Goal: Task Accomplishment & Management: Manage account settings

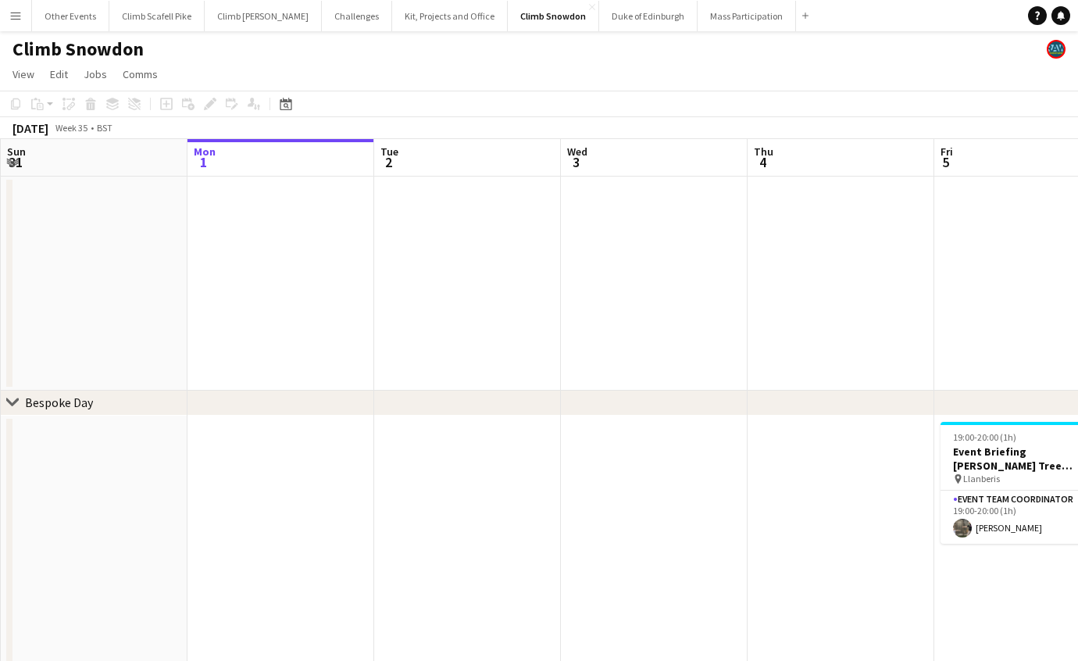
click at [16, 14] on app-icon "Menu" at bounding box center [15, 15] width 13 height 13
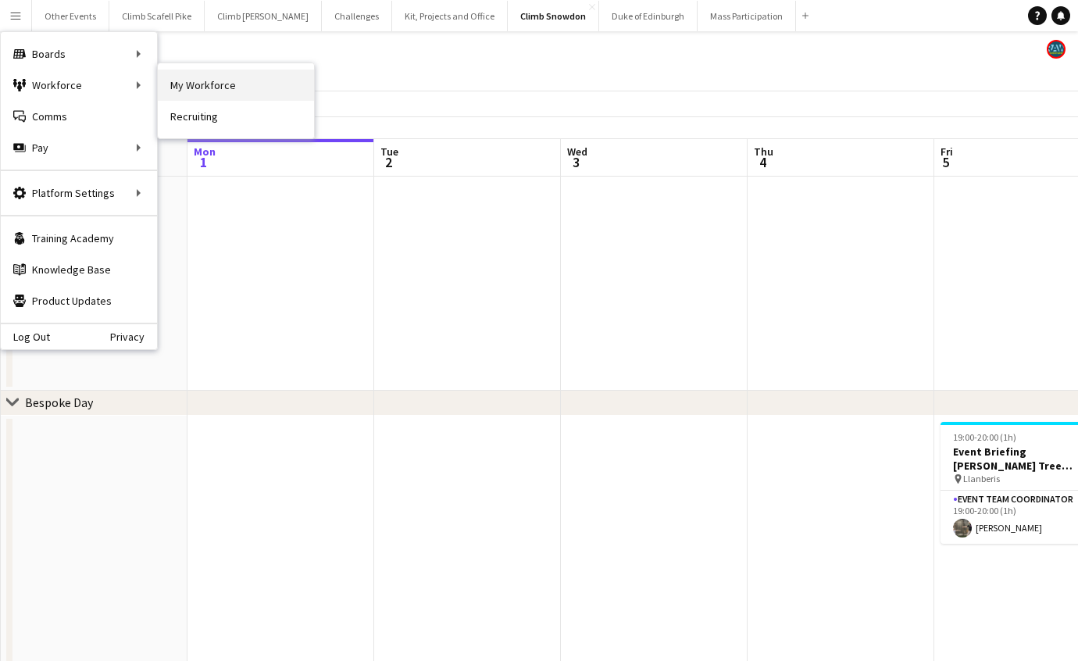
click at [184, 80] on link "My Workforce" at bounding box center [236, 85] width 156 height 31
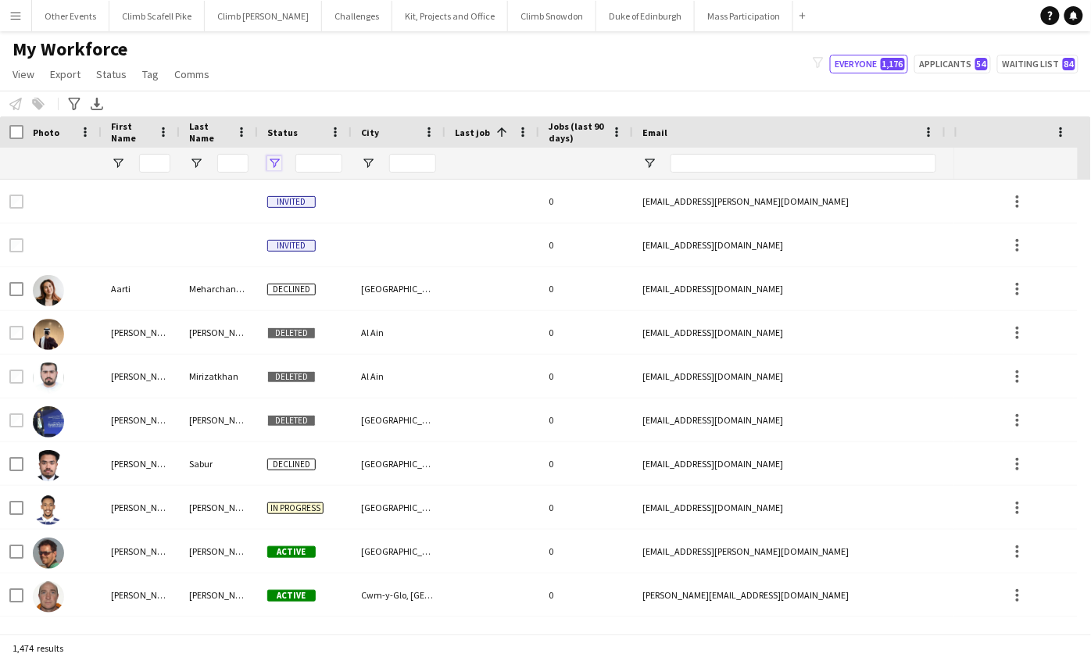
click at [270, 159] on span "Open Filter Menu" at bounding box center [274, 163] width 14 height 14
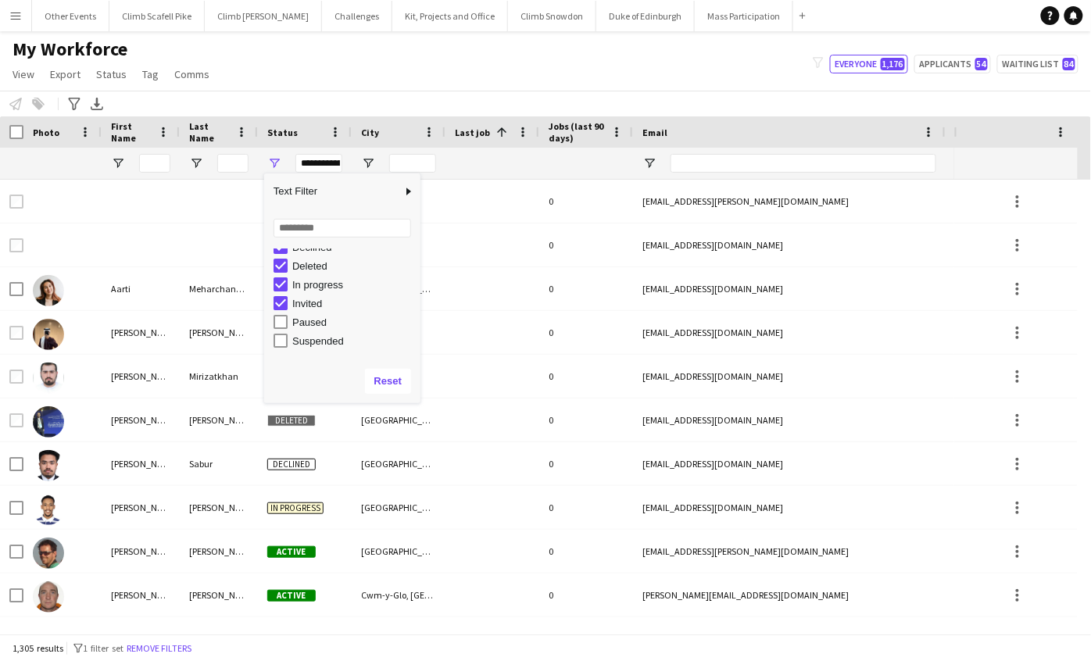
scroll to position [63, 0]
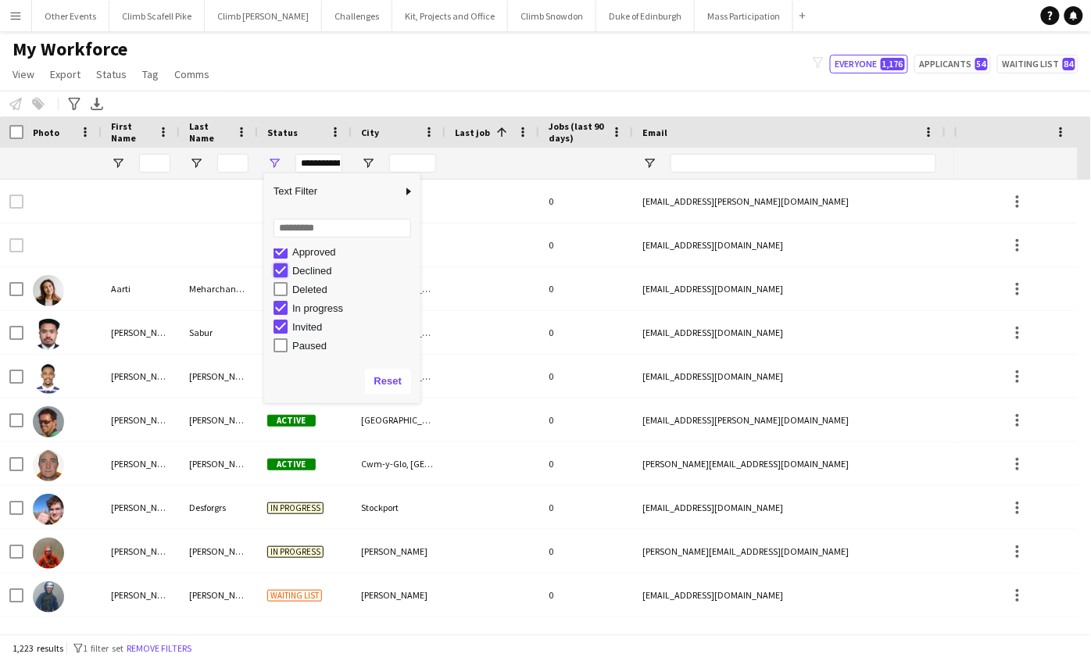
type input "**********"
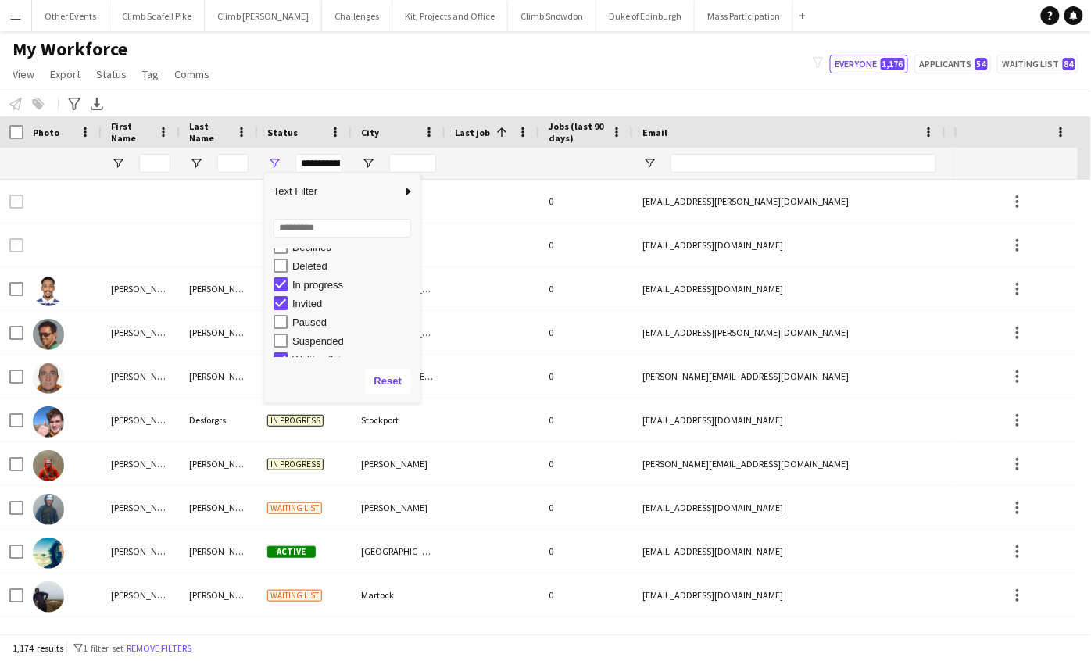
scroll to position [98, 0]
click at [366, 85] on div "My Workforce View Views Default view New view Update view Delete view Edit name…" at bounding box center [545, 64] width 1091 height 53
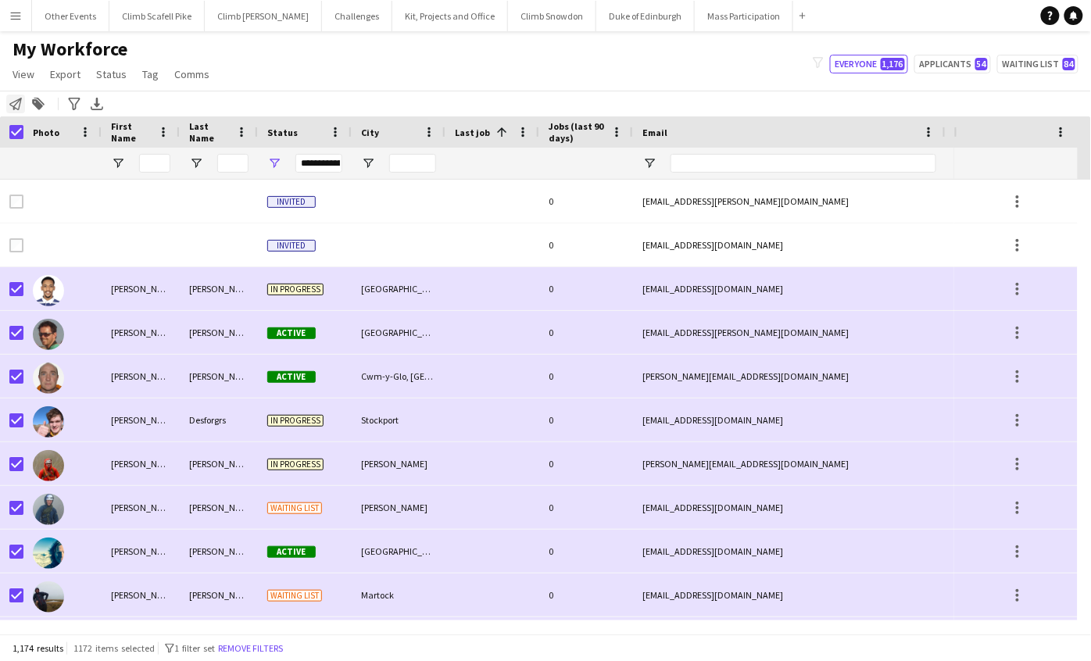
click at [13, 104] on icon "Notify workforce" at bounding box center [15, 104] width 13 height 13
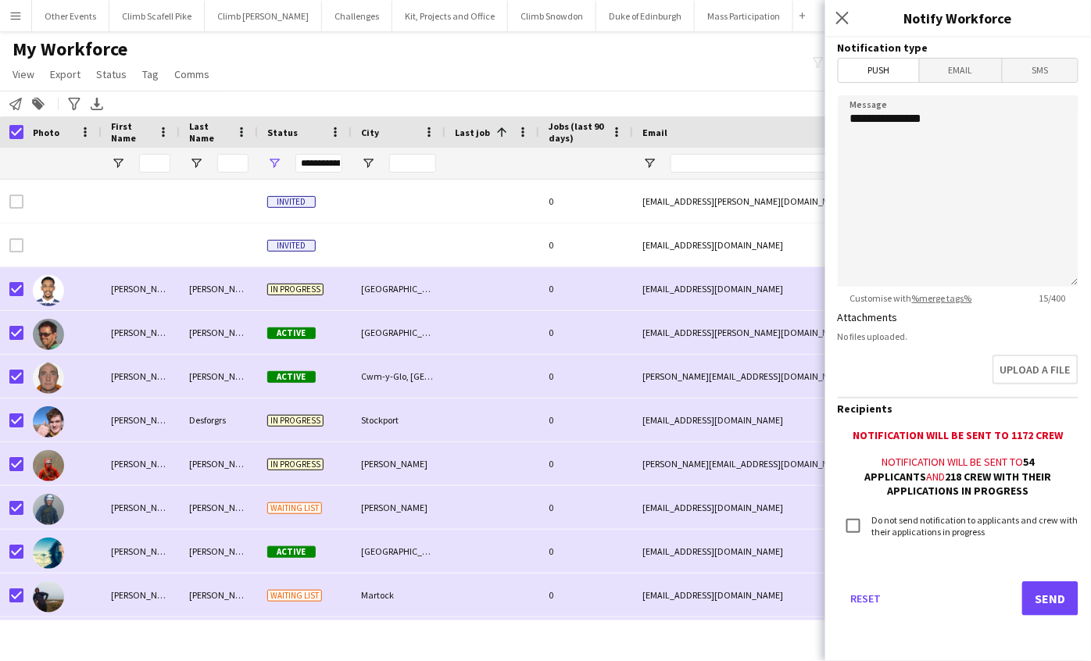
click at [969, 77] on span "Email" at bounding box center [961, 70] width 83 height 23
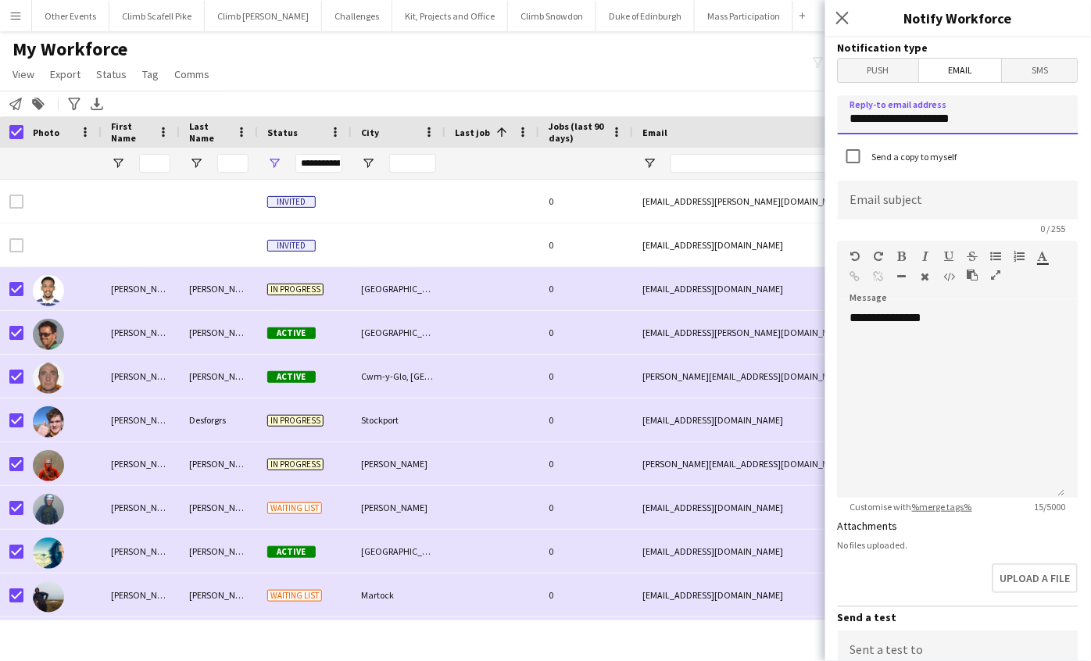
drag, startPoint x: 973, startPoint y: 113, endPoint x: 848, endPoint y: 116, distance: 125.0
click at [848, 116] on input "**********" at bounding box center [958, 114] width 241 height 39
click at [992, 114] on input "**********" at bounding box center [958, 114] width 241 height 39
click at [977, 204] on input at bounding box center [958, 200] width 241 height 39
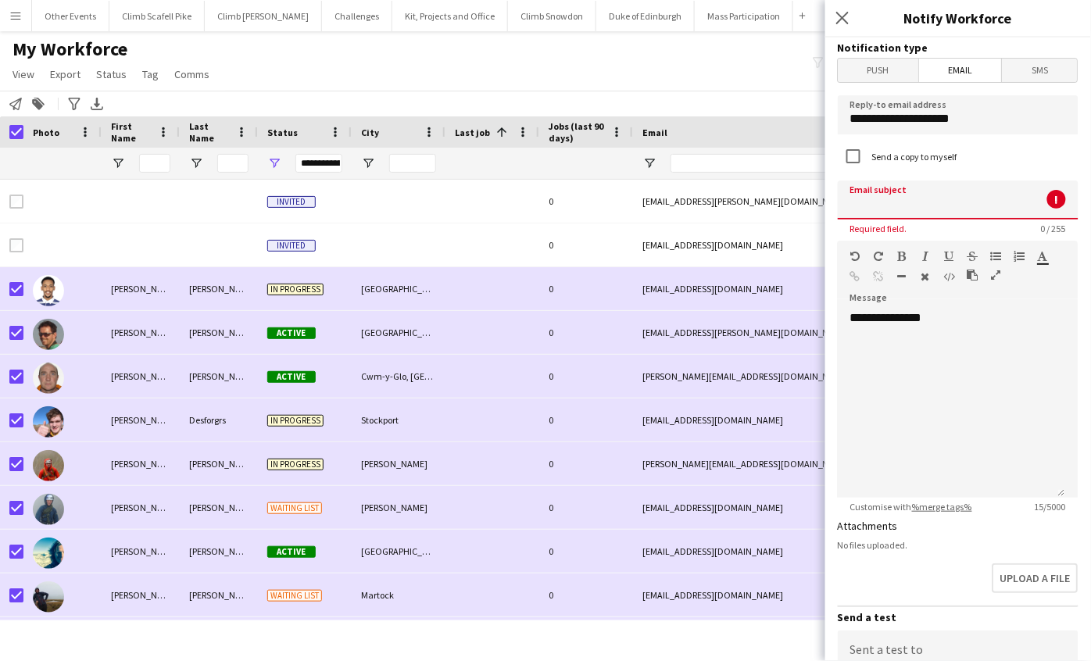
click at [992, 207] on input at bounding box center [958, 200] width 241 height 39
paste input "**********"
type input "**********"
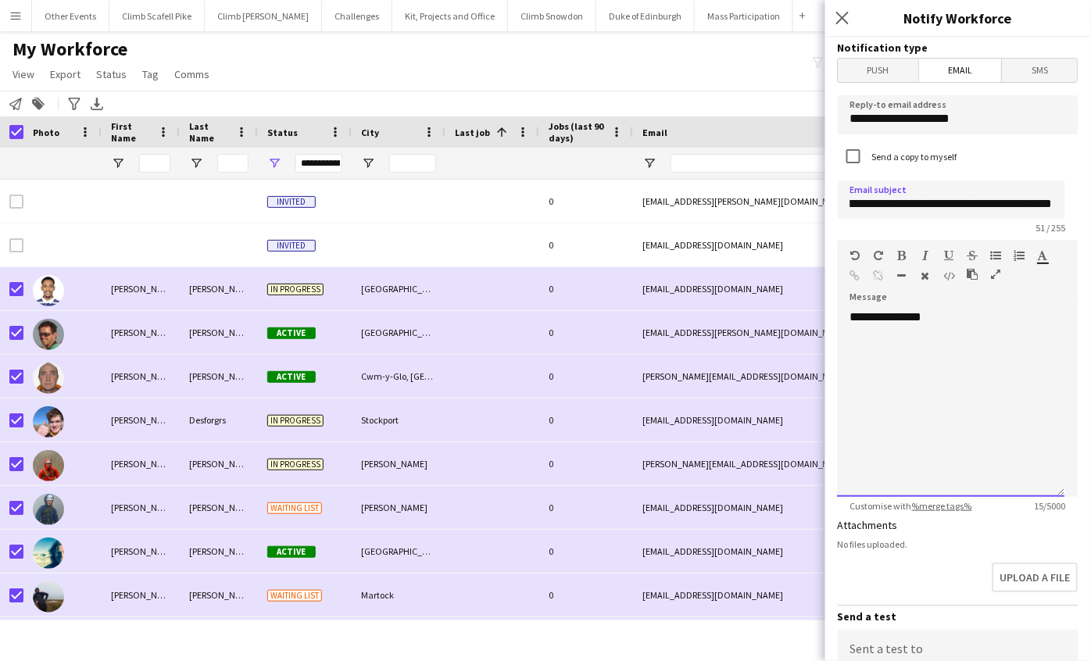
scroll to position [0, 0]
click at [1002, 352] on div "**********" at bounding box center [951, 403] width 227 height 188
click at [941, 380] on div "**********" at bounding box center [951, 403] width 227 height 188
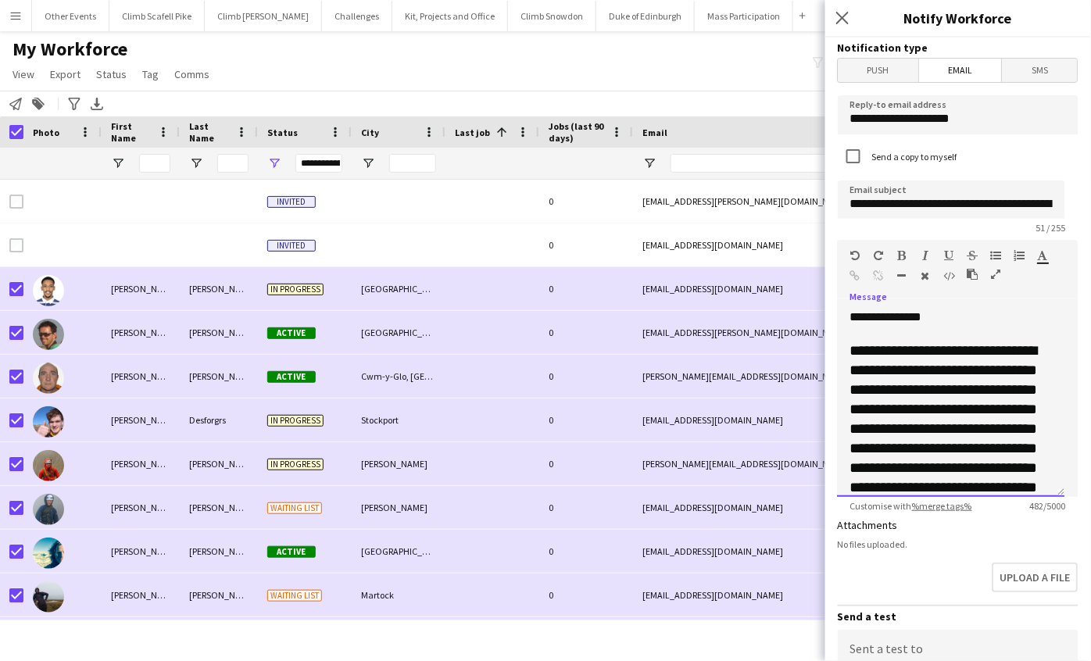
click at [954, 320] on div "**********" at bounding box center [951, 403] width 227 height 188
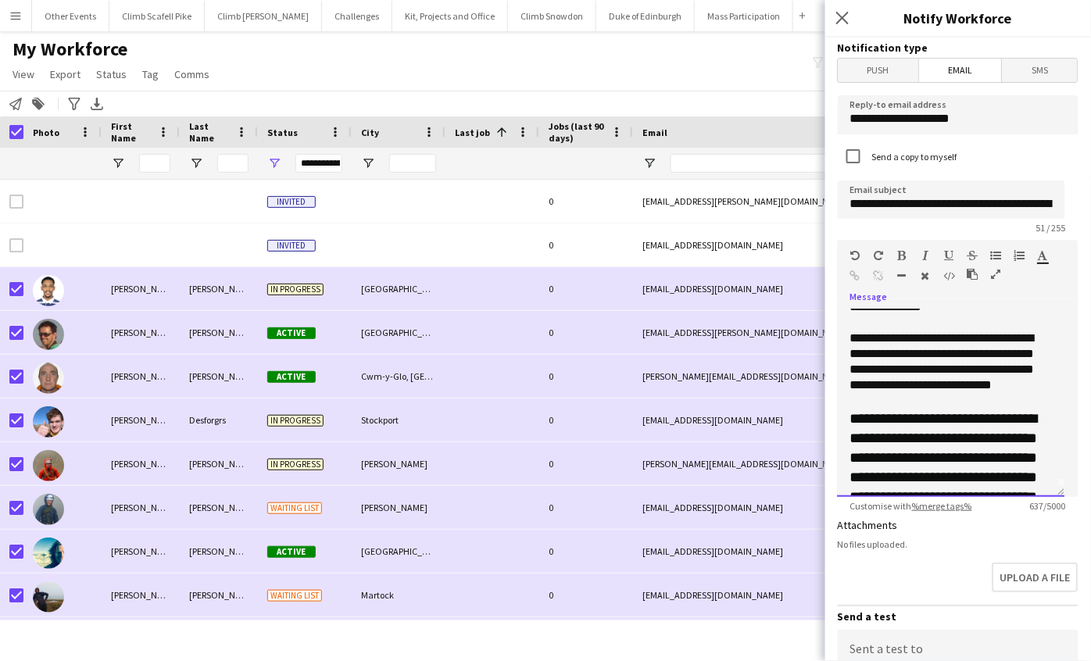
scroll to position [13, 0]
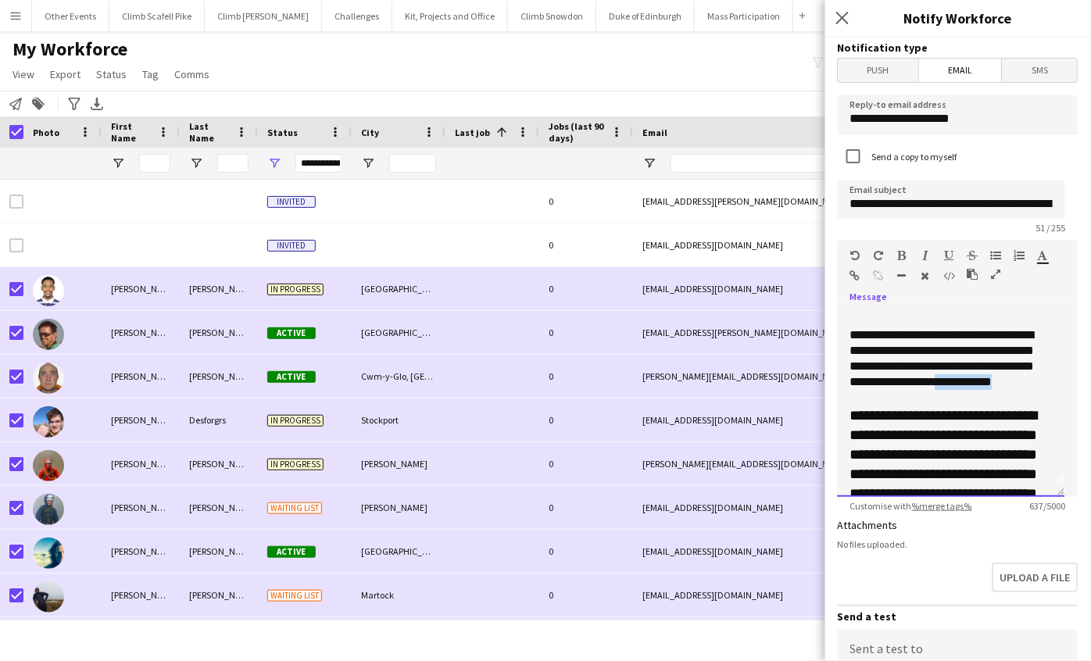
drag, startPoint x: 931, startPoint y: 396, endPoint x: 849, endPoint y: 398, distance: 82.8
click at [849, 398] on div "**********" at bounding box center [951, 403] width 227 height 188
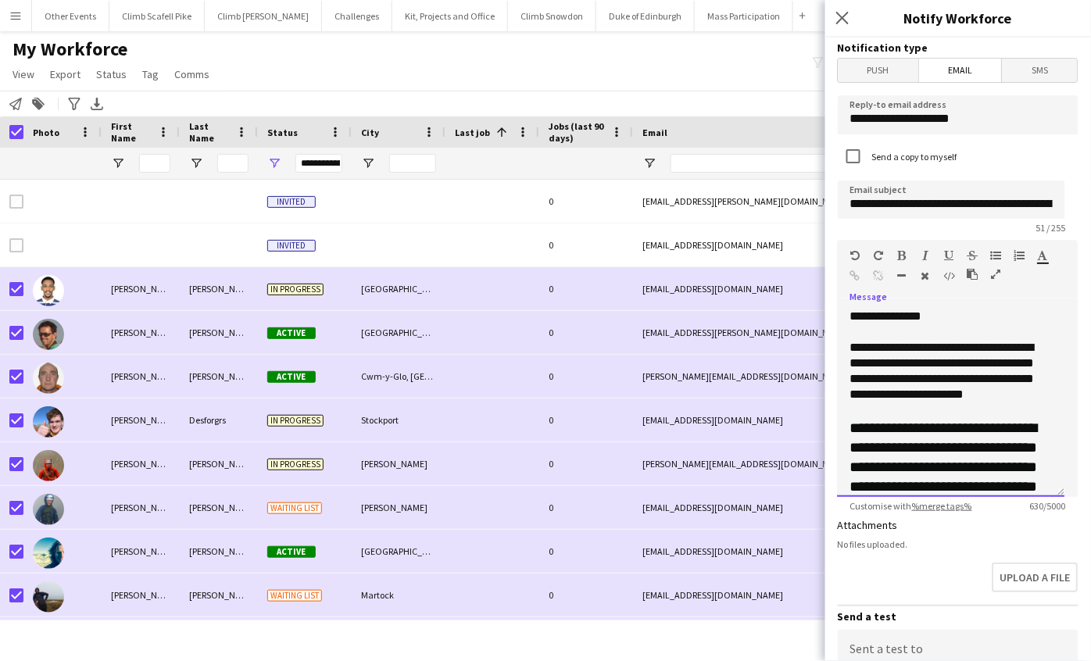
scroll to position [0, 0]
click at [942, 378] on div "**********" at bounding box center [945, 601] width 190 height 520
click at [944, 414] on div "**********" at bounding box center [945, 601] width 190 height 520
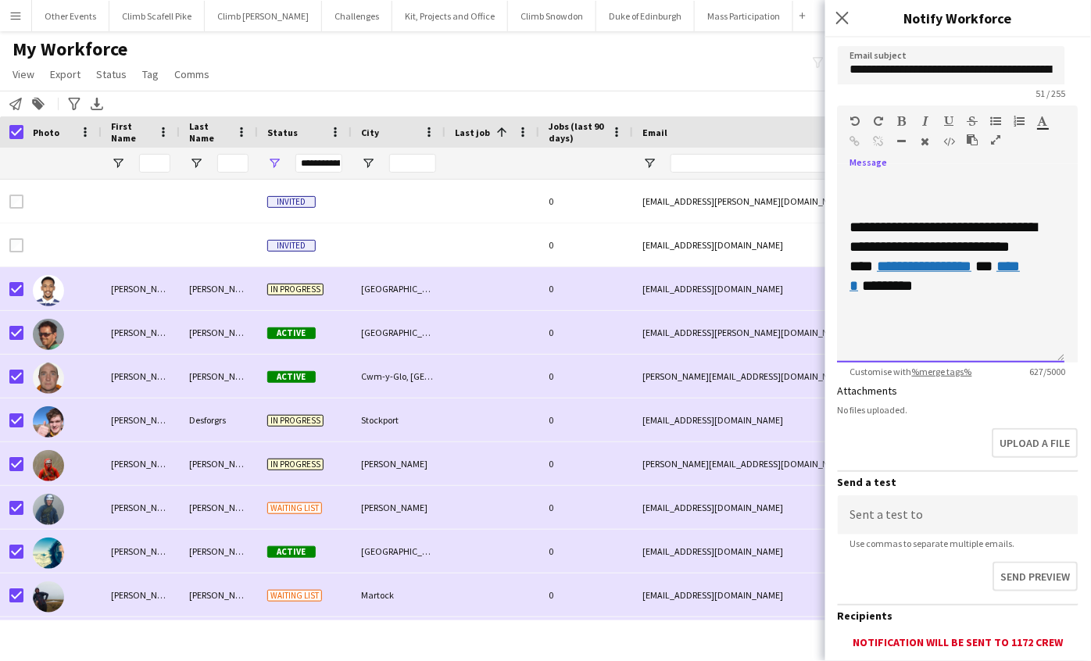
scroll to position [145, 0]
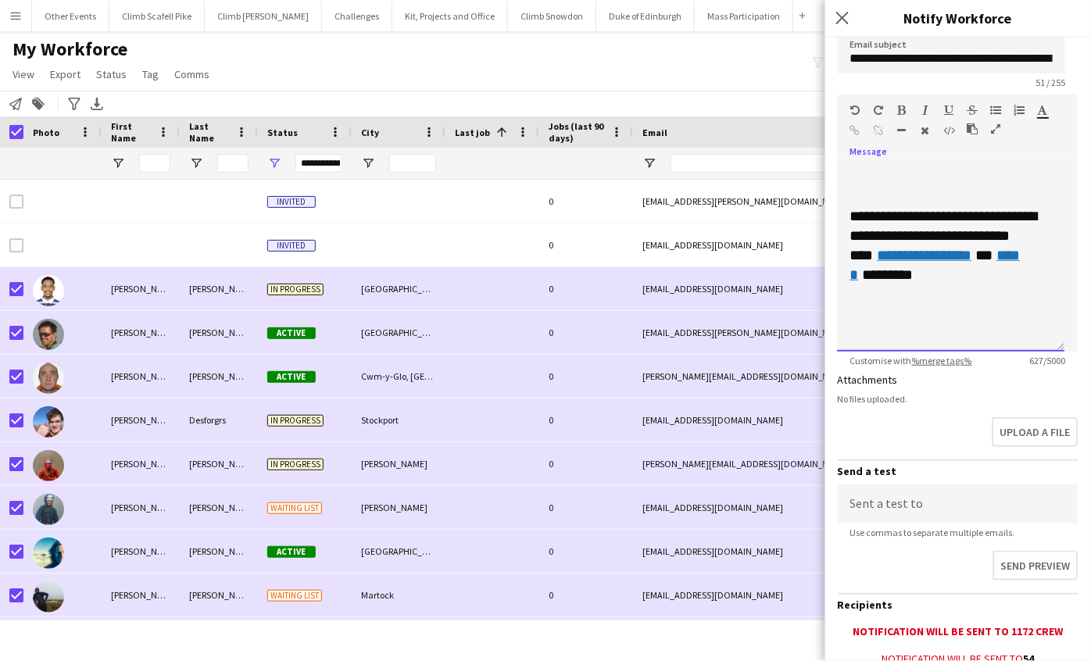
click at [908, 339] on div "**********" at bounding box center [951, 258] width 227 height 188
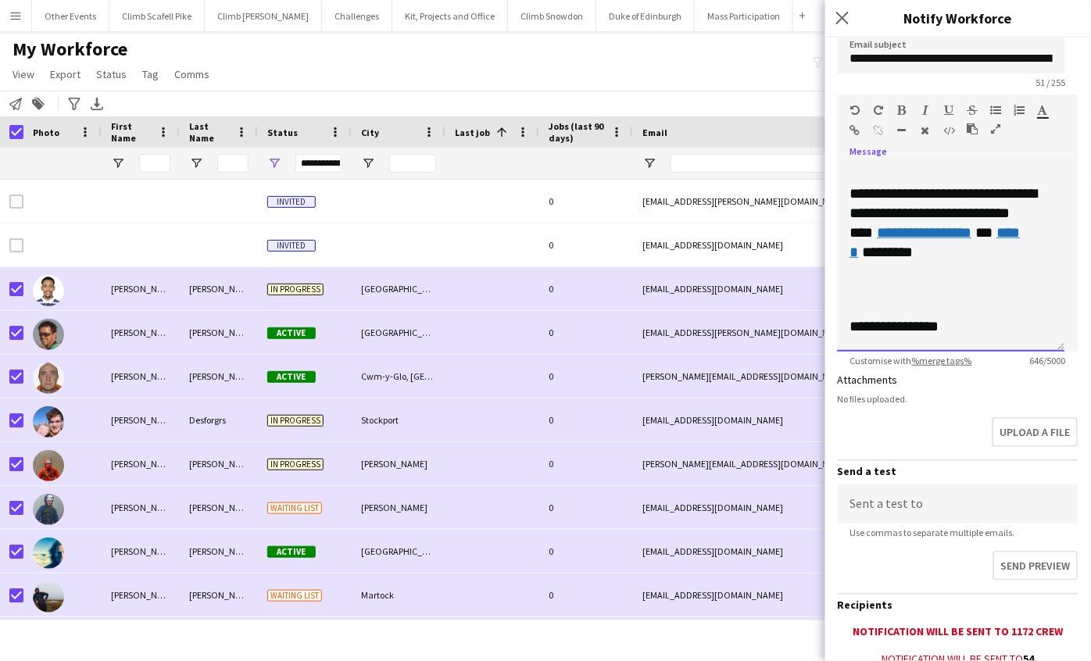
scroll to position [426, 0]
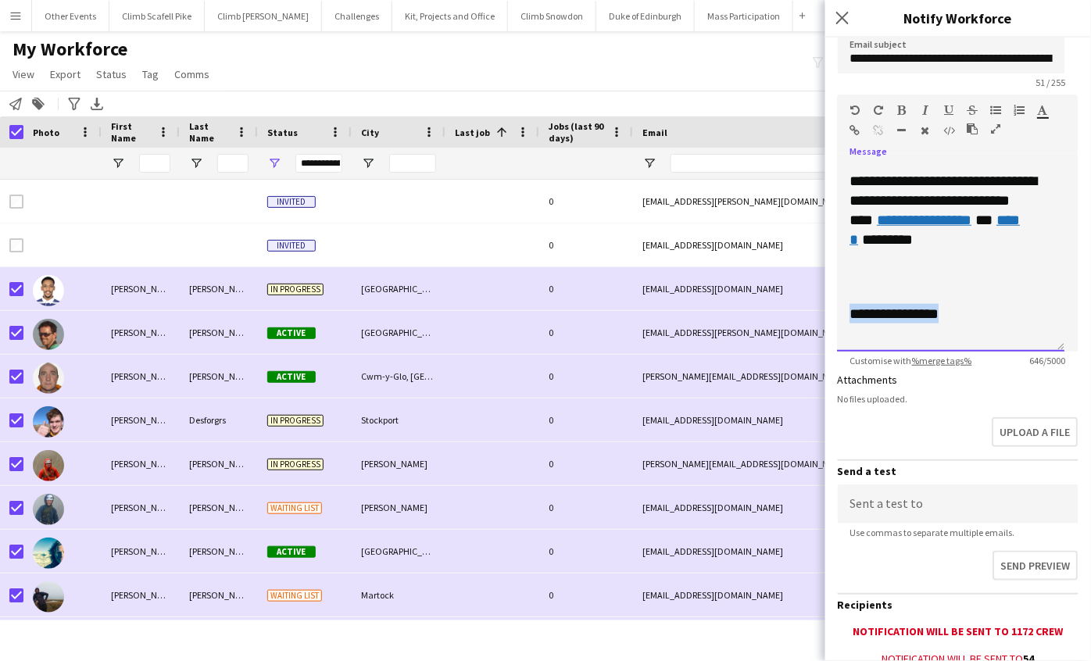
drag, startPoint x: 977, startPoint y: 341, endPoint x: 847, endPoint y: 316, distance: 132.1
click at [847, 316] on div "**********" at bounding box center [951, 258] width 227 height 188
click at [967, 316] on p "**********" at bounding box center [945, 314] width 190 height 20
drag, startPoint x: 935, startPoint y: 316, endPoint x: 850, endPoint y: 313, distance: 84.5
click at [850, 313] on p "**********" at bounding box center [945, 314] width 190 height 20
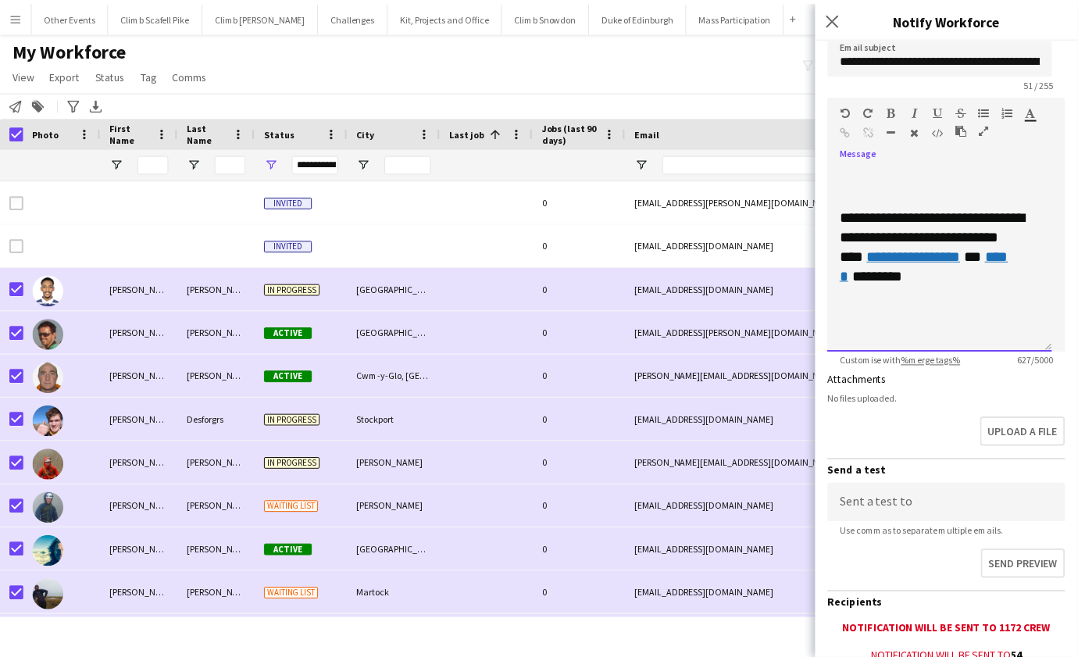
scroll to position [399, 0]
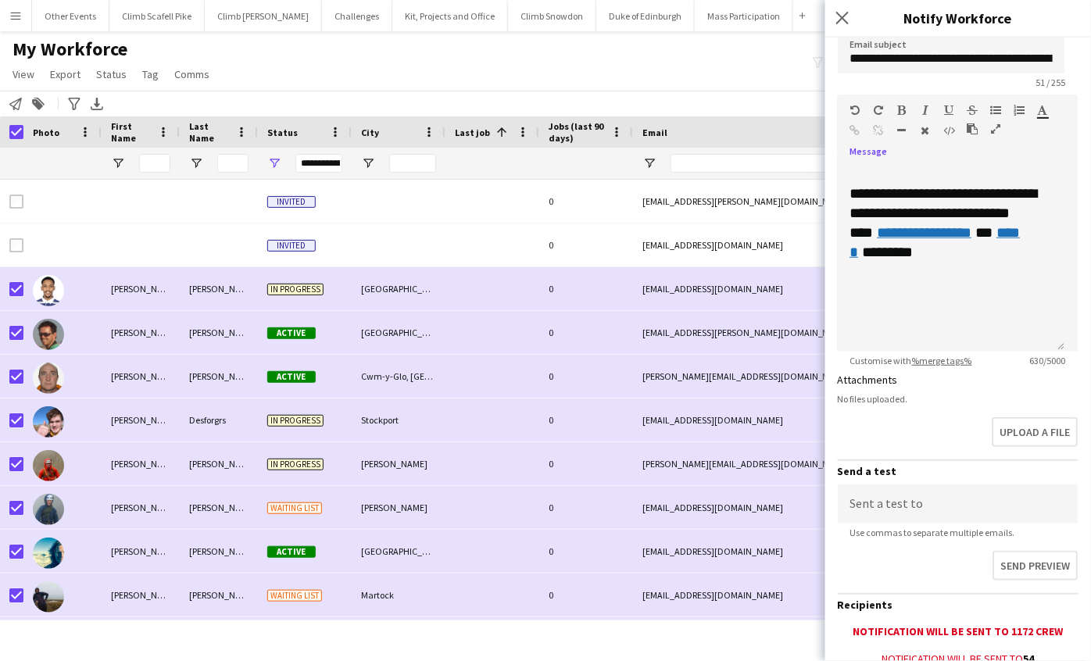
click at [1000, 127] on icon "button" at bounding box center [996, 128] width 9 height 11
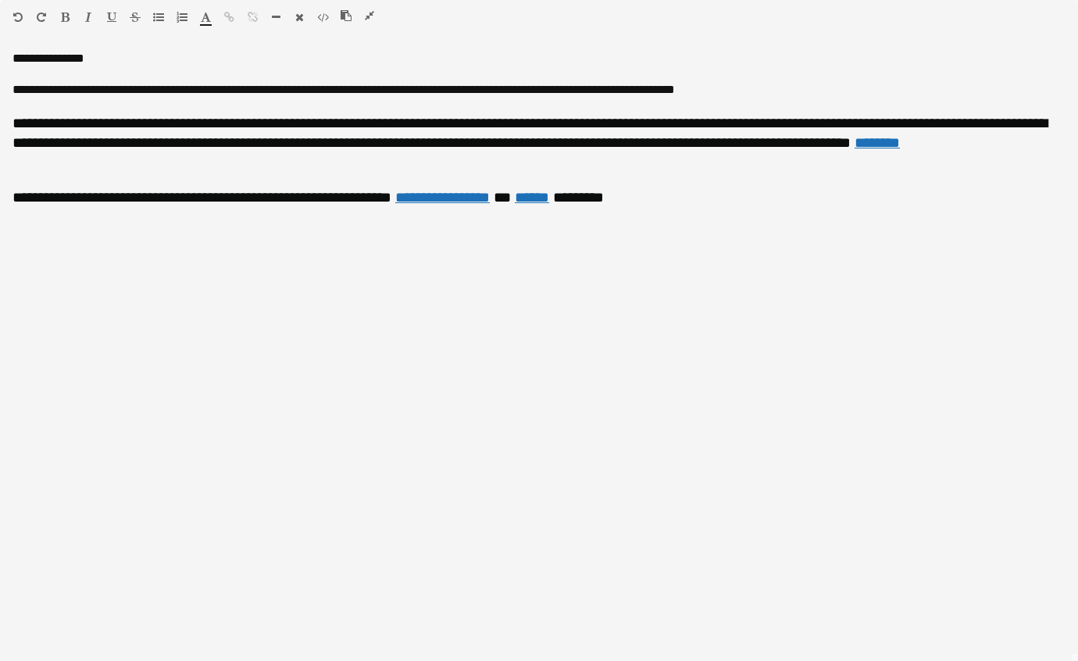
click at [370, 12] on icon "button" at bounding box center [369, 15] width 9 height 11
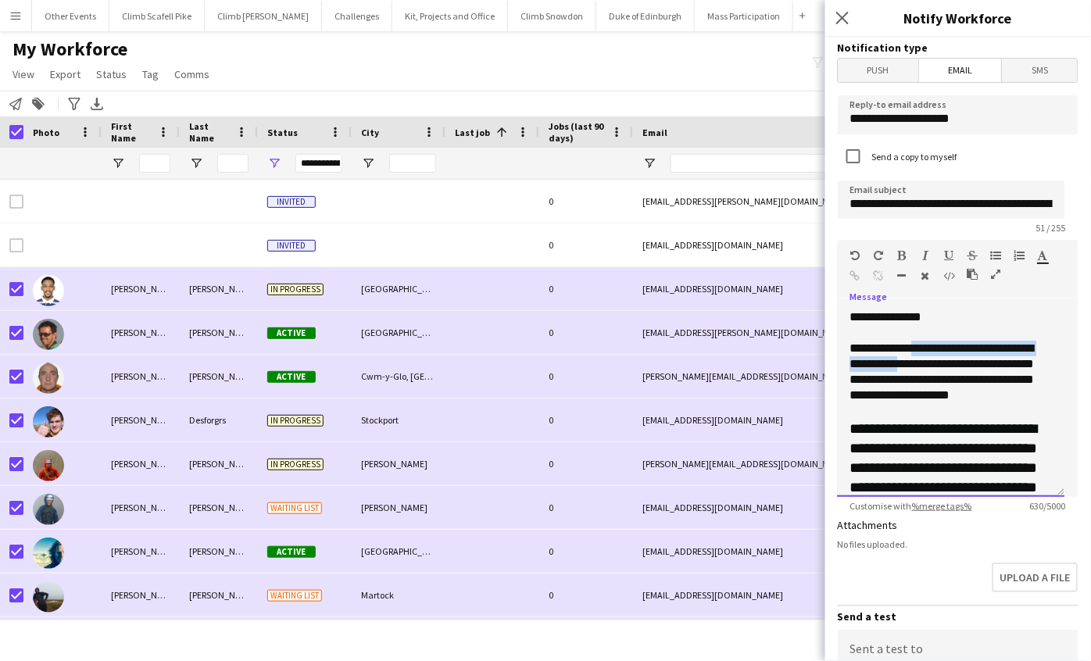
drag, startPoint x: 920, startPoint y: 349, endPoint x: 950, endPoint y: 359, distance: 31.4
click at [950, 359] on div "**********" at bounding box center [945, 618] width 190 height 555
click at [1048, 258] on icon "button" at bounding box center [1043, 255] width 10 height 11
click at [945, 409] on div "**********" at bounding box center [945, 618] width 190 height 555
drag, startPoint x: 958, startPoint y: 377, endPoint x: 930, endPoint y: 373, distance: 28.5
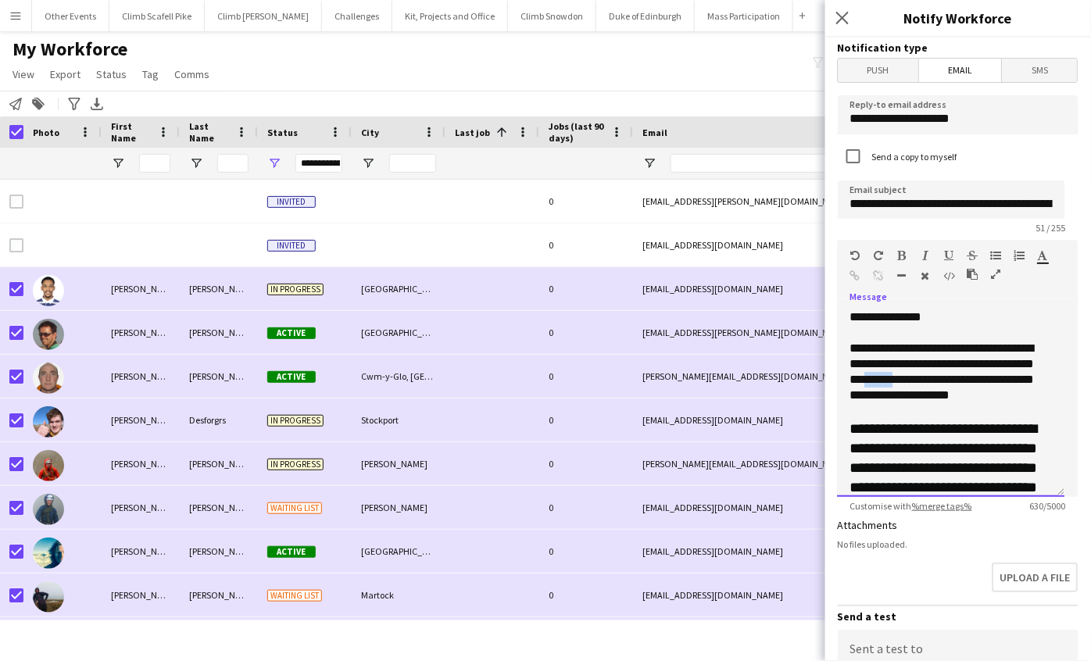
click at [930, 373] on div "**********" at bounding box center [945, 618] width 190 height 555
click at [929, 278] on icon "button" at bounding box center [926, 275] width 9 height 11
click at [906, 274] on icon "button" at bounding box center [903, 275] width 9 height 11
click at [993, 407] on div "**********" at bounding box center [945, 618] width 190 height 555
click at [948, 276] on icon "button" at bounding box center [950, 275] width 12 height 11
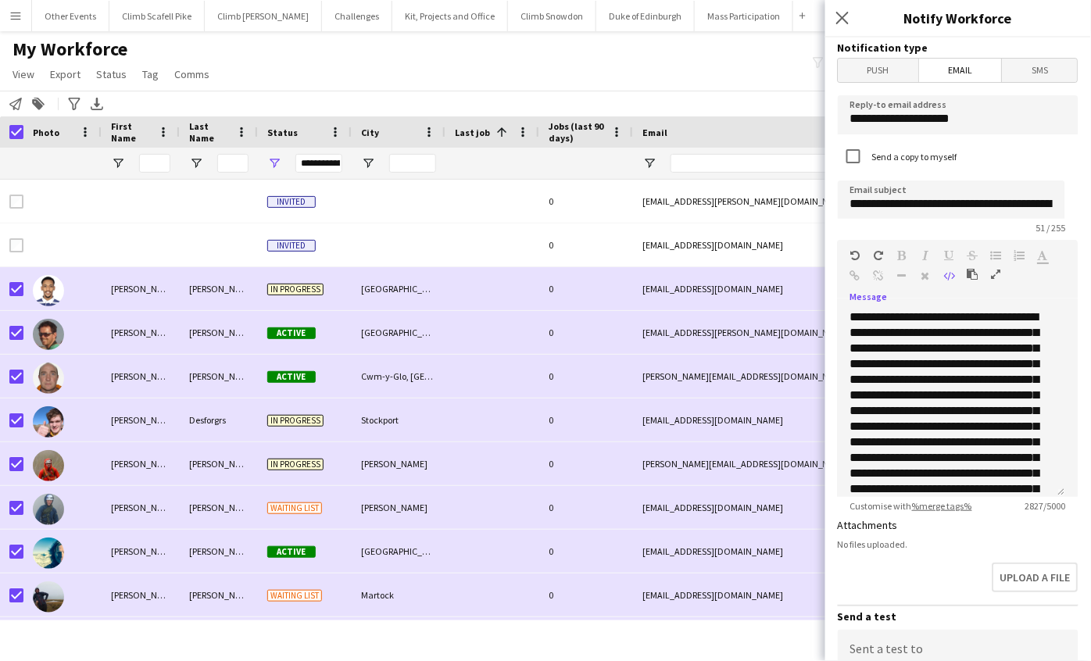
click at [948, 276] on icon "button" at bounding box center [950, 275] width 12 height 11
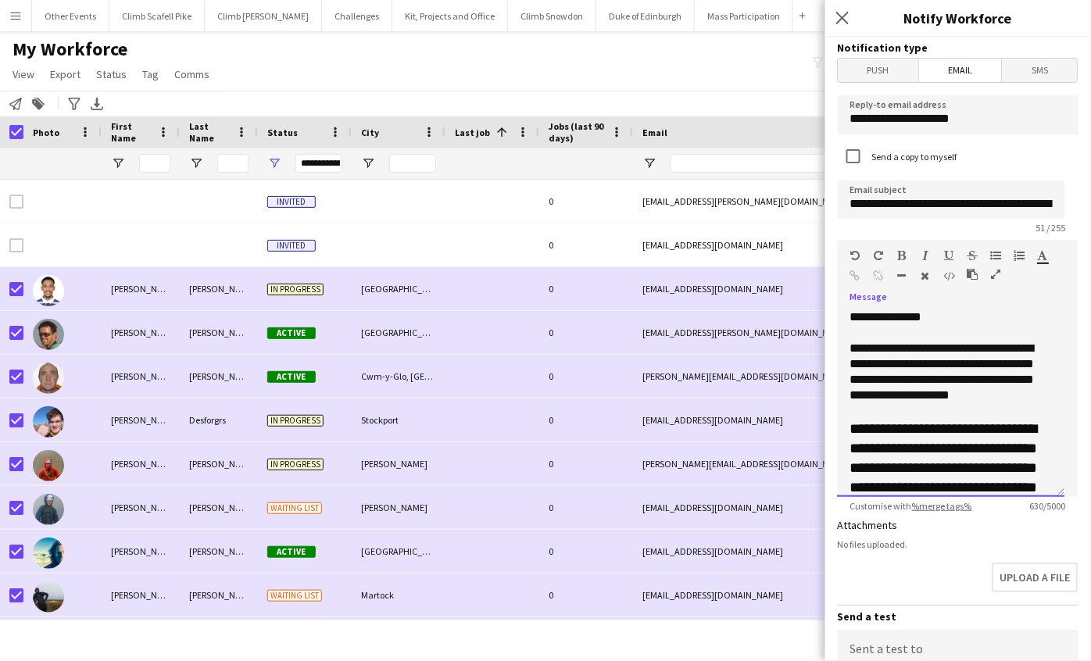
click at [915, 413] on div "**********" at bounding box center [945, 618] width 190 height 555
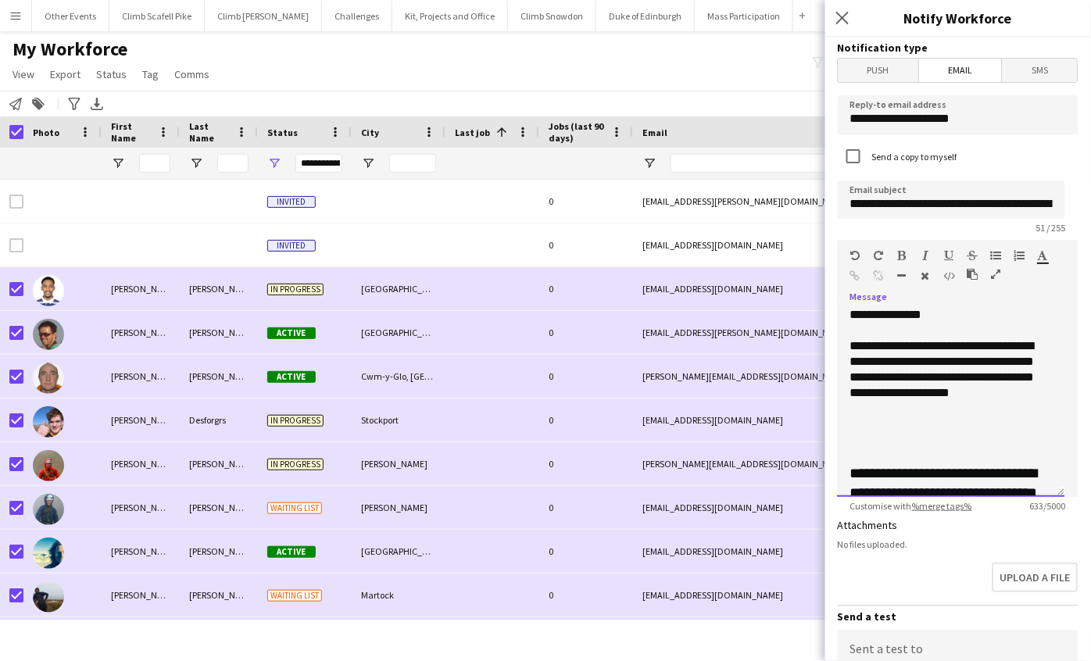
scroll to position [3, 0]
click at [852, 472] on p "**********" at bounding box center [945, 609] width 190 height 293
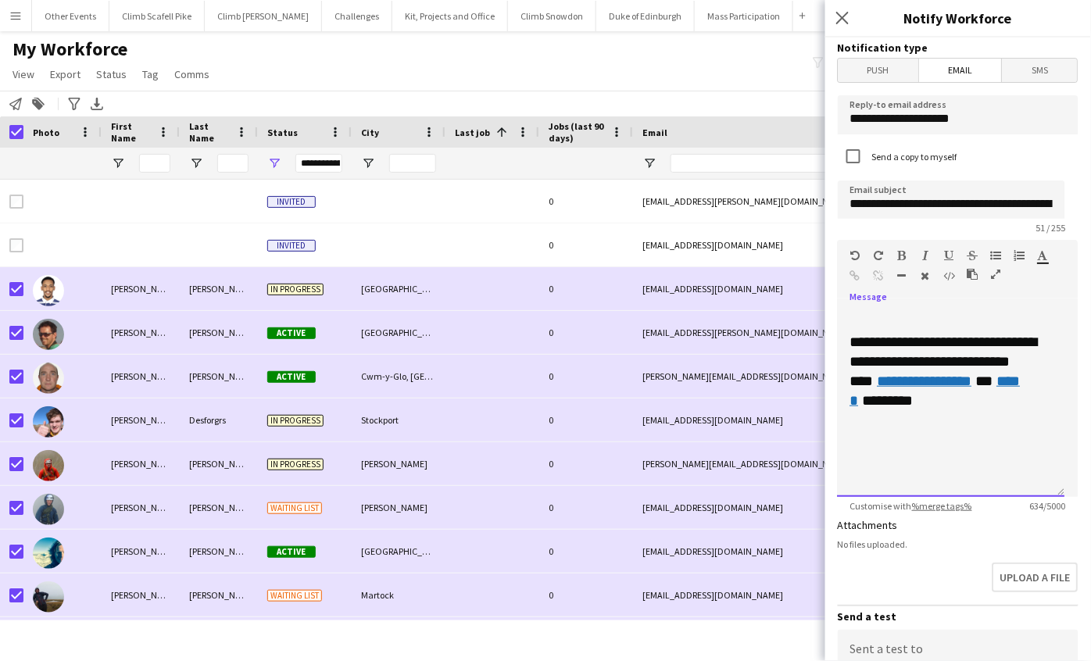
scroll to position [454, 0]
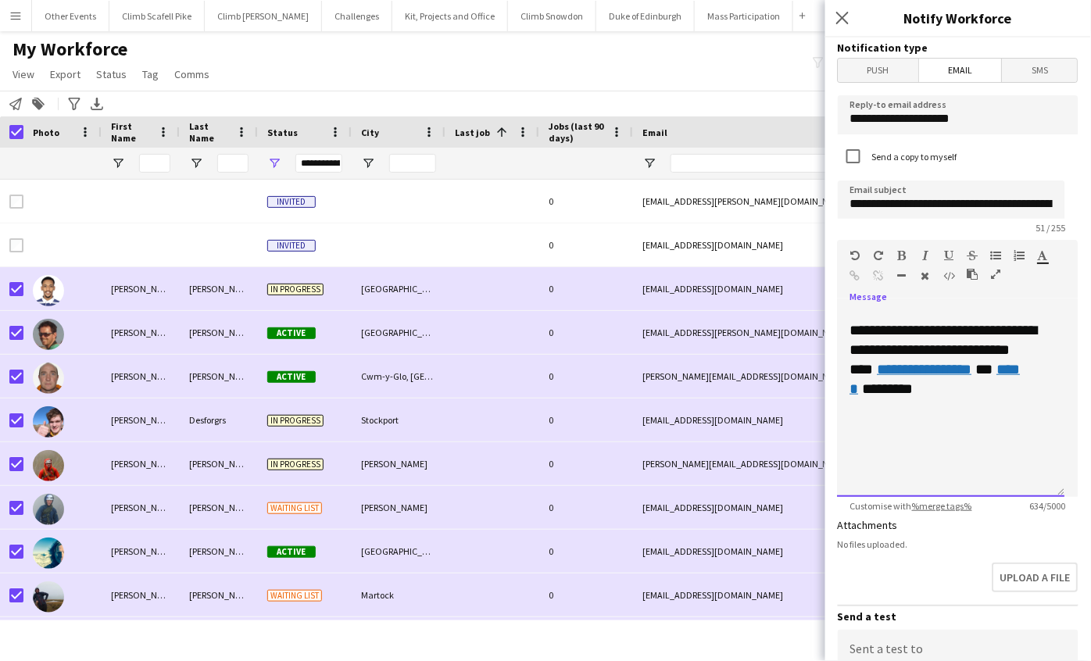
click at [1020, 424] on p "**********" at bounding box center [945, 378] width 190 height 117
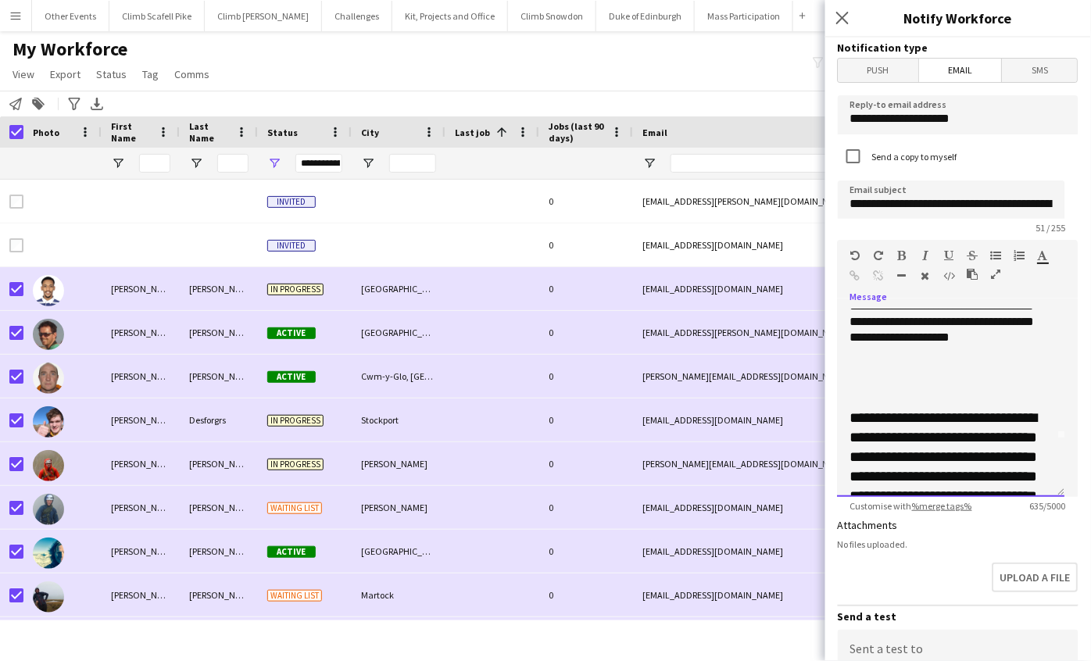
scroll to position [9, 0]
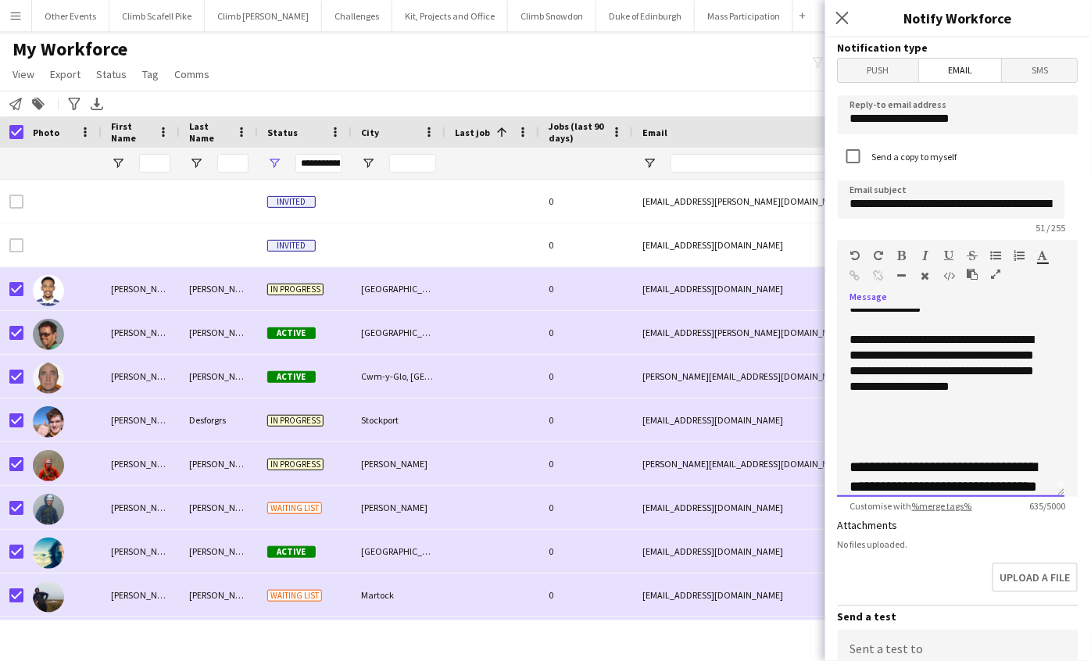
click at [928, 431] on div "**********" at bounding box center [951, 672] width 202 height 492
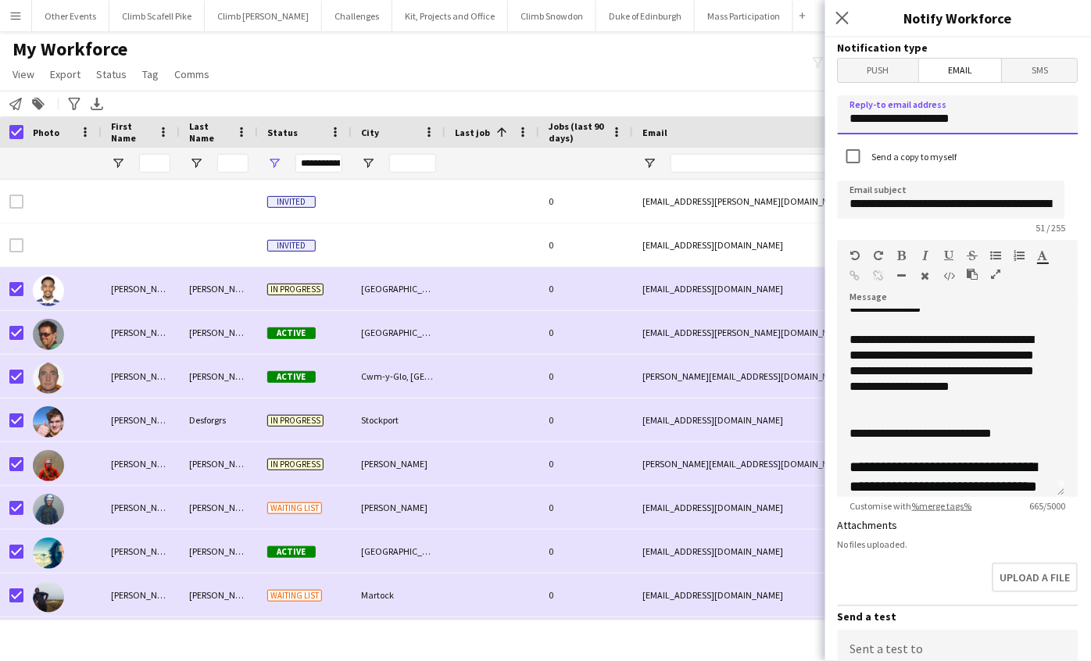
click at [1014, 124] on input "**********" at bounding box center [958, 114] width 241 height 39
click at [1027, 423] on div at bounding box center [951, 418] width 202 height 16
click at [1014, 442] on div at bounding box center [945, 449] width 190 height 16
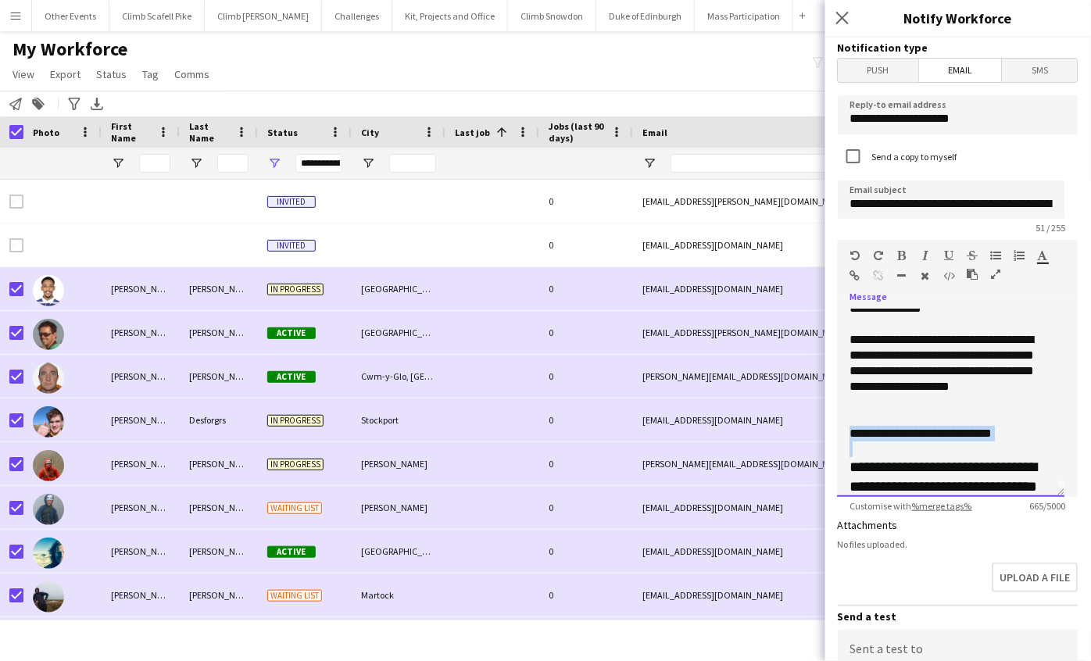
drag, startPoint x: 1020, startPoint y: 434, endPoint x: 922, endPoint y: 445, distance: 98.3
click at [922, 445] on div "**********" at bounding box center [945, 672] width 190 height 492
click at [1028, 429] on div "**********" at bounding box center [945, 672] width 190 height 492
drag, startPoint x: 995, startPoint y: 430, endPoint x: 840, endPoint y: 434, distance: 154.8
click at [840, 434] on div "**********" at bounding box center [951, 403] width 227 height 188
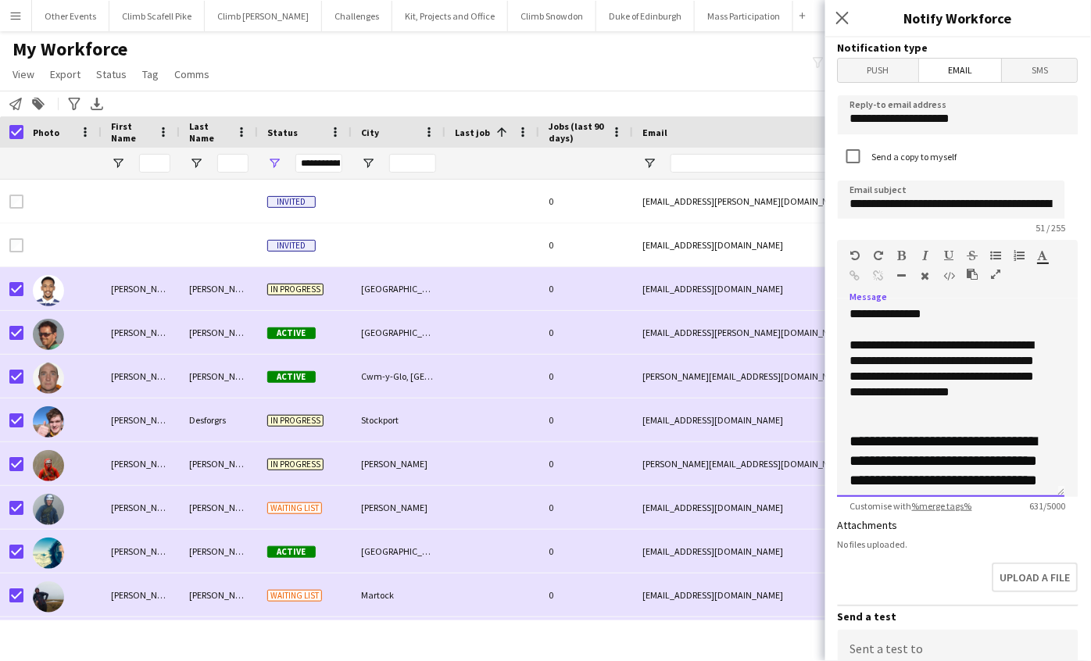
scroll to position [0, 0]
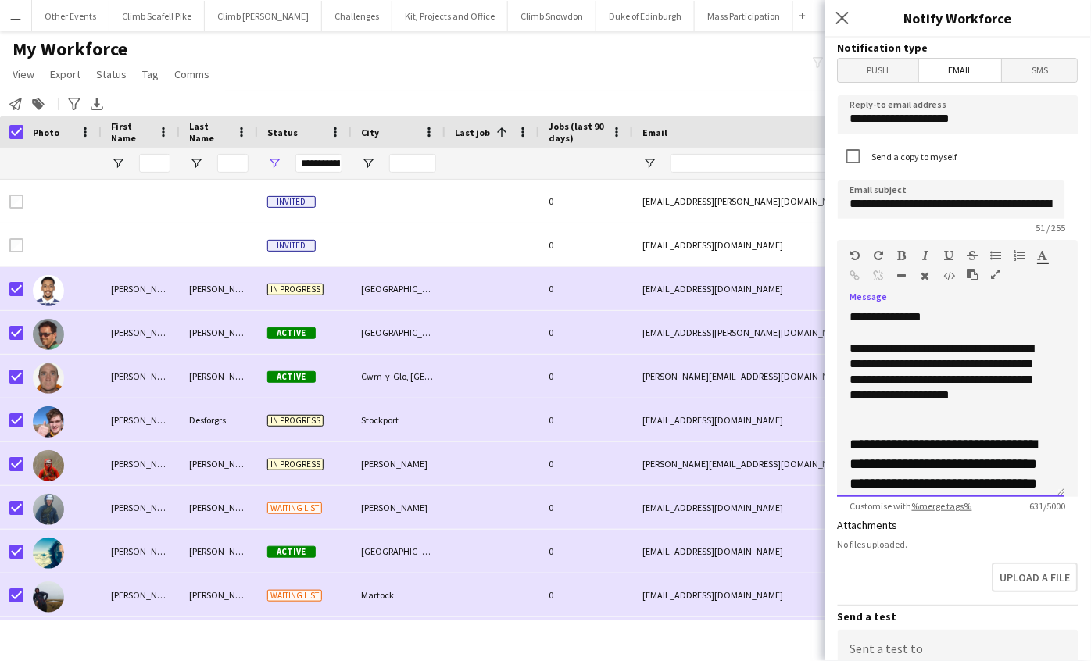
click at [850, 349] on div "**********" at bounding box center [945, 380] width 190 height 78
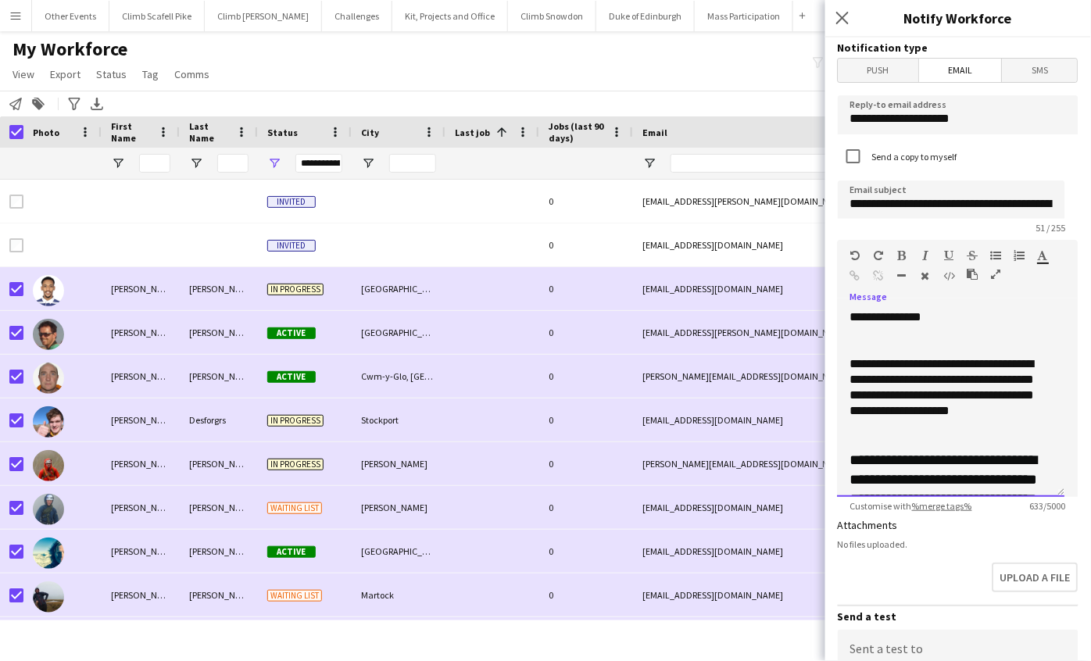
click at [862, 341] on div at bounding box center [951, 349] width 202 height 16
click at [855, 363] on div "**********" at bounding box center [945, 395] width 190 height 78
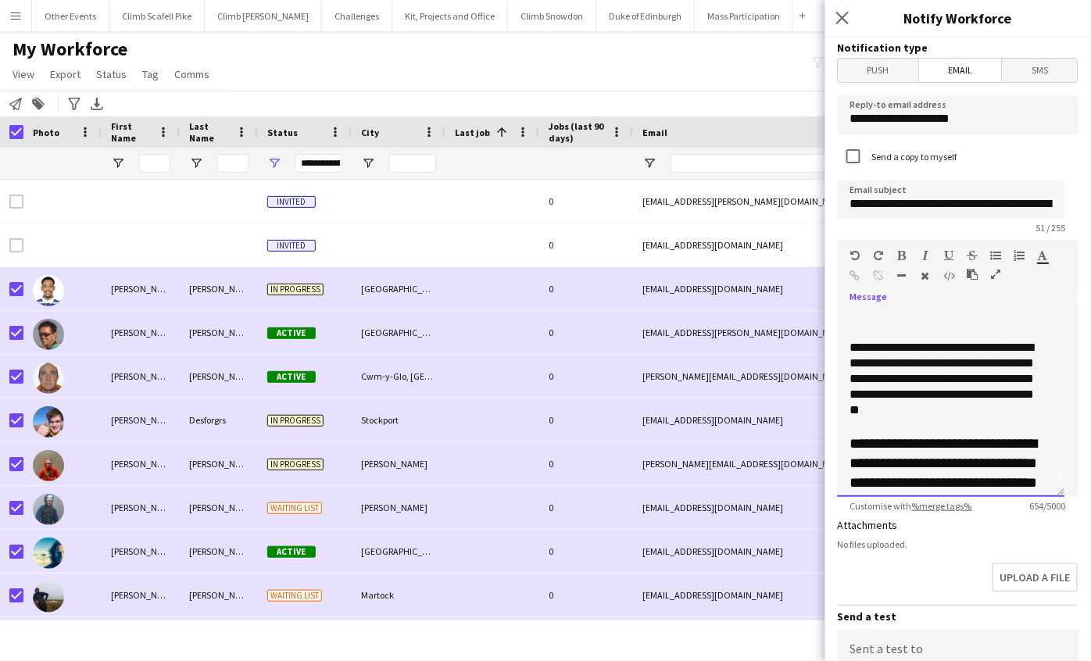
scroll to position [441, 0]
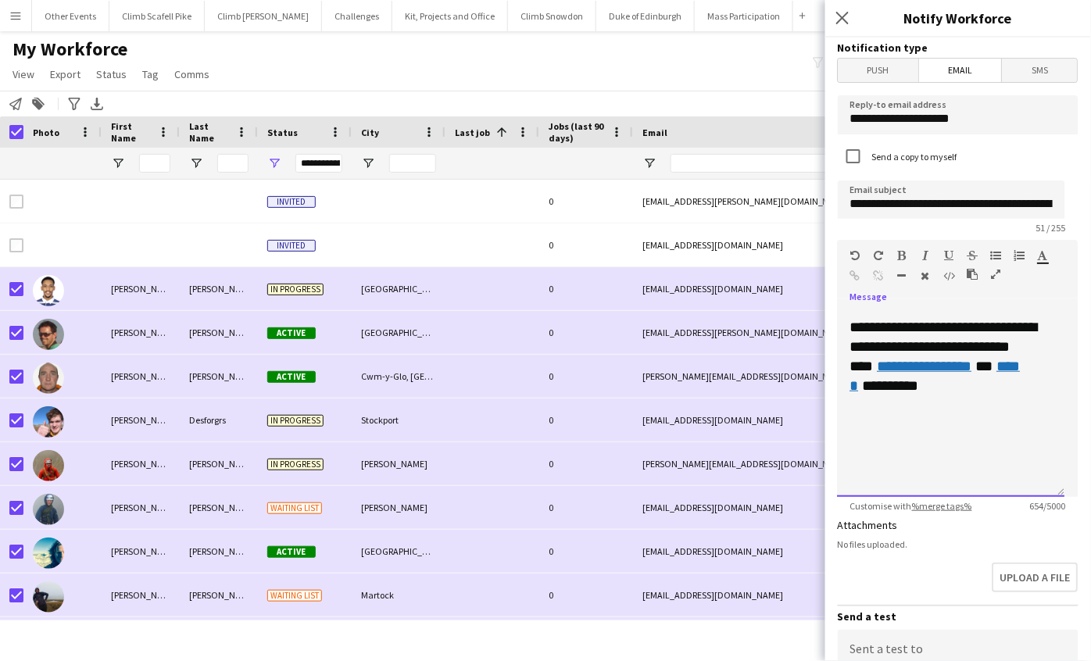
click at [903, 463] on p at bounding box center [945, 460] width 190 height 20
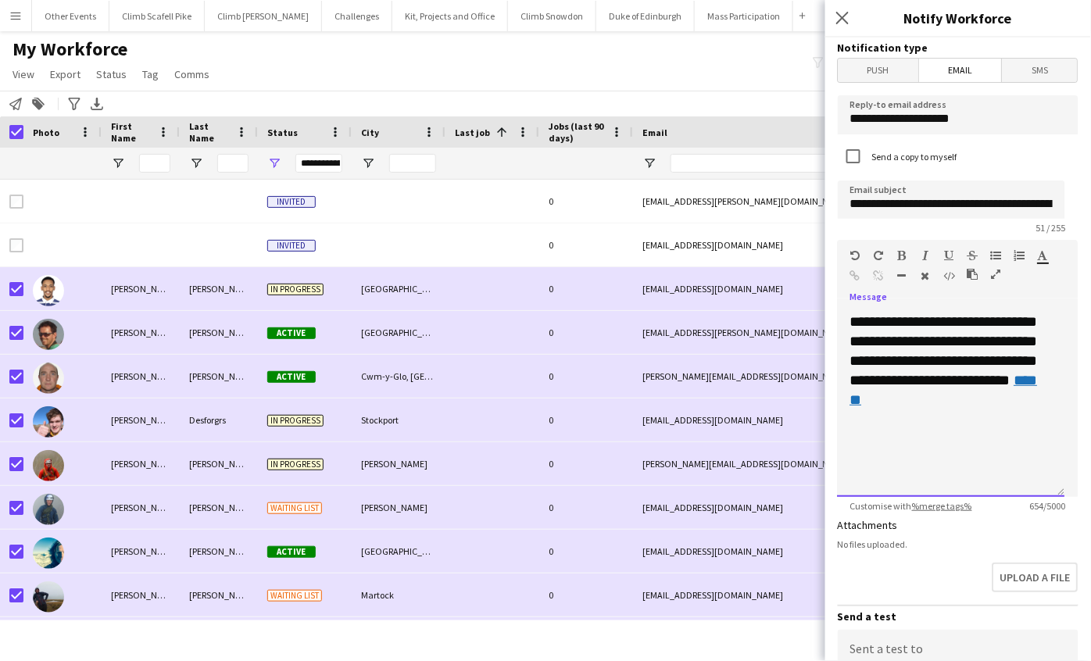
scroll to position [72, 0]
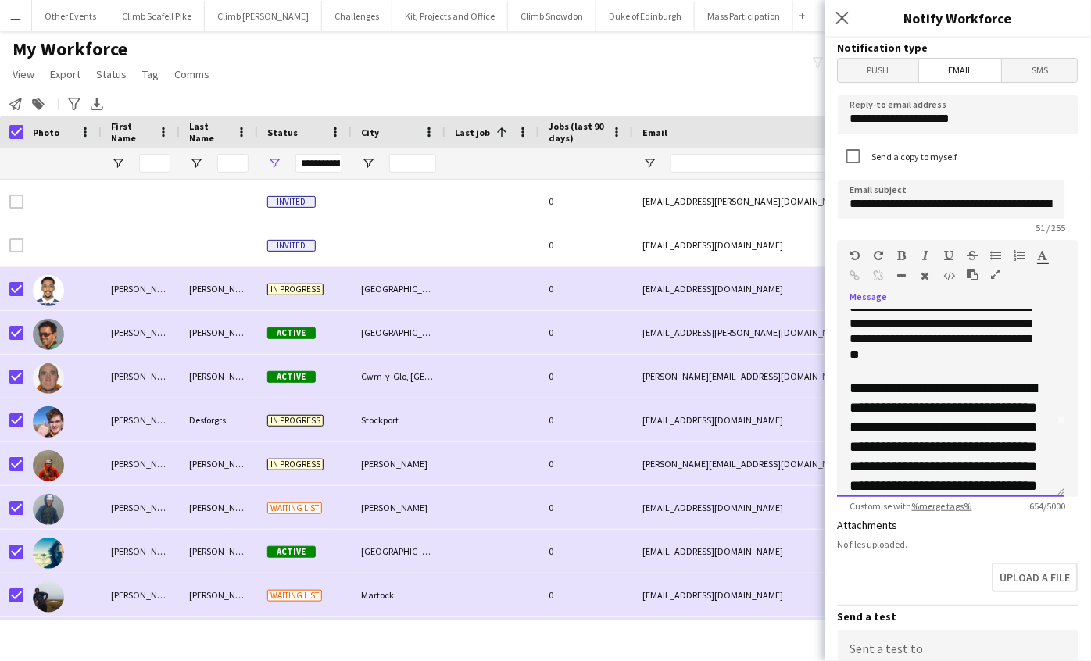
click at [994, 354] on div "**********" at bounding box center [945, 323] width 190 height 78
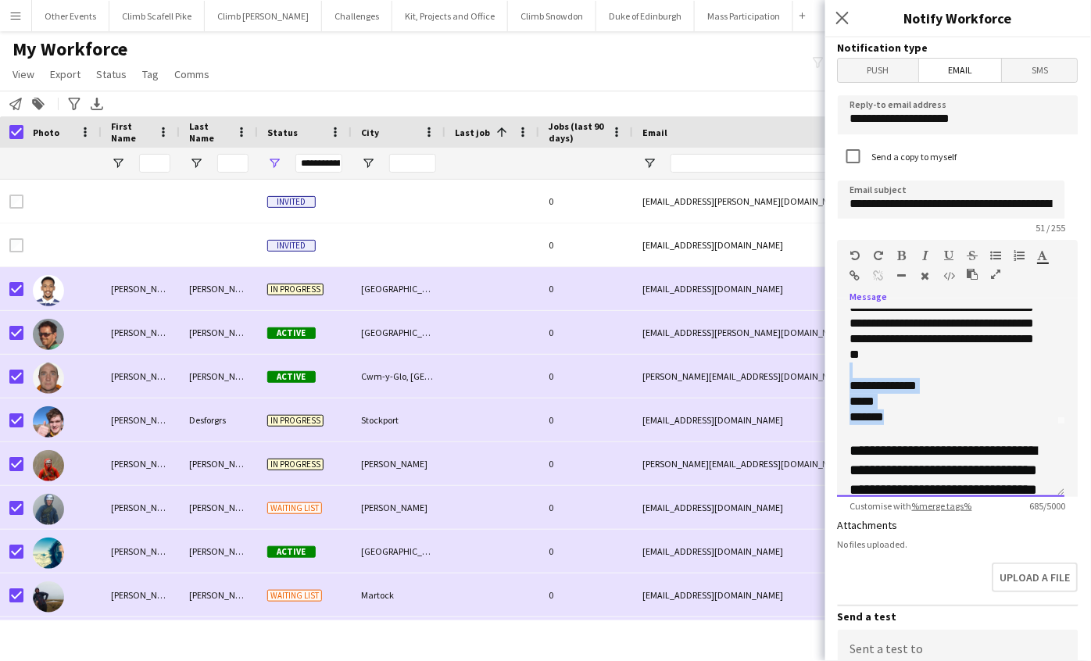
drag, startPoint x: 931, startPoint y: 416, endPoint x: 852, endPoint y: 370, distance: 90.7
click at [852, 370] on div "**********" at bounding box center [951, 403] width 227 height 188
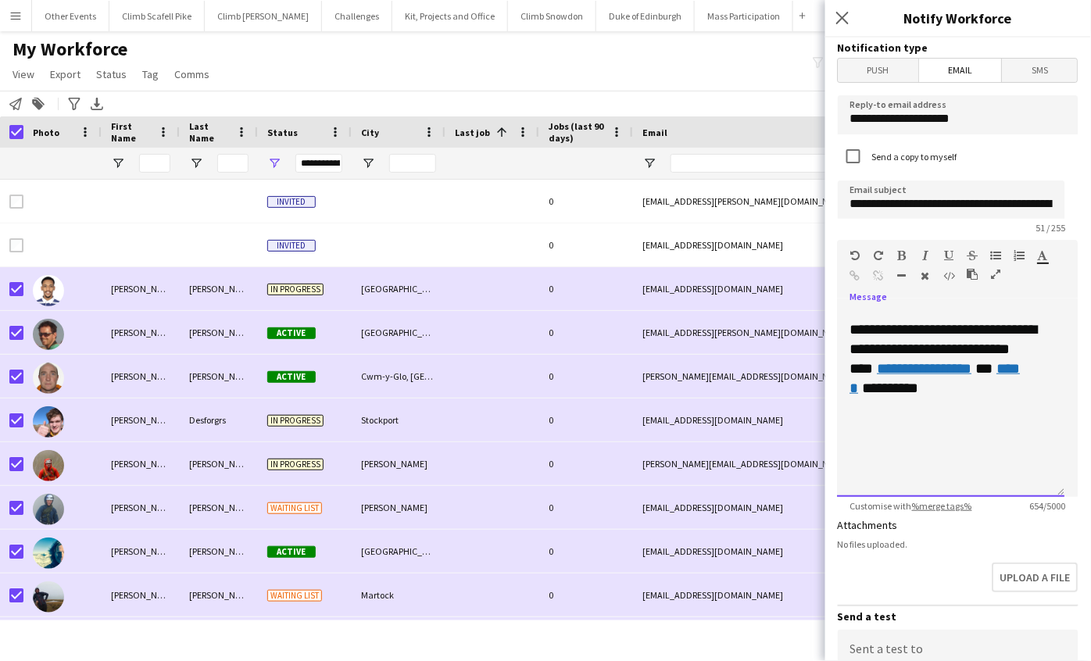
scroll to position [441, 0]
click at [882, 469] on p at bounding box center [945, 460] width 190 height 20
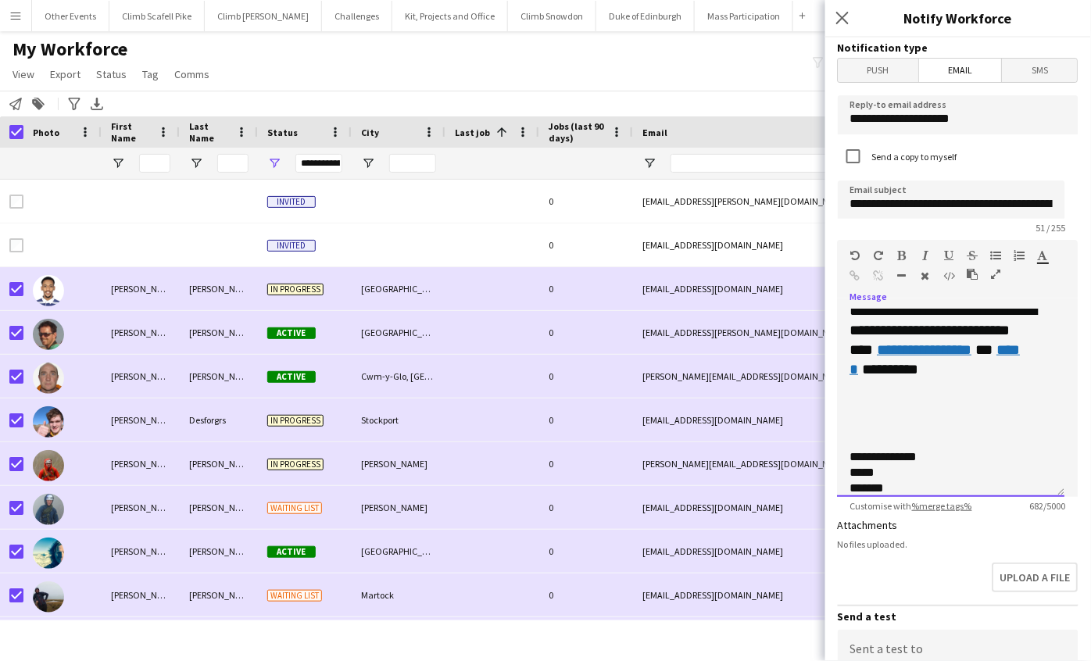
click at [849, 452] on div "**********" at bounding box center [951, 403] width 227 height 188
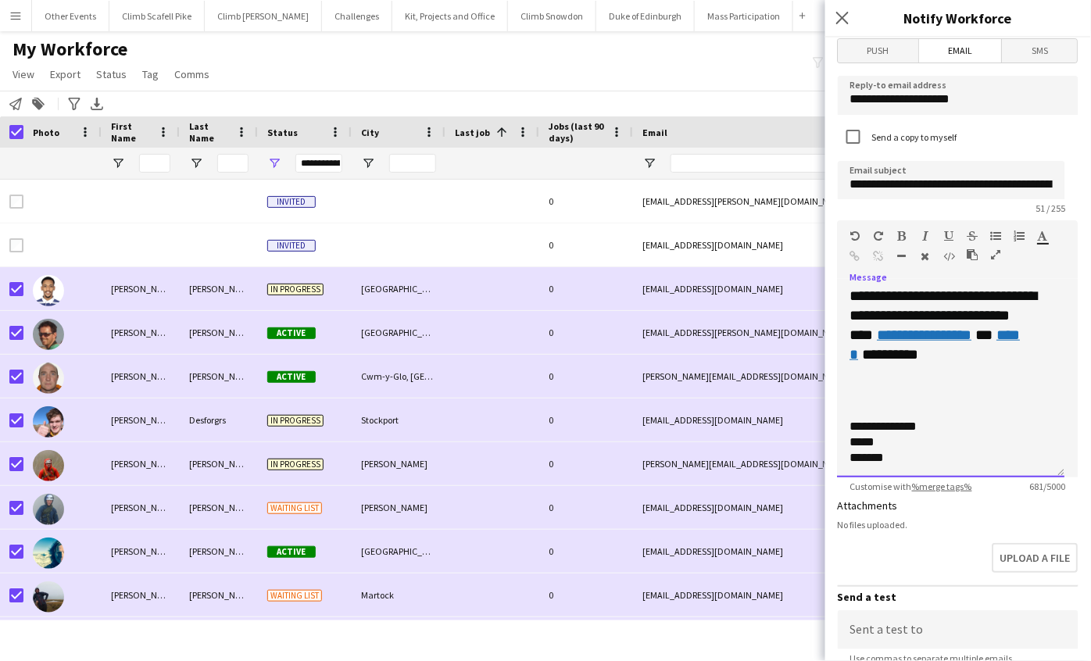
scroll to position [48, 0]
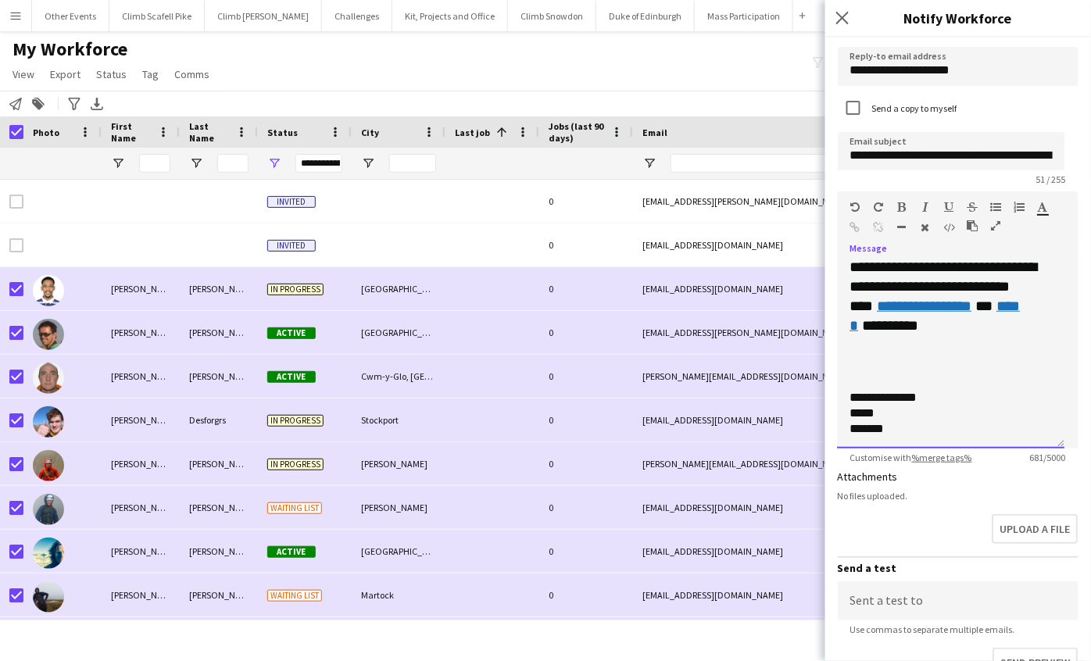
click at [888, 399] on div "**********" at bounding box center [945, 398] width 190 height 16
click at [957, 406] on div "*****" at bounding box center [945, 414] width 190 height 16
click at [951, 394] on div "**********" at bounding box center [945, 398] width 190 height 16
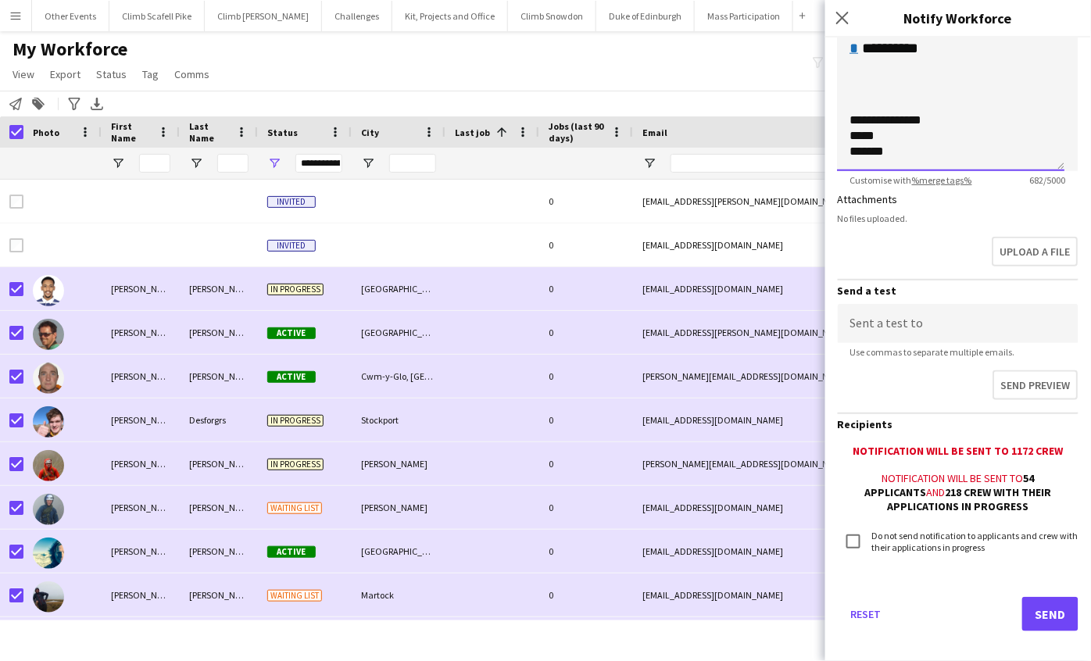
scroll to position [333, 0]
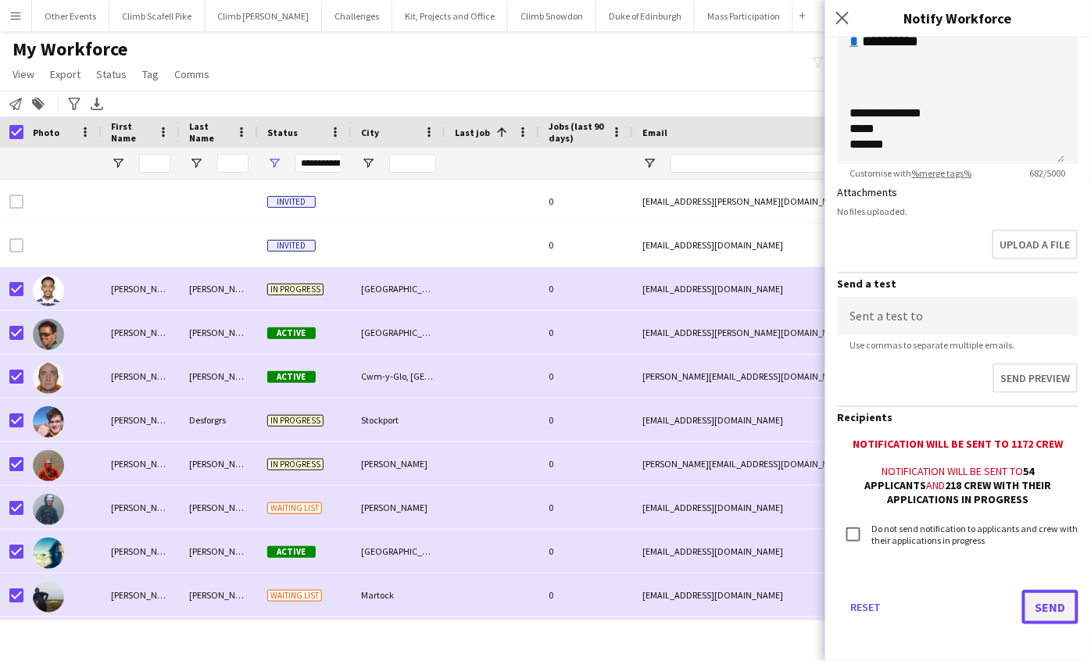
click at [1038, 602] on button "Send" at bounding box center [1050, 607] width 56 height 34
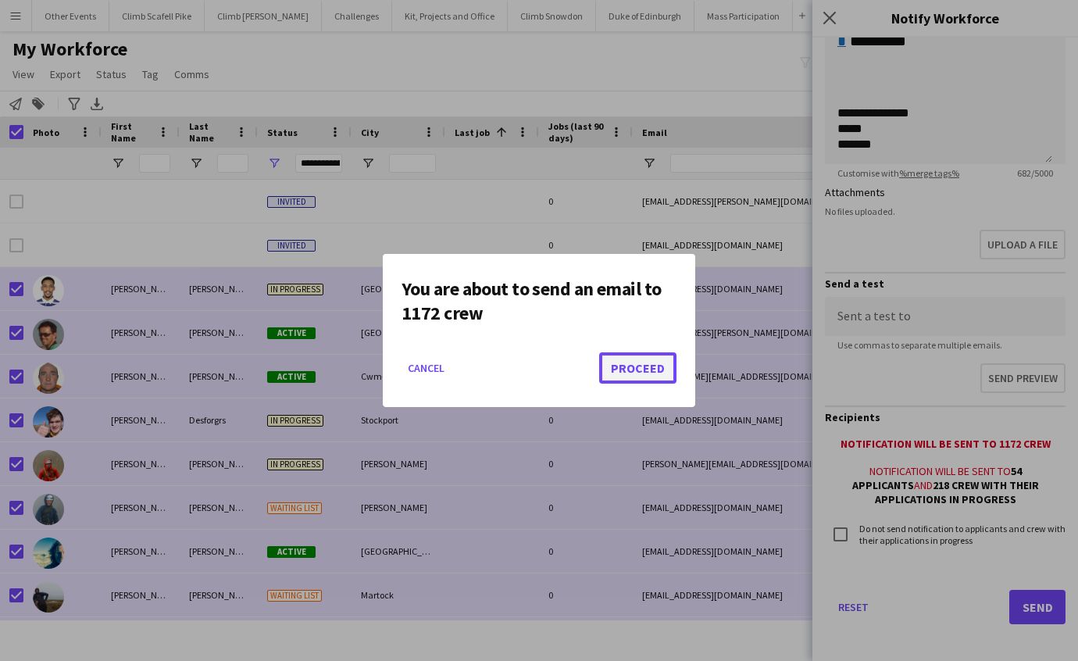
click at [636, 368] on button "Proceed" at bounding box center [637, 367] width 77 height 31
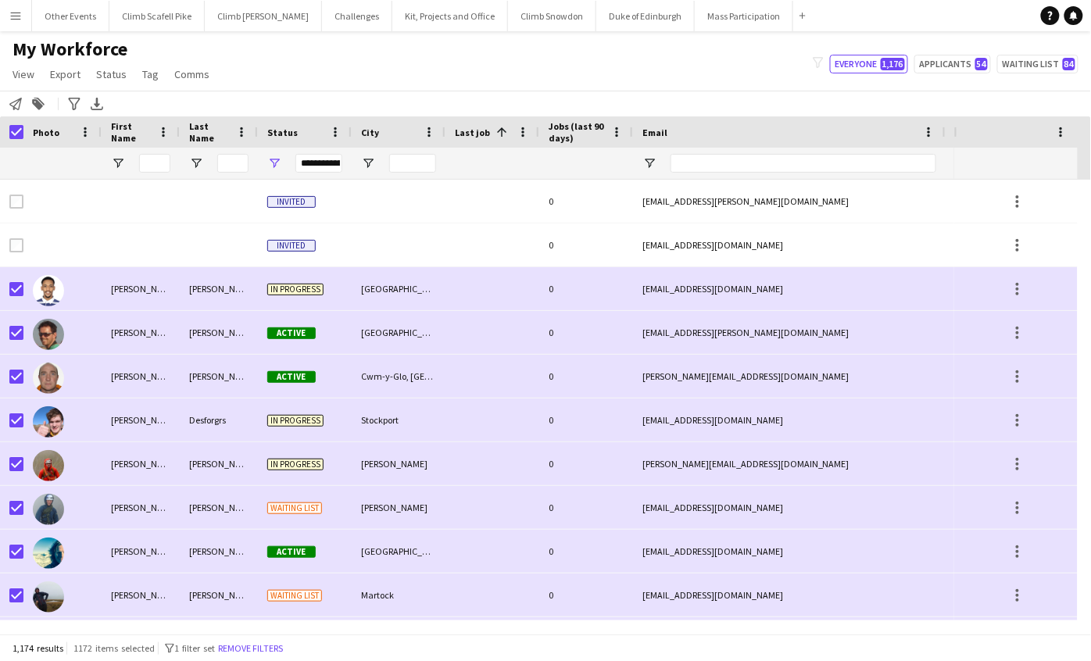
click at [24, 23] on button "Menu" at bounding box center [15, 15] width 31 height 31
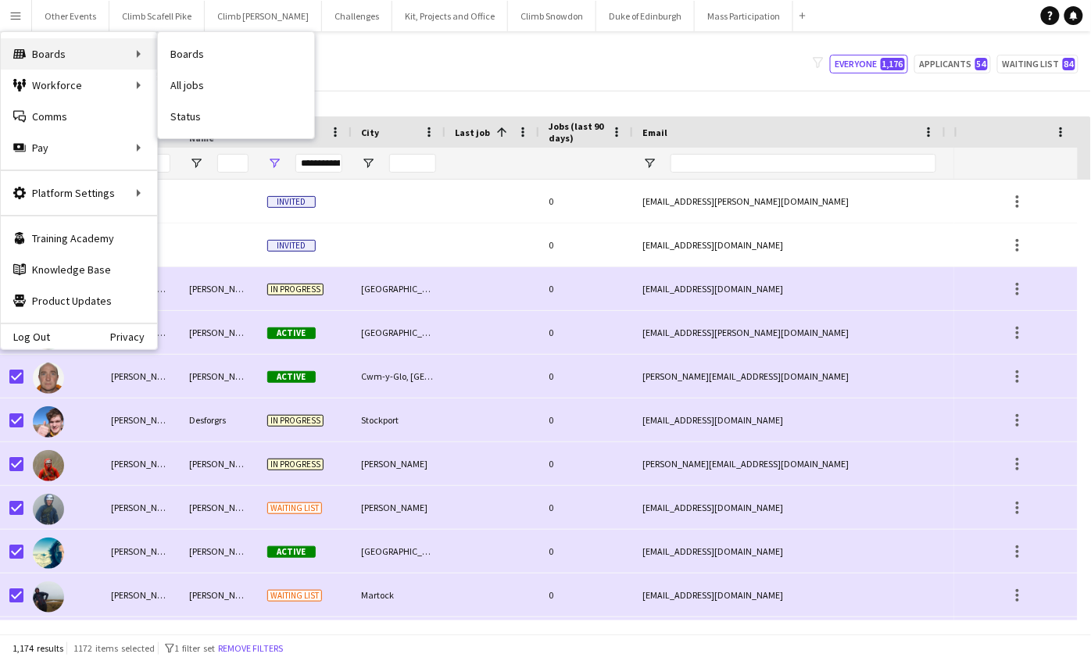
click at [34, 55] on div "Boards Boards" at bounding box center [79, 53] width 156 height 31
click at [21, 15] on app-icon "Menu" at bounding box center [15, 15] width 13 height 13
click at [402, 60] on div "My Workforce View Views Default view New view Update view Delete view Edit name…" at bounding box center [545, 64] width 1091 height 53
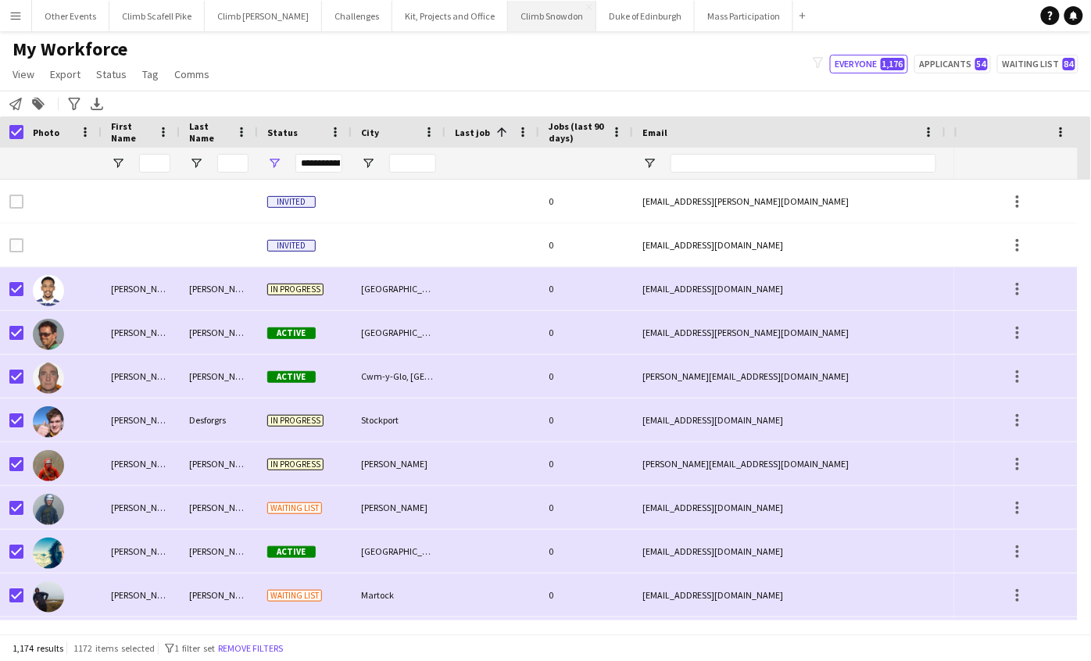
click at [508, 15] on button "Climb Snowdon Close" at bounding box center [552, 16] width 88 height 30
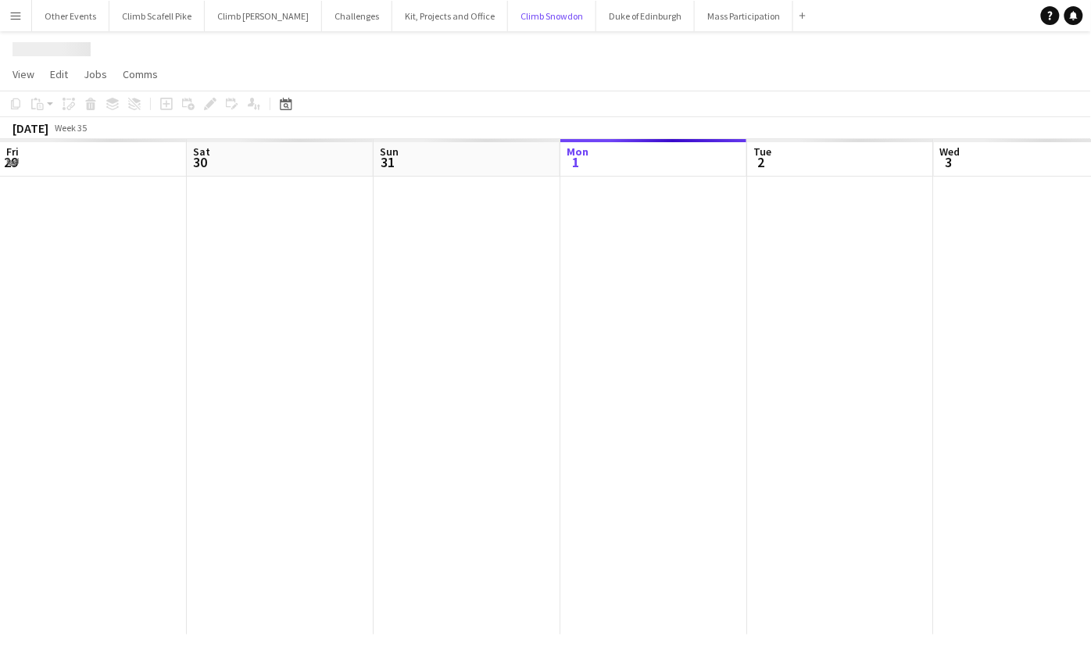
scroll to position [0, 373]
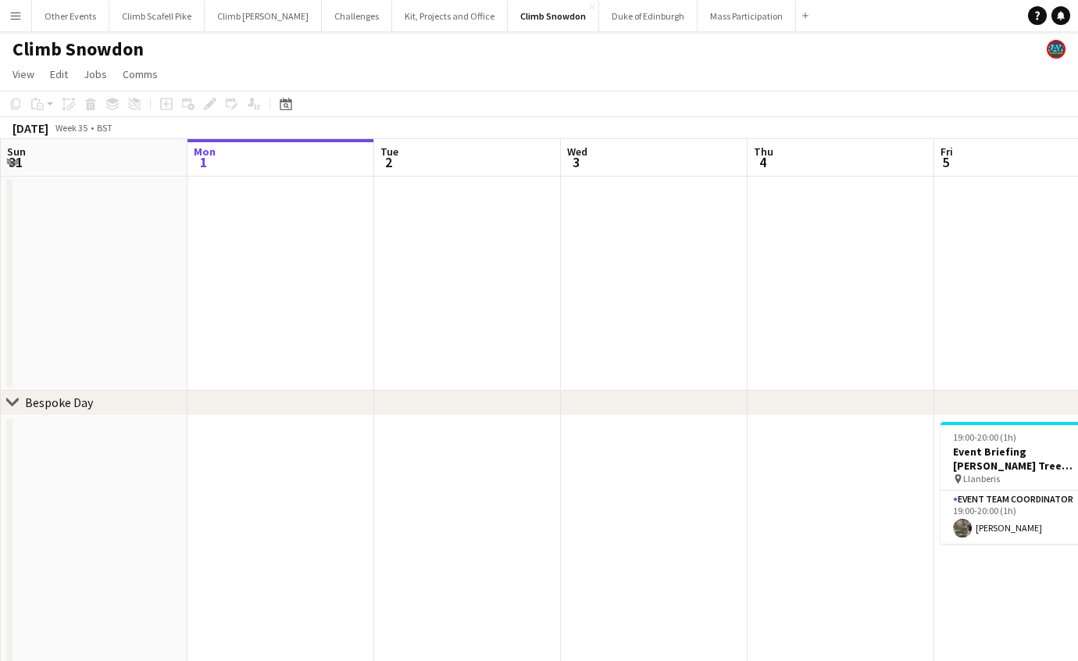
click at [13, 20] on app-icon "Menu" at bounding box center [15, 15] width 13 height 13
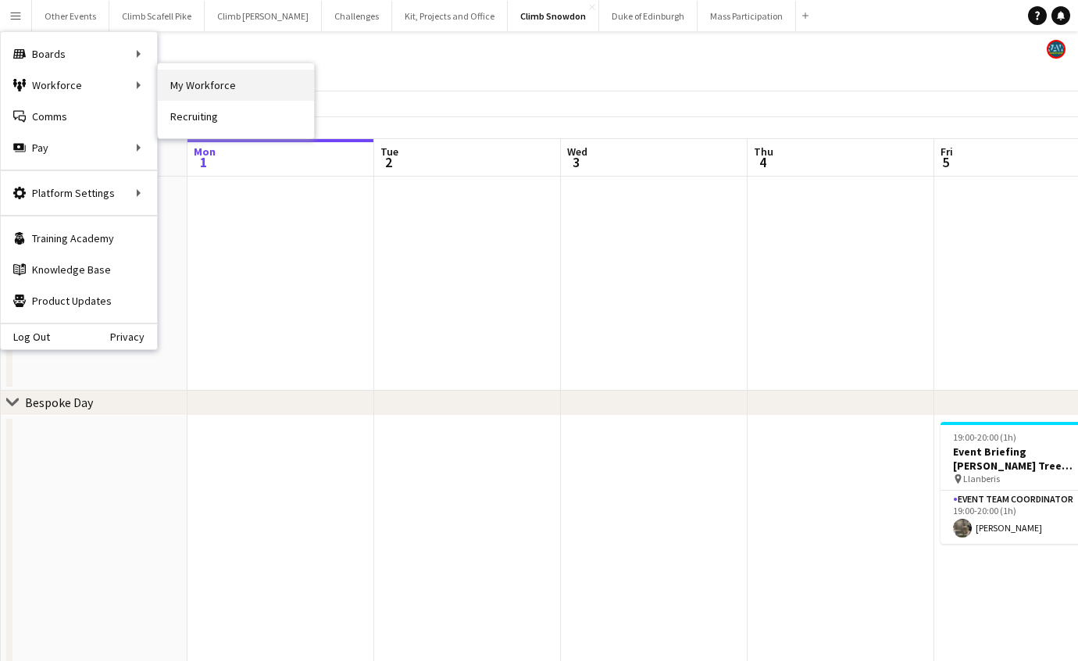
click at [195, 78] on link "My Workforce" at bounding box center [236, 85] width 156 height 31
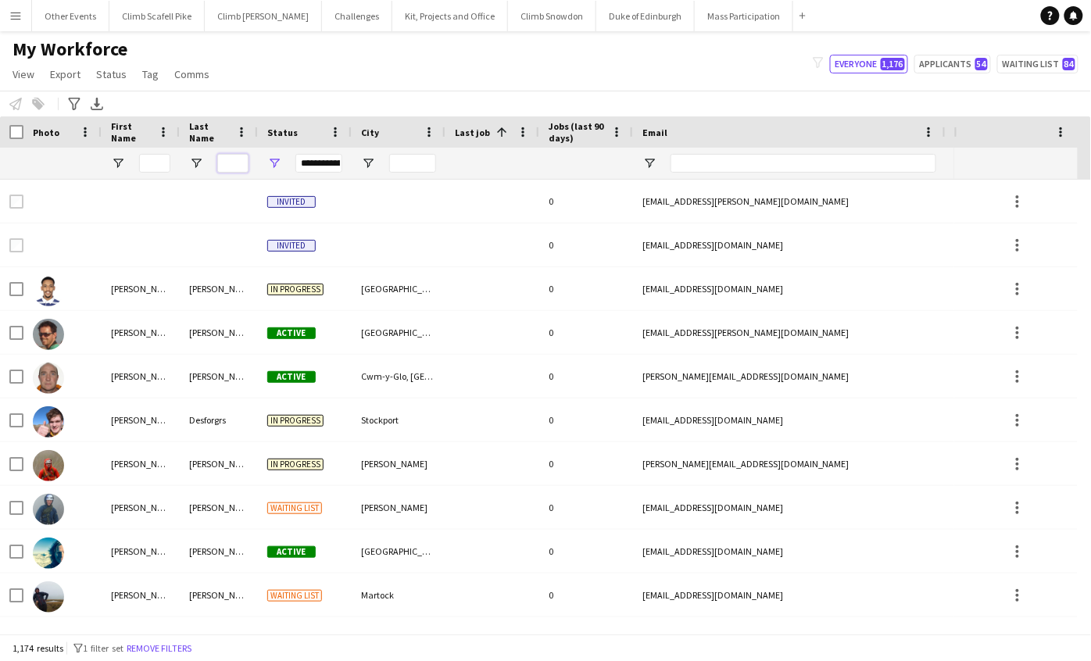
click at [222, 162] on input "Last Name Filter Input" at bounding box center [232, 163] width 31 height 19
type input "******"
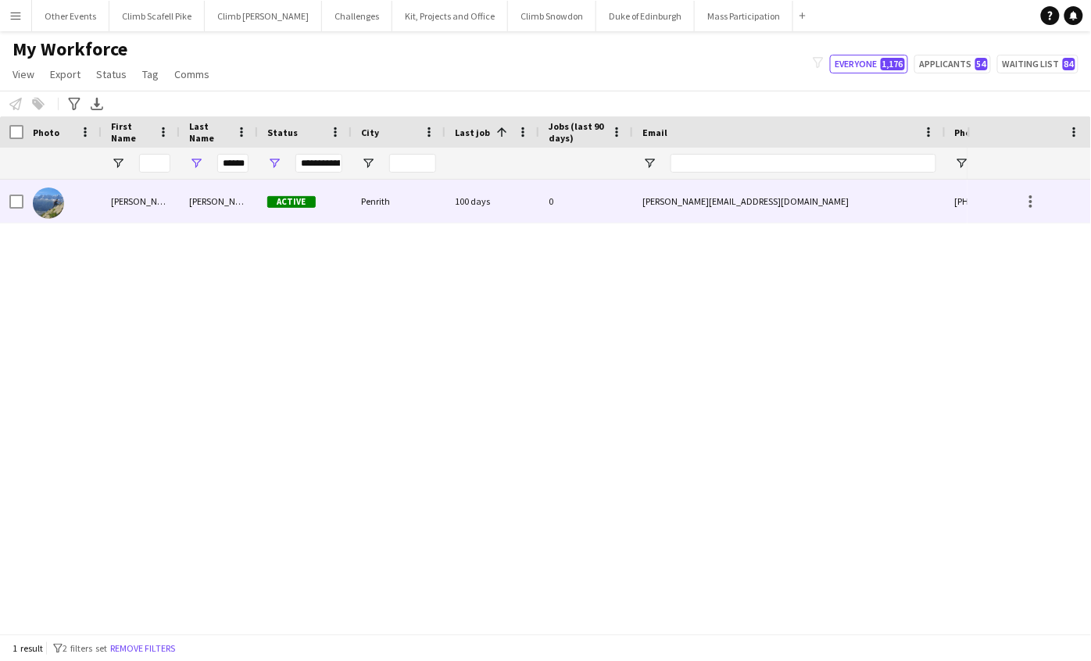
scroll to position [0, 0]
click at [41, 202] on img at bounding box center [48, 203] width 31 height 31
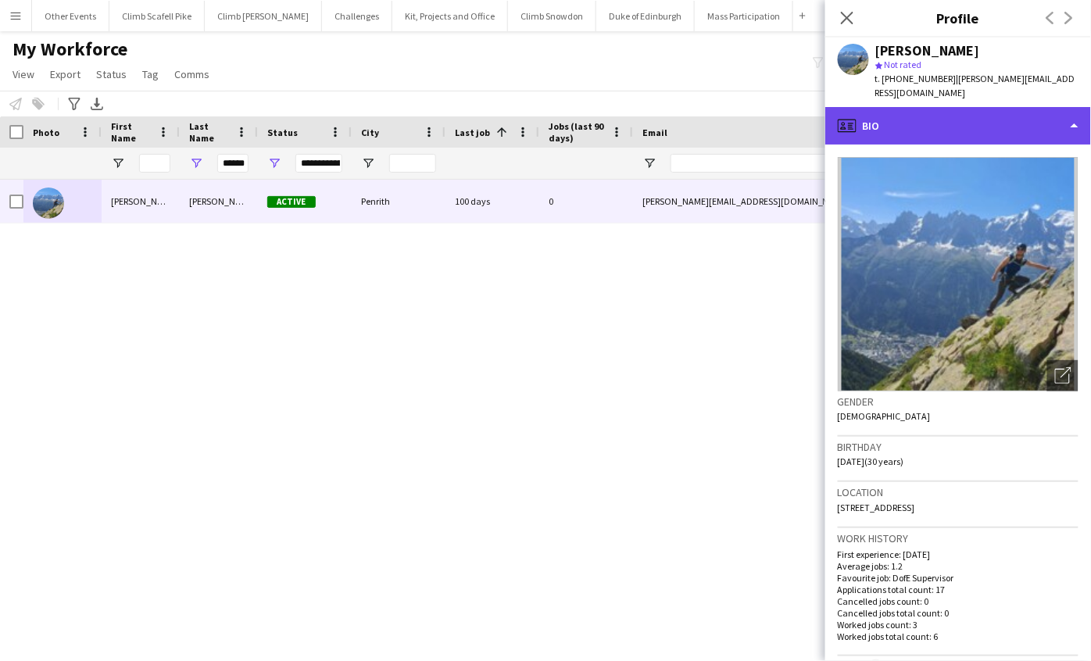
click at [1028, 127] on div "profile Bio" at bounding box center [958, 126] width 266 height 38
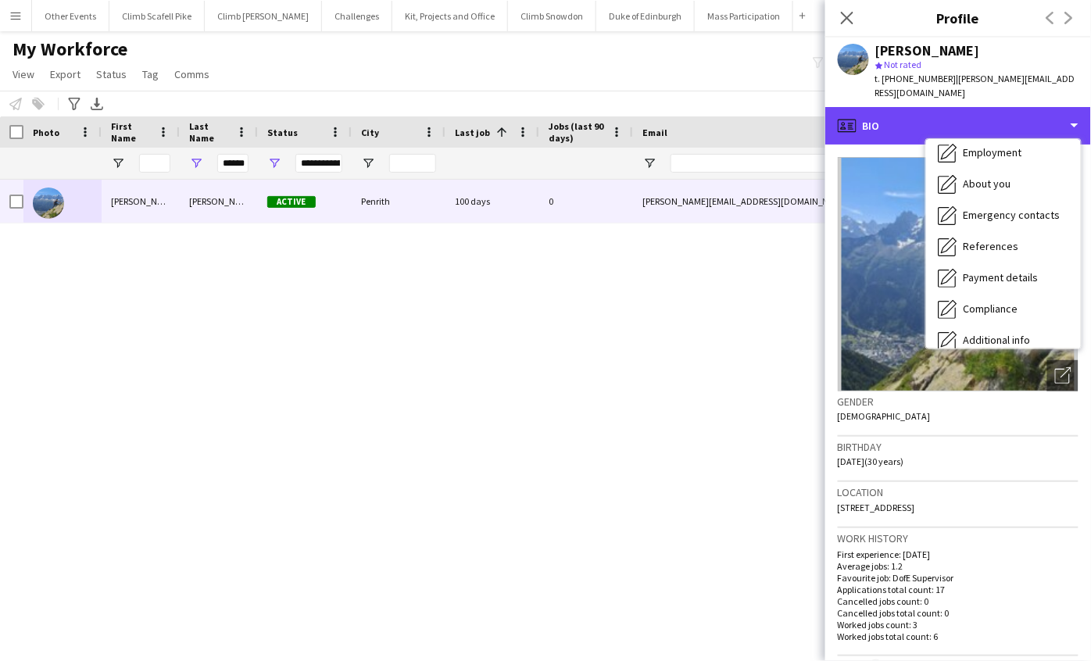
scroll to position [177, 0]
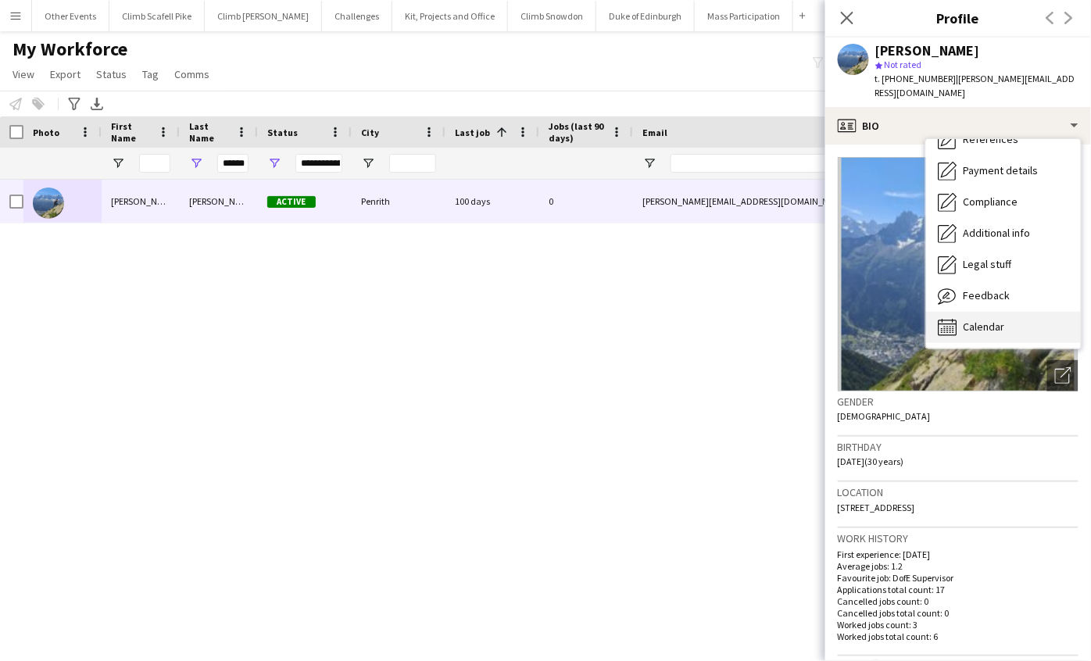
click at [999, 312] on div "Calendar Calendar" at bounding box center [1003, 327] width 155 height 31
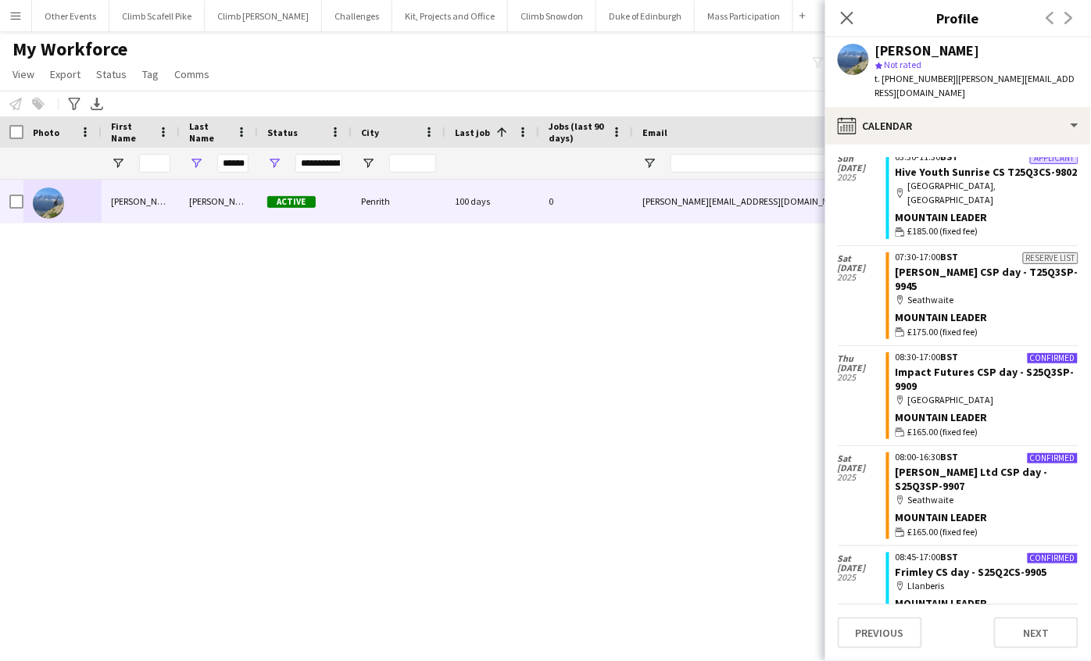
scroll to position [494, 0]
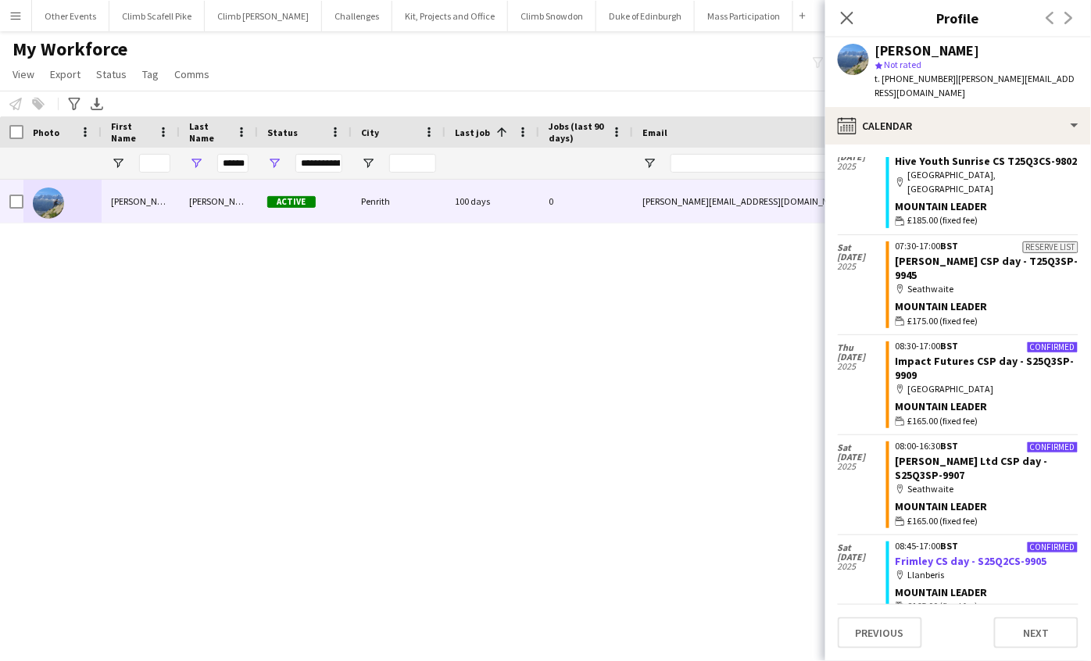
click at [924, 554] on link "Frimley CS day - S25Q2CS-9905" at bounding box center [971, 561] width 152 height 14
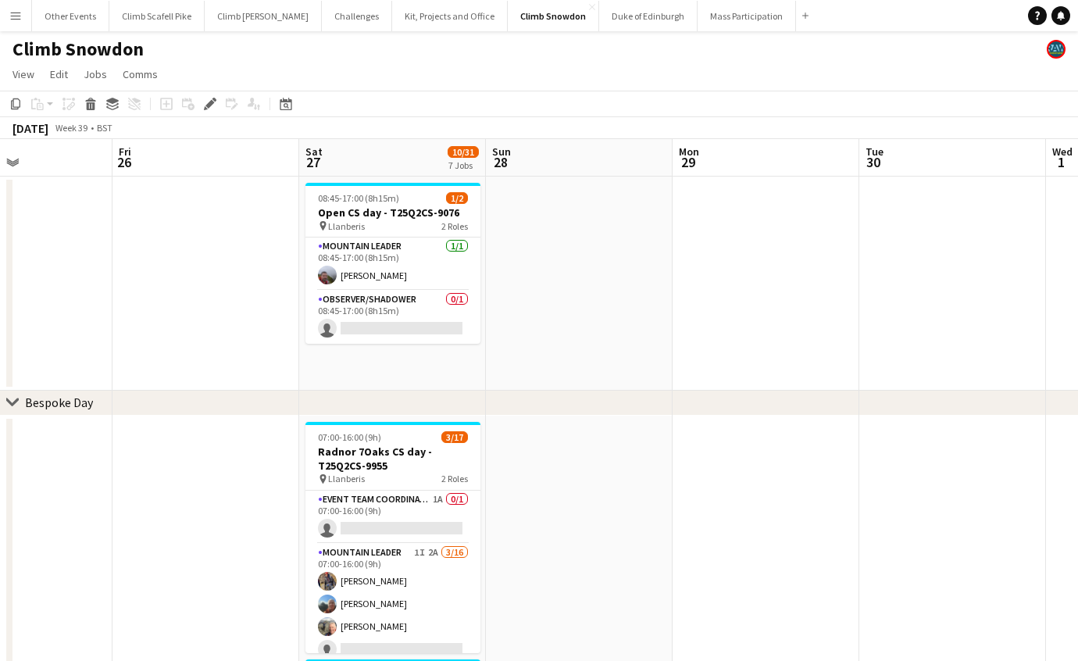
scroll to position [0, 345]
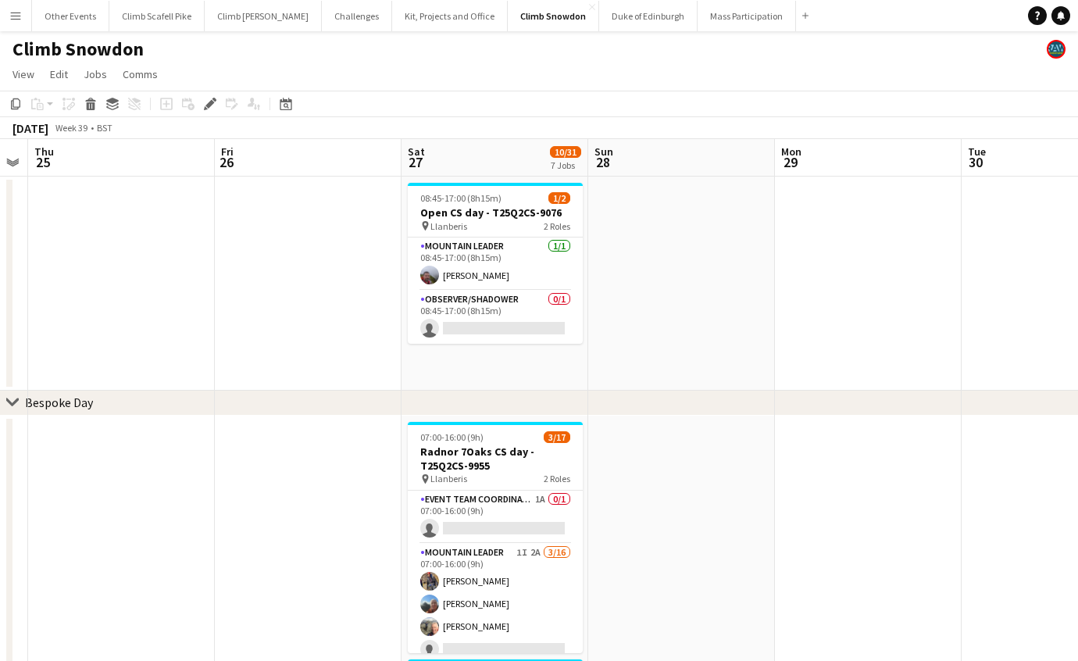
drag, startPoint x: 517, startPoint y: 463, endPoint x: 710, endPoint y: 440, distance: 193.6
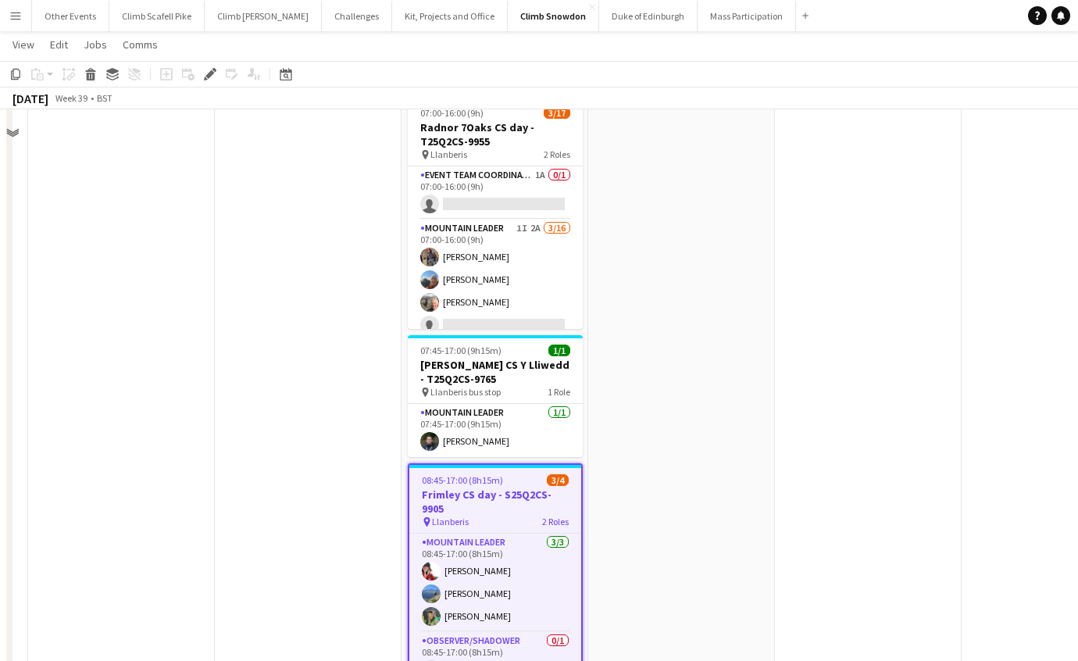
scroll to position [458, 0]
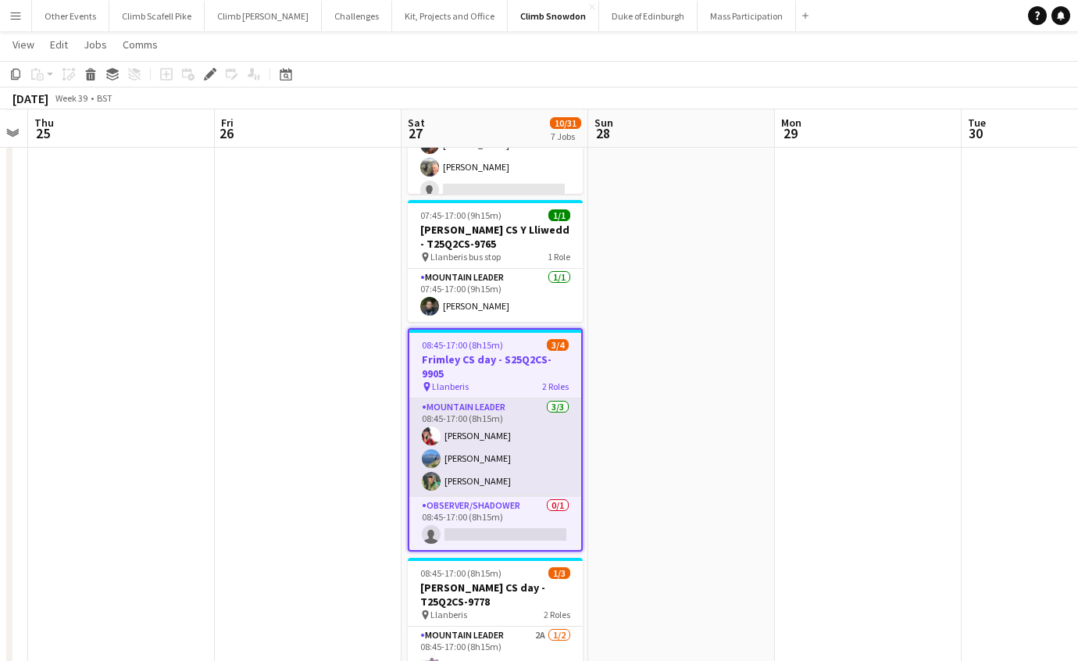
click at [522, 469] on app-card-role "Mountain Leader [DATE] 08:45-17:00 (8h15m) [PERSON_NAME] [PERSON_NAME] [PERSON_…" at bounding box center [495, 448] width 172 height 98
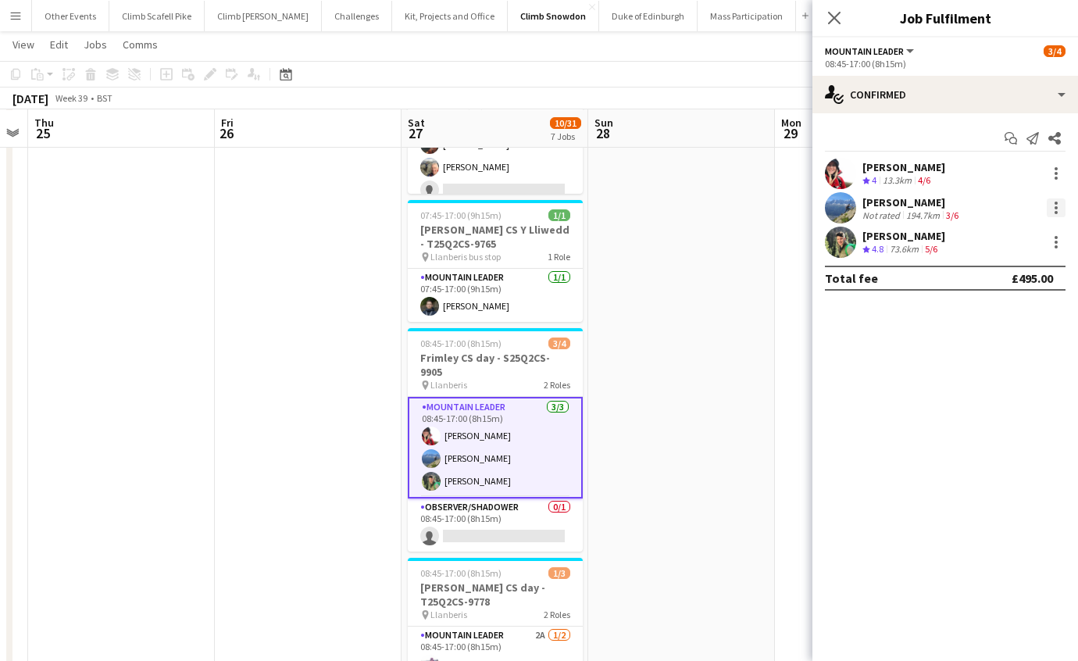
click at [1058, 208] on div at bounding box center [1056, 207] width 19 height 19
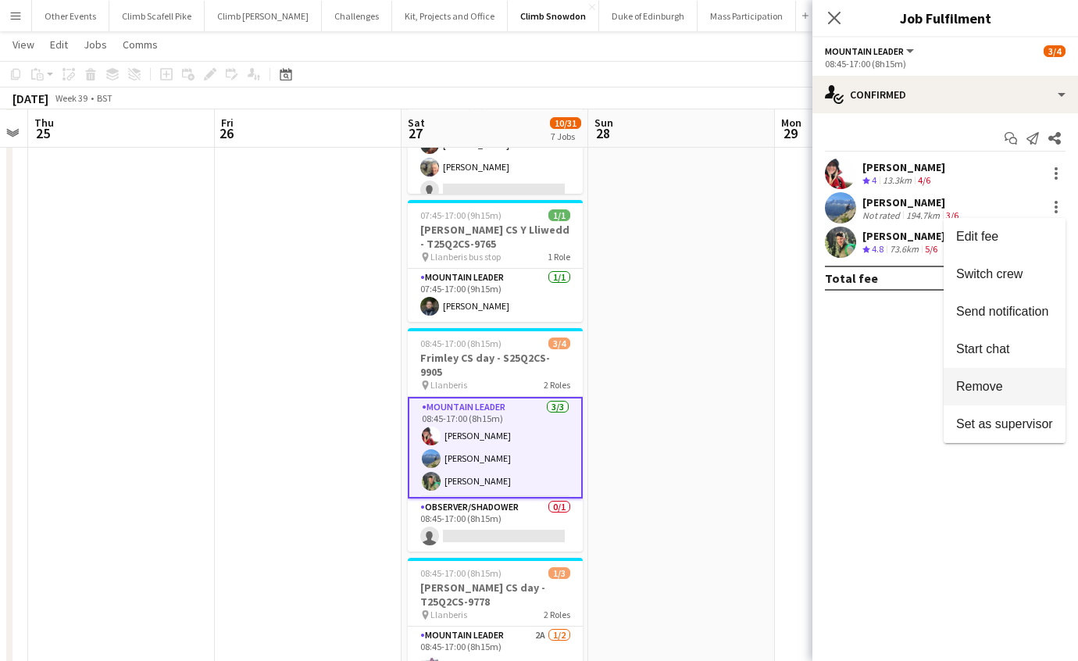
click at [1008, 384] on span "Remove" at bounding box center [1004, 387] width 97 height 14
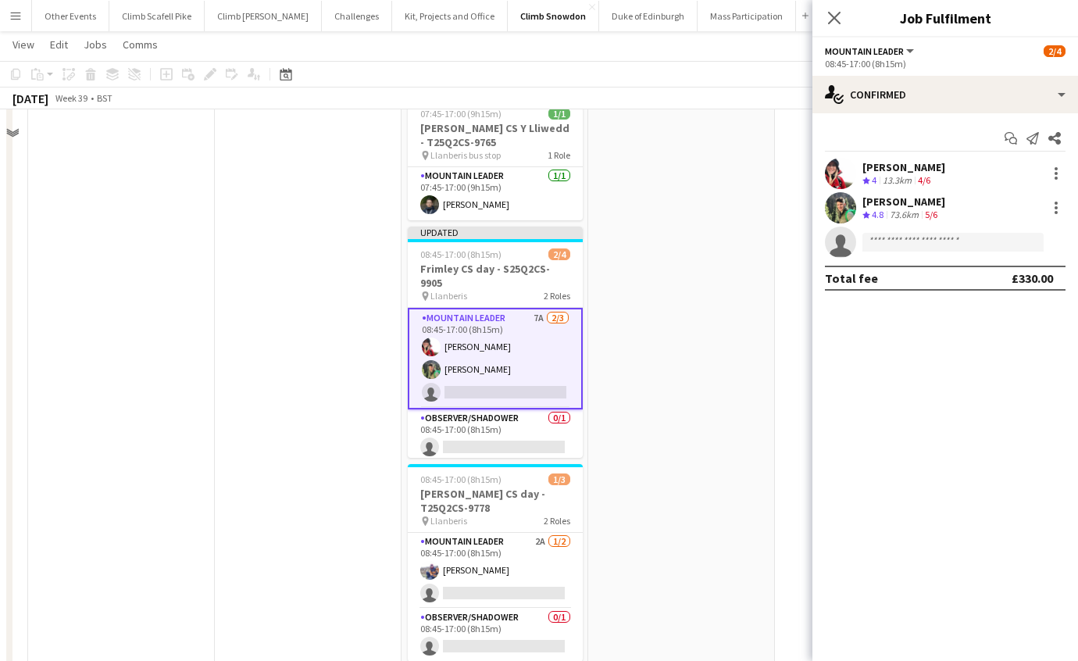
scroll to position [602, 0]
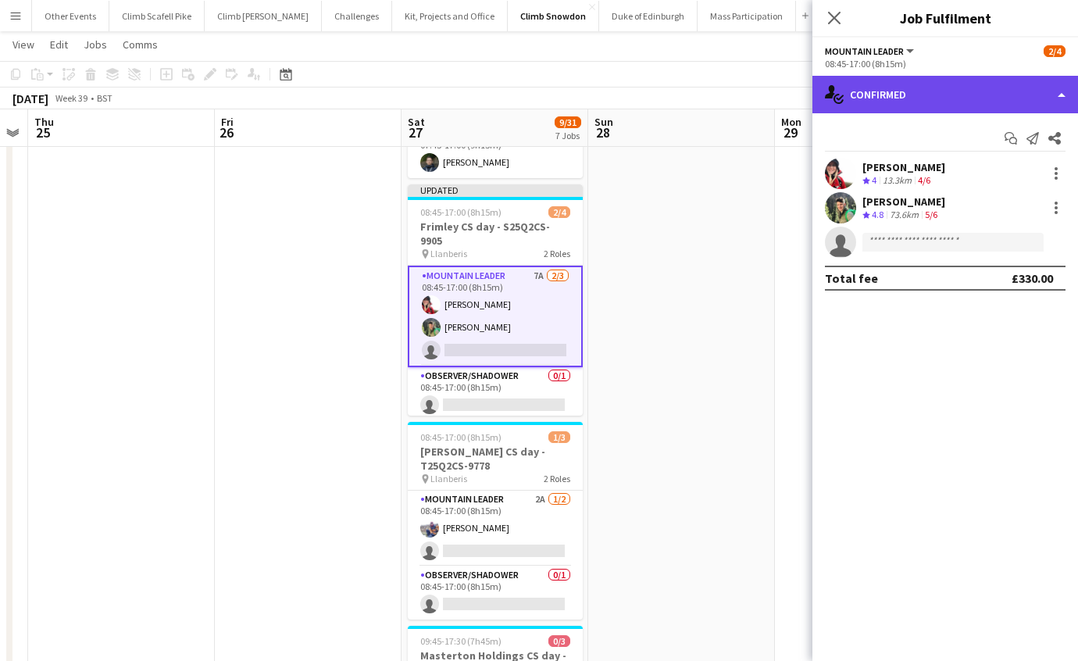
click at [1017, 98] on div "single-neutral-actions-check-2 Confirmed" at bounding box center [946, 95] width 266 height 38
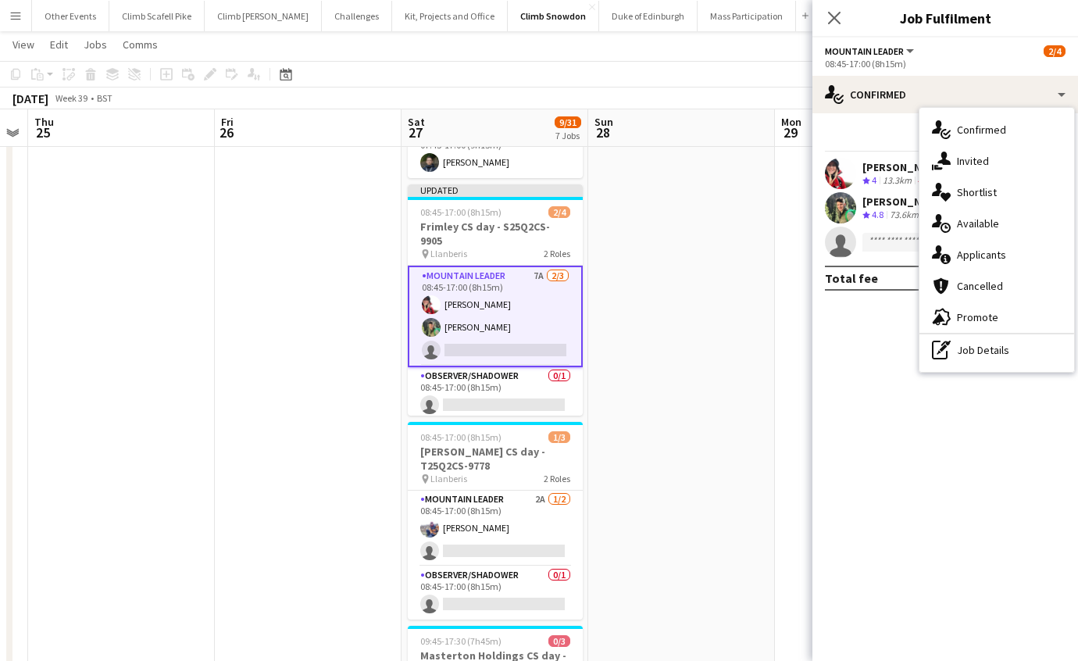
click at [662, 306] on app-date-cell at bounding box center [681, 330] width 187 height 1036
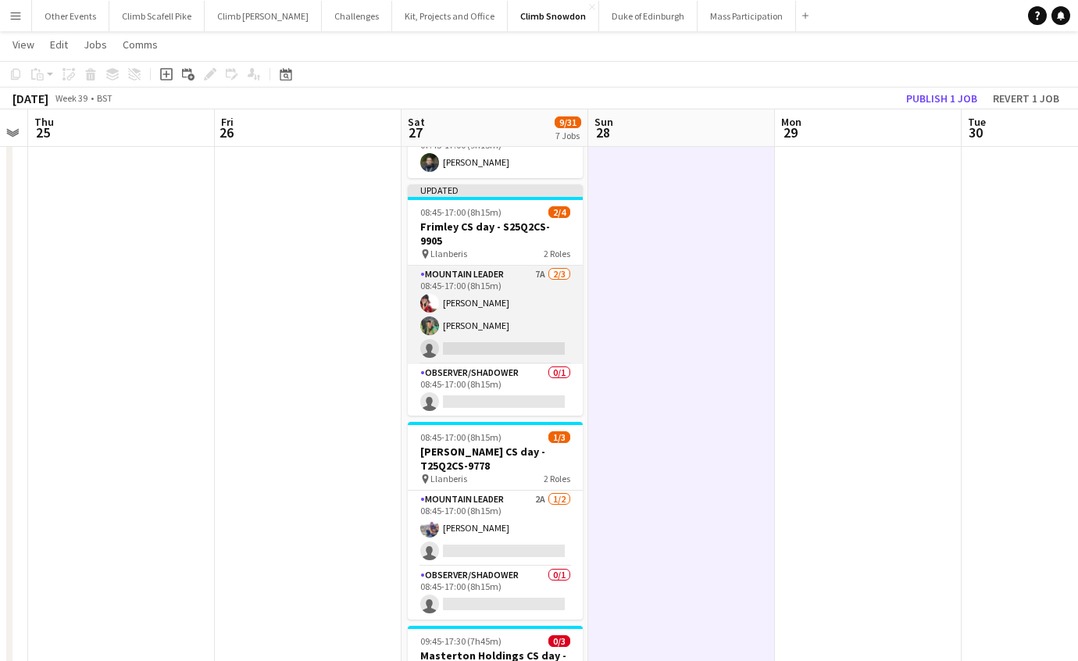
click at [534, 308] on app-card-role "Mountain Leader 7A [DATE] 08:45-17:00 (8h15m) [PERSON_NAME] [PERSON_NAME] singl…" at bounding box center [495, 315] width 175 height 98
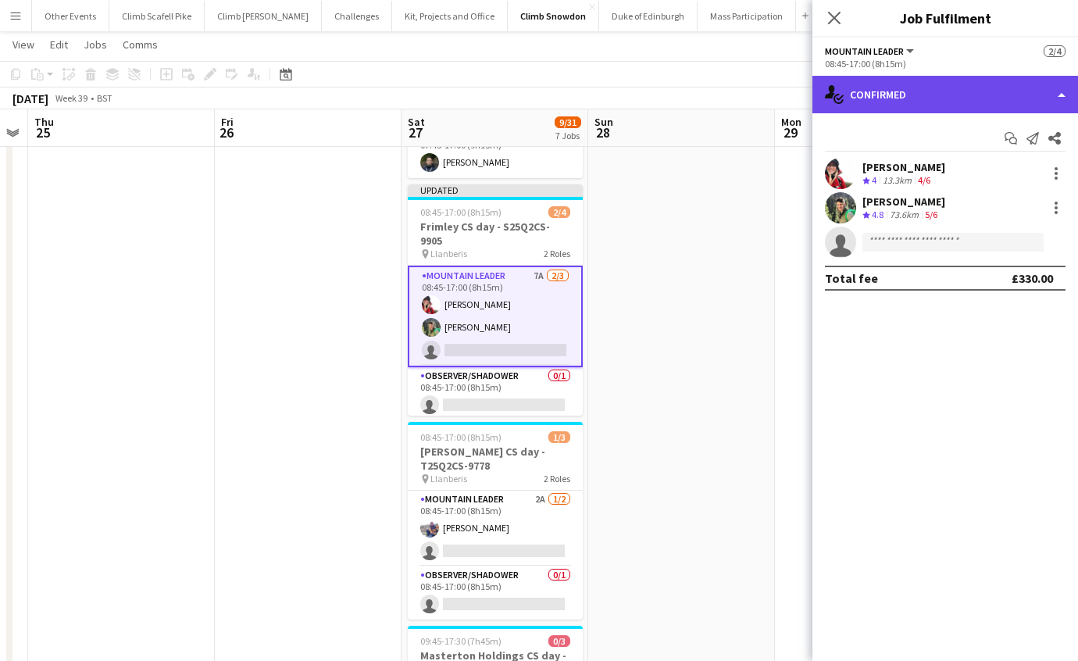
click at [996, 86] on div "single-neutral-actions-check-2 Confirmed" at bounding box center [946, 95] width 266 height 38
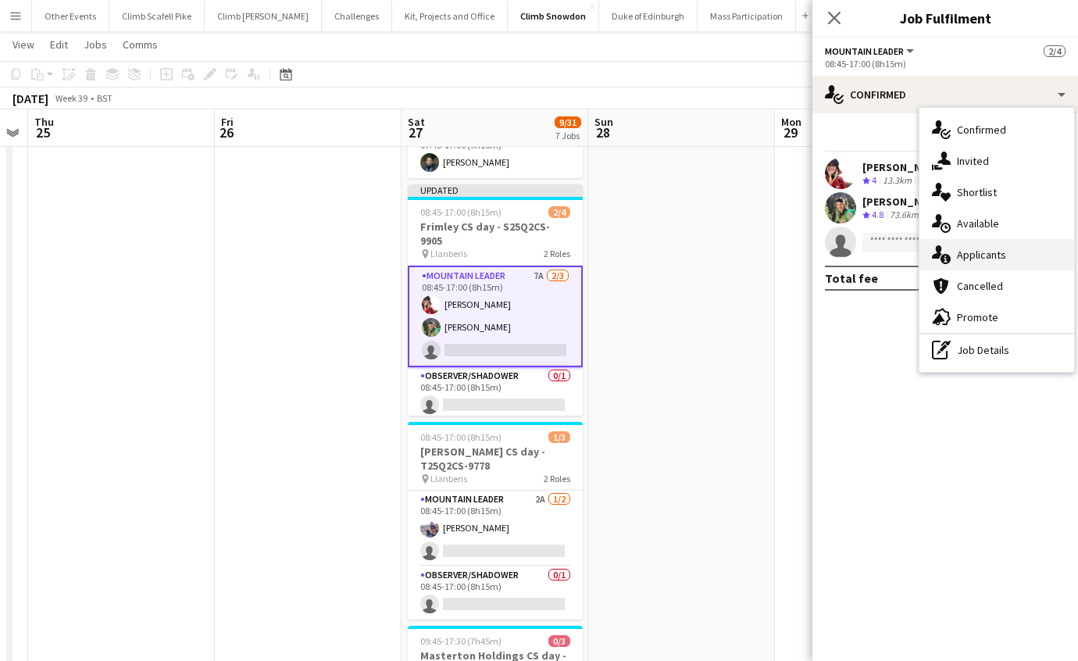
click at [998, 255] on div "single-neutral-actions-information Applicants" at bounding box center [997, 254] width 155 height 31
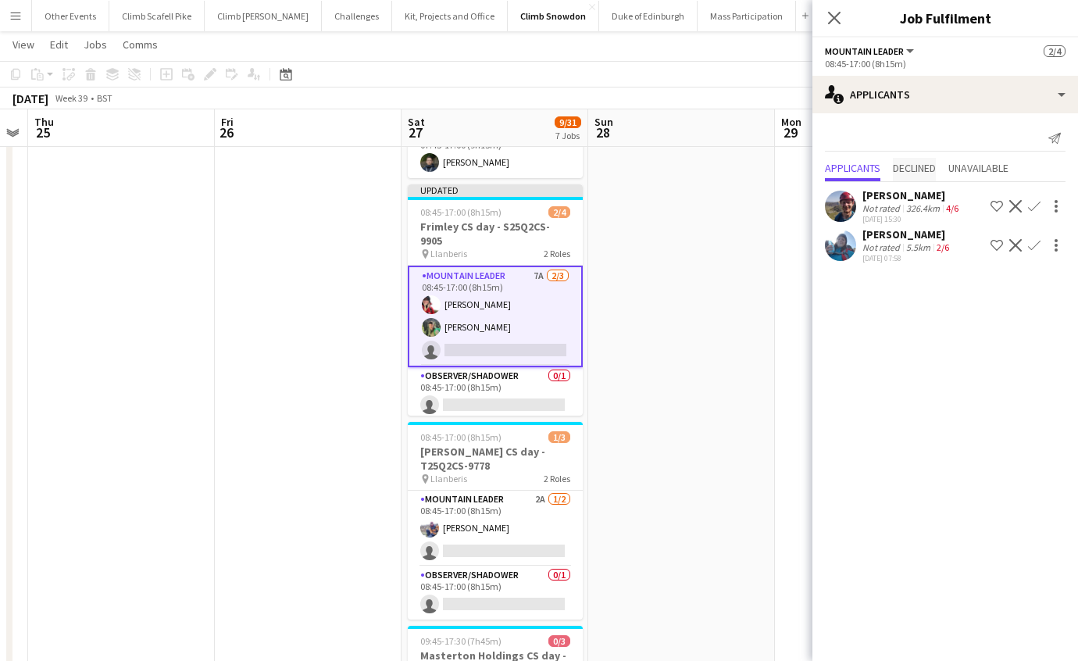
click at [917, 163] on span "Declined" at bounding box center [914, 168] width 43 height 11
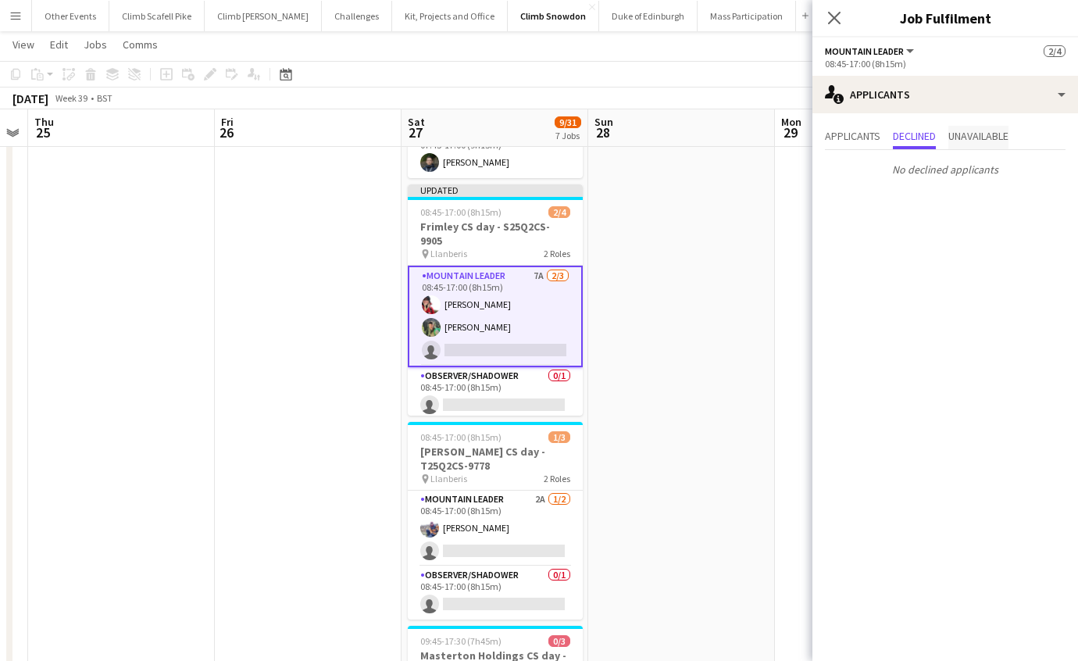
click at [970, 138] on span "Unavailable" at bounding box center [979, 135] width 60 height 11
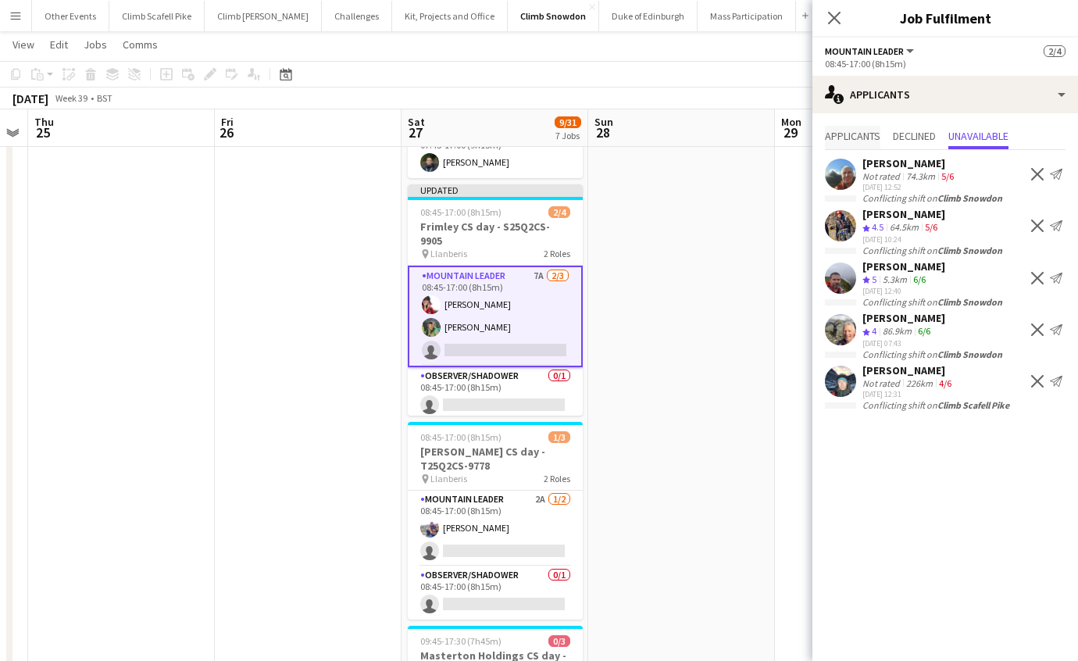
click at [851, 130] on span "Applicants" at bounding box center [852, 135] width 55 height 11
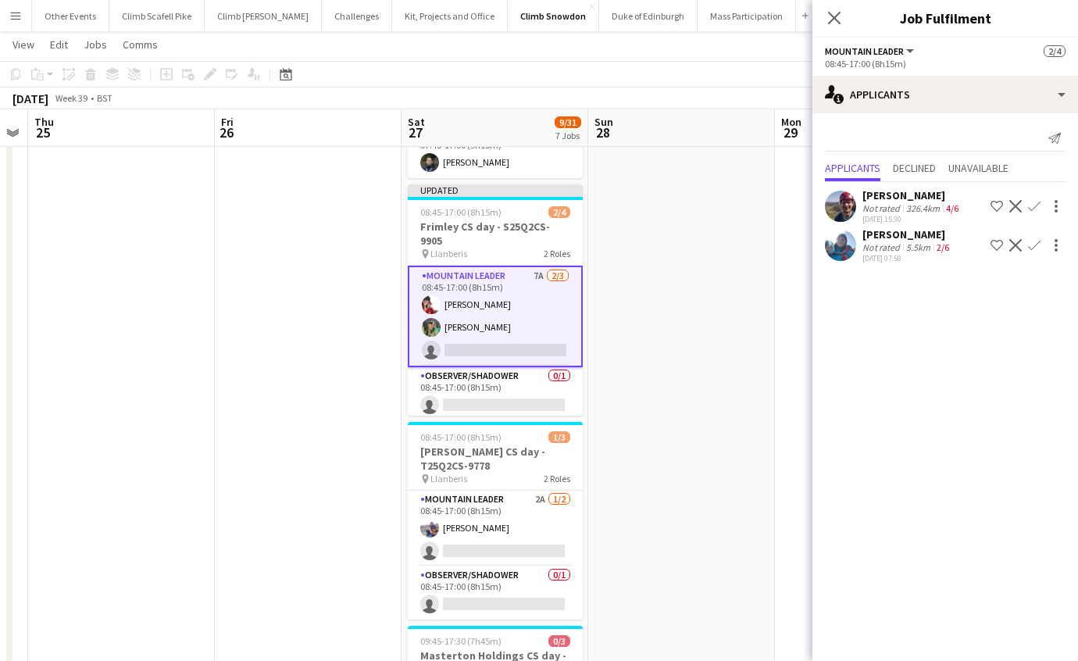
click at [744, 376] on app-date-cell at bounding box center [681, 330] width 187 height 1036
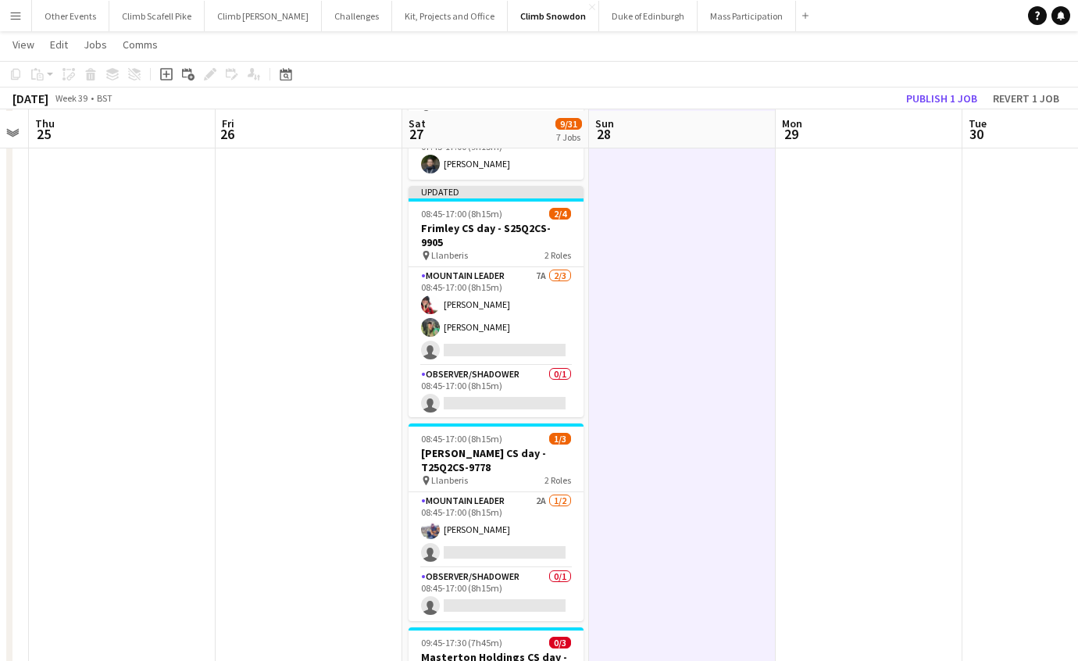
scroll to position [598, 0]
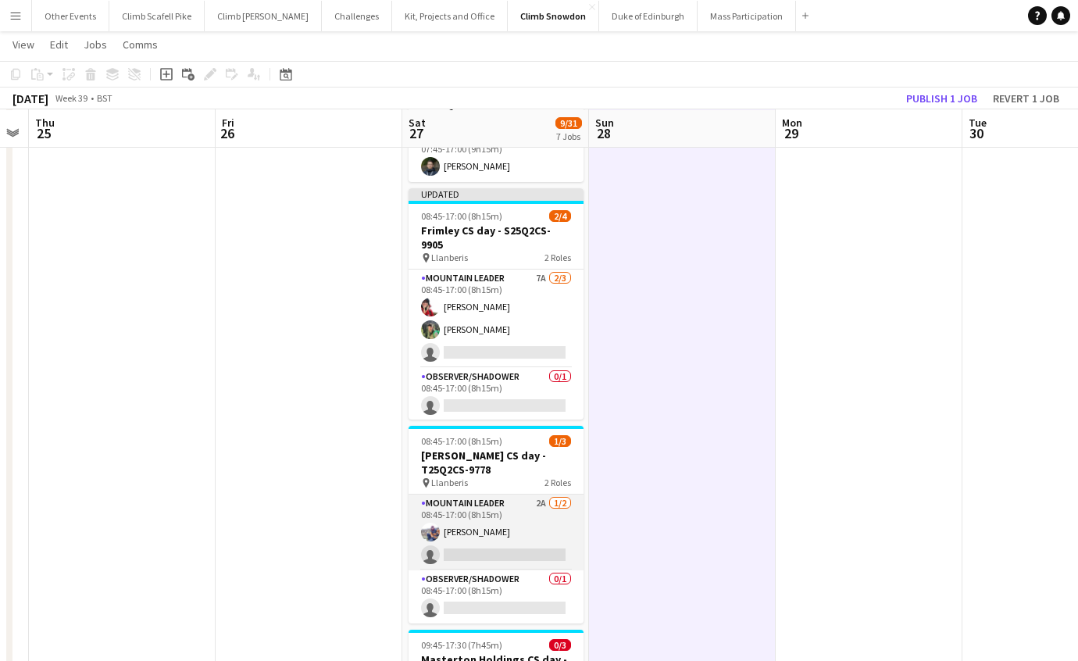
click at [531, 519] on app-card-role "Mountain Leader 2A [DATE] 08:45-17:00 (8h15m) [PERSON_NAME] single-neutral-acti…" at bounding box center [496, 533] width 175 height 76
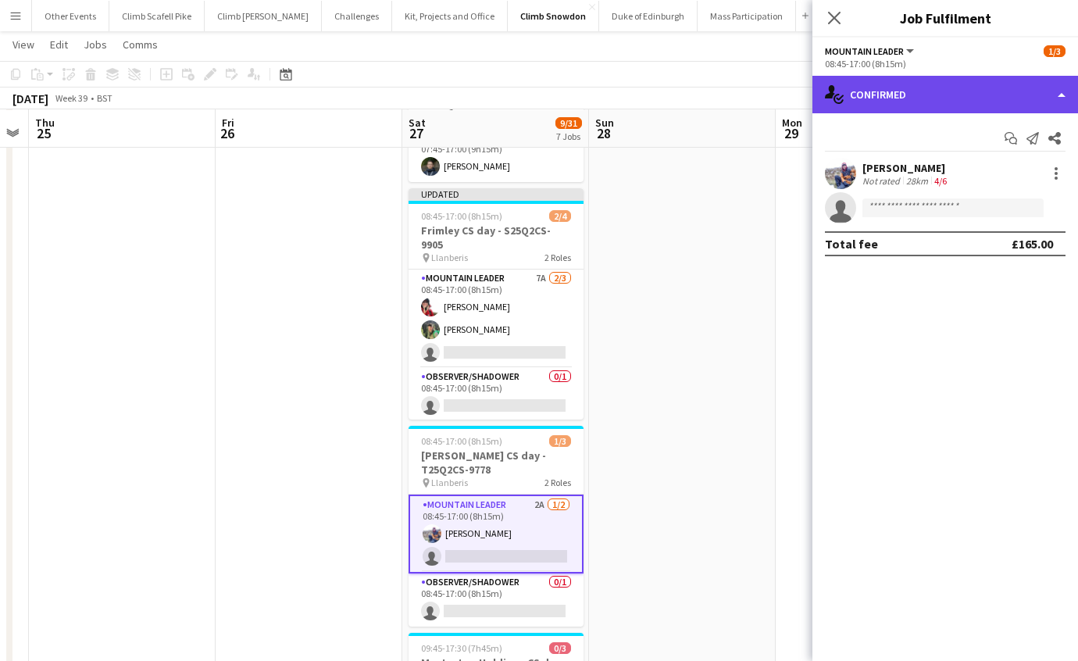
click at [955, 101] on div "single-neutral-actions-check-2 Confirmed" at bounding box center [946, 95] width 266 height 38
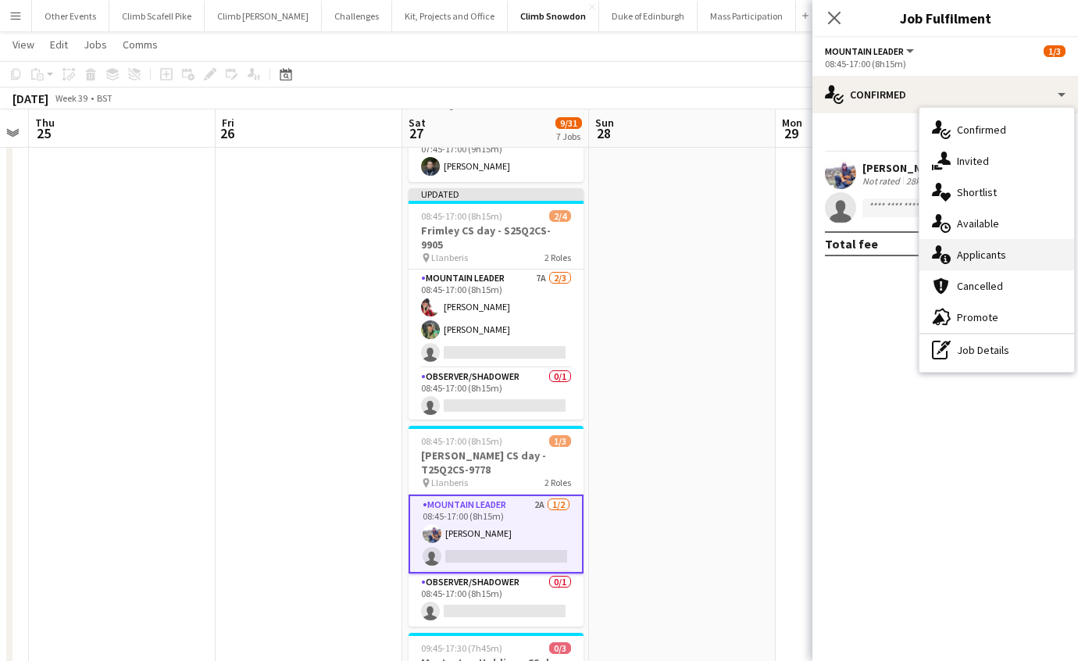
click at [986, 260] on div "single-neutral-actions-information Applicants" at bounding box center [997, 254] width 155 height 31
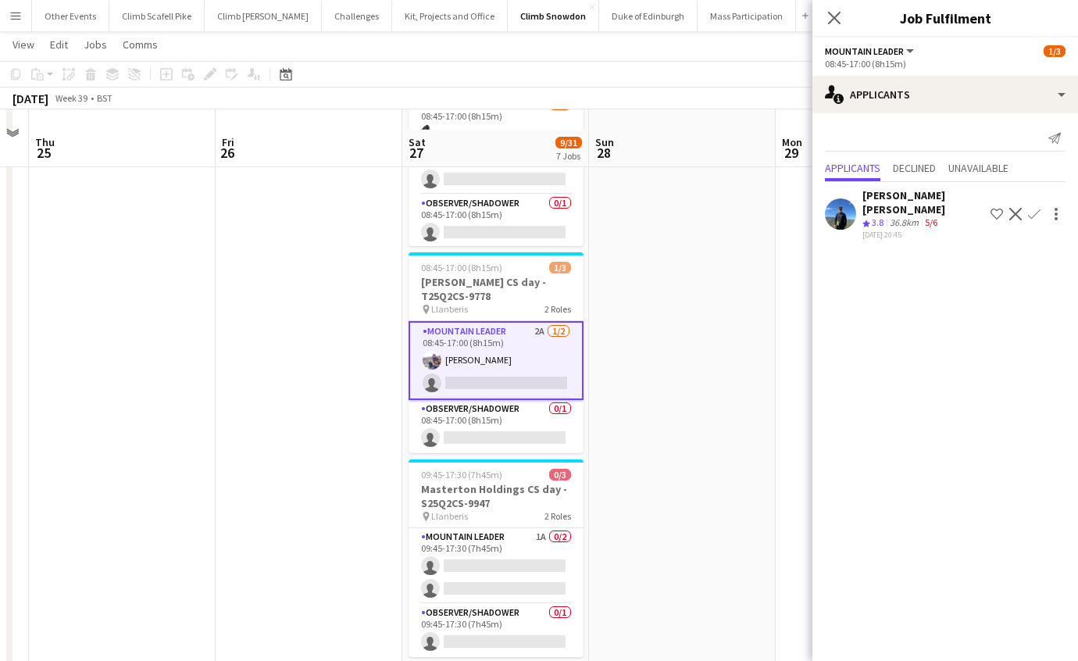
scroll to position [792, 0]
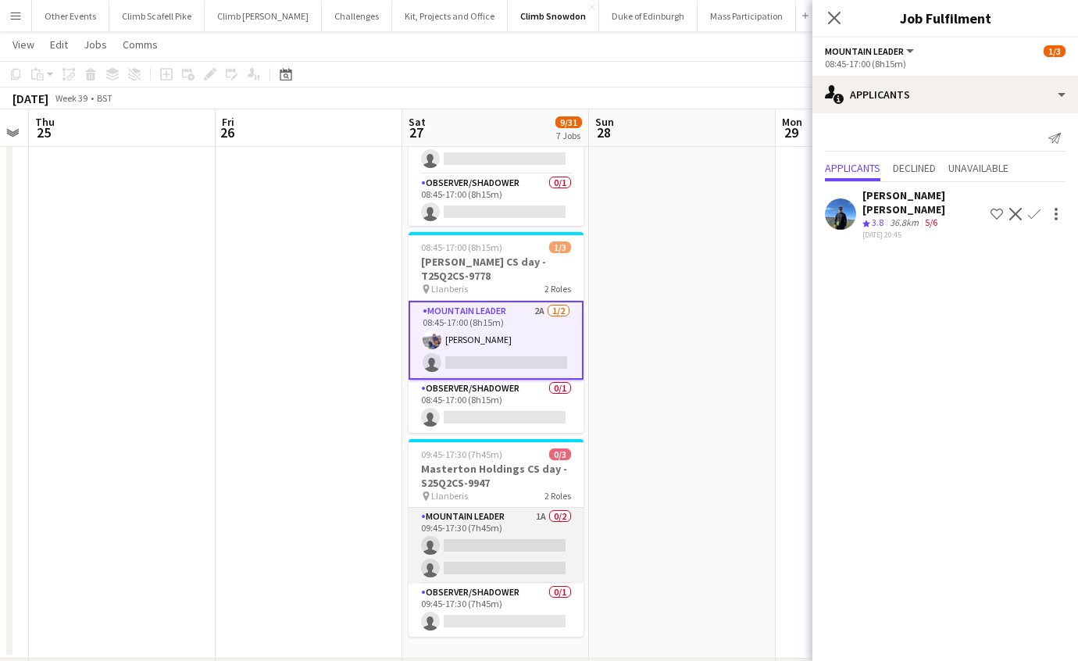
click at [530, 528] on app-card-role "Mountain Leader 1A 0/2 09:45-17:30 (7h45m) single-neutral-actions single-neutra…" at bounding box center [496, 546] width 175 height 76
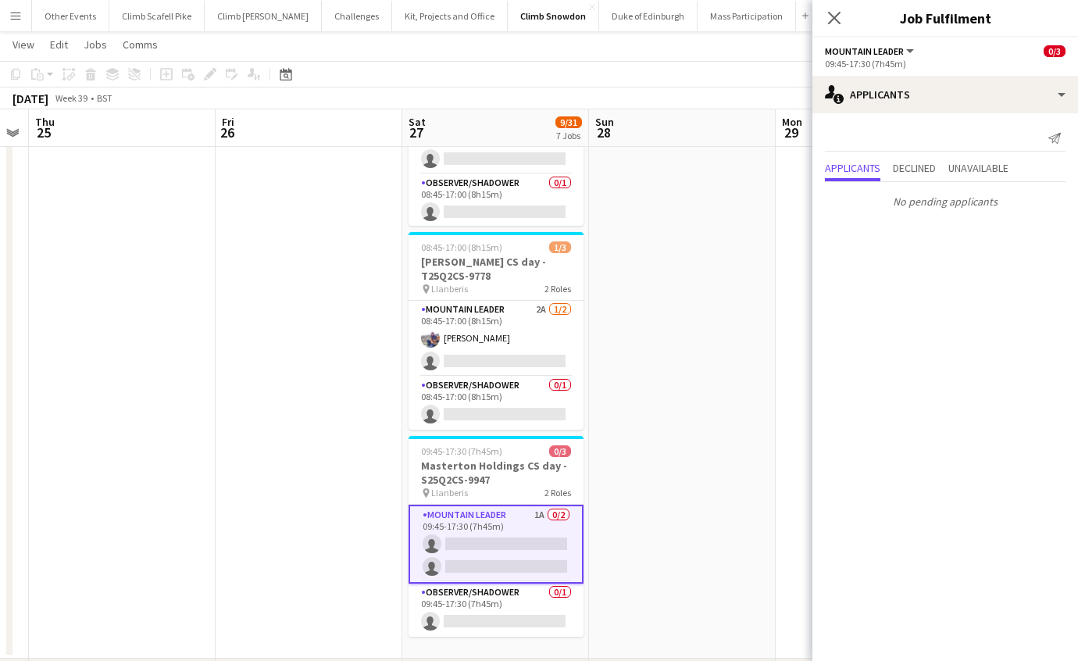
click at [916, 169] on span "Declined" at bounding box center [914, 168] width 43 height 11
click at [976, 137] on span "Unavailable" at bounding box center [979, 135] width 60 height 11
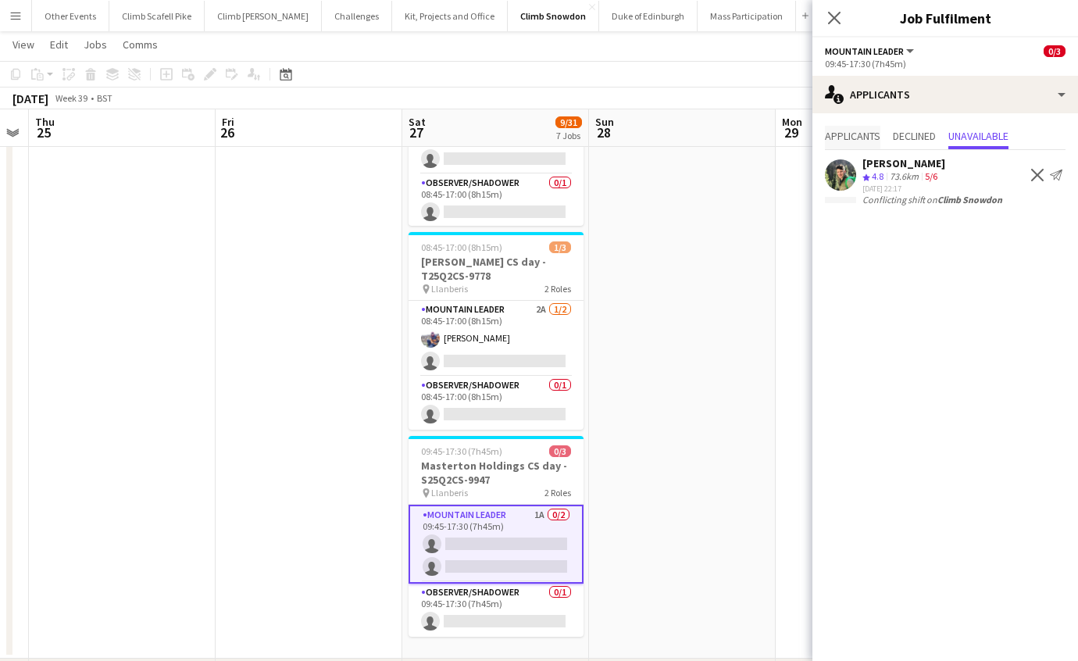
click at [850, 138] on span "Applicants" at bounding box center [852, 135] width 55 height 11
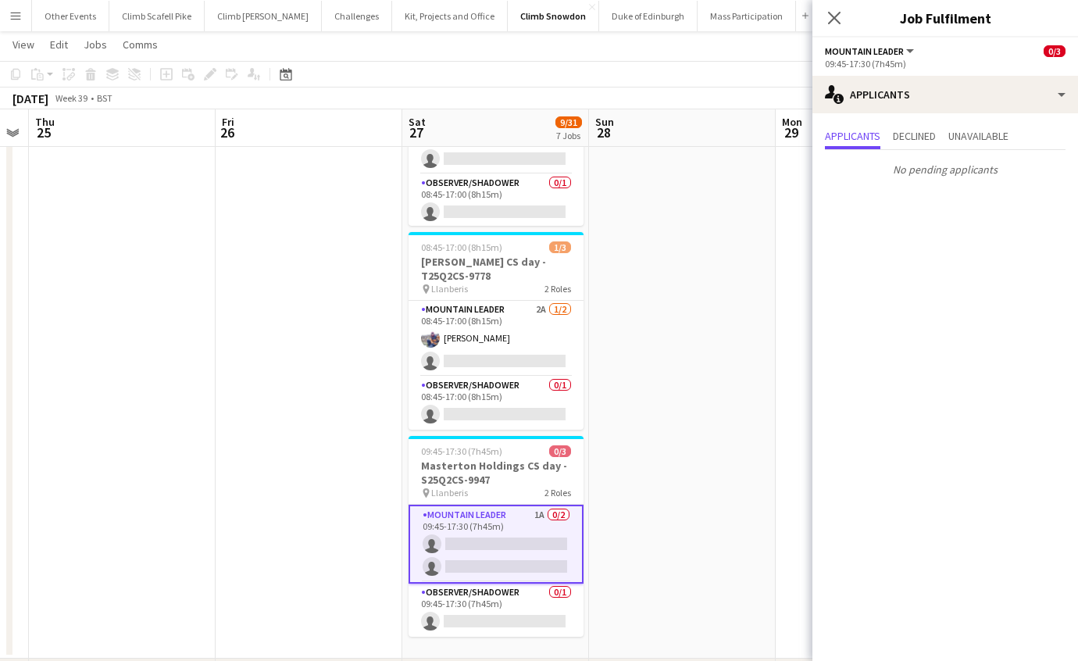
click at [687, 545] on app-date-cell at bounding box center [682, 141] width 187 height 1036
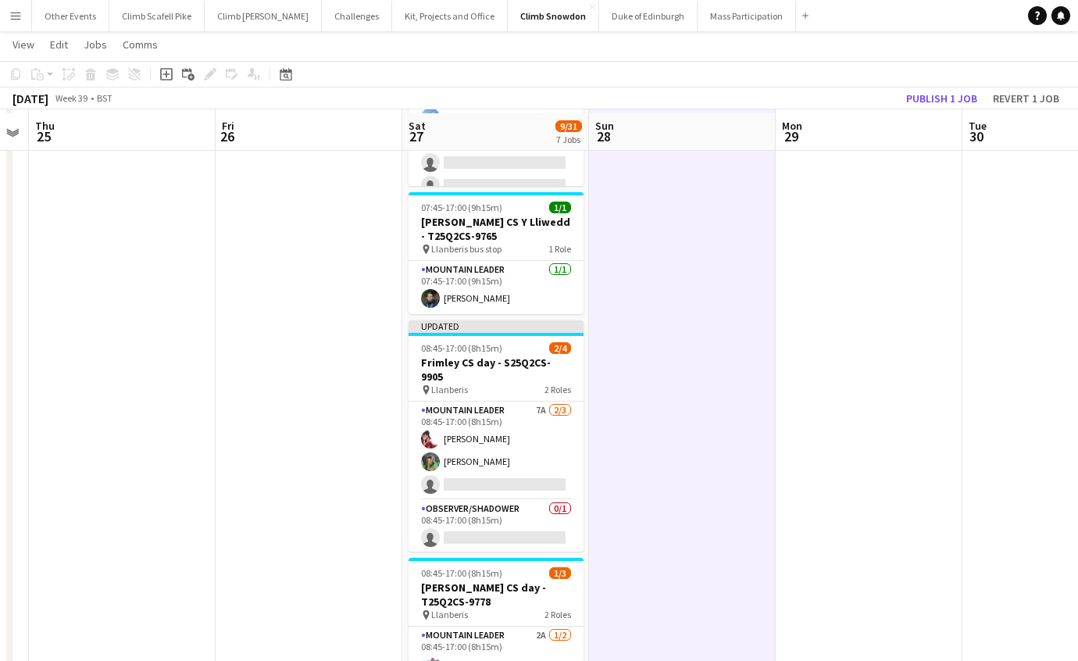
scroll to position [470, 0]
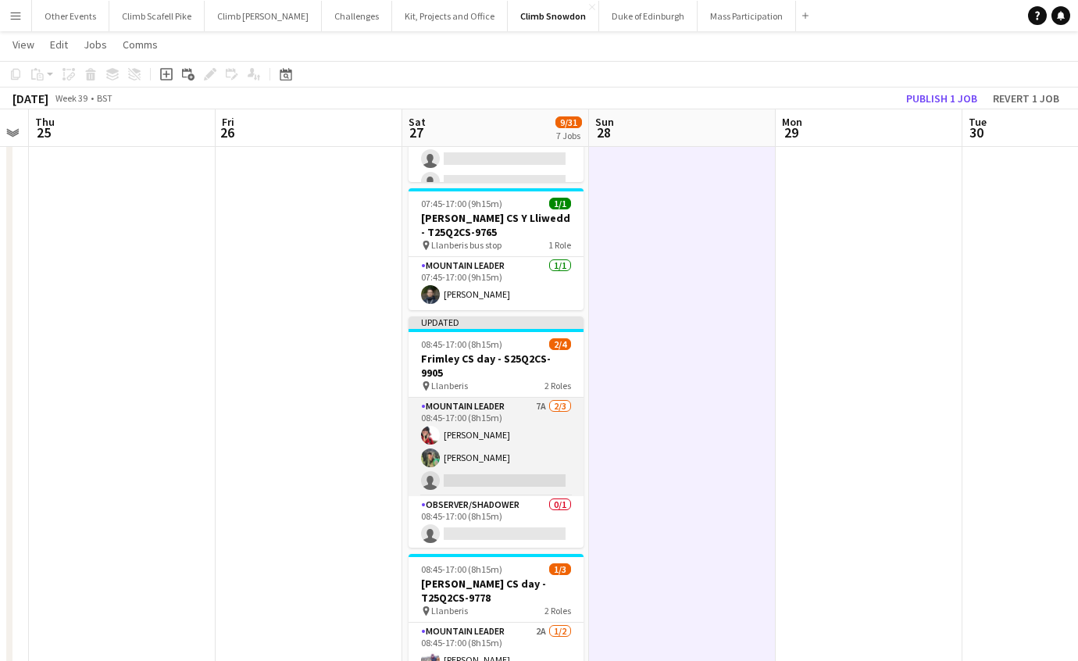
click at [549, 438] on app-card-role "Mountain Leader 7A [DATE] 08:45-17:00 (8h15m) [PERSON_NAME] [PERSON_NAME] singl…" at bounding box center [496, 447] width 175 height 98
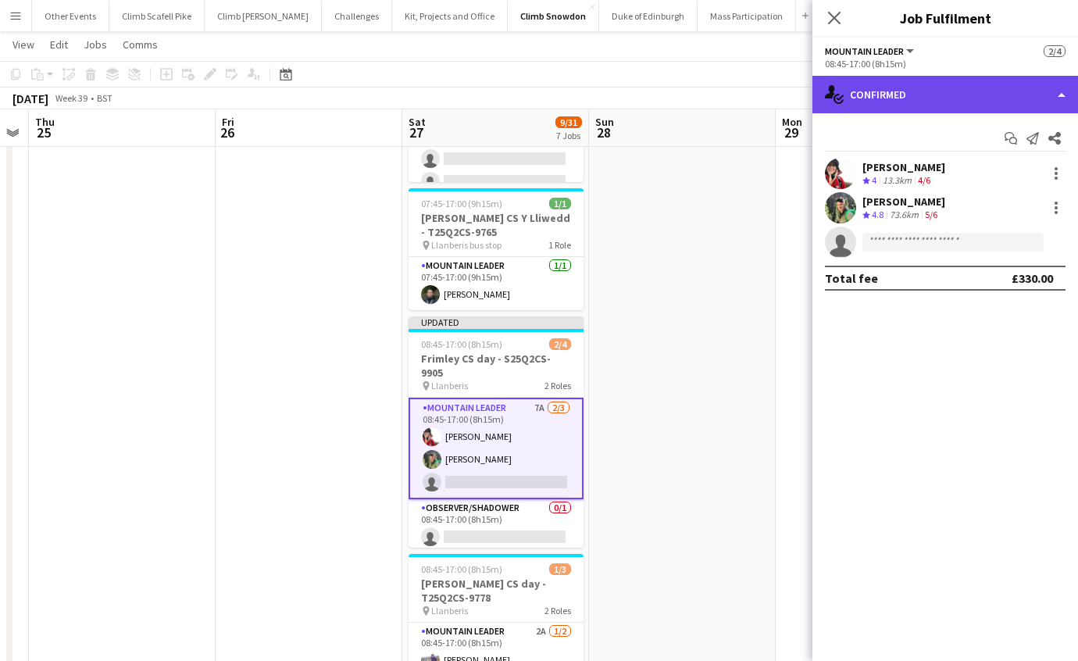
click at [973, 111] on div "single-neutral-actions-check-2 Confirmed" at bounding box center [946, 95] width 266 height 38
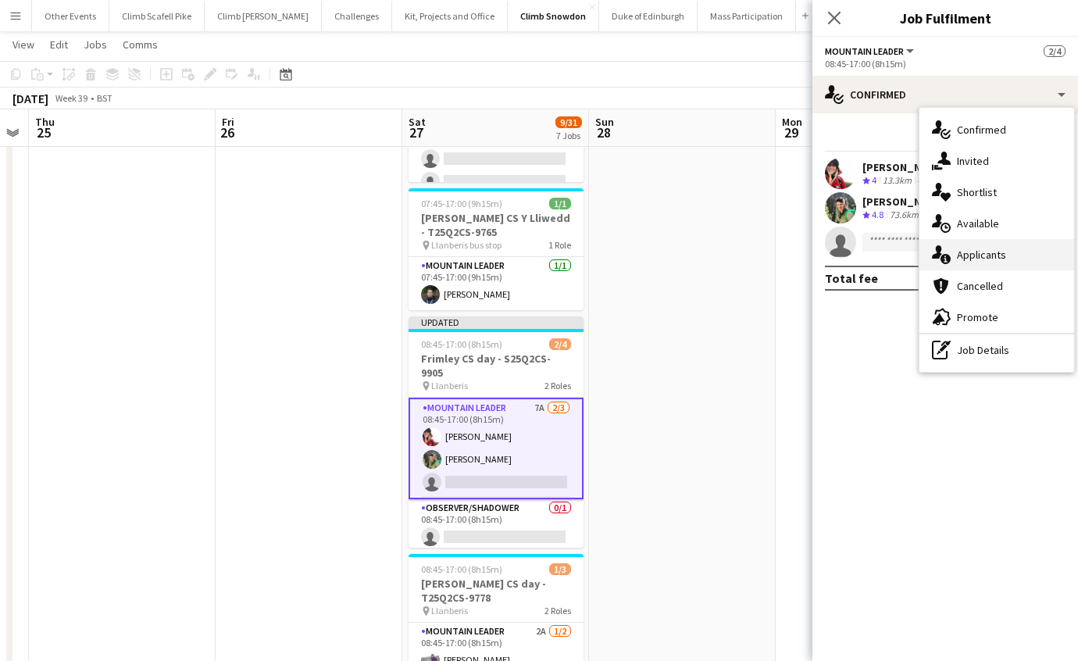
click at [992, 251] on div "single-neutral-actions-information Applicants" at bounding box center [997, 254] width 155 height 31
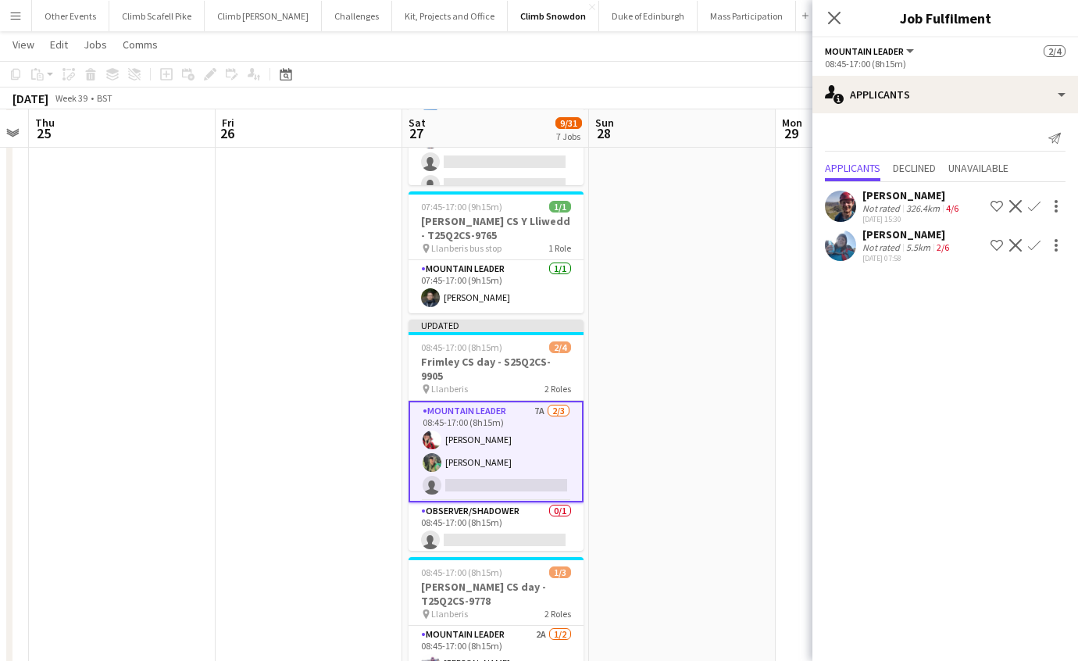
scroll to position [466, 0]
click at [842, 200] on app-user-avatar at bounding box center [840, 206] width 31 height 31
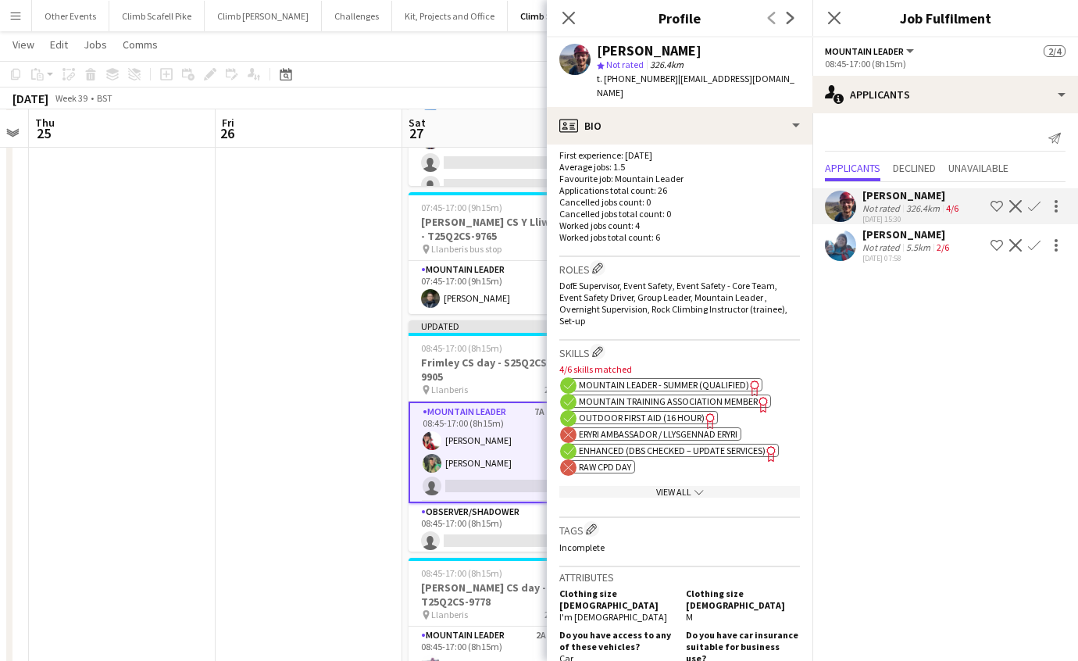
scroll to position [404, 0]
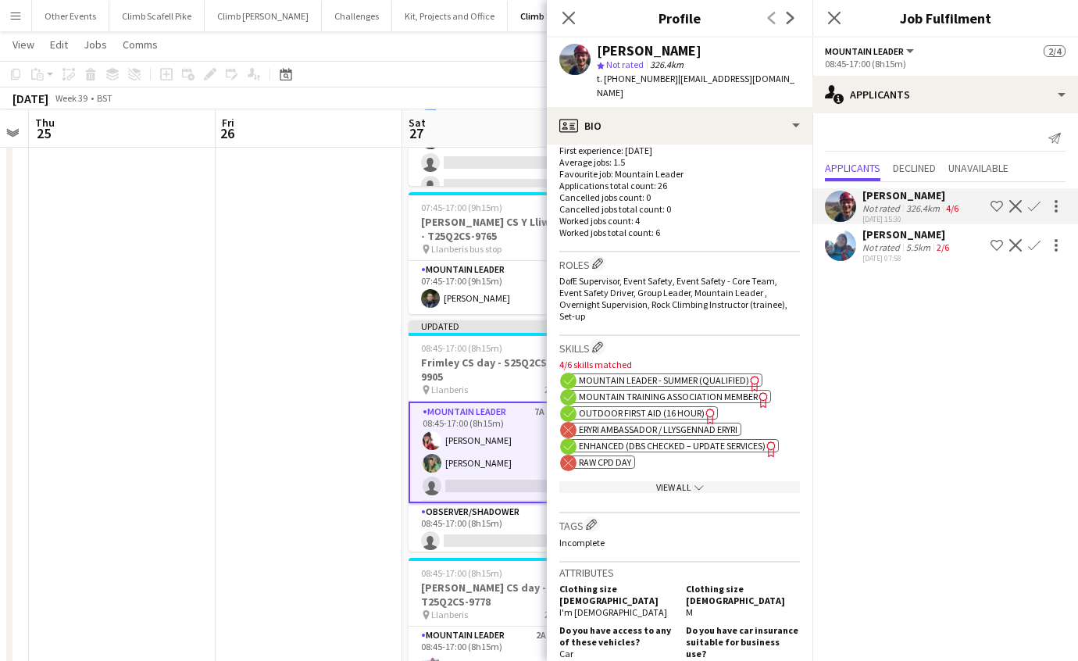
click at [1037, 206] on app-icon "Confirm" at bounding box center [1034, 206] width 13 height 13
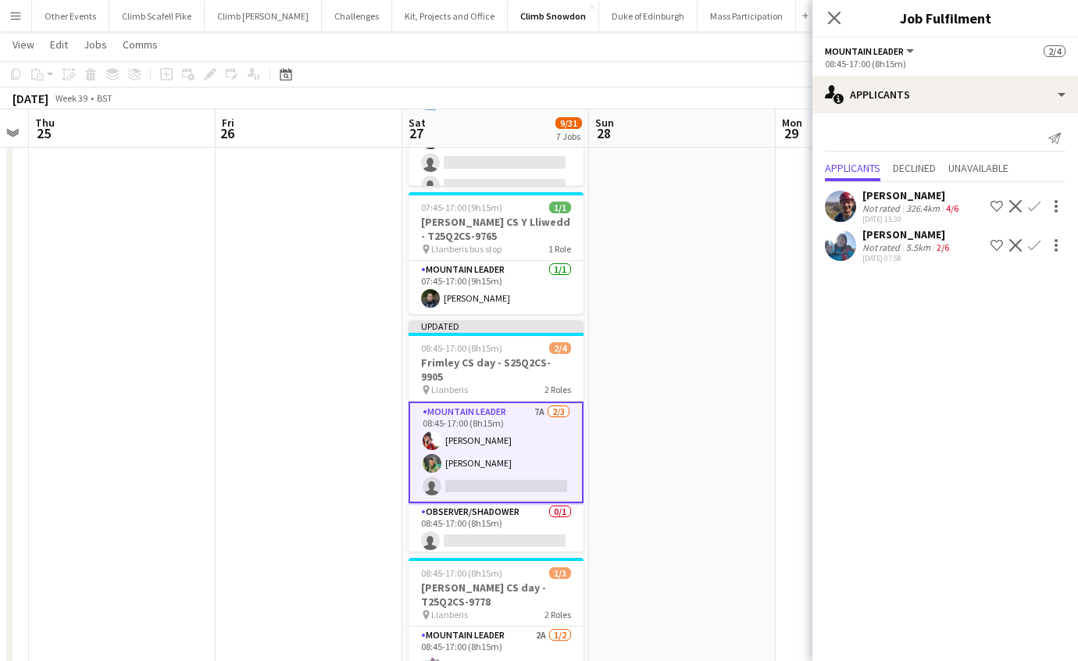
click at [1037, 206] on app-icon "Confirm" at bounding box center [1034, 206] width 13 height 13
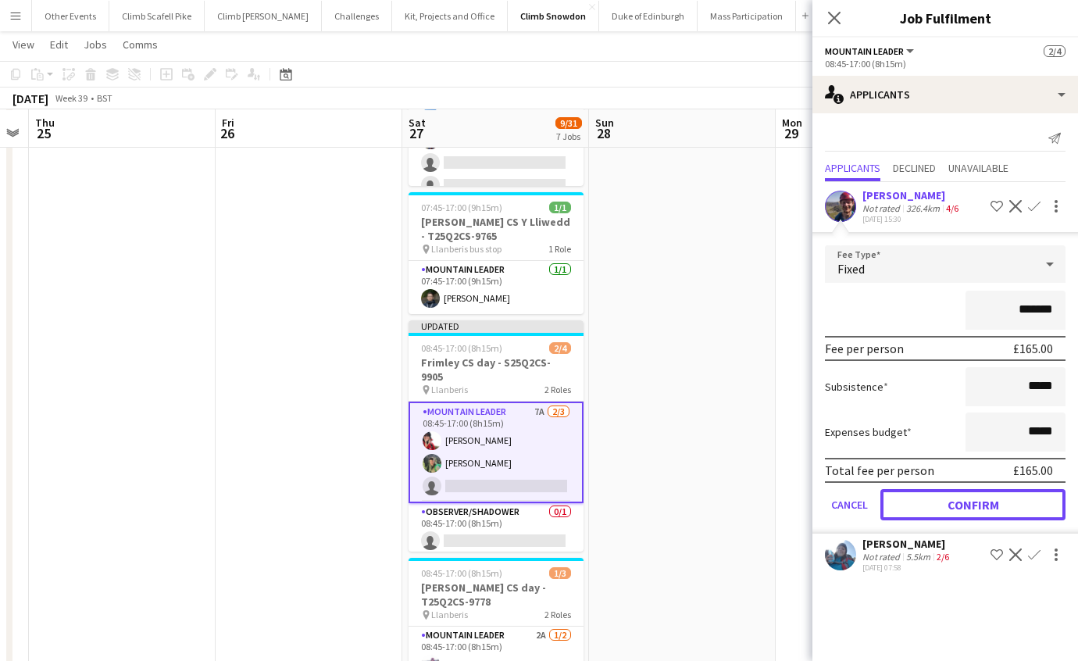
drag, startPoint x: 980, startPoint y: 502, endPoint x: 967, endPoint y: 481, distance: 23.9
click at [980, 502] on button "Confirm" at bounding box center [973, 504] width 185 height 31
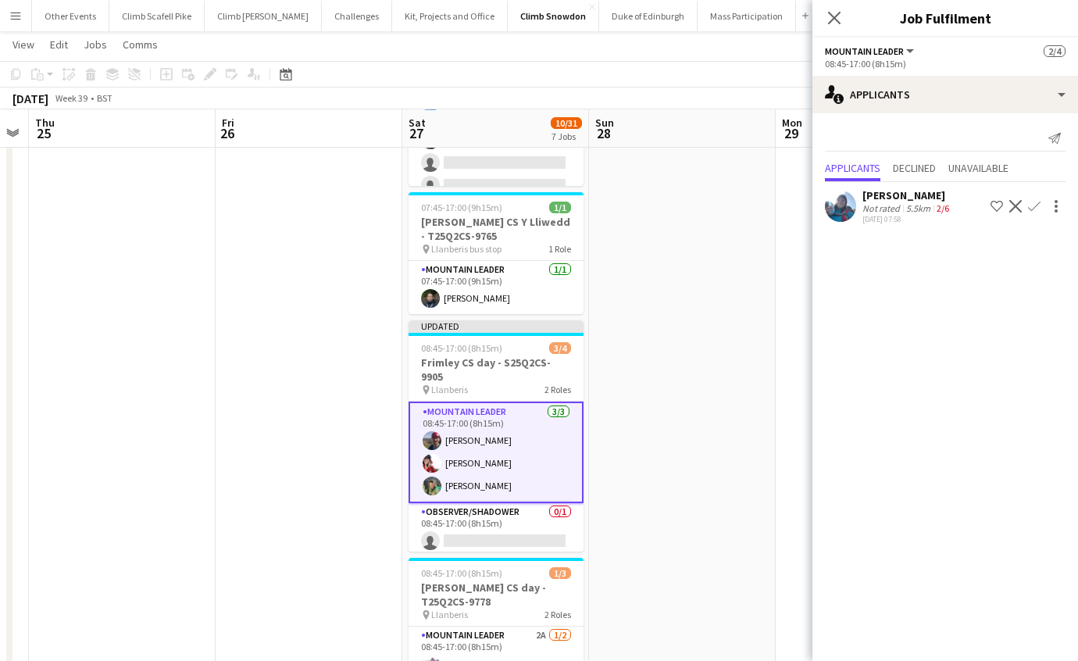
click at [903, 200] on div "[PERSON_NAME]" at bounding box center [908, 195] width 90 height 14
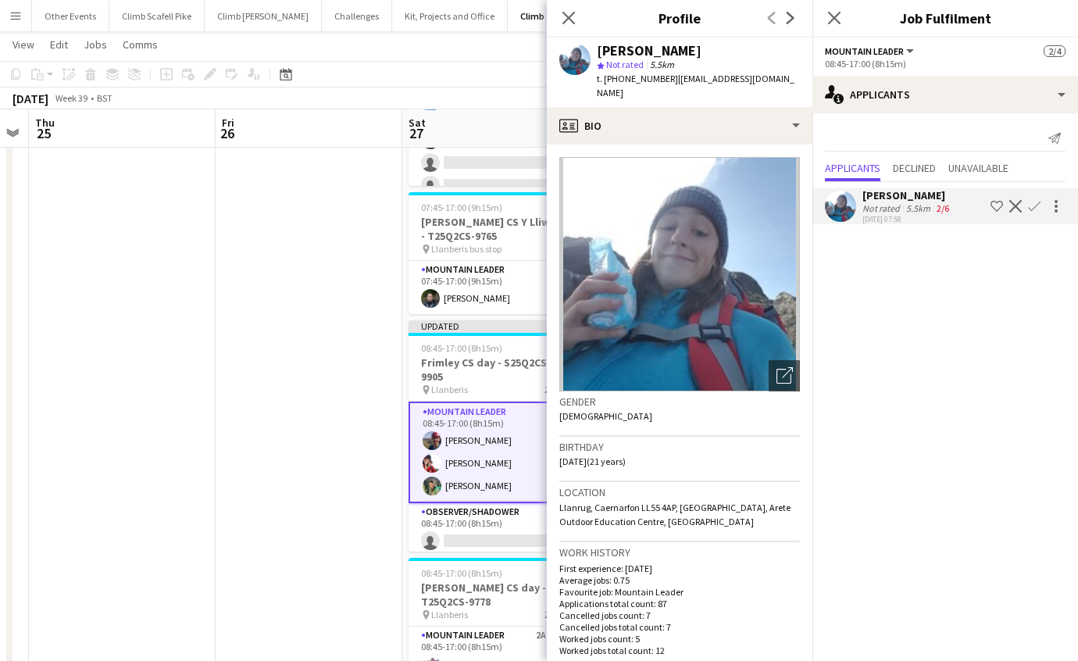
scroll to position [302, 0]
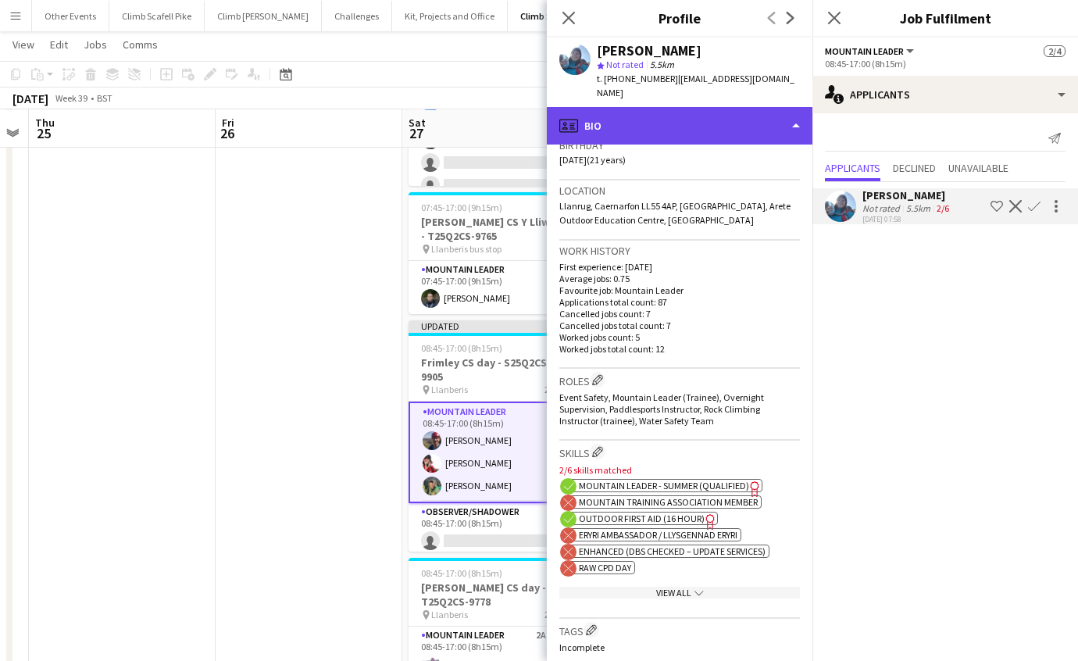
click at [740, 116] on div "profile Bio" at bounding box center [680, 126] width 266 height 38
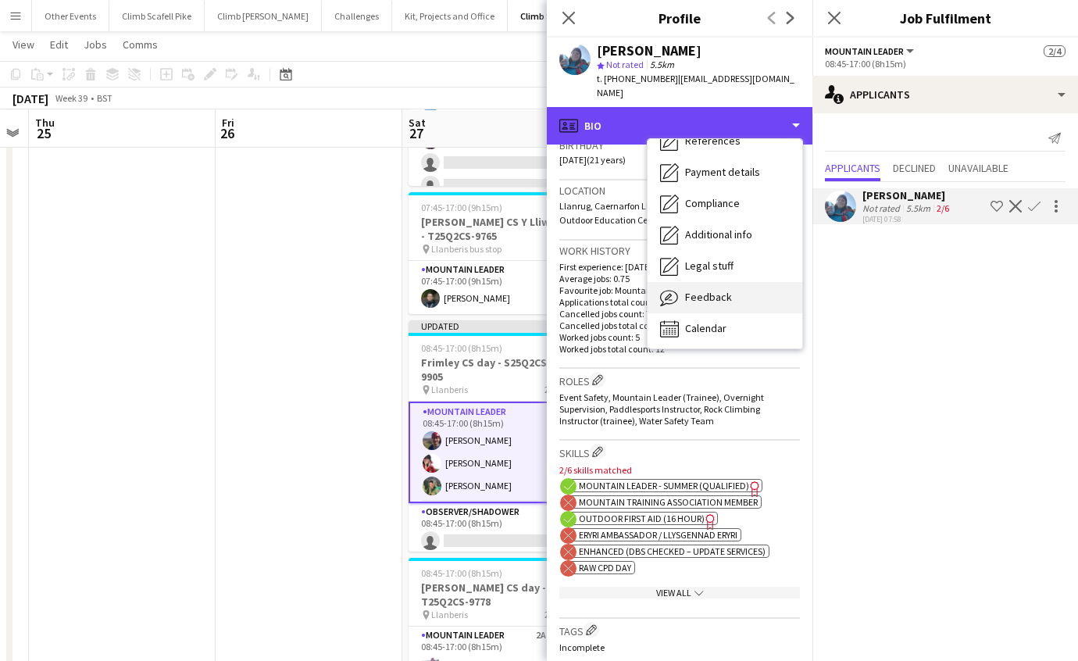
scroll to position [177, 0]
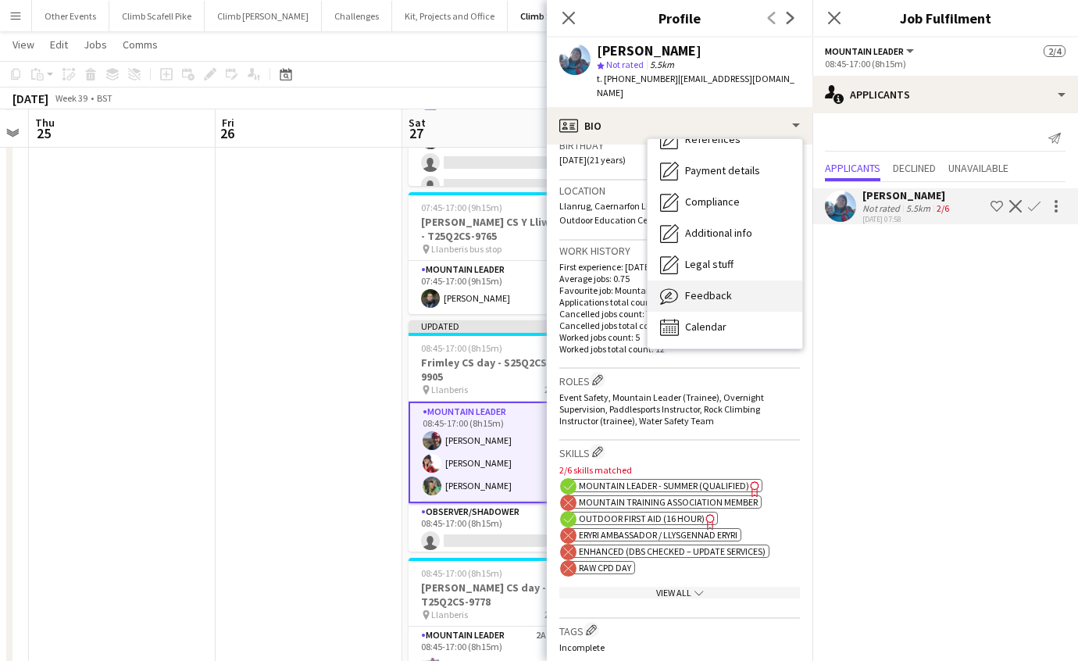
click at [746, 289] on div "Feedback Feedback" at bounding box center [725, 296] width 155 height 31
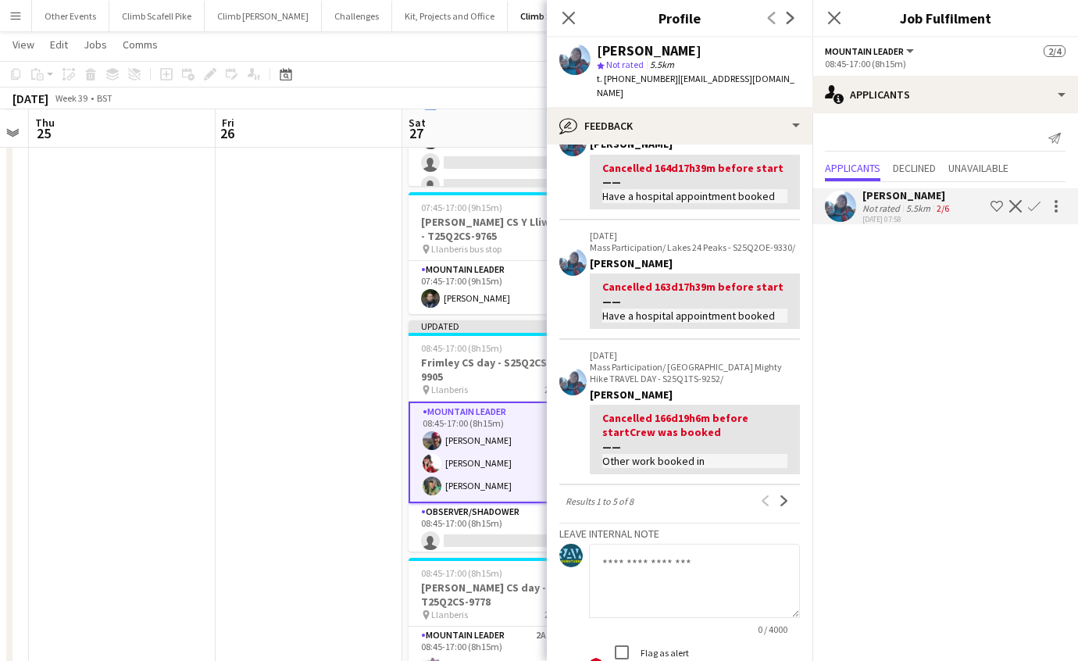
scroll to position [391, 0]
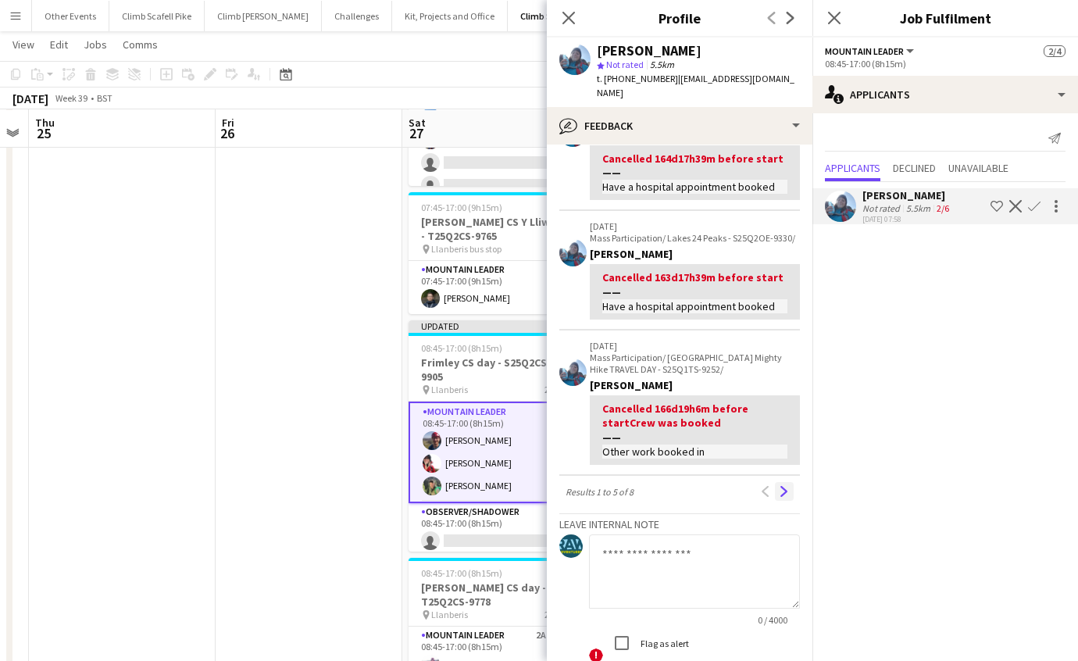
click at [779, 497] on app-icon "Next" at bounding box center [784, 491] width 11 height 11
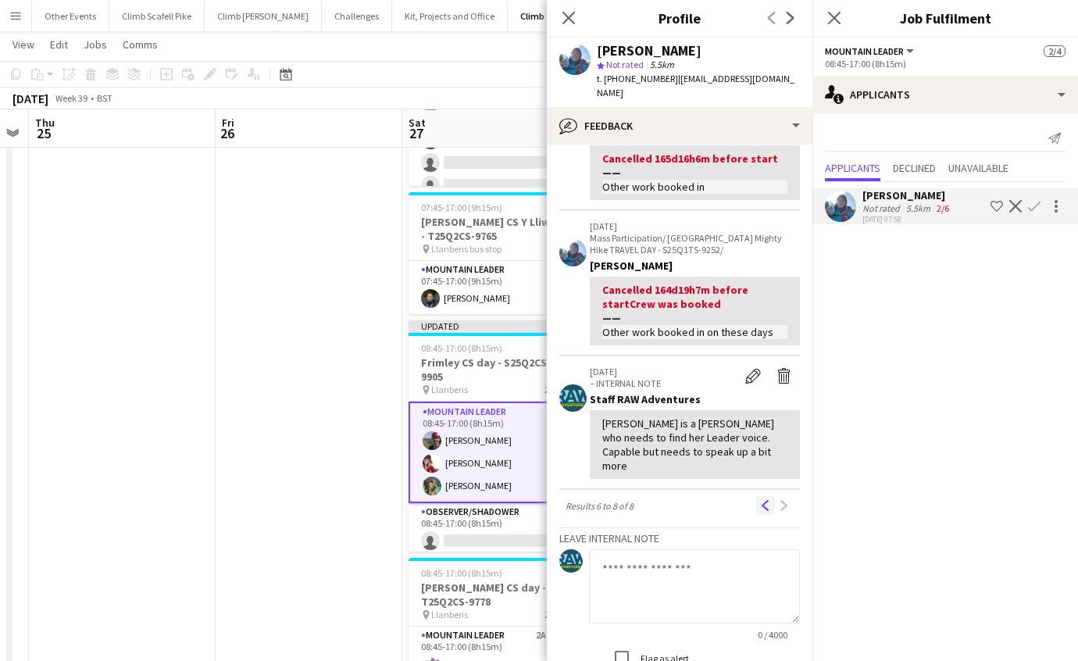
scroll to position [142, 0]
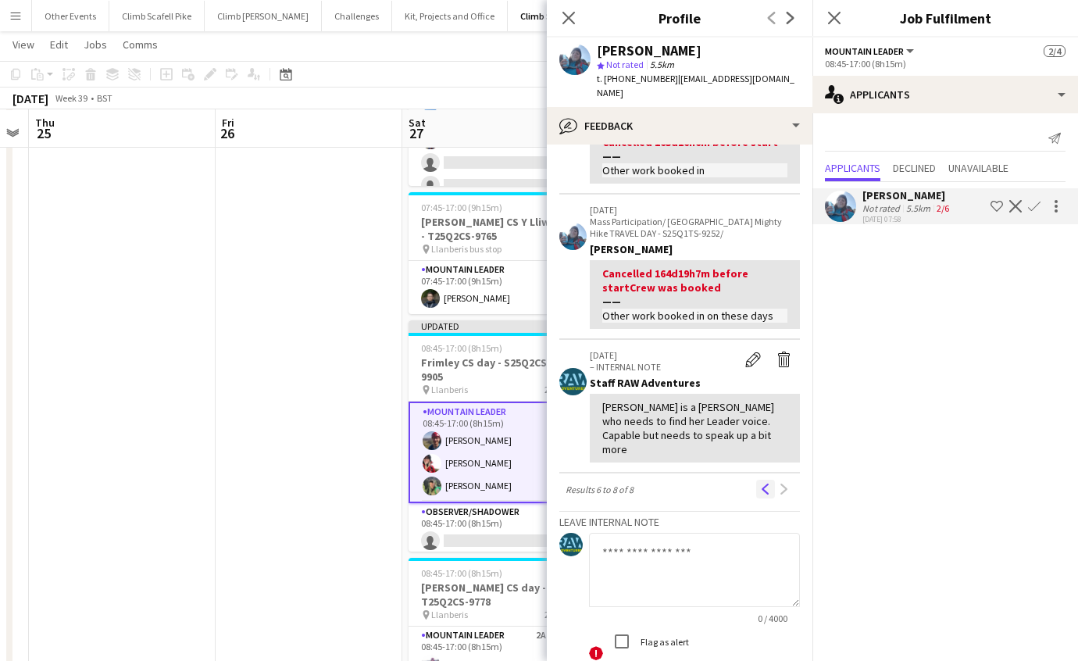
click at [760, 484] on app-icon "Previous" at bounding box center [765, 489] width 11 height 11
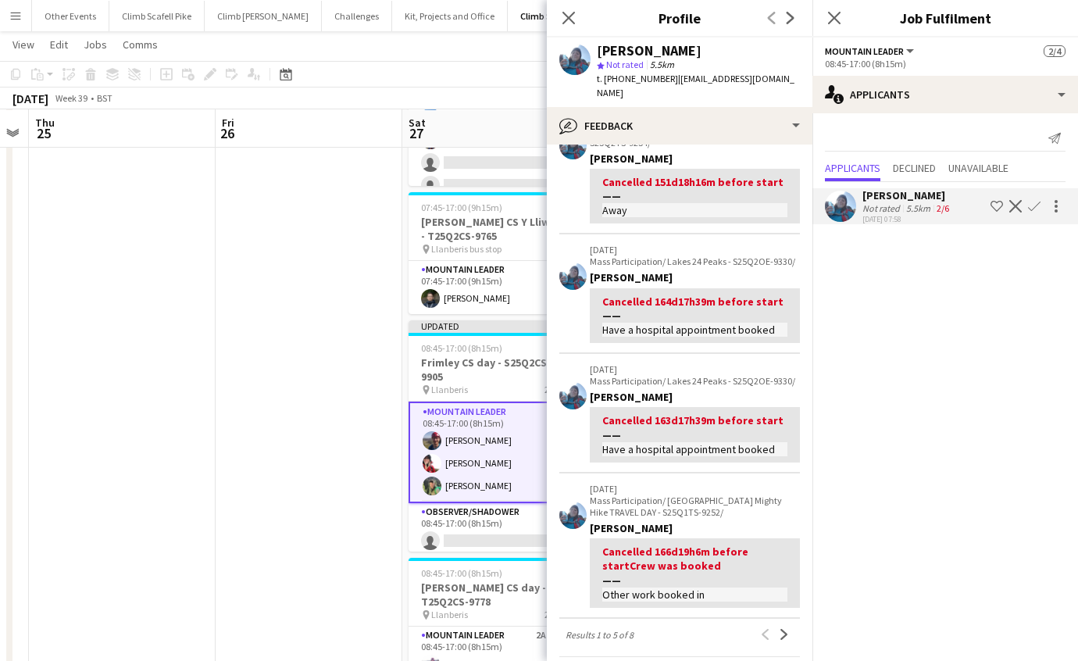
scroll to position [0, 0]
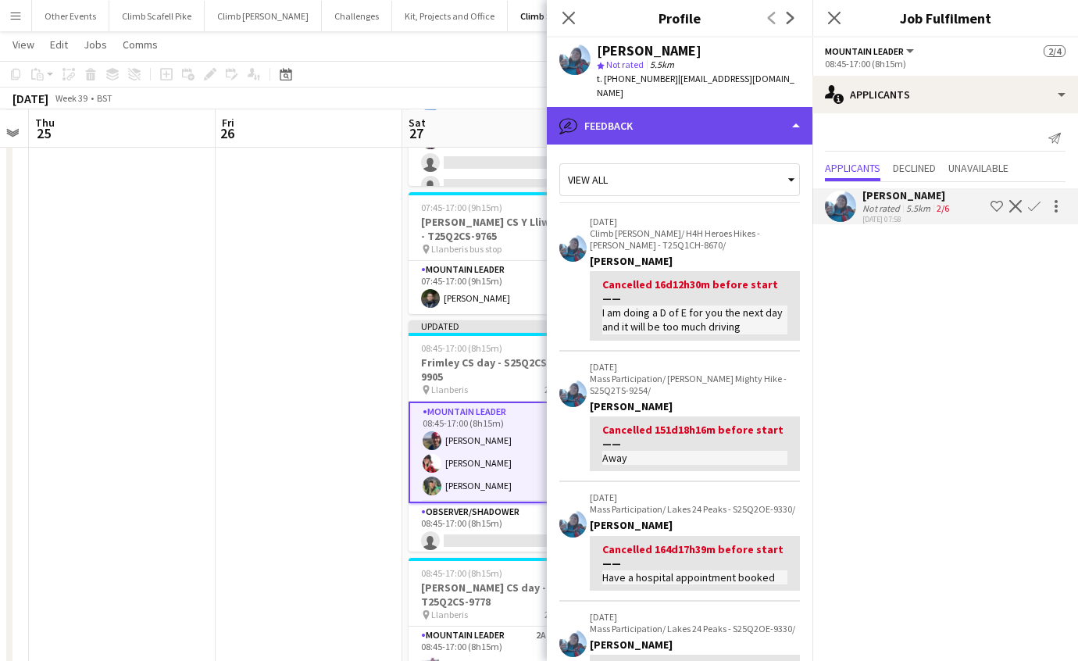
click at [765, 111] on div "bubble-pencil Feedback" at bounding box center [680, 126] width 266 height 38
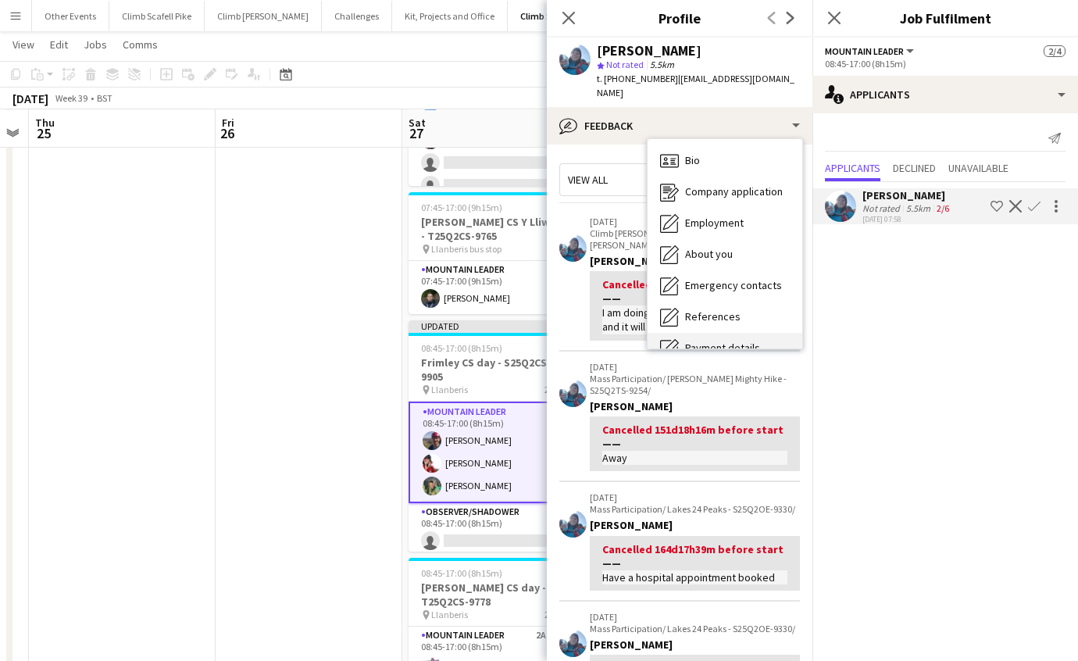
click at [742, 145] on div "Bio Bio" at bounding box center [725, 160] width 155 height 31
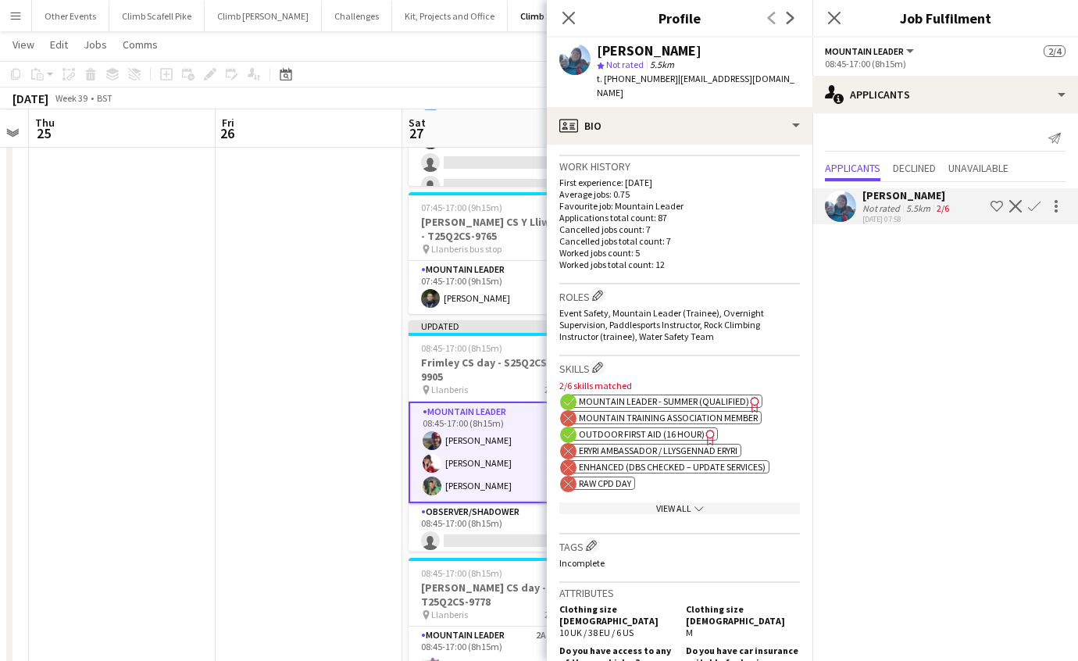
scroll to position [513, 0]
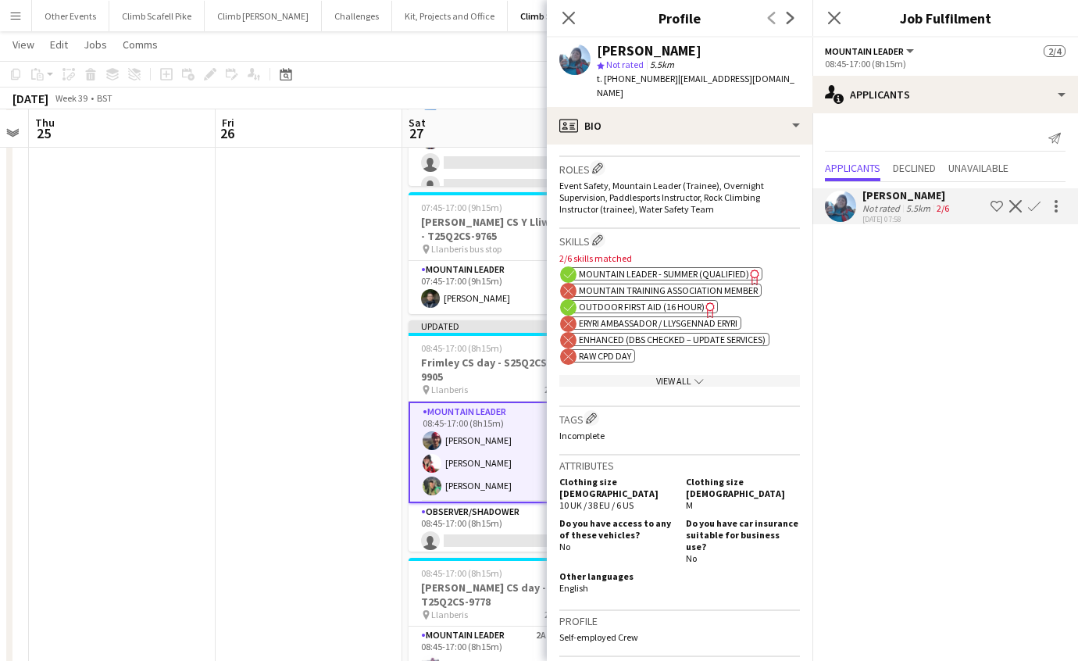
click at [700, 363] on app-show-more-section "View All chevron-down" at bounding box center [679, 378] width 241 height 30
click at [699, 375] on div "View All chevron-down" at bounding box center [679, 381] width 241 height 12
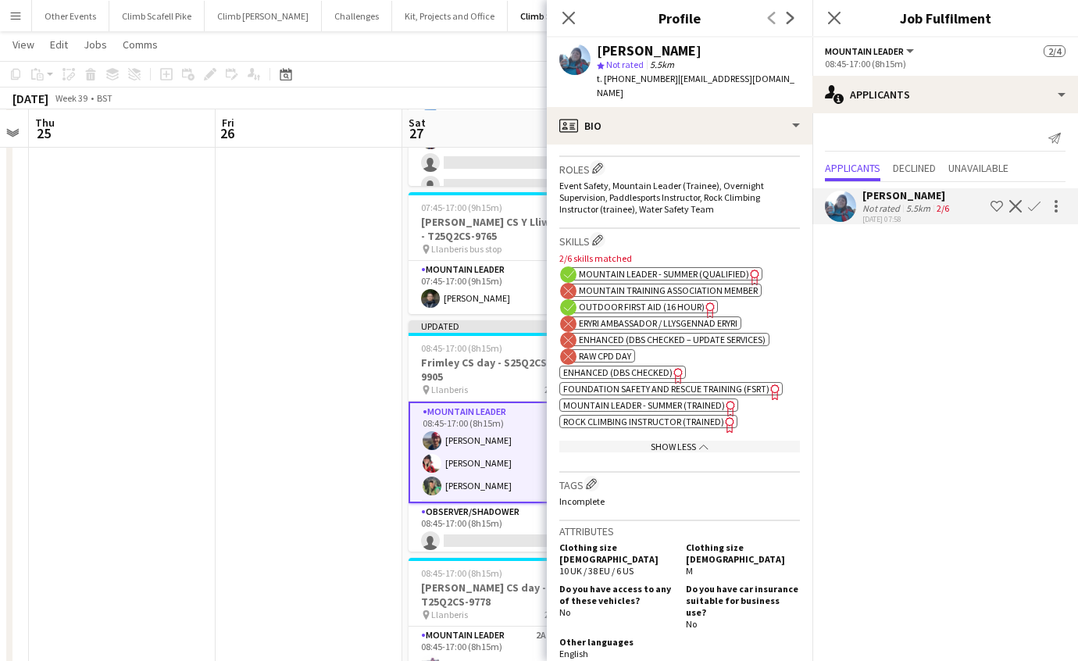
click at [681, 334] on span "Enhanced (DBS Checked – Update Services)" at bounding box center [672, 340] width 187 height 12
click at [573, 366] on span "Enhanced (DBS Checked)" at bounding box center [617, 372] width 109 height 12
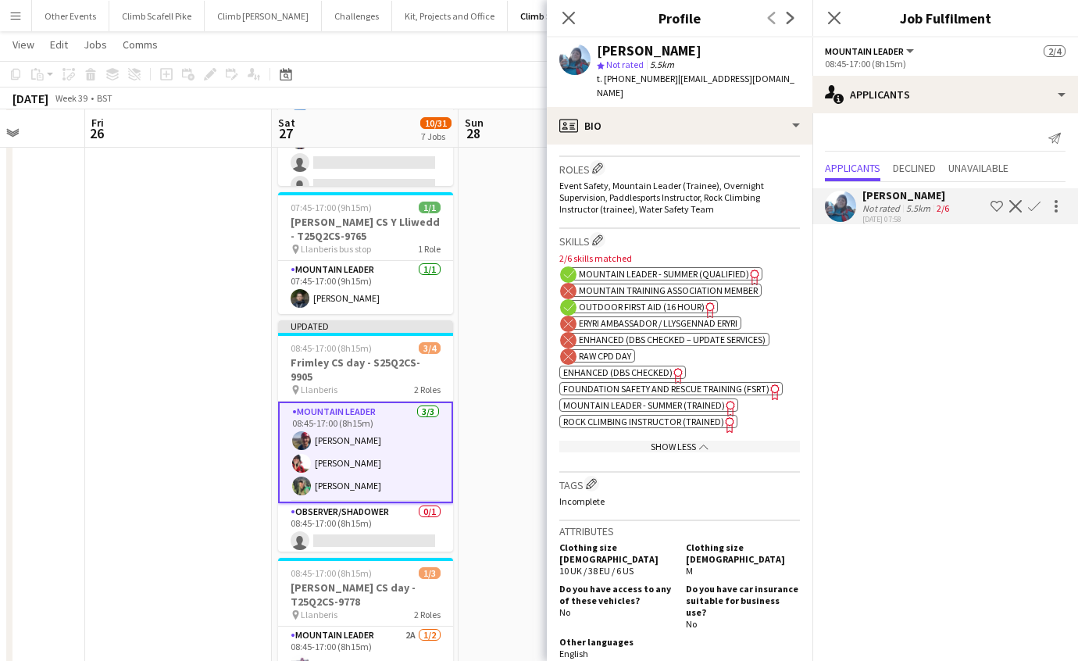
scroll to position [0, 477]
drag, startPoint x: 374, startPoint y: 445, endPoint x: 241, endPoint y: 452, distance: 132.2
click at [241, 452] on app-calendar-viewport "Tue 23 Wed 24 Thu 25 Fri 26 Sat 27 10/31 7 Jobs Sun 28 Mon 29 Tue 30 Wed 1 Thu …" at bounding box center [539, 485] width 1078 height 1780
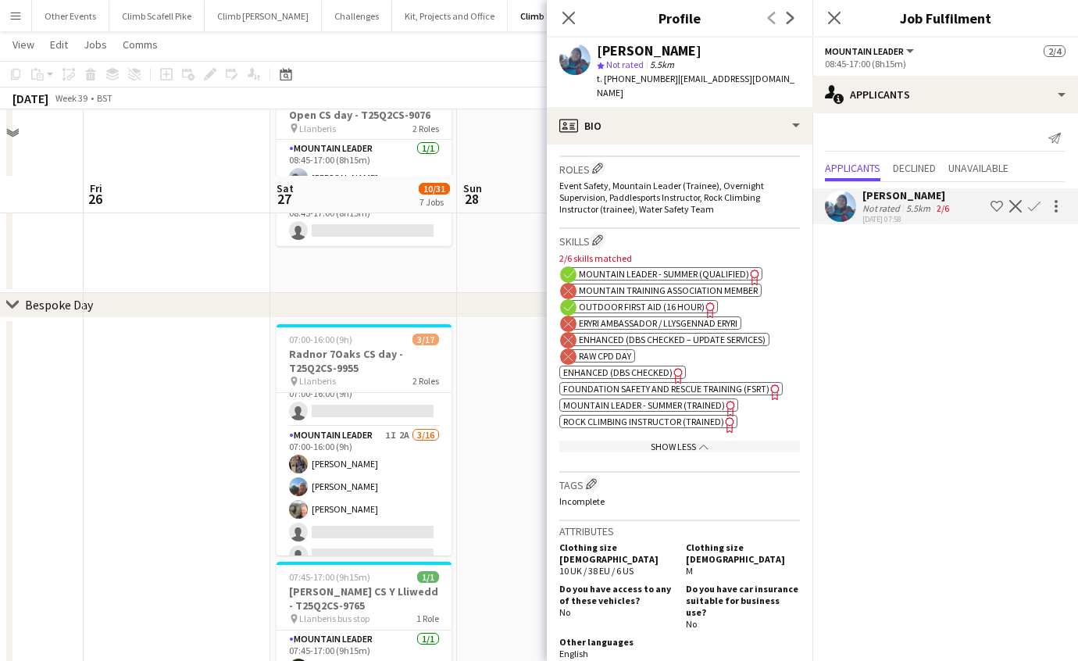
scroll to position [19, 0]
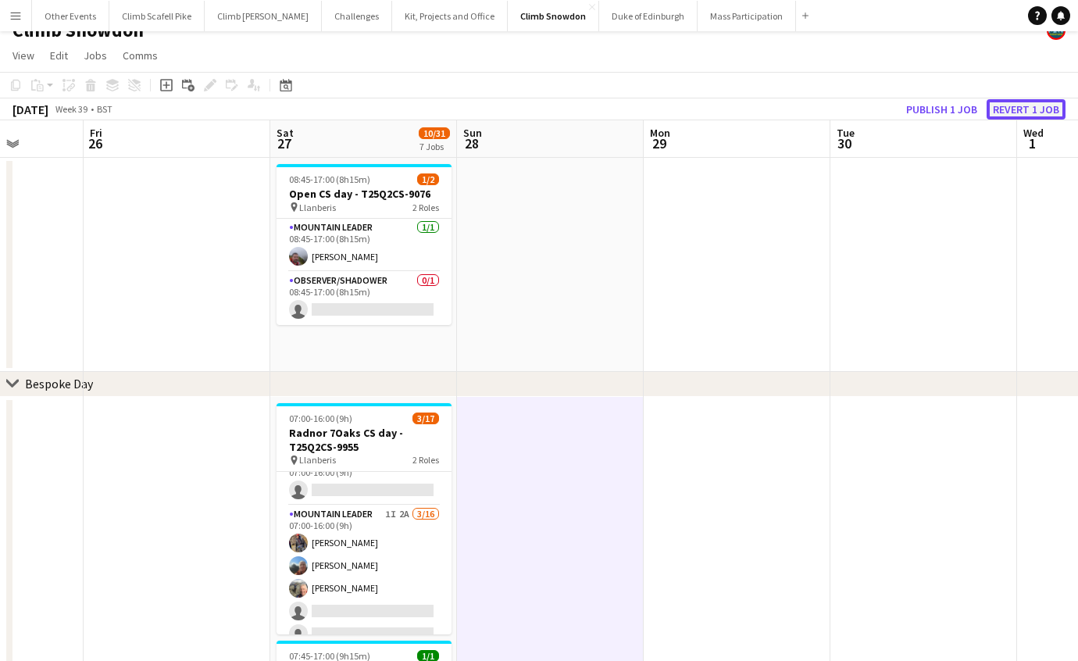
click at [1032, 106] on button "Revert 1 job" at bounding box center [1026, 109] width 79 height 20
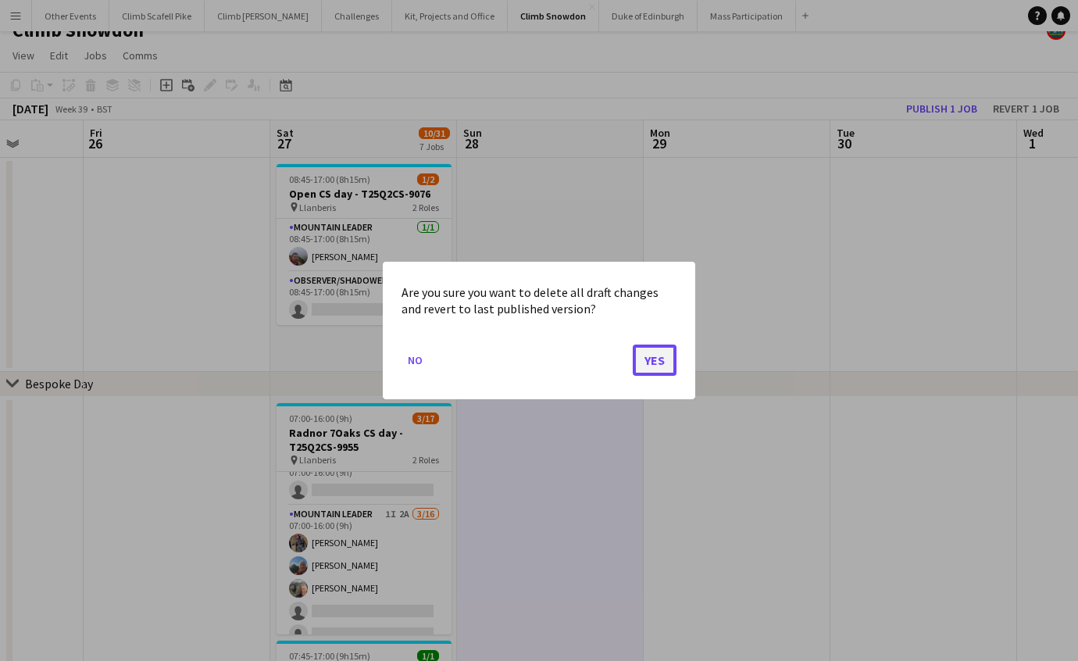
click at [649, 363] on button "Yes" at bounding box center [655, 360] width 44 height 31
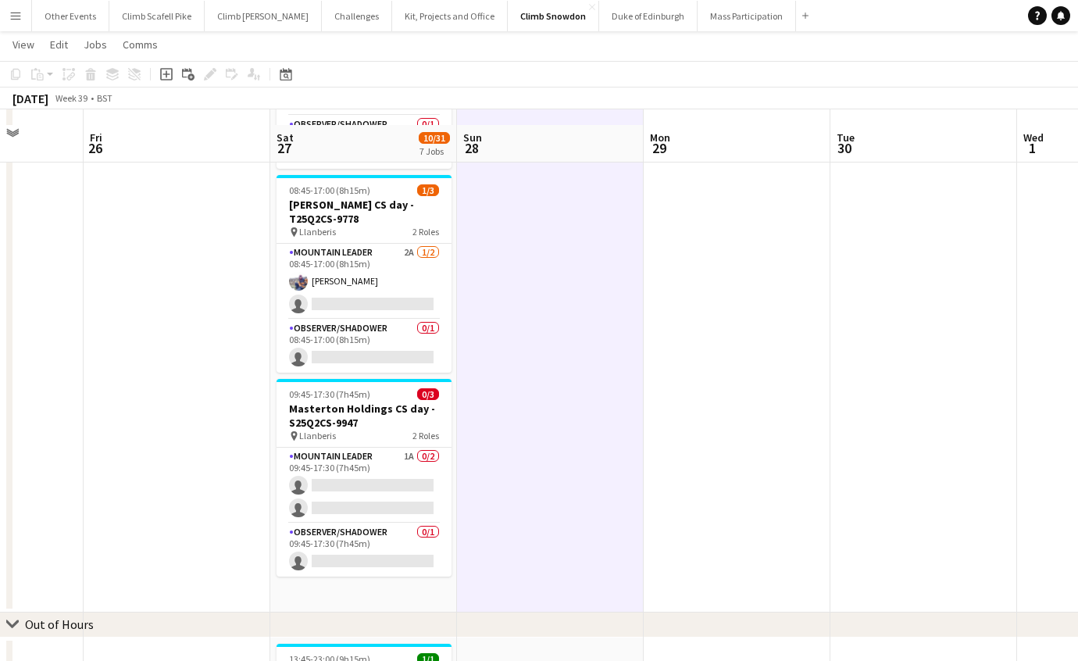
scroll to position [456, 0]
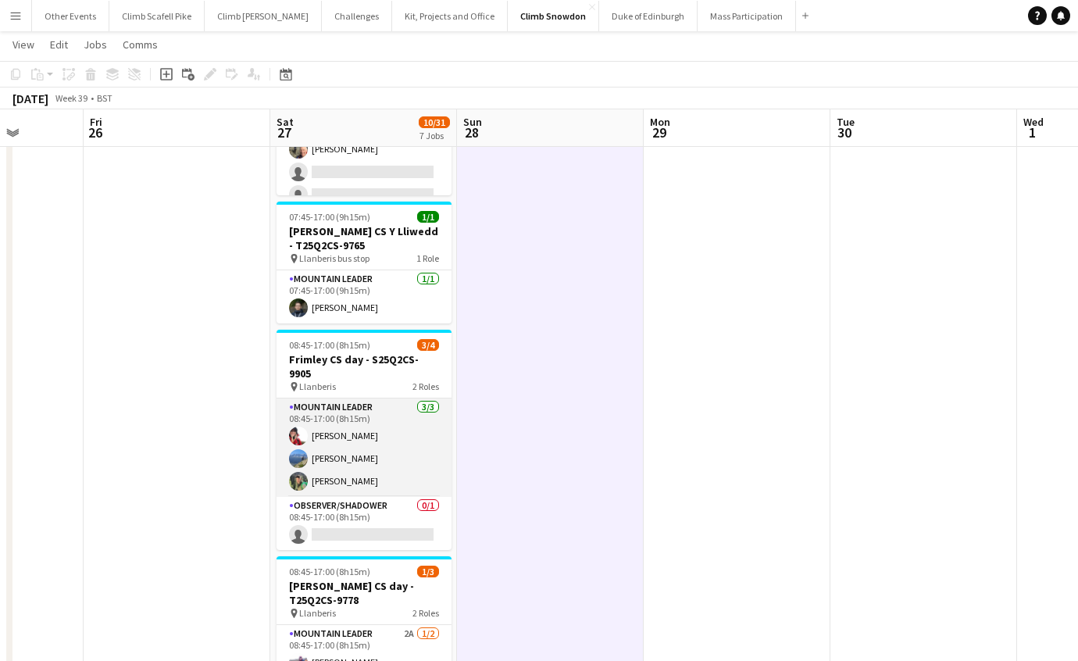
click at [420, 454] on app-card-role "Mountain Leader [DATE] 08:45-17:00 (8h15m) [PERSON_NAME] [PERSON_NAME] [PERSON_…" at bounding box center [364, 448] width 175 height 98
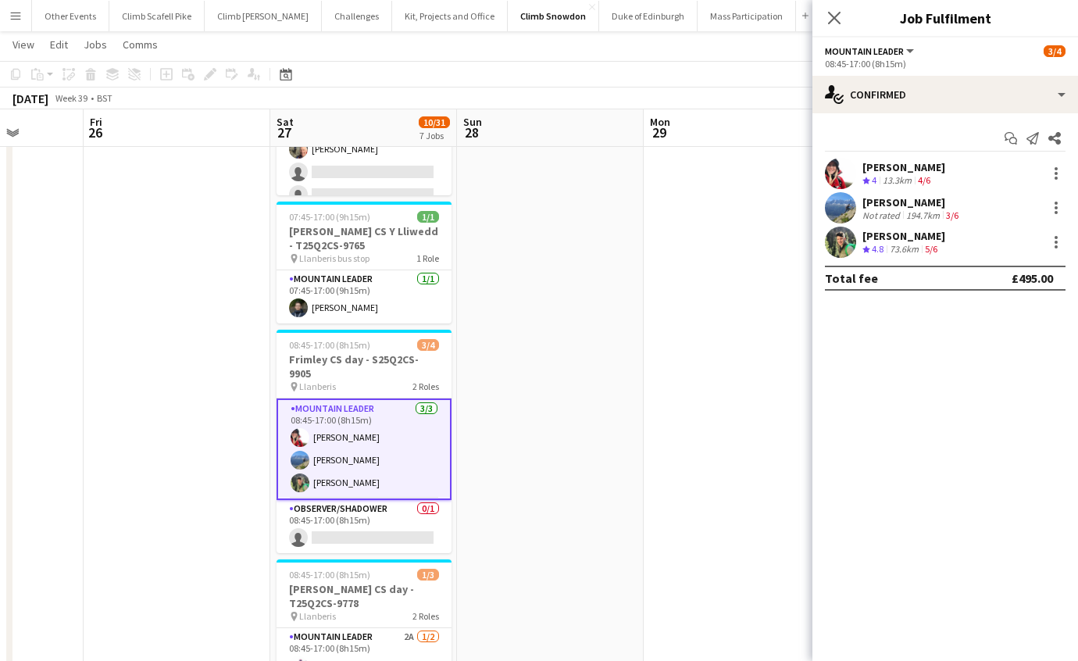
click at [853, 209] on app-user-avatar at bounding box center [840, 207] width 31 height 31
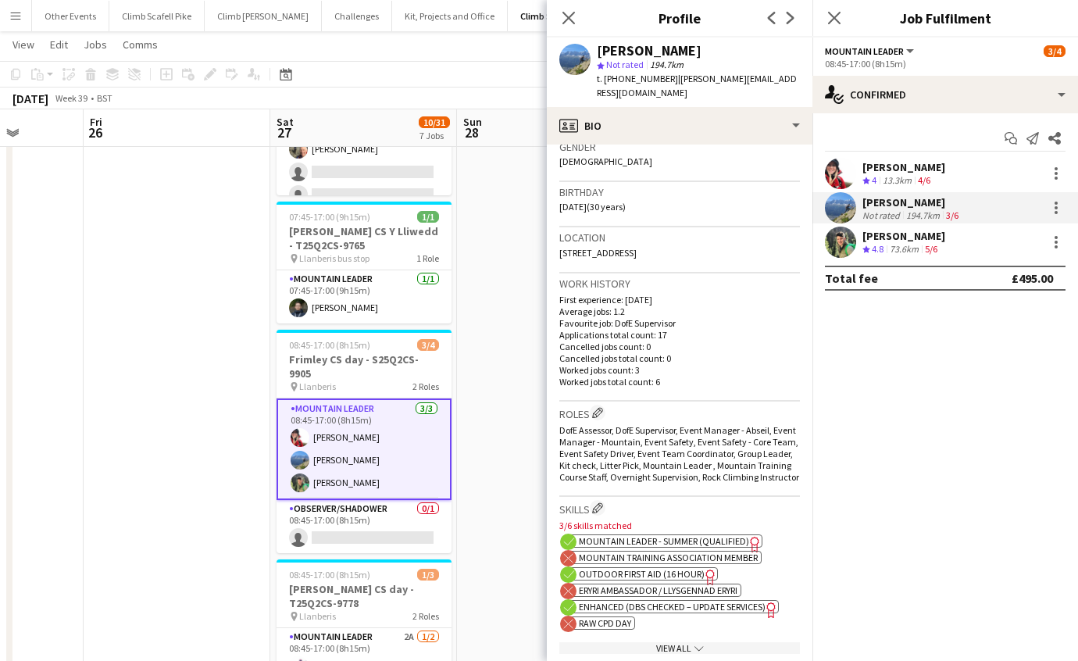
scroll to position [0, 0]
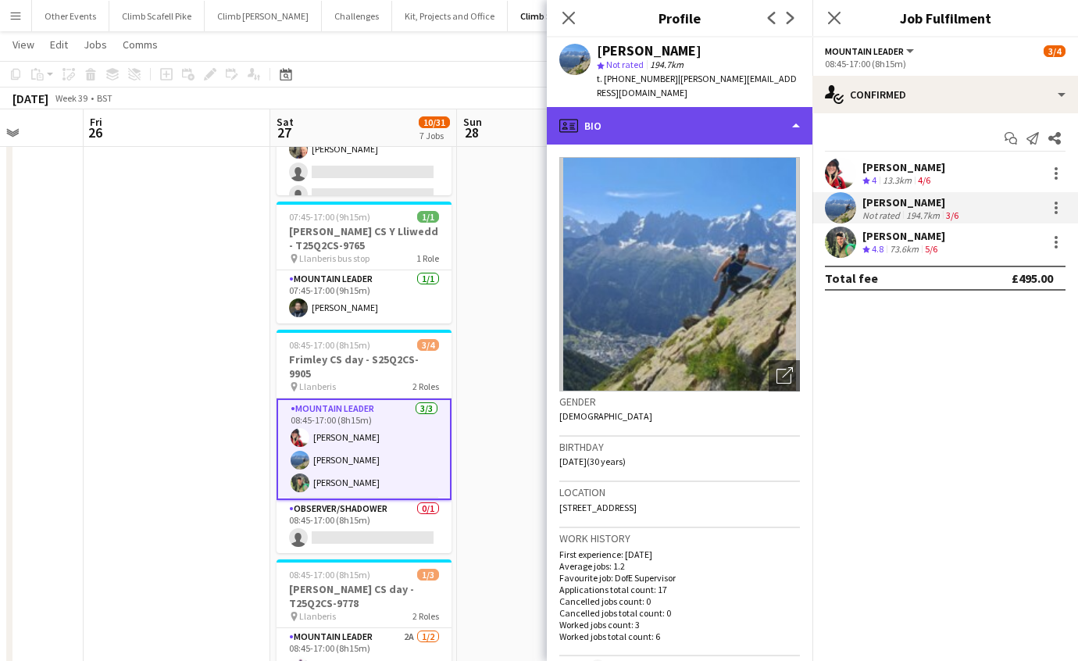
click at [788, 107] on div "profile Bio" at bounding box center [680, 126] width 266 height 38
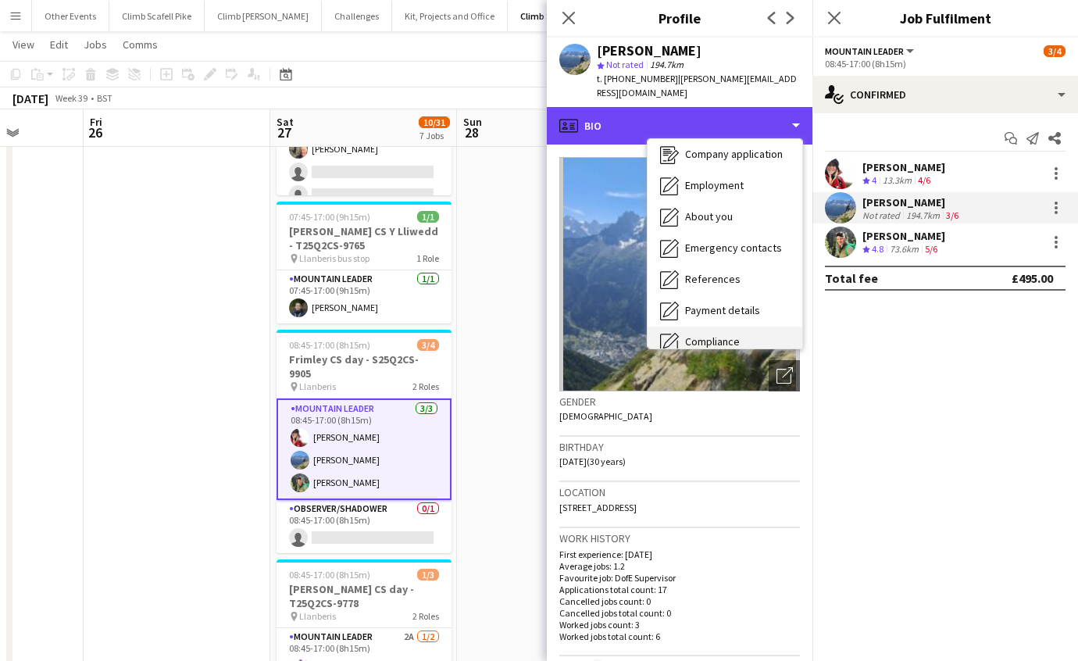
scroll to position [177, 0]
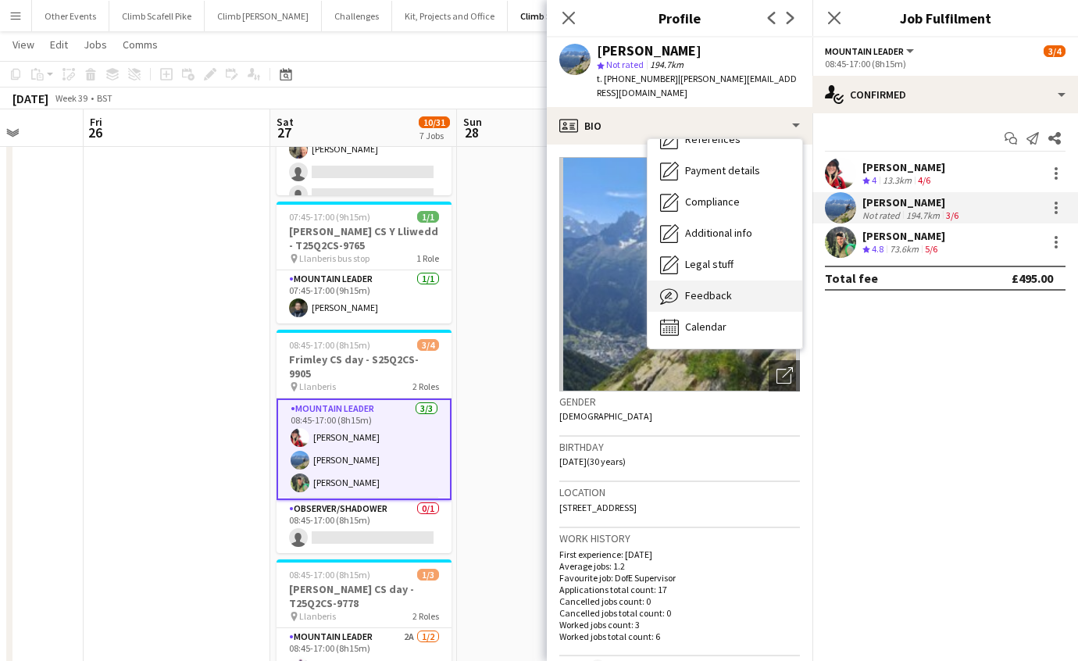
click at [716, 288] on span "Feedback" at bounding box center [708, 295] width 47 height 14
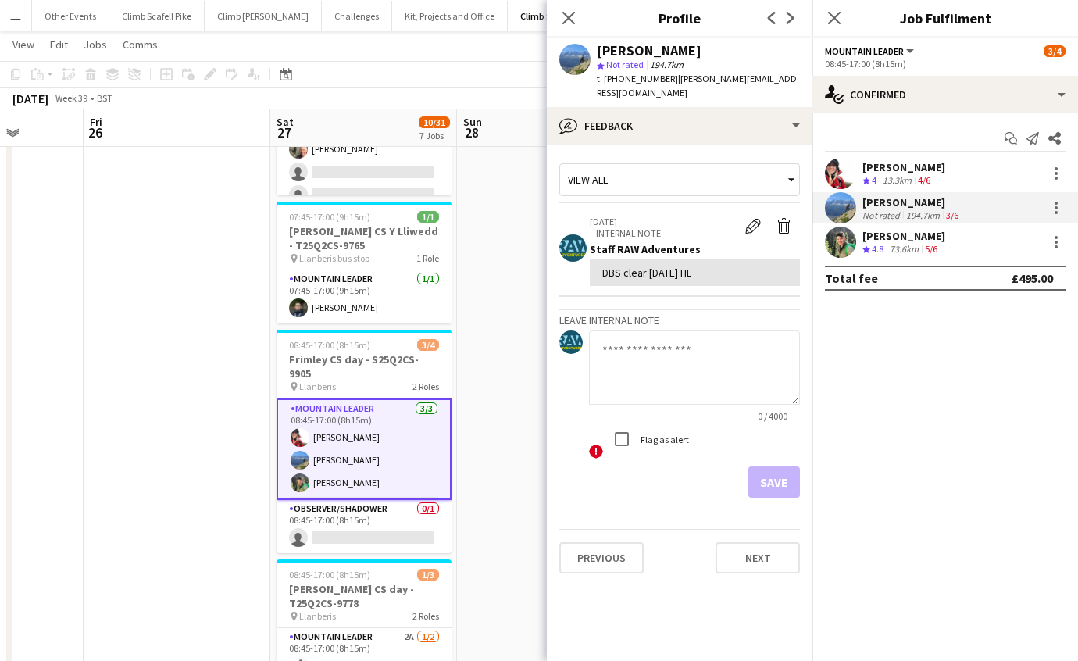
click at [688, 336] on textarea at bounding box center [694, 368] width 211 height 74
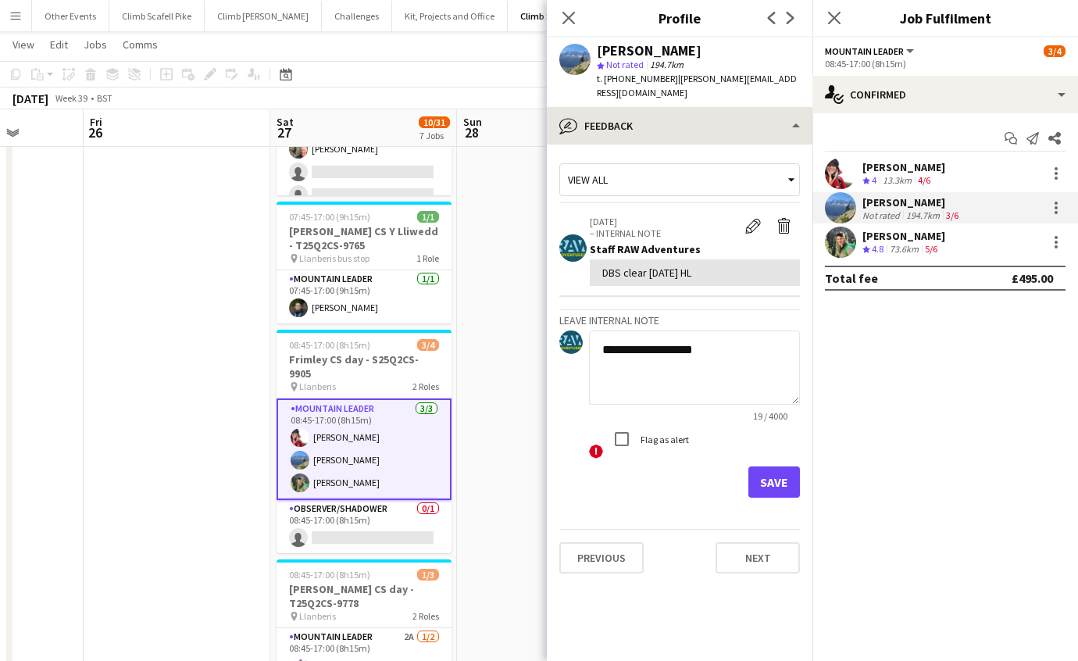
type textarea "**********"
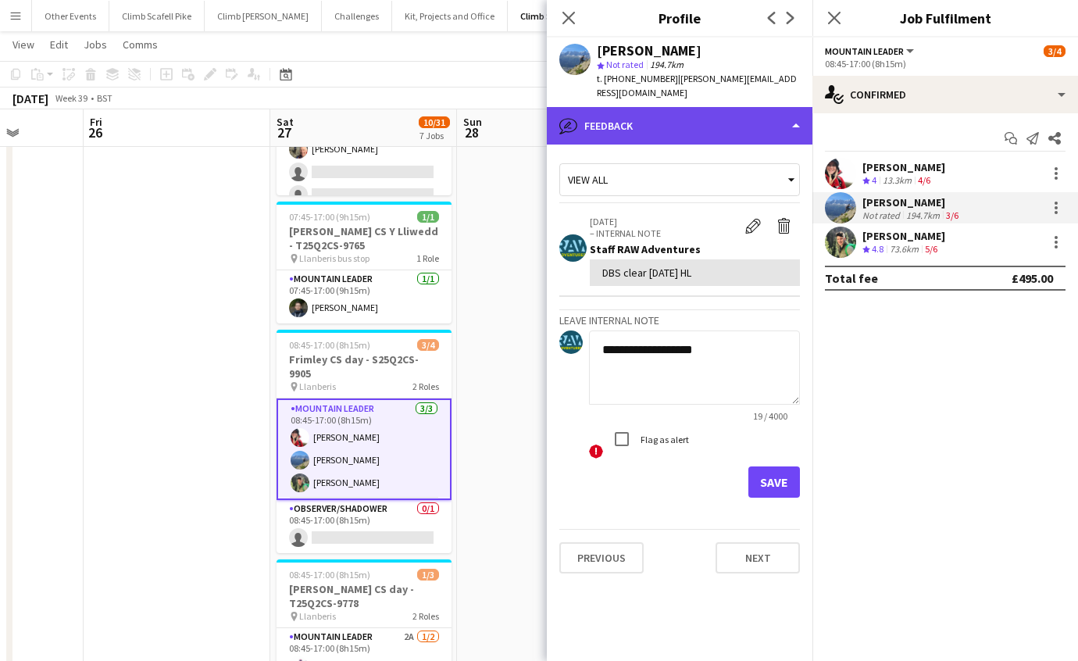
click at [760, 107] on div "bubble-pencil Feedback" at bounding box center [680, 126] width 266 height 38
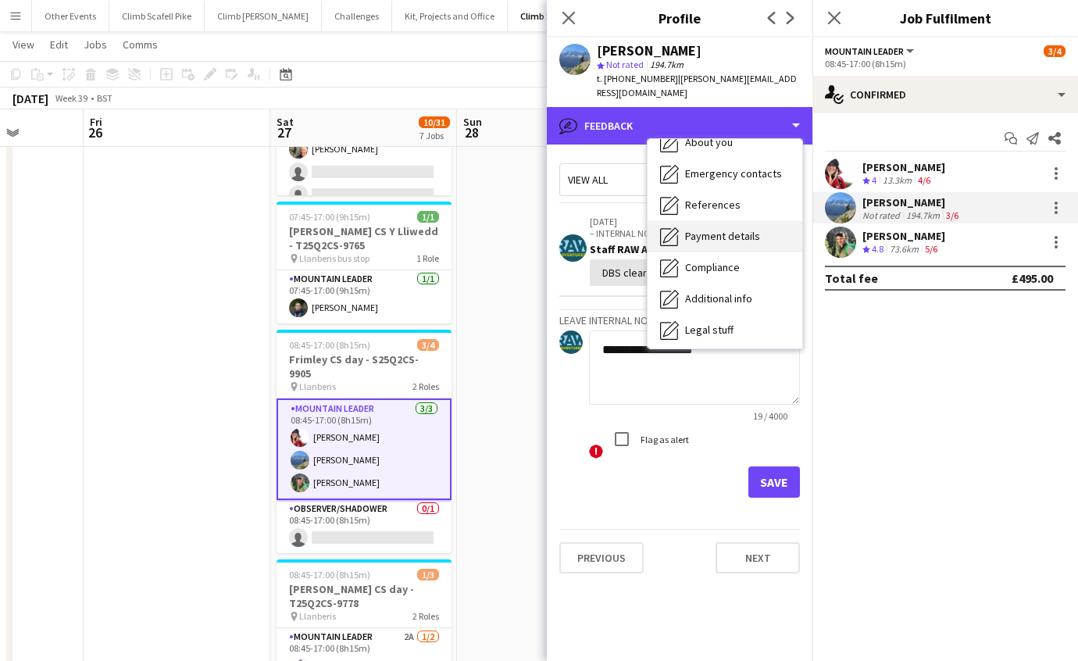
scroll to position [0, 0]
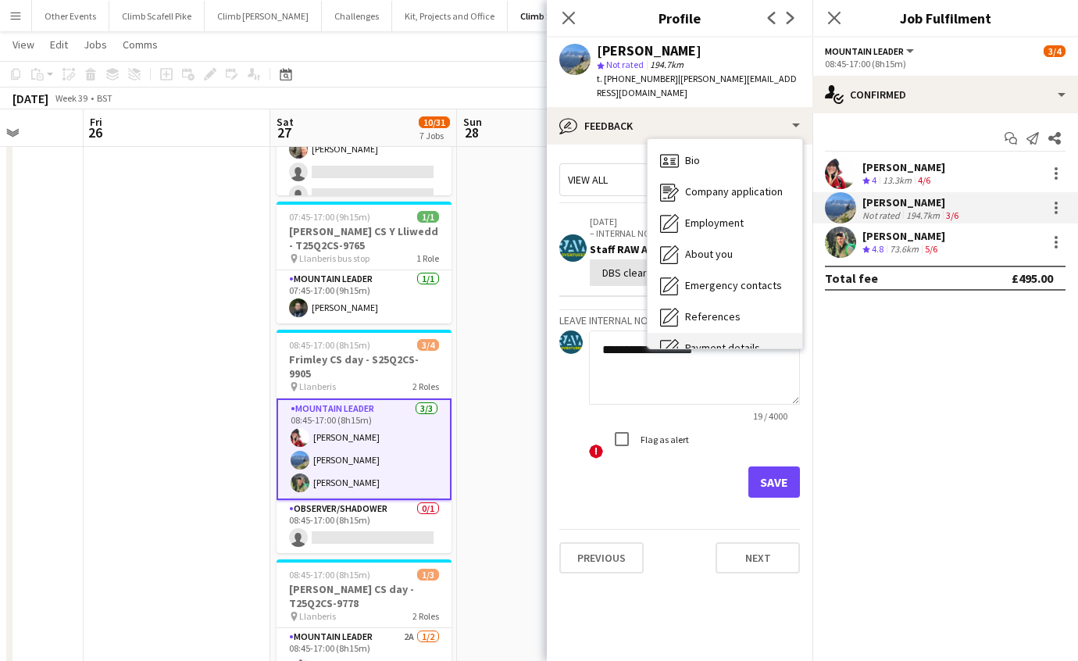
click at [749, 154] on div "Bio Bio" at bounding box center [725, 160] width 155 height 31
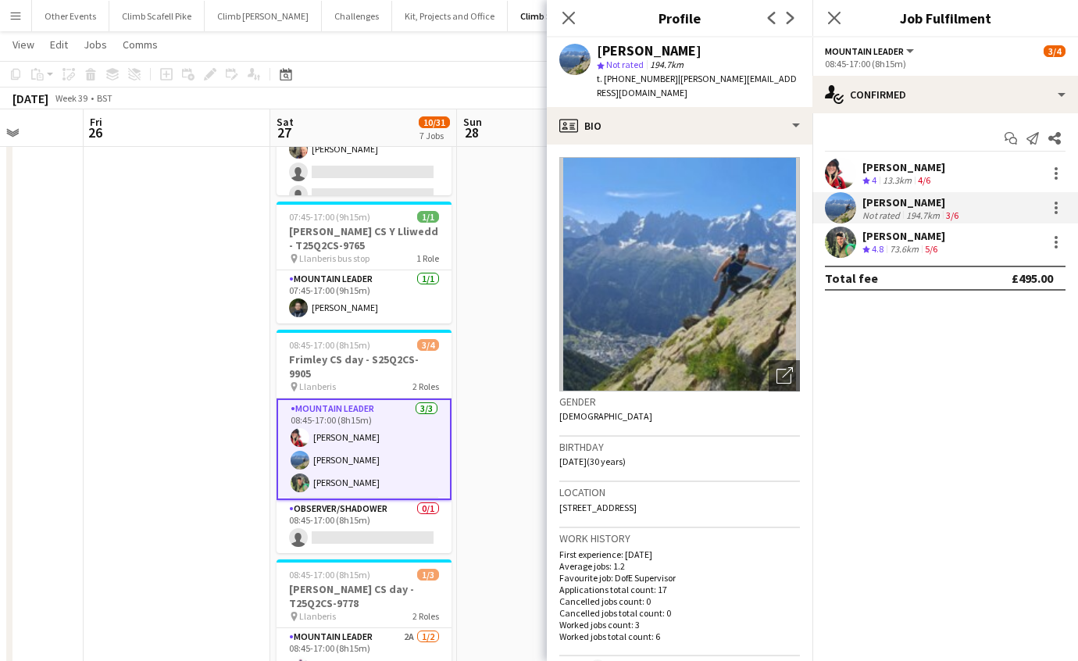
scroll to position [371, 0]
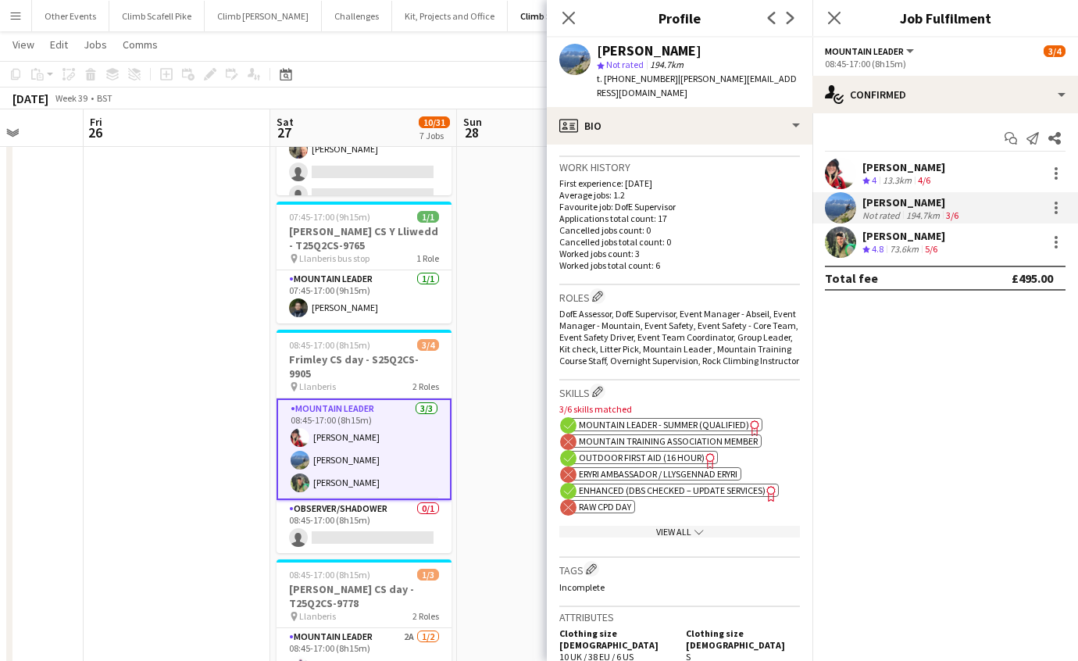
click at [695, 531] on icon "chevron-down" at bounding box center [699, 531] width 9 height 9
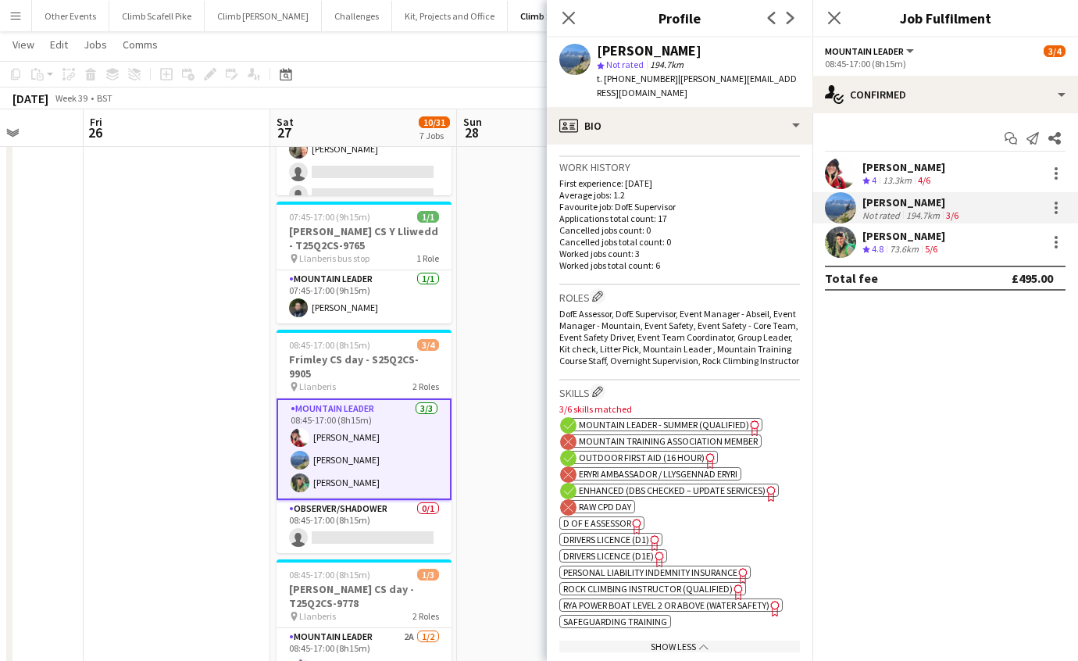
click at [620, 452] on span "Outdoor First Aid (16 hour)" at bounding box center [642, 458] width 126 height 12
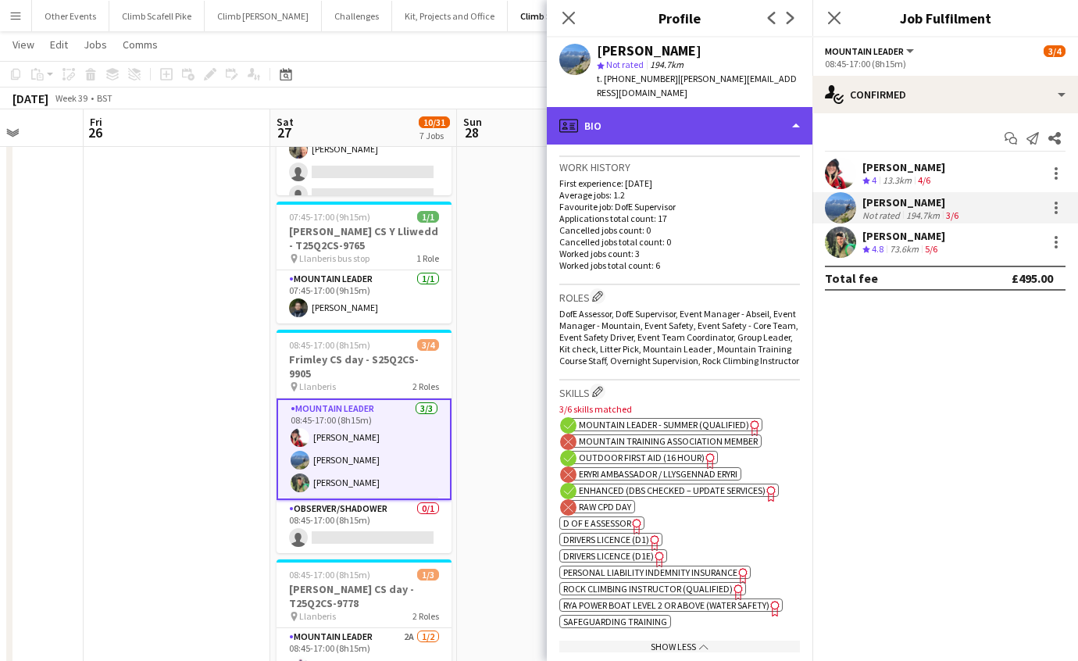
click at [684, 107] on div "profile Bio" at bounding box center [680, 126] width 266 height 38
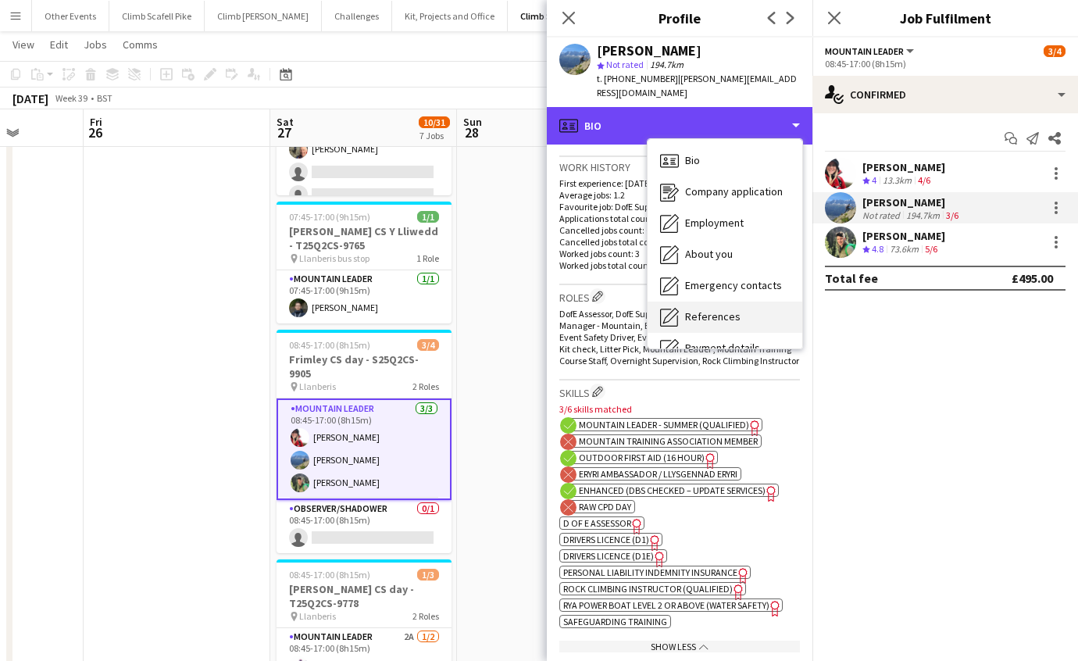
scroll to position [177, 0]
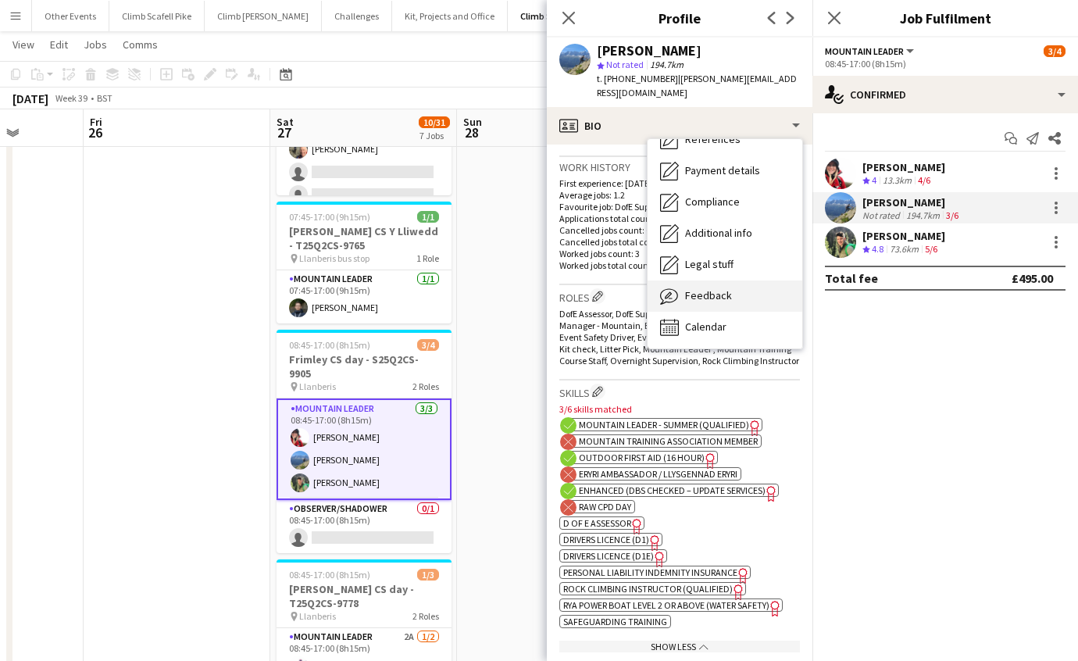
click at [716, 288] on span "Feedback" at bounding box center [708, 295] width 47 height 14
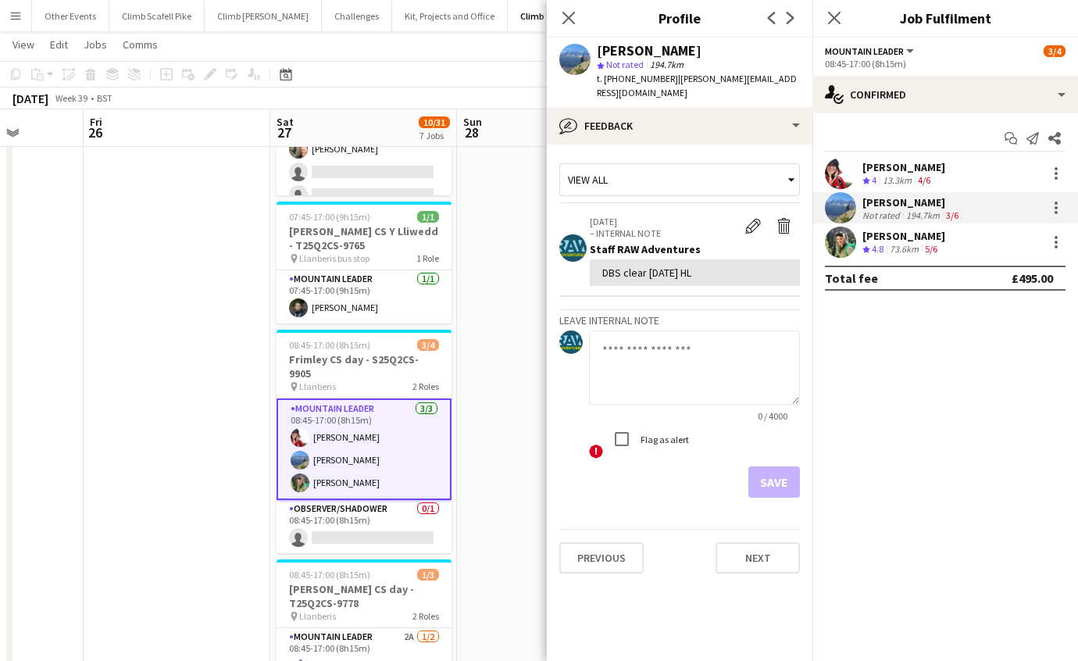
click at [702, 343] on textarea at bounding box center [694, 368] width 211 height 74
type textarea "**********"
click at [781, 466] on button "Save" at bounding box center [775, 481] width 52 height 31
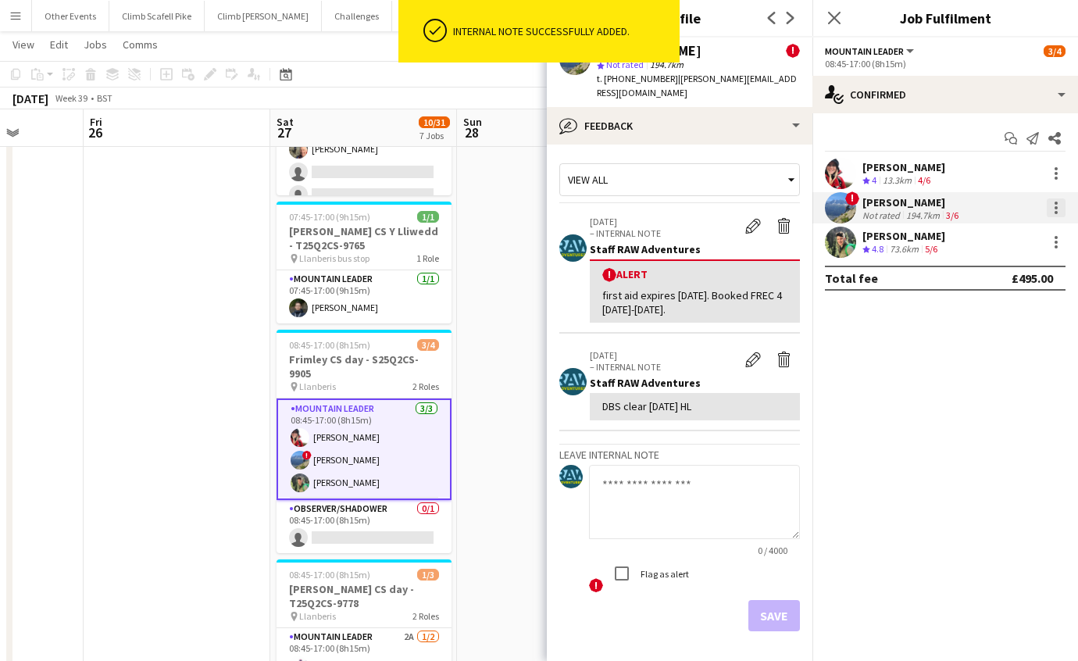
click at [1058, 208] on div at bounding box center [1056, 207] width 19 height 19
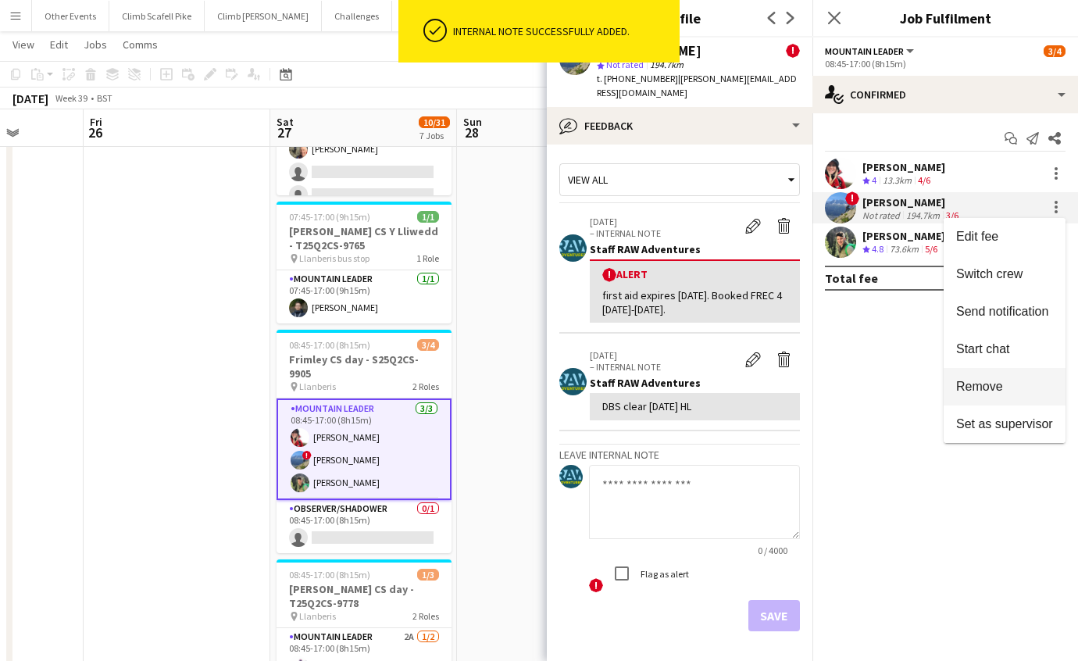
click at [997, 392] on span "Remove" at bounding box center [979, 386] width 47 height 13
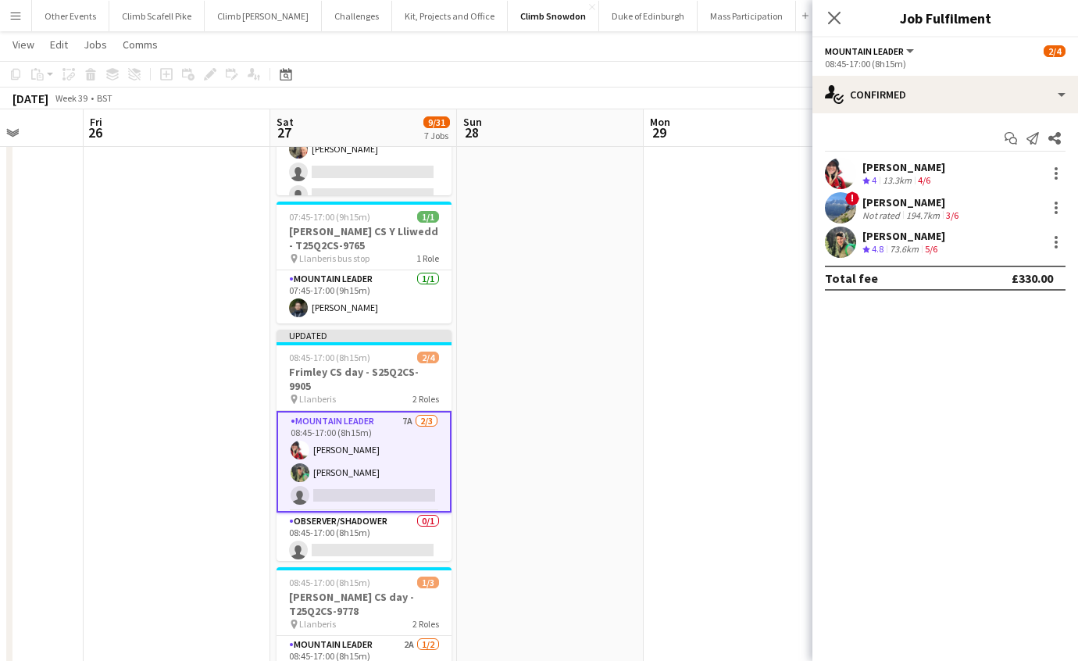
click at [556, 456] on app-date-cell at bounding box center [550, 476] width 187 height 1036
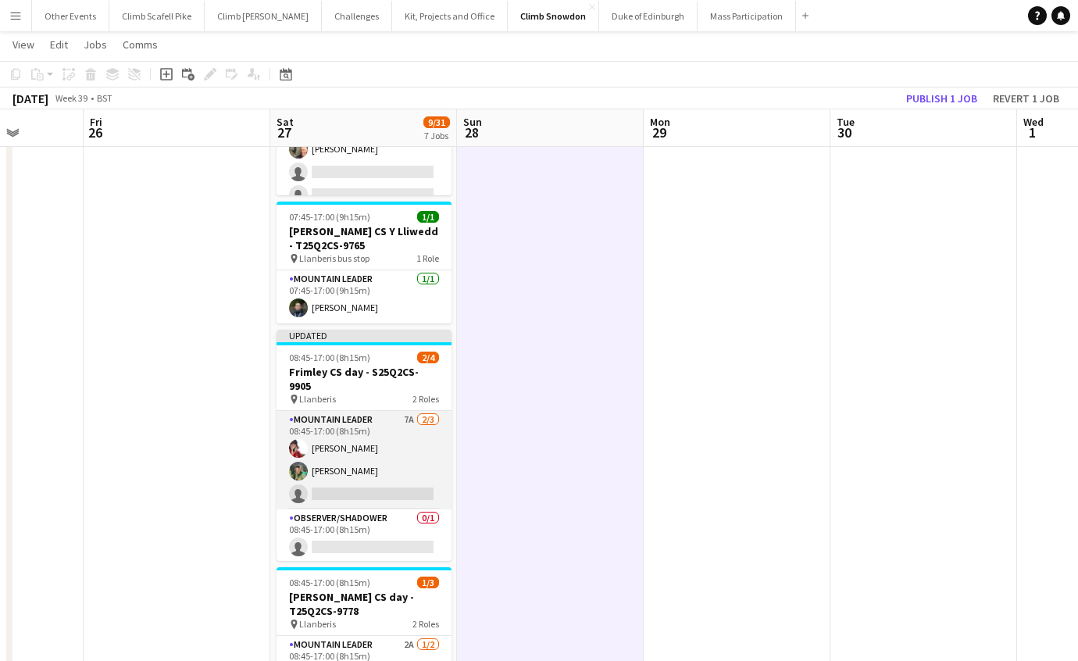
click at [397, 463] on app-card-role "Mountain Leader 7A [DATE] 08:45-17:00 (8h15m) [PERSON_NAME] [PERSON_NAME] singl…" at bounding box center [364, 460] width 175 height 98
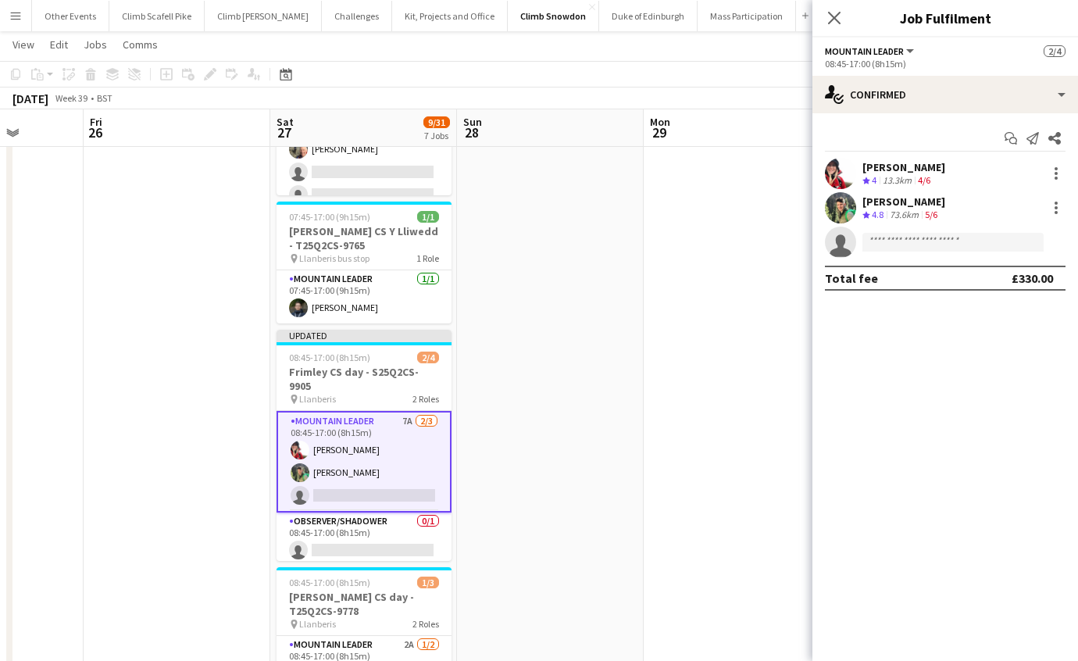
click at [578, 451] on app-date-cell at bounding box center [550, 476] width 187 height 1036
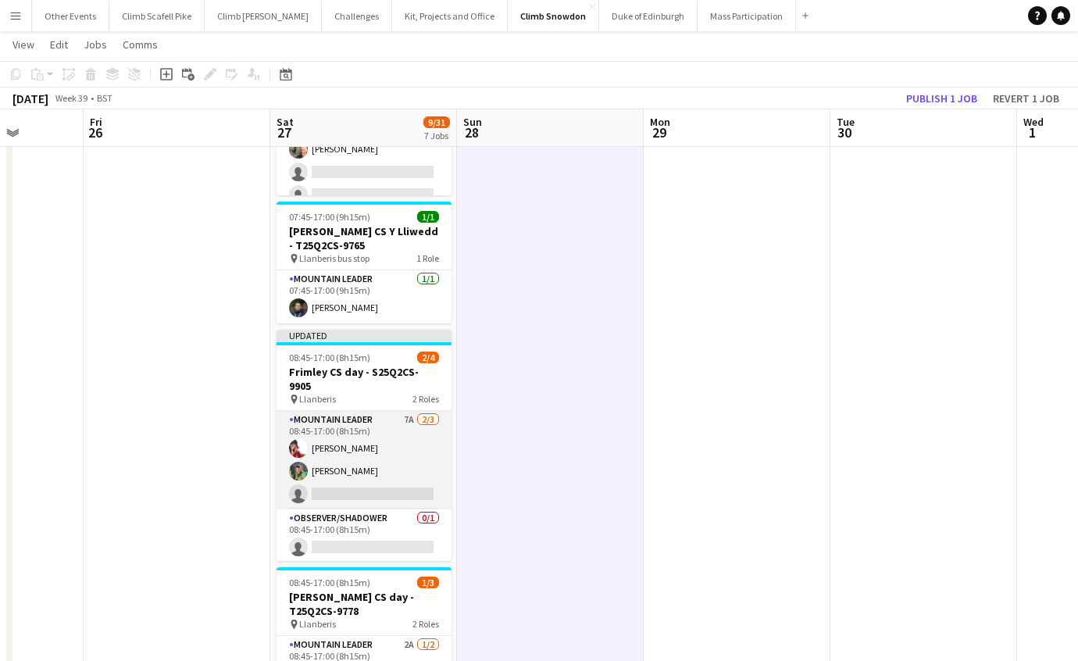
click at [431, 455] on app-card-role "Mountain Leader 7A [DATE] 08:45-17:00 (8h15m) [PERSON_NAME] [PERSON_NAME] singl…" at bounding box center [364, 460] width 175 height 98
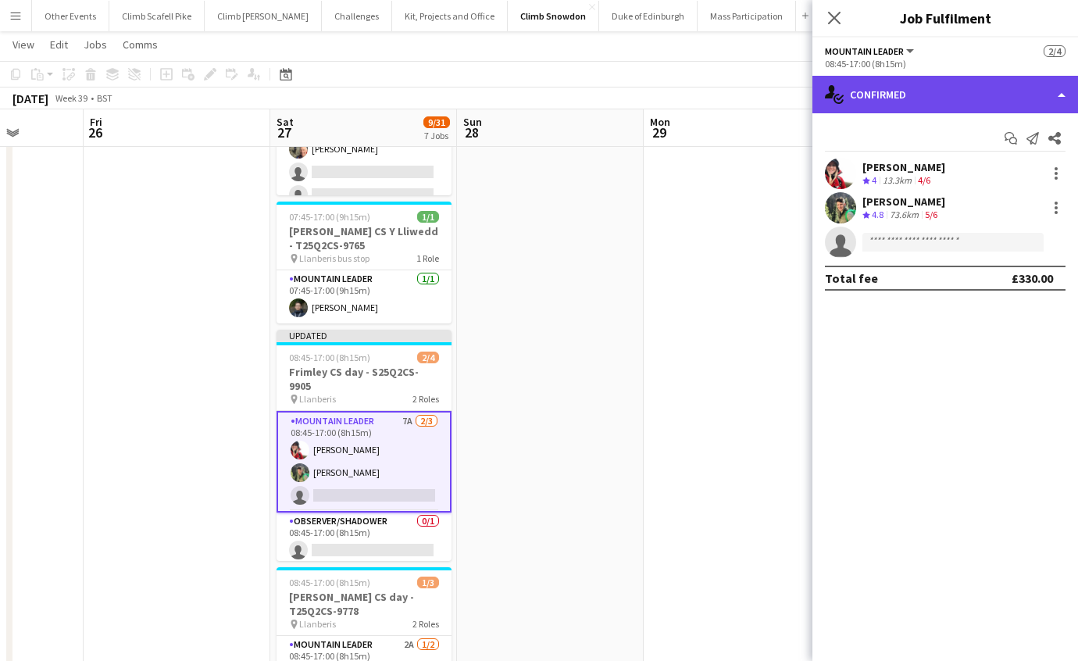
click at [992, 102] on div "single-neutral-actions-check-2 Confirmed" at bounding box center [946, 95] width 266 height 38
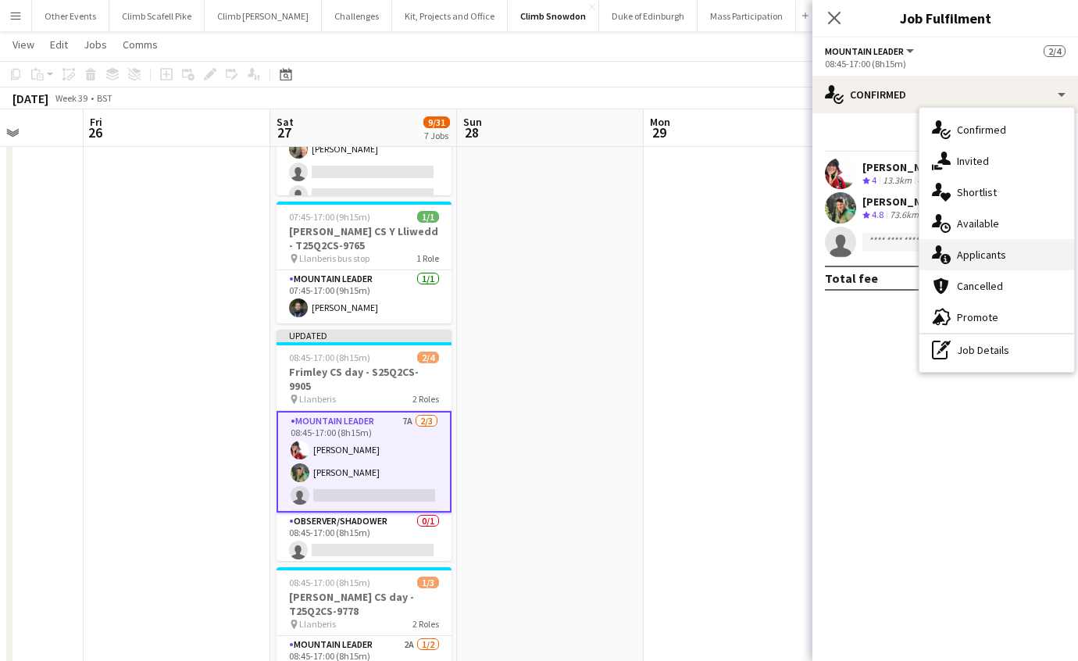
click at [988, 263] on div "single-neutral-actions-information Applicants" at bounding box center [997, 254] width 155 height 31
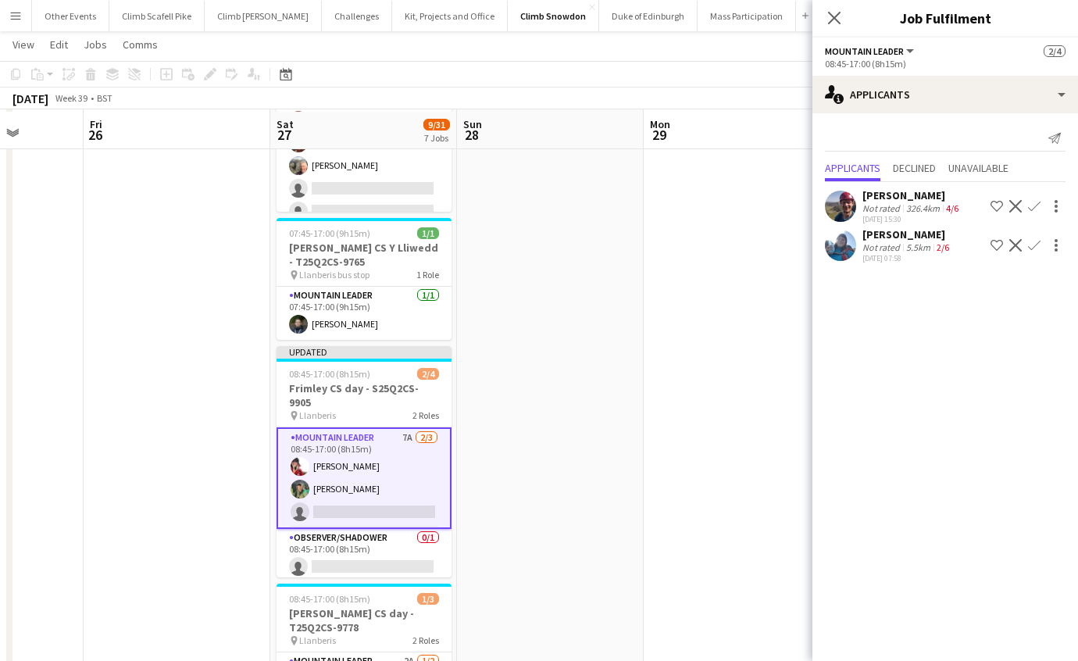
scroll to position [418, 0]
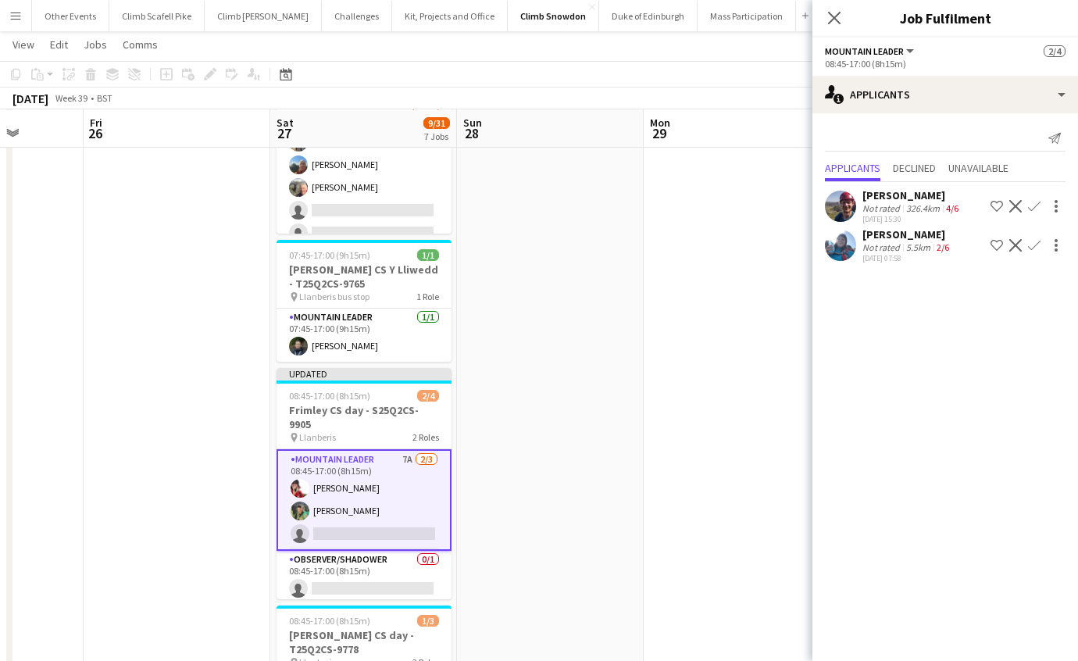
click at [1033, 245] on app-icon "Confirm" at bounding box center [1034, 245] width 13 height 13
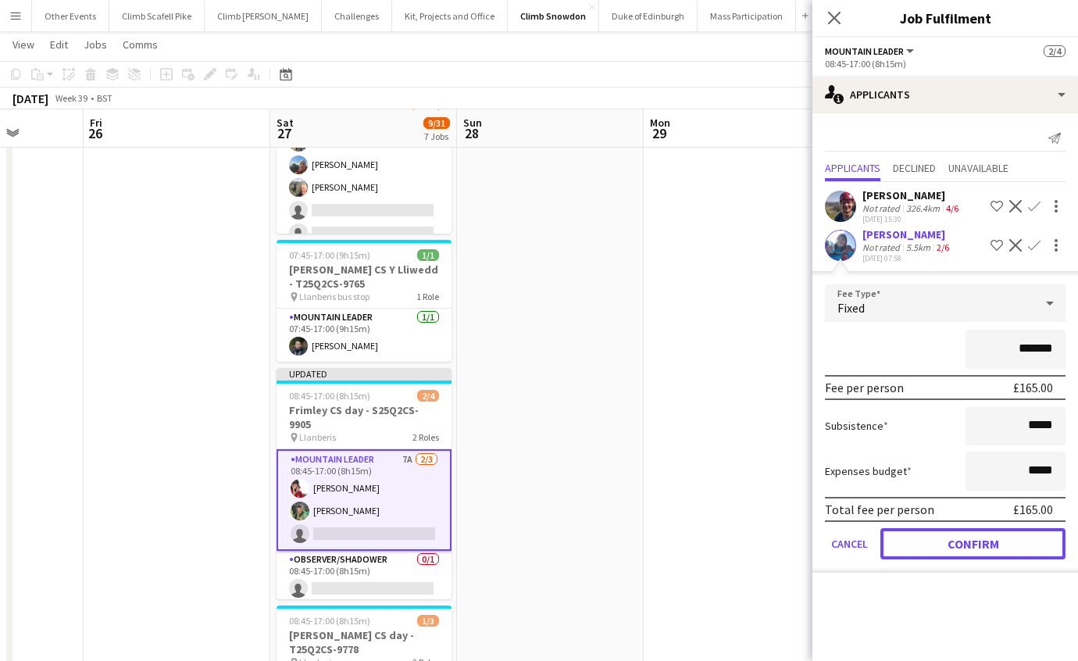
click at [967, 538] on button "Confirm" at bounding box center [973, 543] width 185 height 31
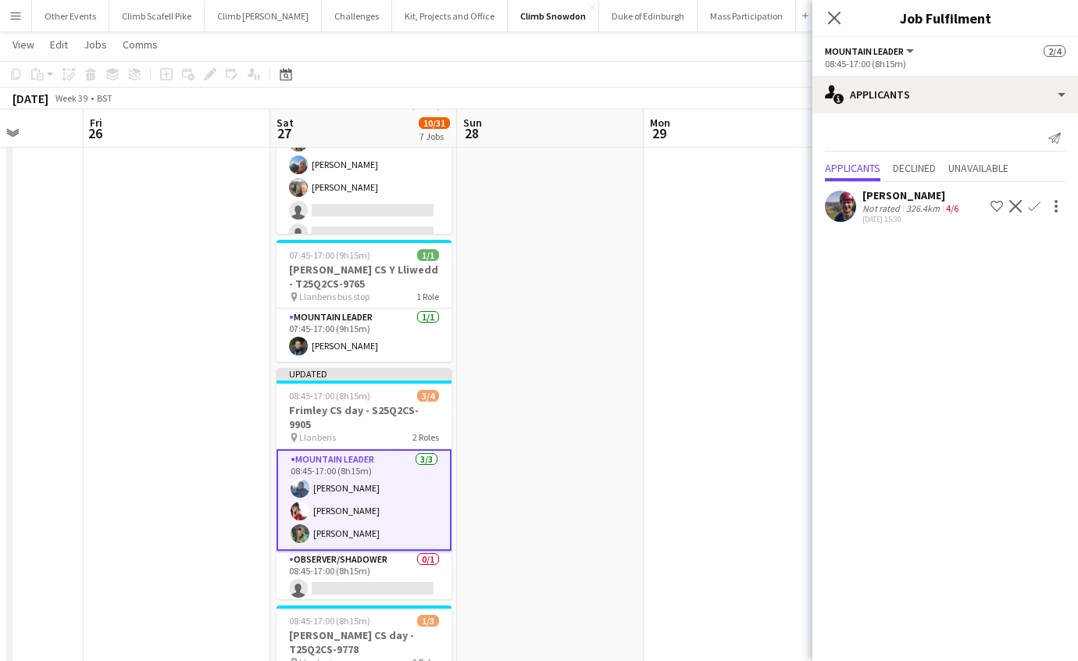
click at [845, 205] on app-user-avatar at bounding box center [840, 206] width 31 height 31
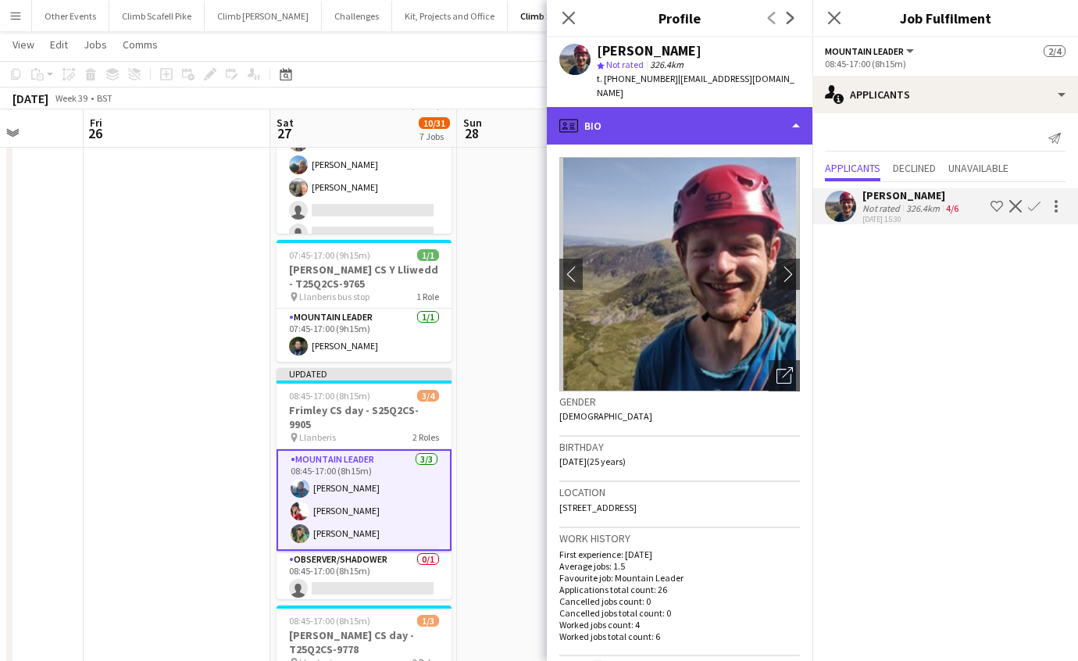
click at [727, 126] on div "profile Bio" at bounding box center [680, 126] width 266 height 38
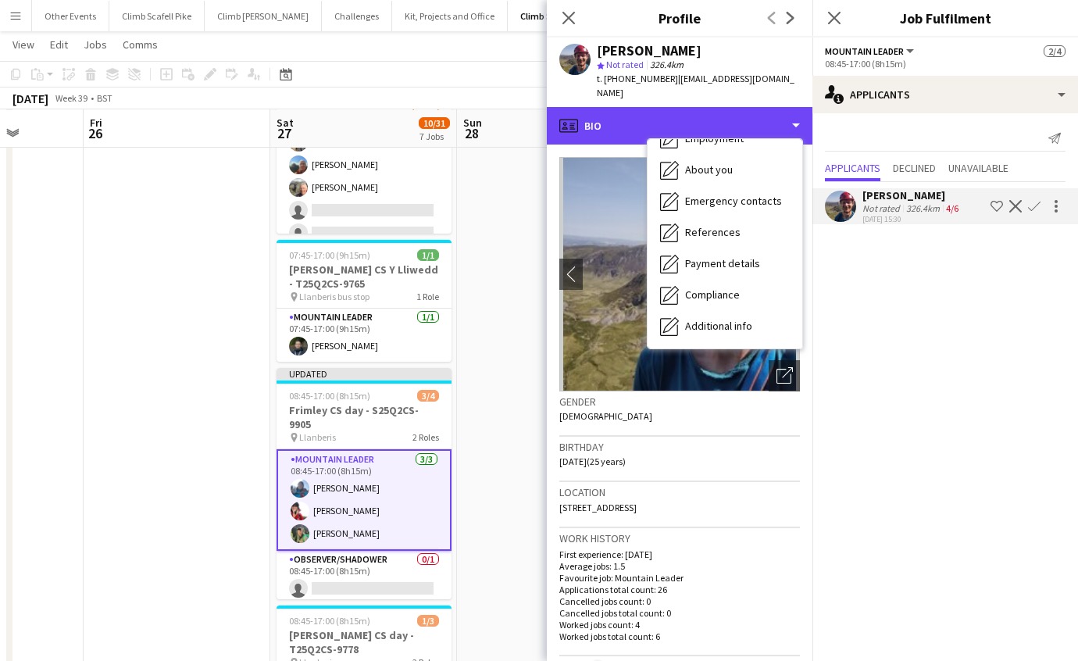
scroll to position [177, 0]
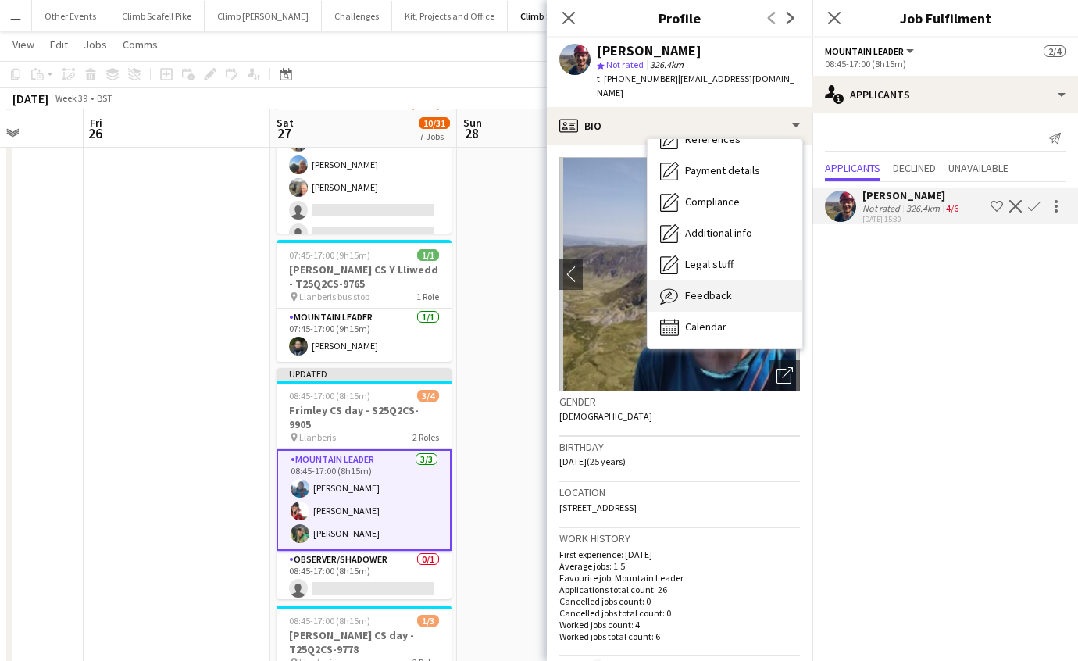
click at [726, 293] on span "Feedback" at bounding box center [708, 295] width 47 height 14
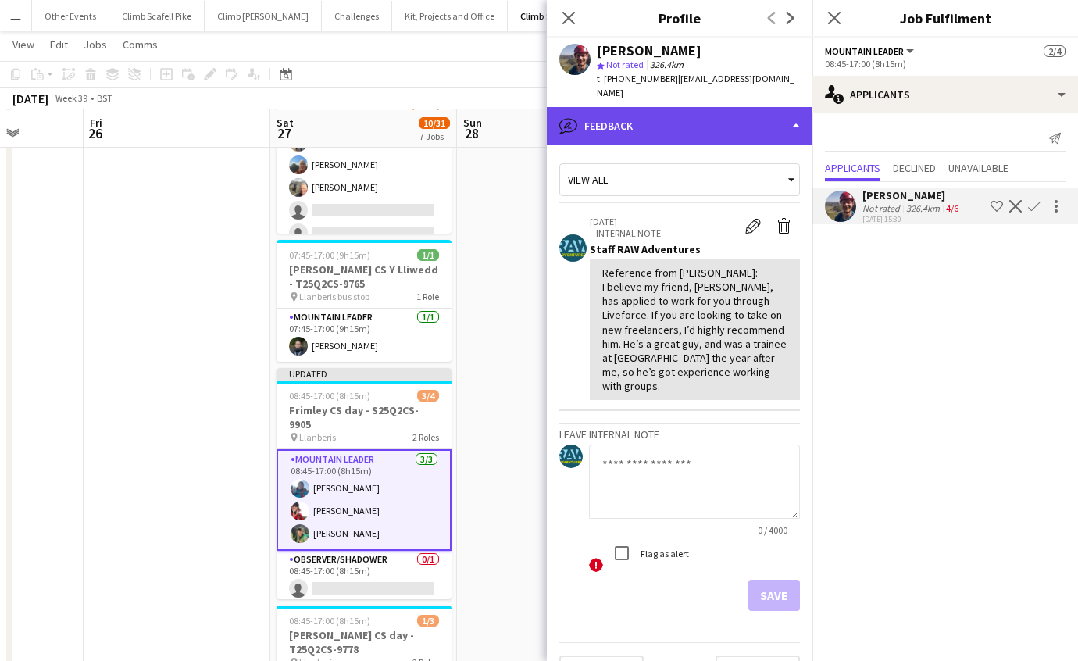
click at [756, 117] on div "bubble-pencil Feedback" at bounding box center [680, 126] width 266 height 38
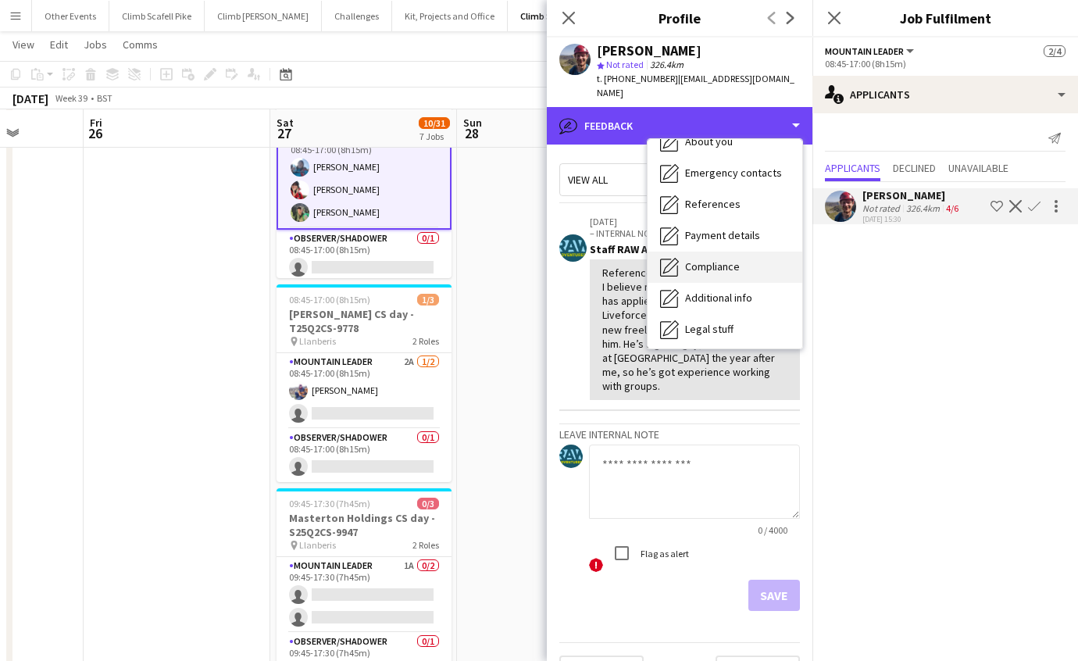
scroll to position [0, 0]
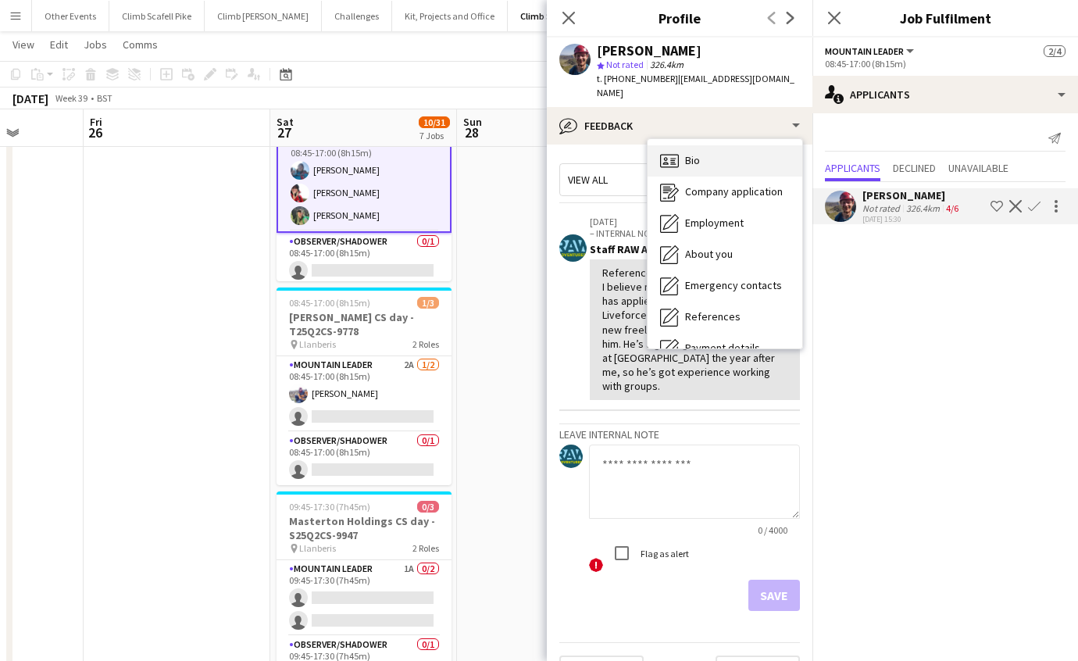
click at [743, 159] on div "Bio Bio" at bounding box center [725, 160] width 155 height 31
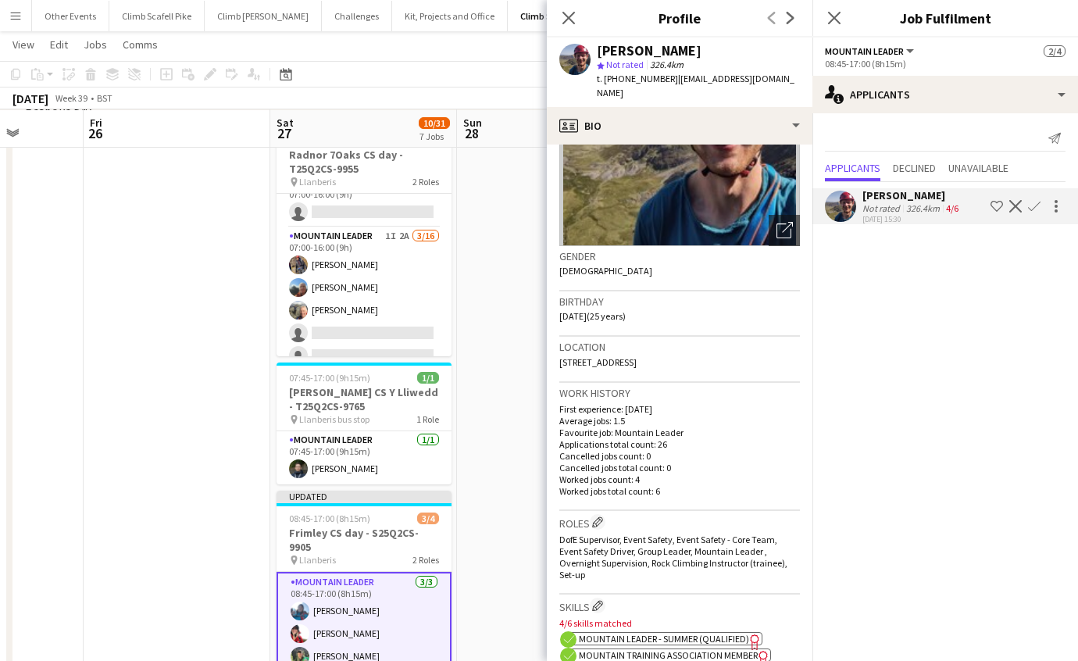
scroll to position [490, 0]
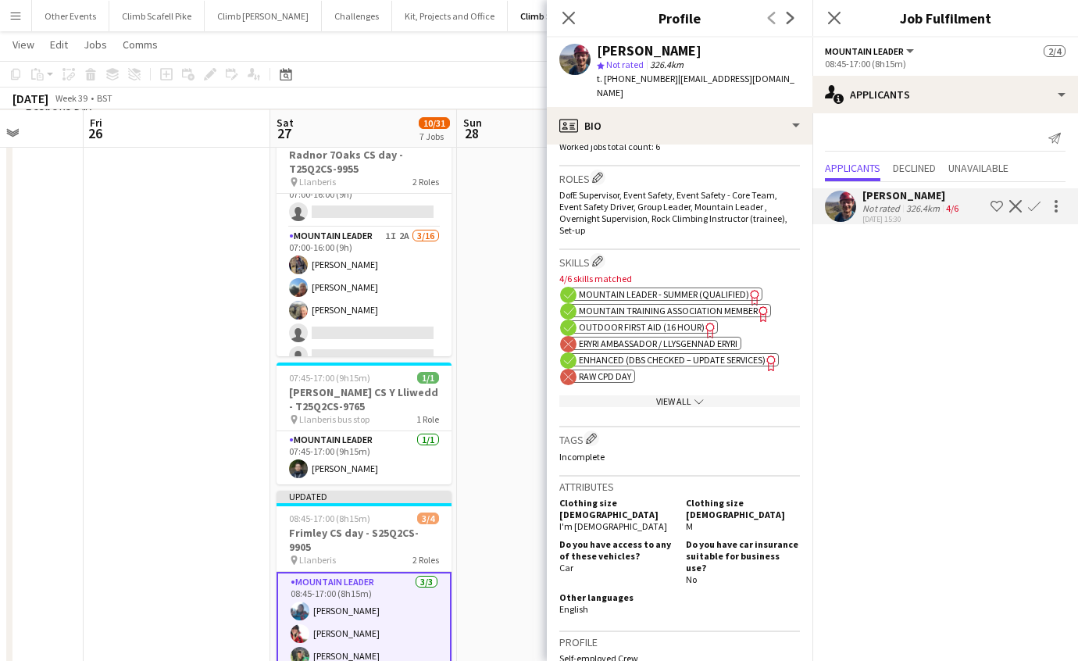
click at [718, 405] on div "View All chevron-down" at bounding box center [679, 401] width 241 height 12
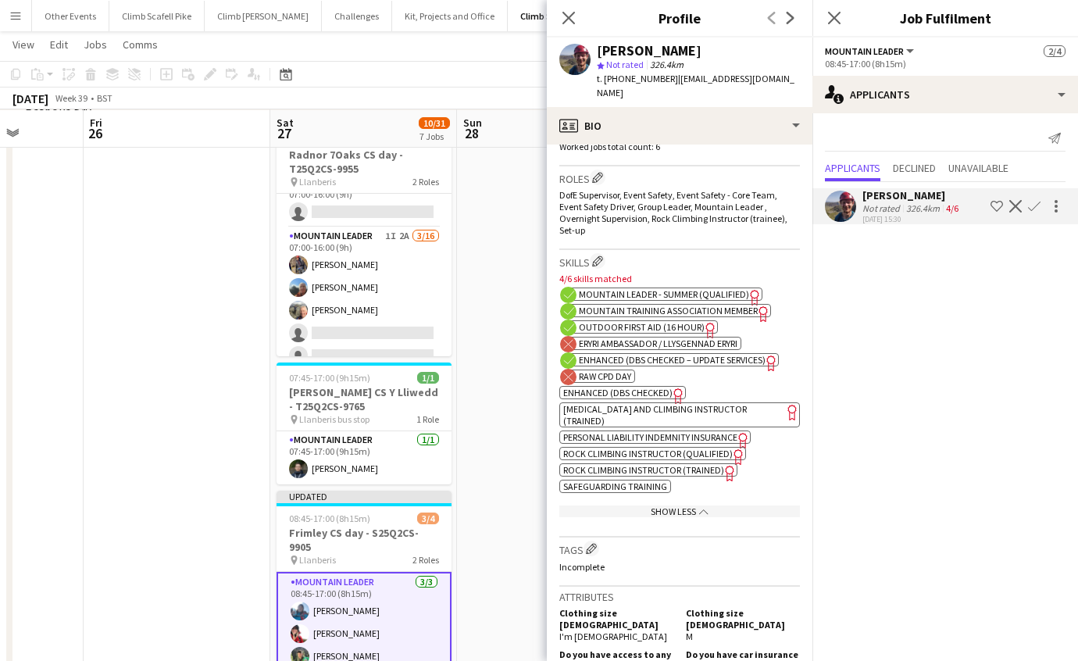
click at [620, 366] on span "Enhanced (DBS Checked – Update Services)" at bounding box center [672, 360] width 187 height 12
click at [616, 397] on span "Enhanced (DBS Checked)" at bounding box center [617, 393] width 109 height 12
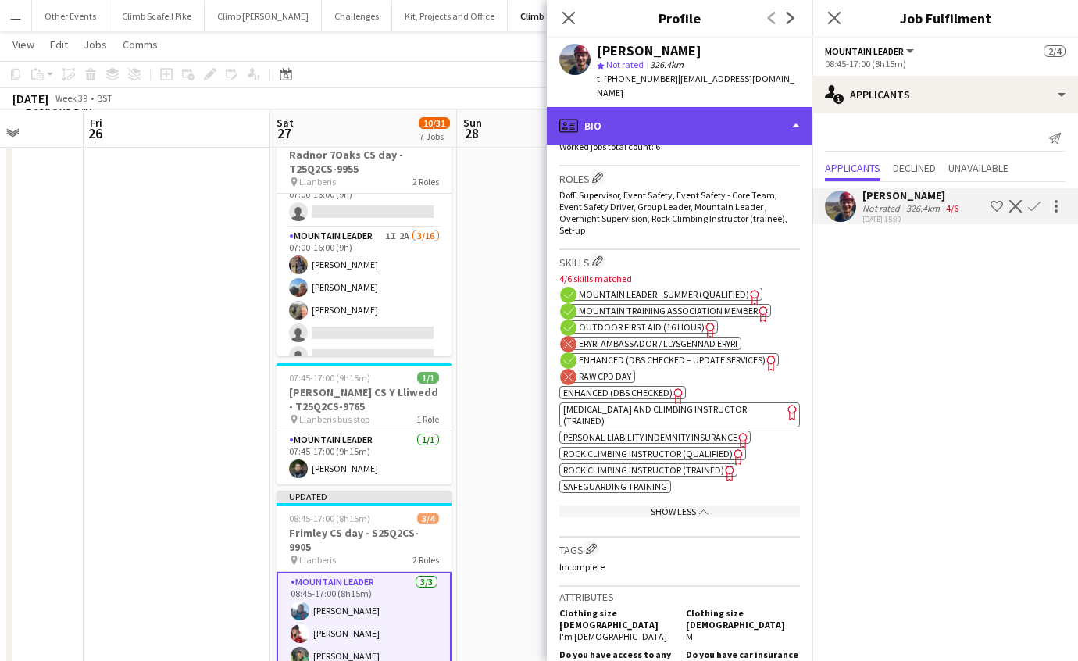
click at [774, 125] on div "profile Bio" at bounding box center [680, 126] width 266 height 38
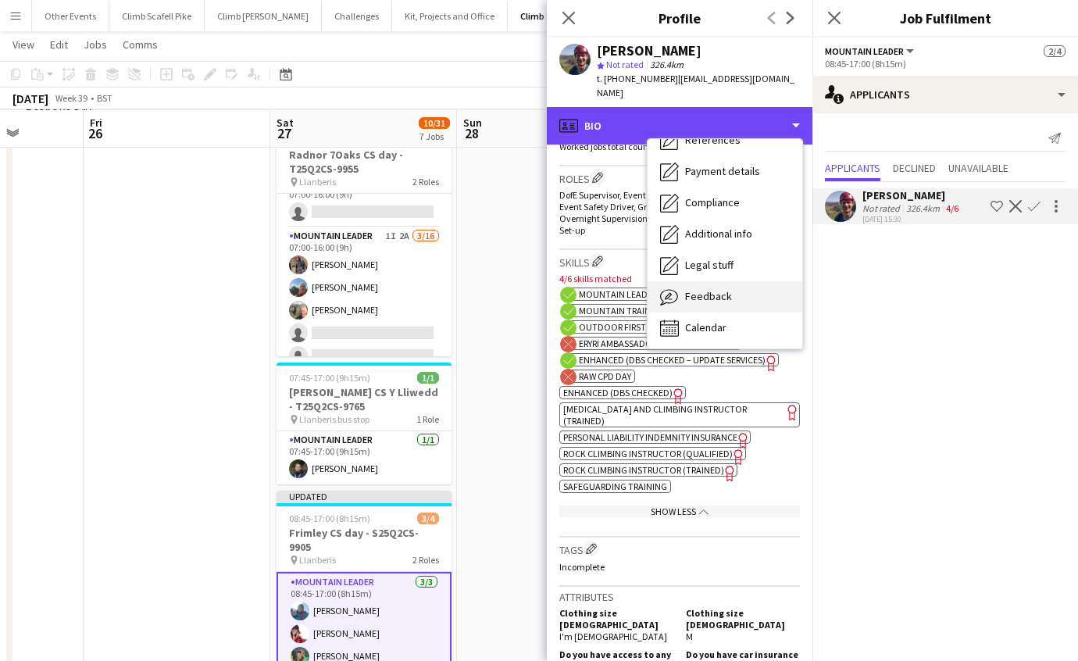
scroll to position [177, 0]
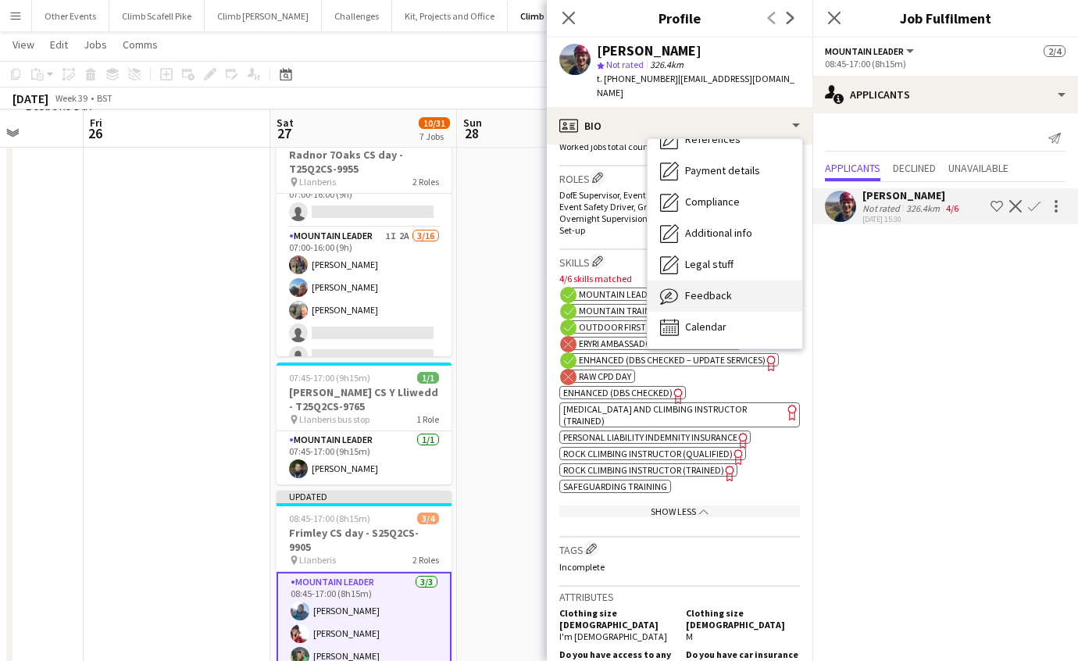
click at [734, 295] on div "Feedback Feedback" at bounding box center [725, 296] width 155 height 31
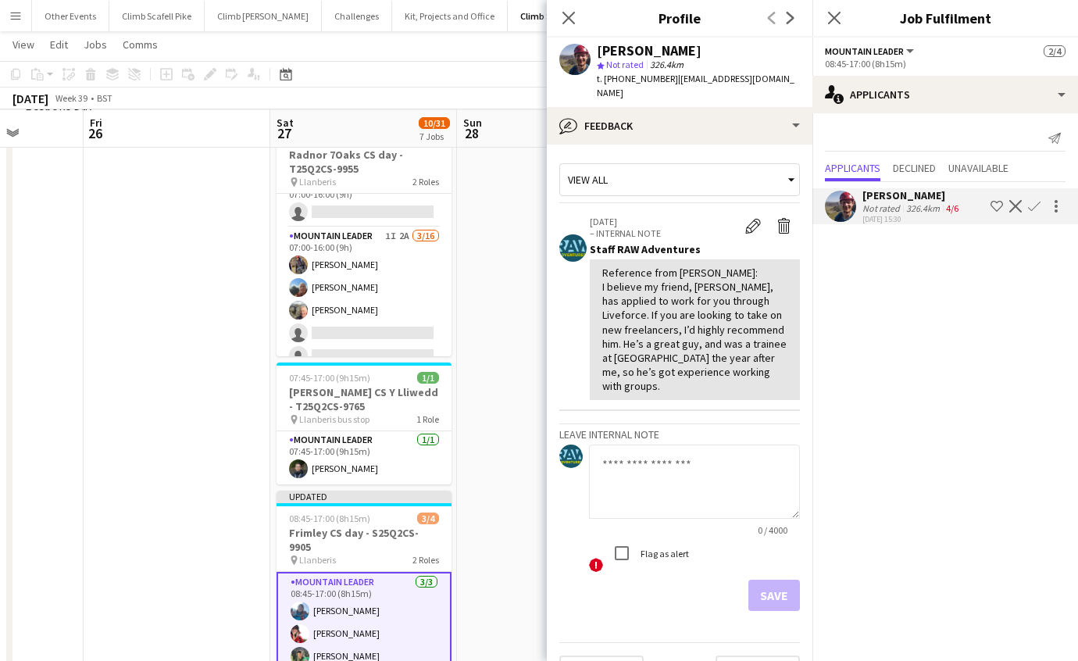
click at [674, 470] on textarea at bounding box center [694, 482] width 211 height 74
click at [714, 468] on textarea "**********" at bounding box center [694, 482] width 211 height 74
click at [602, 458] on textarea "**********" at bounding box center [694, 482] width 211 height 74
click at [607, 465] on textarea "**********" at bounding box center [694, 482] width 211 height 74
type textarea "**********"
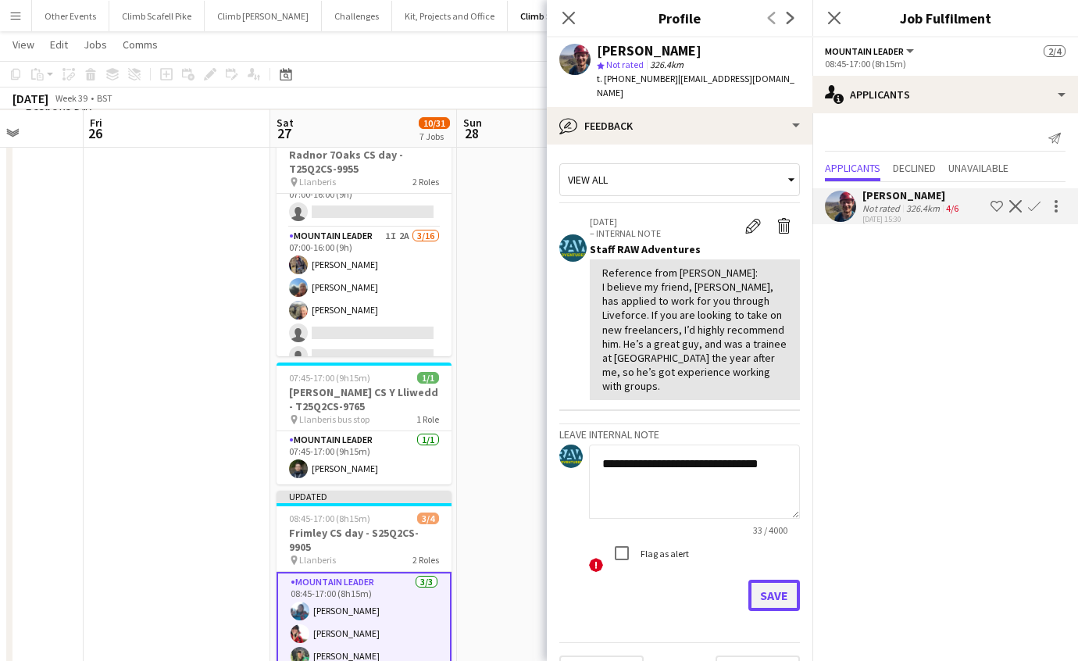
click at [754, 600] on button "Save" at bounding box center [775, 595] width 52 height 31
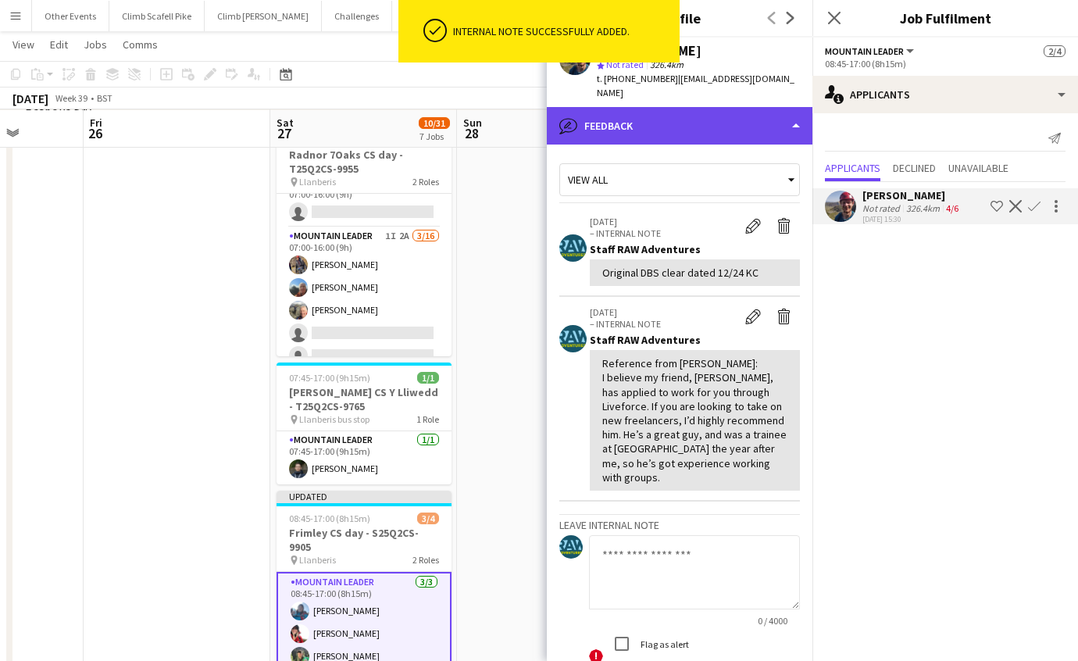
click at [756, 123] on div "bubble-pencil Feedback" at bounding box center [680, 126] width 266 height 38
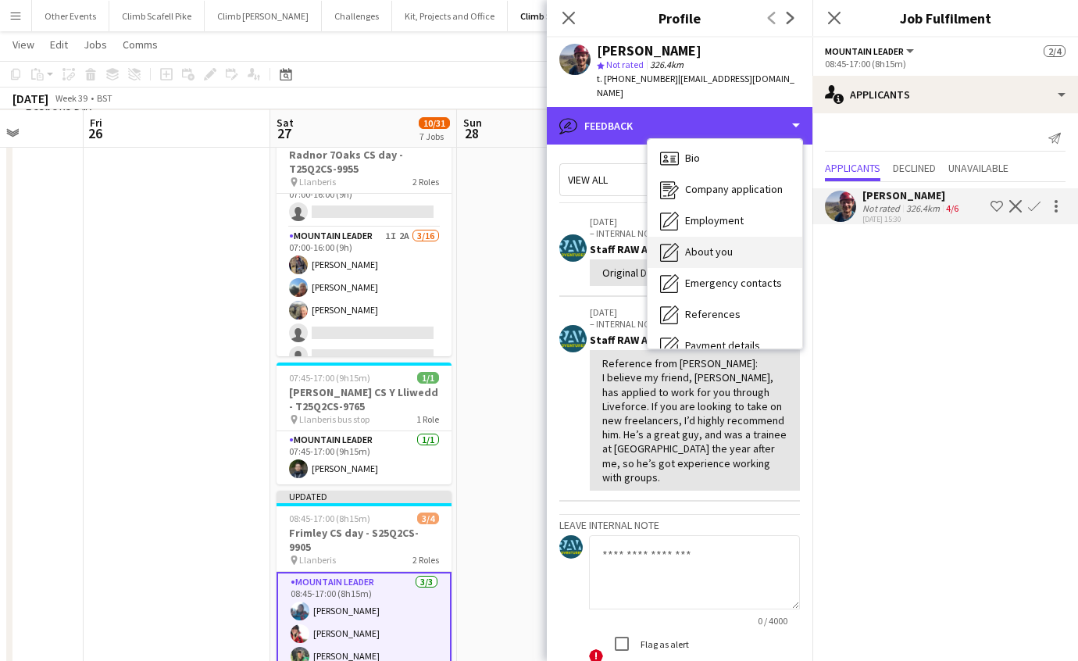
scroll to position [0, 0]
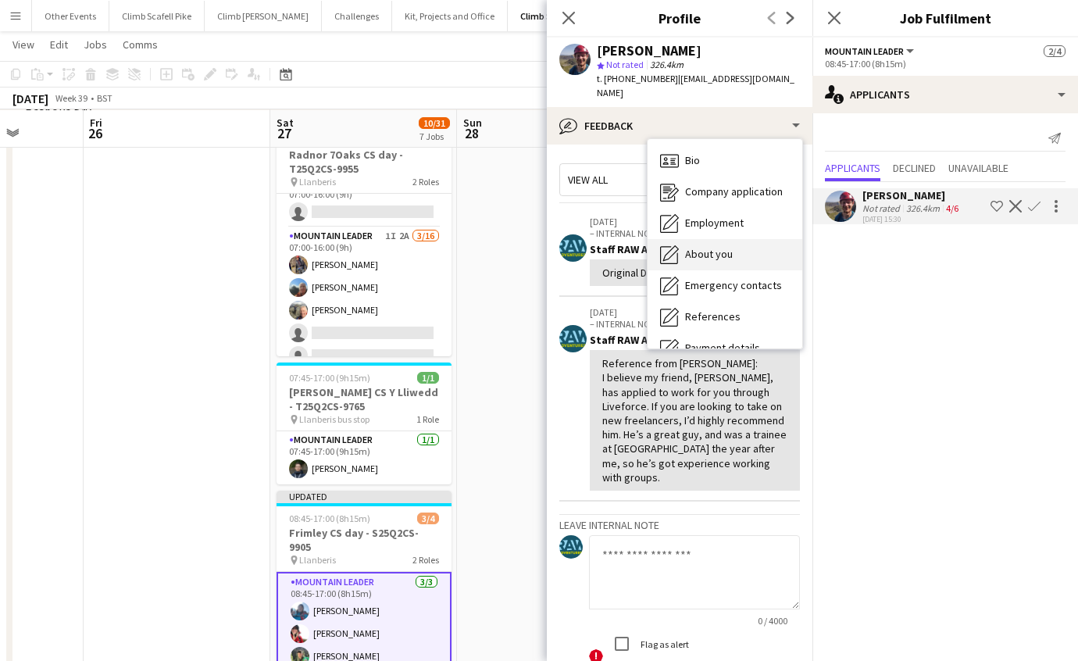
click at [760, 158] on div "Bio Bio" at bounding box center [725, 160] width 155 height 31
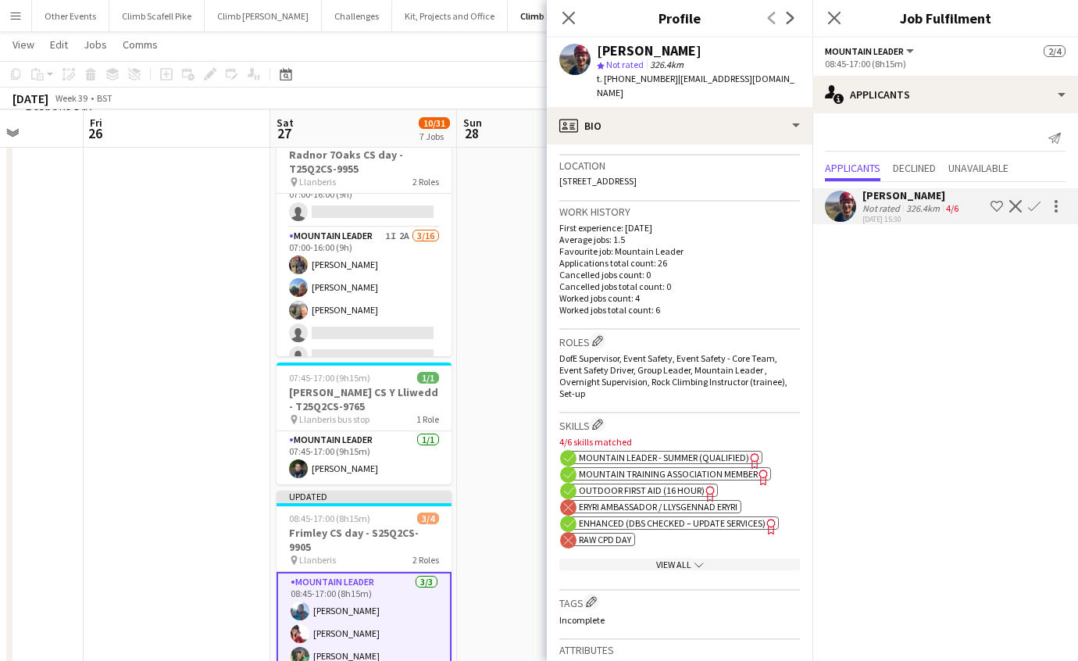
scroll to position [329, 0]
click at [510, 508] on app-date-cell at bounding box center [550, 637] width 187 height 1036
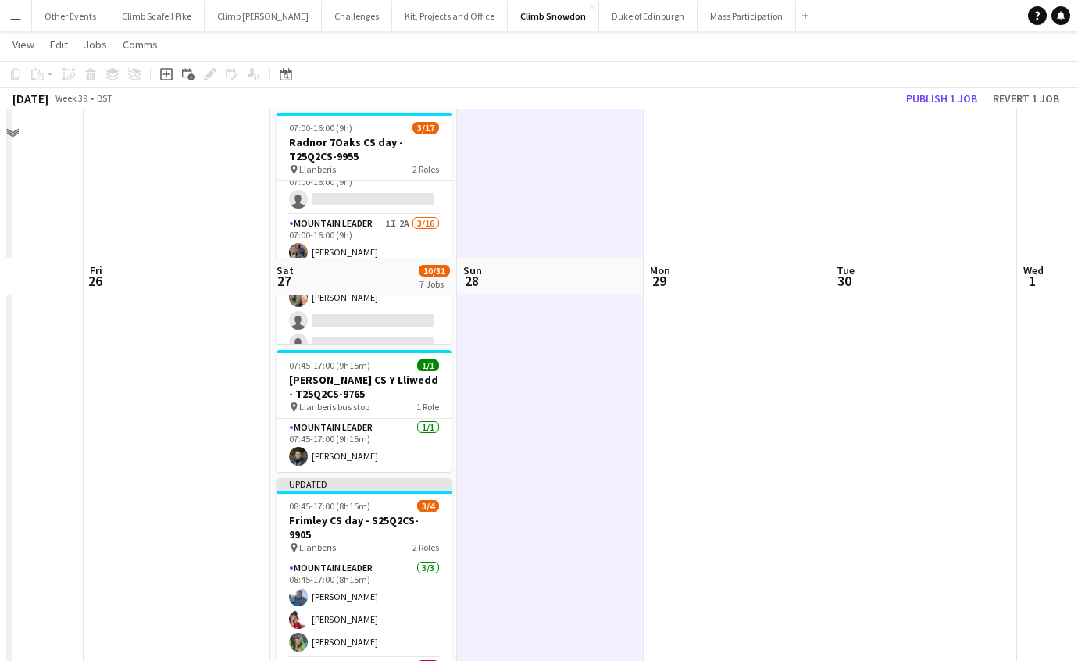
scroll to position [186, 0]
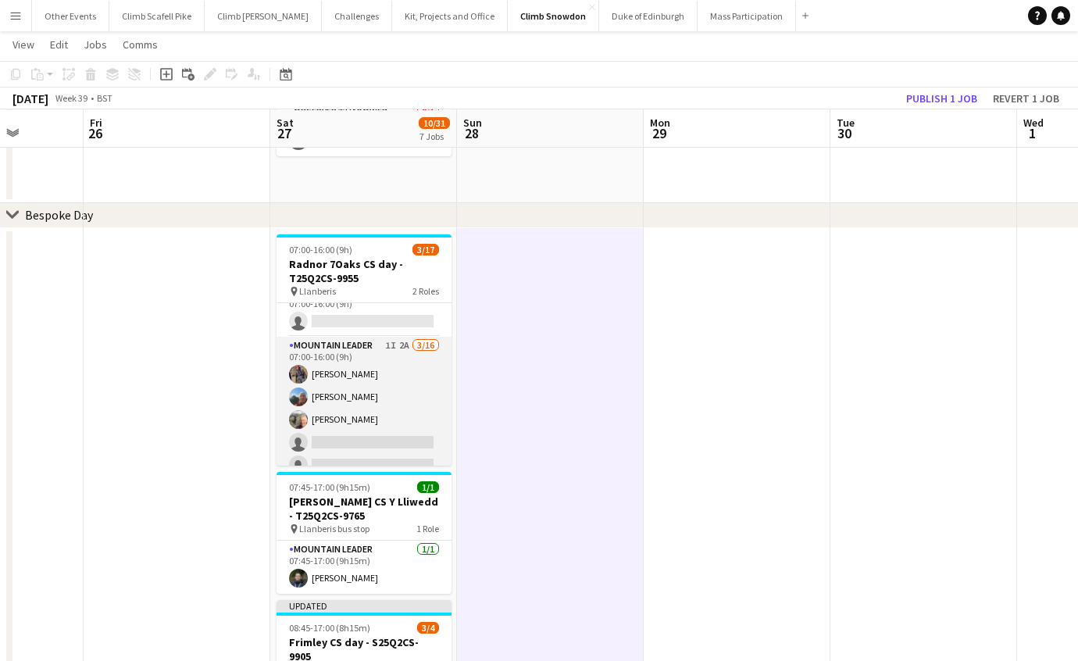
click at [418, 400] on app-card-role "Mountain Leader 1I 2A [DATE] 07:00-16:00 (9h) [PERSON_NAME] [PERSON_NAME] [PERS…" at bounding box center [364, 533] width 175 height 393
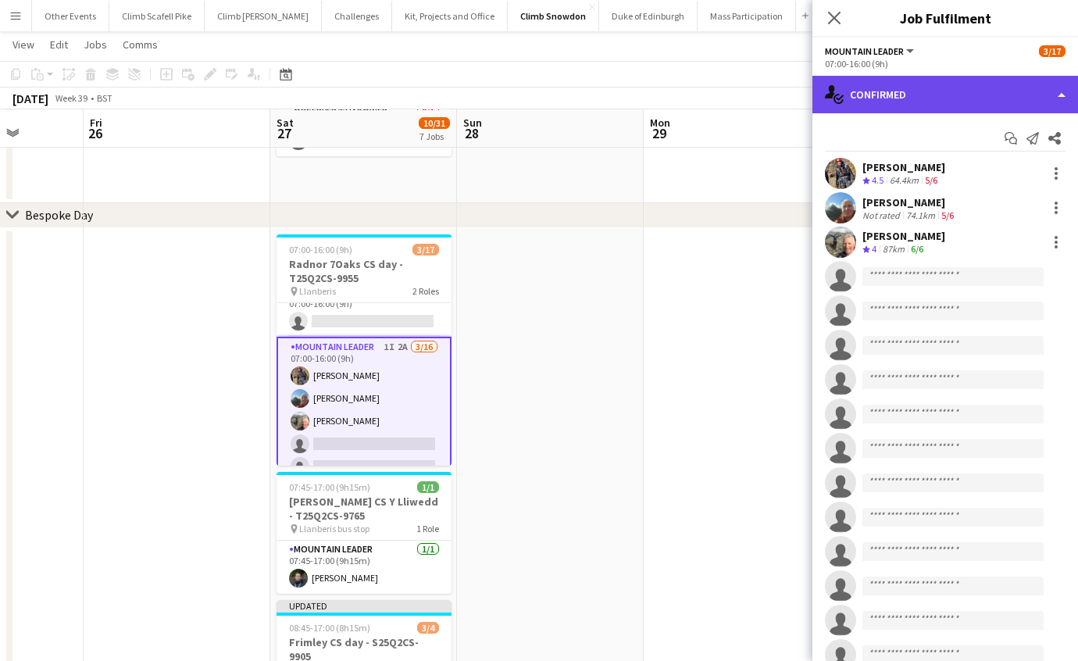
click at [999, 96] on div "single-neutral-actions-check-2 Confirmed" at bounding box center [946, 95] width 266 height 38
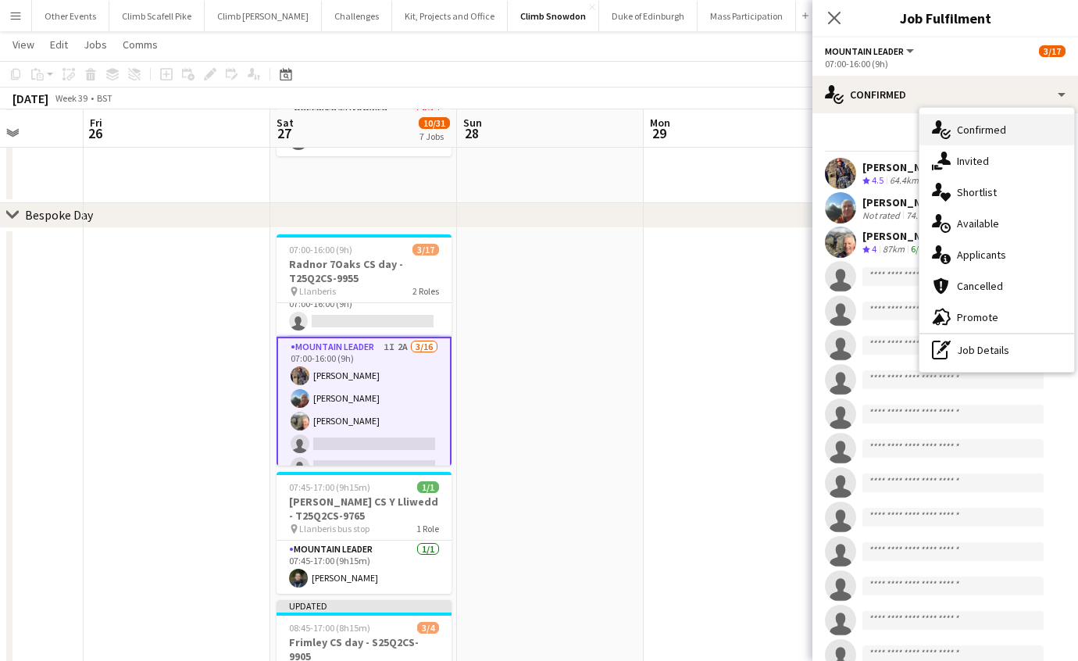
click at [993, 130] on div "single-neutral-actions-check-2 Confirmed" at bounding box center [997, 129] width 155 height 31
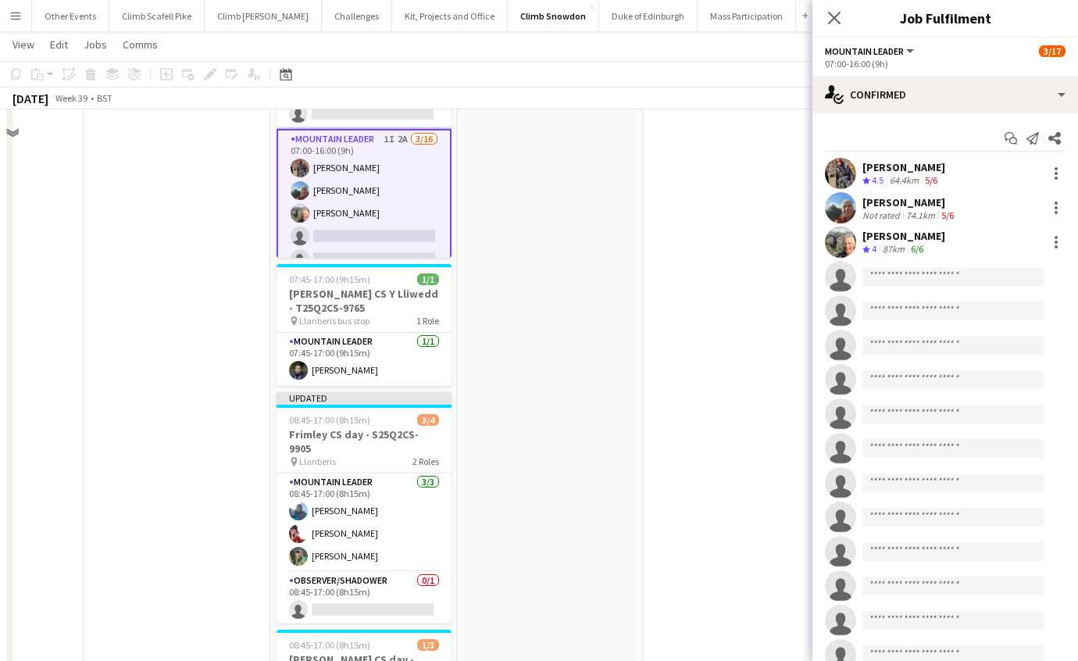
scroll to position [427, 0]
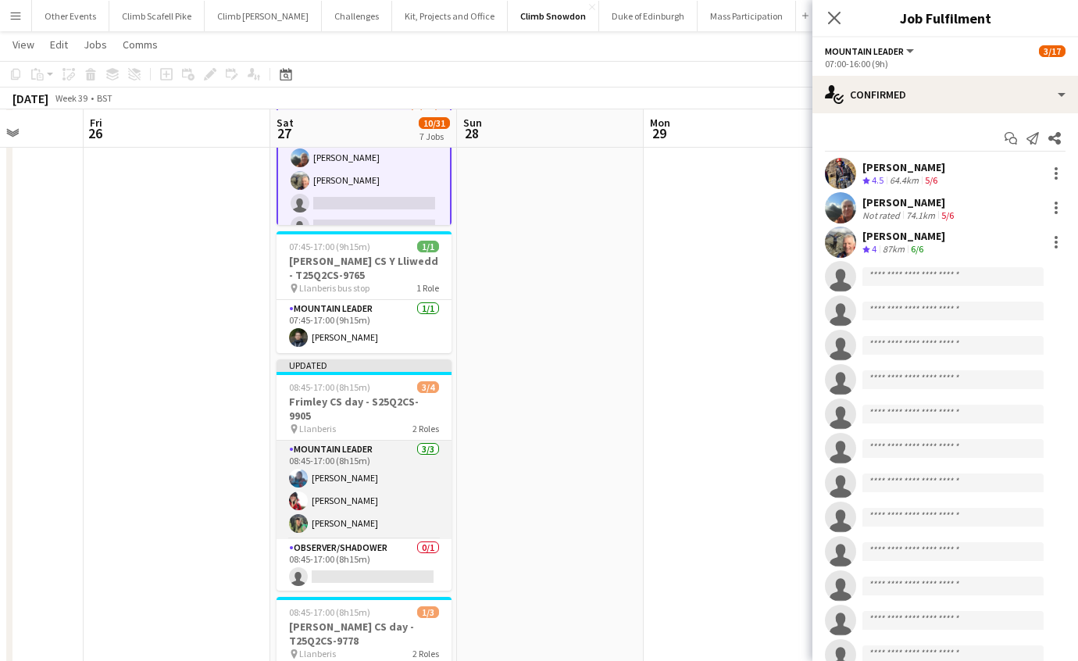
click at [381, 487] on app-card-role "Mountain Leader [DATE] 08:45-17:00 (8h15m) [PERSON_NAME] [PERSON_NAME] [PERSON_…" at bounding box center [364, 490] width 175 height 98
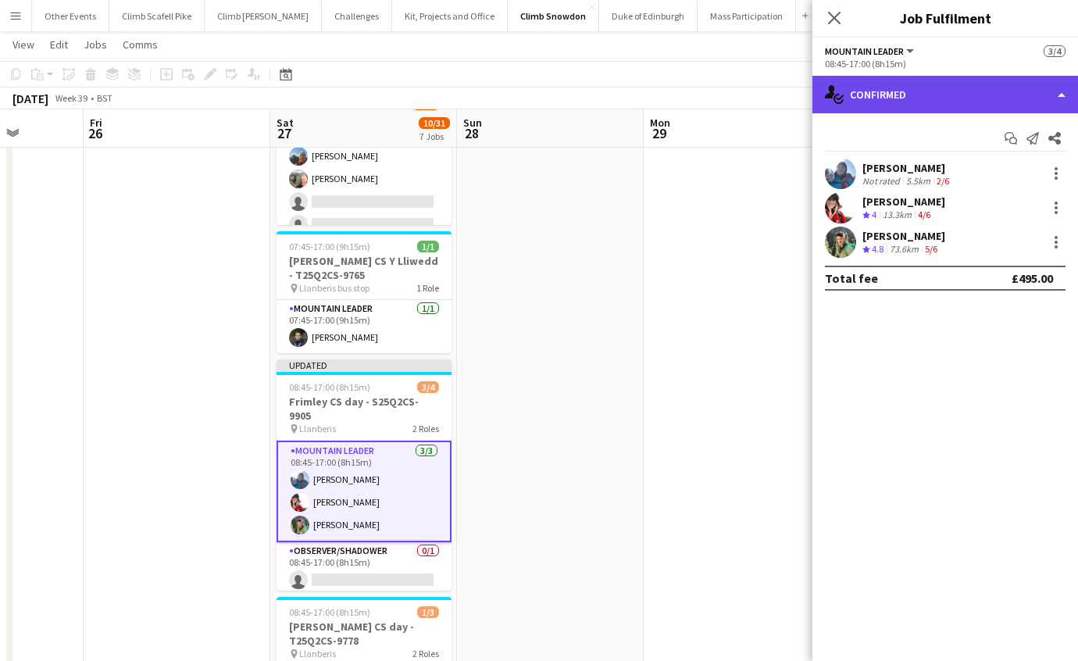
click at [974, 112] on div "single-neutral-actions-check-2 Confirmed" at bounding box center [946, 95] width 266 height 38
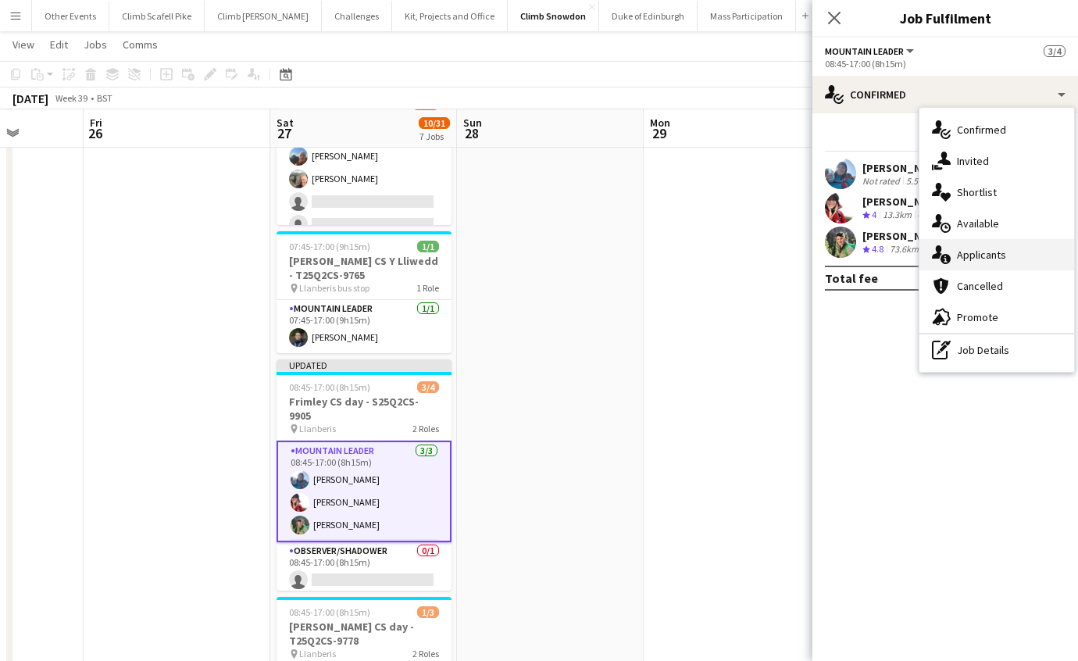
click at [992, 254] on div "single-neutral-actions-information Applicants" at bounding box center [997, 254] width 155 height 31
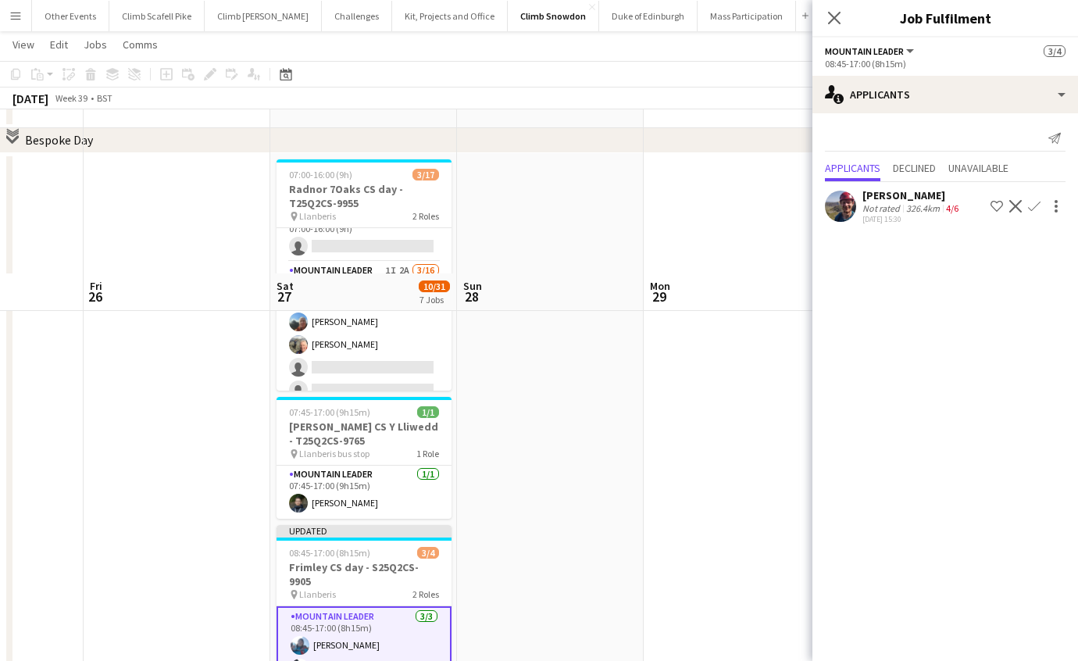
scroll to position [137, 0]
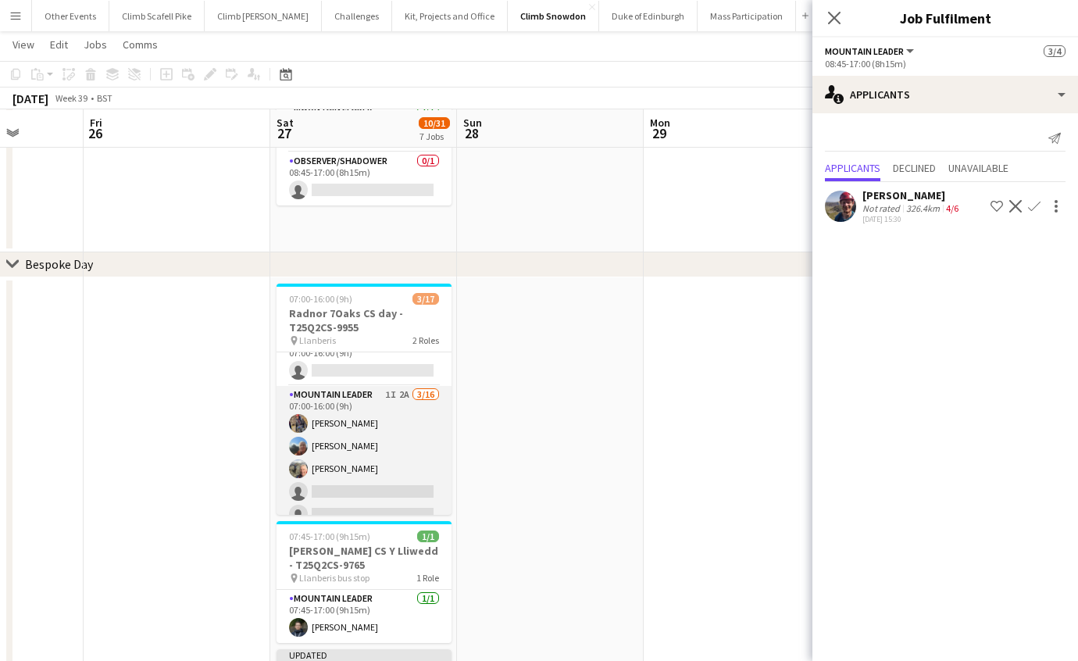
click at [391, 451] on app-card-role "Mountain Leader 1I 2A [DATE] 07:00-16:00 (9h) [PERSON_NAME] [PERSON_NAME] [PERS…" at bounding box center [364, 582] width 175 height 393
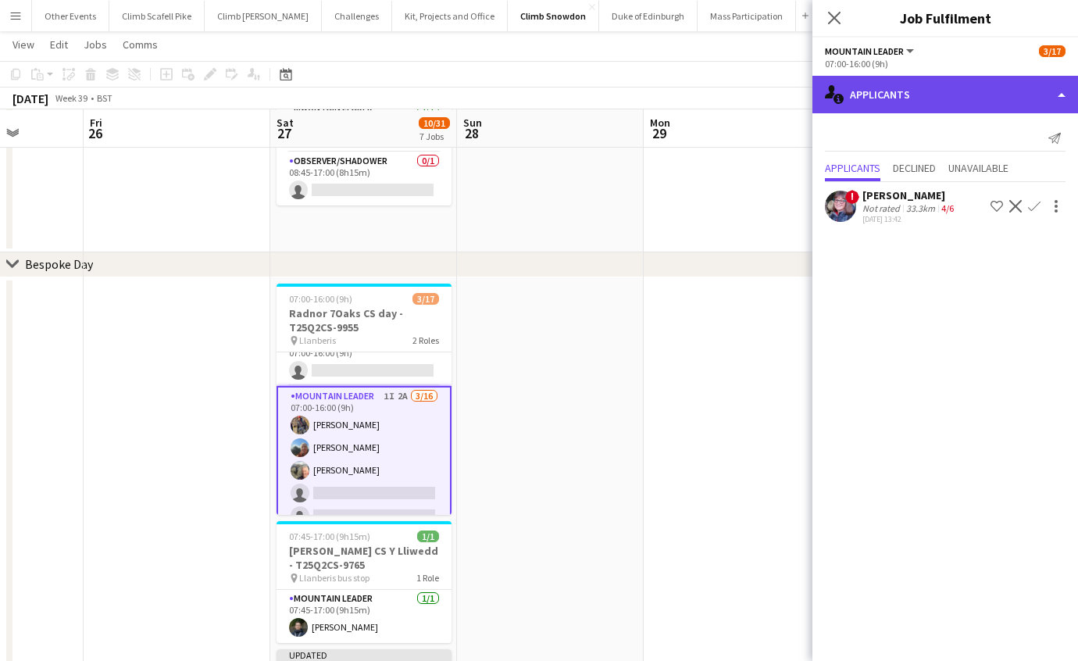
click at [983, 98] on div "single-neutral-actions-information Applicants" at bounding box center [946, 95] width 266 height 38
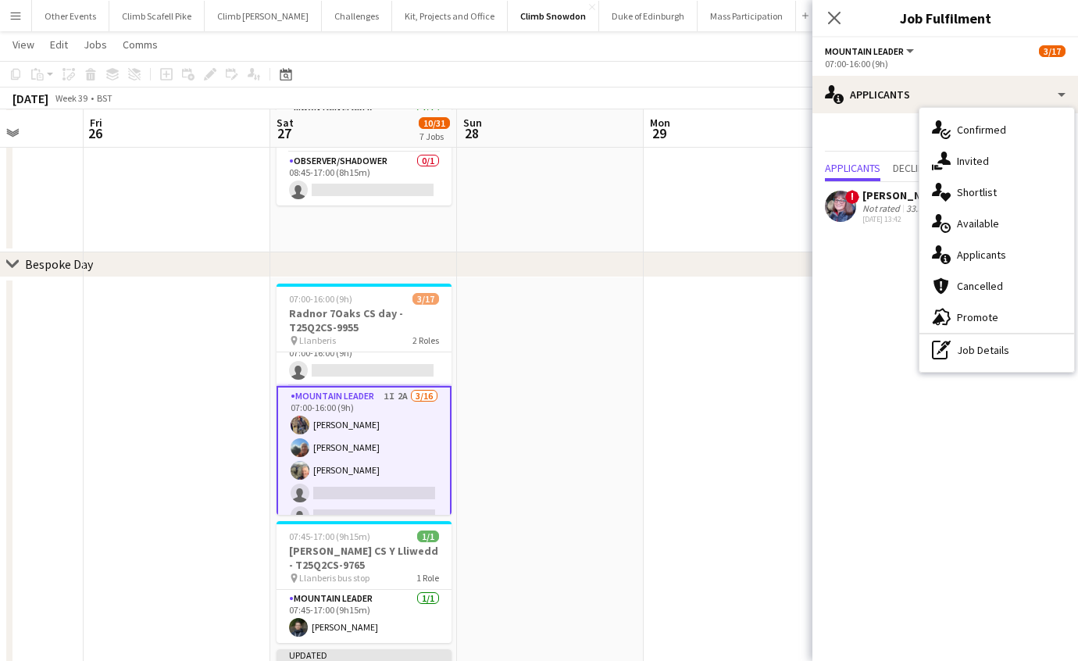
click at [888, 256] on mat-expansion-panel "users2 Applicants Send notification Applicants Declined Unavailable ! [PERSON_N…" at bounding box center [946, 387] width 266 height 548
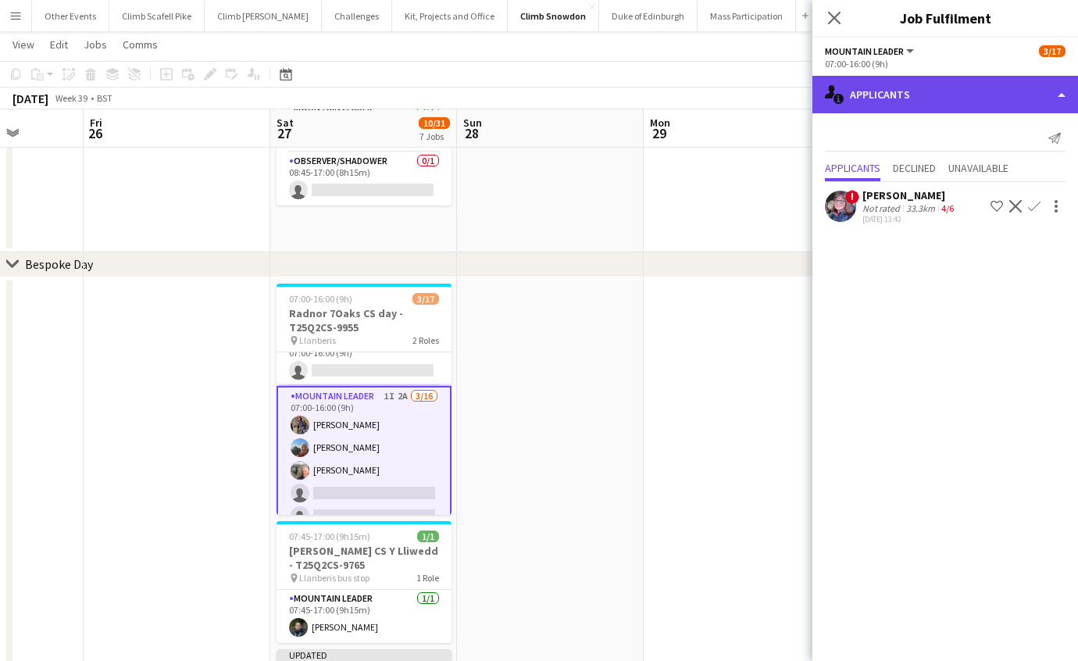
click at [946, 98] on div "single-neutral-actions-information Applicants" at bounding box center [946, 95] width 266 height 38
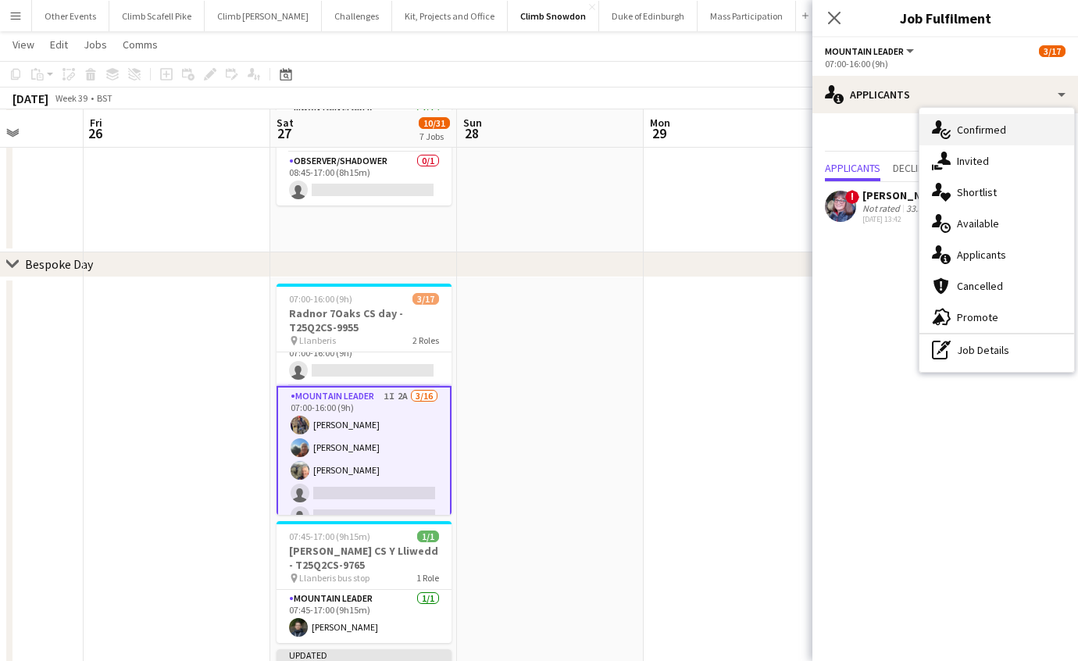
click at [985, 128] on div "single-neutral-actions-check-2 Confirmed" at bounding box center [997, 129] width 155 height 31
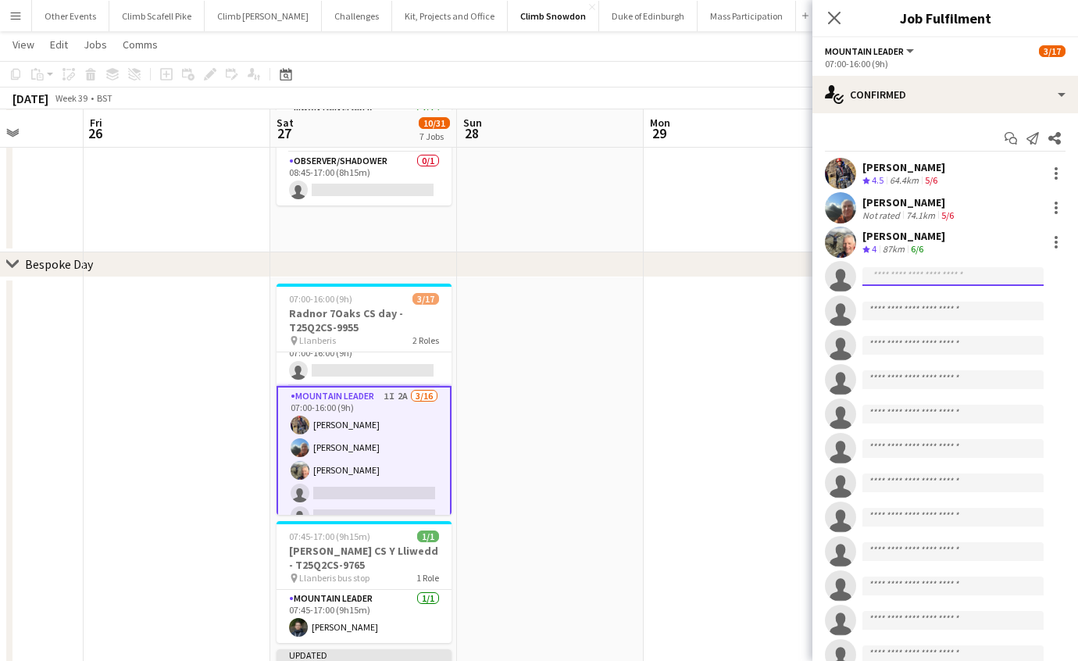
click at [927, 276] on input at bounding box center [953, 276] width 181 height 19
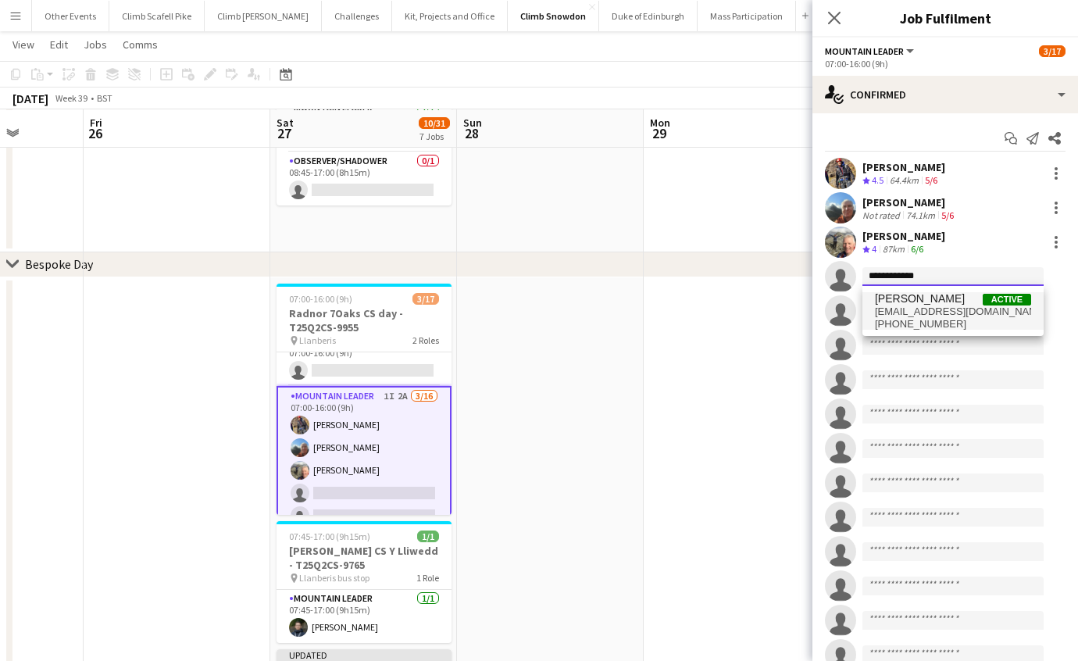
type input "**********"
click at [924, 303] on span "[PERSON_NAME]" at bounding box center [920, 298] width 90 height 13
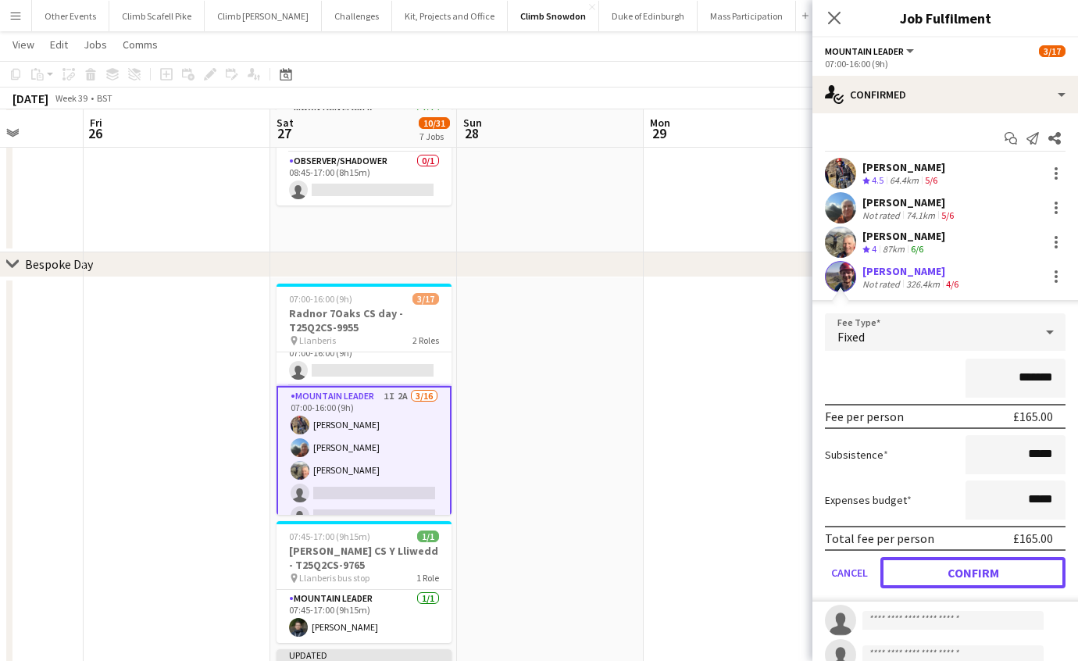
click at [956, 570] on button "Confirm" at bounding box center [973, 572] width 185 height 31
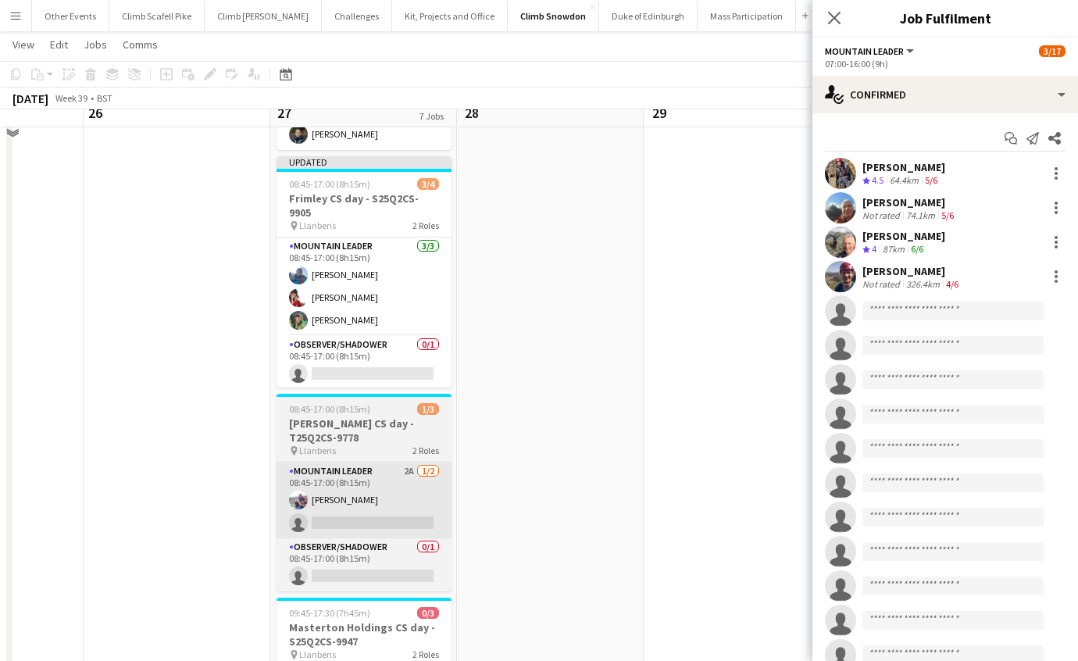
scroll to position [638, 0]
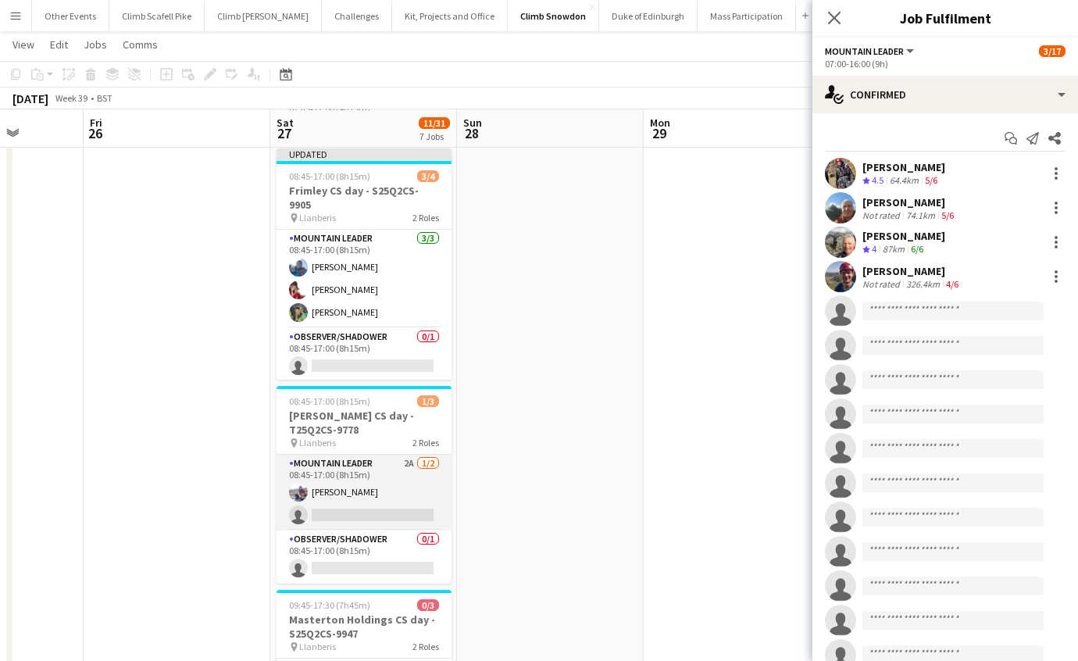
click at [378, 485] on app-card-role "Mountain Leader 2A [DATE] 08:45-17:00 (8h15m) [PERSON_NAME] single-neutral-acti…" at bounding box center [364, 493] width 175 height 76
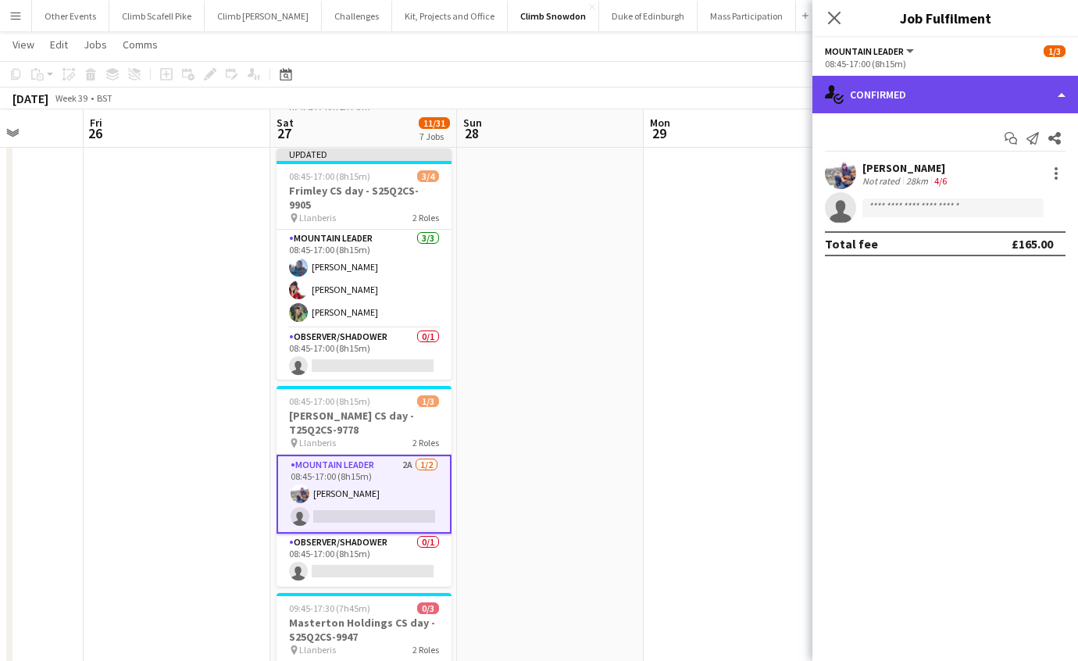
click at [958, 108] on div "single-neutral-actions-check-2 Confirmed" at bounding box center [946, 95] width 266 height 38
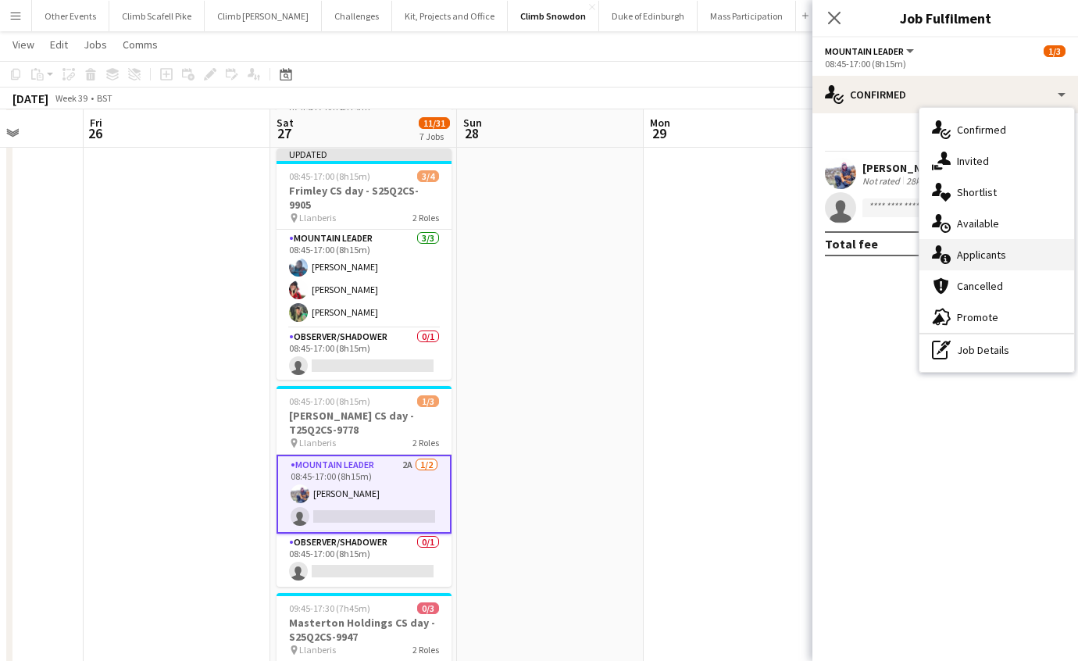
click at [980, 245] on div "single-neutral-actions-information Applicants" at bounding box center [997, 254] width 155 height 31
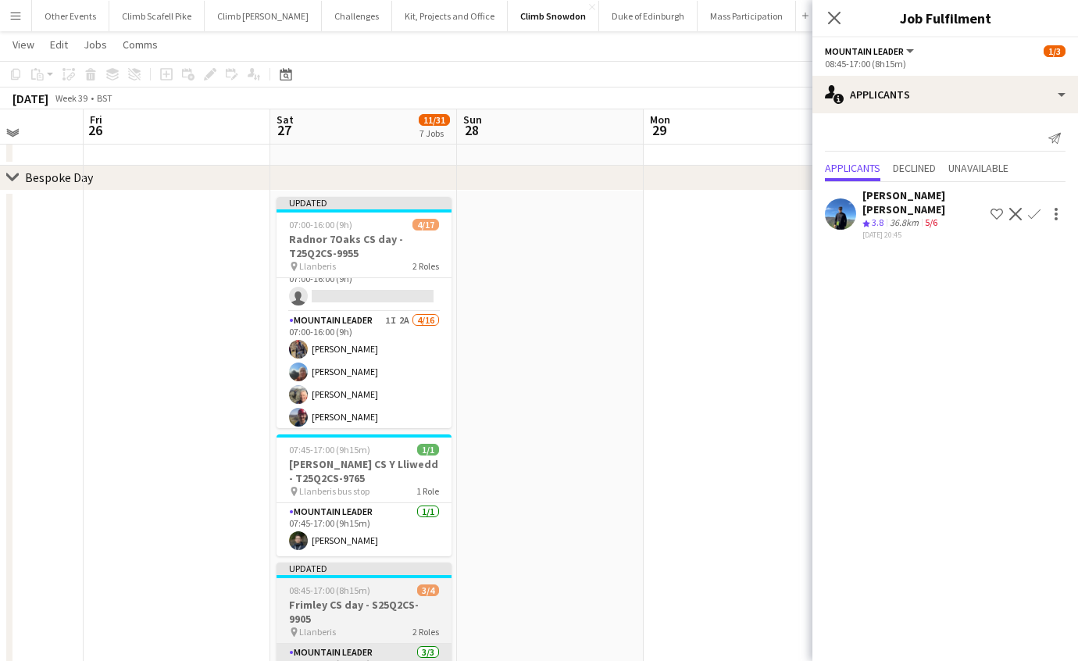
scroll to position [221, 0]
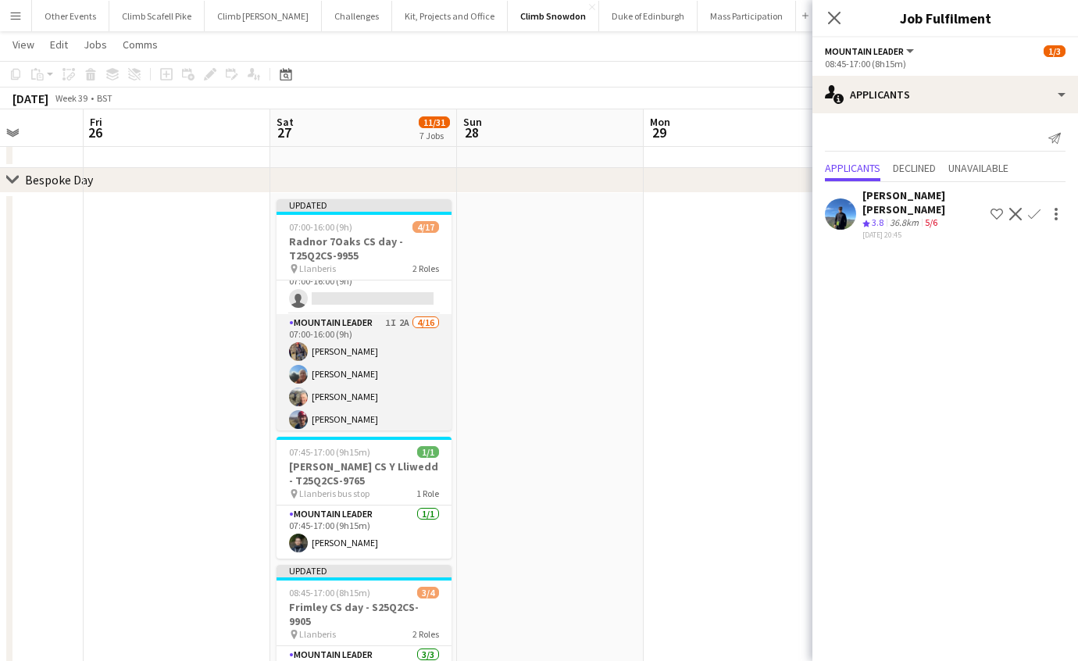
click at [366, 350] on app-card-role "Mountain Leader 1I 2A [DATE] 07:00-16:00 (9h) [PERSON_NAME] [PERSON_NAME] [PERS…" at bounding box center [364, 510] width 175 height 393
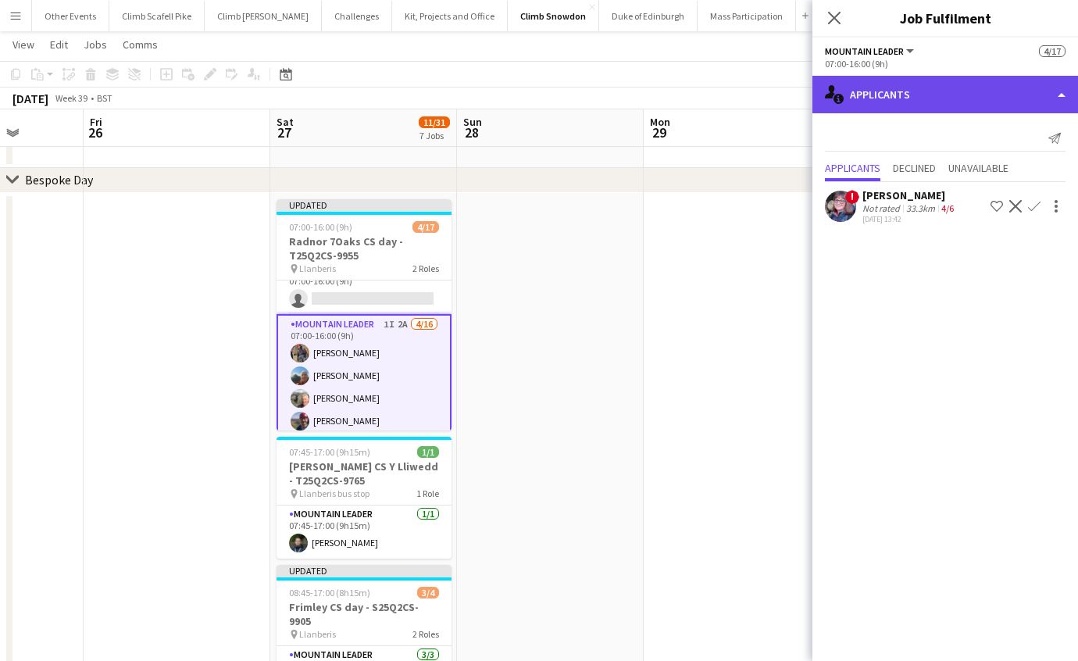
click at [945, 101] on div "single-neutral-actions-information Applicants" at bounding box center [946, 95] width 266 height 38
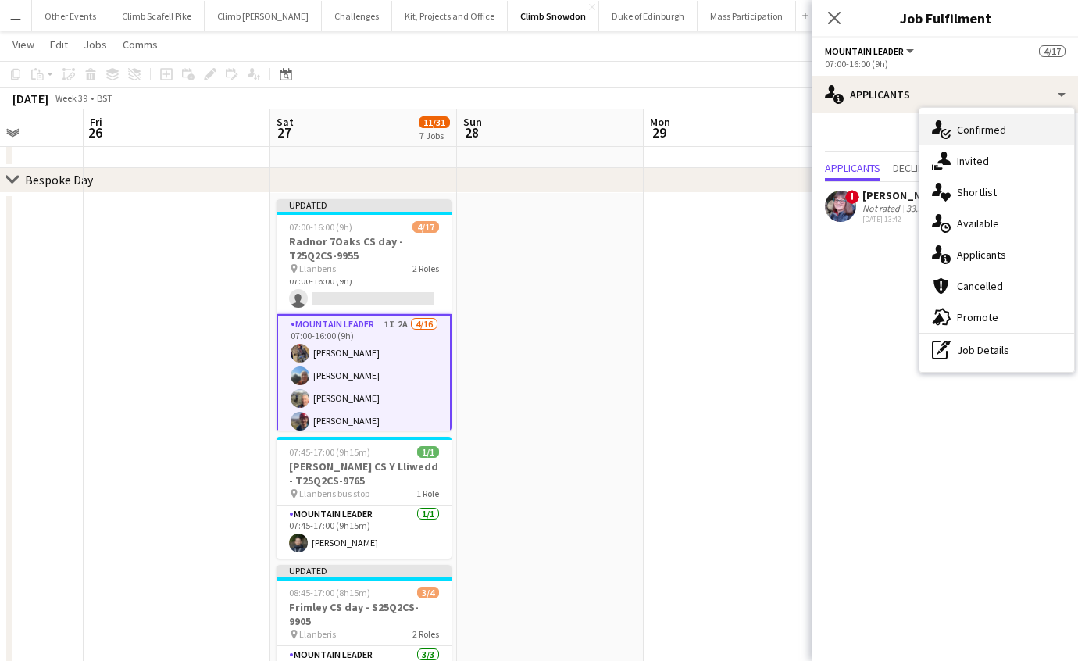
click at [985, 123] on div "single-neutral-actions-check-2 Confirmed" at bounding box center [997, 129] width 155 height 31
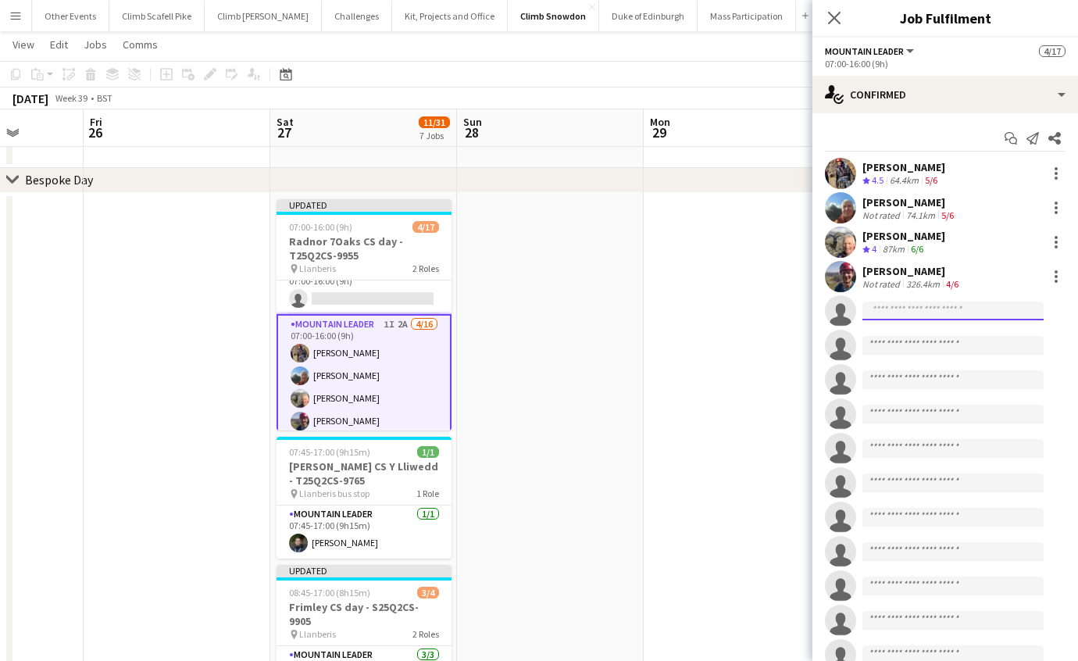
click at [905, 312] on input at bounding box center [953, 311] width 181 height 19
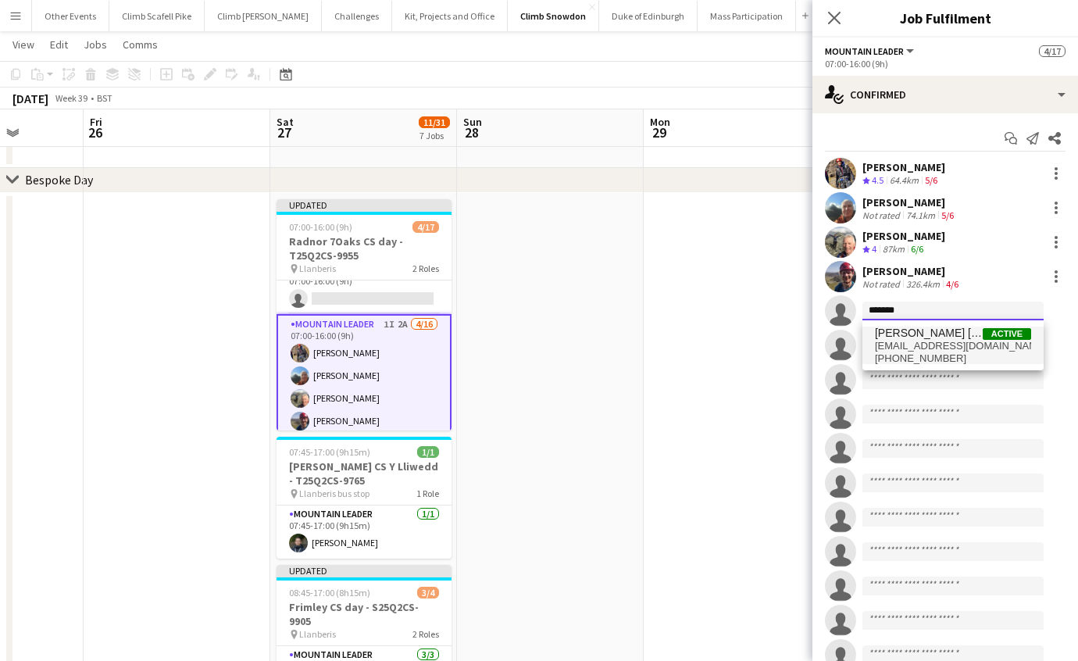
type input "*******"
click at [919, 345] on span "[EMAIL_ADDRESS][DOMAIN_NAME]" at bounding box center [953, 346] width 156 height 13
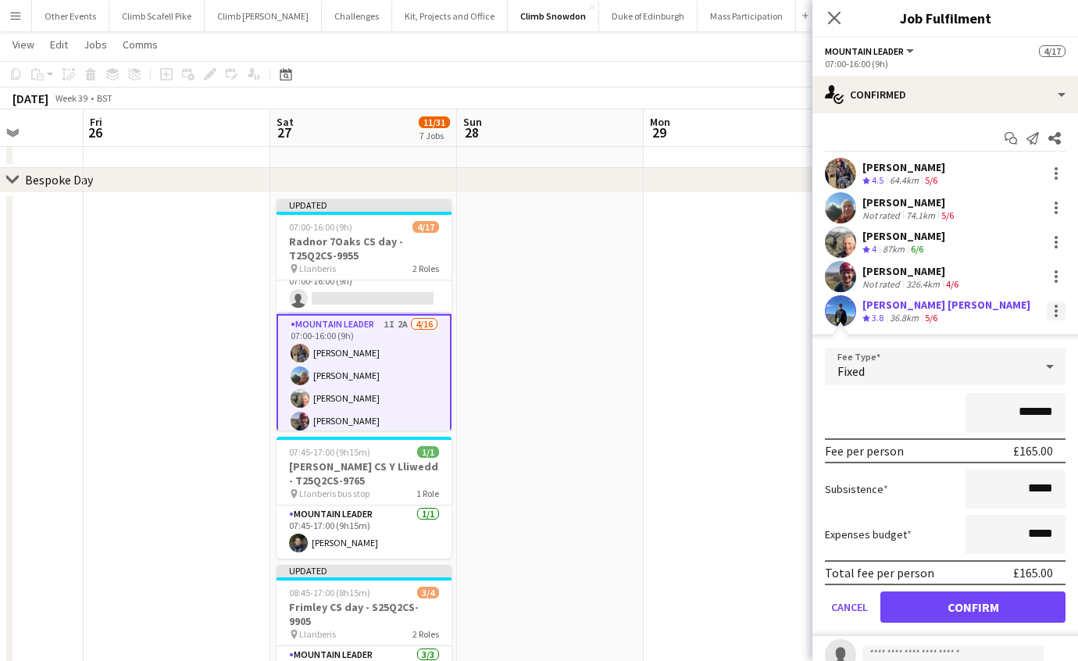
click at [1055, 310] on div at bounding box center [1056, 310] width 3 height 3
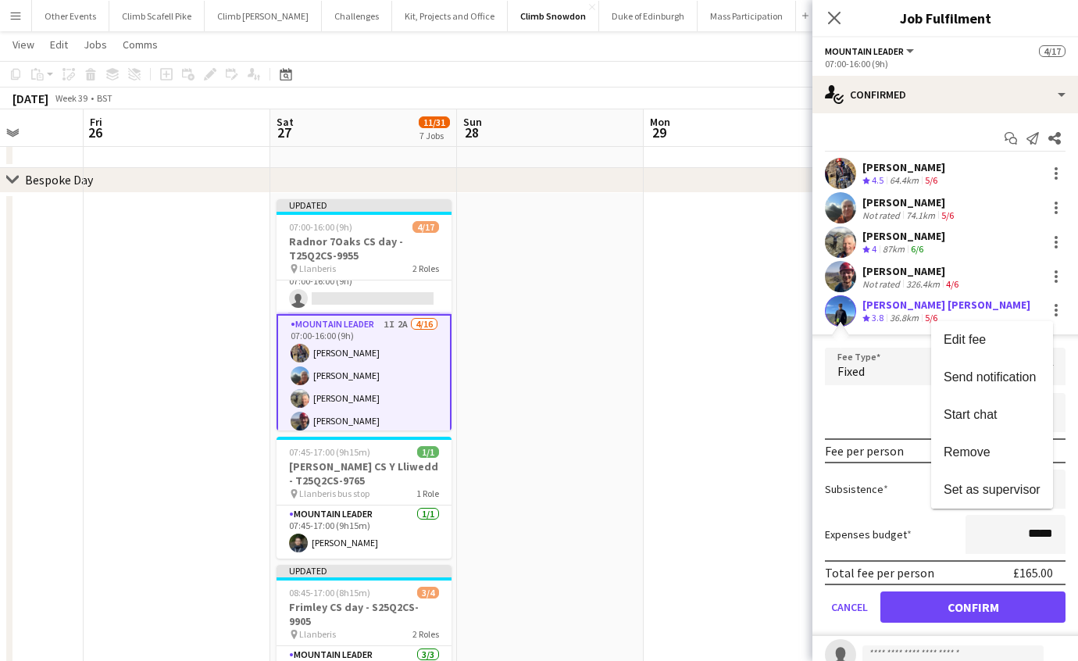
click at [856, 596] on div at bounding box center [539, 330] width 1078 height 661
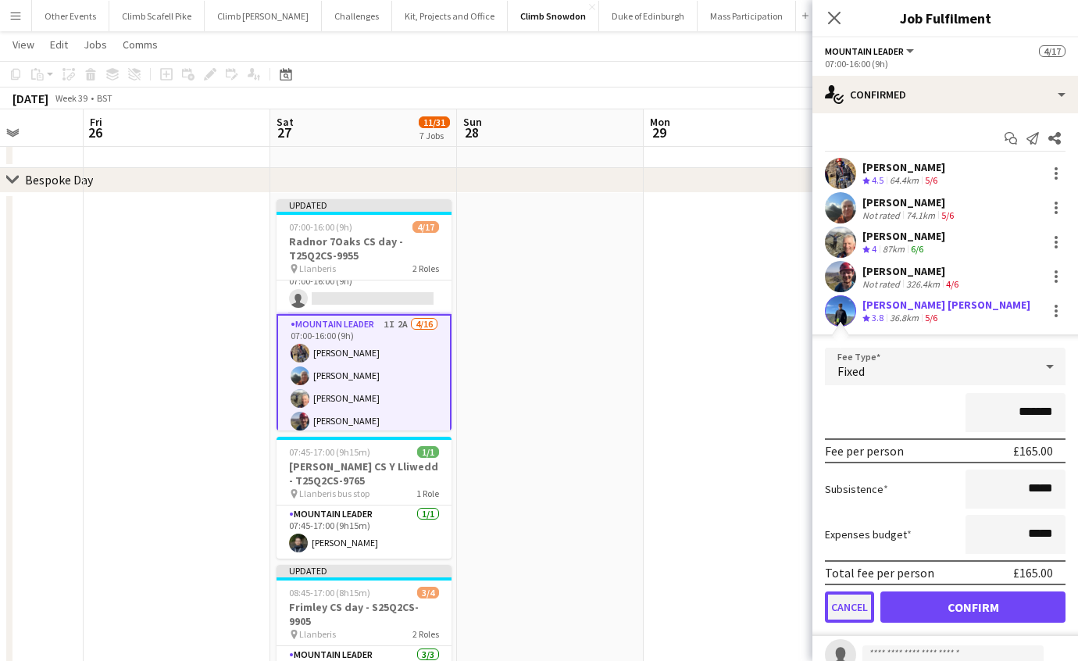
click at [857, 604] on button "Cancel" at bounding box center [849, 607] width 49 height 31
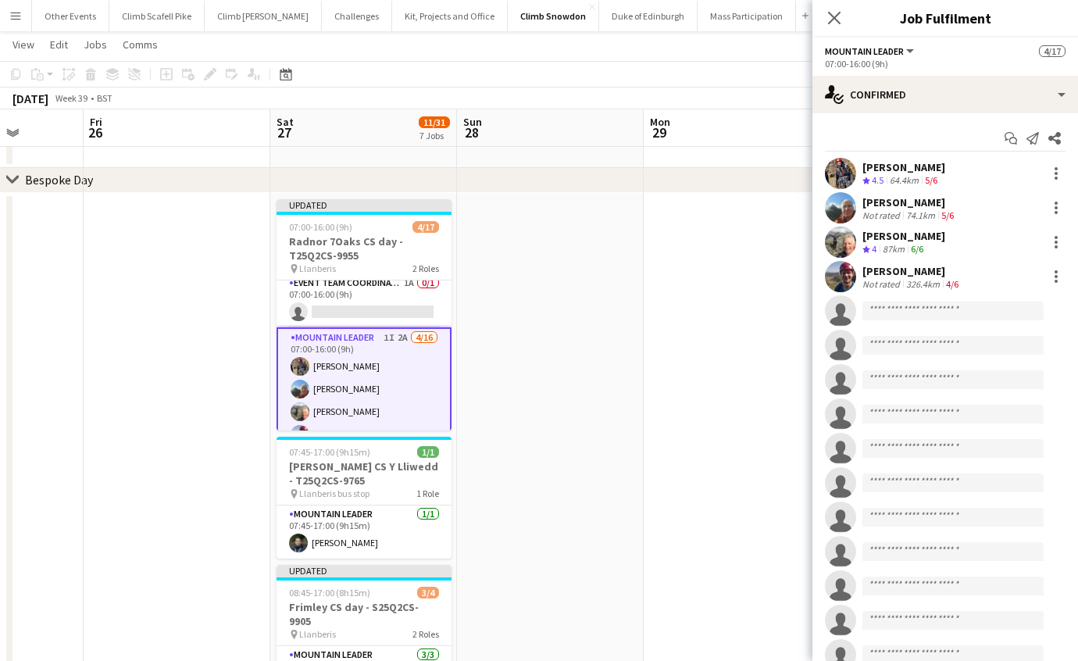
scroll to position [0, 0]
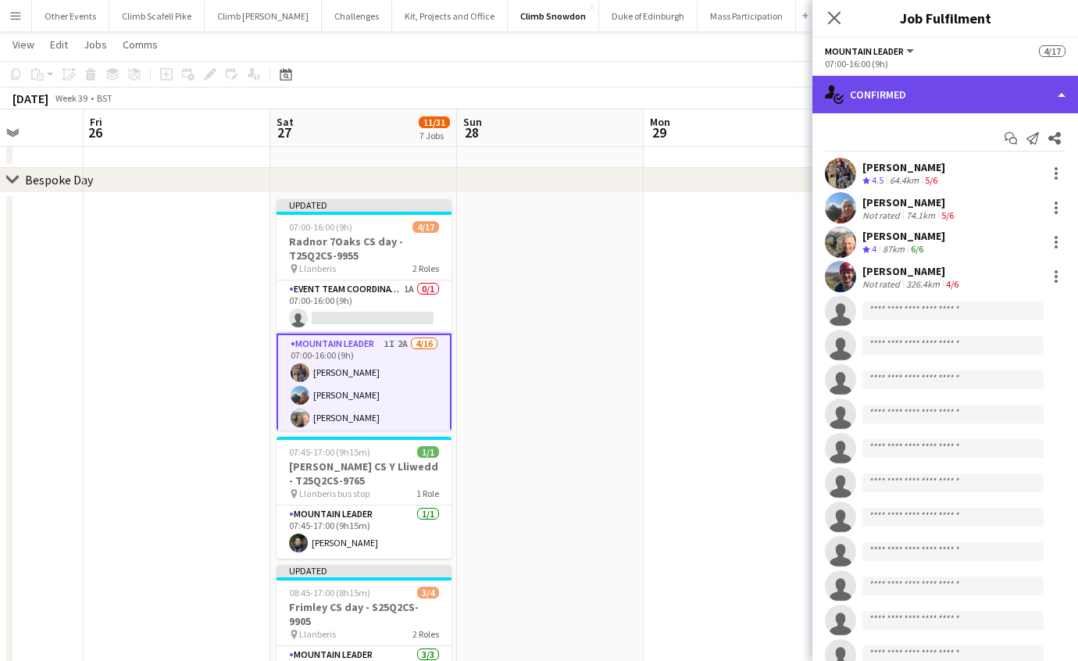
click at [997, 84] on div "single-neutral-actions-check-2 Confirmed" at bounding box center [946, 95] width 266 height 38
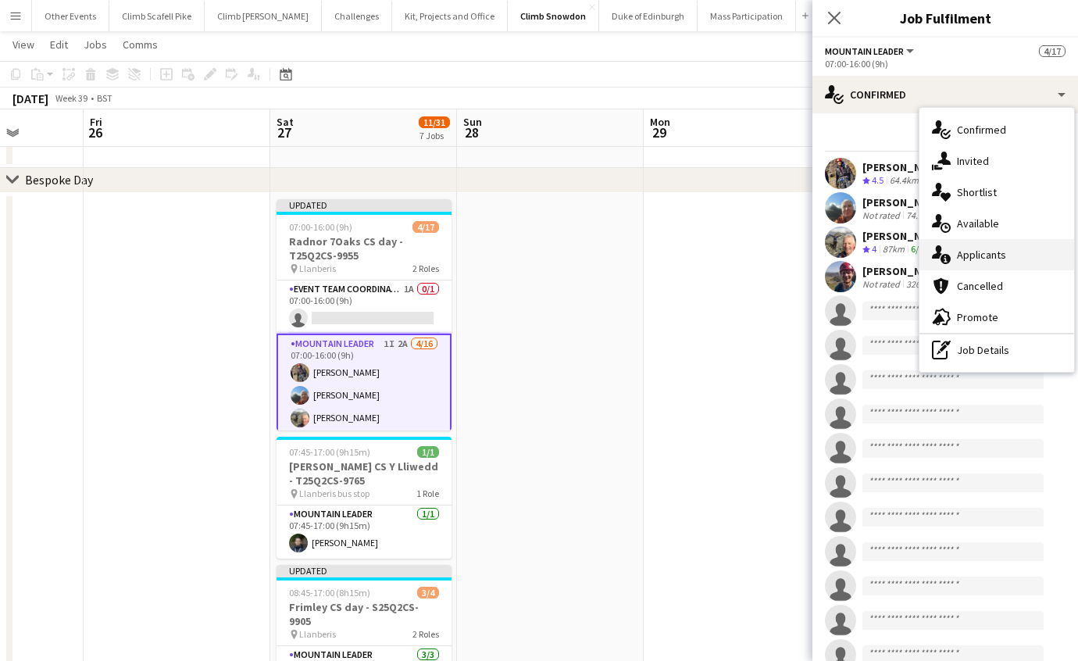
click at [991, 259] on div "single-neutral-actions-information Applicants" at bounding box center [997, 254] width 155 height 31
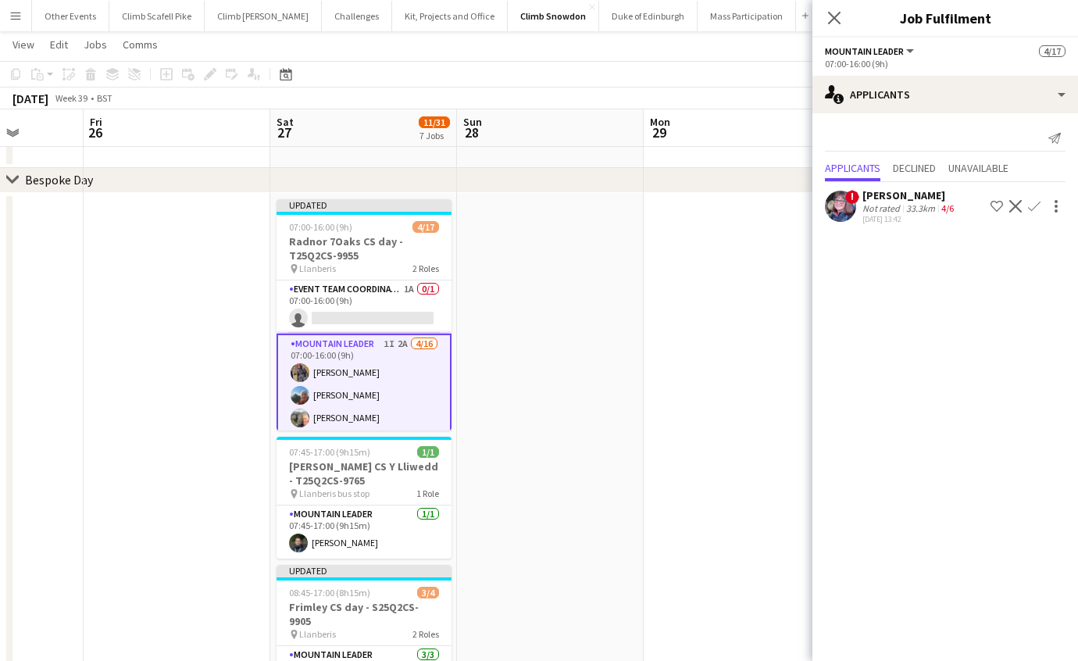
click at [839, 202] on app-user-avatar at bounding box center [840, 206] width 31 height 31
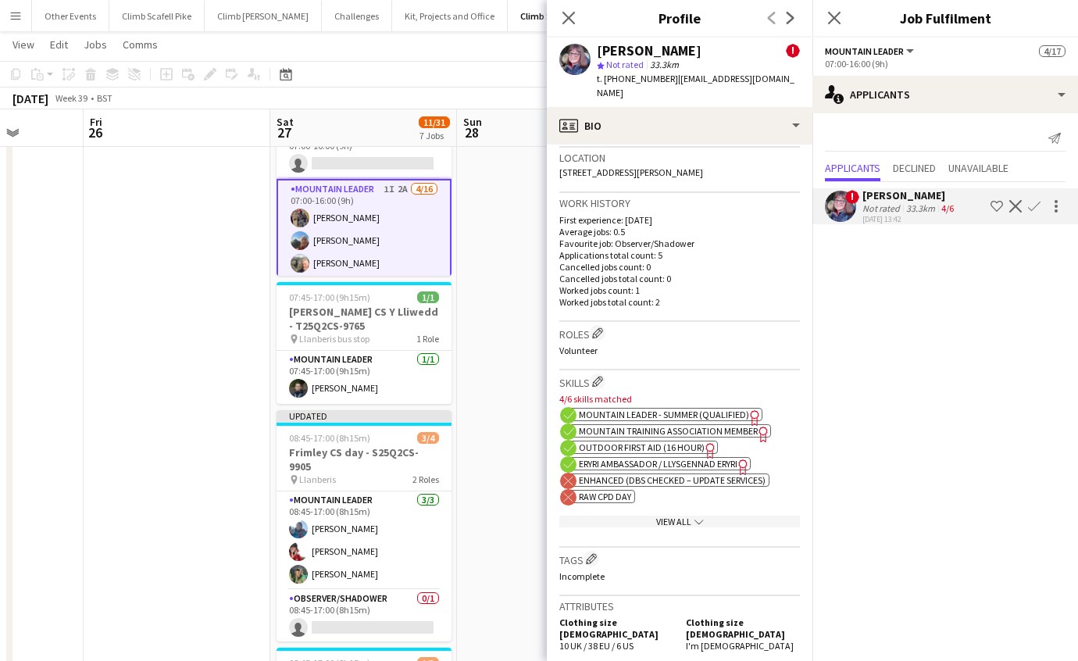
scroll to position [490, 0]
click at [695, 516] on icon "chevron-down" at bounding box center [699, 520] width 9 height 9
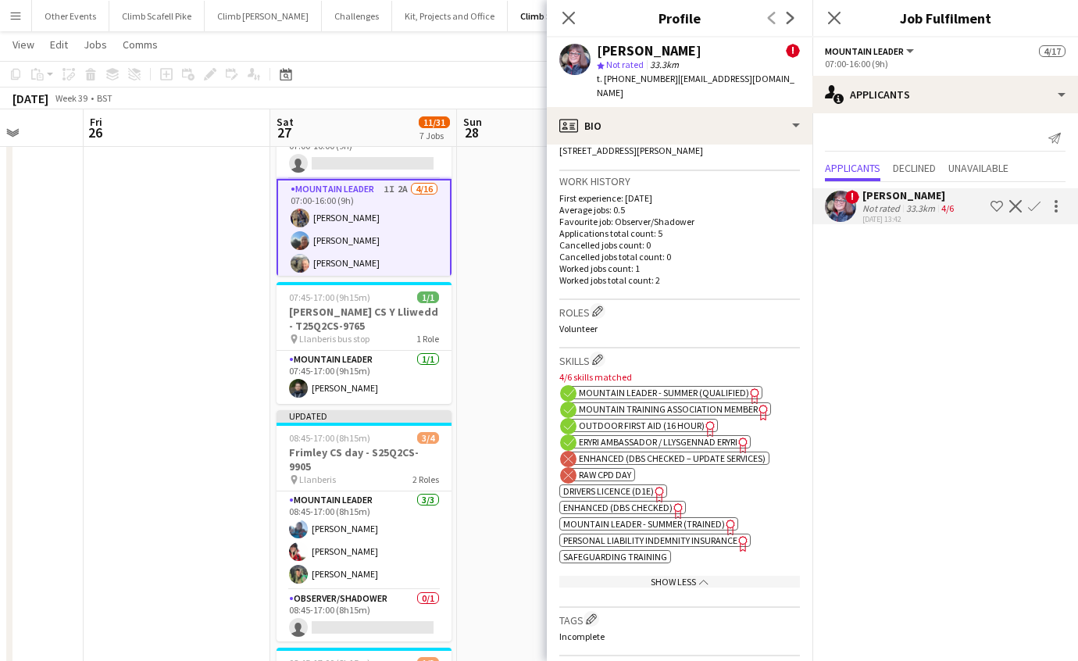
scroll to position [512, 0]
click at [621, 501] on span "Enhanced (DBS Checked)" at bounding box center [617, 507] width 109 height 12
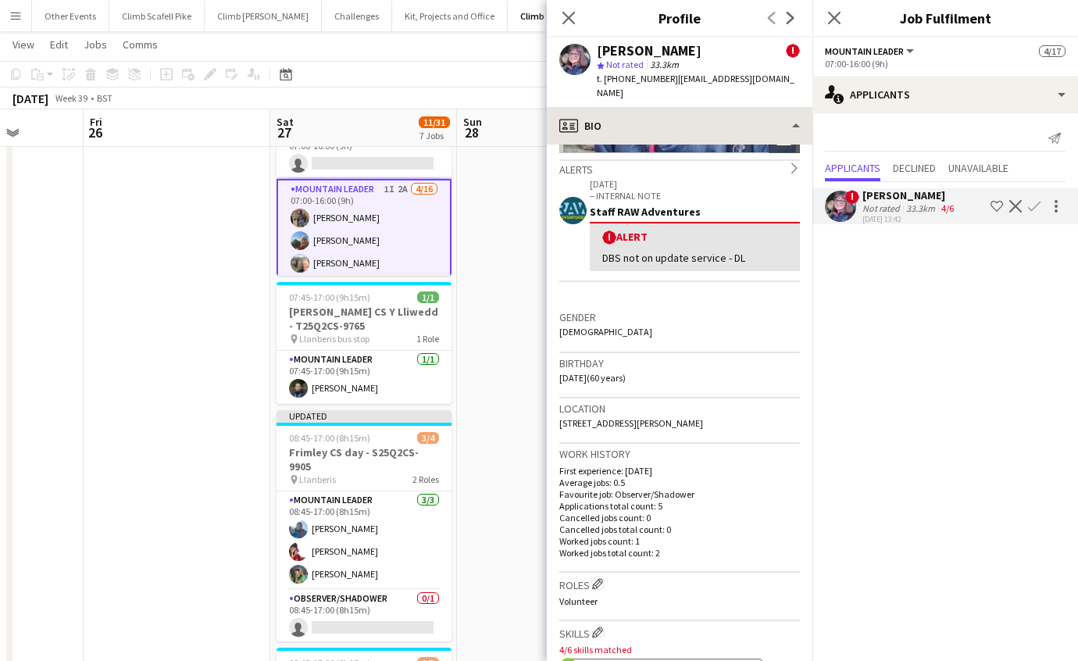
scroll to position [198, 0]
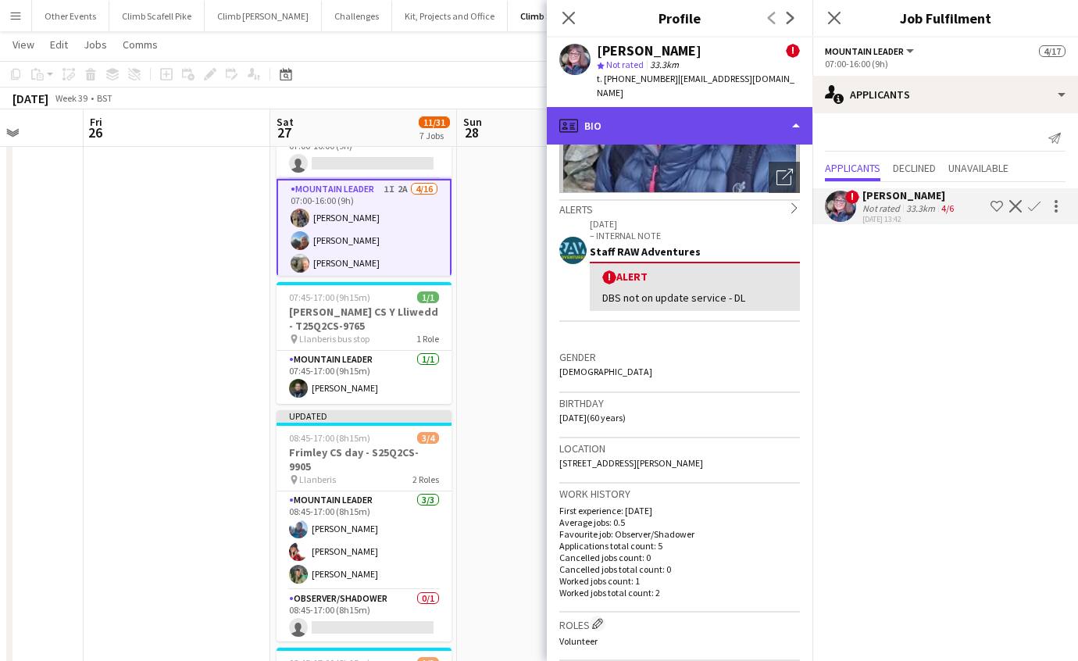
click at [764, 107] on div "profile Bio" at bounding box center [680, 126] width 266 height 38
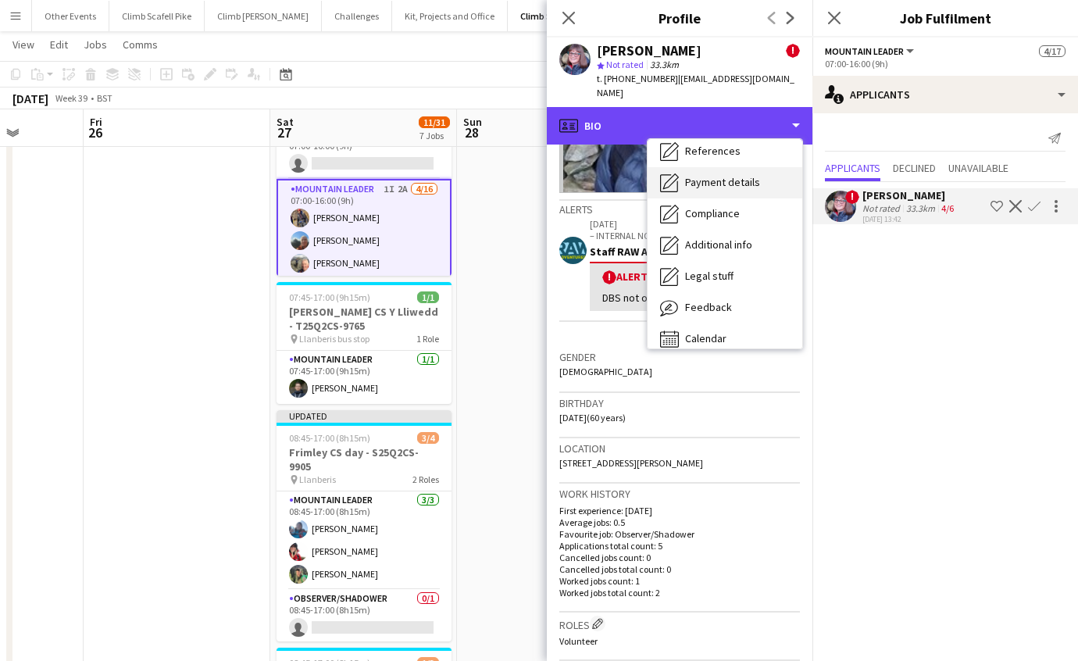
scroll to position [177, 0]
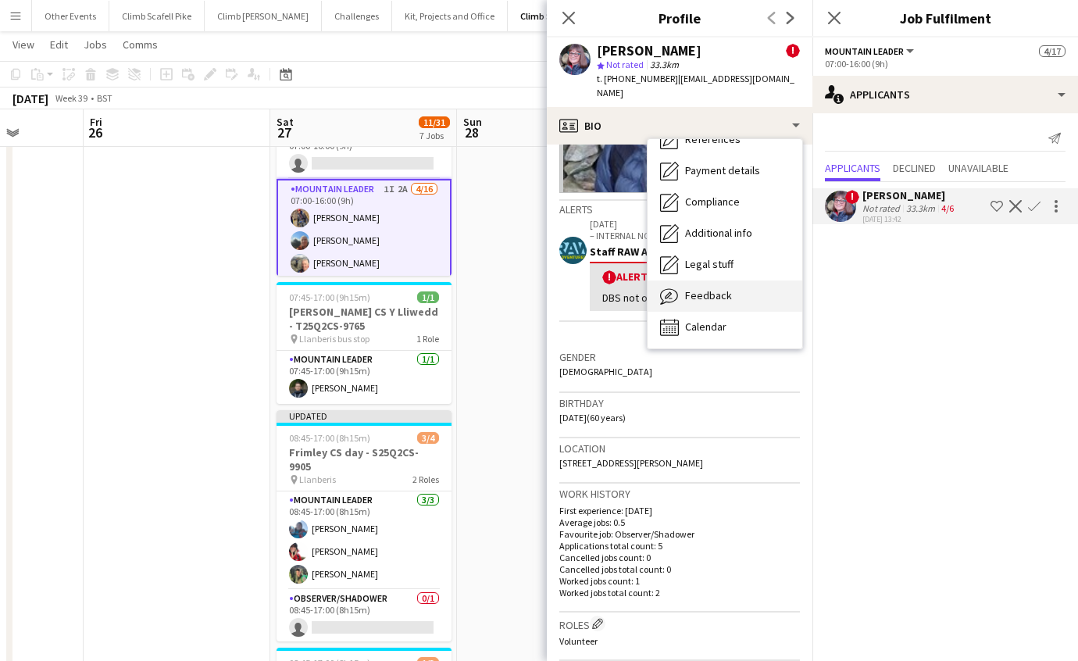
click at [724, 288] on span "Feedback" at bounding box center [708, 295] width 47 height 14
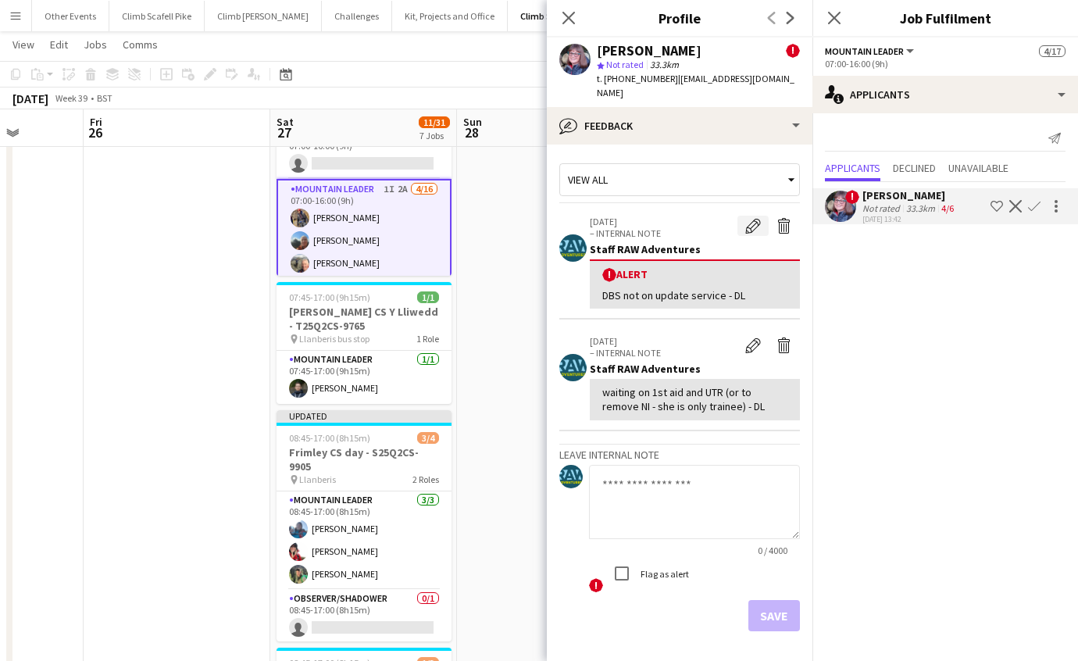
click at [745, 218] on app-icon "Edit alert" at bounding box center [753, 226] width 16 height 16
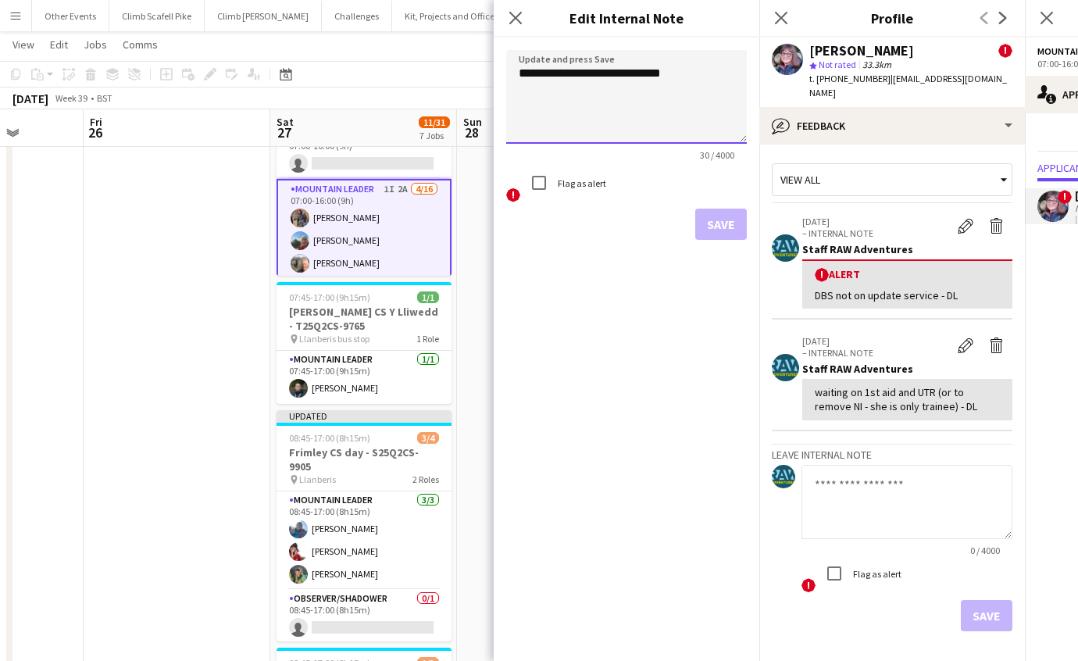
click at [691, 75] on textarea "**********" at bounding box center [626, 97] width 241 height 94
type textarea "**********"
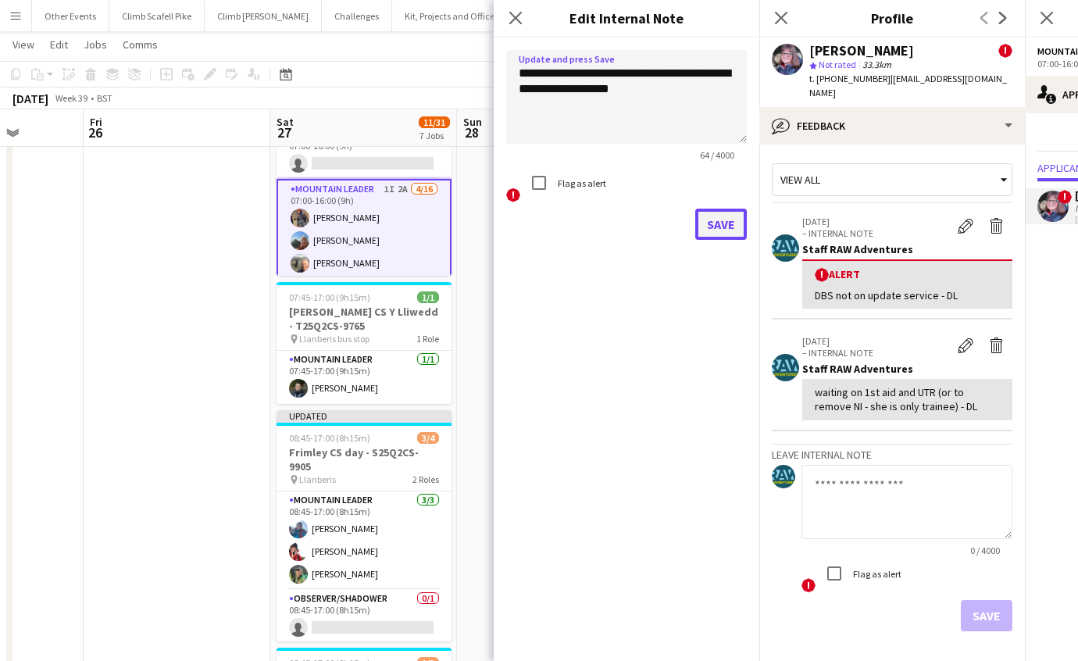
click at [727, 220] on button "Save" at bounding box center [721, 224] width 52 height 31
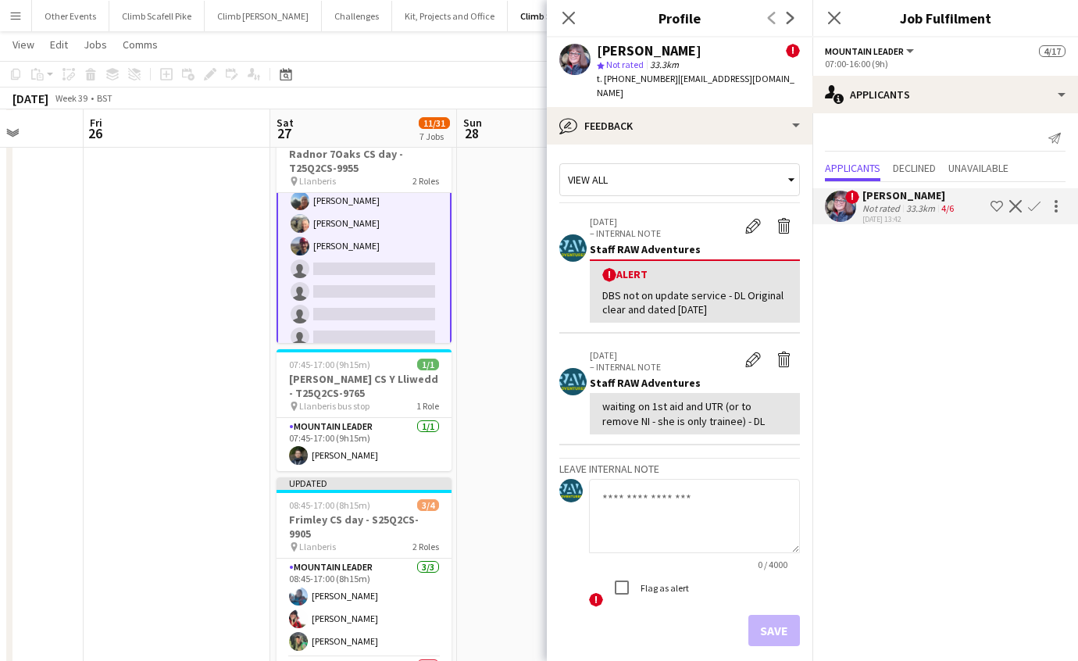
scroll to position [135, 0]
click at [1034, 206] on app-icon "Confirm" at bounding box center [1034, 206] width 13 height 13
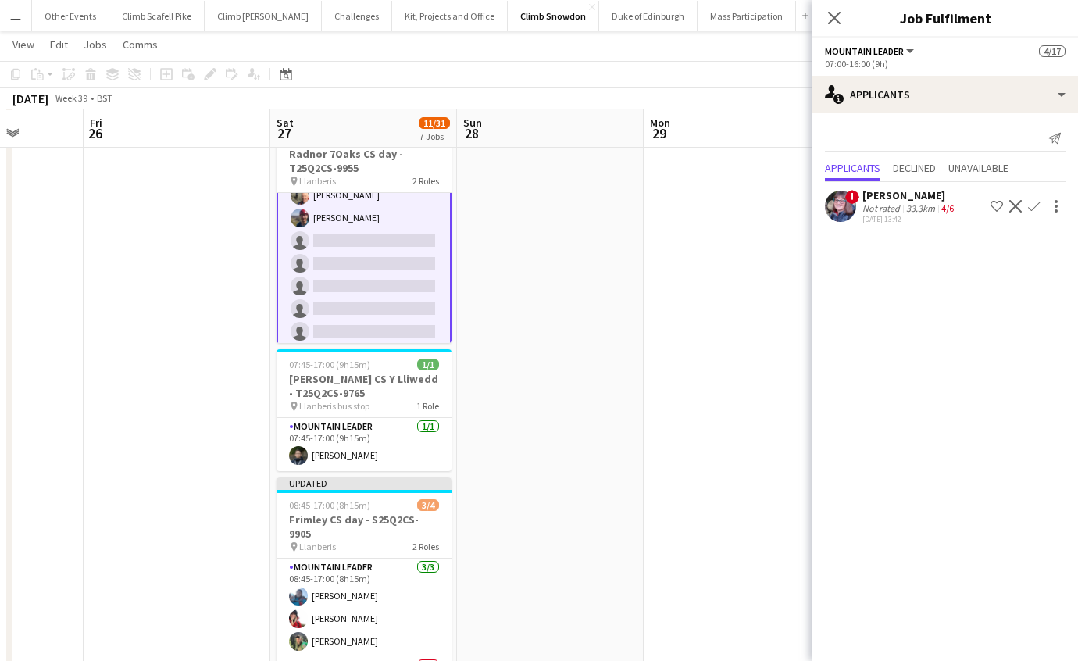
click at [1035, 206] on app-icon "Confirm" at bounding box center [1034, 206] width 13 height 13
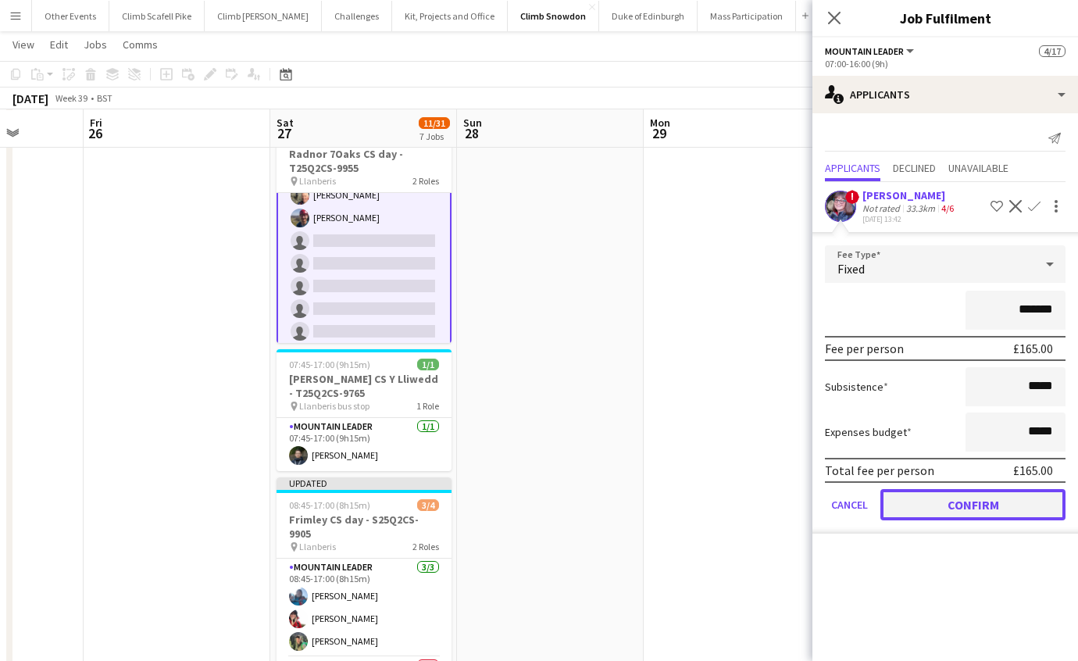
click at [1018, 502] on button "Confirm" at bounding box center [973, 504] width 185 height 31
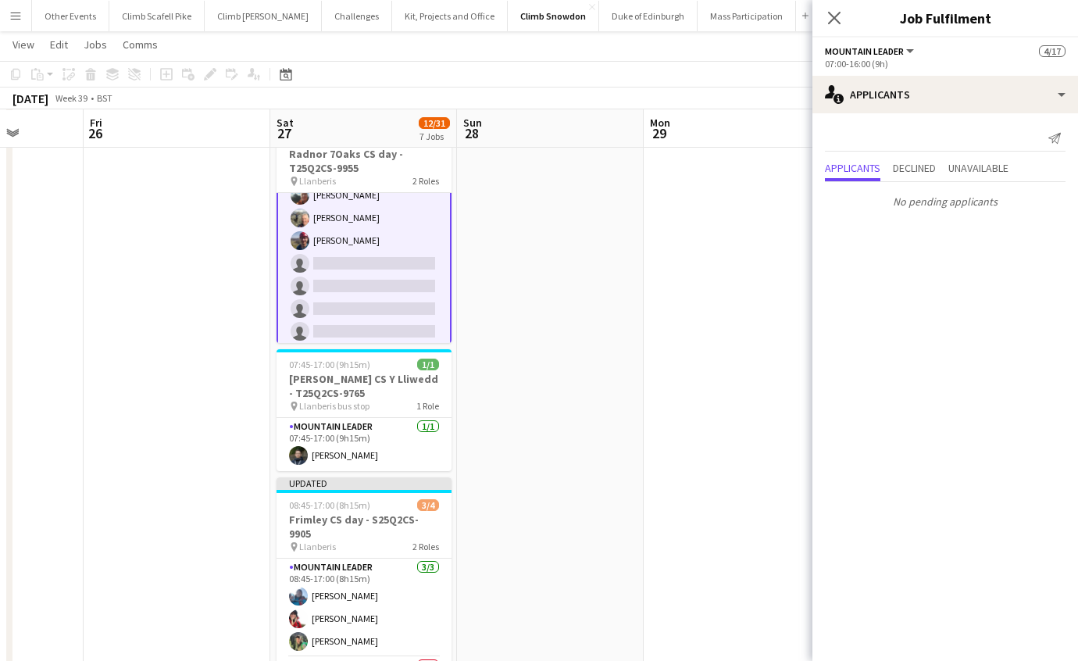
click at [685, 427] on app-date-cell at bounding box center [737, 623] width 187 height 1036
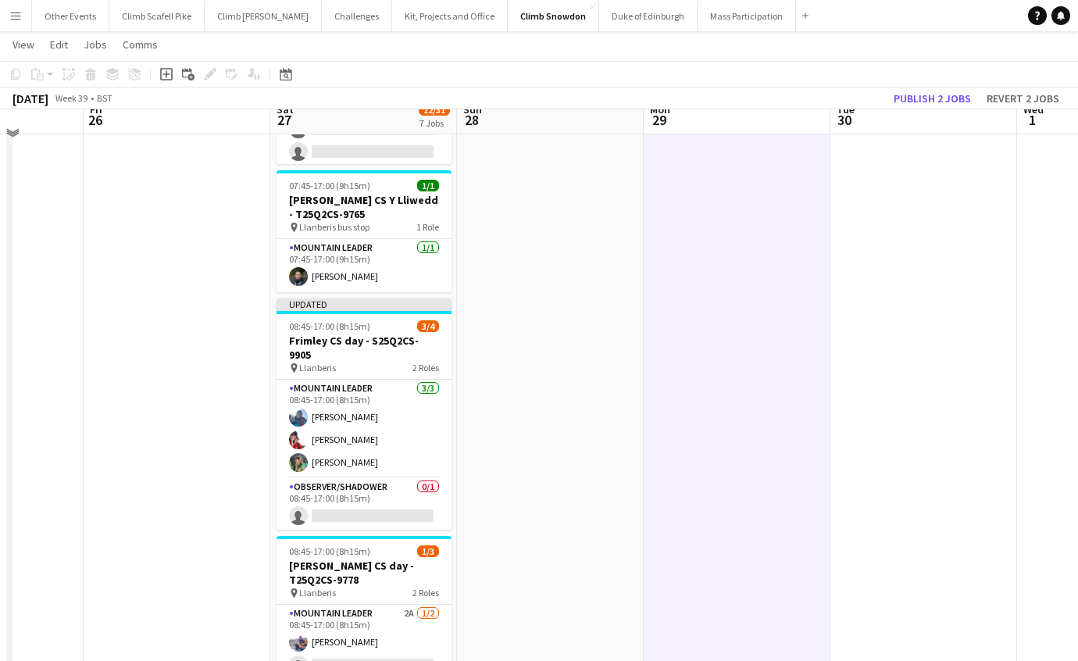
scroll to position [607, 0]
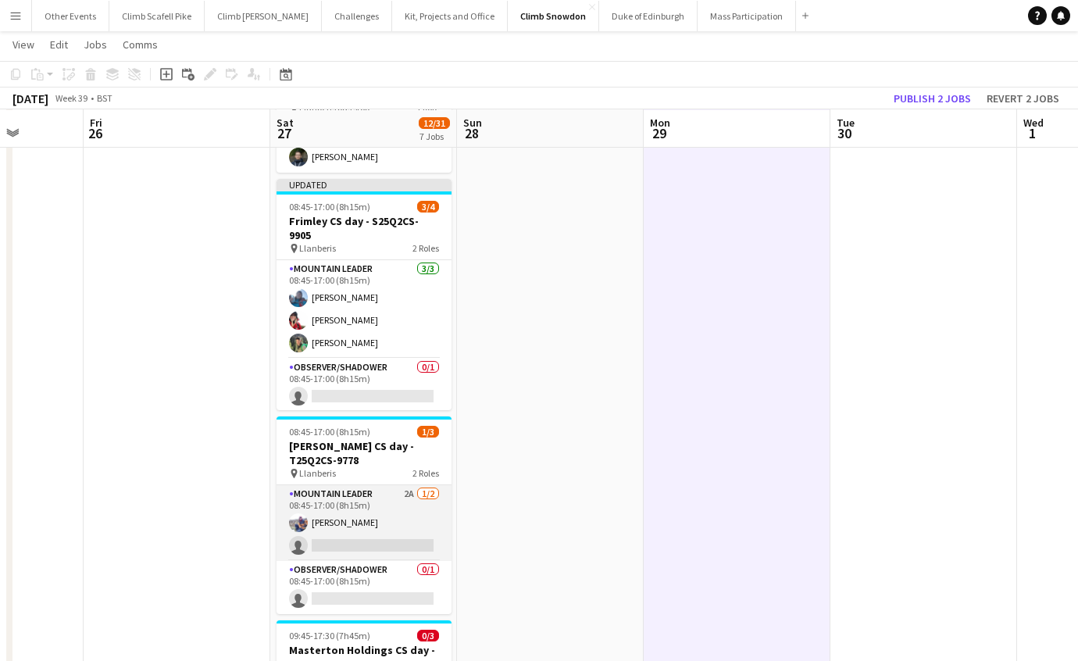
click at [402, 498] on app-card-role "Mountain Leader 2A [DATE] 08:45-17:00 (8h15m) [PERSON_NAME] single-neutral-acti…" at bounding box center [364, 523] width 175 height 76
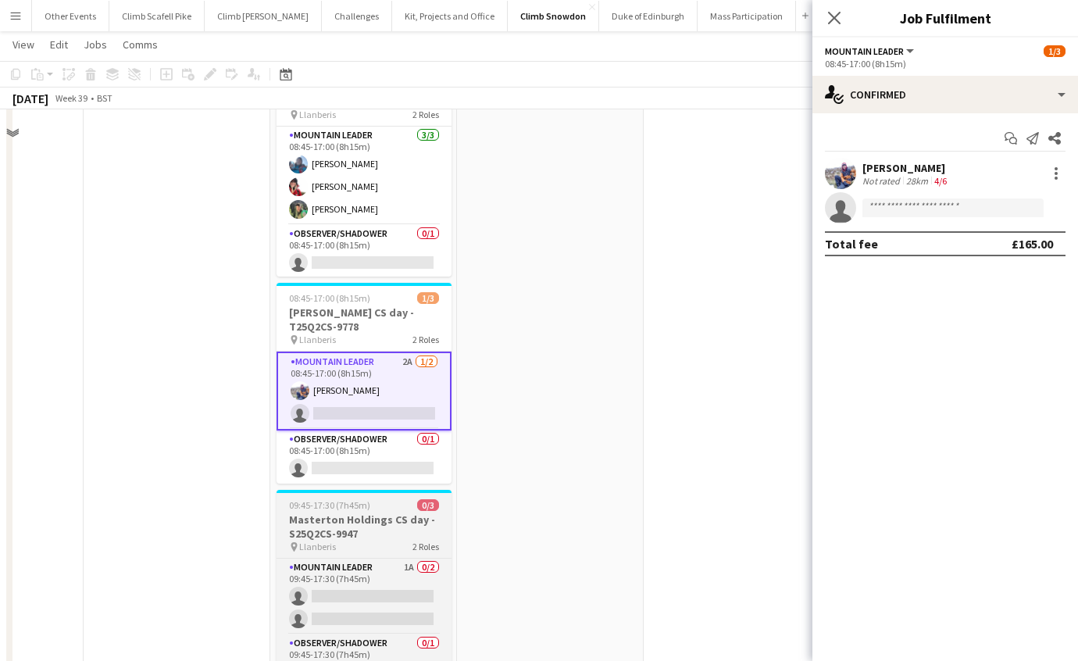
scroll to position [746, 0]
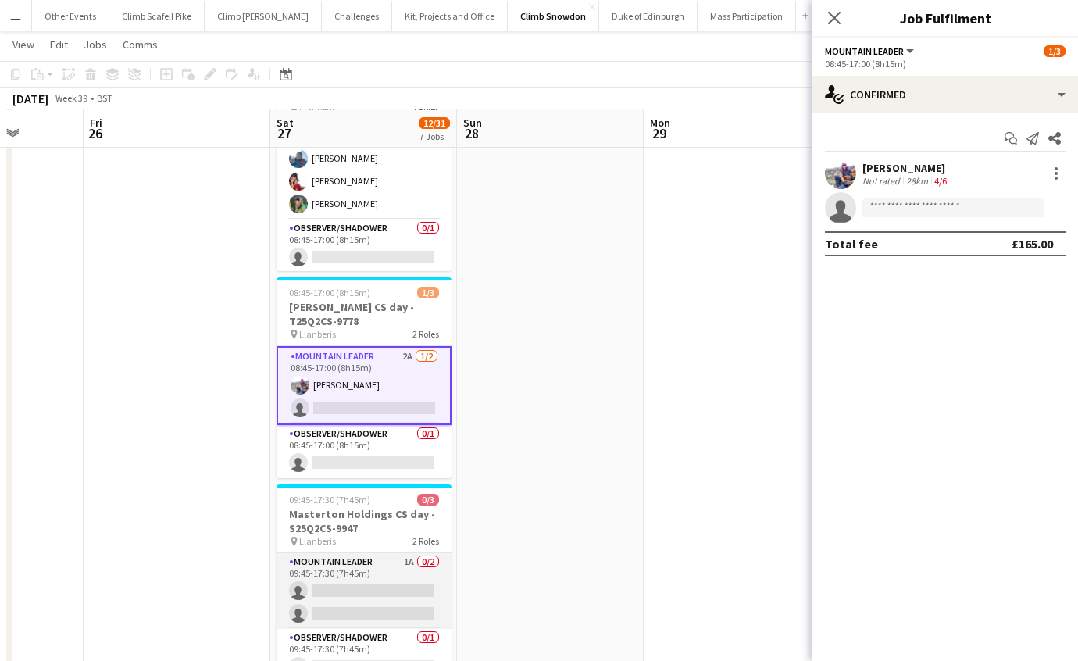
click at [400, 554] on app-card-role "Mountain Leader 1A 0/2 09:45-17:30 (7h45m) single-neutral-actions single-neutra…" at bounding box center [364, 591] width 175 height 76
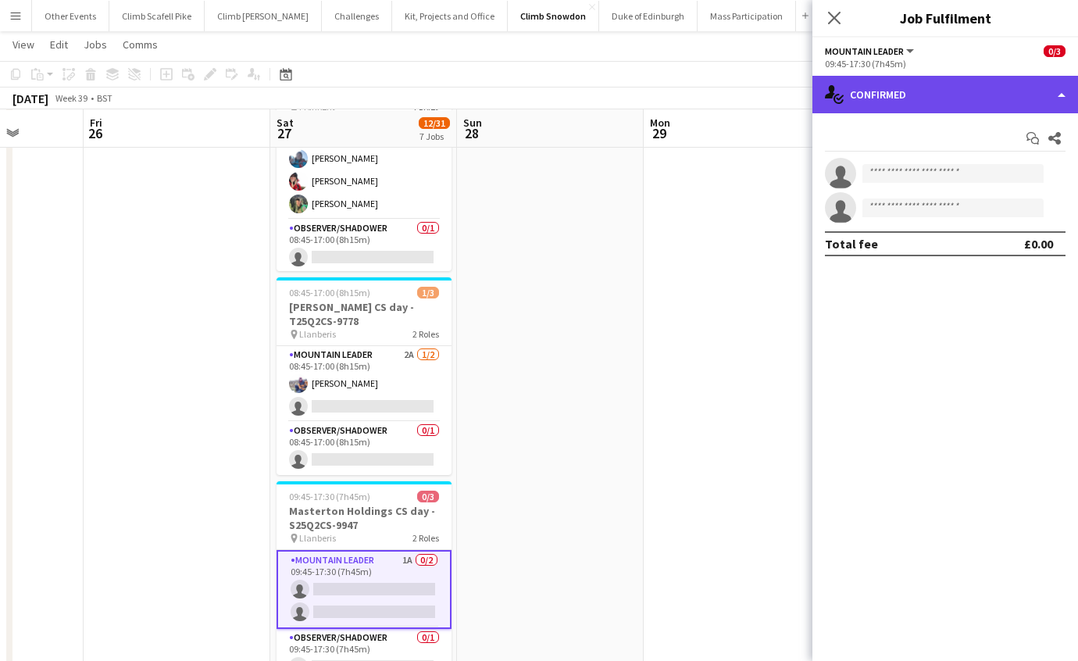
click at [917, 109] on div "single-neutral-actions-check-2 Confirmed" at bounding box center [946, 95] width 266 height 38
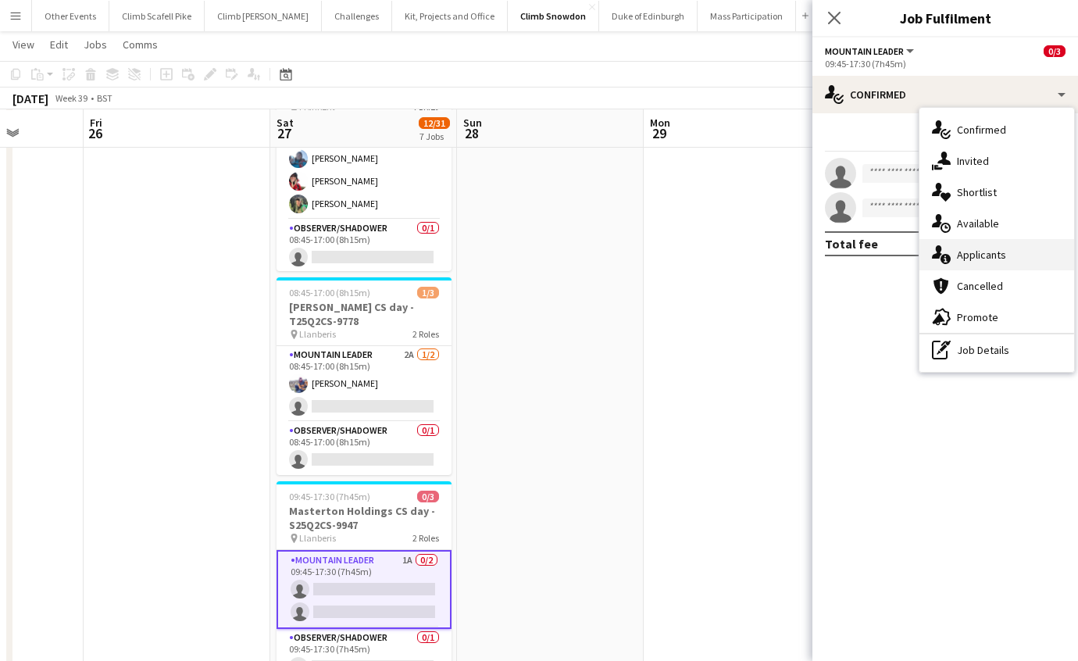
click at [965, 259] on div "single-neutral-actions-information Applicants" at bounding box center [997, 254] width 155 height 31
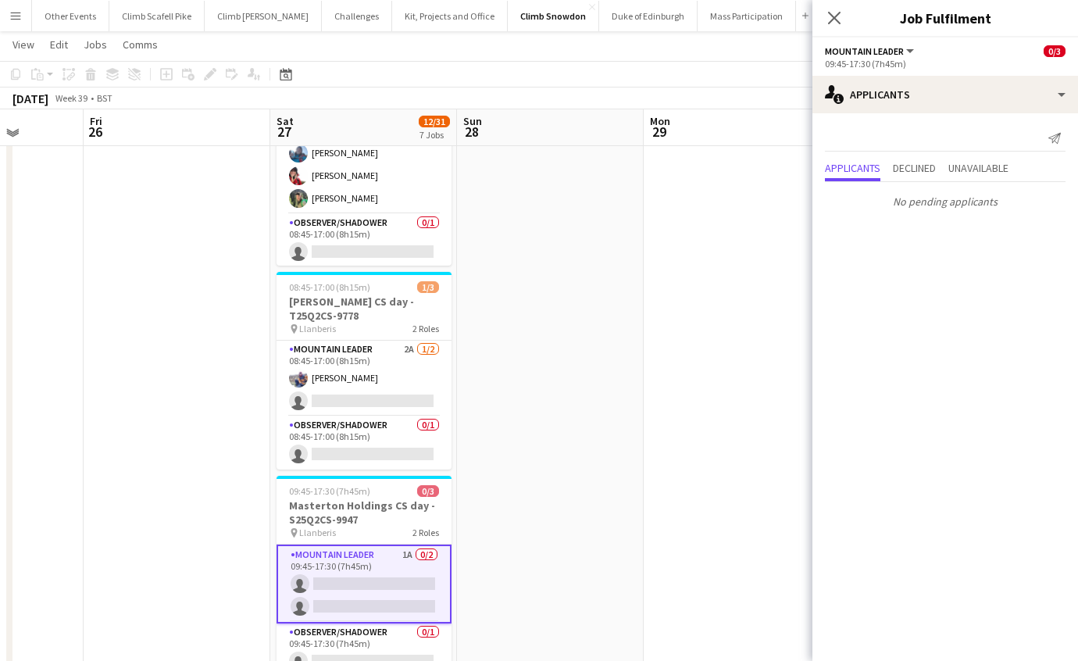
scroll to position [753, 0]
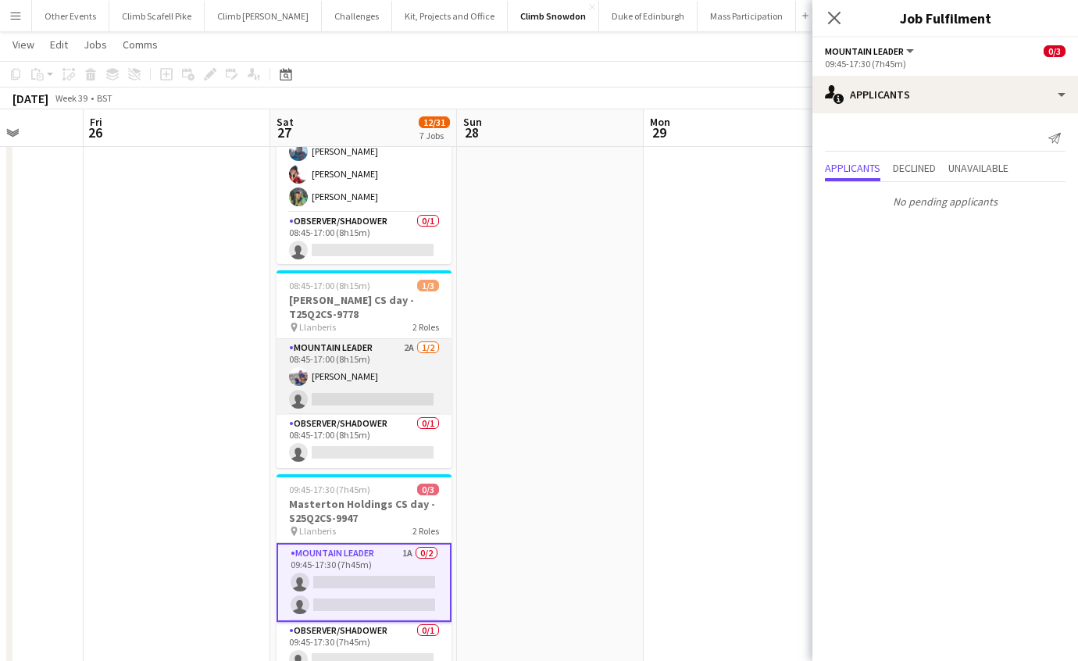
click at [368, 379] on app-card-role "Mountain Leader 2A [DATE] 08:45-17:00 (8h15m) [PERSON_NAME] single-neutral-acti…" at bounding box center [364, 377] width 175 height 76
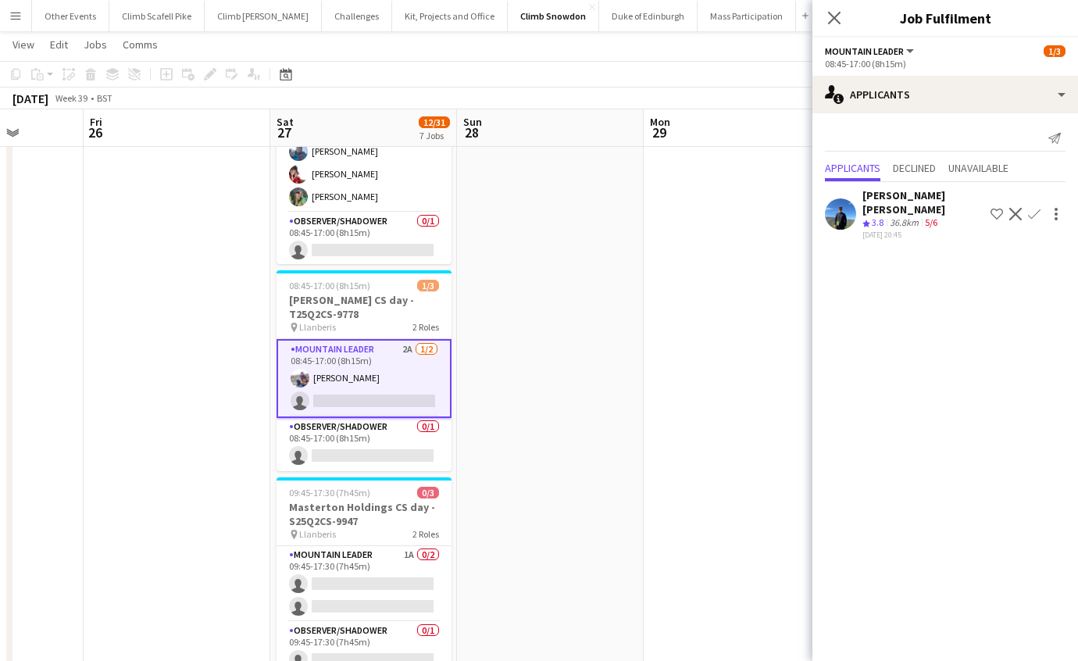
click at [593, 350] on app-date-cell at bounding box center [550, 179] width 187 height 1036
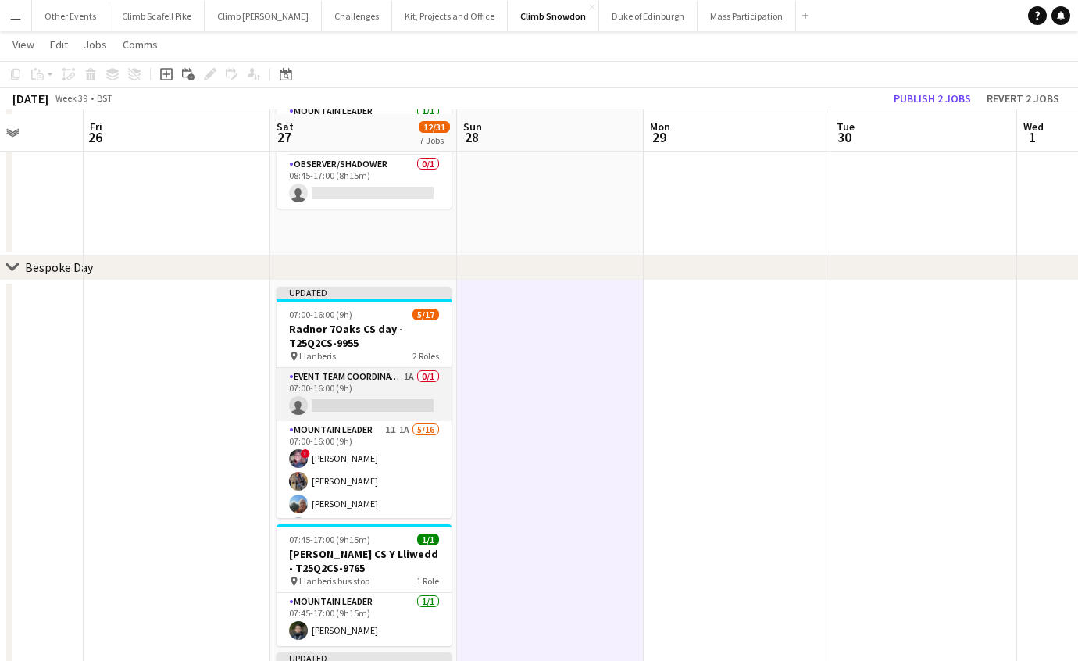
scroll to position [113, 0]
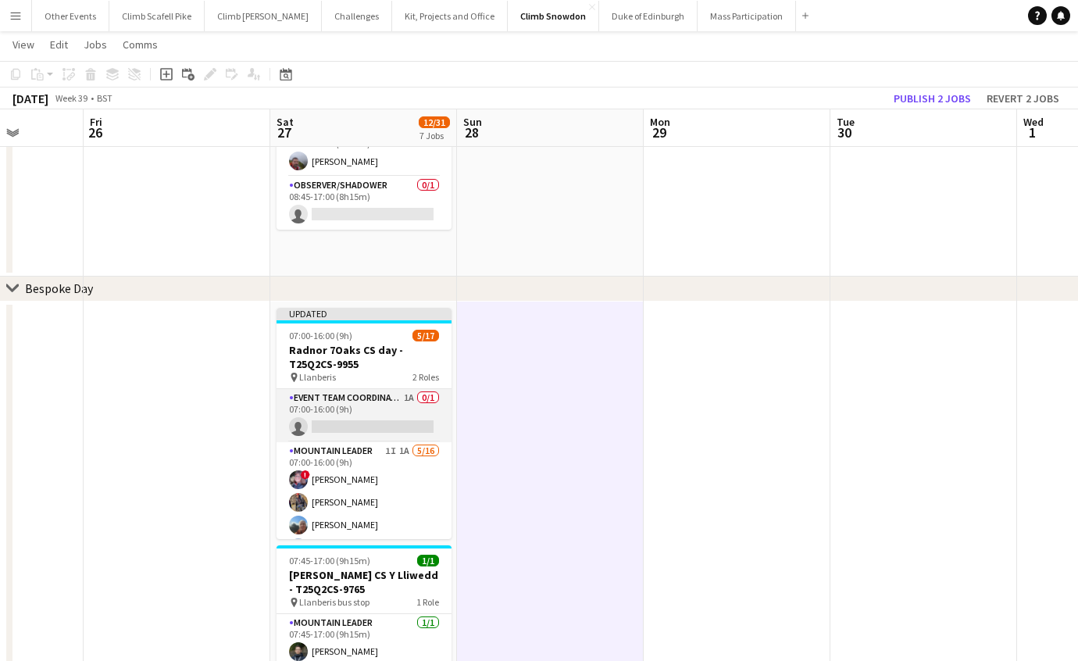
click at [405, 413] on app-card-role "Event Team Coordinator 1A 0/1 07:00-16:00 (9h) single-neutral-actions" at bounding box center [364, 415] width 175 height 53
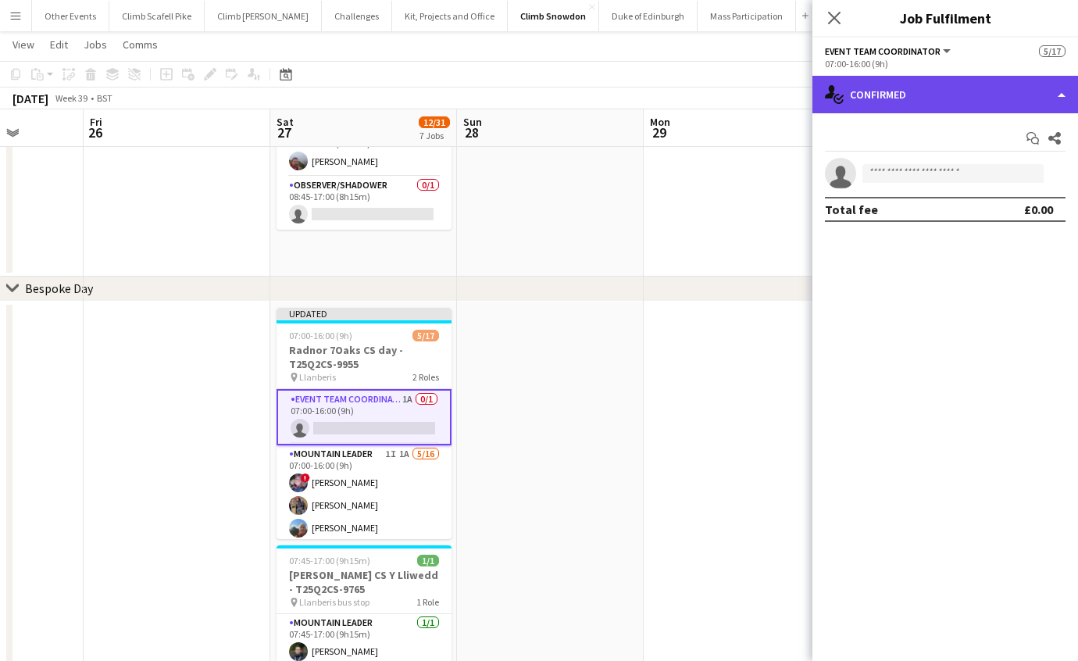
click at [1036, 95] on div "single-neutral-actions-check-2 Confirmed" at bounding box center [946, 95] width 266 height 38
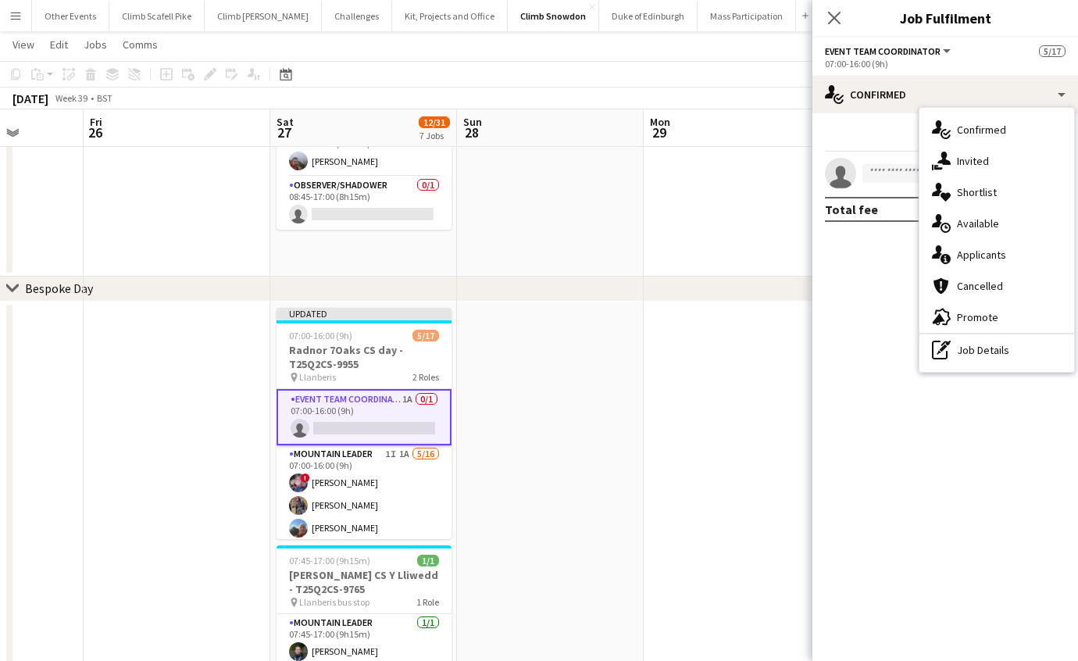
click at [995, 256] on div "single-neutral-actions-information Applicants" at bounding box center [997, 254] width 155 height 31
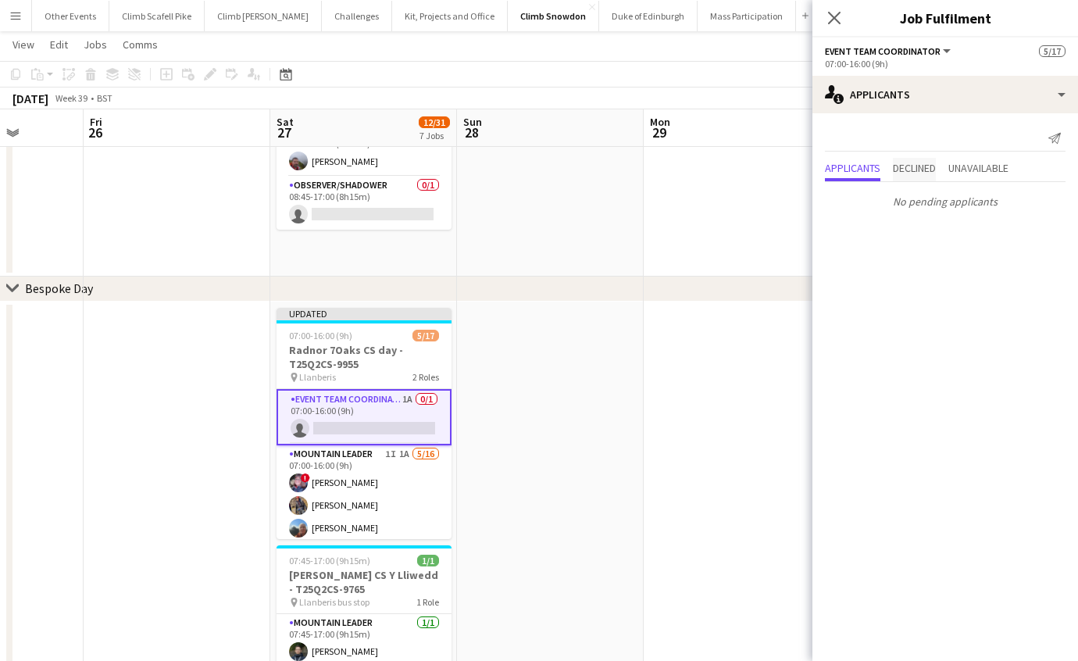
click at [925, 168] on span "Declined" at bounding box center [914, 168] width 43 height 11
click at [978, 148] on span "Unavailable" at bounding box center [979, 137] width 60 height 23
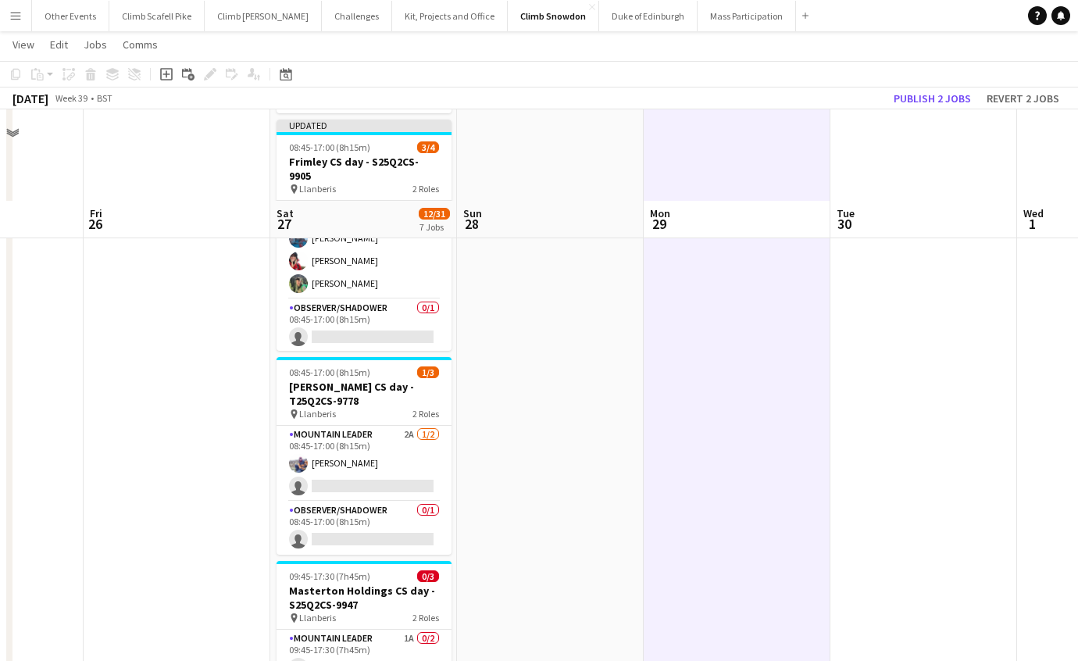
scroll to position [910, 0]
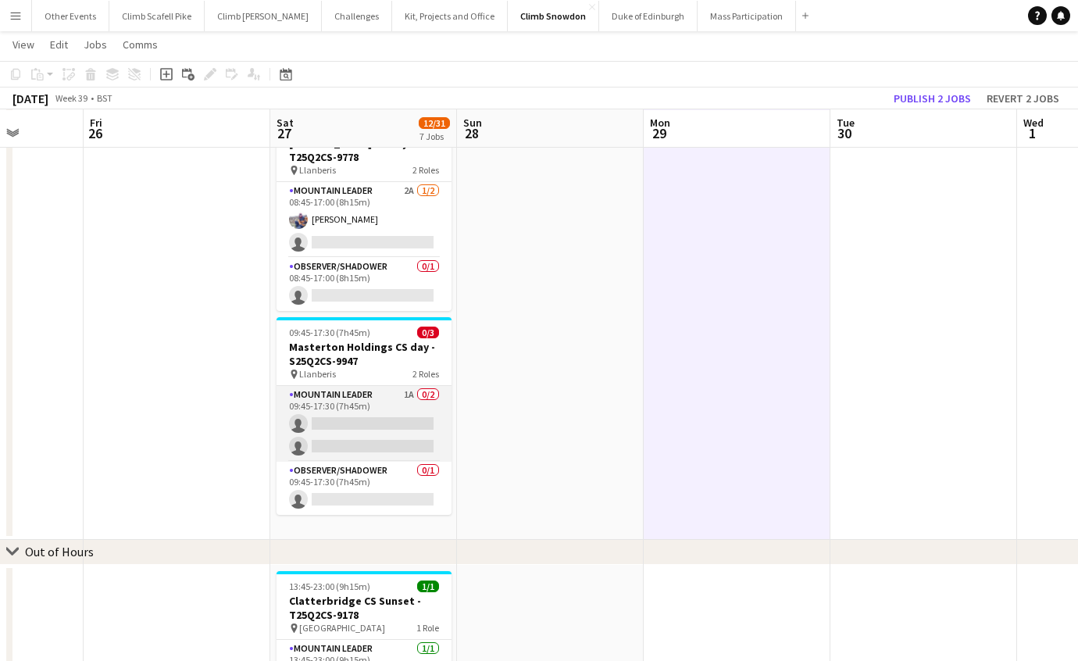
click at [370, 405] on app-card-role "Mountain Leader 1A 0/2 09:45-17:30 (7h45m) single-neutral-actions single-neutra…" at bounding box center [364, 424] width 175 height 76
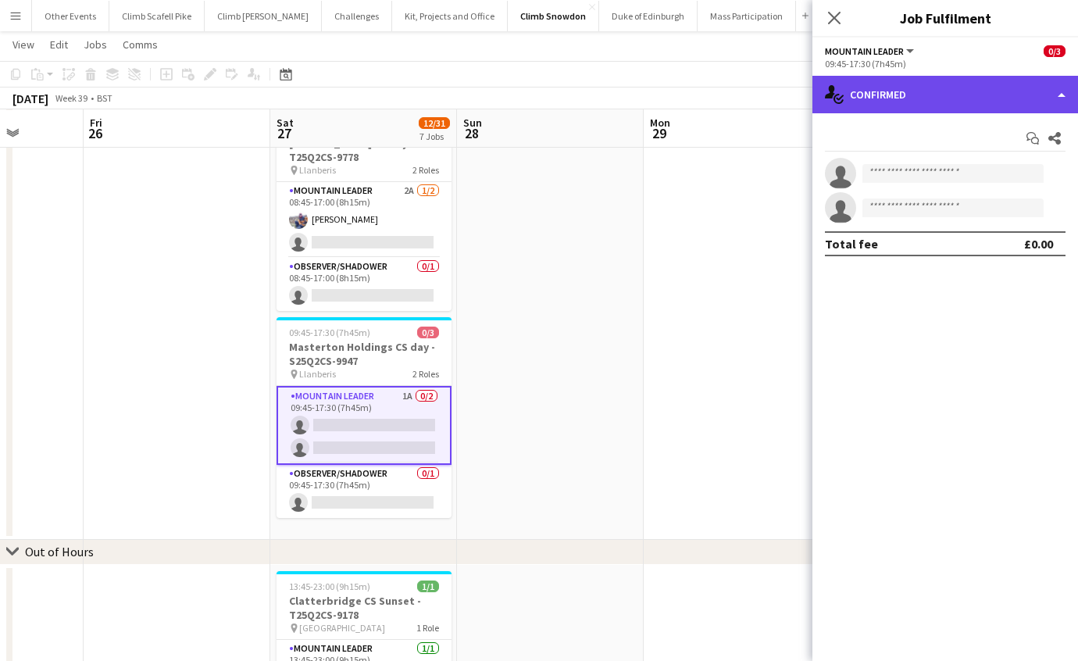
click at [944, 97] on div "single-neutral-actions-check-2 Confirmed" at bounding box center [946, 95] width 266 height 38
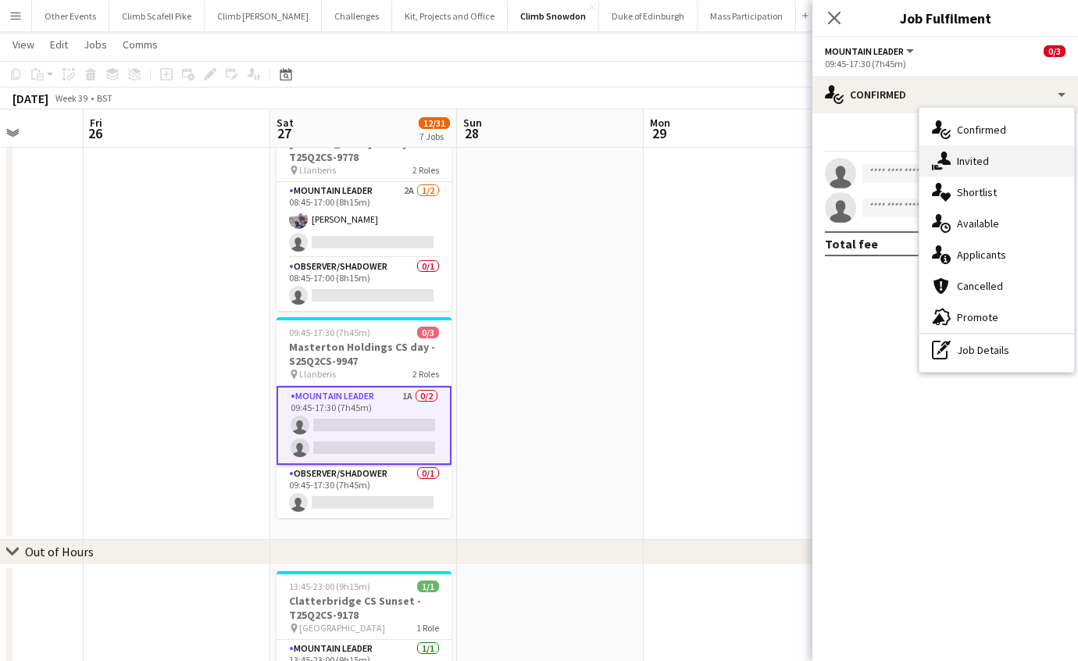
click at [985, 162] on div "single-neutral-actions-share-1 Invited" at bounding box center [997, 160] width 155 height 31
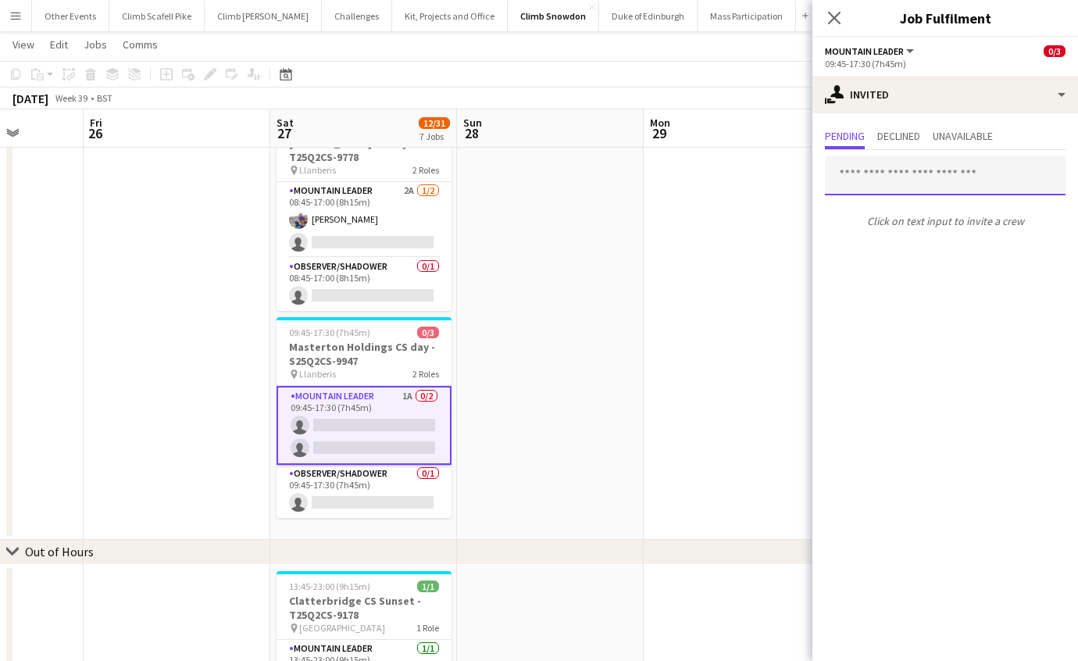
click at [885, 163] on input "text" at bounding box center [945, 175] width 241 height 39
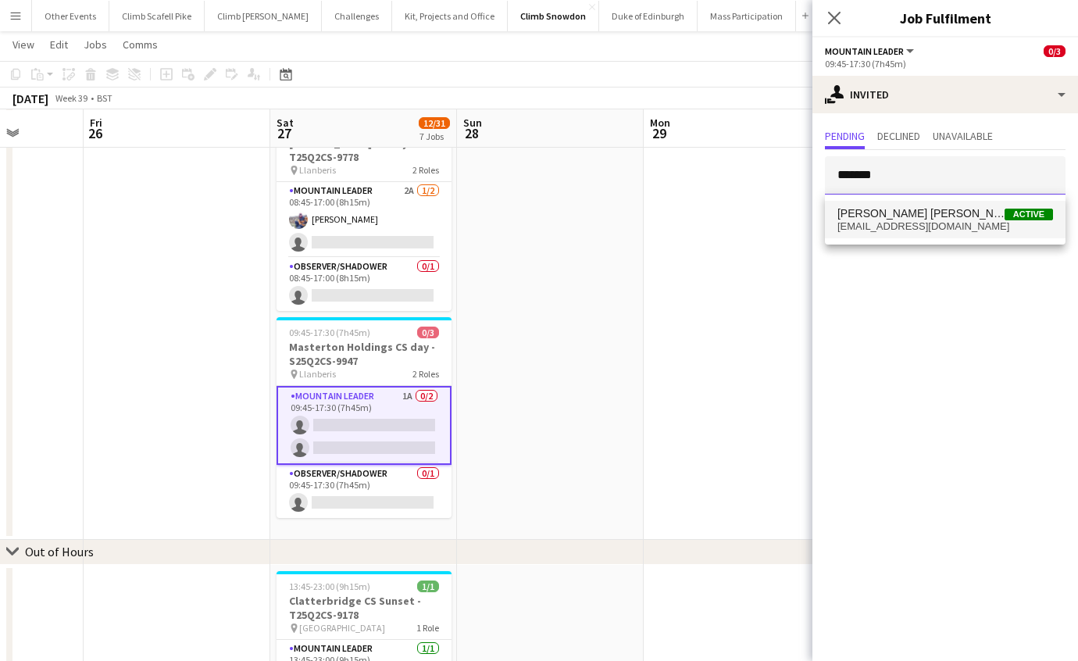
type input "*******"
click at [886, 223] on span "[EMAIL_ADDRESS][DOMAIN_NAME]" at bounding box center [946, 226] width 216 height 13
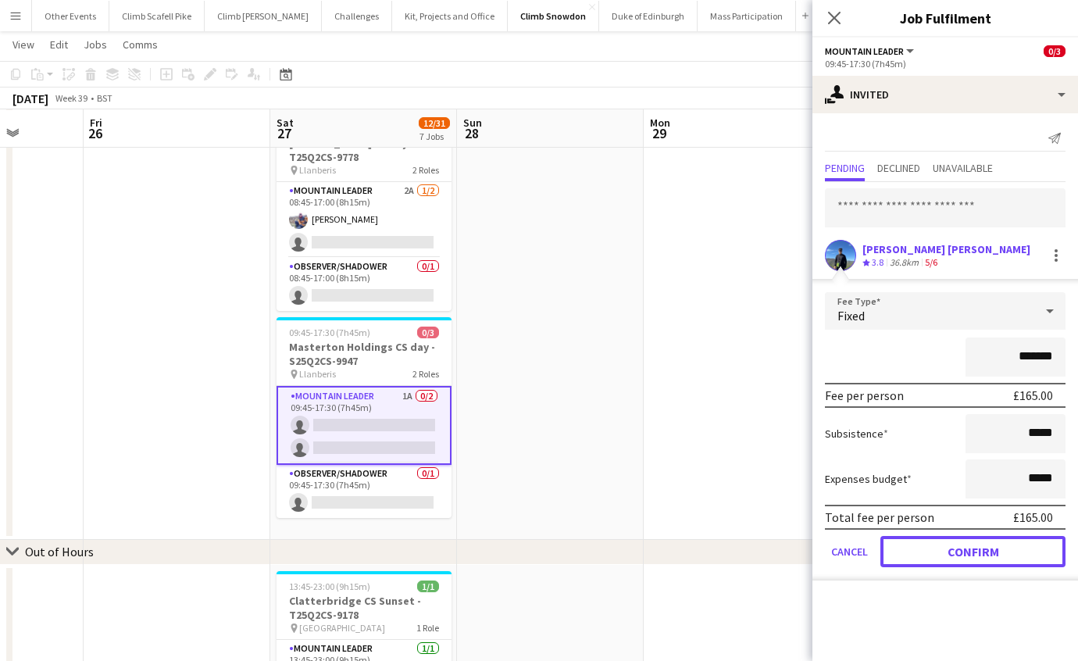
click at [979, 559] on button "Confirm" at bounding box center [973, 551] width 185 height 31
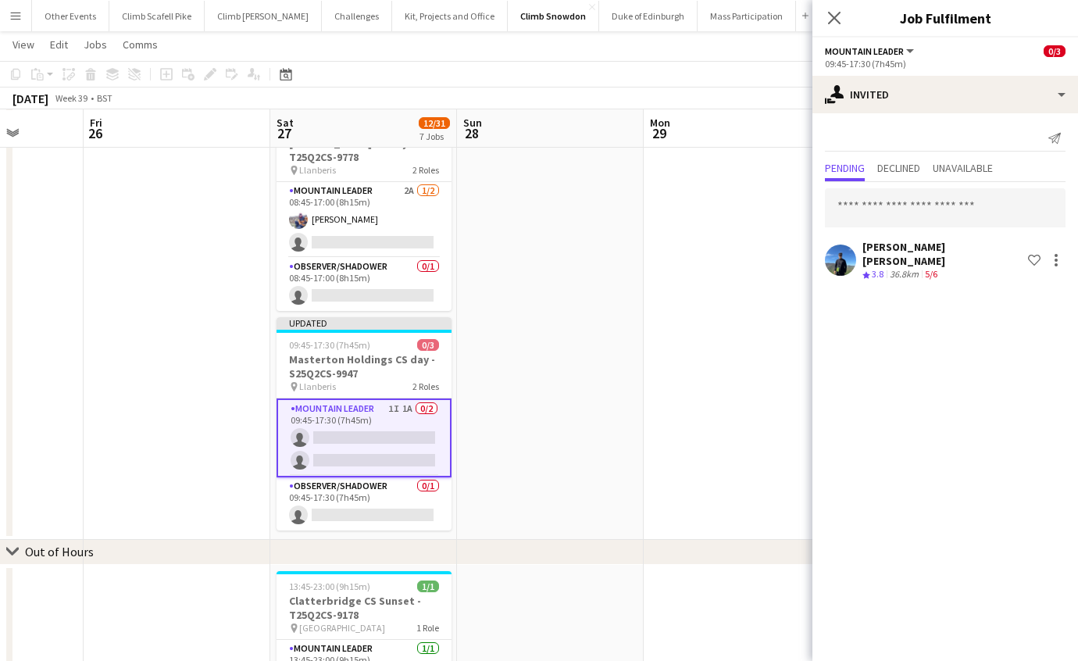
click at [628, 483] on app-date-cell at bounding box center [550, 22] width 187 height 1036
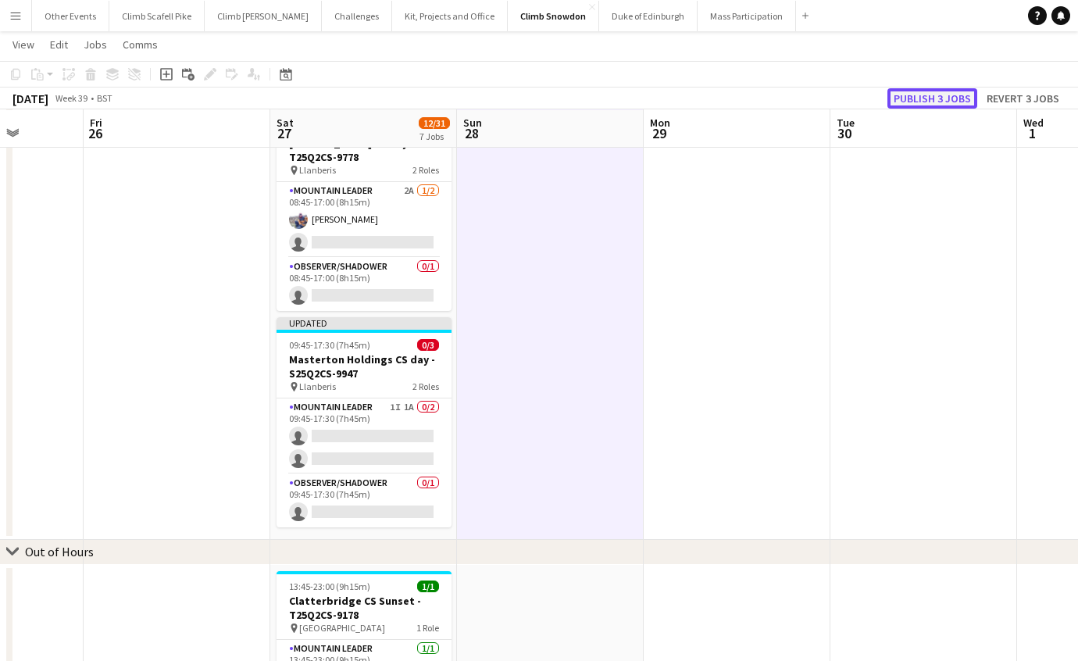
click at [940, 102] on button "Publish 3 jobs" at bounding box center [933, 98] width 90 height 20
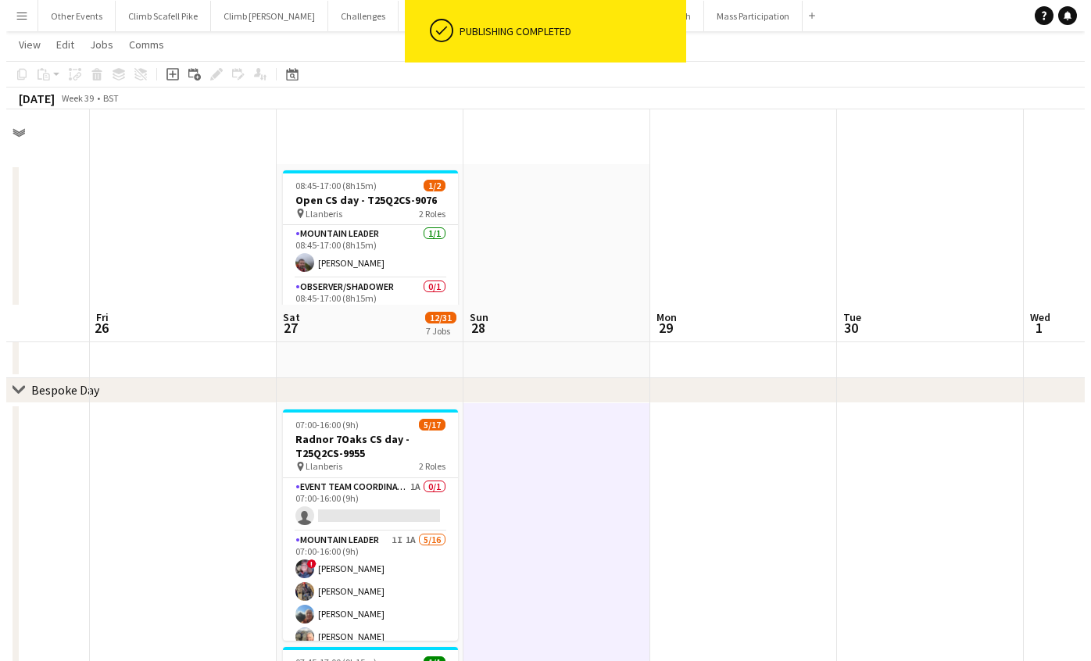
scroll to position [0, 0]
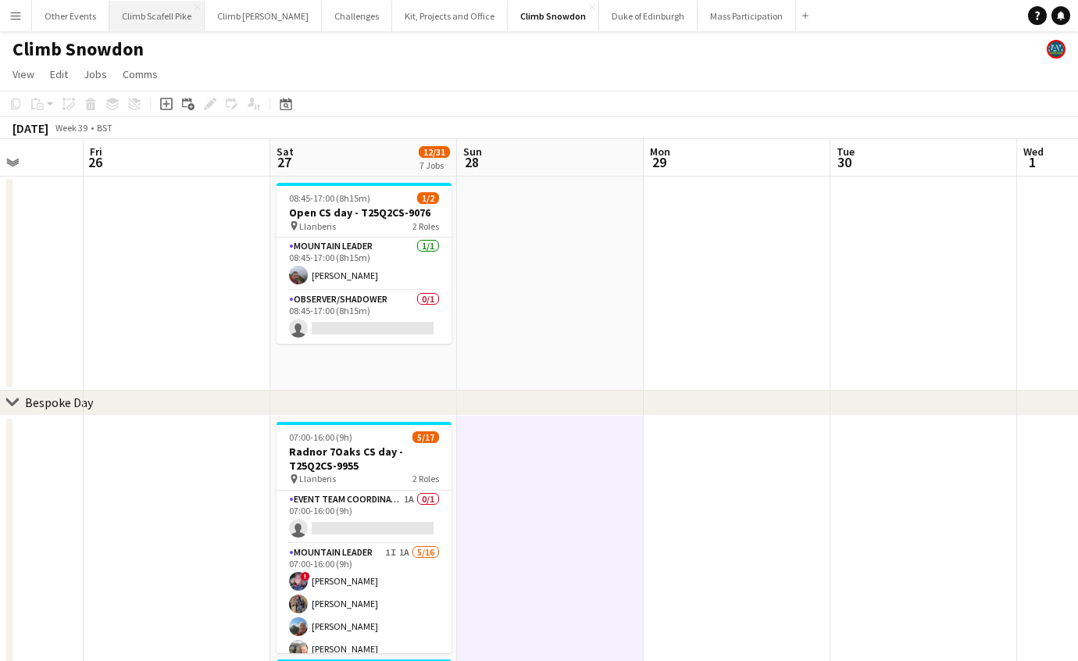
click at [163, 23] on button "Climb Scafell Pike Close" at bounding box center [156, 16] width 95 height 30
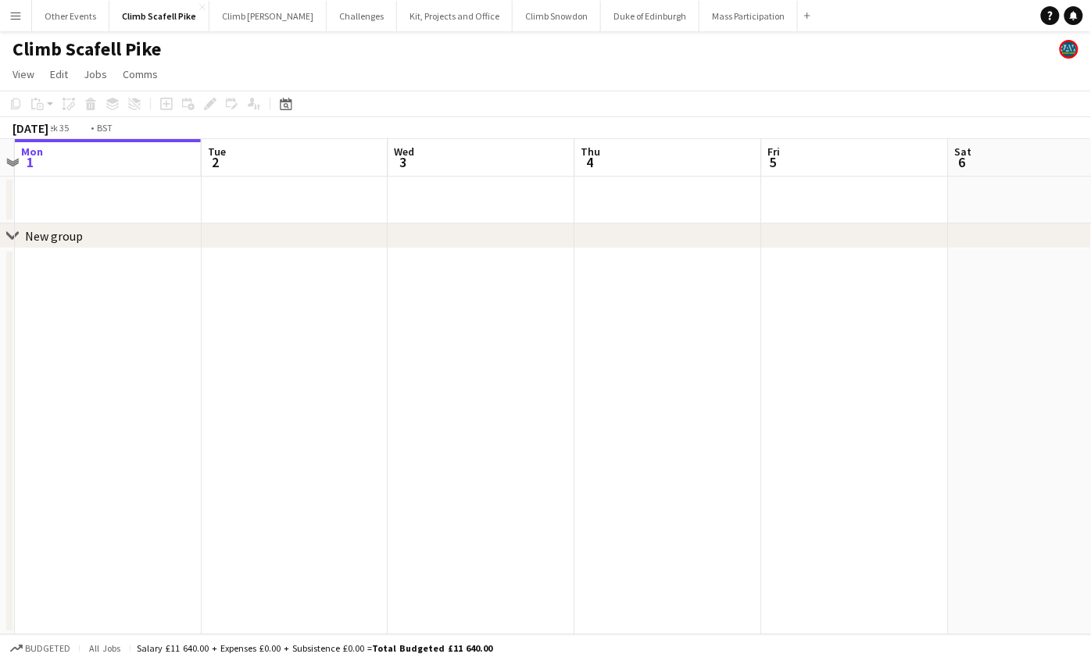
drag, startPoint x: 845, startPoint y: 410, endPoint x: 540, endPoint y: 477, distance: 312.8
click at [313, 456] on app-calendar-viewport "Fri 29 Sat 30 Sun 31 Mon 1 Tue 2 Wed 3 Thu 4 Fri 5 Sat 6 Sun 7 Mon 8" at bounding box center [545, 386] width 1091 height 495
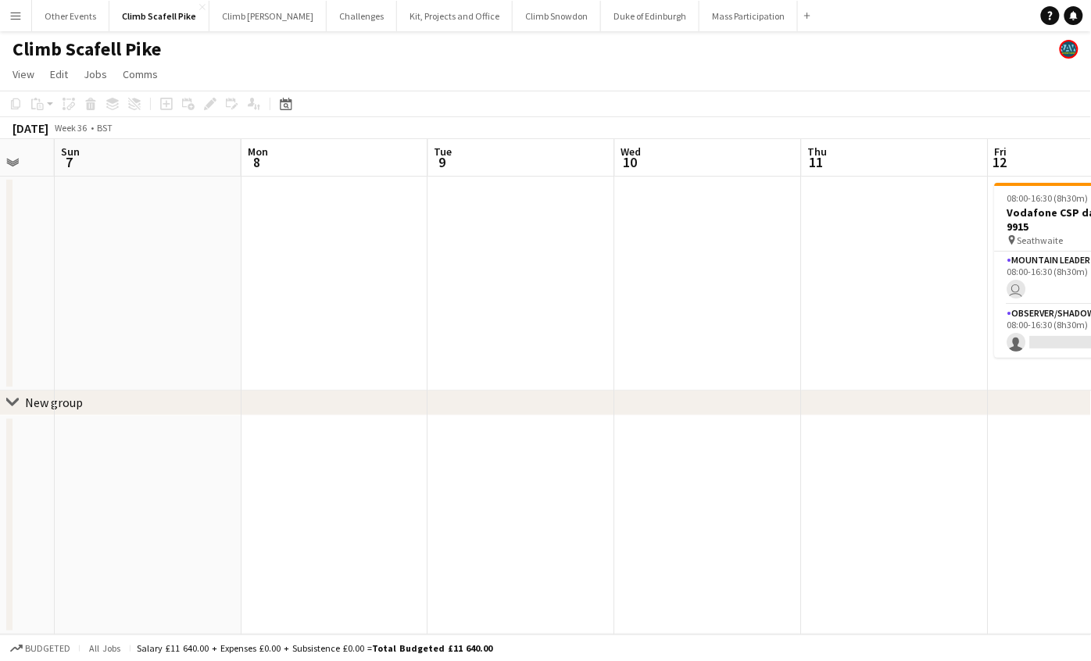
drag, startPoint x: 823, startPoint y: 472, endPoint x: 109, endPoint y: 445, distance: 713.9
click at [109, 445] on app-calendar-viewport "Thu 4 Fri 5 Sat 6 Sun 7 Mon 8 Tue 9 Wed 10 Thu 11 Fri 12 1/2 1 Job Sat 13 1/2 1…" at bounding box center [545, 386] width 1091 height 495
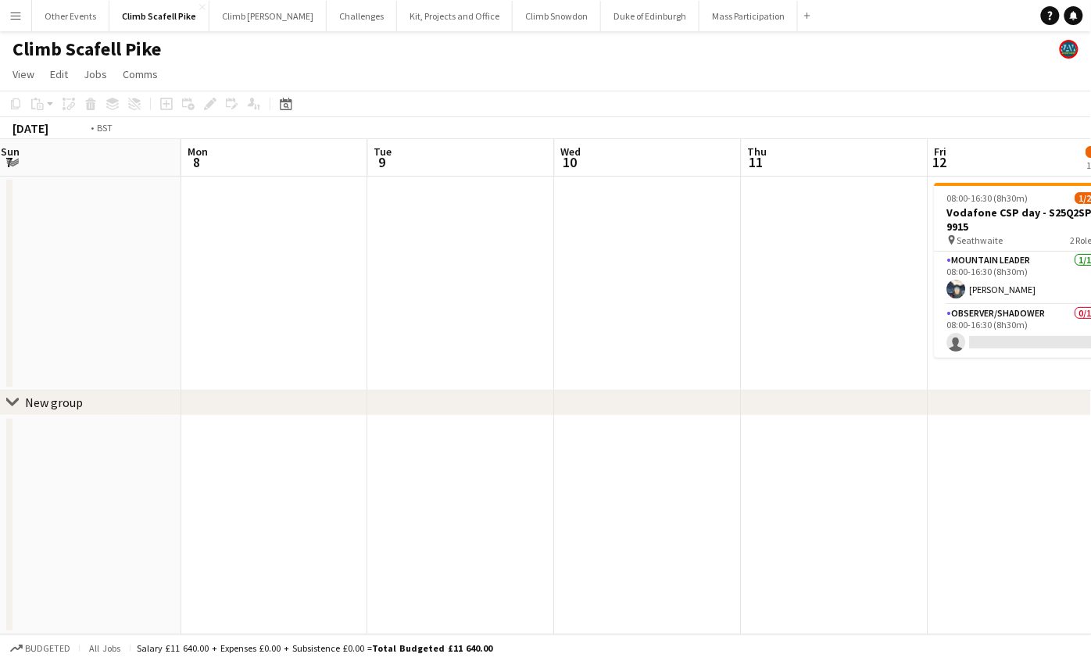
drag, startPoint x: 960, startPoint y: 595, endPoint x: 184, endPoint y: 569, distance: 776.4
click at [166, 573] on app-calendar-viewport "Thu 4 Fri 5 Sat 6 Sun 7 Mon 8 Tue 9 Wed 10 Thu 11 Fri 12 1/2 1 Job Sat 13 1/2 1…" at bounding box center [545, 386] width 1091 height 495
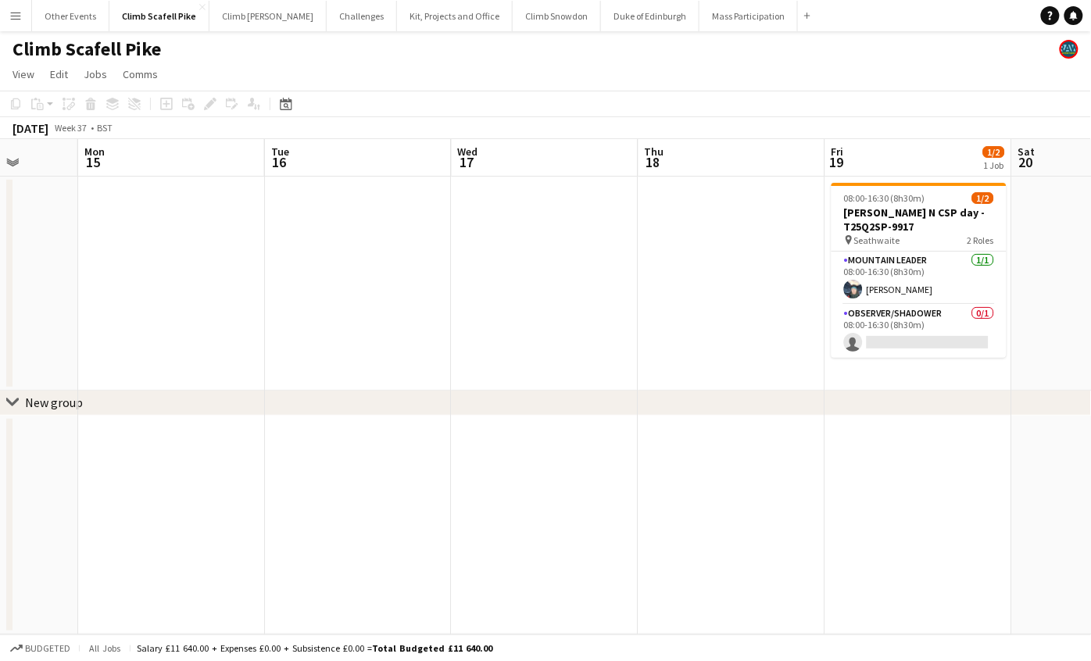
drag, startPoint x: 724, startPoint y: 495, endPoint x: 298, endPoint y: 490, distance: 425.9
click at [298, 490] on app-calendar-viewport "Fri 12 1/2 1 Job Sat 13 1/2 1 Job Sun 14 Mon 15 Tue 16 Wed 17 Thu 18 Fri 19 1/2…" at bounding box center [545, 386] width 1091 height 495
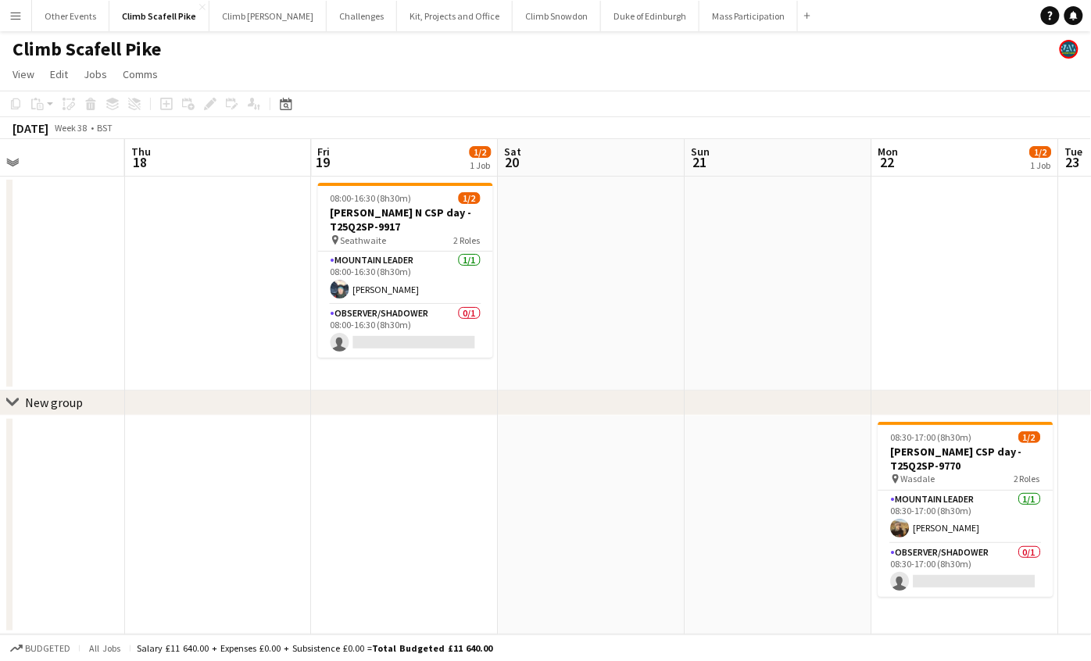
drag, startPoint x: 890, startPoint y: 485, endPoint x: 814, endPoint y: 497, distance: 76.7
click at [381, 495] on app-calendar-viewport "Sun 14 Mon 15 Tue 16 Wed 17 Thu 18 Fri 19 1/2 1 Job Sat 20 Sun 21 Mon 22 1/2 1 …" at bounding box center [545, 386] width 1091 height 495
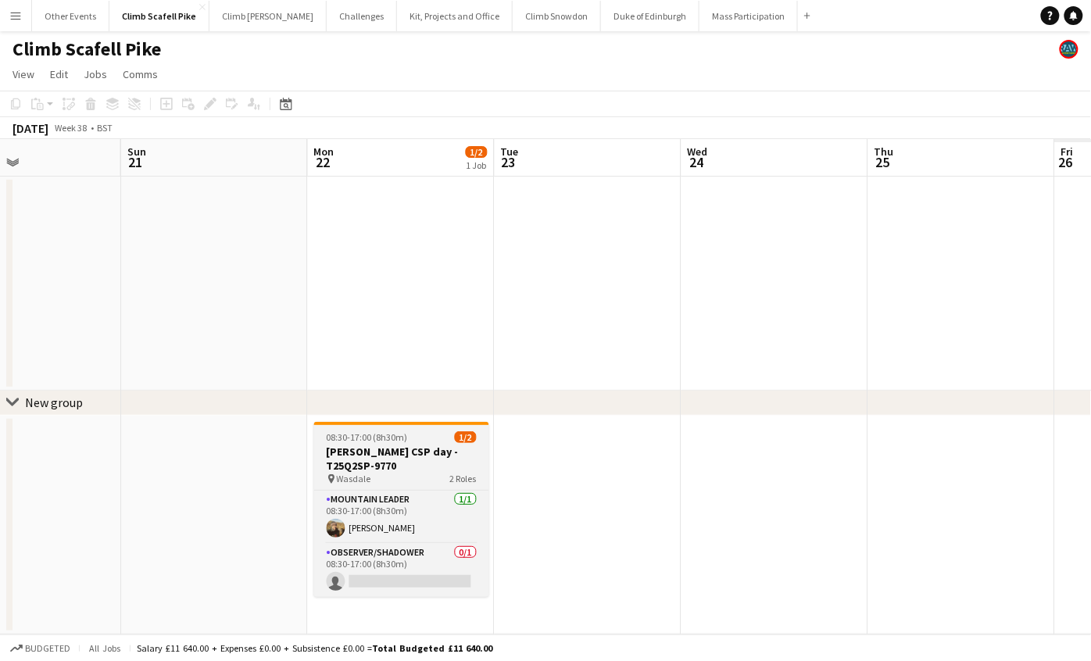
drag, startPoint x: 672, startPoint y: 484, endPoint x: 441, endPoint y: 486, distance: 230.5
click at [337, 494] on app-calendar-viewport "Wed 17 Thu 18 Fri 19 1/2 1 Job Sat 20 Sun 21 Mon 22 1/2 1 Job Tue 23 Wed 24 Thu…" at bounding box center [545, 386] width 1091 height 495
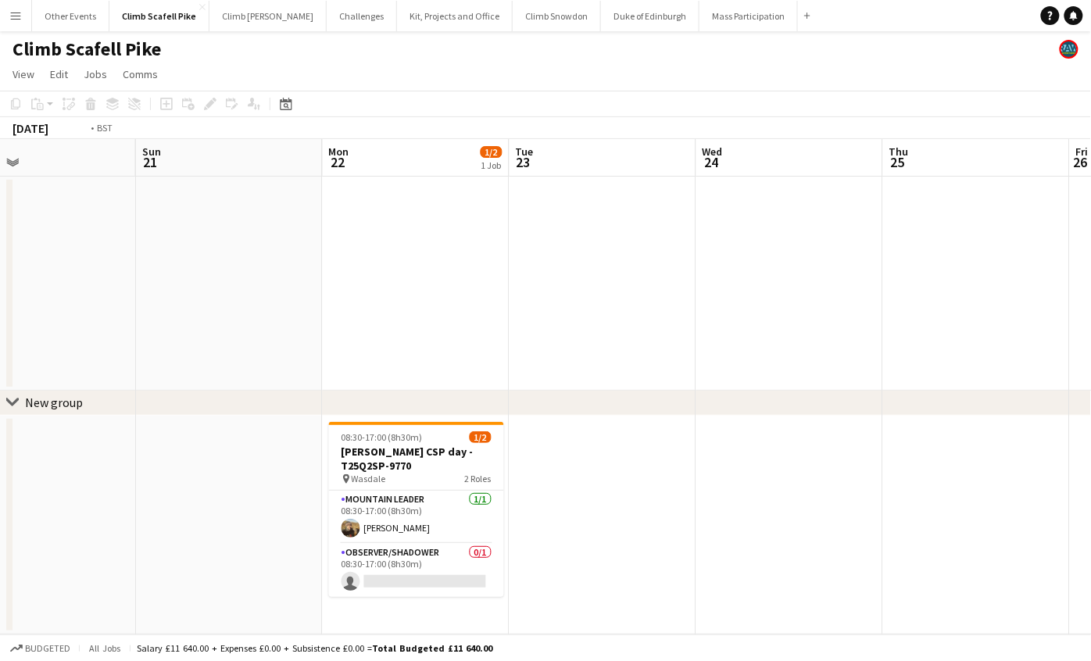
drag, startPoint x: 785, startPoint y: 471, endPoint x: 306, endPoint y: 480, distance: 478.3
click at [298, 476] on app-calendar-viewport "Wed 17 Thu 18 Fri 19 1/2 1 Job Sat 20 Sun 21 Mon 22 1/2 1 Job Tue 23 Wed 24 Thu…" at bounding box center [545, 386] width 1091 height 495
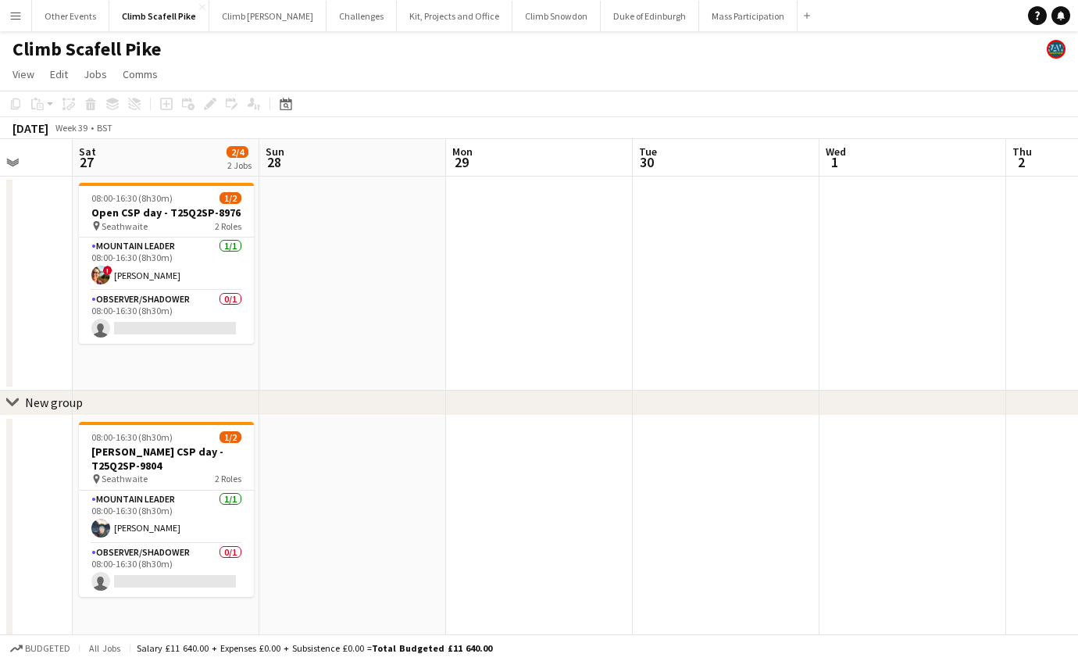
drag, startPoint x: 699, startPoint y: 515, endPoint x: 256, endPoint y: 516, distance: 443.0
click at [256, 516] on app-calendar-viewport "Wed 24 Thu 25 Fri 26 Sat 27 2/4 2 Jobs Sun 28 Mon 29 Tue 30 Wed 1 Thu 2 Fri 3 S…" at bounding box center [539, 589] width 1078 height 900
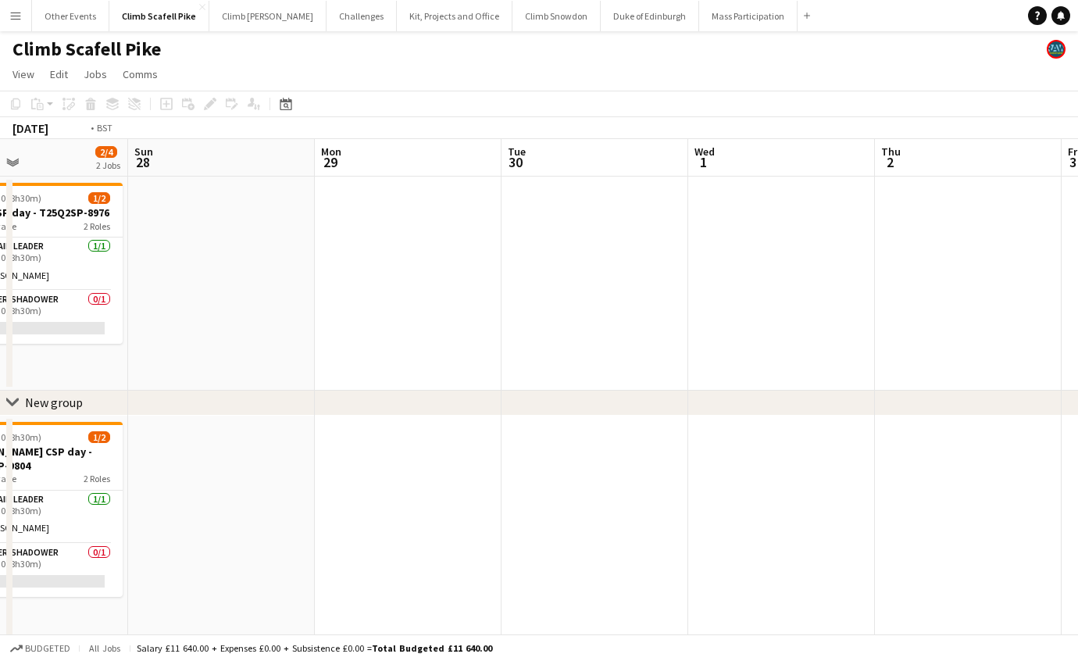
drag, startPoint x: 790, startPoint y: 506, endPoint x: 295, endPoint y: 520, distance: 494.8
click at [283, 514] on app-calendar-viewport "Wed 24 Thu 25 Fri 26 Sat 27 2/4 2 Jobs Sun 28 Mon 29 Tue 30 Wed 1 Thu 2 Fri 3 S…" at bounding box center [539, 589] width 1078 height 900
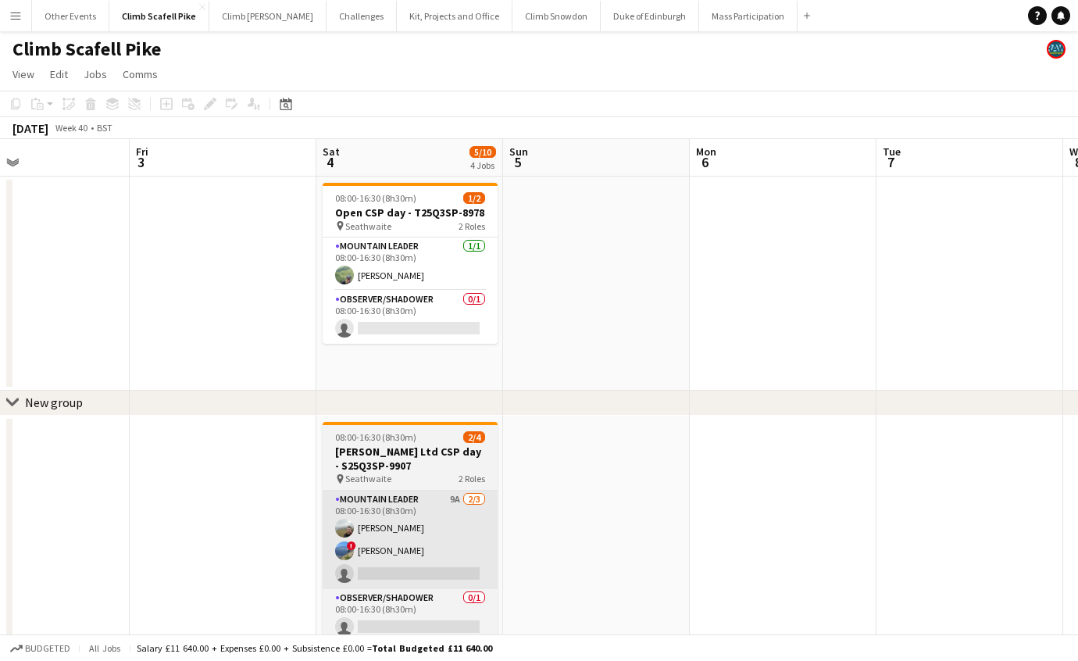
drag, startPoint x: 835, startPoint y: 499, endPoint x: 361, endPoint y: 518, distance: 474.7
click at [301, 516] on app-calendar-viewport "Tue 30 Wed 1 Thu 2 Fri 3 Sat 4 5/10 4 Jobs Sun 5 Mon 6 Tue 7 Wed 8 Thu 9 3/4 1 …" at bounding box center [539, 589] width 1078 height 900
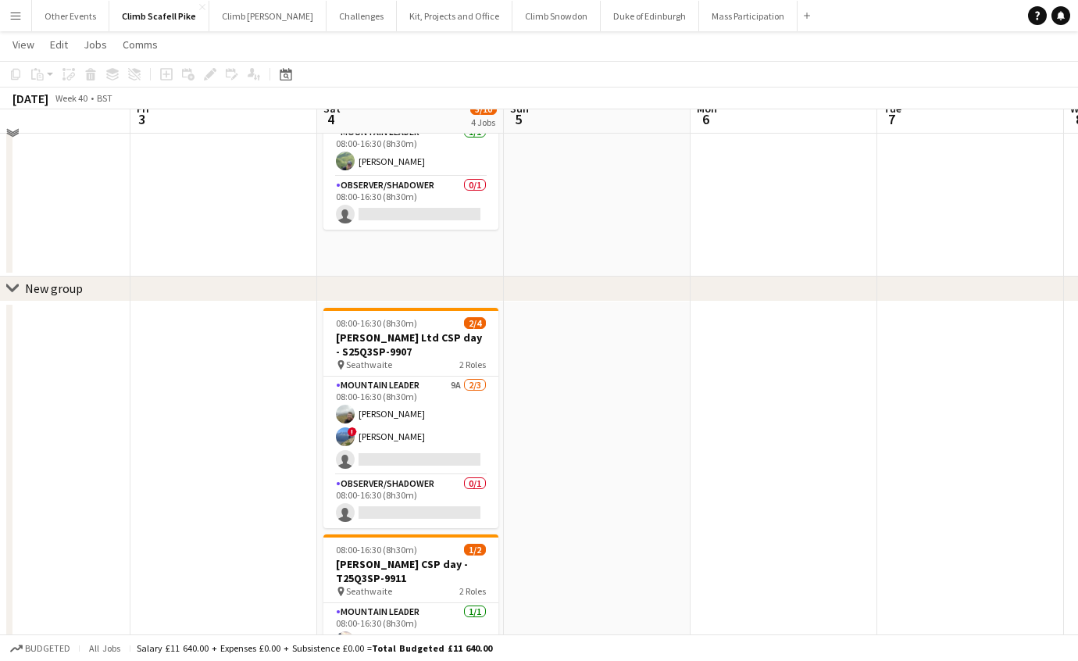
scroll to position [113, 0]
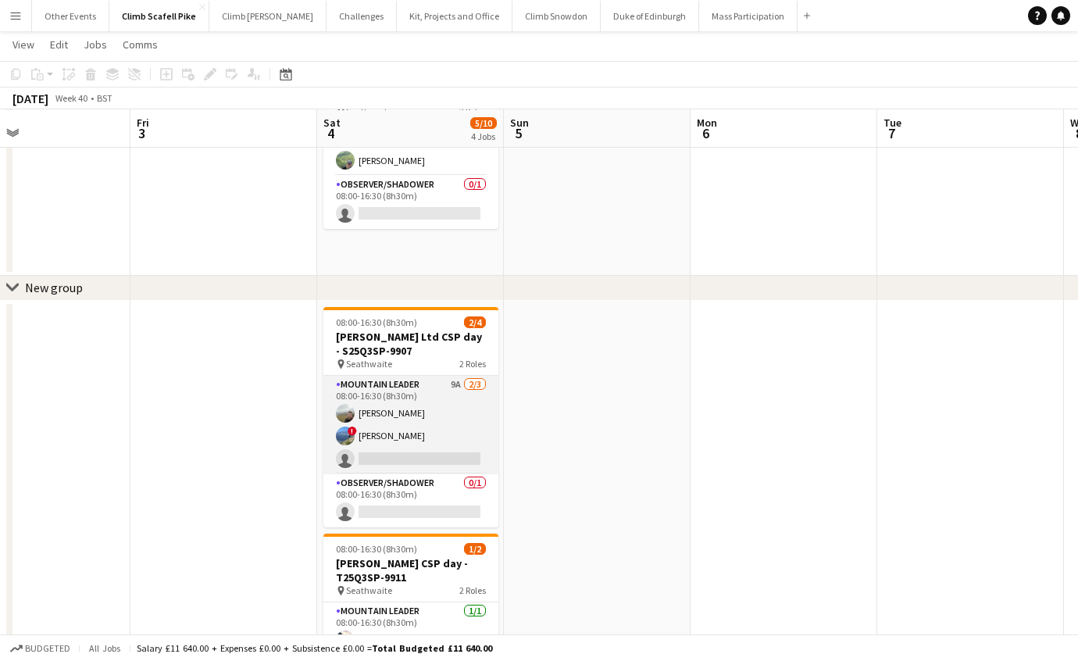
click at [454, 420] on app-card-role "Mountain Leader 9A [DATE] 08:00-16:30 (8h30m) [PERSON_NAME] ! [PERSON_NAME] sin…" at bounding box center [410, 425] width 175 height 98
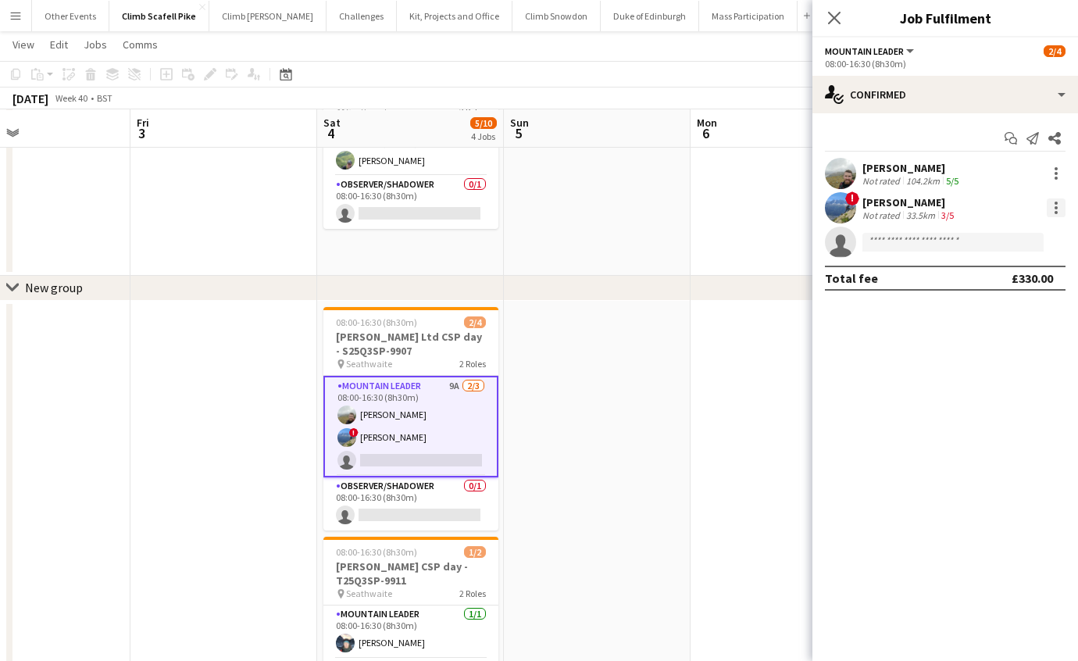
click at [1055, 209] on div at bounding box center [1056, 207] width 19 height 19
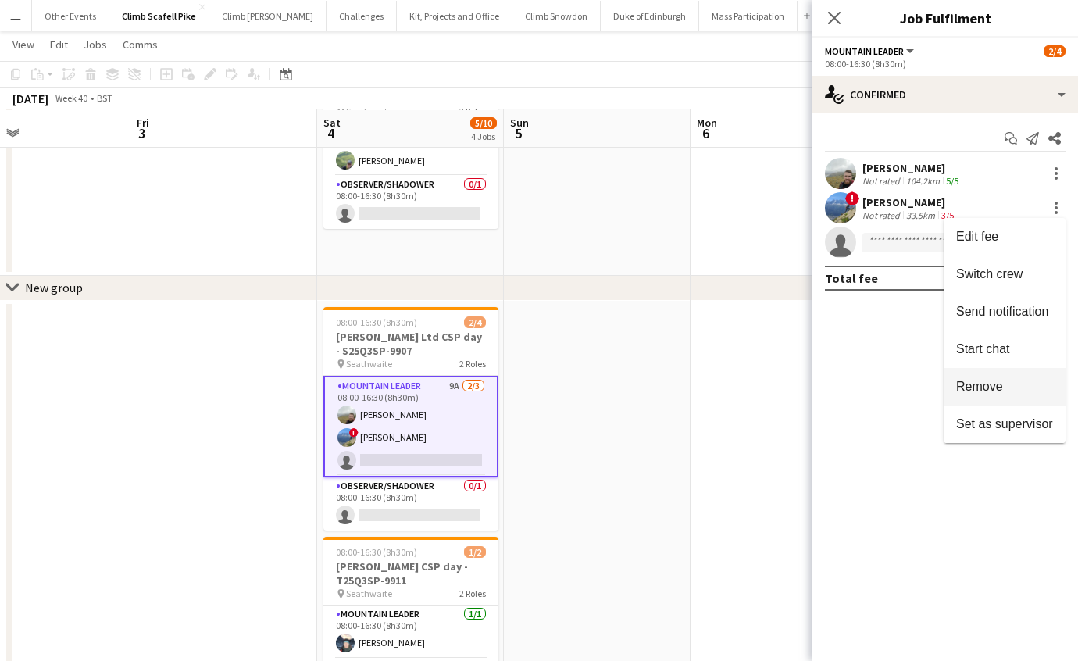
click at [1017, 377] on button "Remove" at bounding box center [1005, 387] width 122 height 38
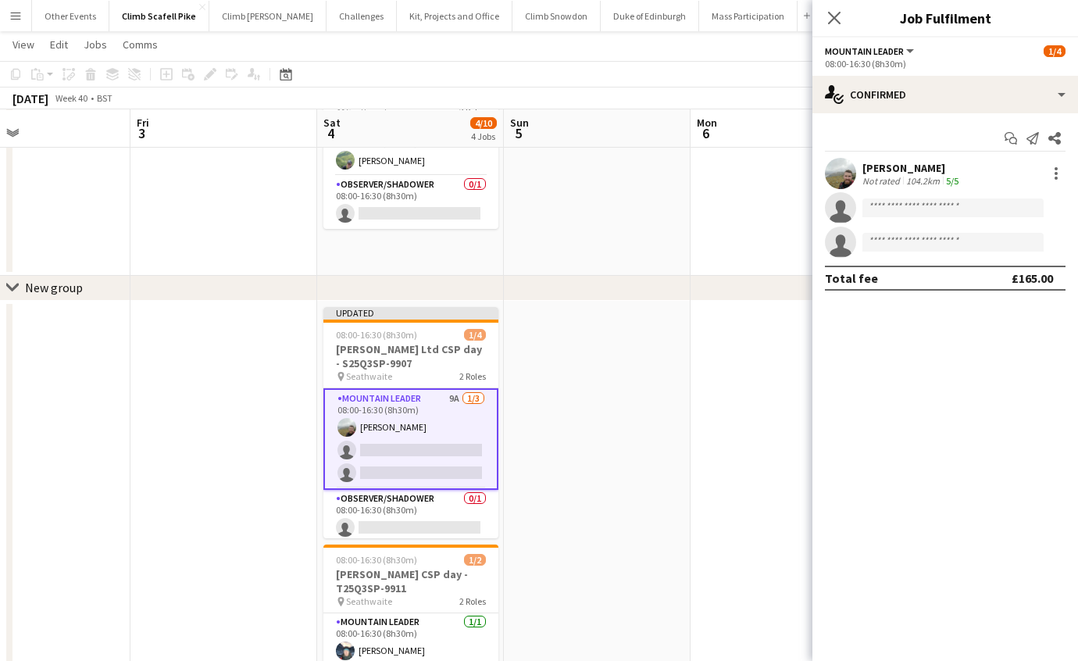
click at [649, 479] on app-date-cell at bounding box center [597, 613] width 187 height 624
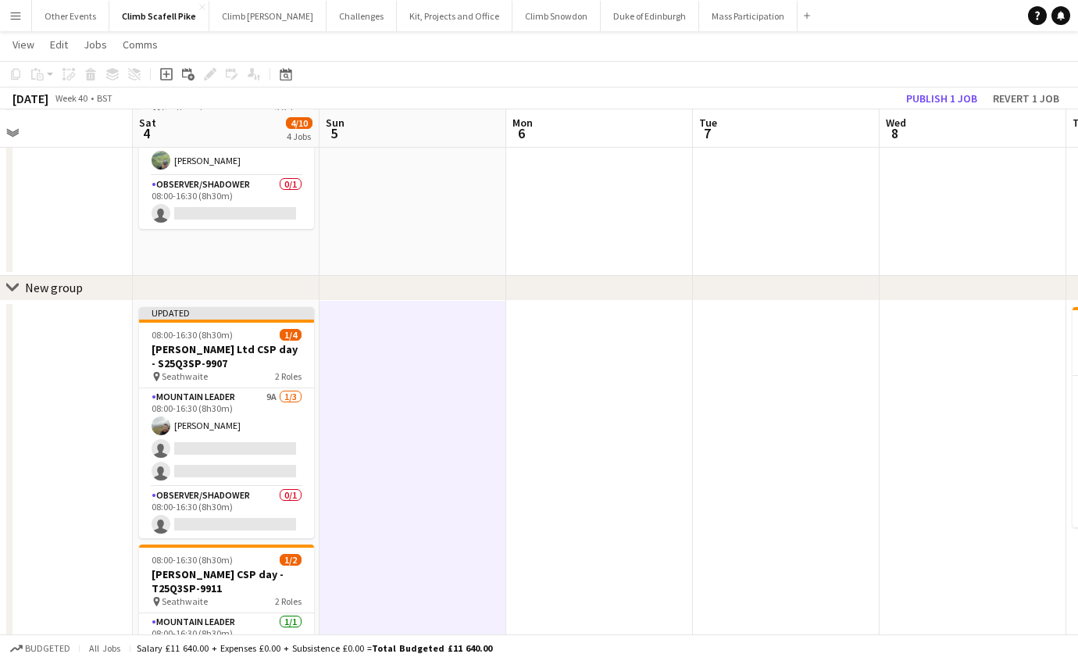
drag, startPoint x: 696, startPoint y: 468, endPoint x: 504, endPoint y: 493, distance: 193.8
click at [359, 483] on app-calendar-viewport "Tue 30 Wed 1 Thu 2 Fri 3 Sat 4 4/10 4 Jobs Sun 5 Mon 6 Tue 7 Wed 8 Thu 9 3/4 1 …" at bounding box center [539, 436] width 1078 height 977
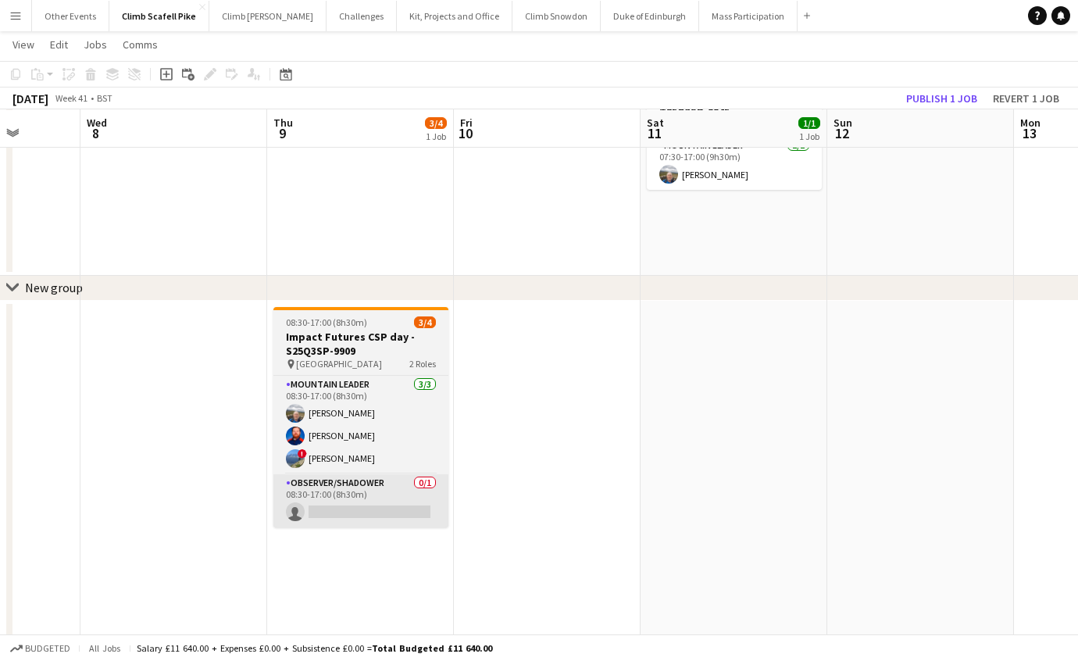
scroll to position [0, 568]
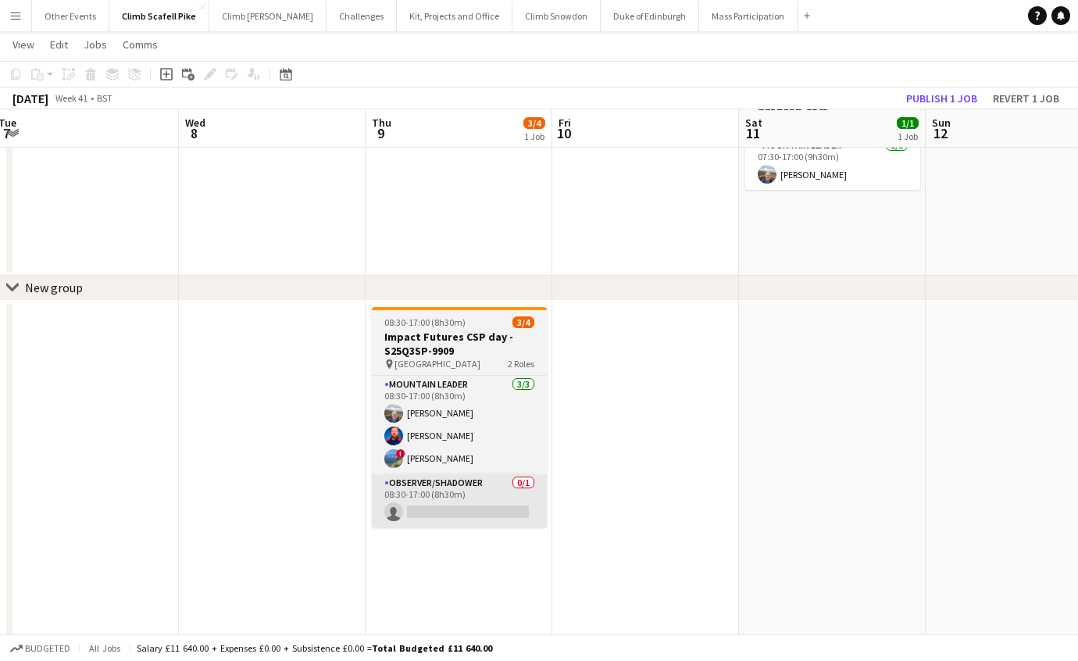
drag, startPoint x: 821, startPoint y: 483, endPoint x: 371, endPoint y: 502, distance: 450.5
click at [356, 509] on app-calendar-viewport "Sat 4 4/10 4 Jobs Sun 5 Mon 6 Tue 7 Wed 8 Thu 9 3/4 1 Job Fri 10 Sat 11 1/1 1 J…" at bounding box center [539, 436] width 1078 height 977
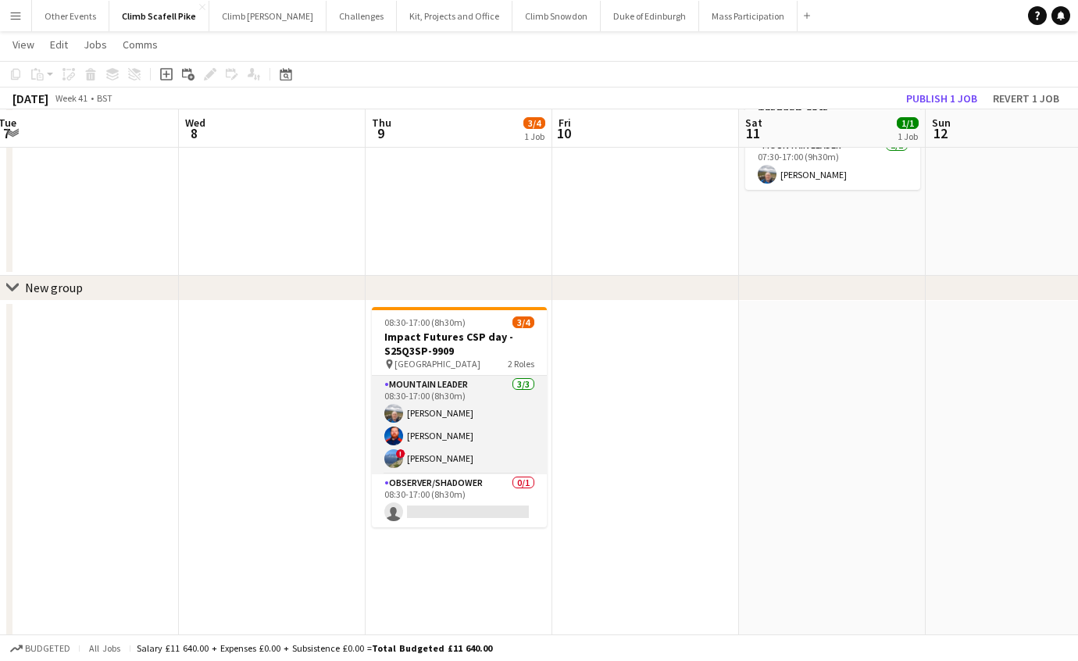
click at [454, 438] on app-card-role "Mountain Leader [DATE] 08:30-17:00 (8h30m) [PERSON_NAME] [PERSON_NAME] ! [PERSO…" at bounding box center [459, 425] width 175 height 98
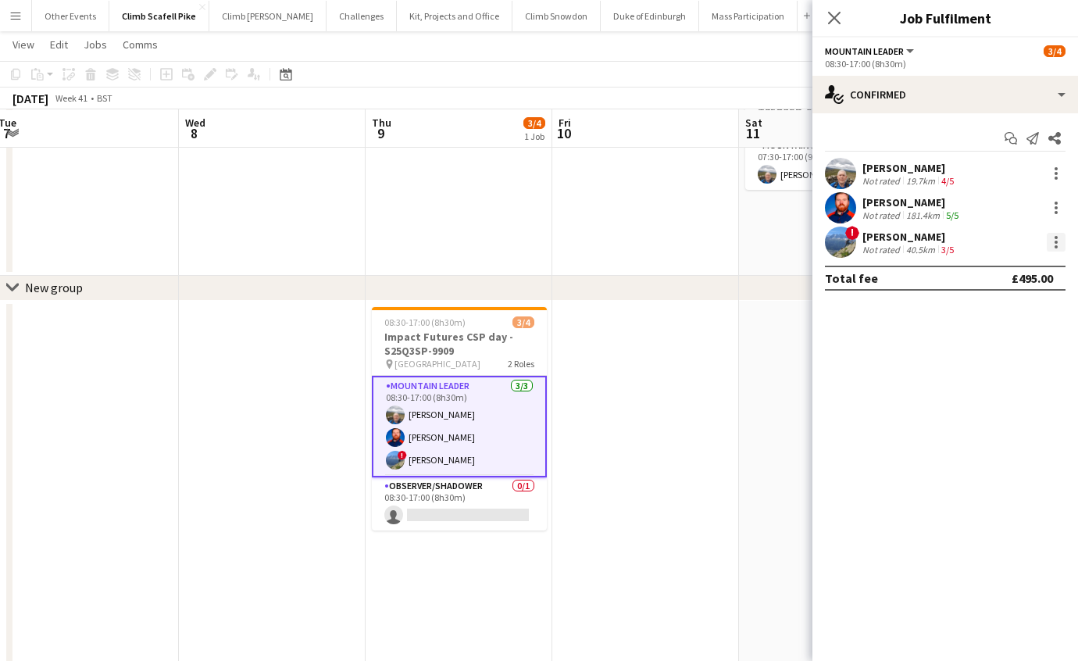
click at [1056, 238] on div at bounding box center [1056, 237] width 3 height 3
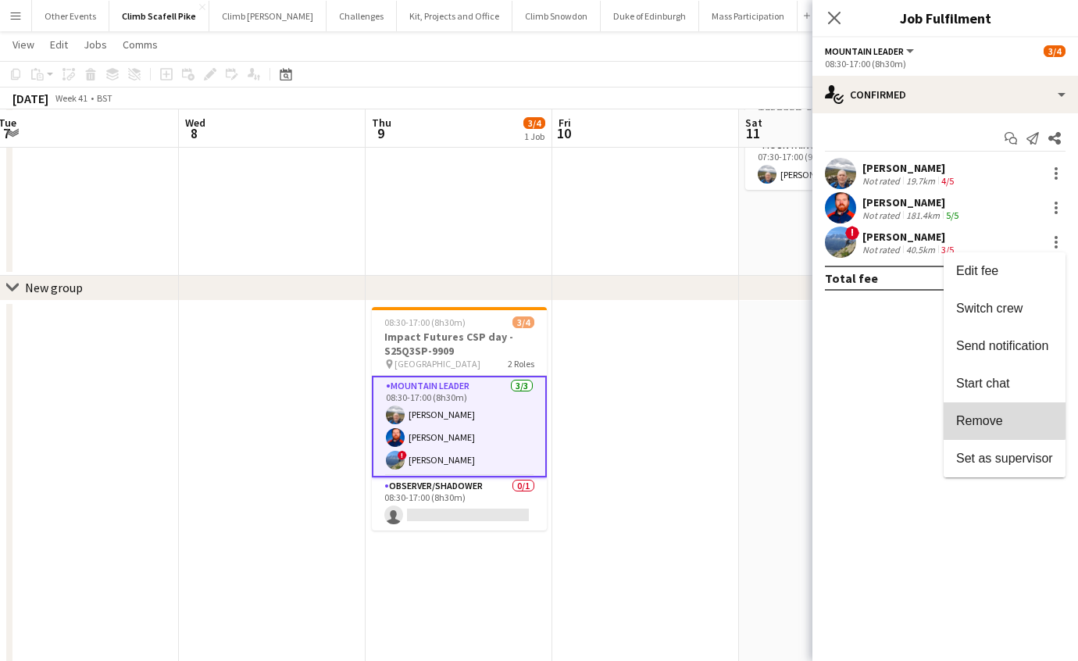
click at [999, 417] on span "Remove" at bounding box center [979, 420] width 47 height 13
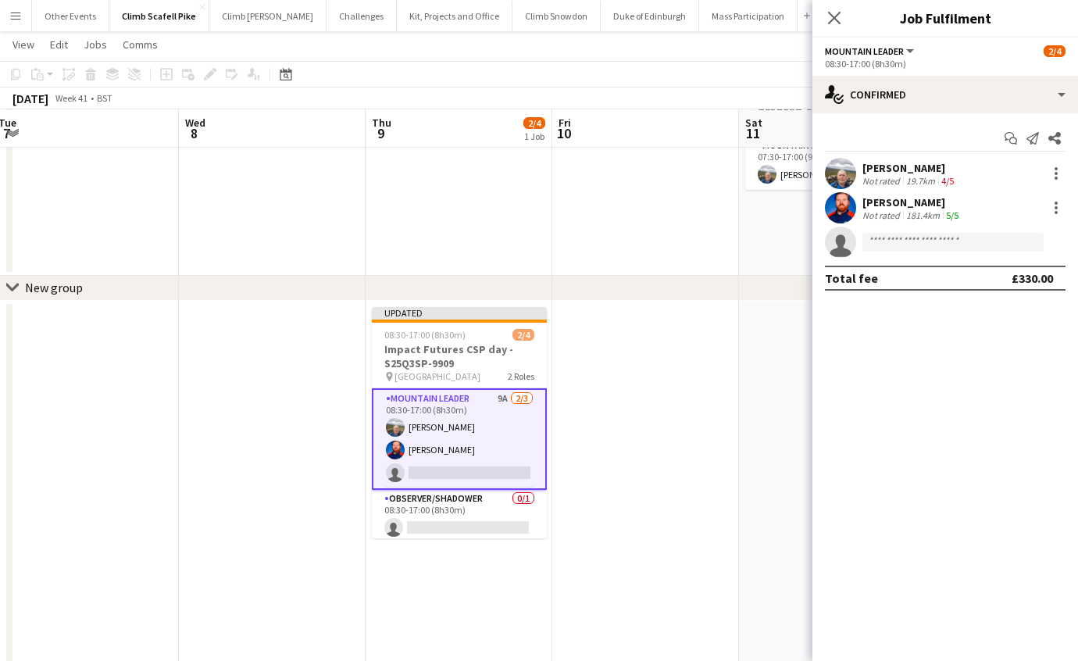
drag, startPoint x: 587, startPoint y: 411, endPoint x: 645, endPoint y: 364, distance: 75.1
click at [588, 411] on app-date-cell at bounding box center [645, 613] width 187 height 624
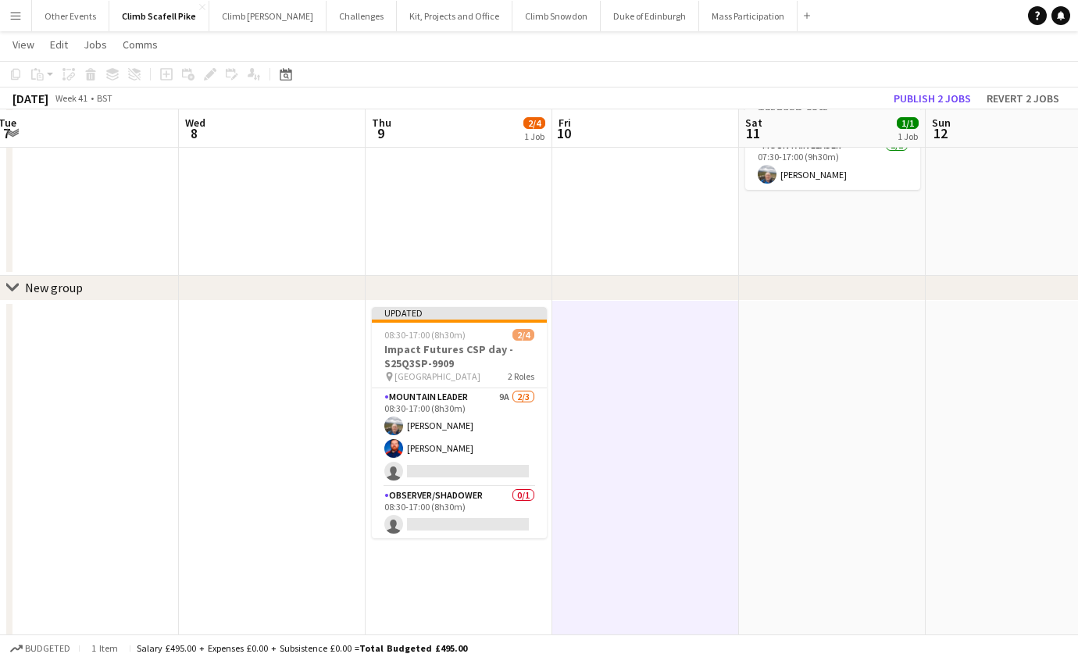
scroll to position [0, 567]
click at [956, 95] on button "Publish 2 jobs" at bounding box center [933, 98] width 90 height 20
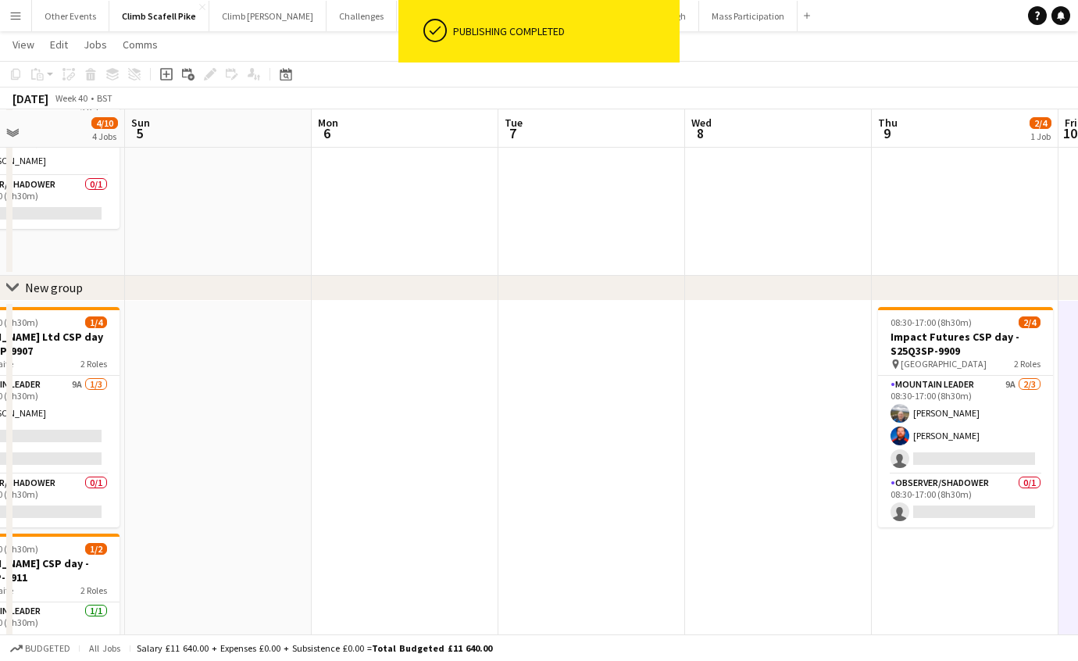
drag, startPoint x: 349, startPoint y: 530, endPoint x: 707, endPoint y: 469, distance: 363.0
click at [709, 470] on app-calendar-viewport "Thu 2 Fri 3 Sat 4 4/10 4 Jobs Sun 5 Mon 6 Tue 7 Wed 8 Thu 9 2/4 1 Job Fri 10 Sa…" at bounding box center [539, 436] width 1078 height 977
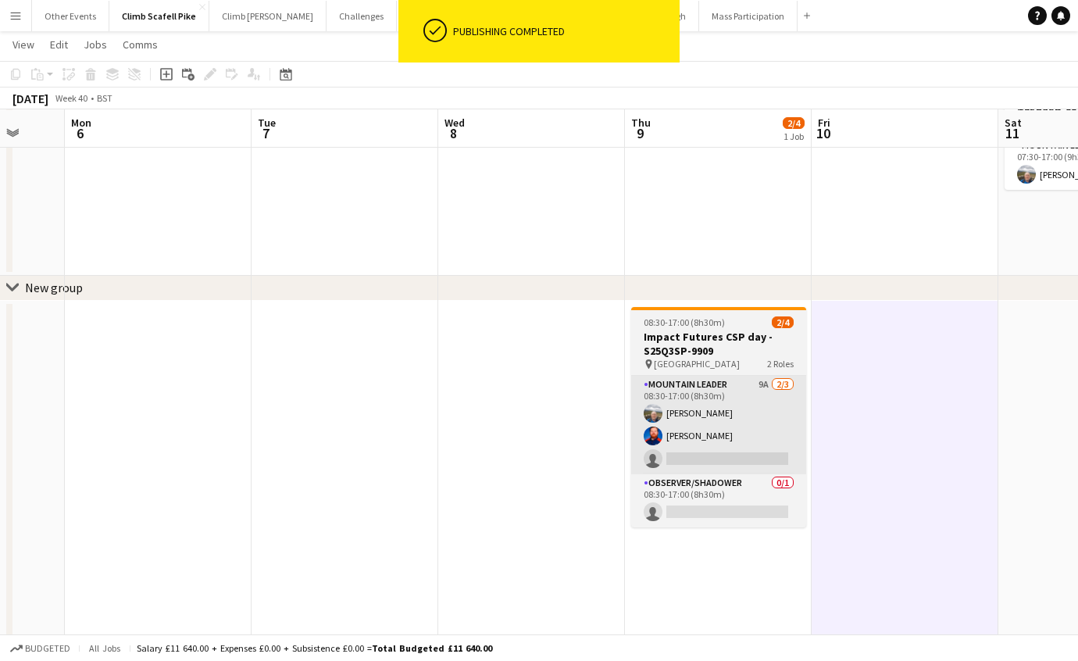
drag, startPoint x: 558, startPoint y: 461, endPoint x: 705, endPoint y: 447, distance: 147.6
click at [532, 464] on app-calendar-viewport "Fri 3 Sat 4 4/10 4 Jobs Sun 5 Mon 6 Tue 7 Wed 8 Thu 9 2/4 1 Job Fri 10 Sat 11 1…" at bounding box center [539, 436] width 1078 height 977
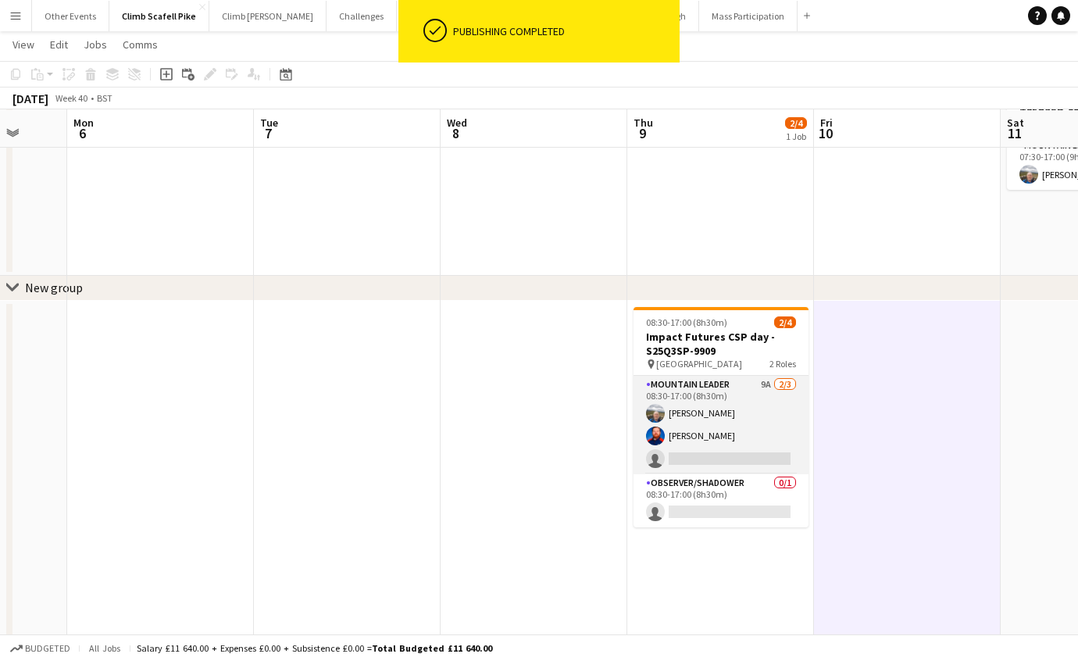
click at [763, 439] on app-card-role "Mountain Leader 9A [DATE] 08:30-17:00 (8h30m) [PERSON_NAME] [PERSON_NAME] singl…" at bounding box center [721, 425] width 175 height 98
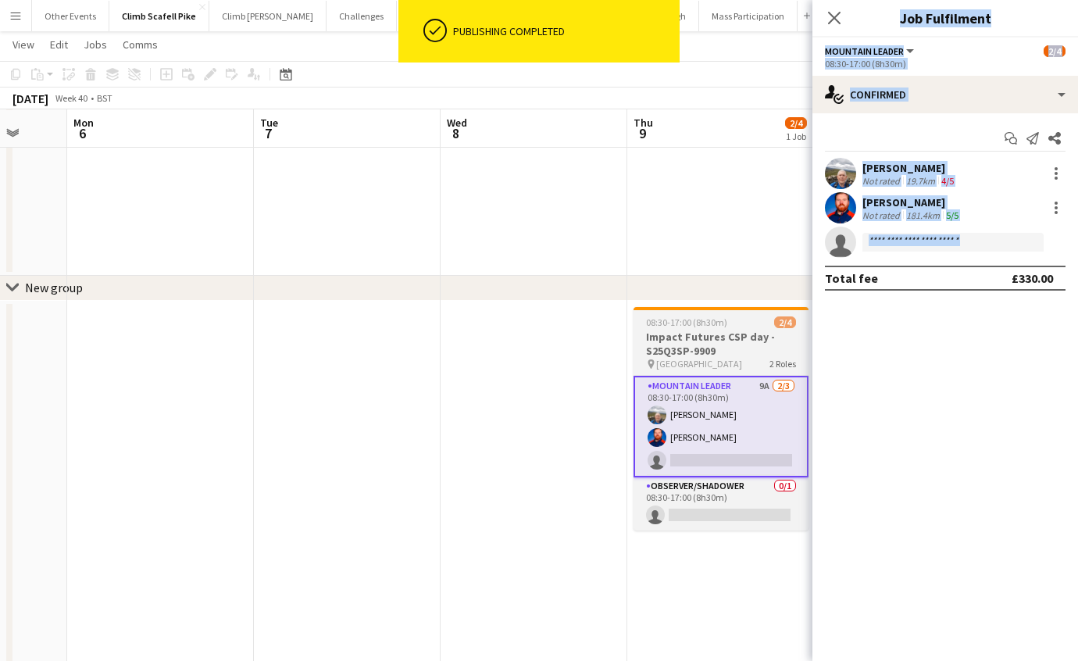
drag, startPoint x: 911, startPoint y: 420, endPoint x: 800, endPoint y: 427, distance: 111.1
click at [800, 427] on body "ok-circled Publishing completed Menu Boards Boards Boards All jobs Status Workf…" at bounding box center [539, 419] width 1078 height 1064
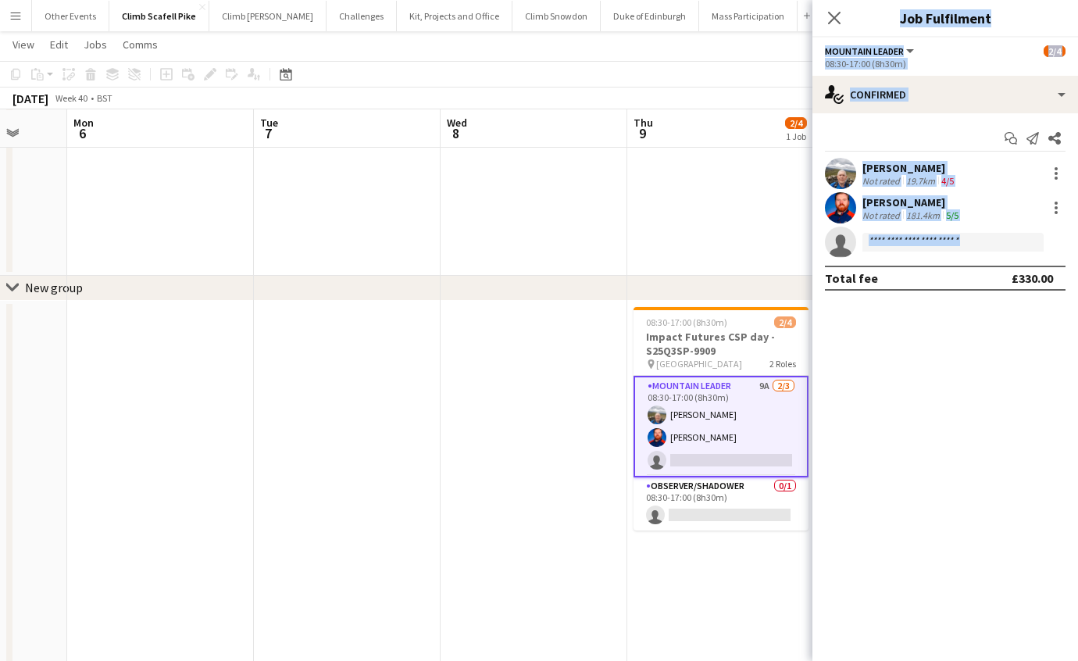
click at [445, 487] on app-date-cell at bounding box center [534, 613] width 187 height 624
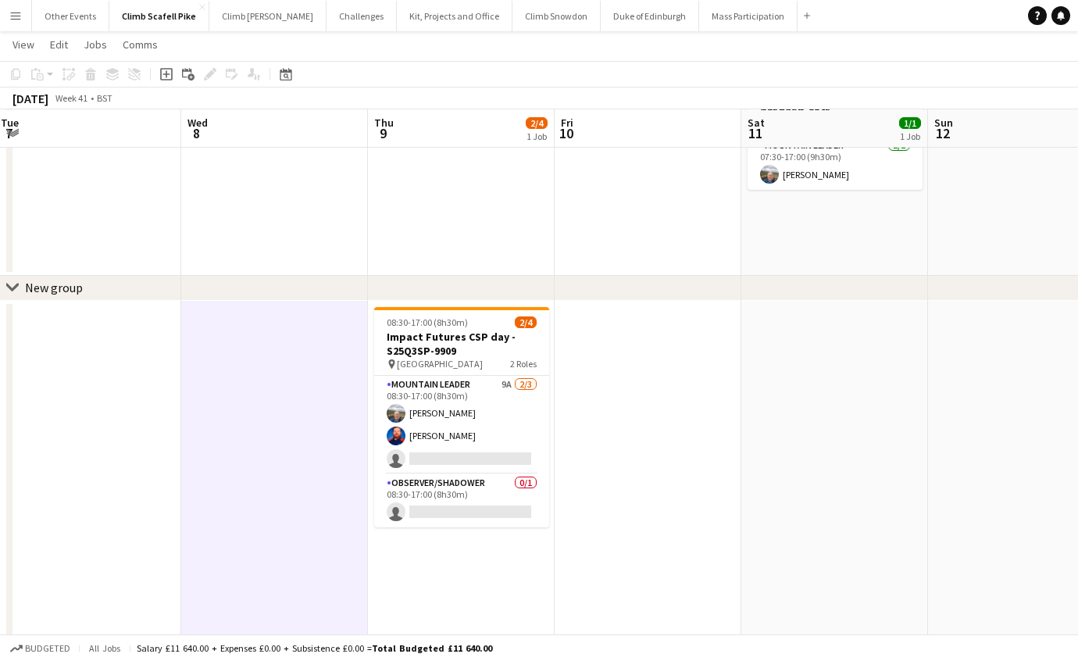
drag, startPoint x: 345, startPoint y: 485, endPoint x: 259, endPoint y: 481, distance: 86.0
click at [259, 481] on app-calendar-viewport "Sat 4 4/10 4 Jobs Sun 5 Mon 6 Tue 7 Wed 8 Thu 9 2/4 1 Job Fri 10 Sat 11 1/1 1 J…" at bounding box center [539, 436] width 1078 height 977
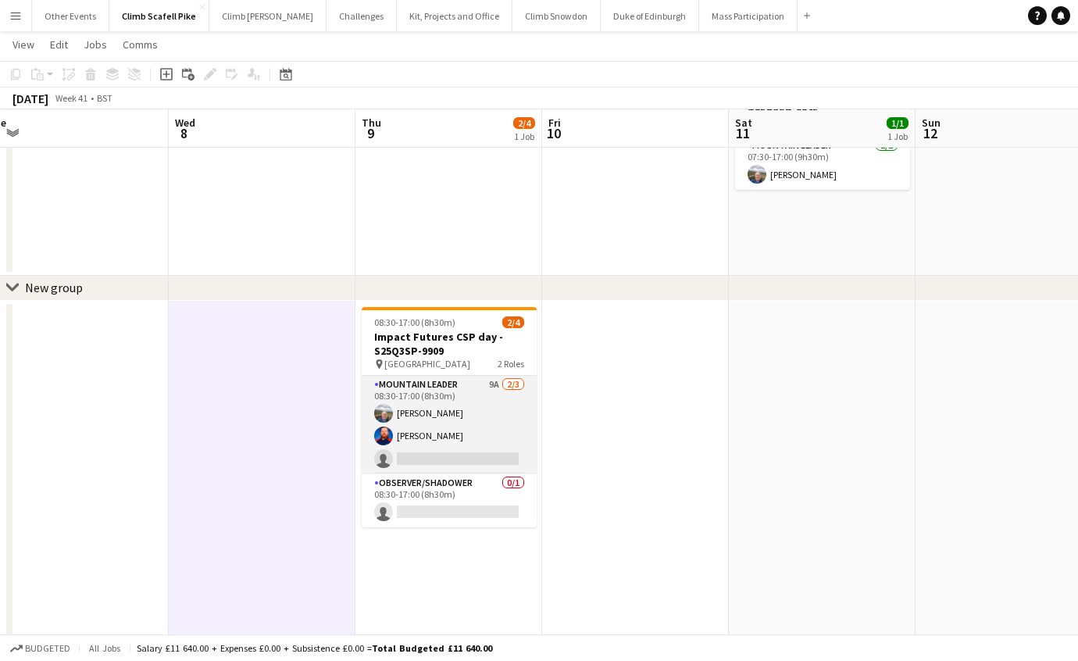
click at [516, 434] on app-card-role "Mountain Leader 9A [DATE] 08:30-17:00 (8h30m) [PERSON_NAME] [PERSON_NAME] singl…" at bounding box center [449, 425] width 175 height 98
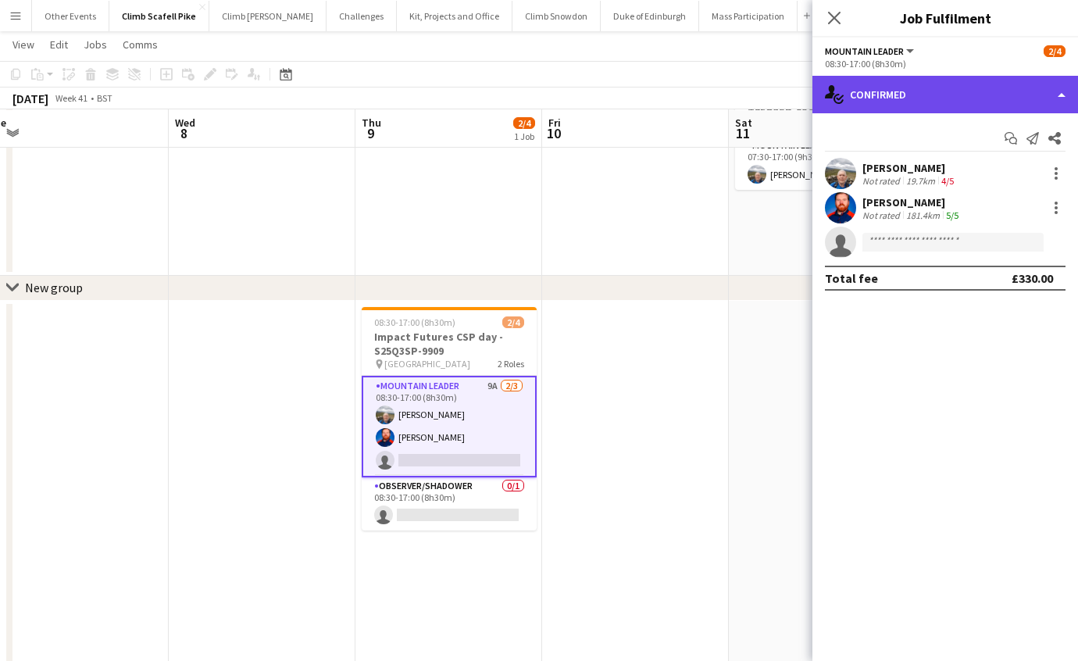
click at [1015, 105] on div "single-neutral-actions-check-2 Confirmed" at bounding box center [946, 95] width 266 height 38
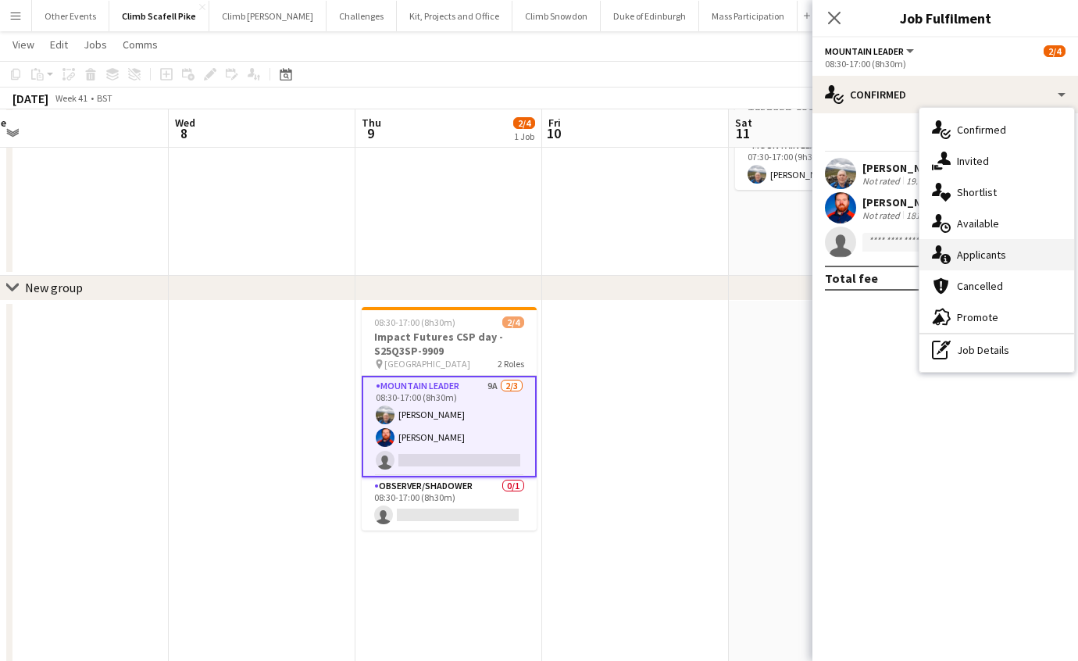
click at [1010, 248] on div "single-neutral-actions-information Applicants" at bounding box center [997, 254] width 155 height 31
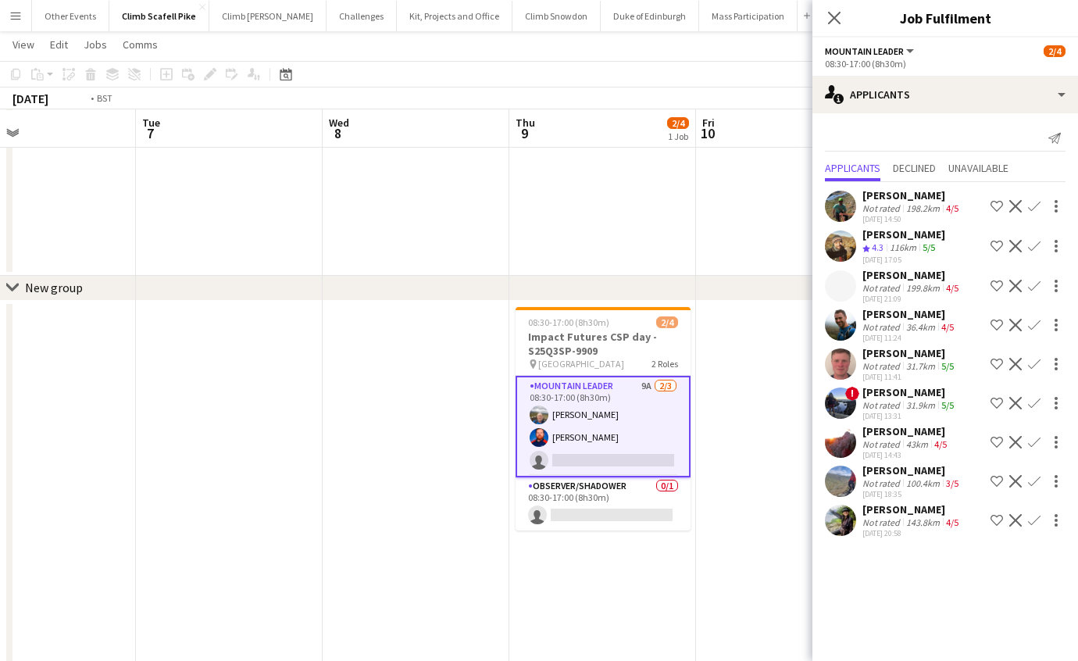
drag, startPoint x: 261, startPoint y: 560, endPoint x: 611, endPoint y: 512, distance: 353.4
click at [610, 512] on app-calendar-viewport "Sat 4 4/10 4 Jobs Sun 5 Mon 6 Tue 7 Wed 8 Thu 9 2/4 1 Job Fri 10 Sat 11 1/1 1 J…" at bounding box center [539, 436] width 1078 height 977
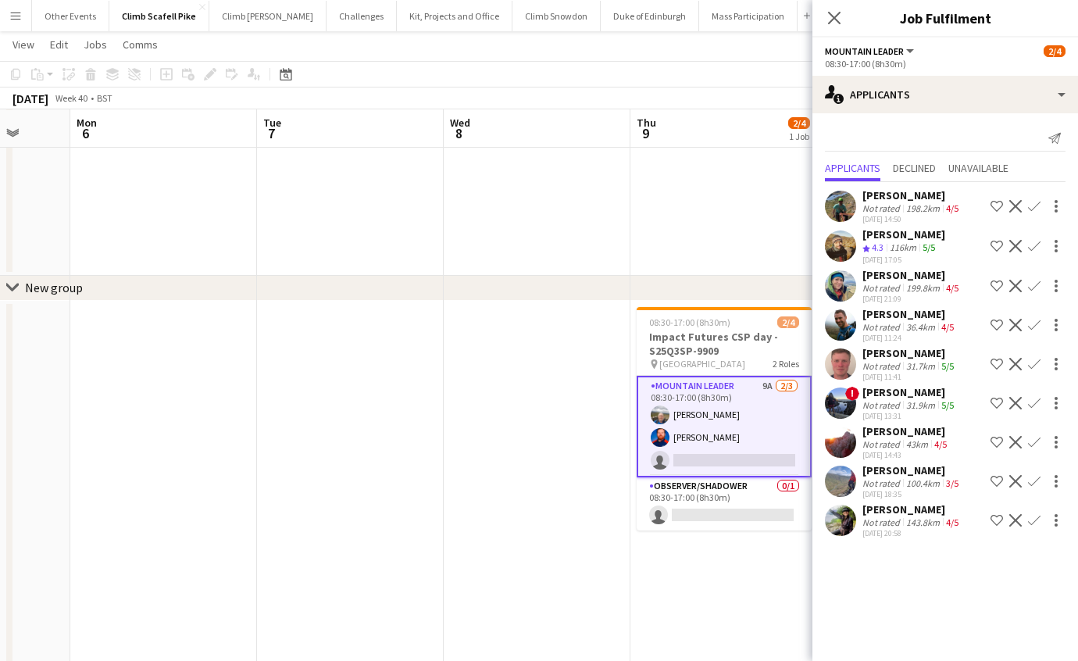
scroll to position [0, 418]
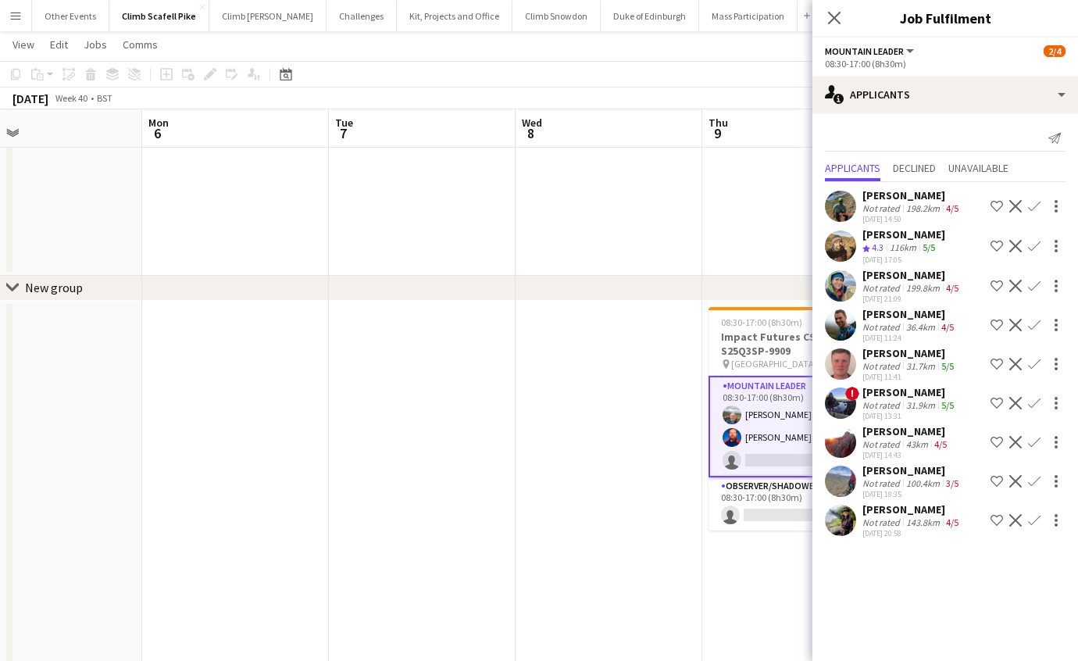
drag, startPoint x: 303, startPoint y: 530, endPoint x: 674, endPoint y: 512, distance: 371.6
click at [674, 512] on app-calendar-viewport "Fri 3 Sat 4 4/10 4 Jobs Sun 5 Mon 6 Tue 7 Wed 8 Thu 9 2/4 1 Job Fri 10 Sat 11 1…" at bounding box center [539, 436] width 1078 height 977
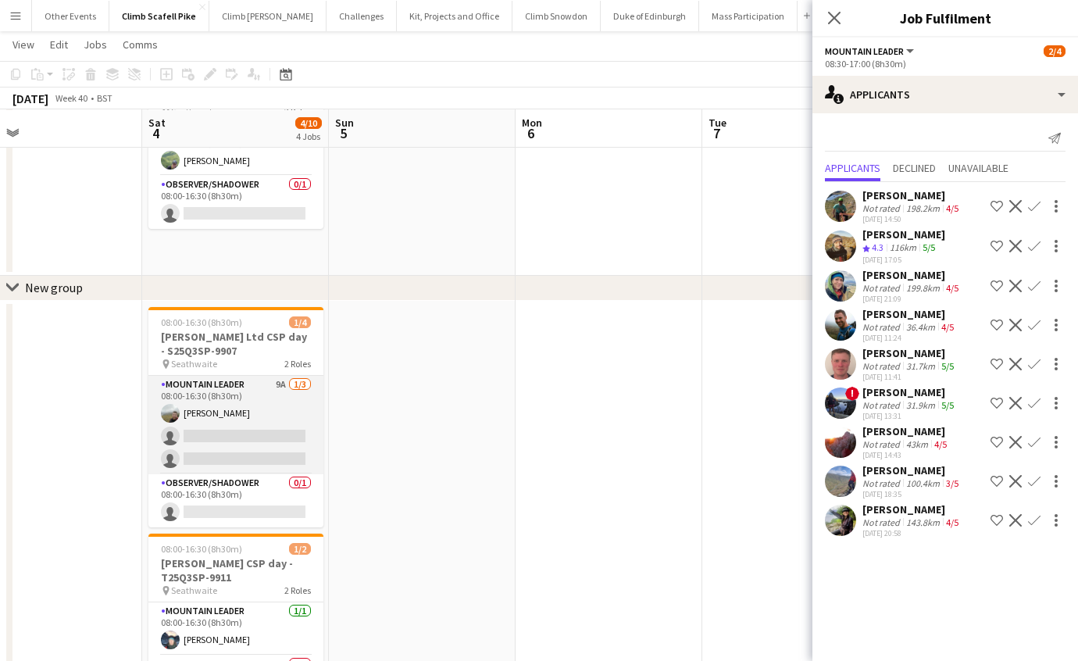
click at [230, 437] on app-card-role "Mountain Leader 9A [DATE] 08:00-16:30 (8h30m) [PERSON_NAME] single-neutral-acti…" at bounding box center [235, 425] width 175 height 98
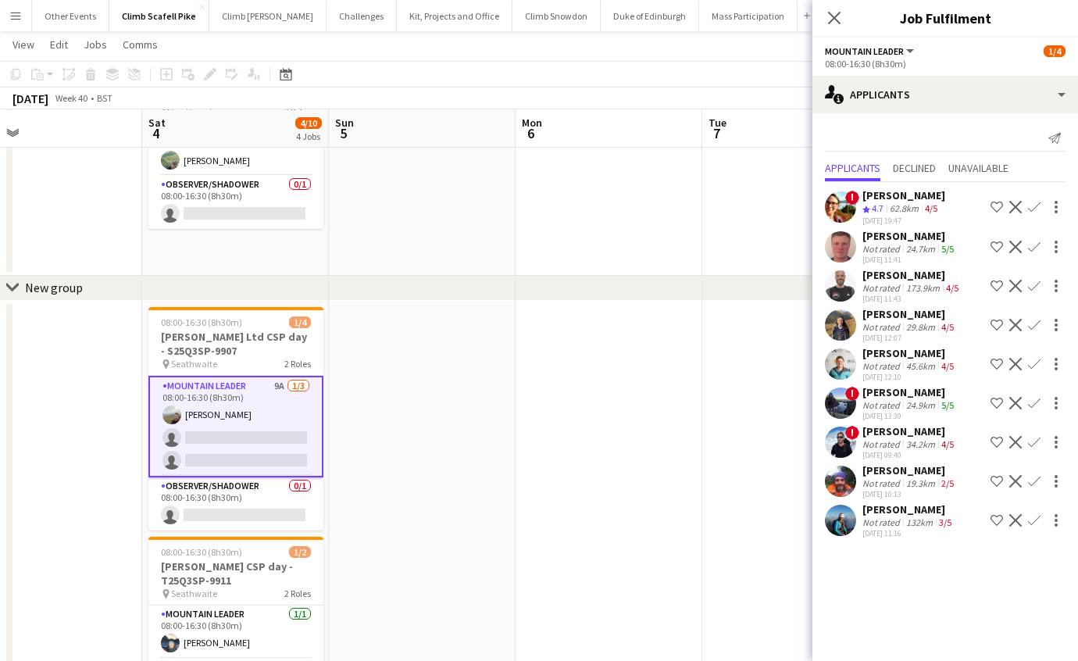
click at [621, 480] on app-date-cell at bounding box center [609, 613] width 187 height 624
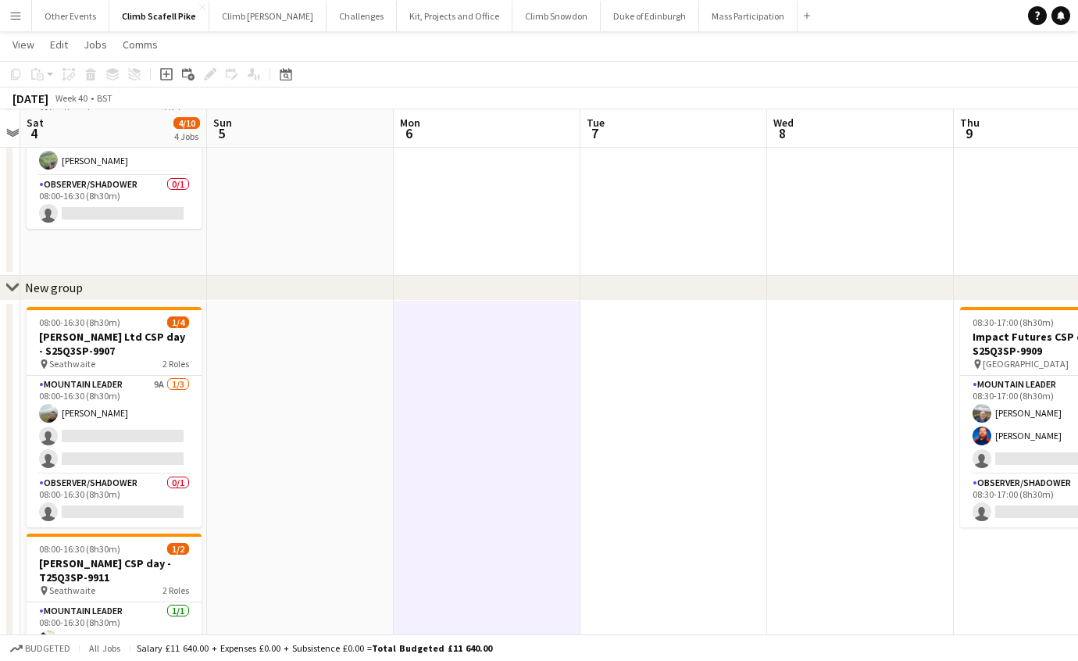
scroll to position [0, 580]
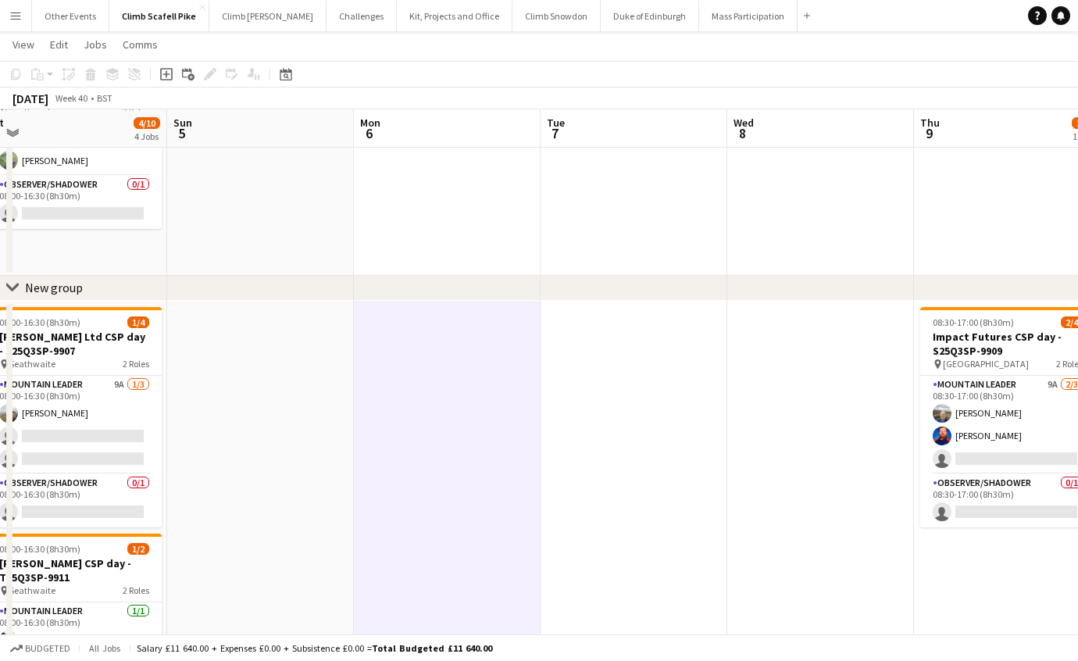
drag, startPoint x: 706, startPoint y: 472, endPoint x: 360, endPoint y: 506, distance: 347.1
click at [356, 509] on app-calendar-viewport "Wed 1 Thu 2 Fri 3 Sat 4 4/10 4 Jobs Sun 5 Mon 6 Tue 7 Wed 8 Thu 9 2/4 1 Job Fri…" at bounding box center [539, 436] width 1078 height 977
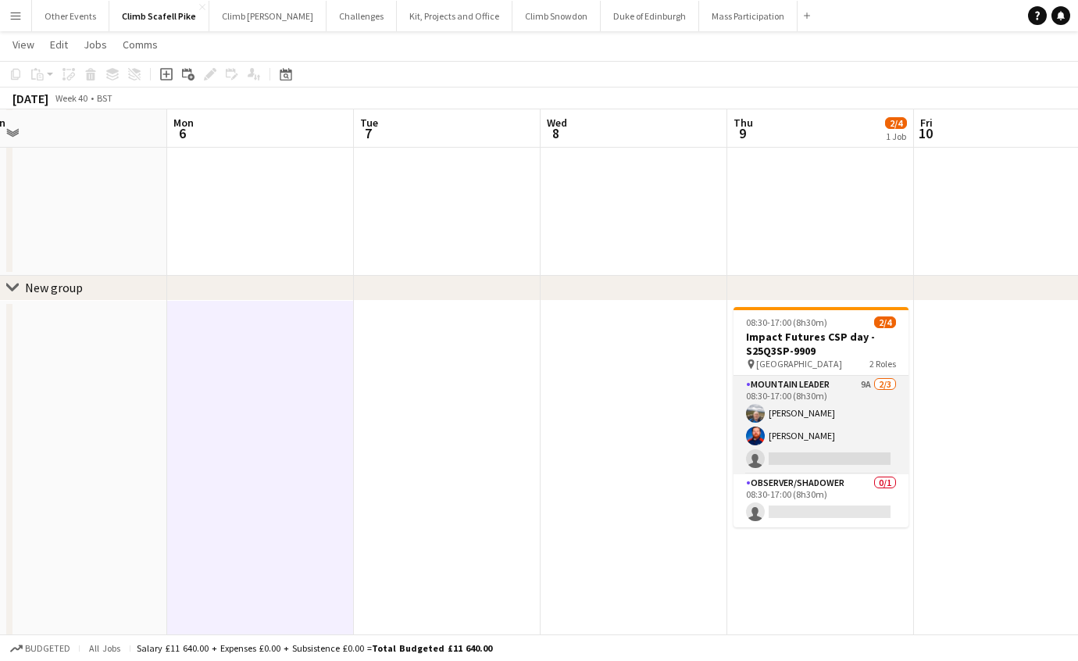
click at [838, 438] on app-card-role "Mountain Leader 9A [DATE] 08:30-17:00 (8h30m) [PERSON_NAME] [PERSON_NAME] singl…" at bounding box center [821, 425] width 175 height 98
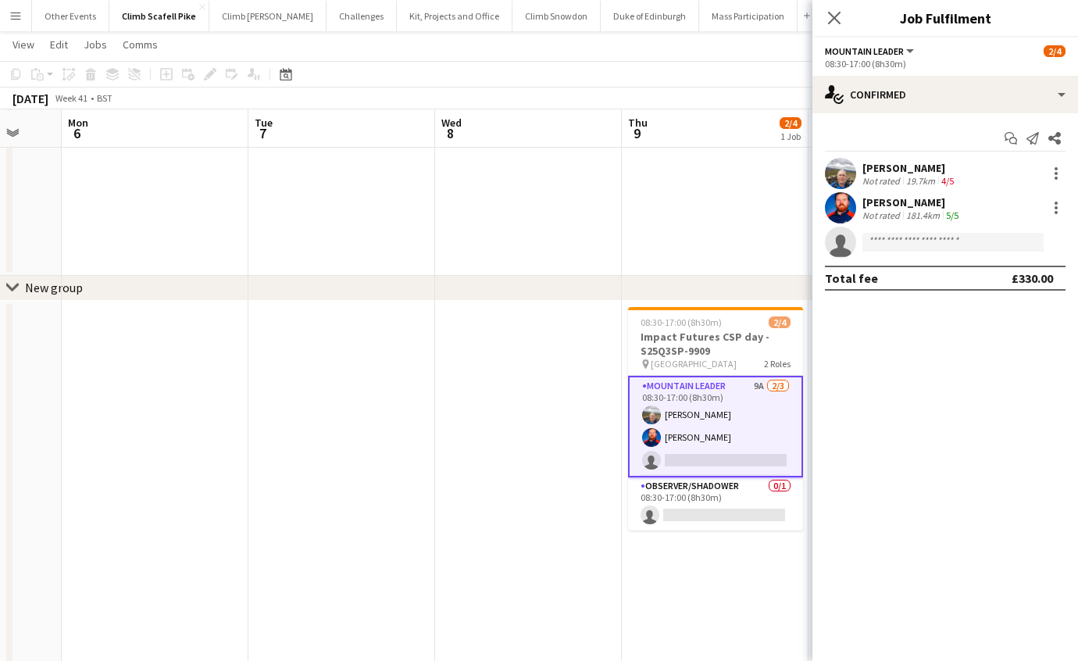
scroll to position [0, 647]
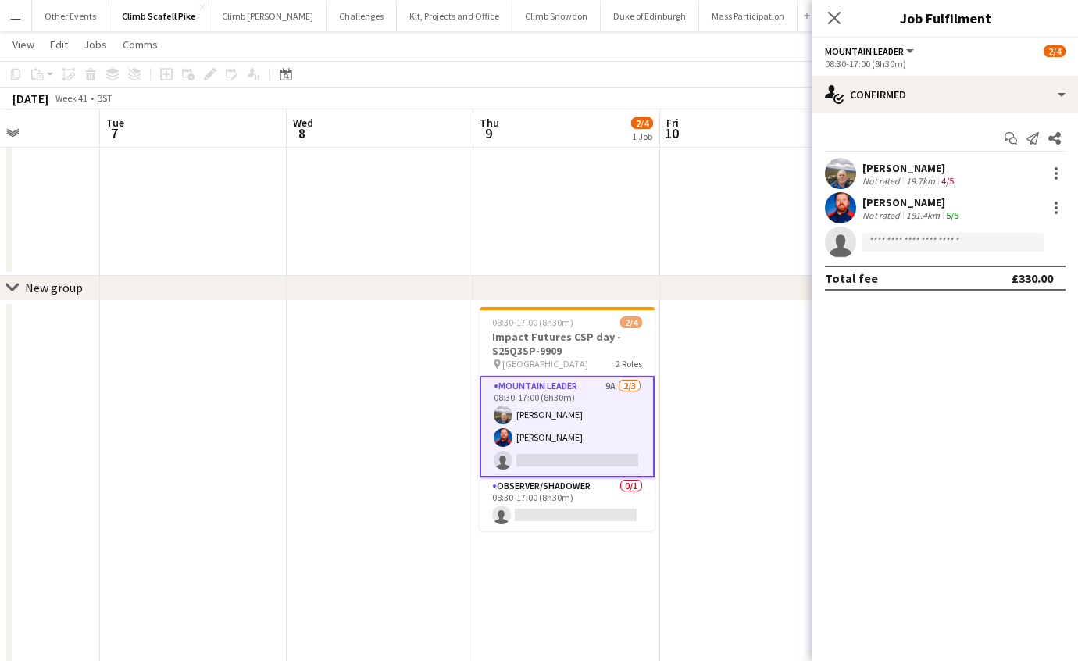
drag, startPoint x: 645, startPoint y: 584, endPoint x: 397, endPoint y: 585, distance: 247.7
click at [397, 585] on app-calendar-viewport "Fri 3 Sat 4 4/10 4 Jobs Sun 5 Mon 6 Tue 7 Wed 8 Thu 9 2/4 1 Job Fri 10 Sat 11 1…" at bounding box center [539, 436] width 1078 height 977
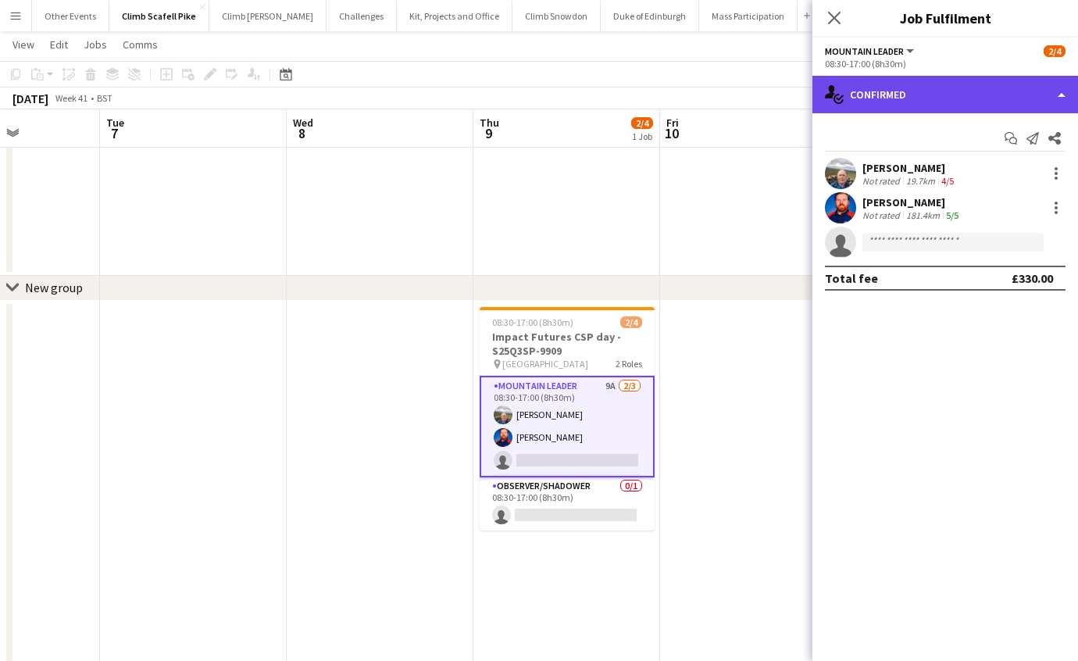
click at [1011, 100] on div "single-neutral-actions-check-2 Confirmed" at bounding box center [946, 95] width 266 height 38
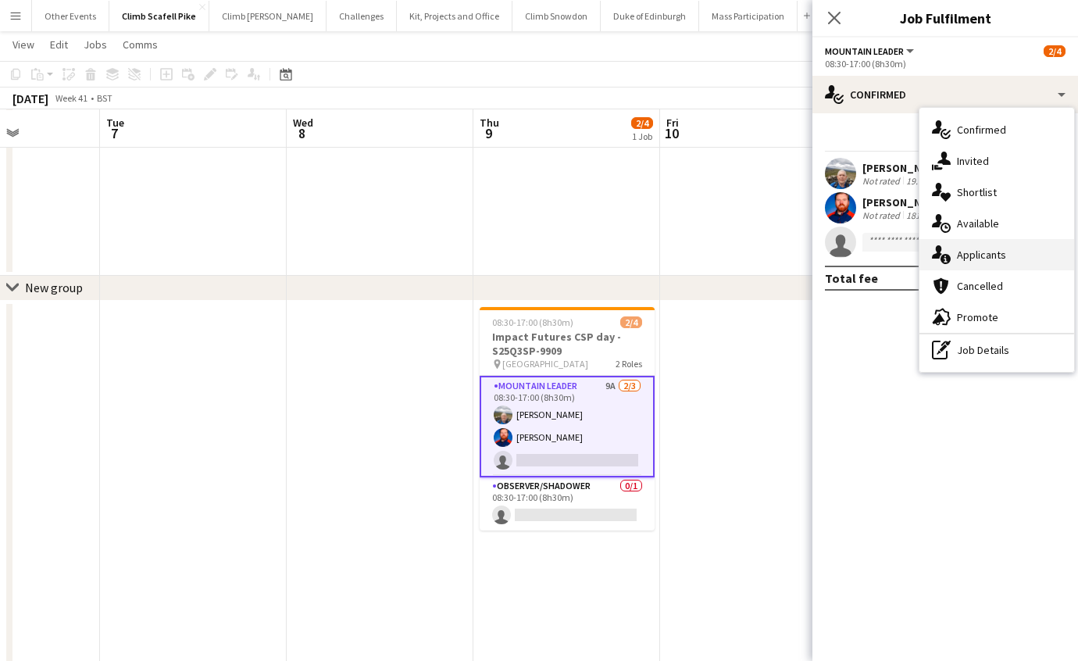
click at [1010, 254] on div "single-neutral-actions-information Applicants" at bounding box center [997, 254] width 155 height 31
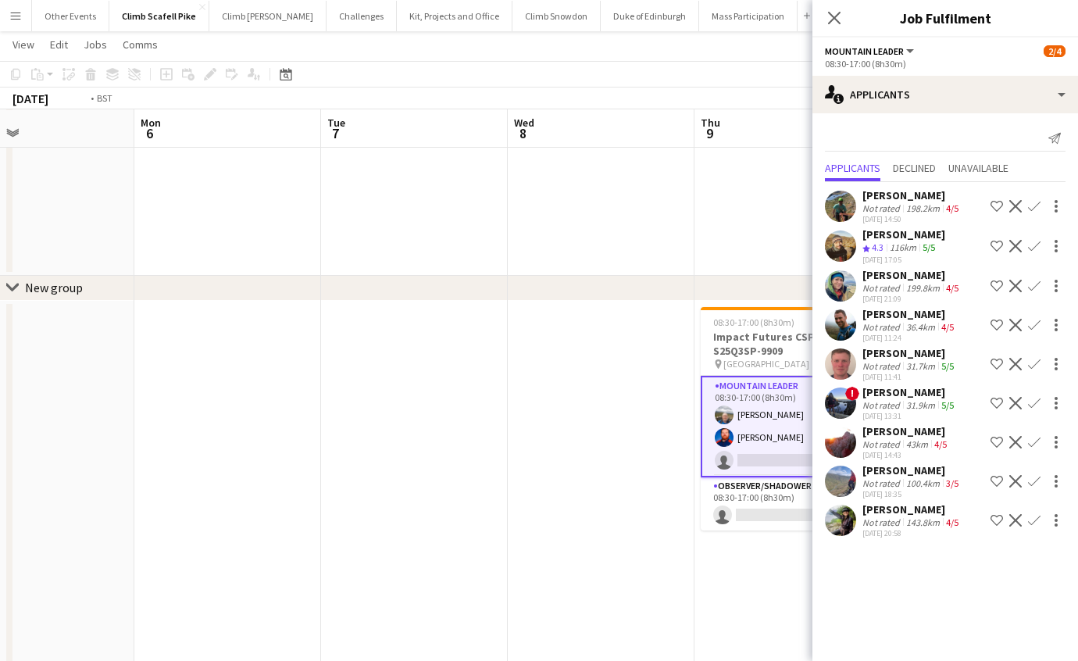
drag, startPoint x: 377, startPoint y: 429, endPoint x: 527, endPoint y: 392, distance: 155.2
click at [594, 387] on app-calendar-viewport "Fri 3 Sat 4 4/10 4 Jobs Sun 5 Mon 6 Tue 7 Wed 8 Thu 9 2/4 1 Job Fri 10 Sat 11 1…" at bounding box center [539, 436] width 1078 height 977
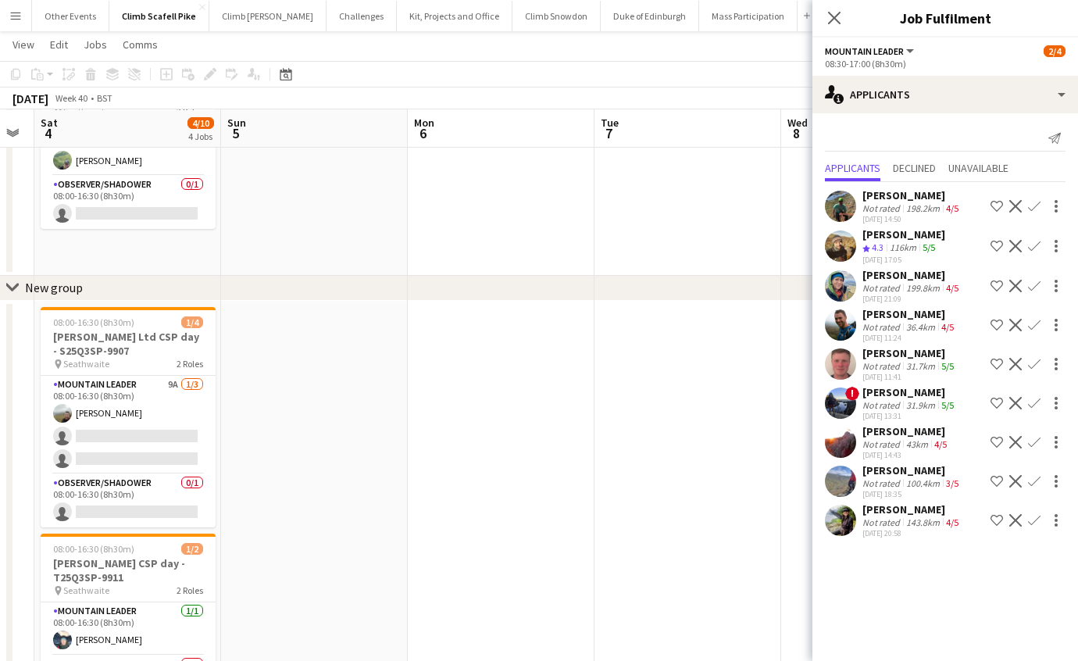
drag, startPoint x: 169, startPoint y: 427, endPoint x: 617, endPoint y: 394, distance: 449.7
click at [619, 394] on app-calendar-viewport "Thu 2 Fri 3 Sat 4 4/10 4 Jobs Sun 5 Mon 6 Tue 7 Wed 8 Thu 9 2/4 1 Job Fri 10 Sa…" at bounding box center [539, 436] width 1078 height 977
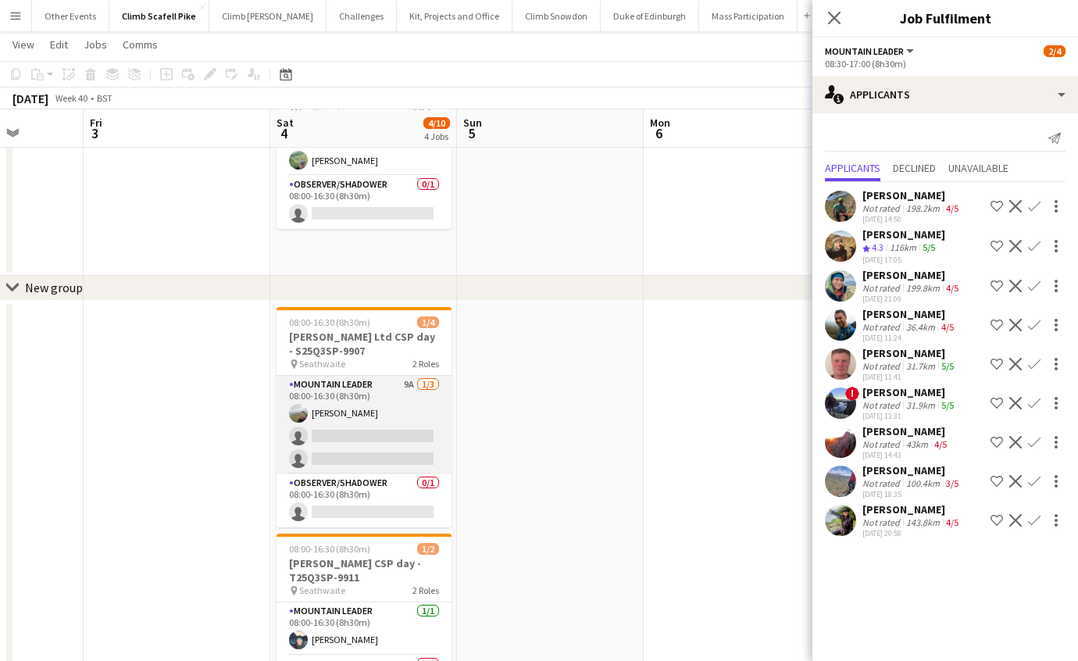
click at [338, 440] on app-card-role "Mountain Leader 9A [DATE] 08:00-16:30 (8h30m) [PERSON_NAME] single-neutral-acti…" at bounding box center [364, 425] width 175 height 98
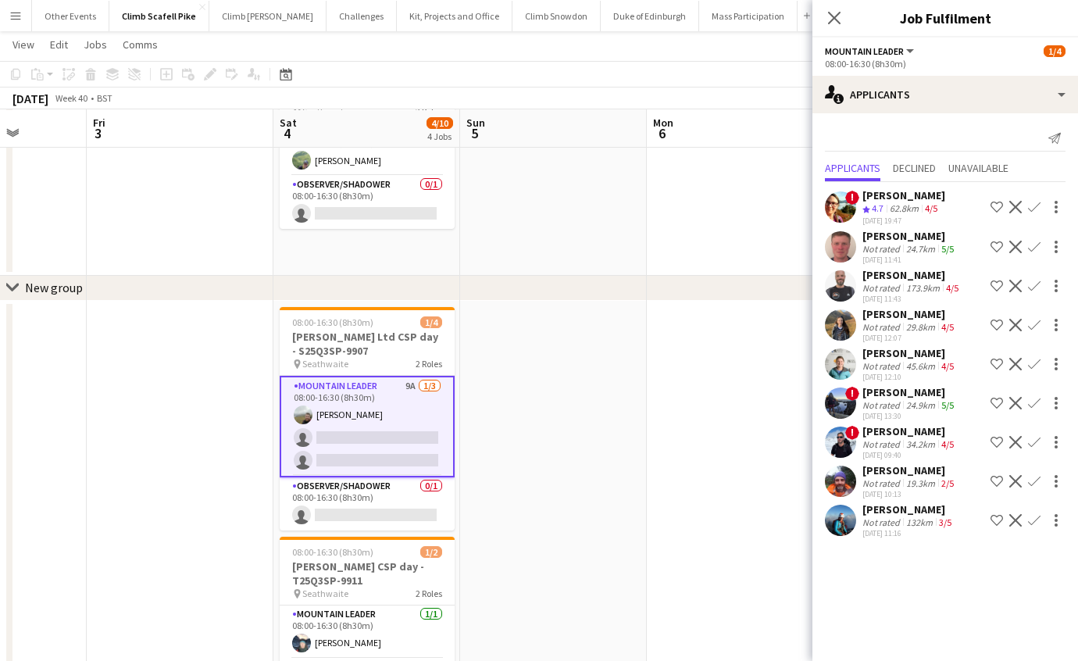
click at [841, 393] on app-user-avatar at bounding box center [840, 403] width 31 height 31
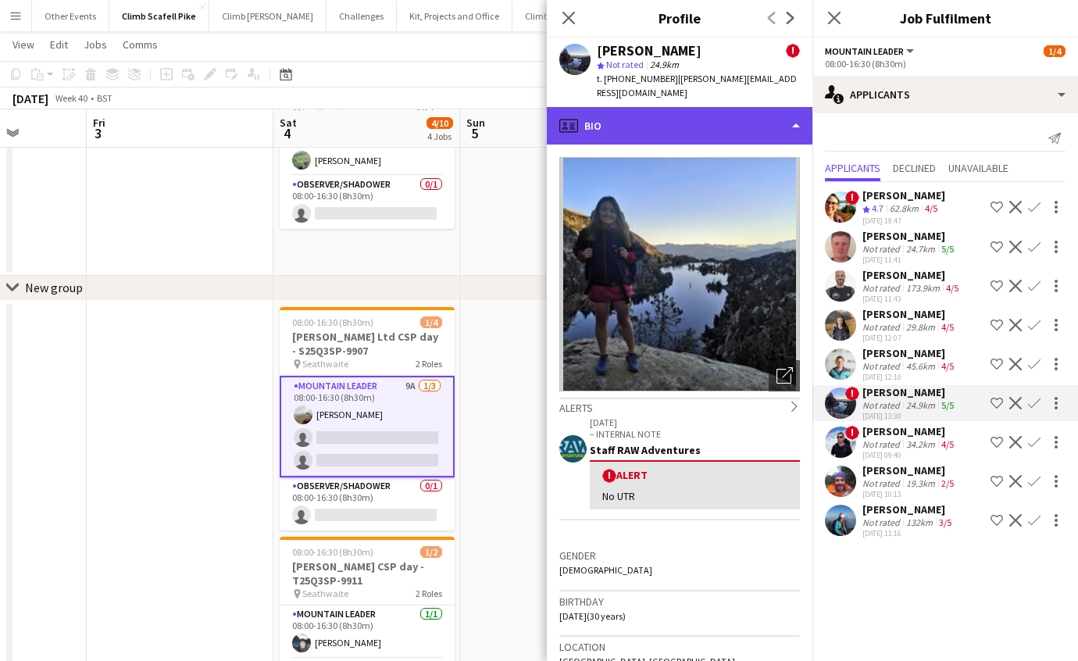
click at [772, 116] on div "profile Bio" at bounding box center [680, 126] width 266 height 38
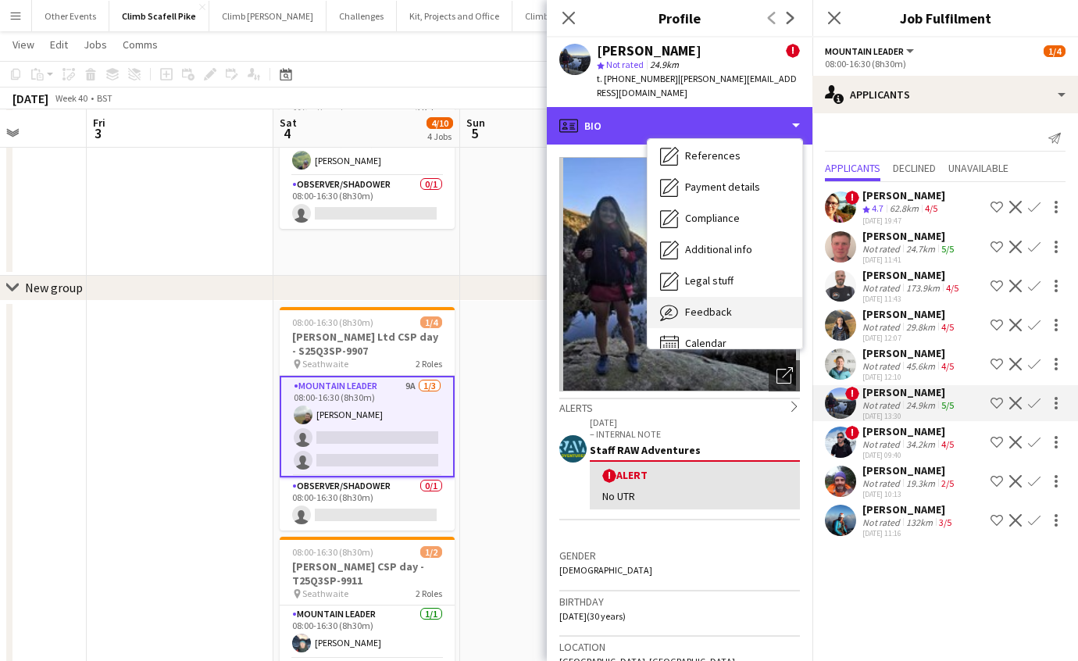
scroll to position [177, 0]
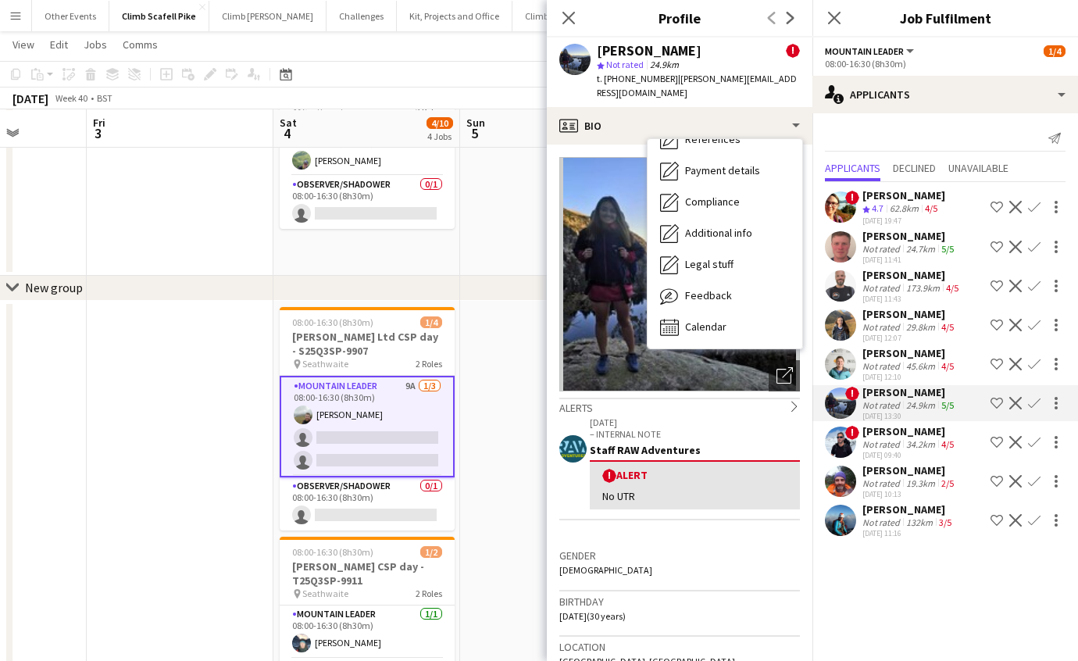
click at [1035, 403] on app-icon "Confirm" at bounding box center [1034, 403] width 13 height 13
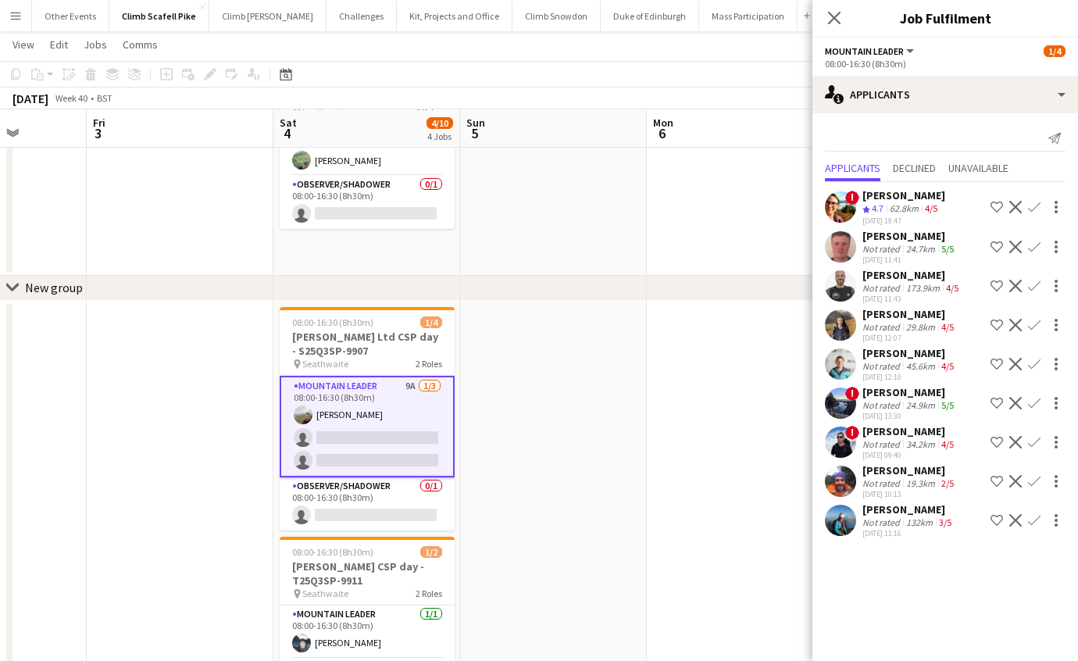
click at [1035, 403] on app-icon "Confirm" at bounding box center [1034, 403] width 13 height 13
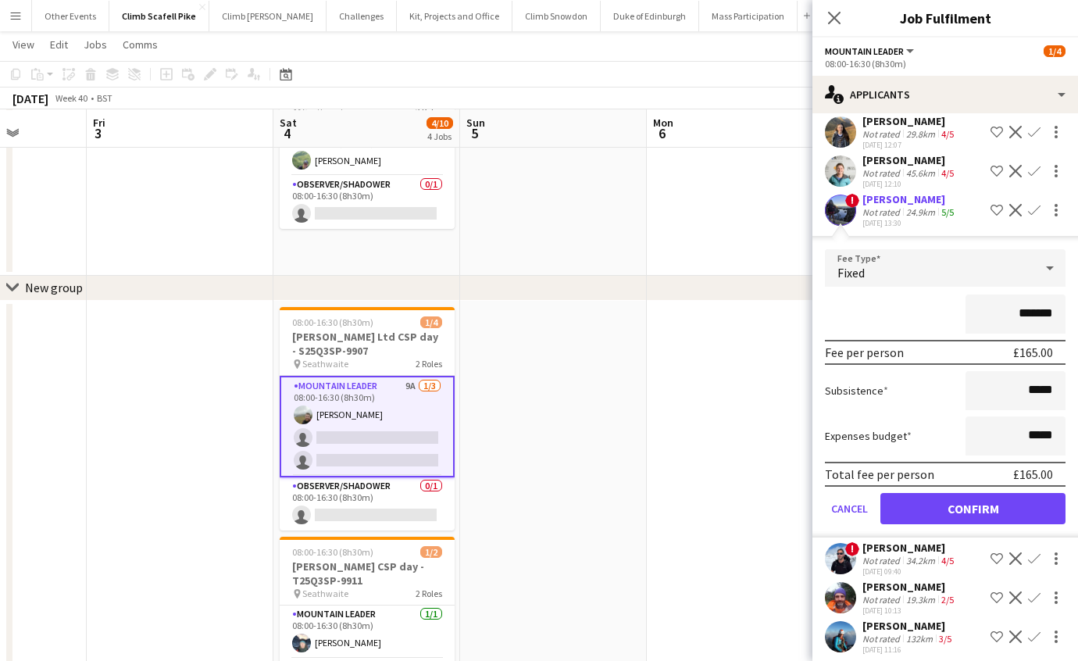
scroll to position [197, 0]
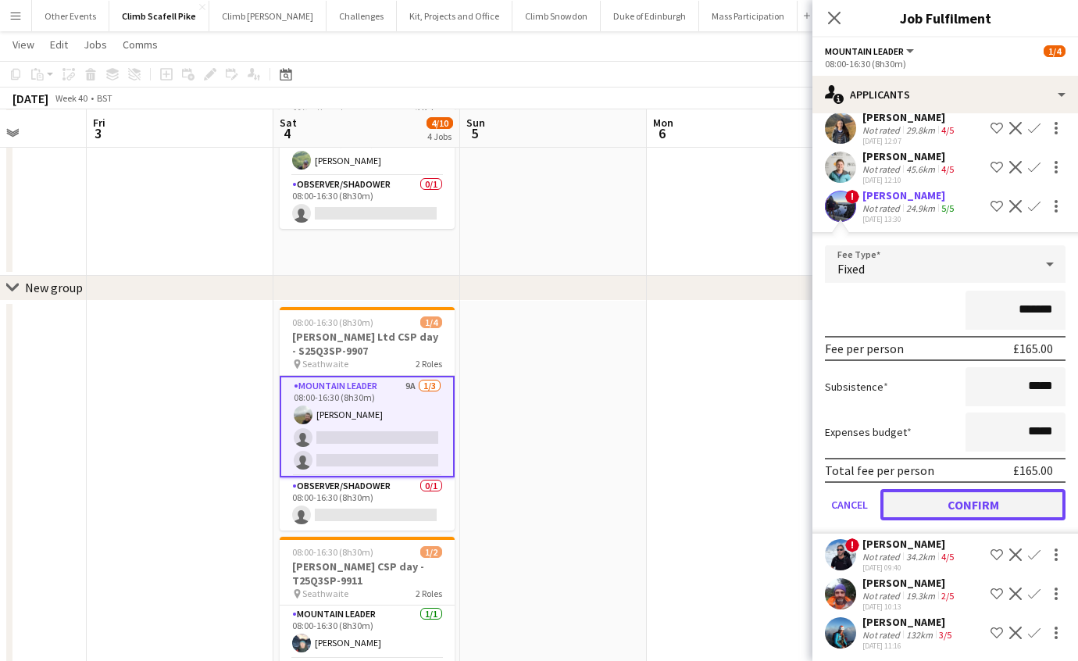
click at [1000, 498] on button "Confirm" at bounding box center [973, 504] width 185 height 31
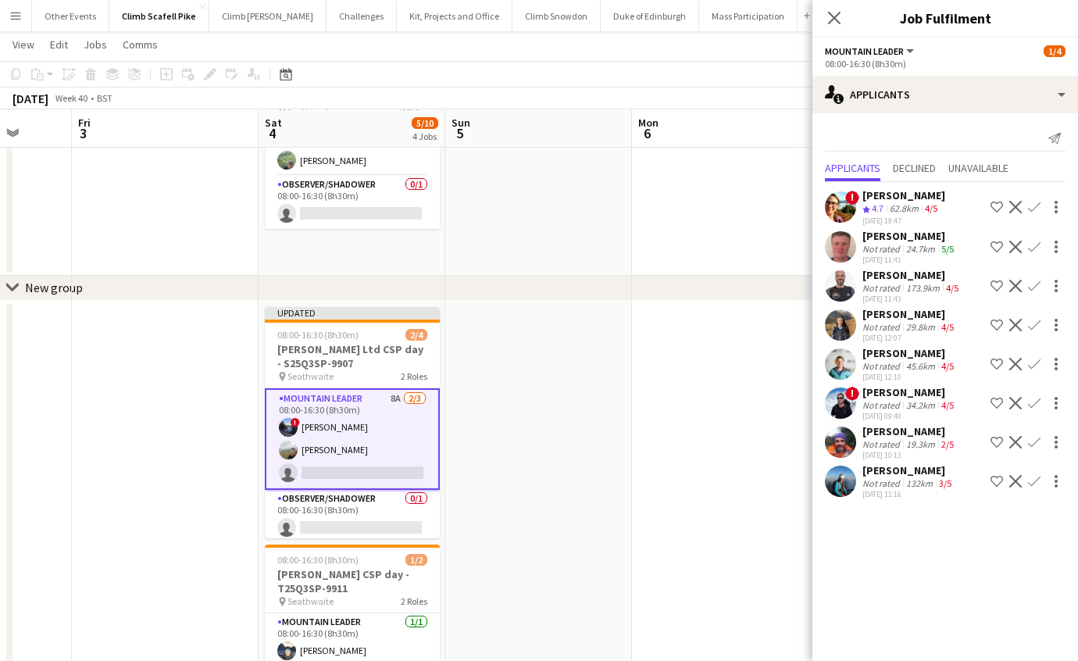
drag, startPoint x: 484, startPoint y: 522, endPoint x: 415, endPoint y: 487, distance: 77.2
click at [273, 524] on app-calendar-viewport "Tue 30 Wed 1 Thu 2 Fri 3 Sat 4 5/10 4 Jobs Sun 5 Mon 6 Tue 7 Wed 8 Thu 9 2/4 1 …" at bounding box center [539, 436] width 1078 height 977
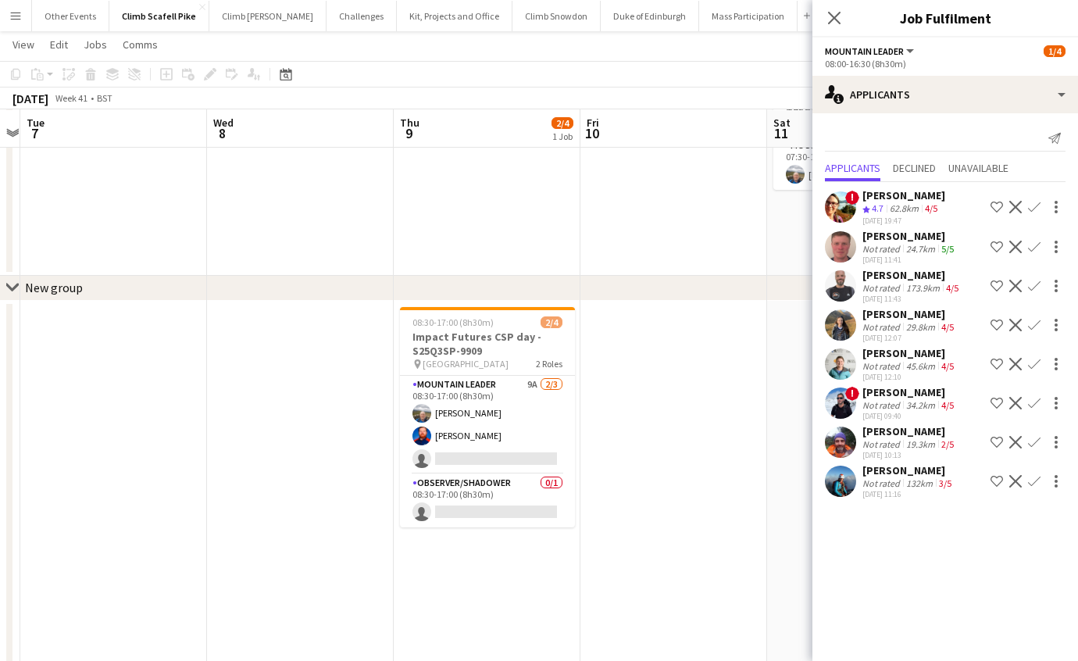
scroll to position [0, 610]
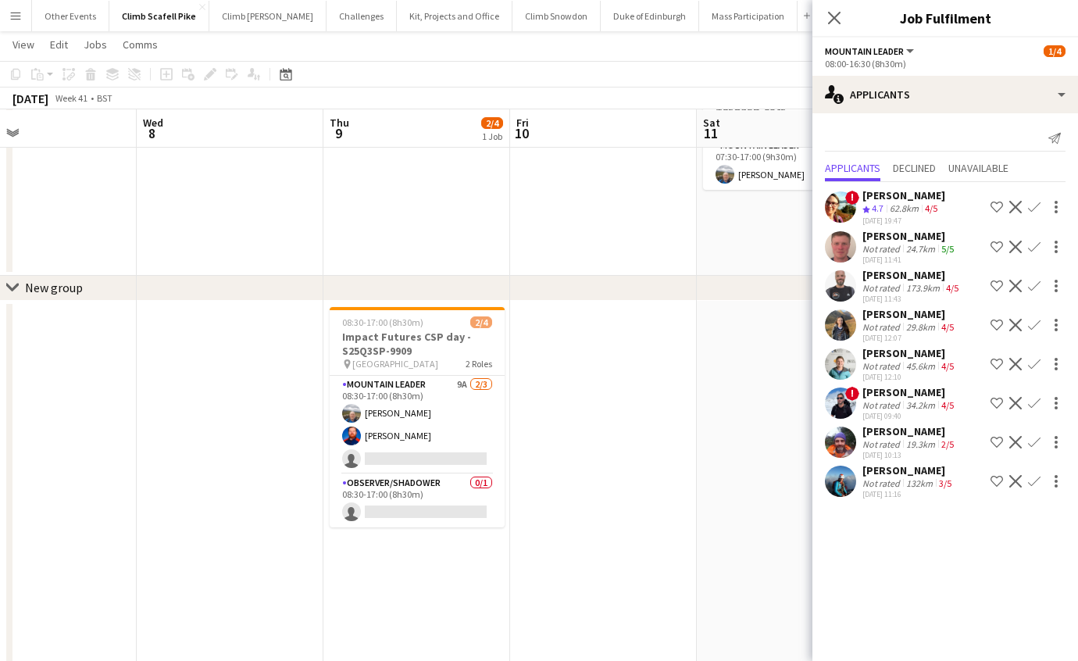
drag, startPoint x: 656, startPoint y: 447, endPoint x: 173, endPoint y: 486, distance: 485.3
click at [173, 486] on app-calendar-viewport "Sat 4 5/10 4 Jobs Sun 5 Mon 6 Tue 7 Wed 8 Thu 9 2/4 1 Job Fri 10 Sat 11 1/1 1 J…" at bounding box center [539, 436] width 1078 height 977
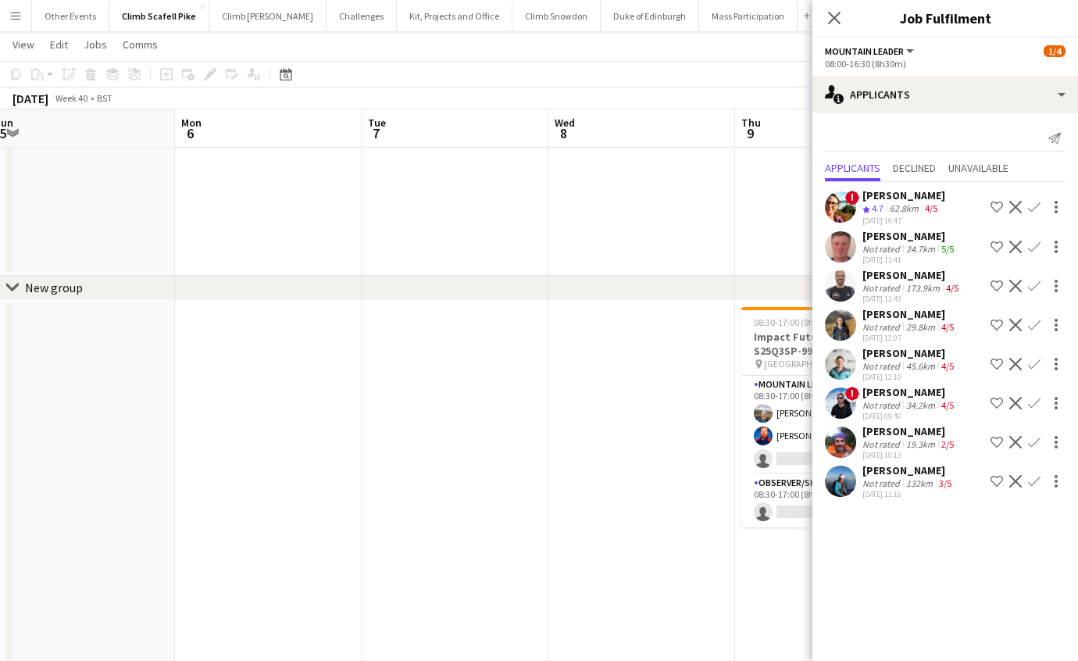
drag, startPoint x: 73, startPoint y: 513, endPoint x: 521, endPoint y: 454, distance: 451.6
click at [663, 457] on app-calendar-viewport "Fri 3 Sat 4 5/10 4 Jobs Sun 5 Mon 6 Tue 7 Wed 8 Thu 9 2/4 1 Job Fri 10 Sat 11 1…" at bounding box center [539, 436] width 1078 height 977
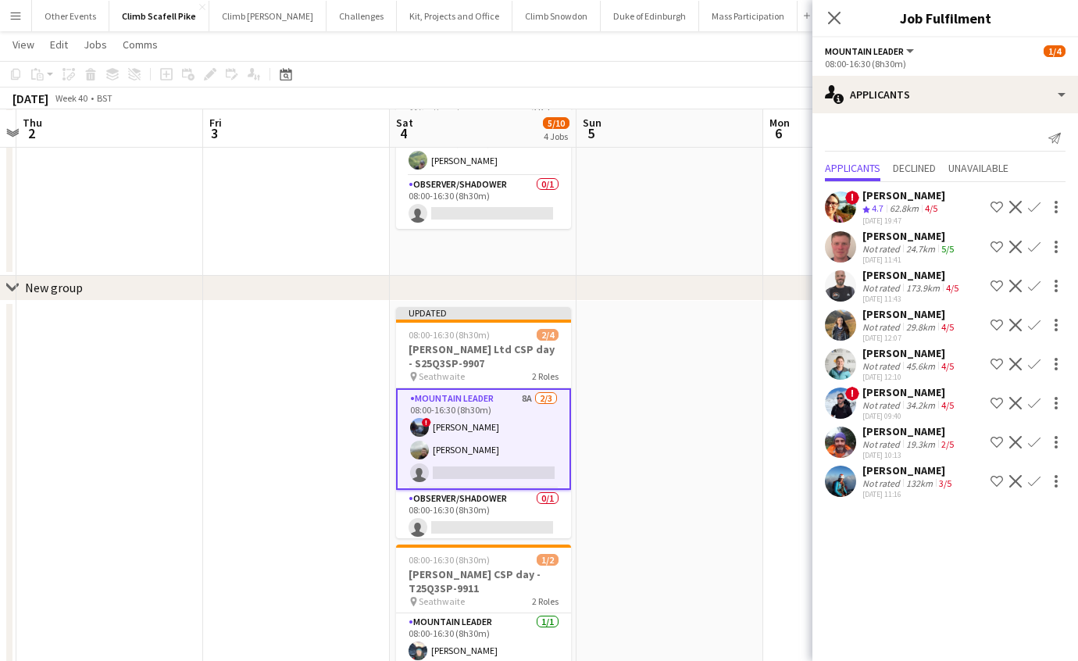
drag, startPoint x: 465, startPoint y: 461, endPoint x: 742, endPoint y: 438, distance: 277.5
click at [761, 438] on app-calendar-viewport "Tue 30 Wed 1 Thu 2 Fri 3 Sat 4 5/10 4 Jobs Sun 5 Mon 6 Tue 7 Wed 8 Thu 9 2/4 1 …" at bounding box center [539, 436] width 1078 height 977
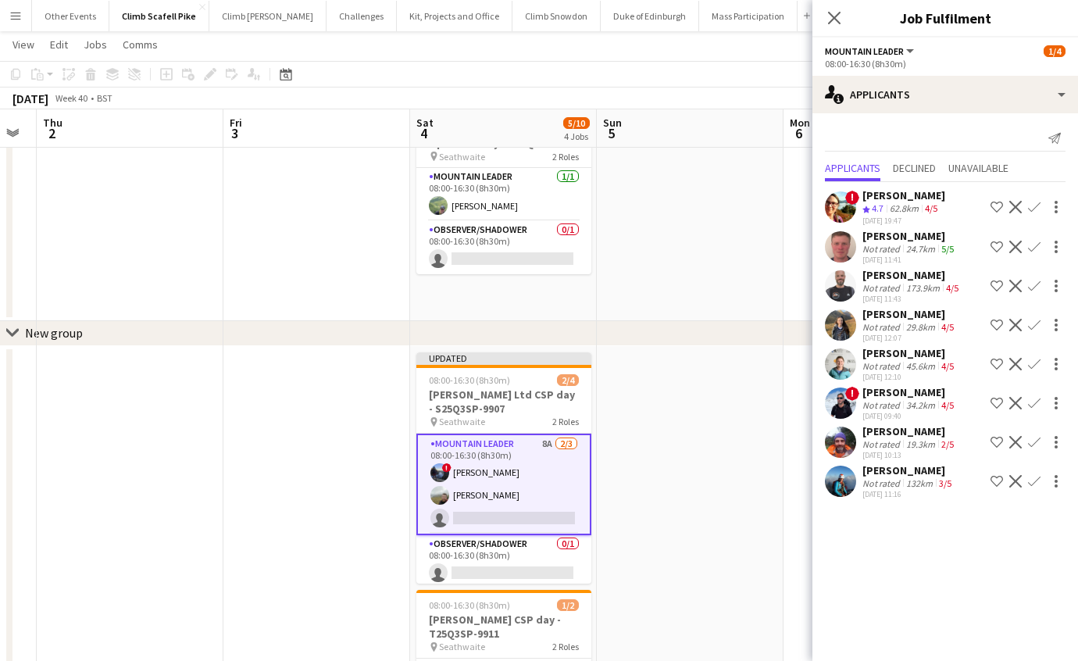
scroll to position [0, 508]
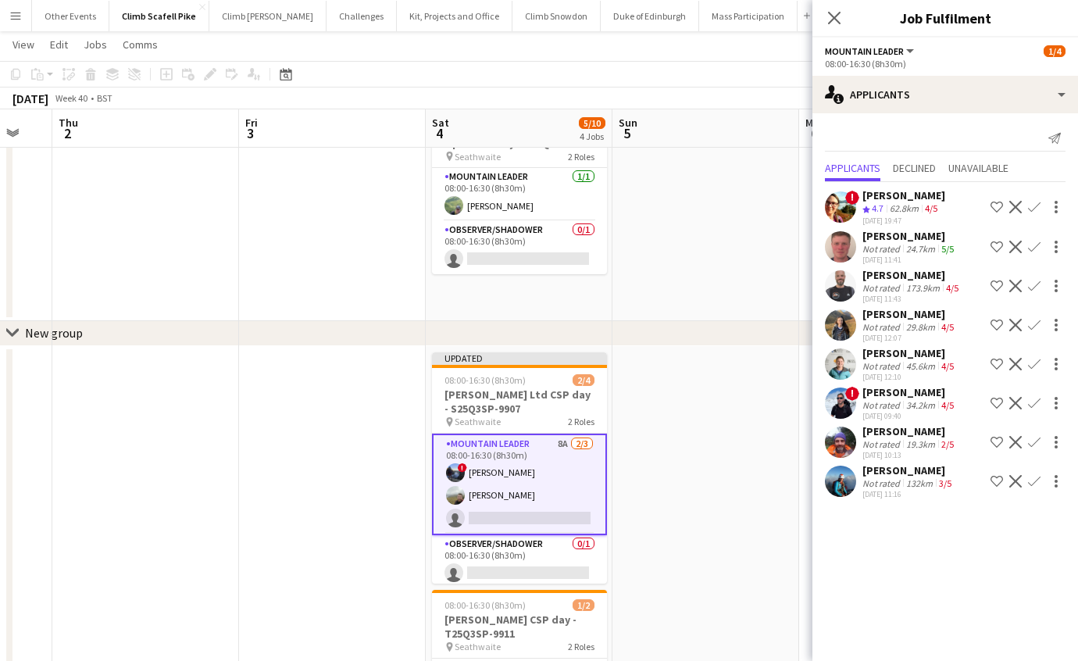
drag, startPoint x: 776, startPoint y: 516, endPoint x: 456, endPoint y: 512, distance: 320.4
click at [456, 512] on app-calendar-viewport "Mon 29 Tue 30 Wed 1 Thu 2 Fri 3 Sat 4 5/10 4 Jobs Sun 5 Mon 6 Tue 7 Wed 8 Thu 9…" at bounding box center [539, 481] width 1078 height 977
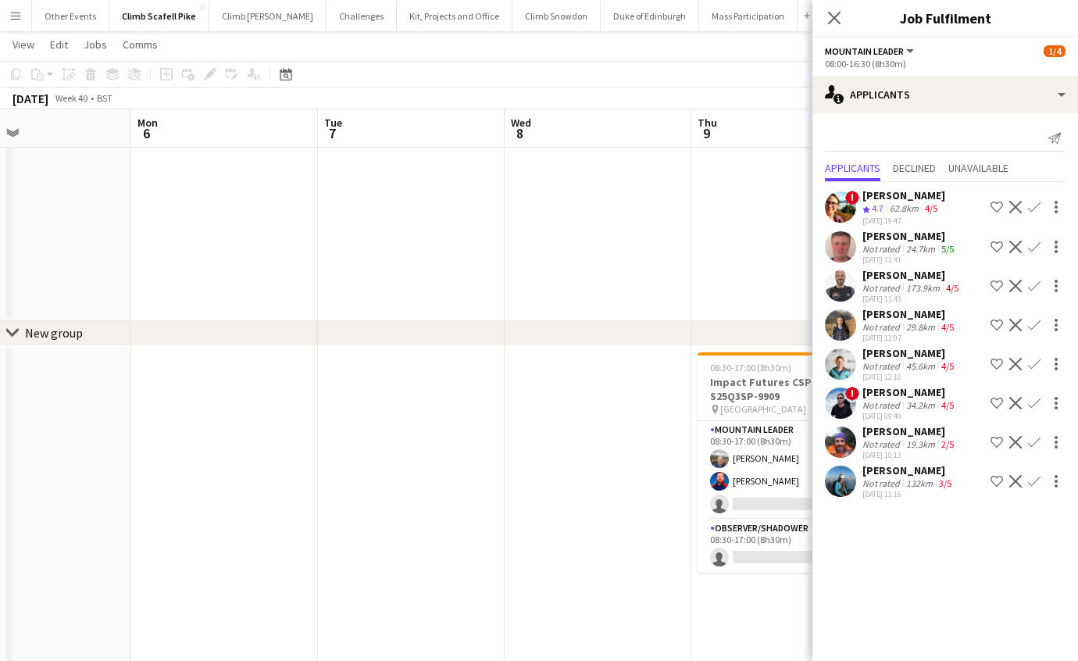
drag, startPoint x: 293, startPoint y: 498, endPoint x: 198, endPoint y: 502, distance: 94.7
click at [152, 498] on app-calendar-viewport "Thu 2 Fri 3 Sat 4 5/10 4 Jobs Sun 5 Mon 6 Tue 7 Wed 8 Thu 9 2/4 1 Job Fri 10 Sa…" at bounding box center [539, 481] width 1078 height 977
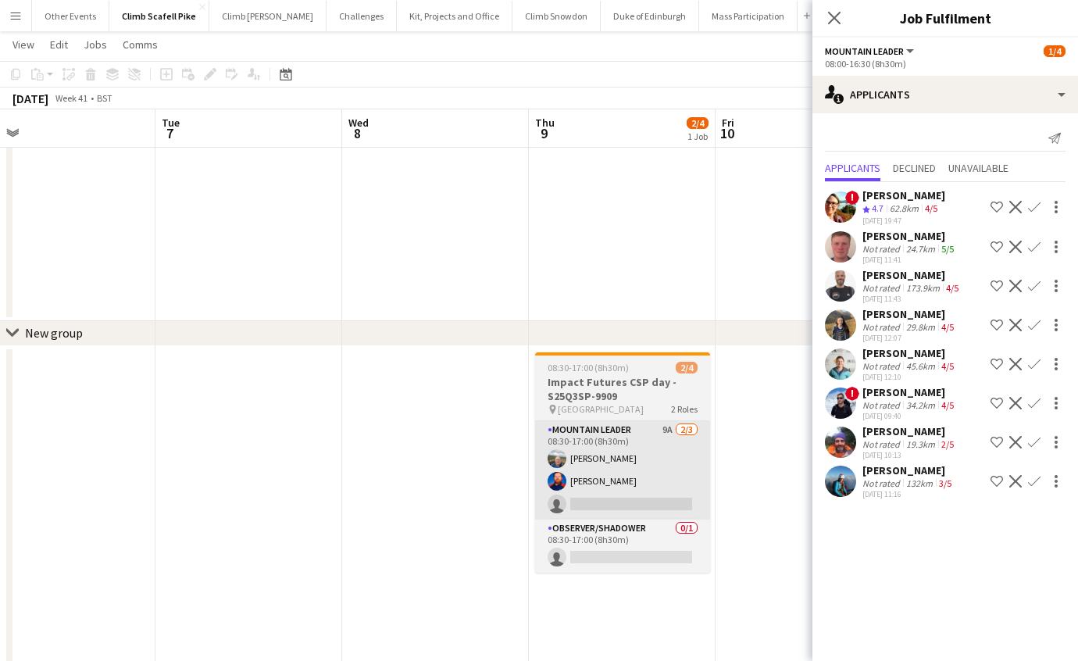
drag, startPoint x: 630, startPoint y: 494, endPoint x: 607, endPoint y: 487, distance: 23.7
click at [592, 495] on app-calendar-viewport "Fri 3 Sat 4 5/10 4 Jobs Sun 5 Mon 6 Tue 7 Wed 8 Thu 9 2/4 1 Job Fri 10 Sat 11 1…" at bounding box center [539, 481] width 1078 height 977
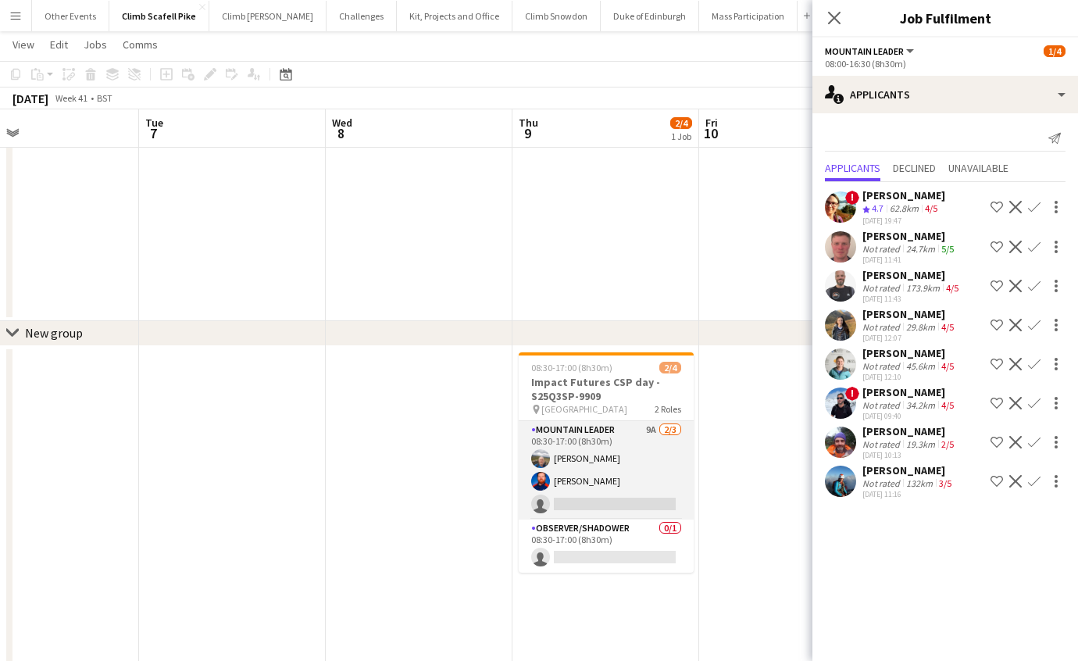
click at [631, 474] on app-card-role "Mountain Leader 9A [DATE] 08:30-17:00 (8h30m) [PERSON_NAME] [PERSON_NAME] singl…" at bounding box center [606, 470] width 175 height 98
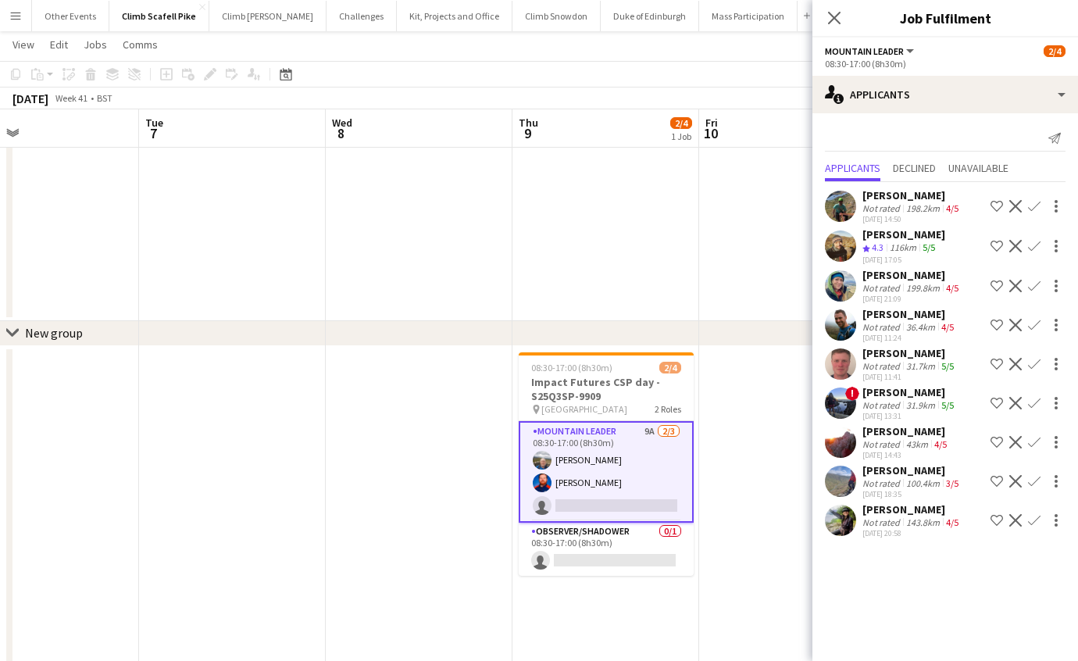
click at [1039, 394] on button "Confirm" at bounding box center [1034, 403] width 19 height 19
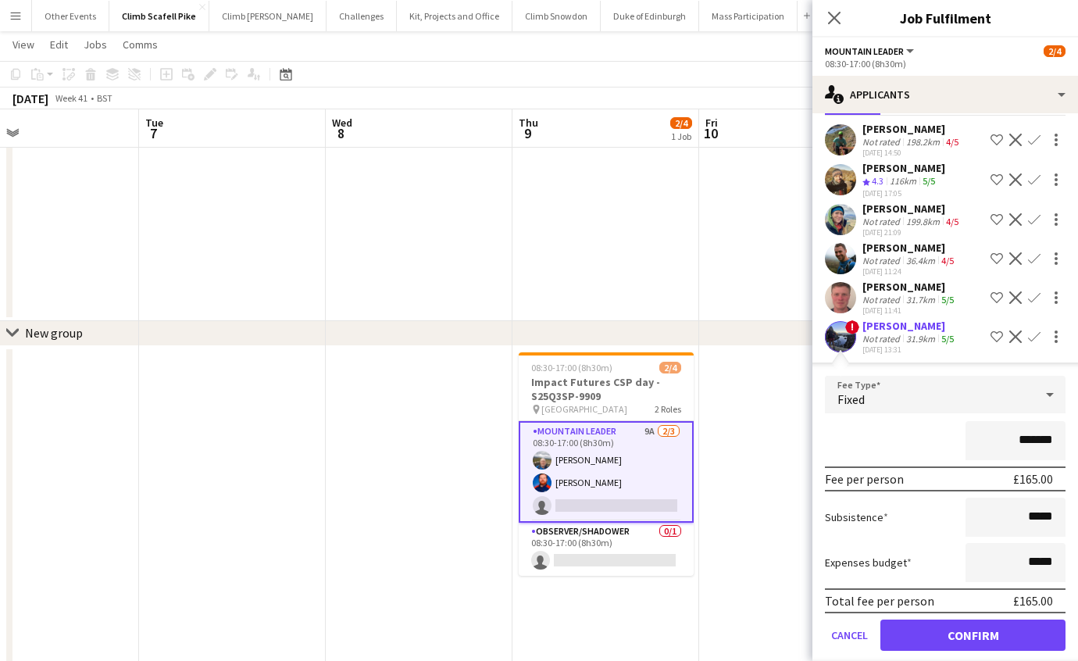
scroll to position [197, 0]
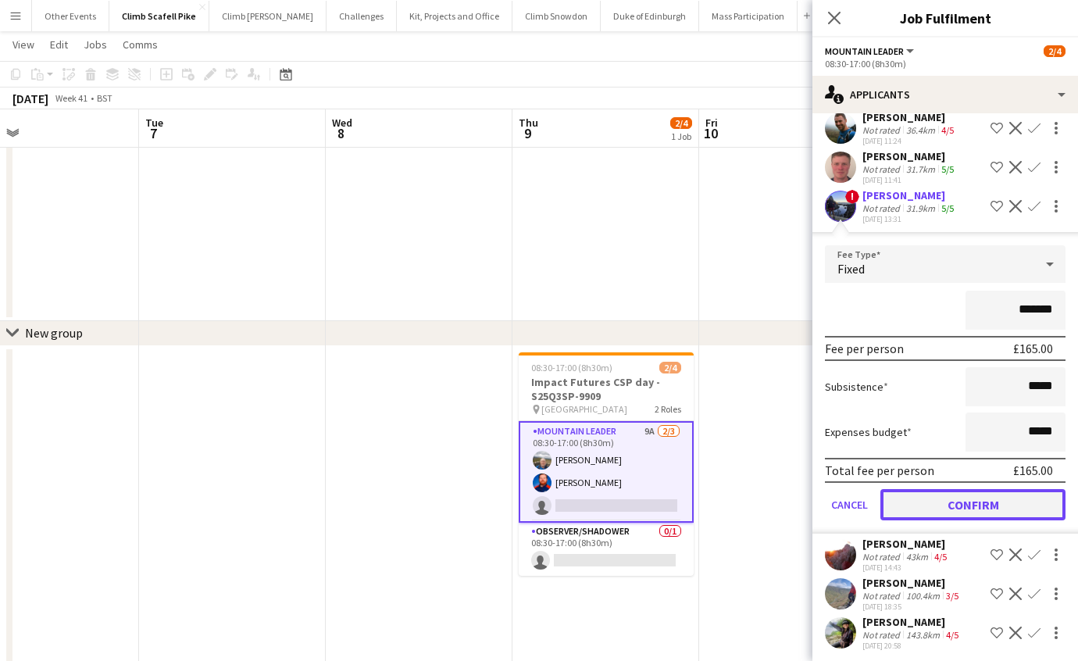
click at [1009, 496] on button "Confirm" at bounding box center [973, 504] width 185 height 31
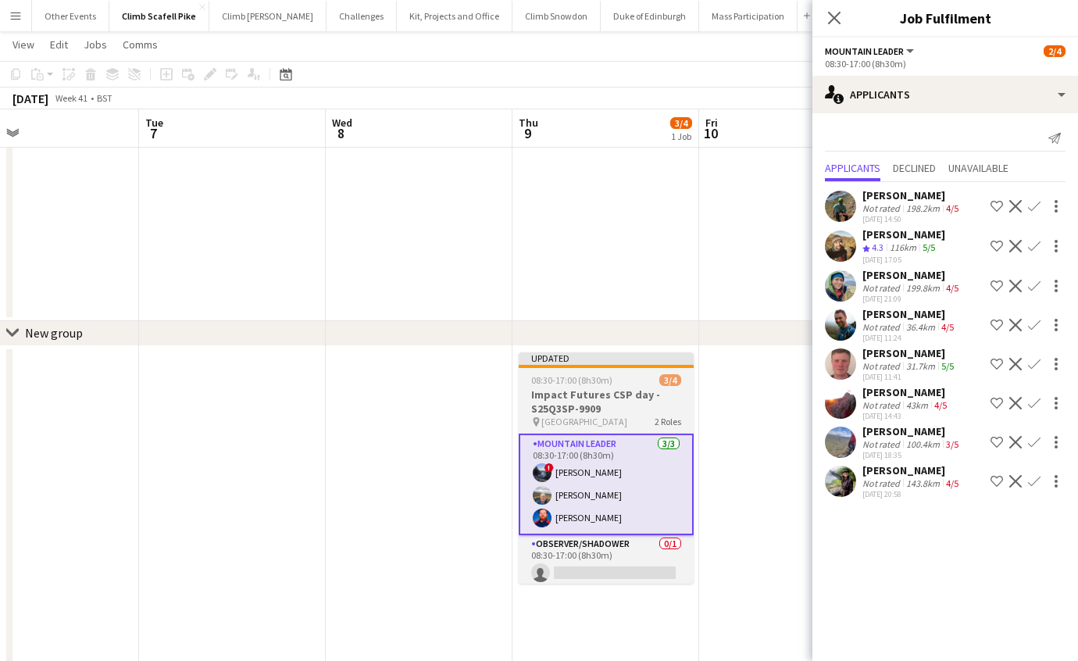
scroll to position [0, 0]
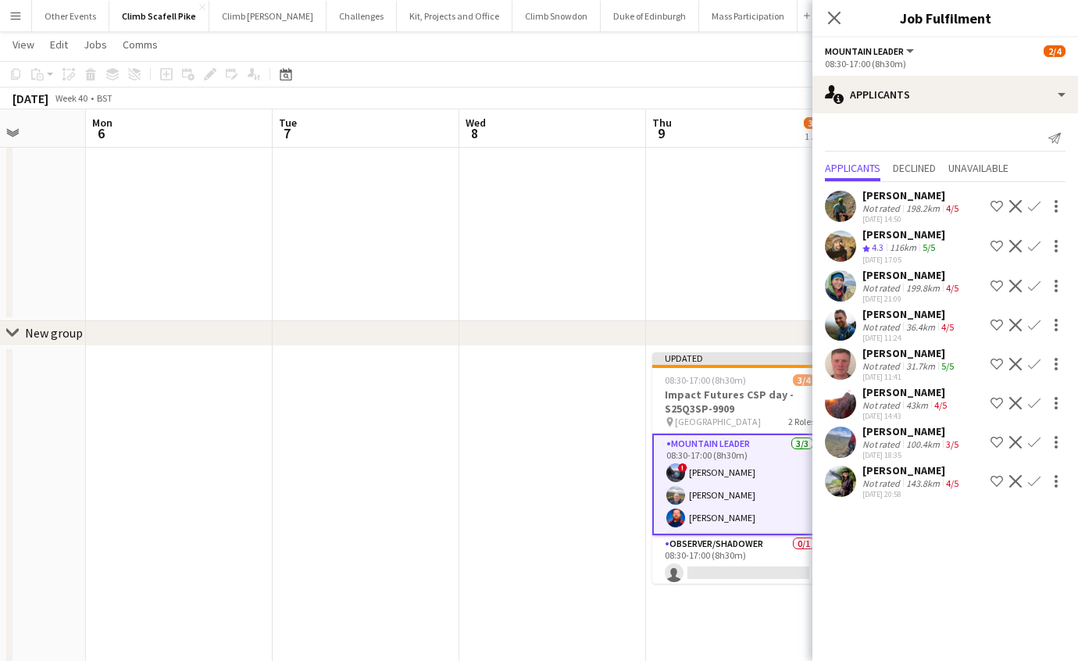
drag, startPoint x: 234, startPoint y: 495, endPoint x: 674, endPoint y: 437, distance: 444.5
click at [743, 441] on app-calendar-viewport "Fri 3 Sat 4 5/10 4 Jobs Sun 5 Mon 6 Tue 7 Wed 8 Thu 9 3/4 1 Job Fri 10 Sat 11 1…" at bounding box center [539, 481] width 1078 height 977
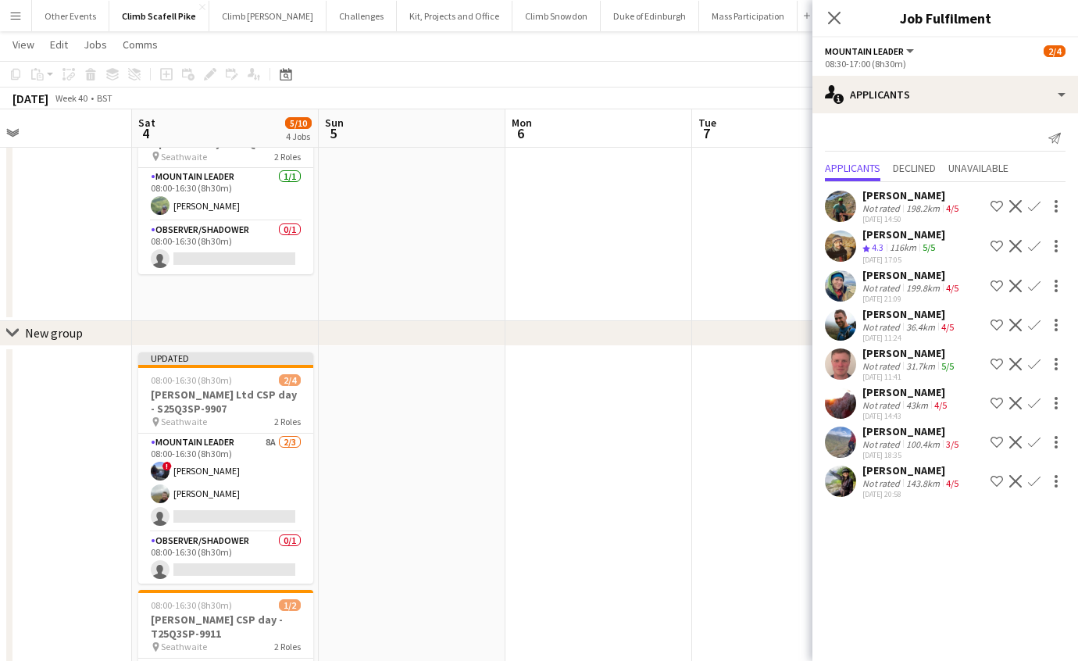
scroll to position [0, 499]
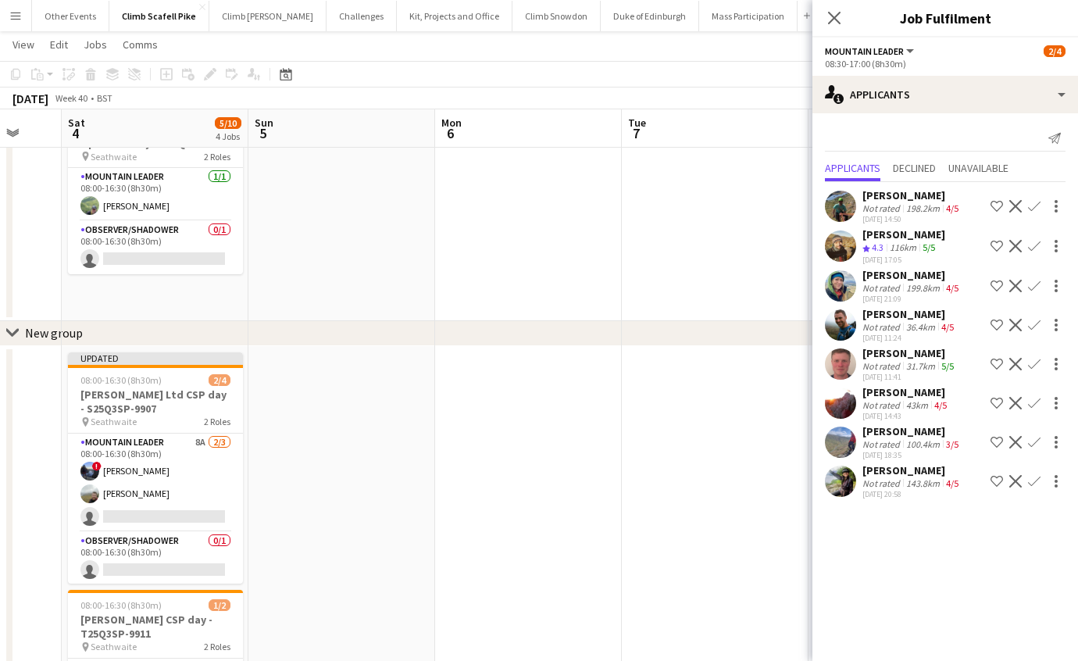
drag, startPoint x: 376, startPoint y: 473, endPoint x: 722, endPoint y: 464, distance: 346.3
click at [722, 464] on app-calendar-viewport "Wed 1 Thu 2 Fri 3 Sat 4 5/10 4 Jobs Sun 5 Mon 6 Tue 7 Wed 8 Thu 9 3/4 1 Job Fri…" at bounding box center [539, 481] width 1078 height 977
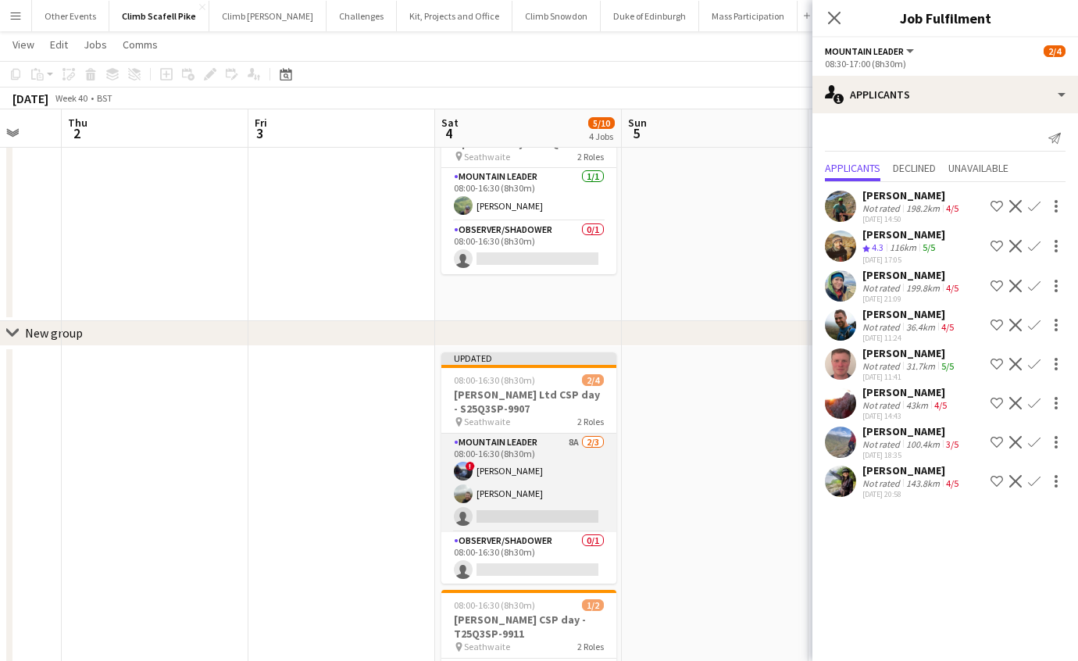
click at [553, 487] on app-card-role "Mountain Leader 8A [DATE] 08:00-16:30 (8h30m) ! [PERSON_NAME] [PERSON_NAME] sin…" at bounding box center [528, 483] width 175 height 98
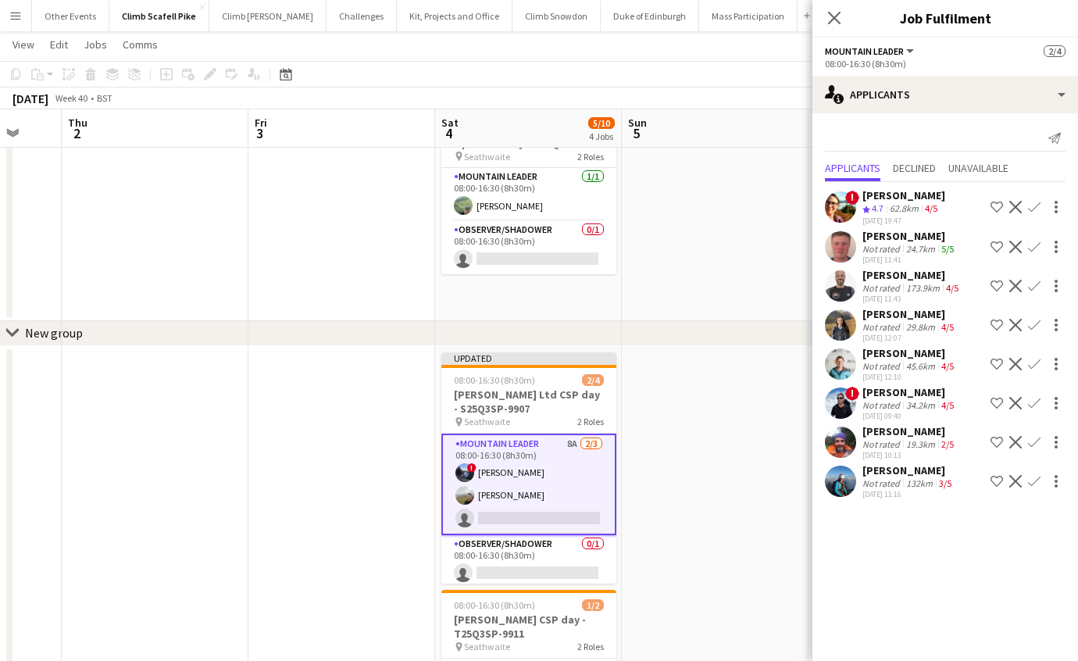
click at [734, 485] on app-date-cell at bounding box center [715, 658] width 187 height 624
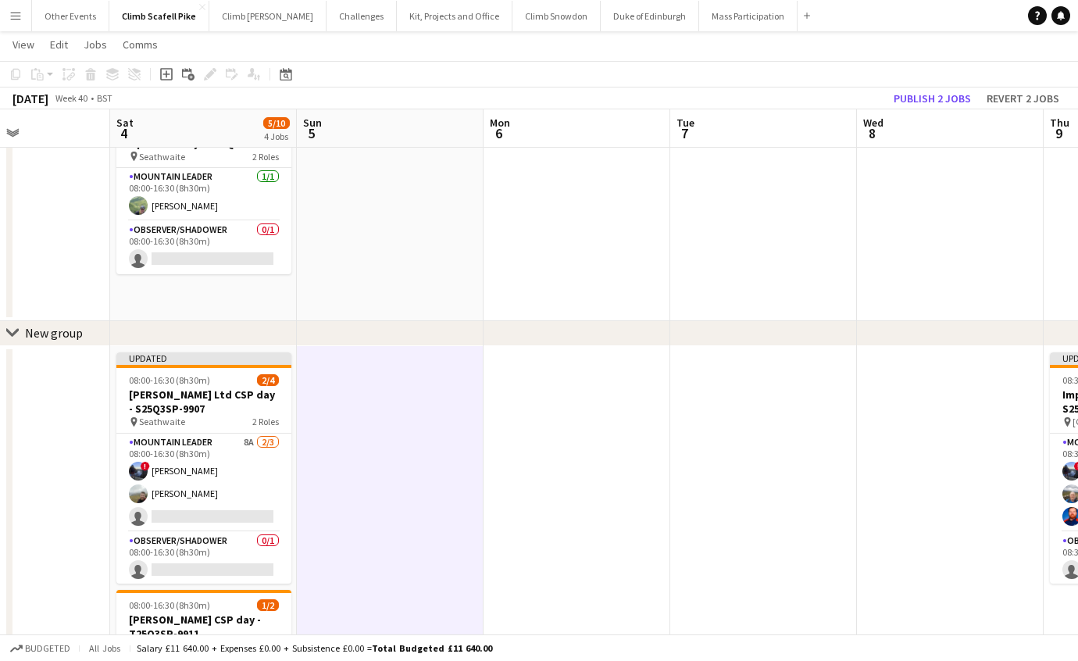
drag, startPoint x: 724, startPoint y: 481, endPoint x: 536, endPoint y: 484, distance: 188.3
click at [404, 474] on app-calendar-viewport "Tue 30 Wed 1 Thu 2 Fri 3 Sat 4 5/10 4 Jobs Sun 5 Mon 6 Tue 7 Wed 8 Thu 9 3/4 1 …" at bounding box center [539, 481] width 1078 height 977
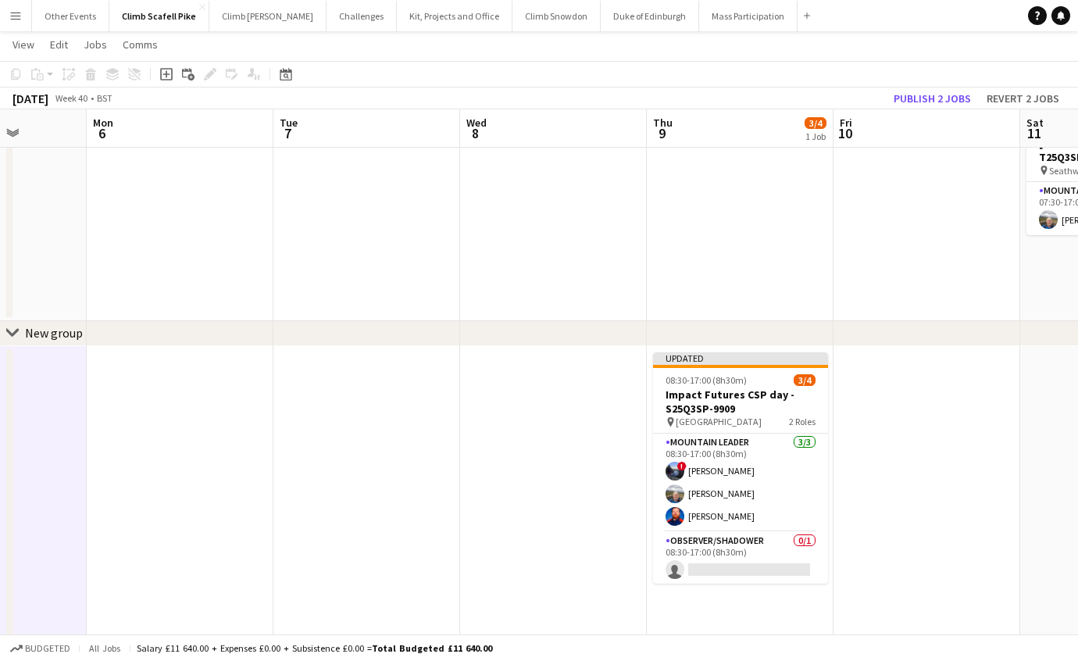
drag, startPoint x: 852, startPoint y: 481, endPoint x: 495, endPoint y: 494, distance: 356.6
click at [495, 494] on app-calendar-viewport "Thu 2 Fri 3 Sat 4 5/10 4 Jobs Sun 5 Mon 6 Tue 7 Wed 8 Thu 9 3/4 1 Job Fri 10 Sa…" at bounding box center [539, 481] width 1078 height 977
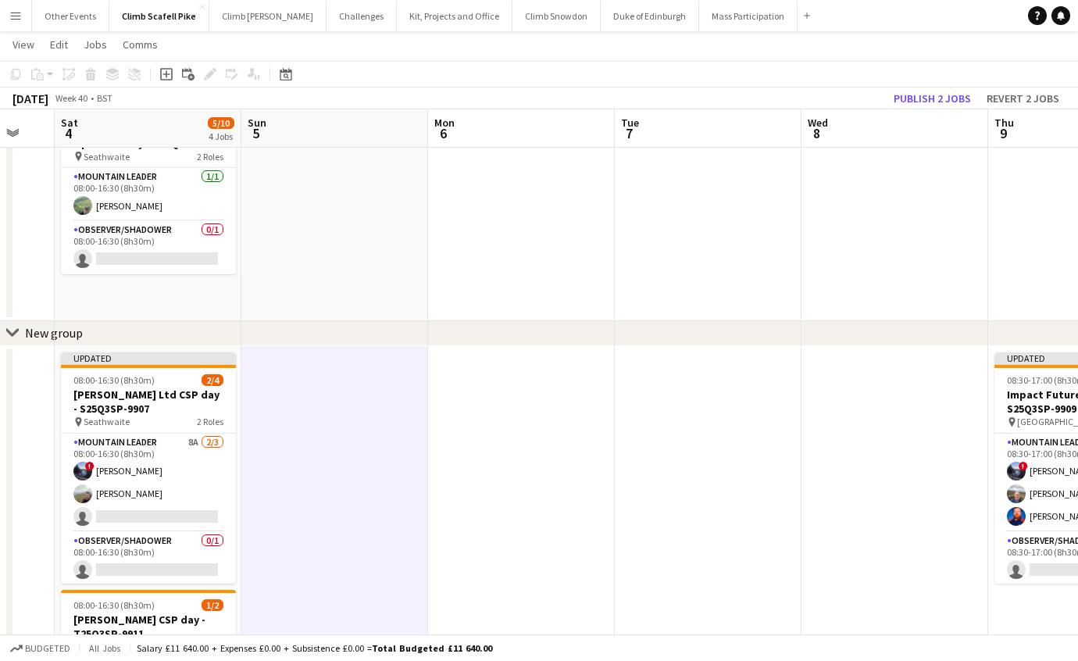
drag, startPoint x: 284, startPoint y: 503, endPoint x: 443, endPoint y: 490, distance: 160.0
click at [623, 484] on app-calendar-viewport "Thu 2 Fri 3 Sat 4 5/10 4 Jobs Sun 5 Mon 6 Tue 7 Wed 8 Thu 9 3/4 1 Job Fri 10 Sa…" at bounding box center [539, 481] width 1078 height 977
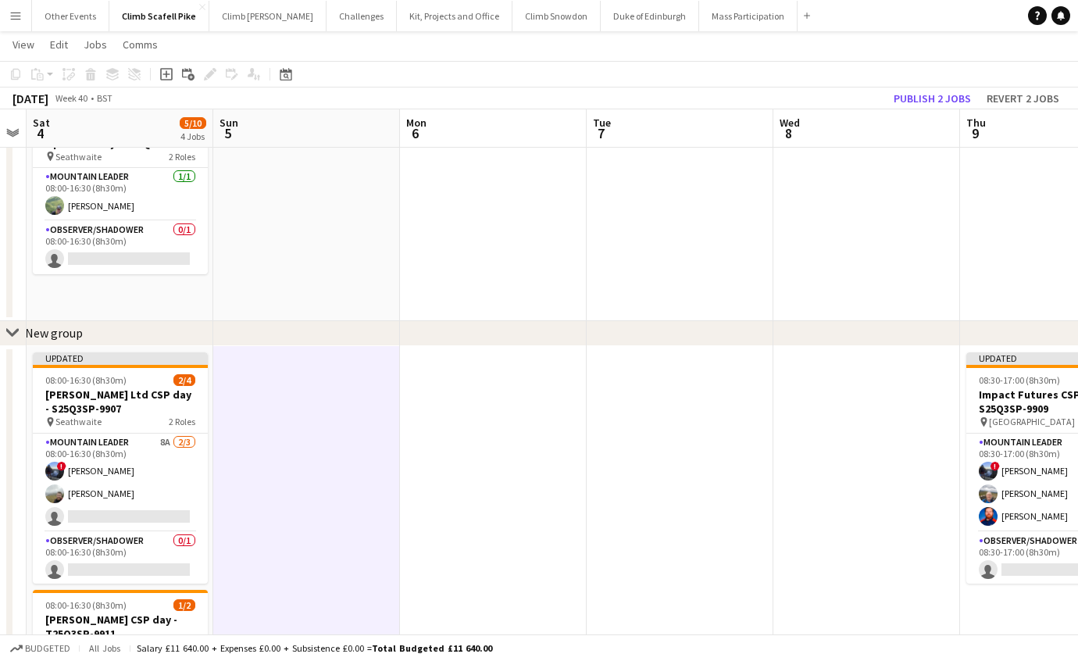
scroll to position [0, 393]
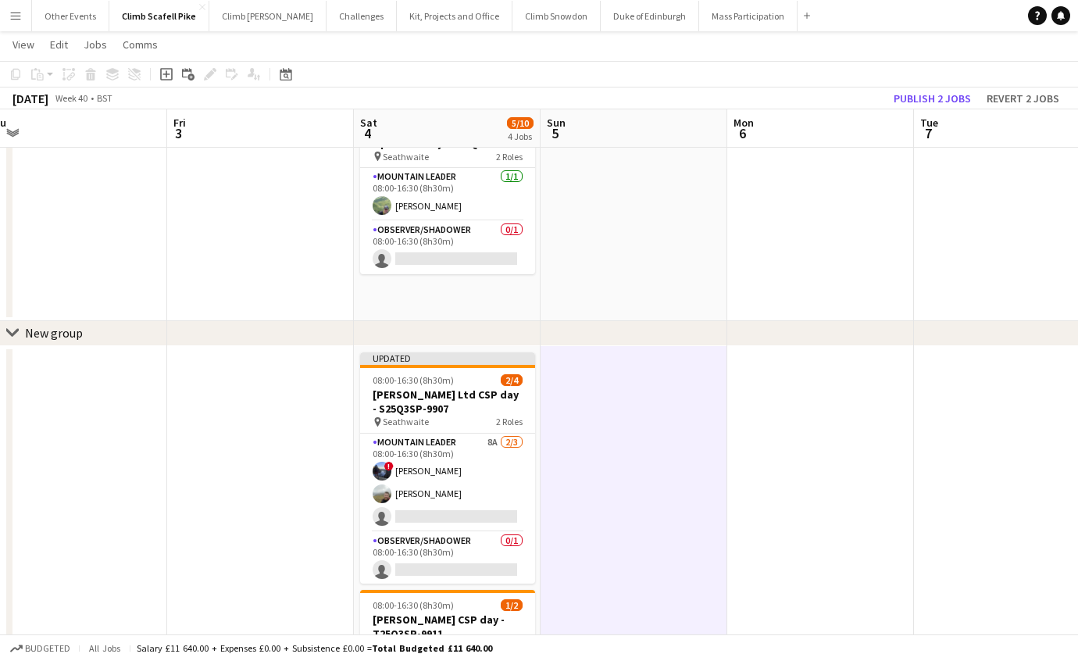
drag, startPoint x: 401, startPoint y: 490, endPoint x: 702, endPoint y: 459, distance: 303.2
click at [702, 459] on app-calendar-viewport "Tue 30 Wed 1 Thu 2 Fri 3 Sat 4 5/10 4 Jobs Sun 5 Mon 6 Tue 7 Wed 8 Thu 9 3/4 1 …" at bounding box center [539, 481] width 1078 height 977
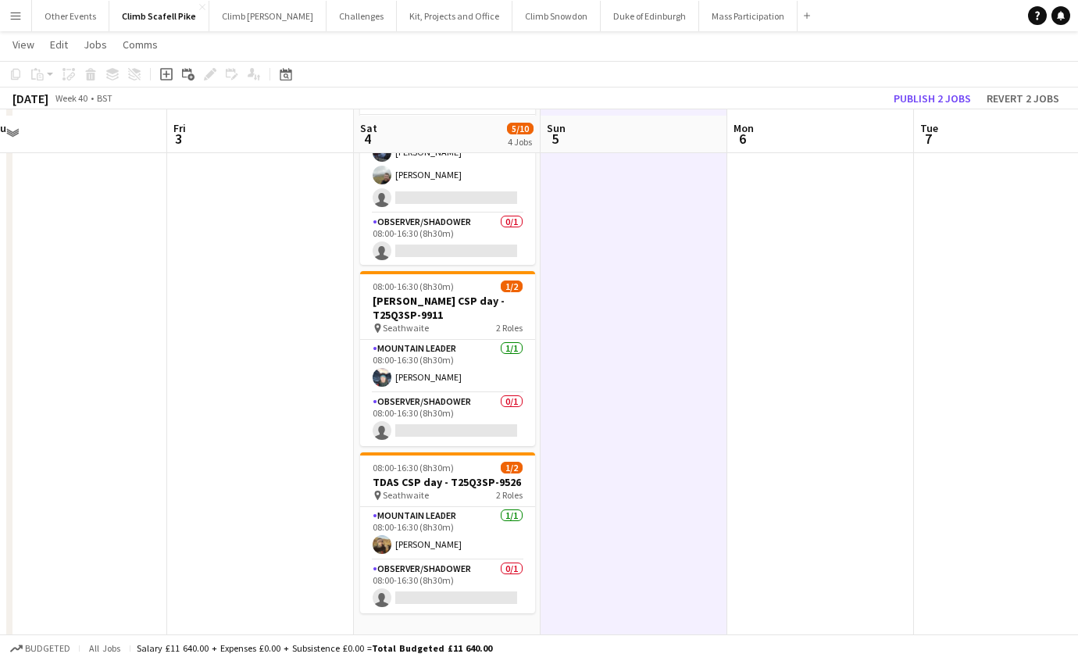
scroll to position [377, 0]
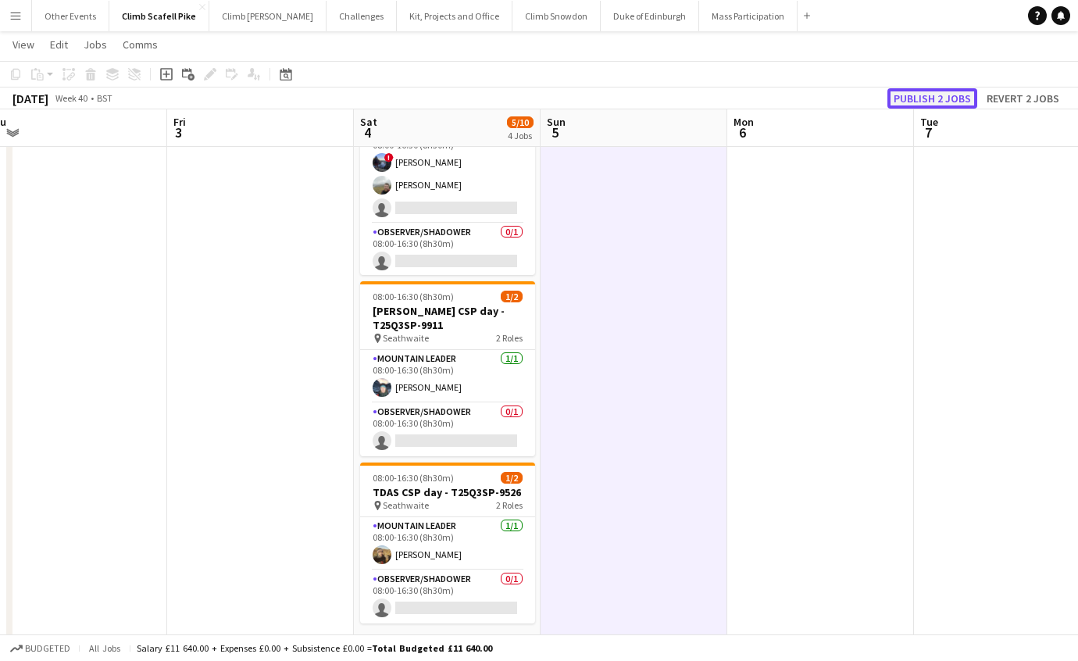
click at [941, 99] on button "Publish 2 jobs" at bounding box center [933, 98] width 90 height 20
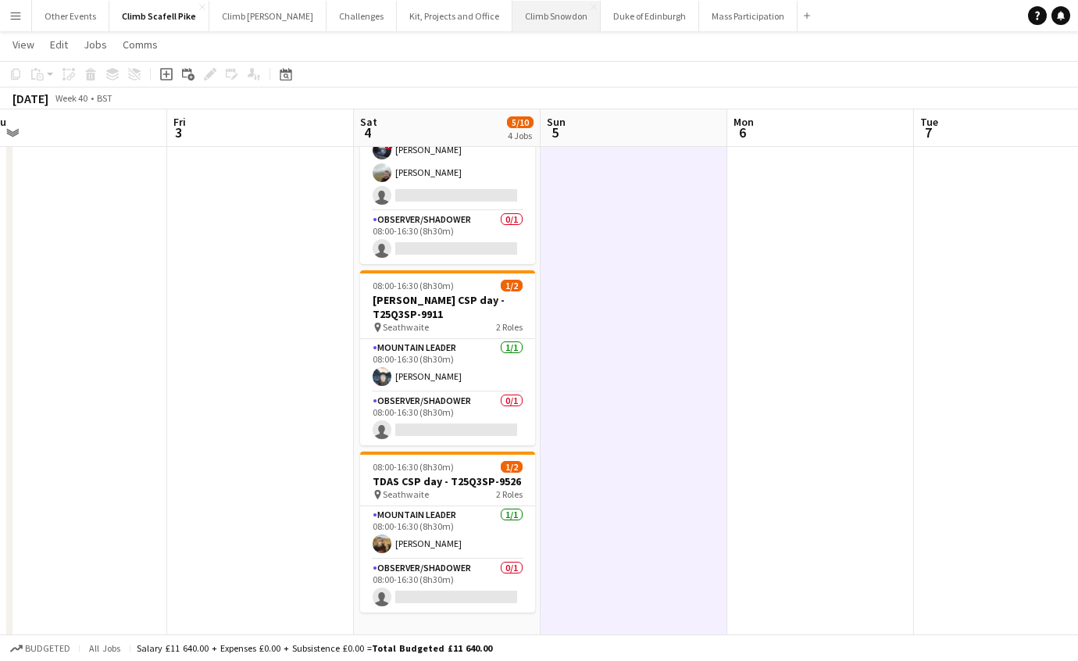
click at [513, 23] on button "Climb Snowdon Close" at bounding box center [557, 16] width 88 height 30
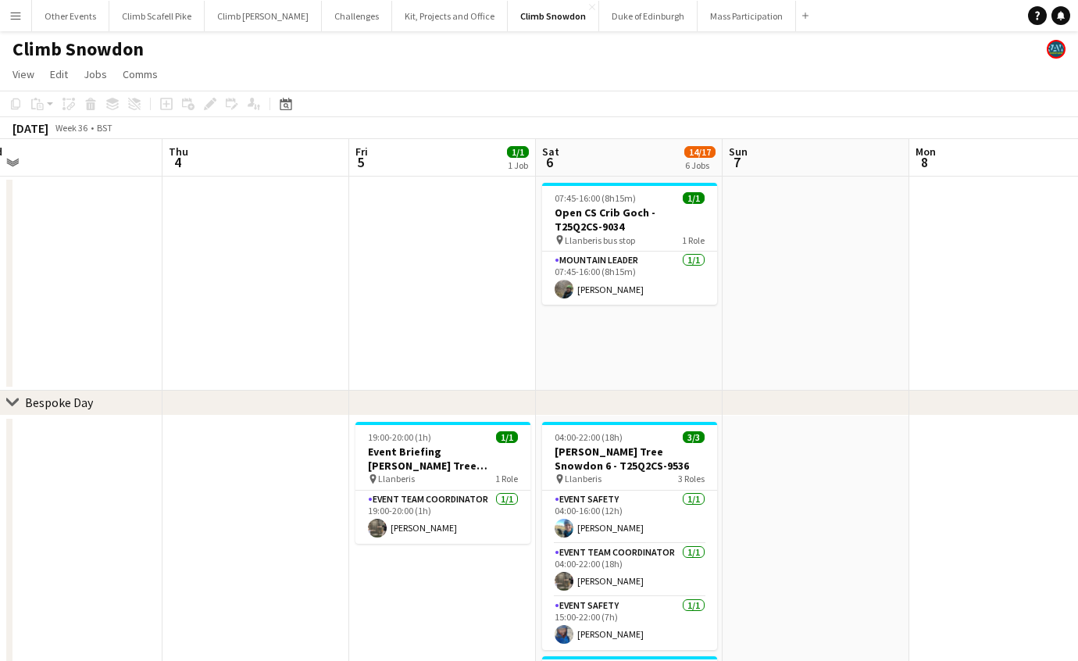
drag, startPoint x: 278, startPoint y: 453, endPoint x: 325, endPoint y: 394, distance: 75.7
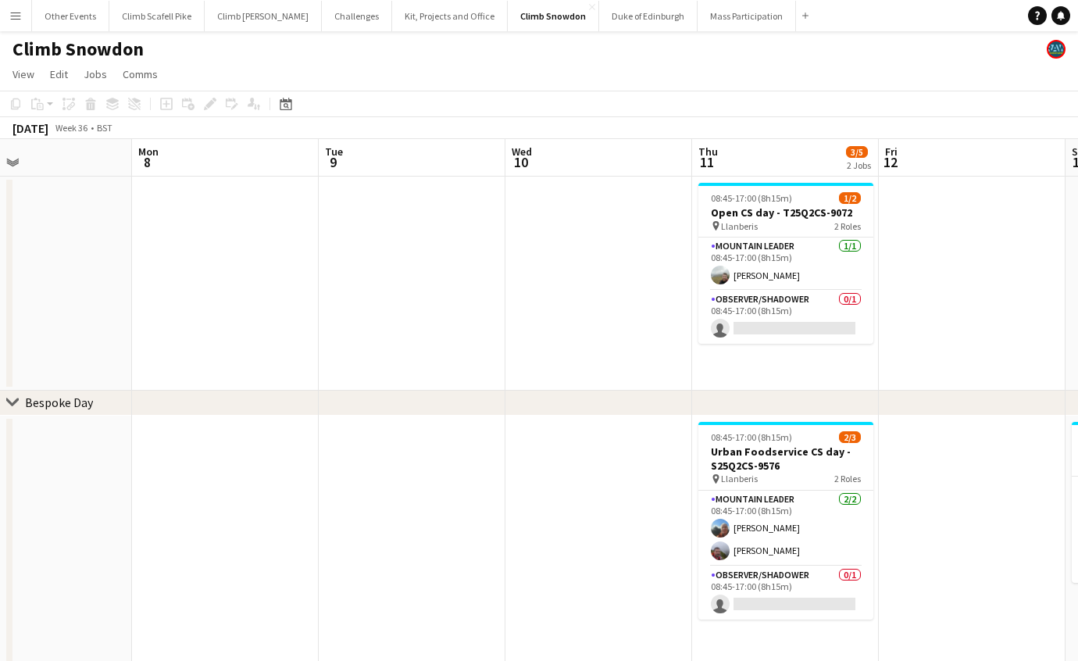
drag, startPoint x: 223, startPoint y: 303, endPoint x: 416, endPoint y: 306, distance: 193.8
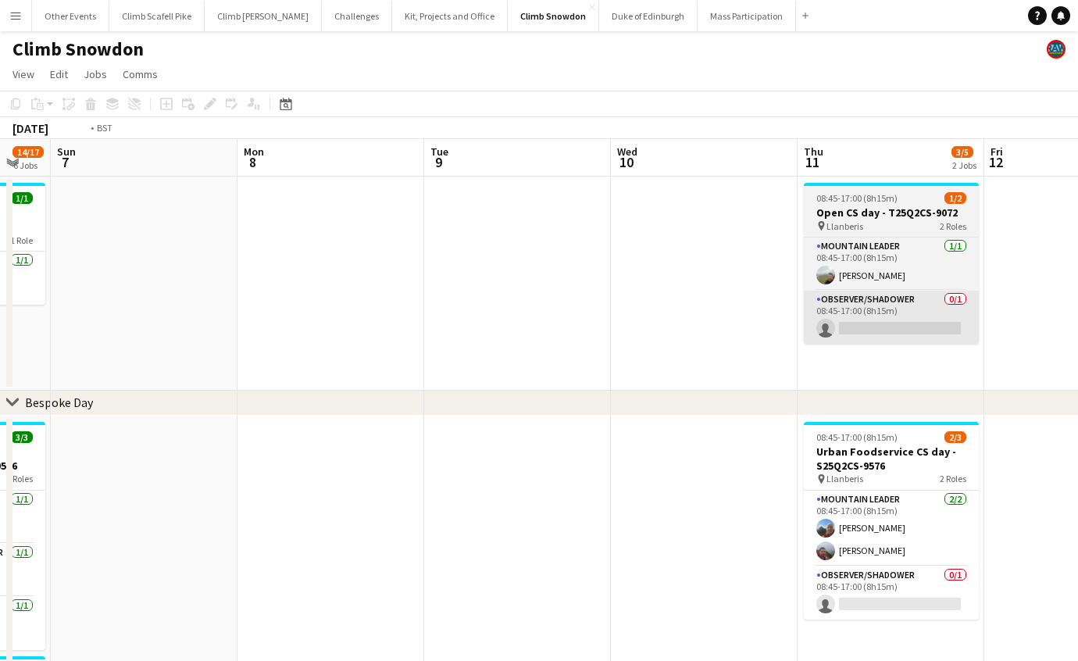
drag, startPoint x: 733, startPoint y: 296, endPoint x: 119, endPoint y: 309, distance: 614.3
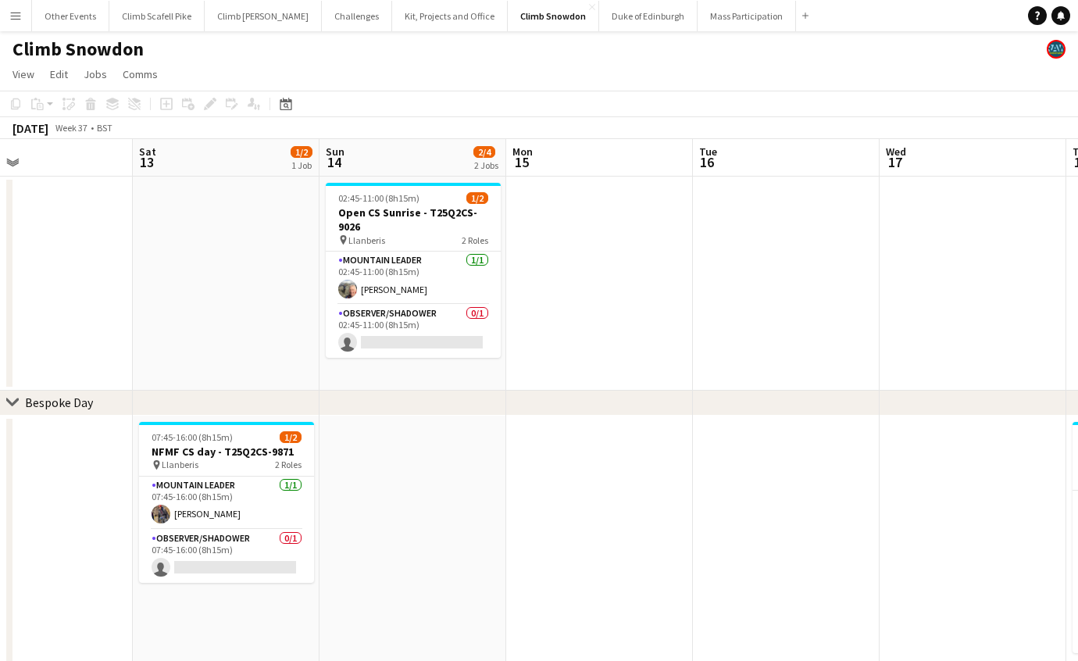
drag, startPoint x: 600, startPoint y: 304, endPoint x: 279, endPoint y: 334, distance: 322.5
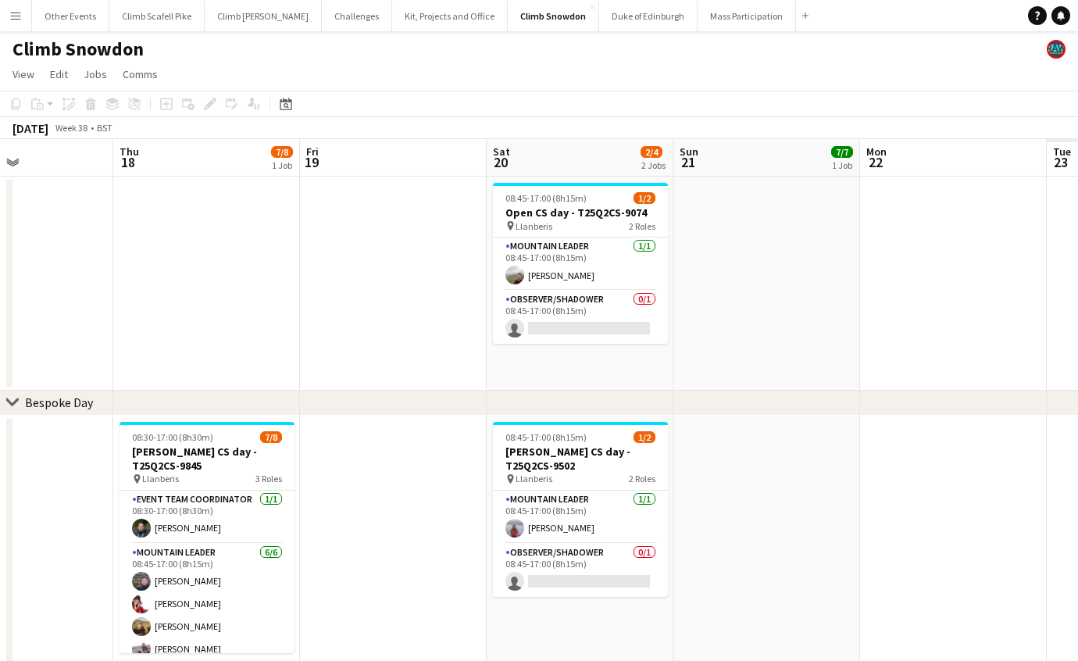
drag, startPoint x: 606, startPoint y: 338, endPoint x: 249, endPoint y: 361, distance: 357.0
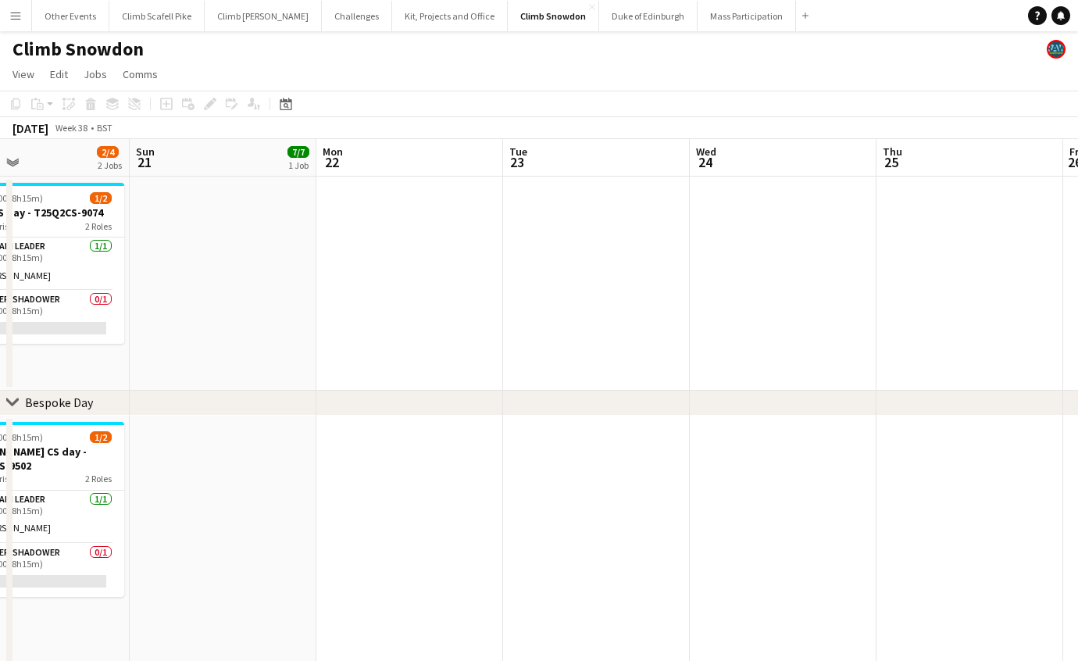
drag, startPoint x: 159, startPoint y: 363, endPoint x: 546, endPoint y: 370, distance: 387.6
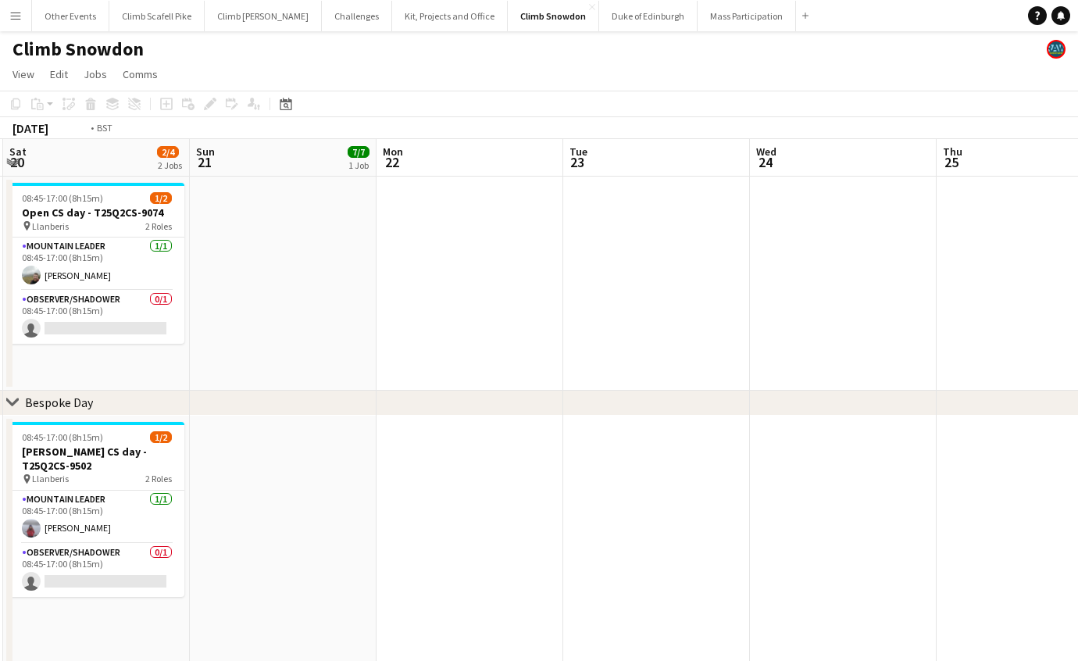
drag, startPoint x: 789, startPoint y: 349, endPoint x: 159, endPoint y: 402, distance: 632.0
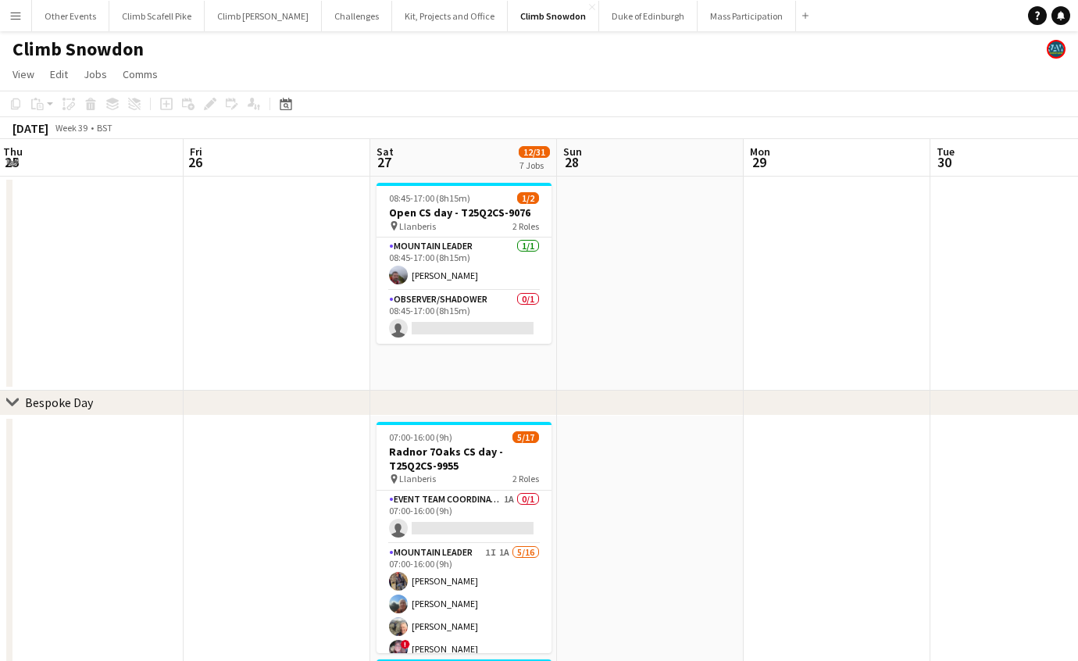
drag, startPoint x: 950, startPoint y: 359, endPoint x: 460, endPoint y: 384, distance: 490.6
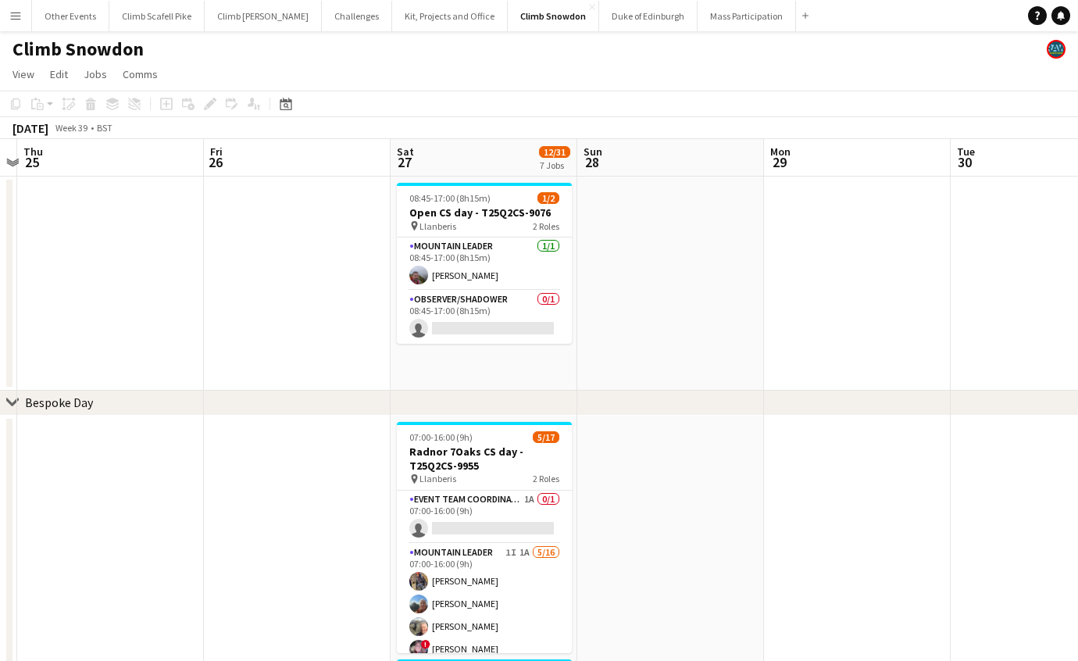
scroll to position [0, 323]
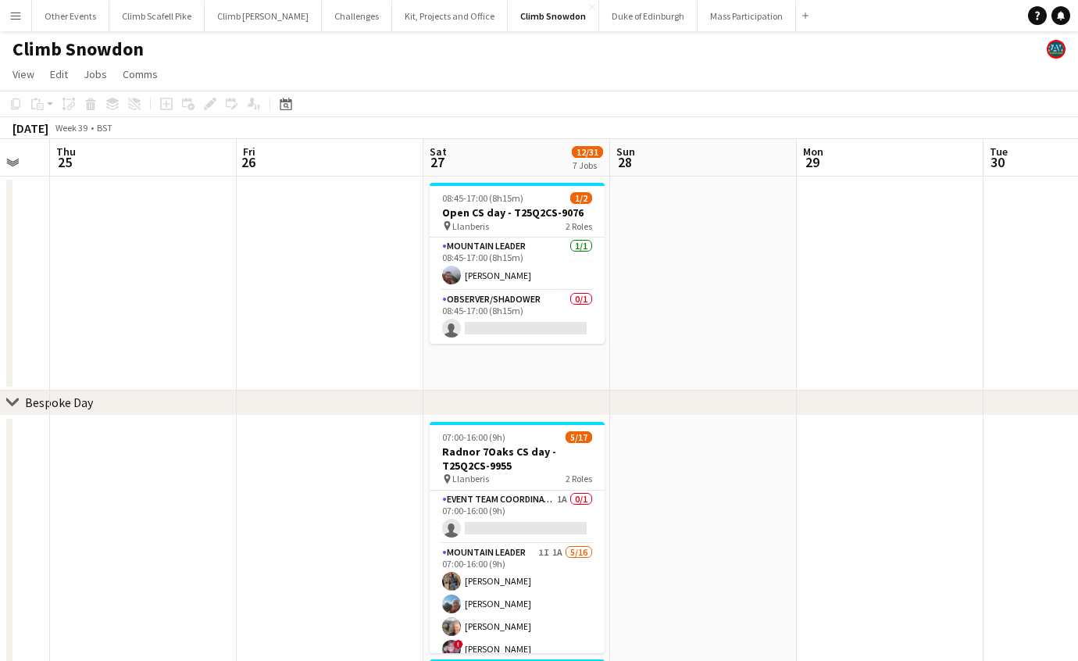
drag, startPoint x: 556, startPoint y: 339, endPoint x: 756, endPoint y: 332, distance: 200.2
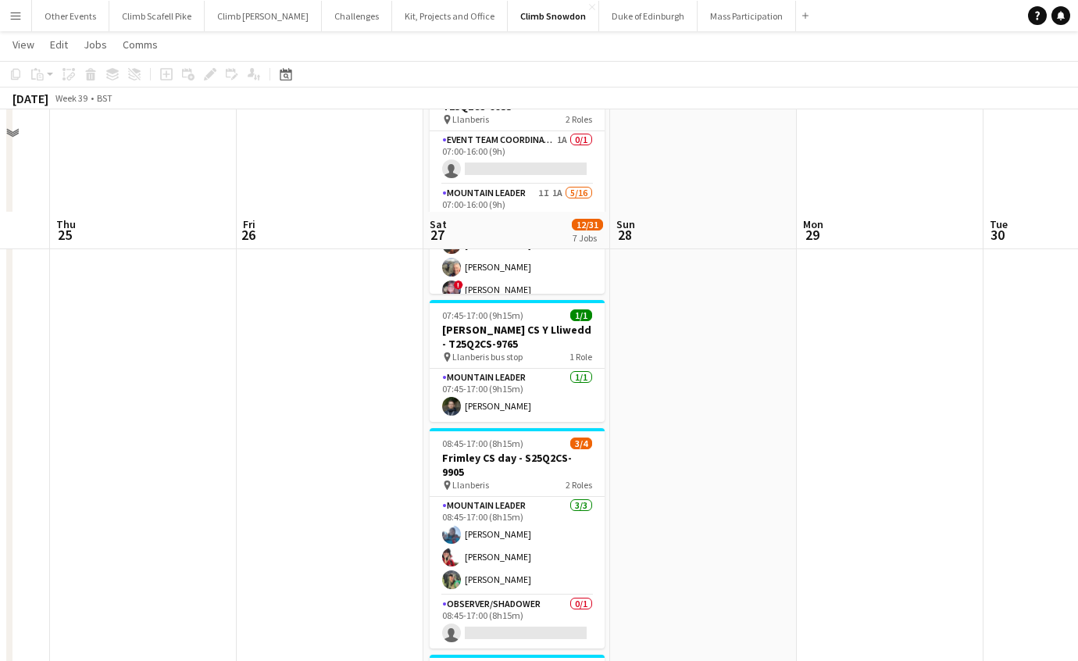
scroll to position [344, 0]
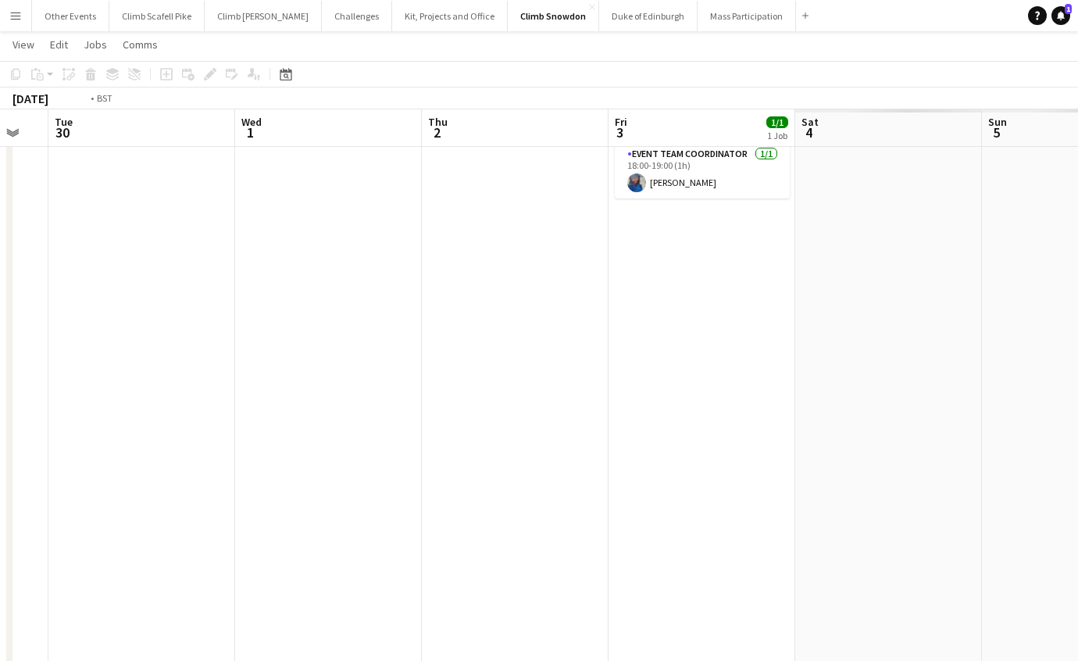
drag, startPoint x: 693, startPoint y: 340, endPoint x: 116, endPoint y: 367, distance: 578.1
click at [0, 374] on html "Menu Boards Boards Boards All jobs Status Workforce Workforce My Workforce Recr…" at bounding box center [539, 576] width 1078 height 1841
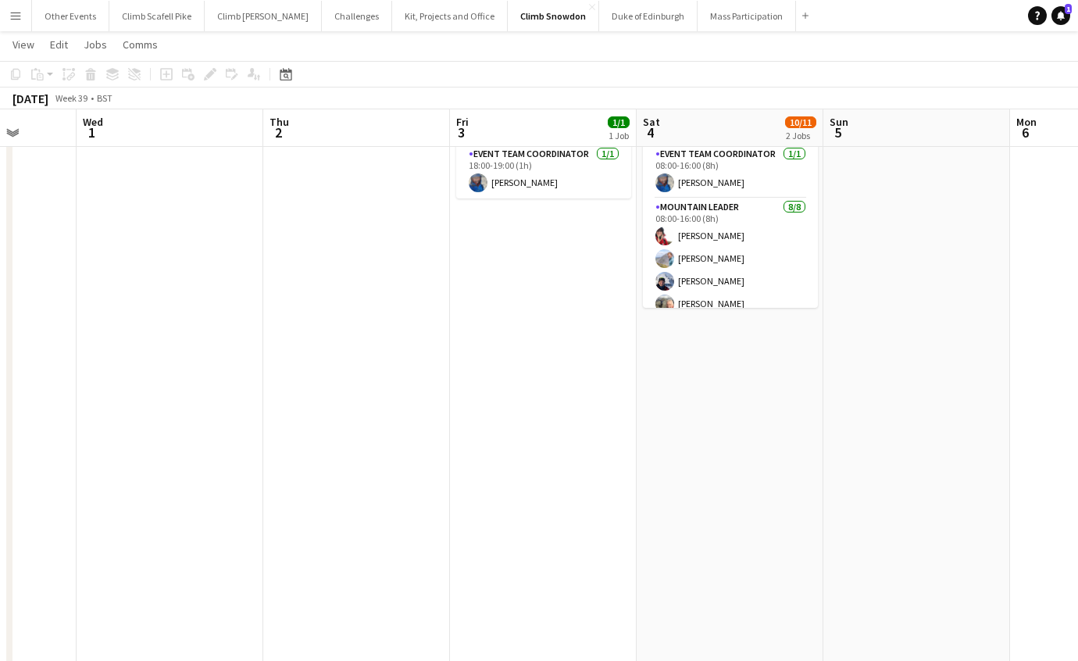
drag, startPoint x: 695, startPoint y: 349, endPoint x: 94, endPoint y: 395, distance: 602.7
click at [41, 387] on app-calendar-viewport "Sat 27 11/31 7 Jobs Sun 28 Mon 29 Tue 30 Wed 1 Thu 2 Fri 3 1/1 1 Job Sat 4 10/1…" at bounding box center [539, 607] width 1078 height 1780
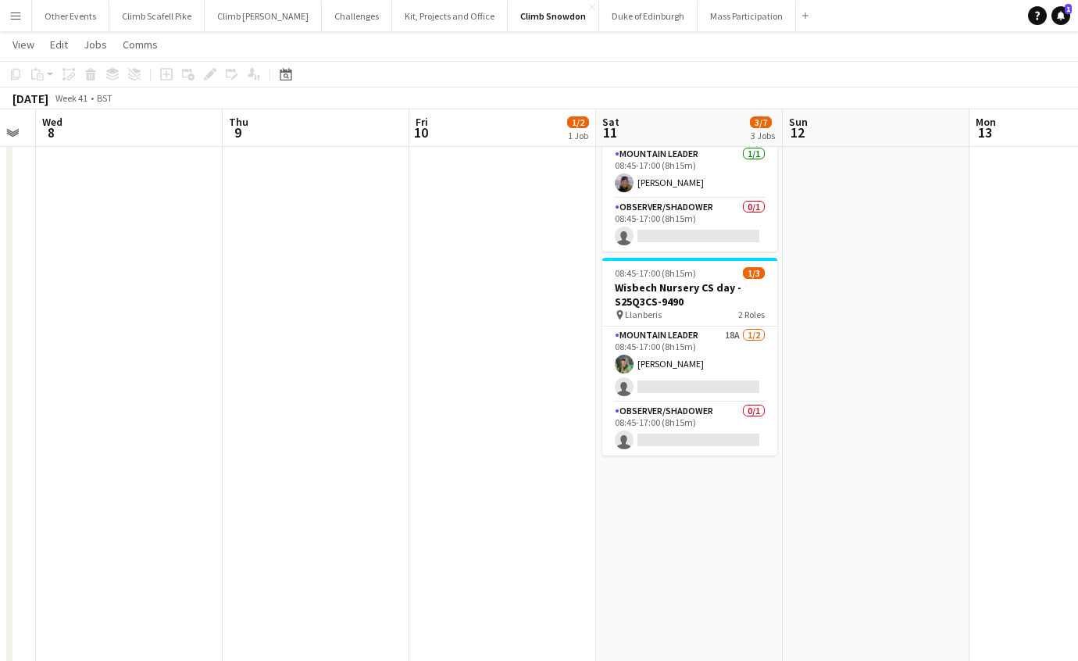
drag, startPoint x: 901, startPoint y: 407, endPoint x: 506, endPoint y: 460, distance: 398.2
click at [118, 466] on app-calendar-viewport "Sun 5 Mon 6 Tue 7 Wed 8 Thu 9 Fri 10 1/2 1 Job Sat 11 3/7 3 Jobs Sun 12 Mon 13 …" at bounding box center [539, 607] width 1078 height 1780
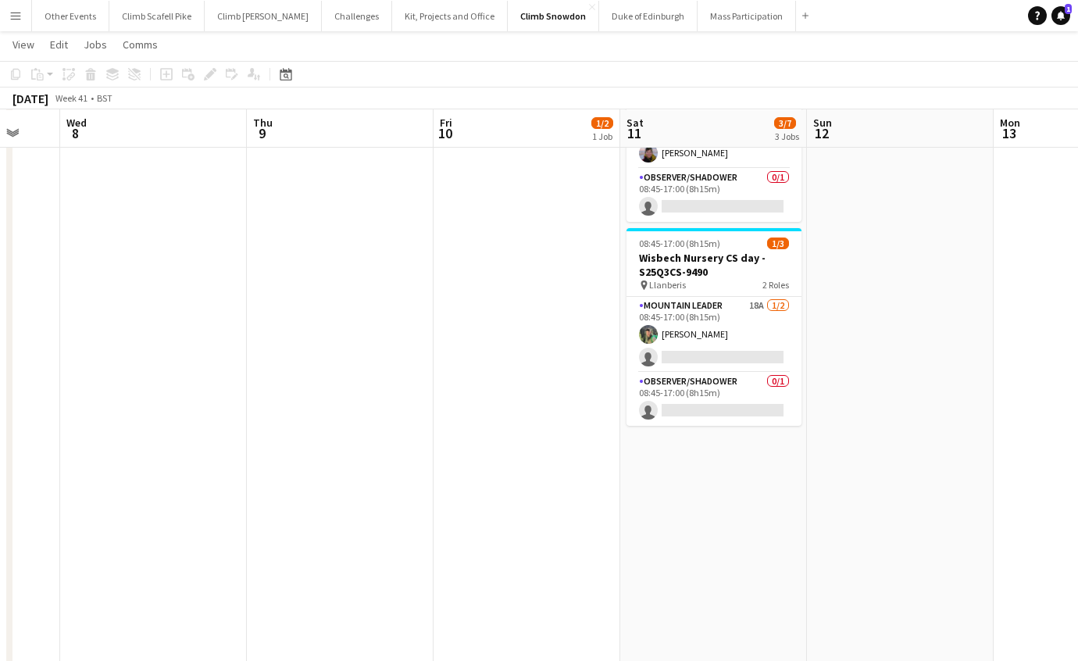
scroll to position [0, 525]
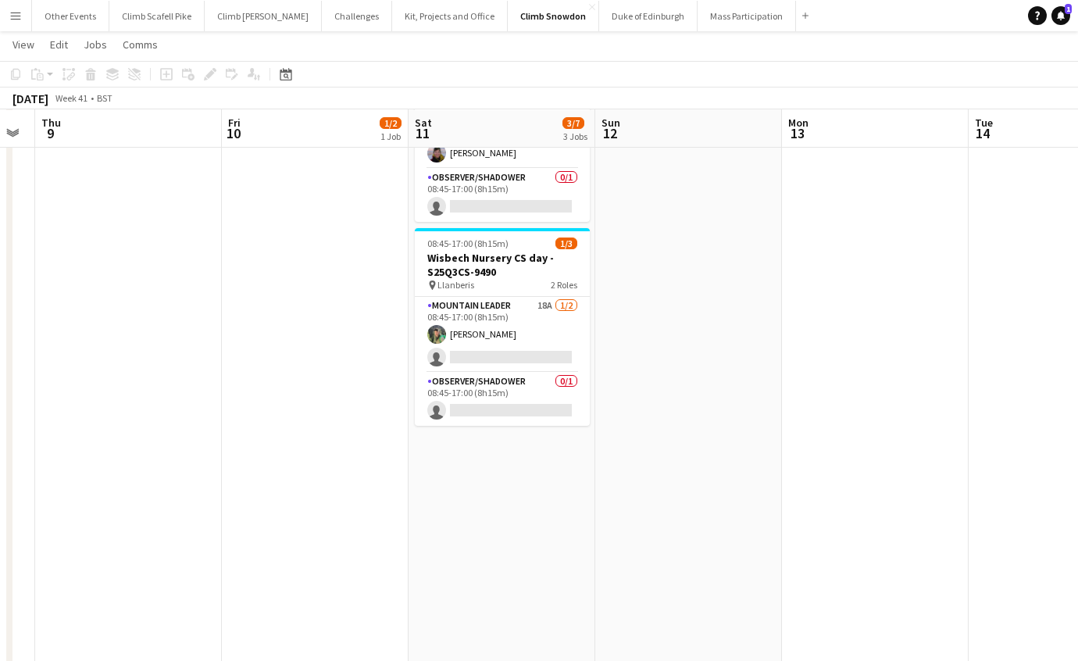
drag, startPoint x: 856, startPoint y: 359, endPoint x: 774, endPoint y: 360, distance: 82.1
click at [774, 360] on app-calendar-viewport "Mon 6 Tue 7 Wed 8 Thu 9 Fri 10 1/2 1 Job Sat 11 3/7 3 Jobs Sun 12 Mon 13 Tue 14…" at bounding box center [539, 577] width 1078 height 1780
click at [532, 327] on app-card-role "Mountain Leader 18A [DATE] 08:45-17:00 (8h15m) [PERSON_NAME] single-neutral-act…" at bounding box center [502, 335] width 175 height 76
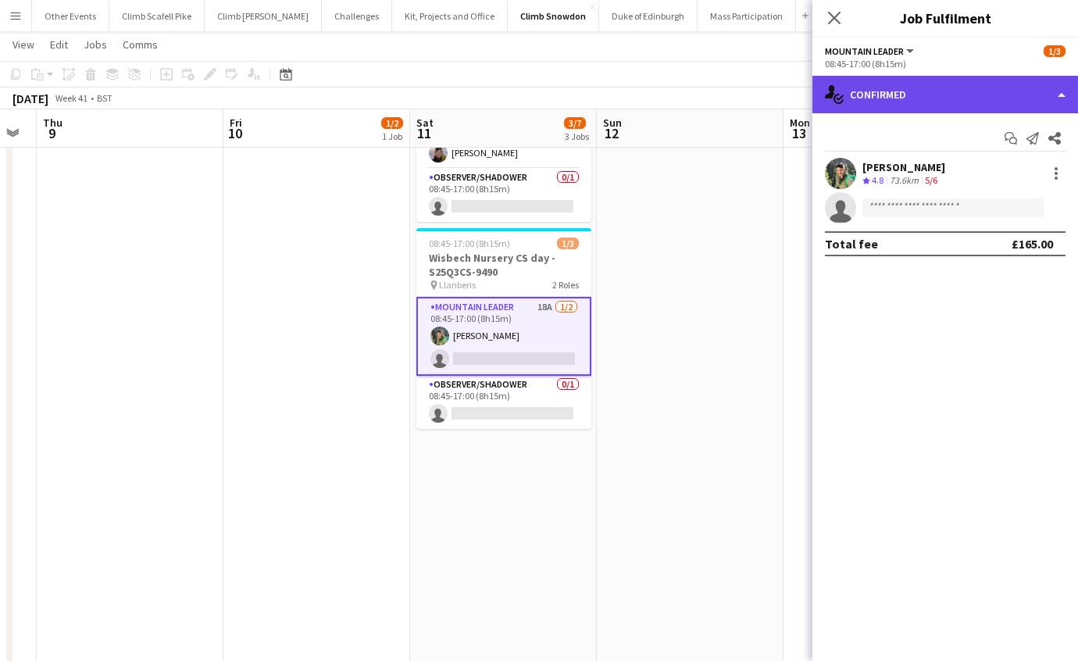
click at [957, 109] on div "single-neutral-actions-check-2 Confirmed" at bounding box center [946, 95] width 266 height 38
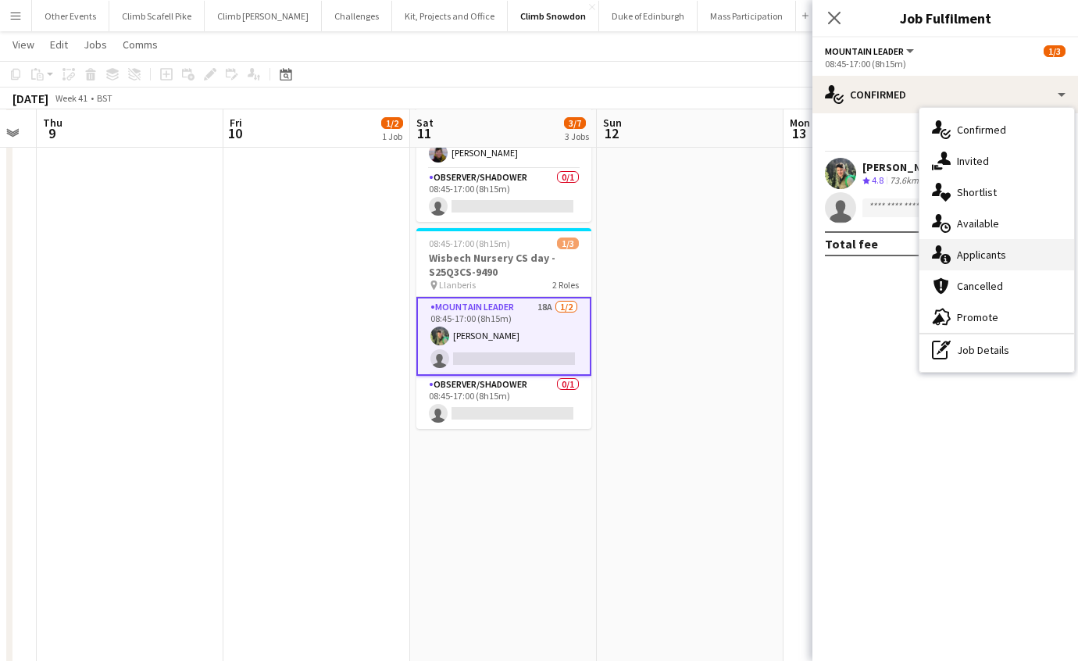
click at [988, 248] on div "single-neutral-actions-information Applicants" at bounding box center [997, 254] width 155 height 31
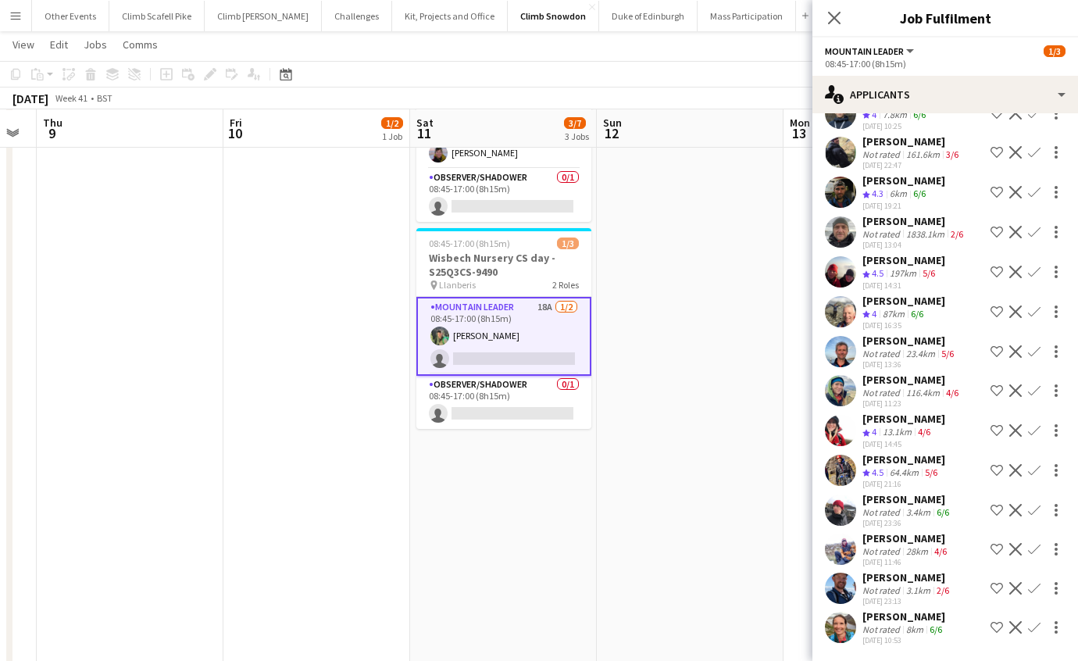
scroll to position [203, 0]
click at [1028, 424] on app-icon "Confirm" at bounding box center [1034, 430] width 13 height 13
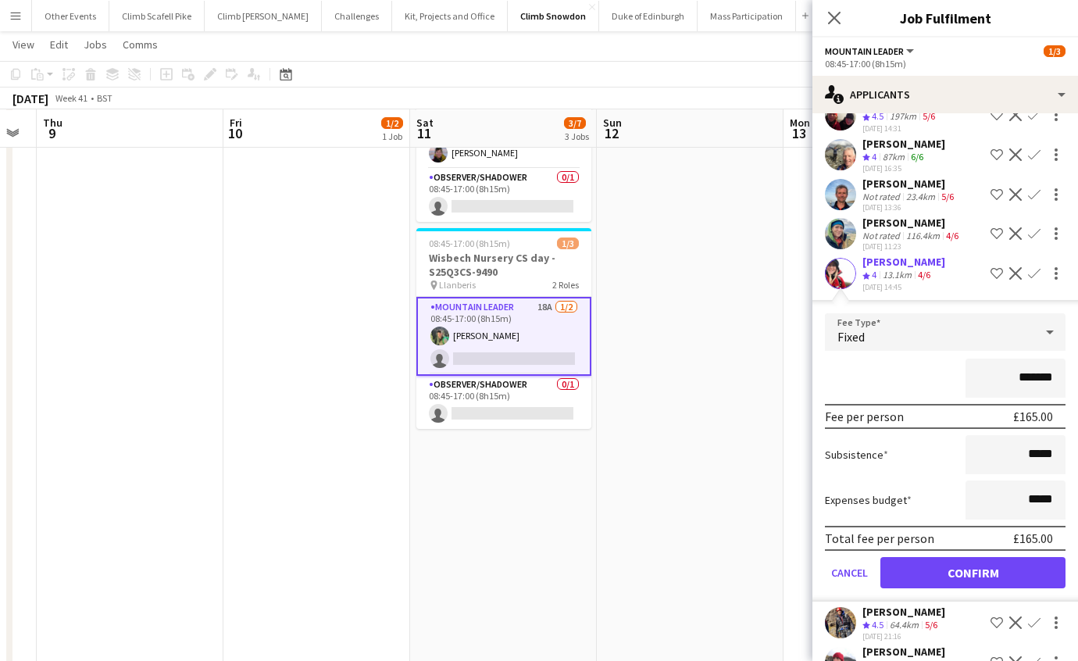
scroll to position [474, 0]
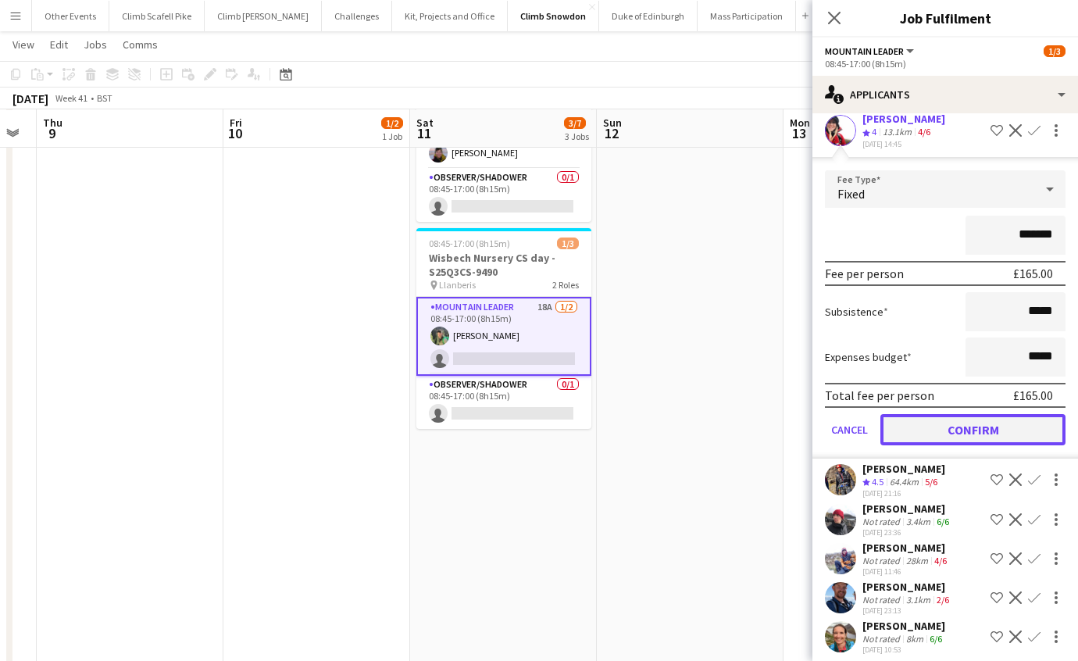
click at [985, 425] on button "Confirm" at bounding box center [973, 429] width 185 height 31
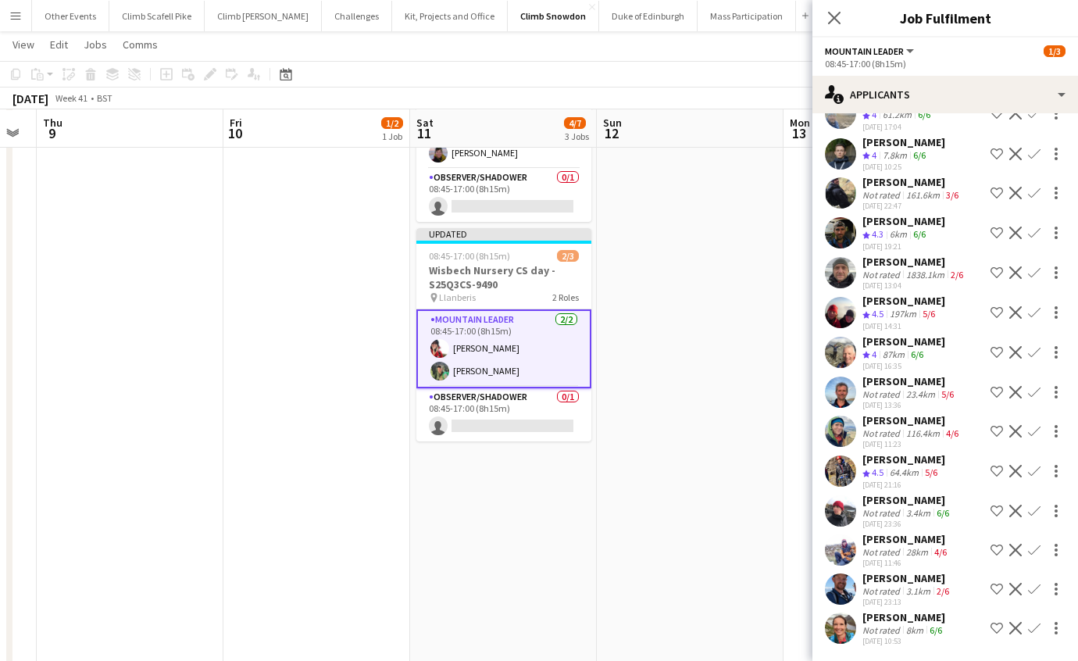
scroll to position [129, 0]
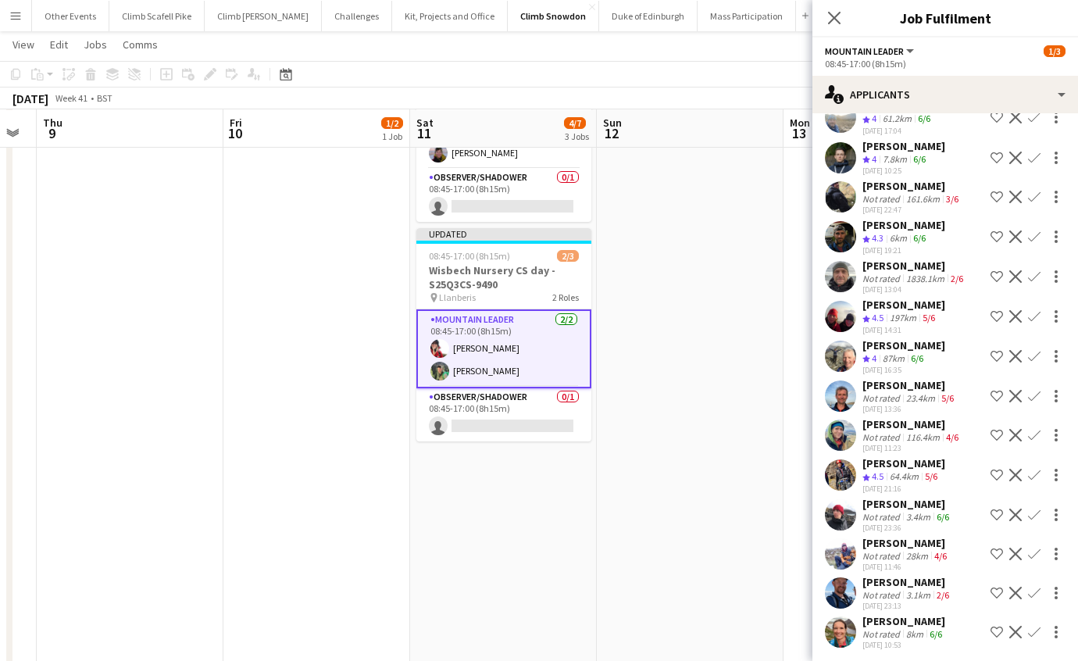
click at [674, 413] on app-date-cell at bounding box center [690, 559] width 187 height 1036
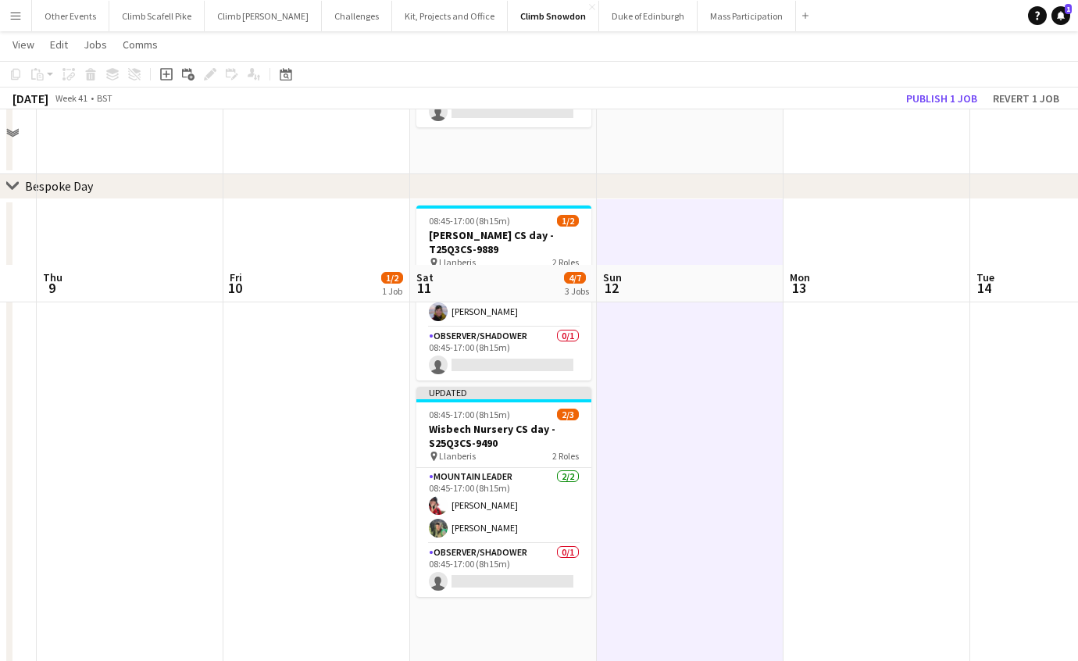
scroll to position [113, 0]
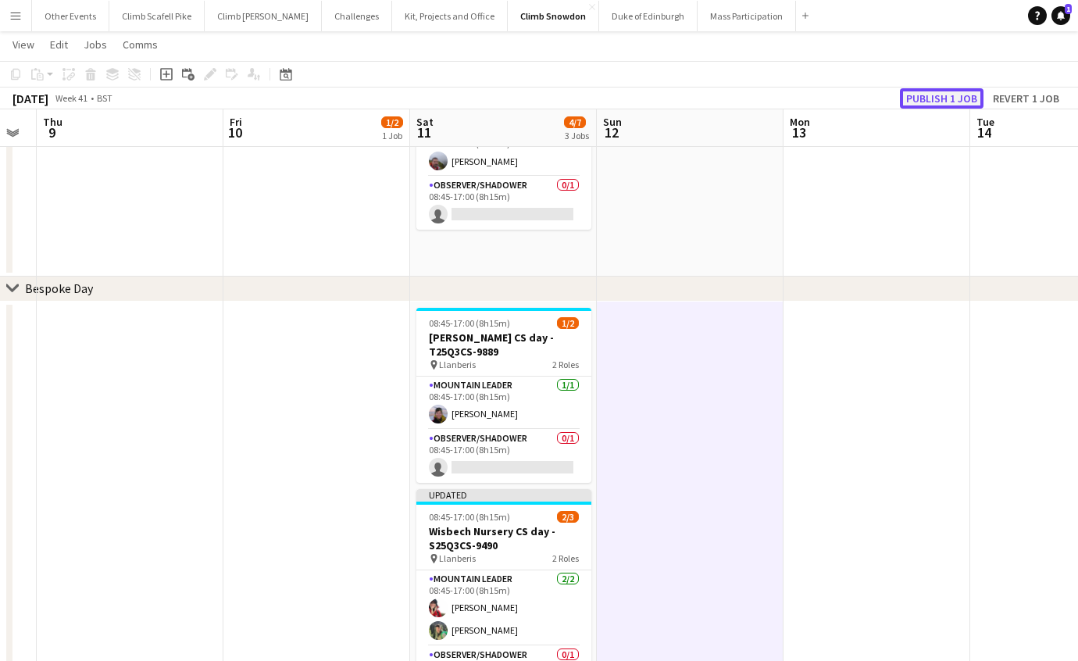
click at [932, 96] on button "Publish 1 job" at bounding box center [942, 98] width 84 height 20
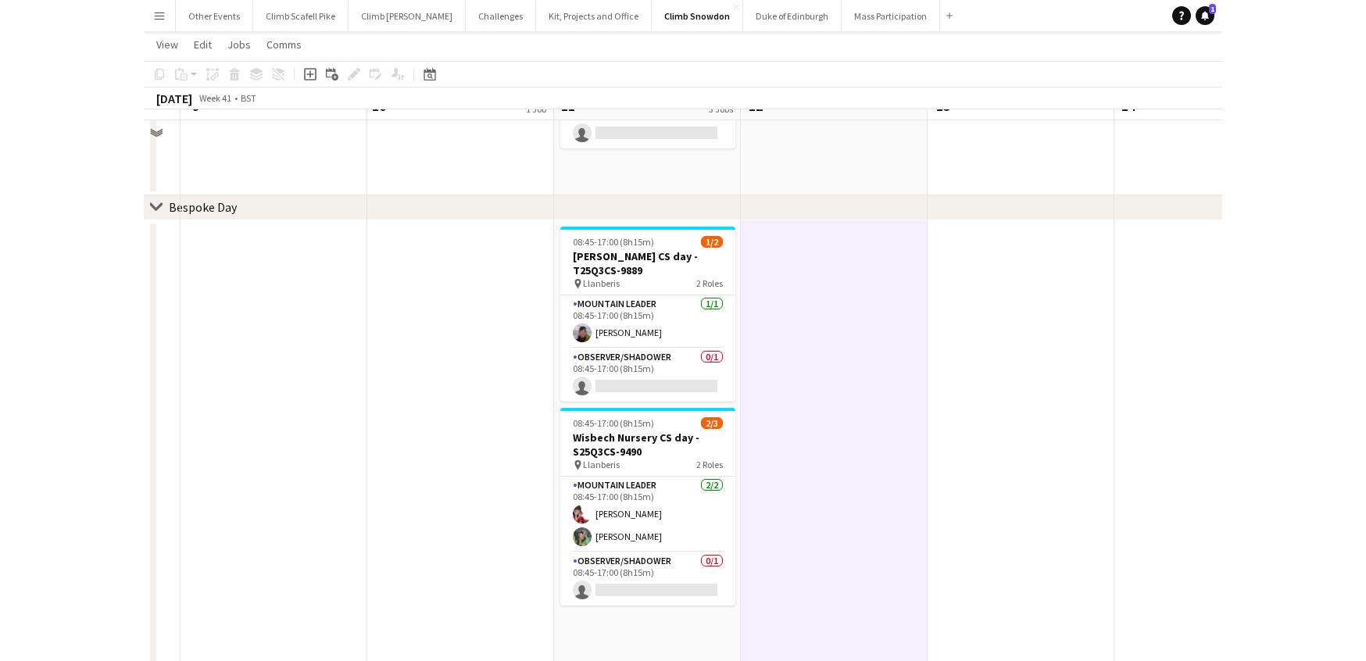
scroll to position [236, 0]
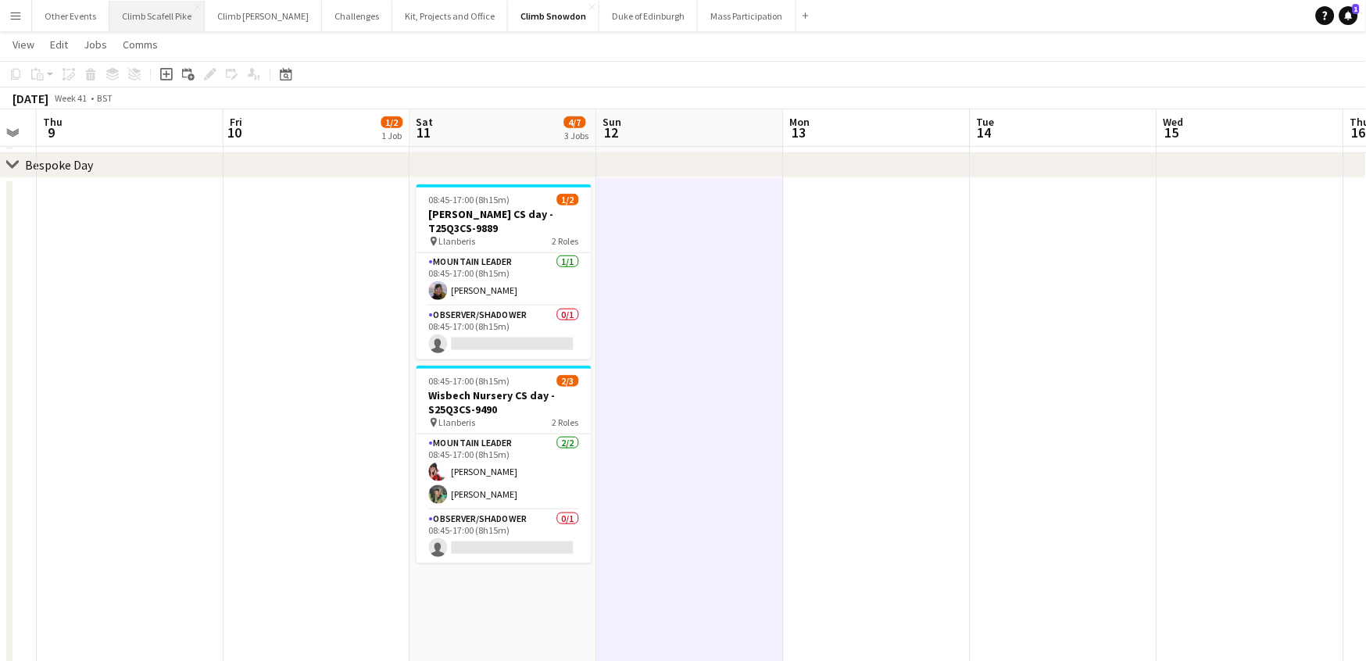
click at [134, 20] on button "Climb Scafell Pike Close" at bounding box center [156, 16] width 95 height 30
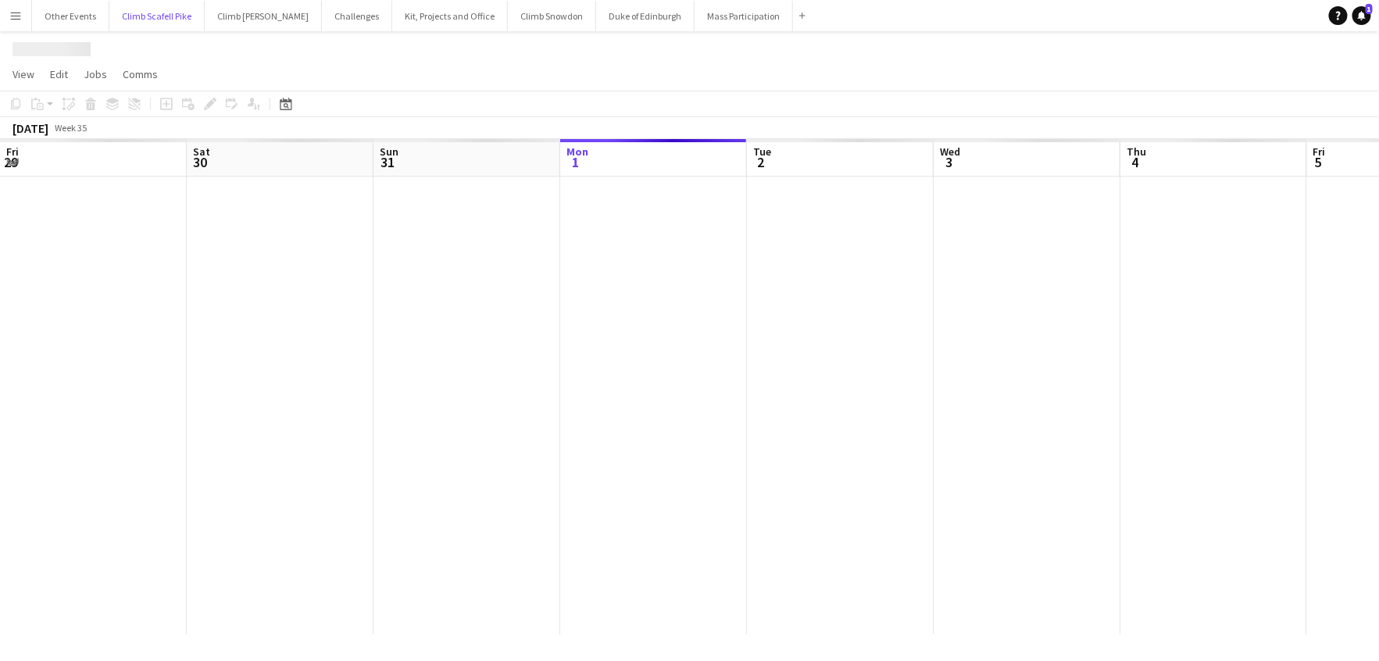
scroll to position [0, 373]
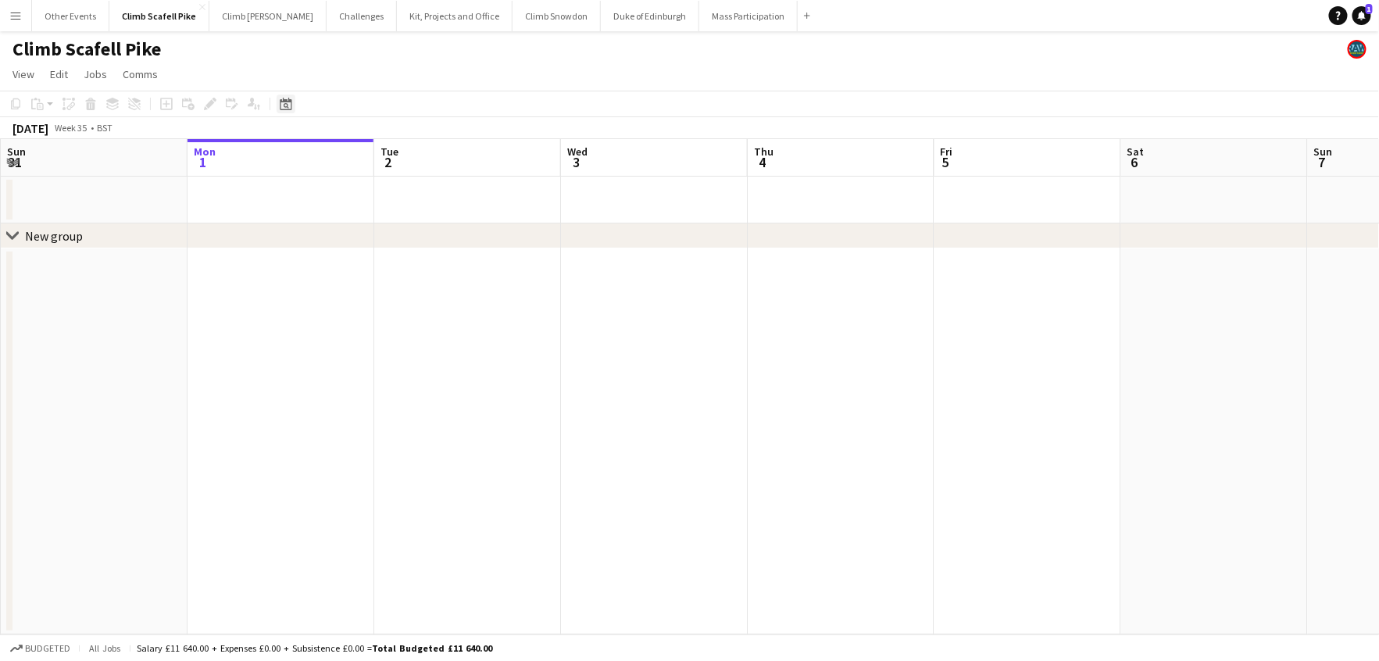
click at [287, 106] on icon "Date picker" at bounding box center [286, 104] width 13 height 13
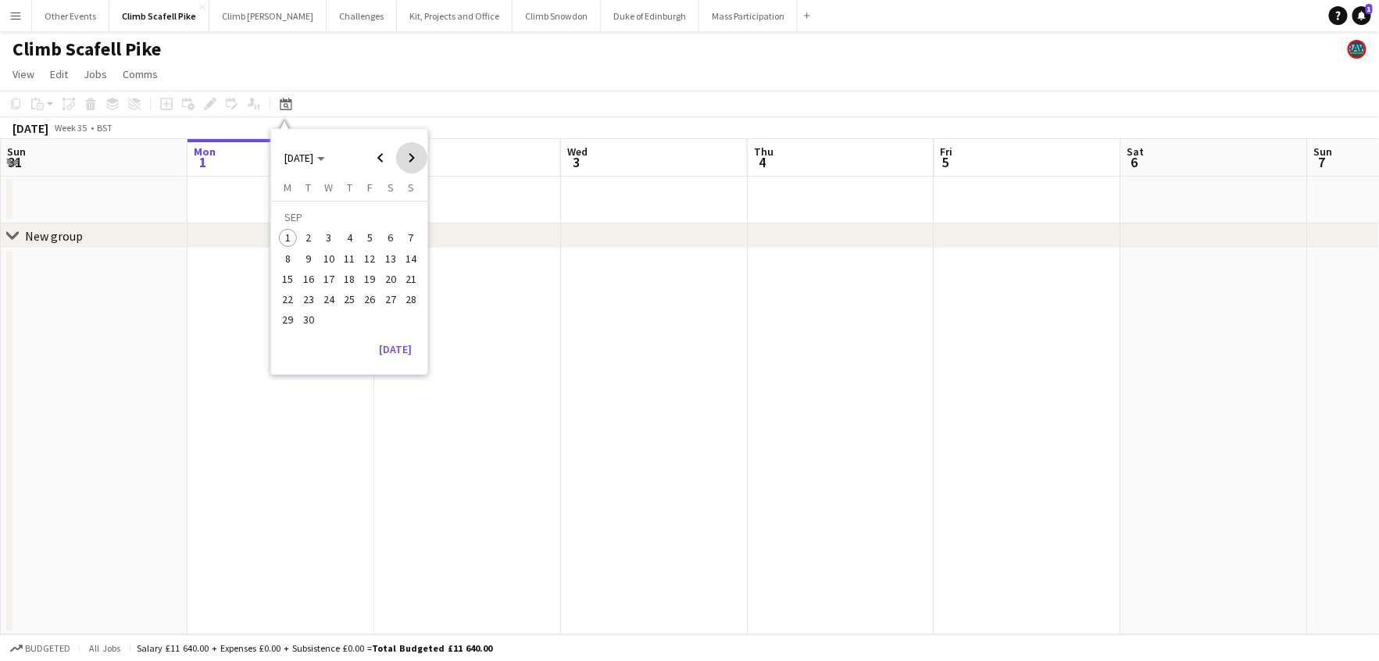
click at [413, 152] on span "Next month" at bounding box center [411, 157] width 31 height 31
click at [389, 234] on span "4" at bounding box center [390, 238] width 19 height 19
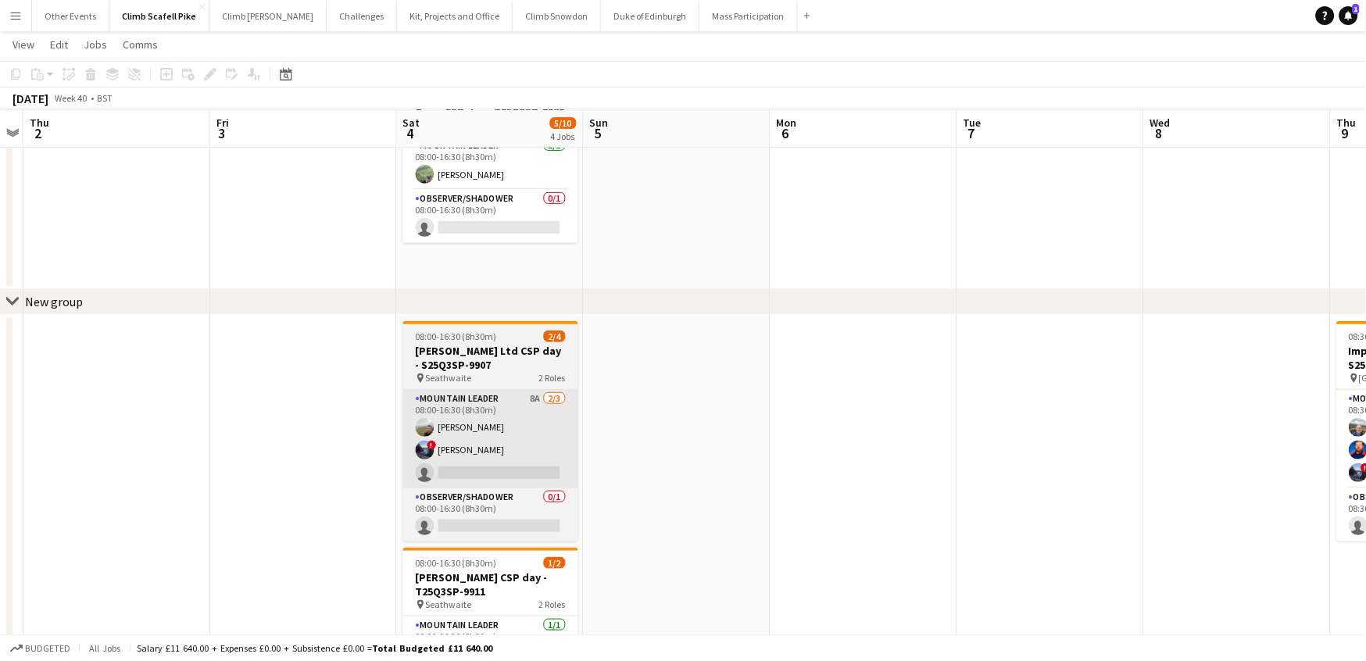
scroll to position [134, 0]
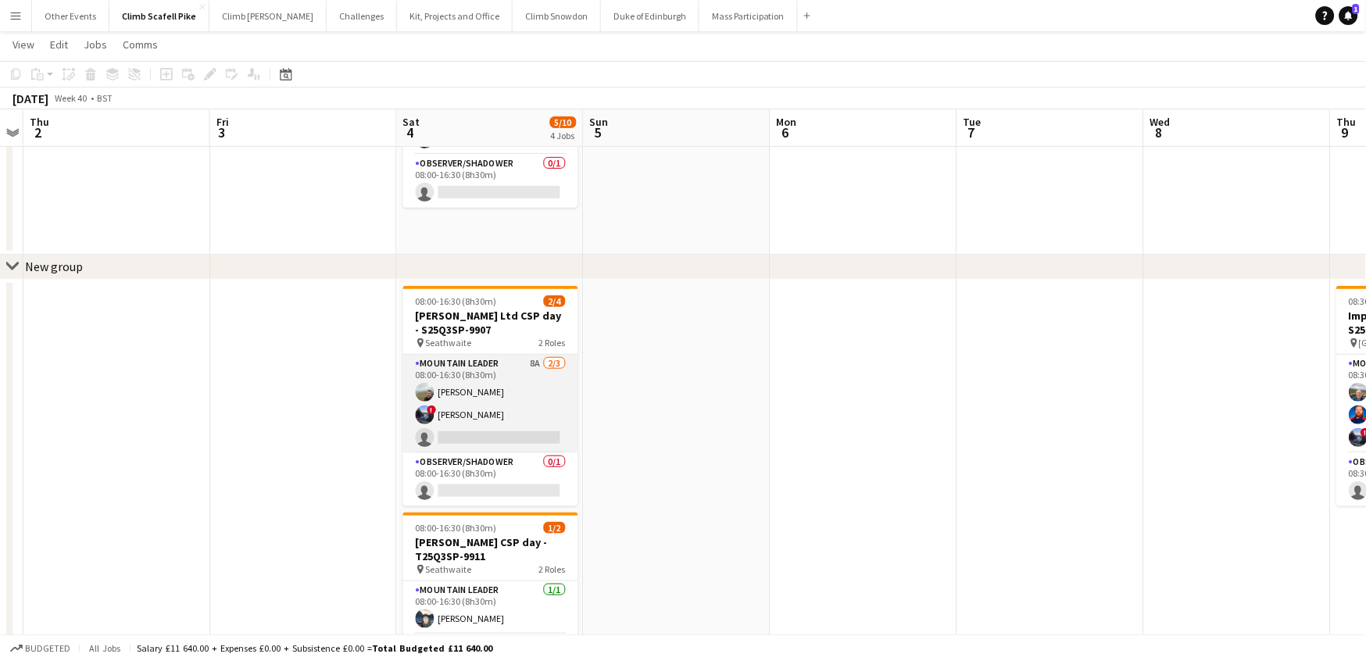
click at [546, 409] on app-card-role "Mountain Leader 8A [DATE] 08:00-16:30 (8h30m) [PERSON_NAME] ! [PERSON_NAME] sin…" at bounding box center [490, 404] width 175 height 98
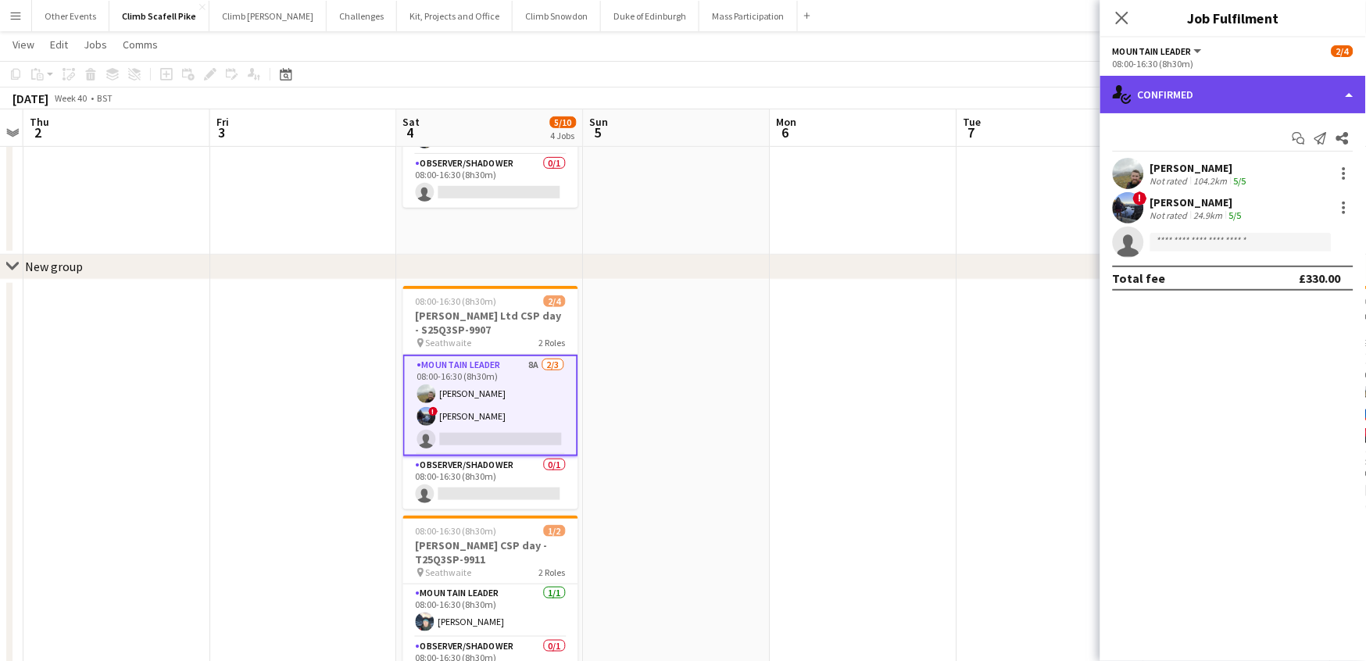
click at [1090, 93] on div "single-neutral-actions-check-2 Confirmed" at bounding box center [1233, 95] width 266 height 38
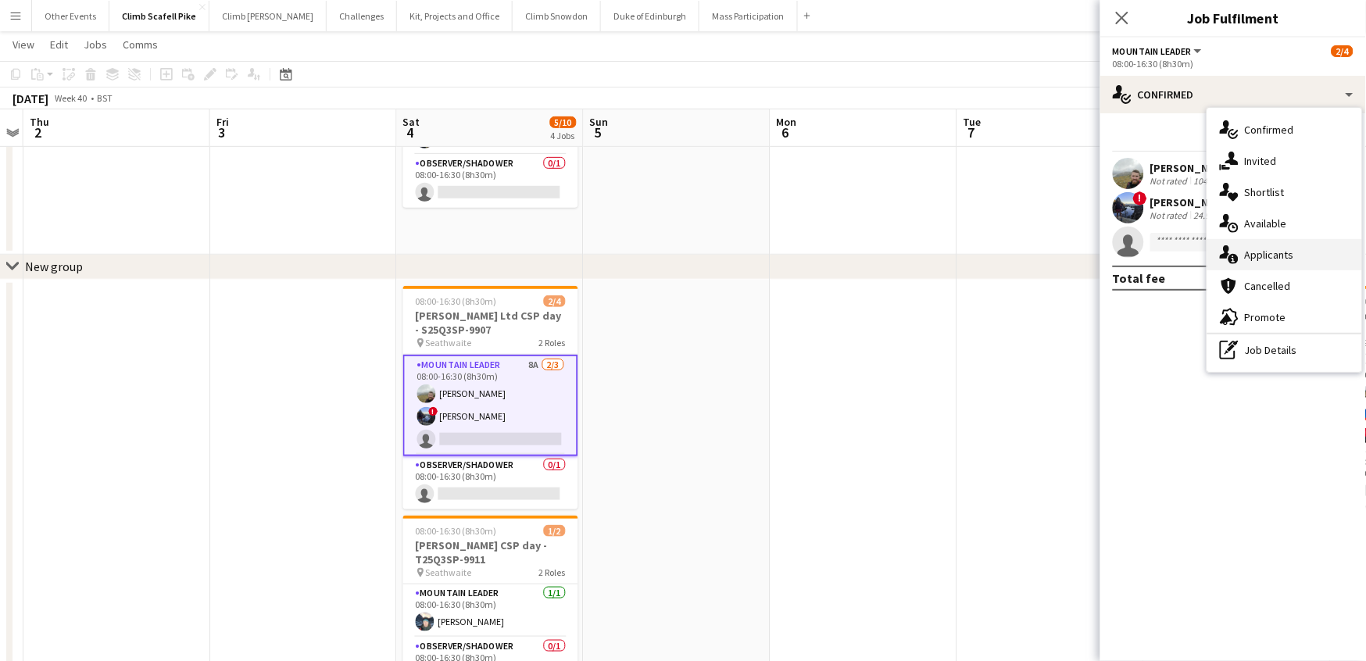
click at [1090, 247] on div "single-neutral-actions-information Applicants" at bounding box center [1284, 254] width 155 height 31
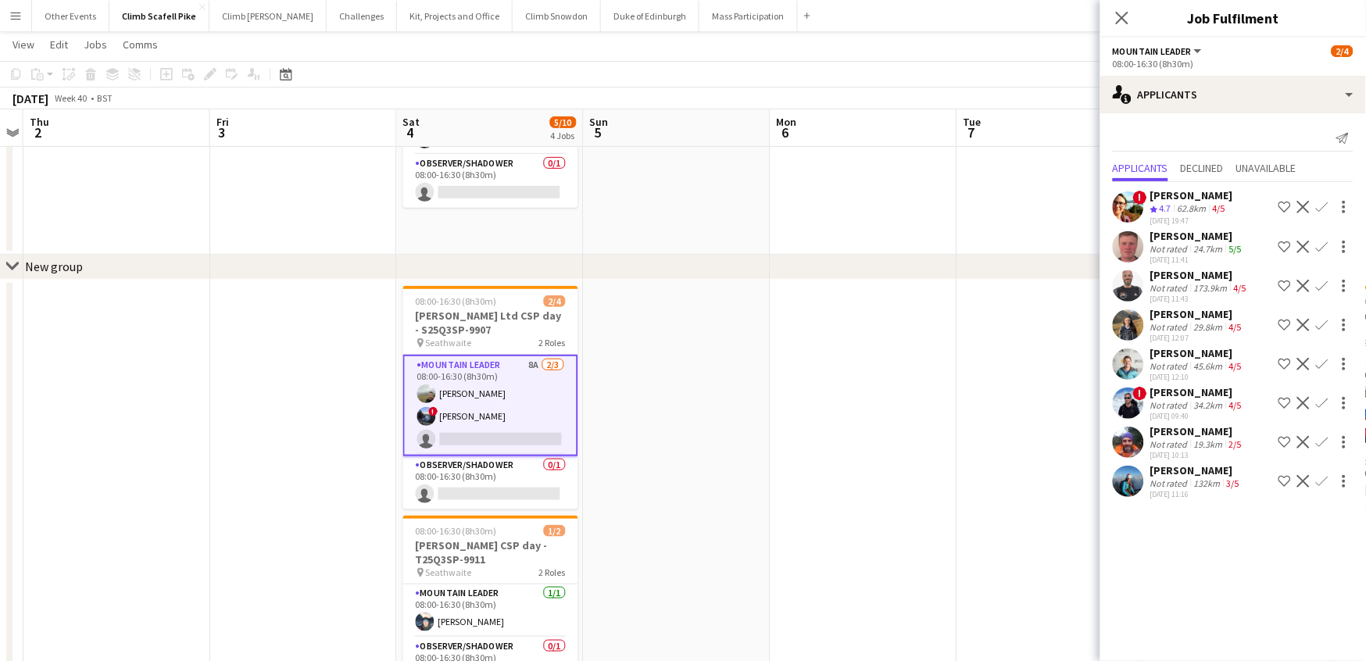
click at [1090, 208] on app-user-avatar at bounding box center [1128, 206] width 31 height 31
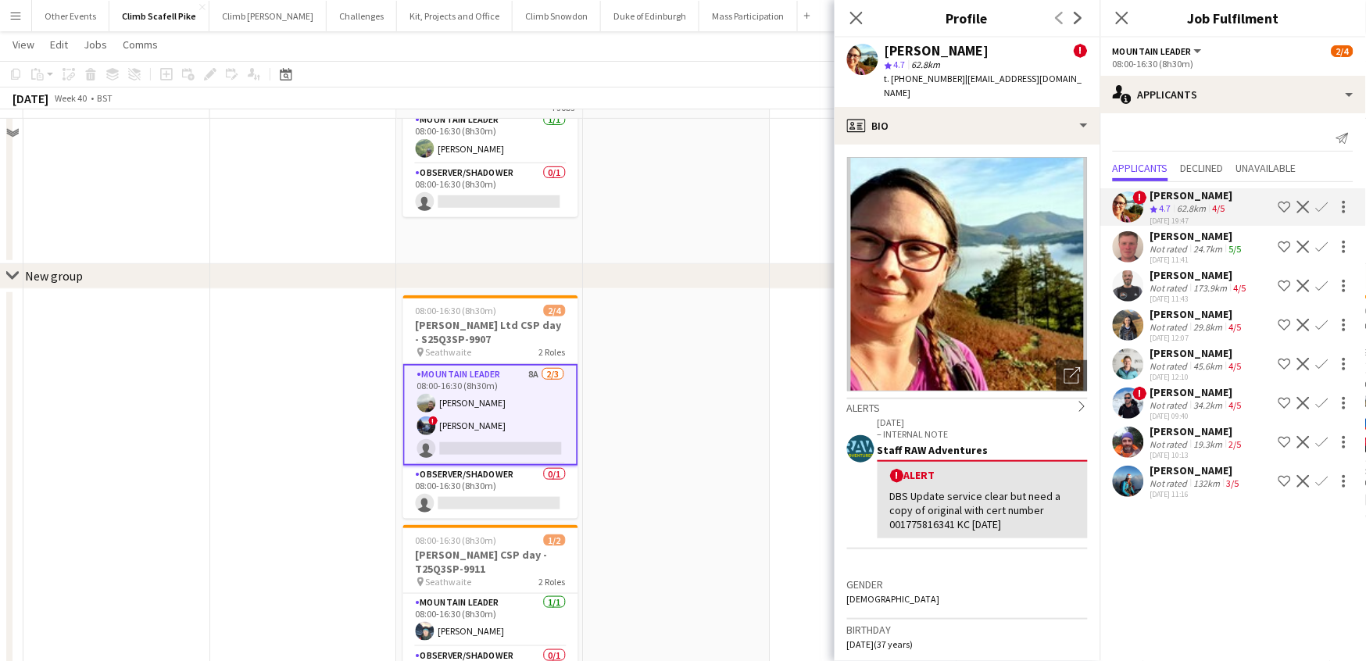
scroll to position [97, 0]
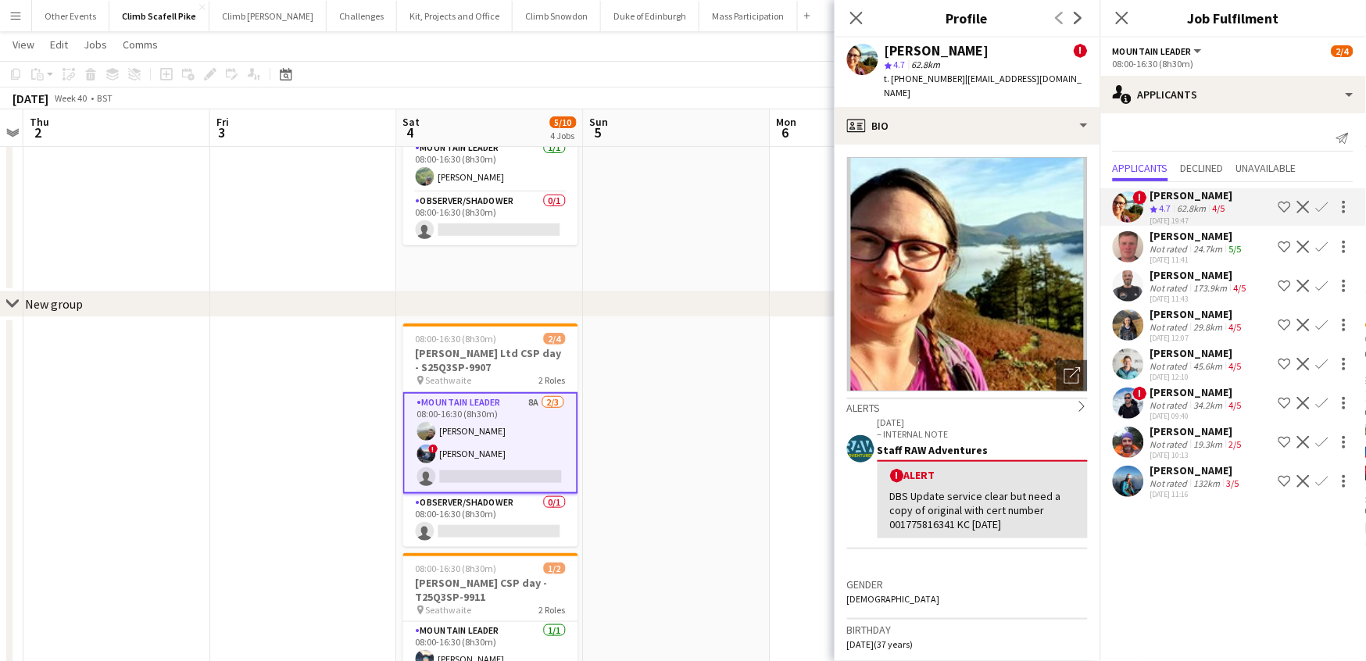
click at [1090, 256] on app-user-avatar at bounding box center [1128, 246] width 31 height 31
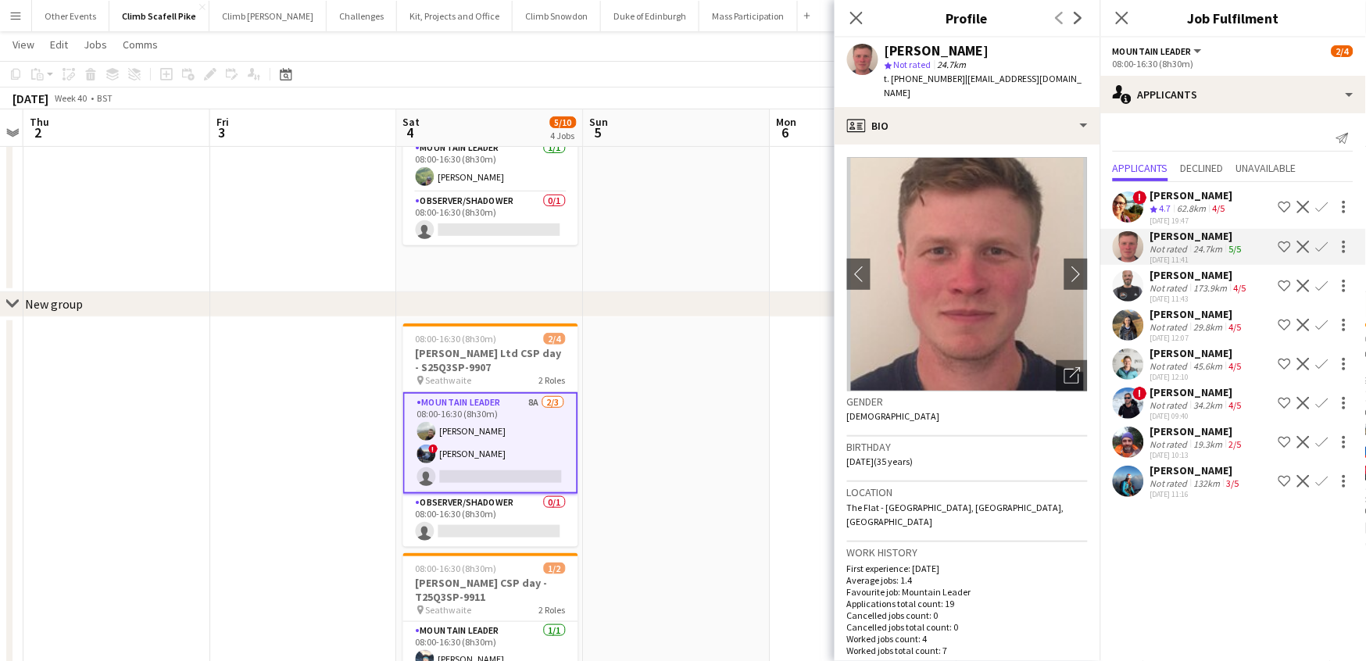
click at [1090, 293] on app-user-avatar at bounding box center [1128, 285] width 31 height 31
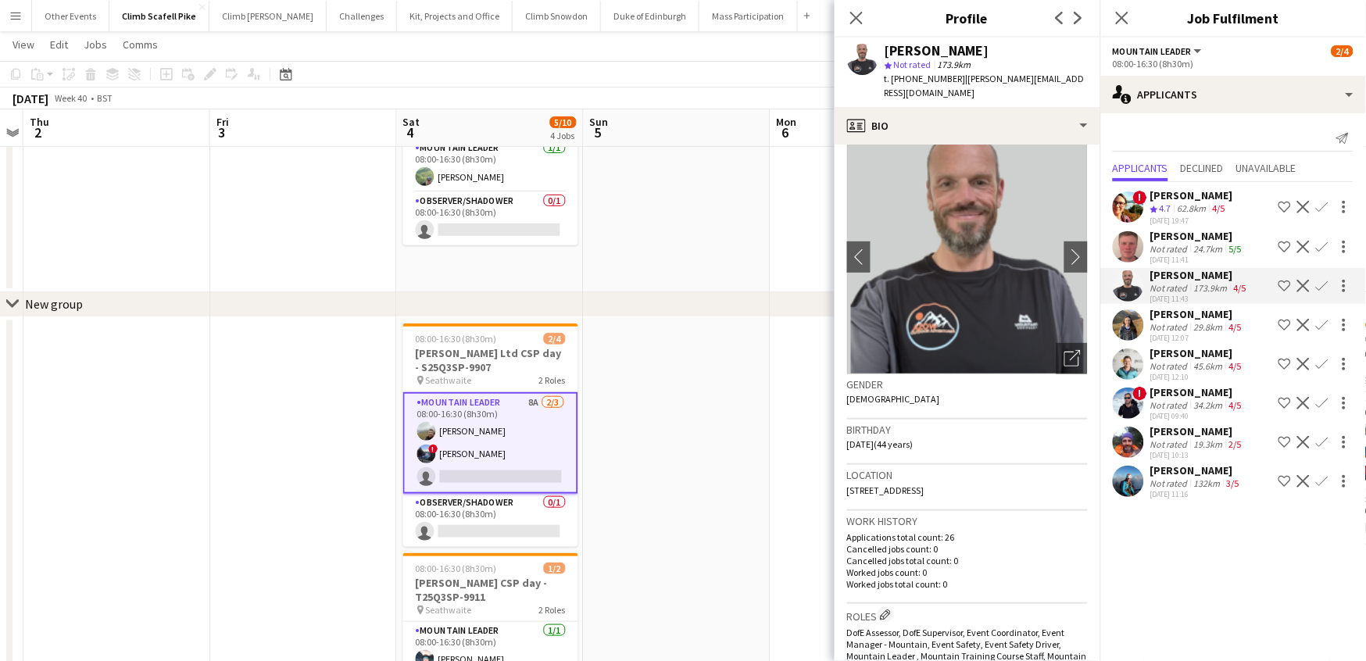
scroll to position [19, 0]
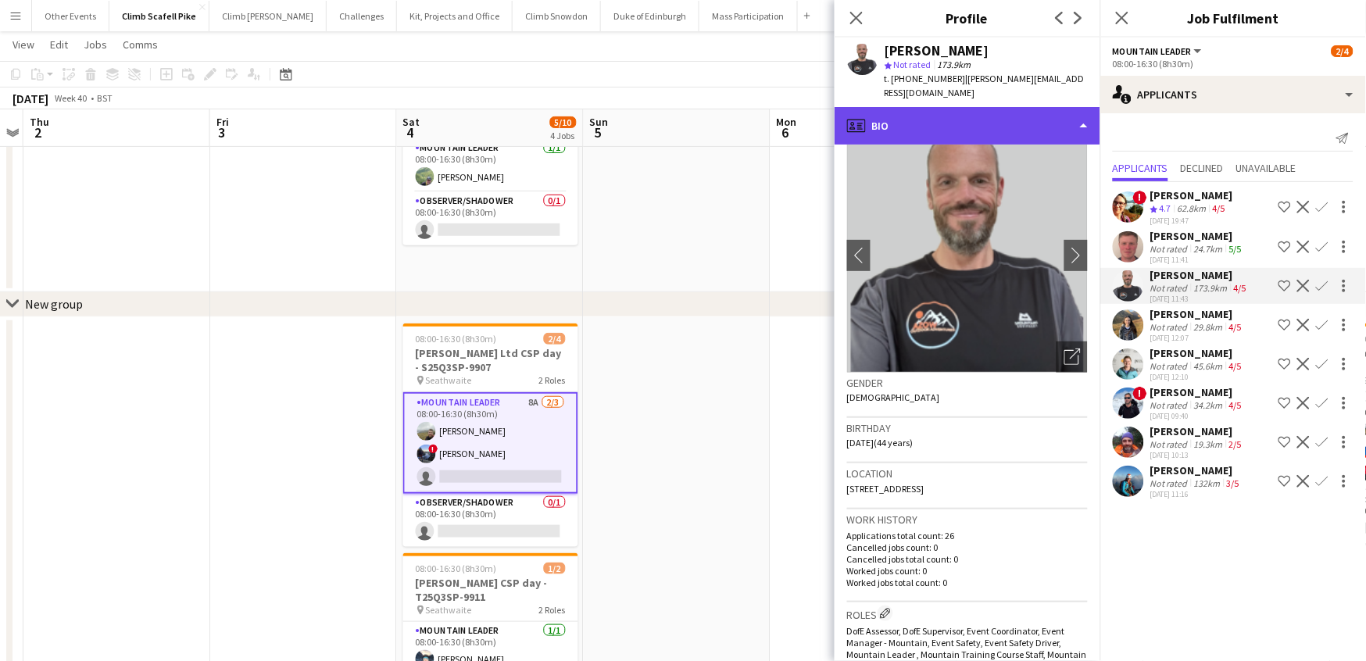
click at [1084, 125] on div "profile Bio" at bounding box center [968, 126] width 266 height 38
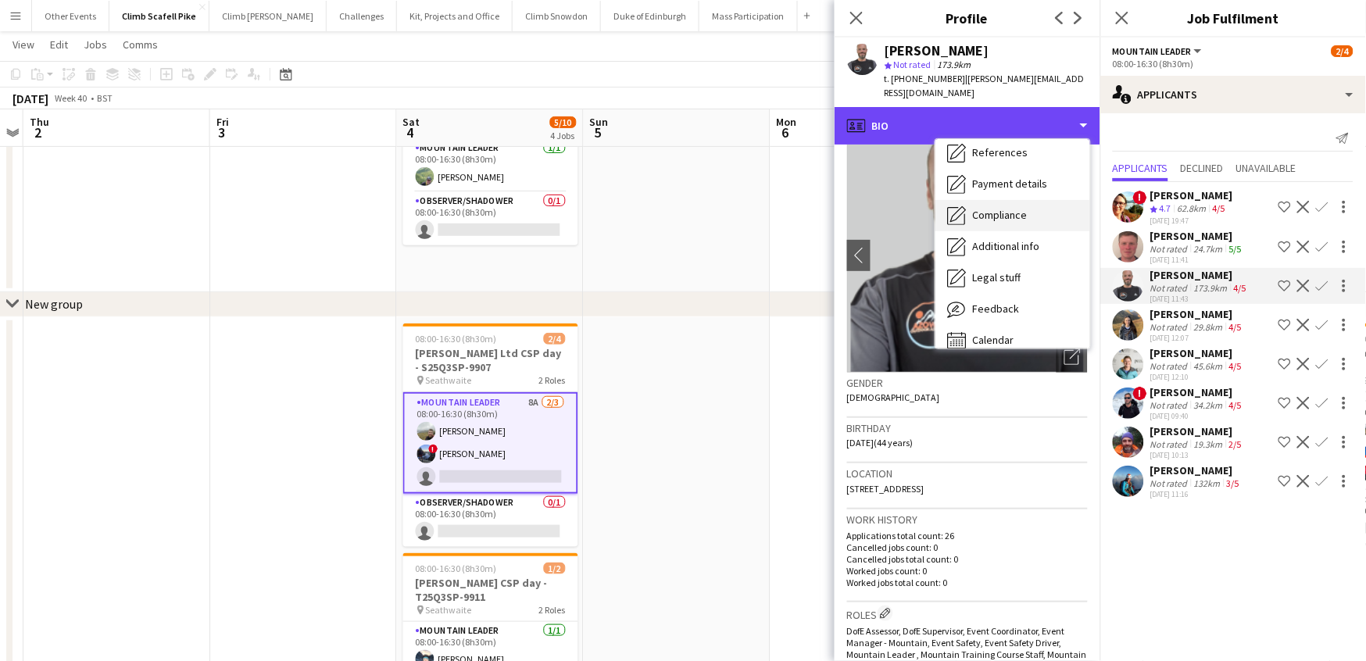
scroll to position [177, 0]
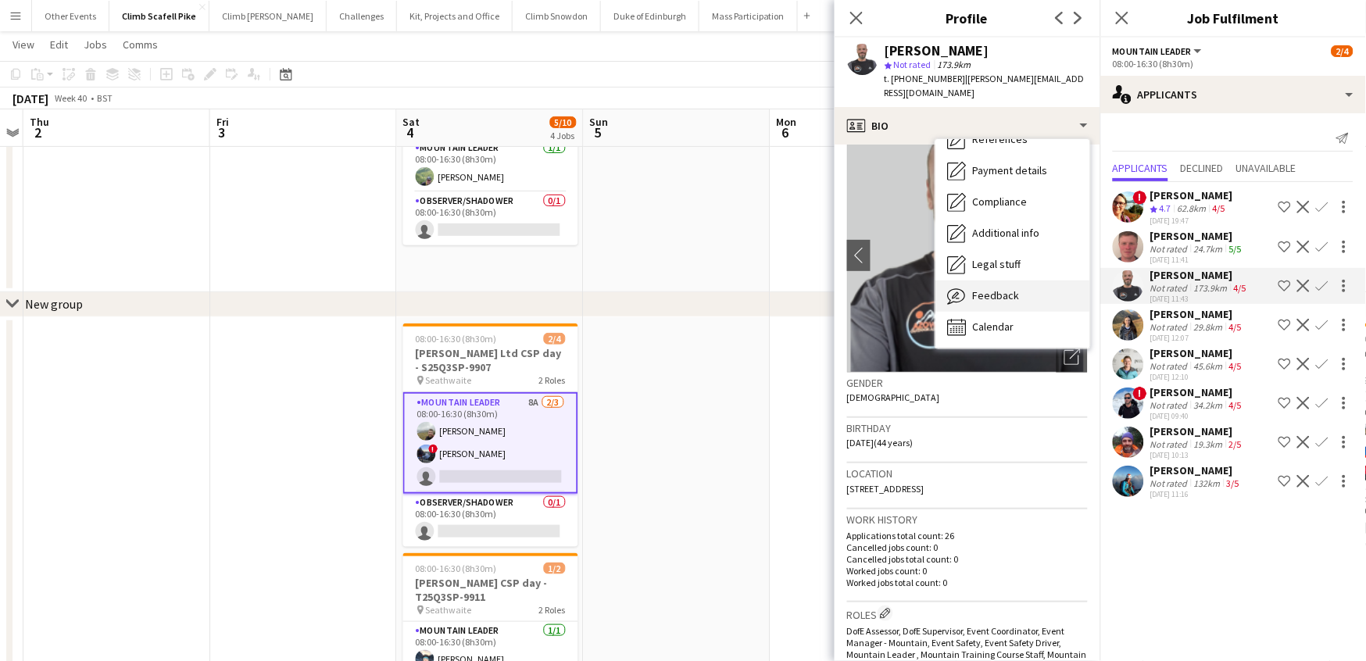
click at [996, 296] on span "Feedback" at bounding box center [996, 295] width 47 height 14
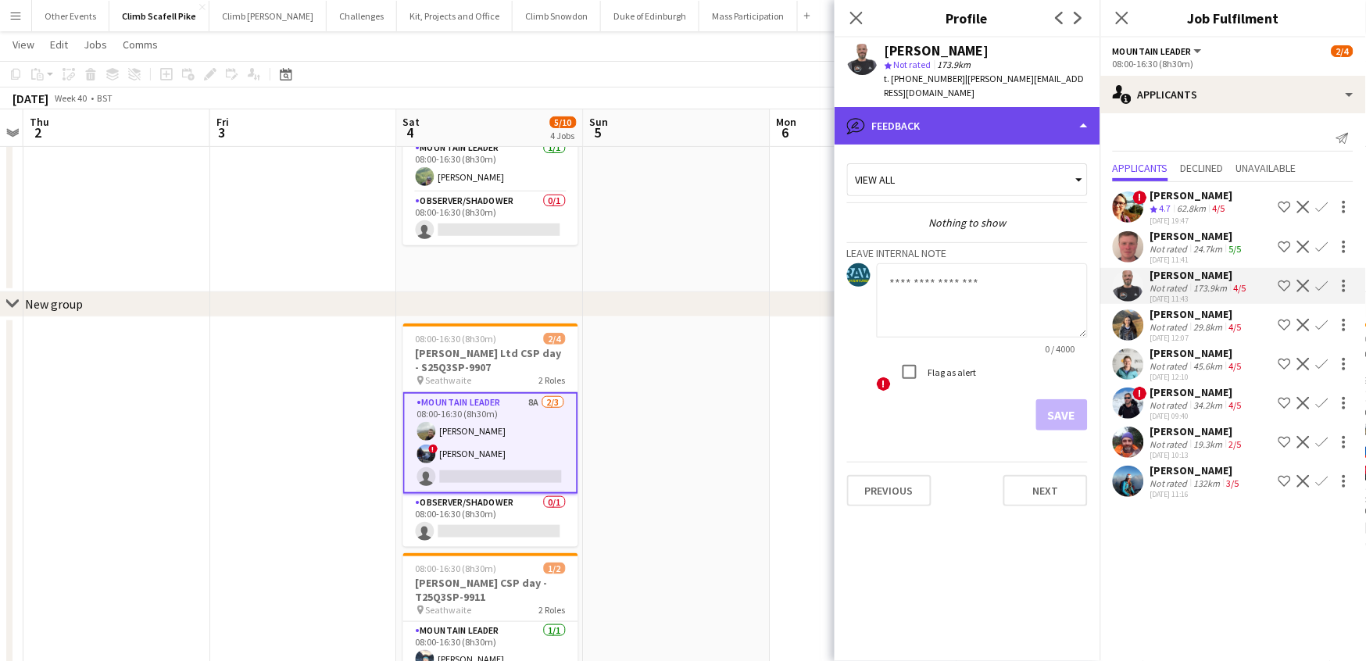
click at [1041, 127] on div "bubble-pencil Feedback" at bounding box center [968, 126] width 266 height 38
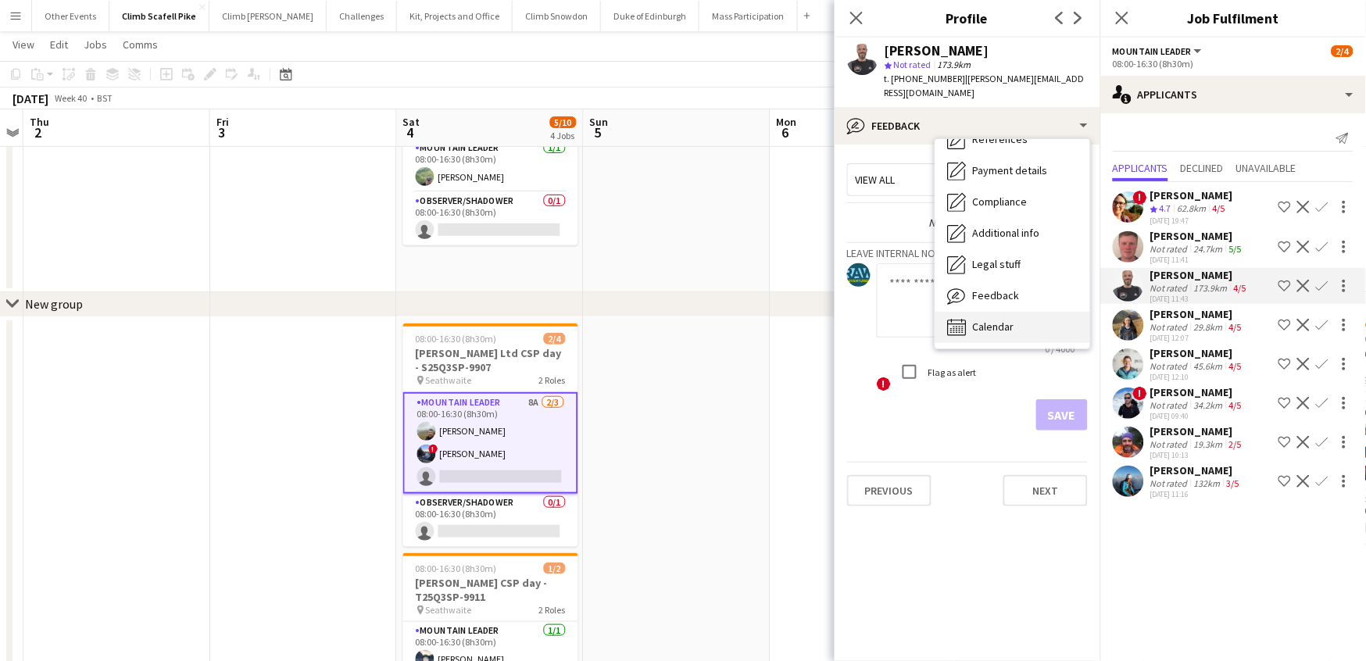
click at [1011, 315] on div "Calendar Calendar" at bounding box center [1012, 327] width 155 height 31
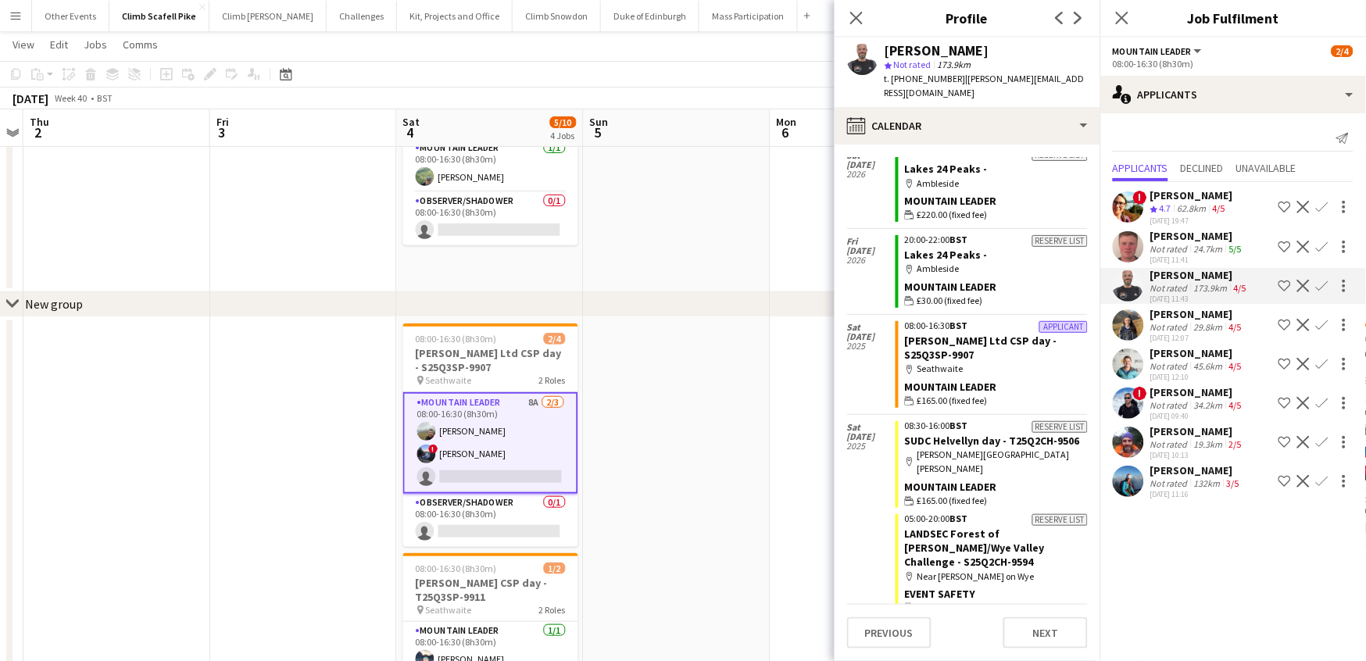
scroll to position [0, 0]
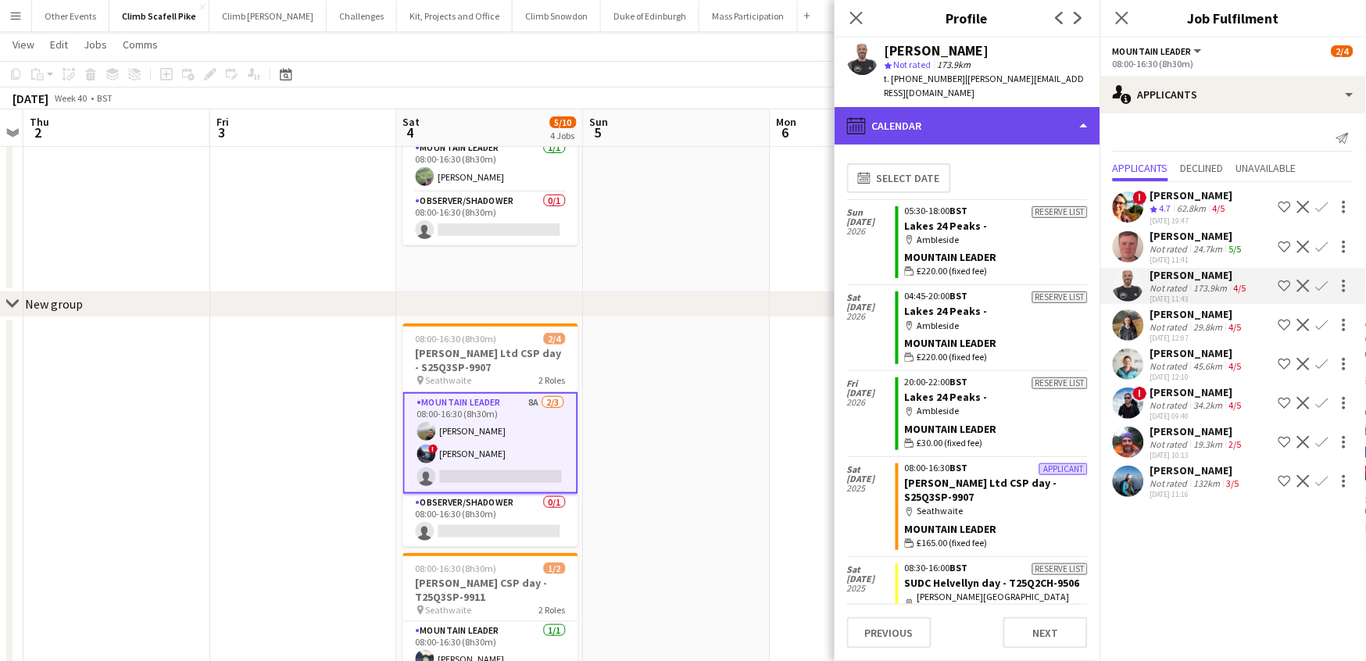
click at [1018, 130] on div "calendar-full Calendar" at bounding box center [968, 126] width 266 height 38
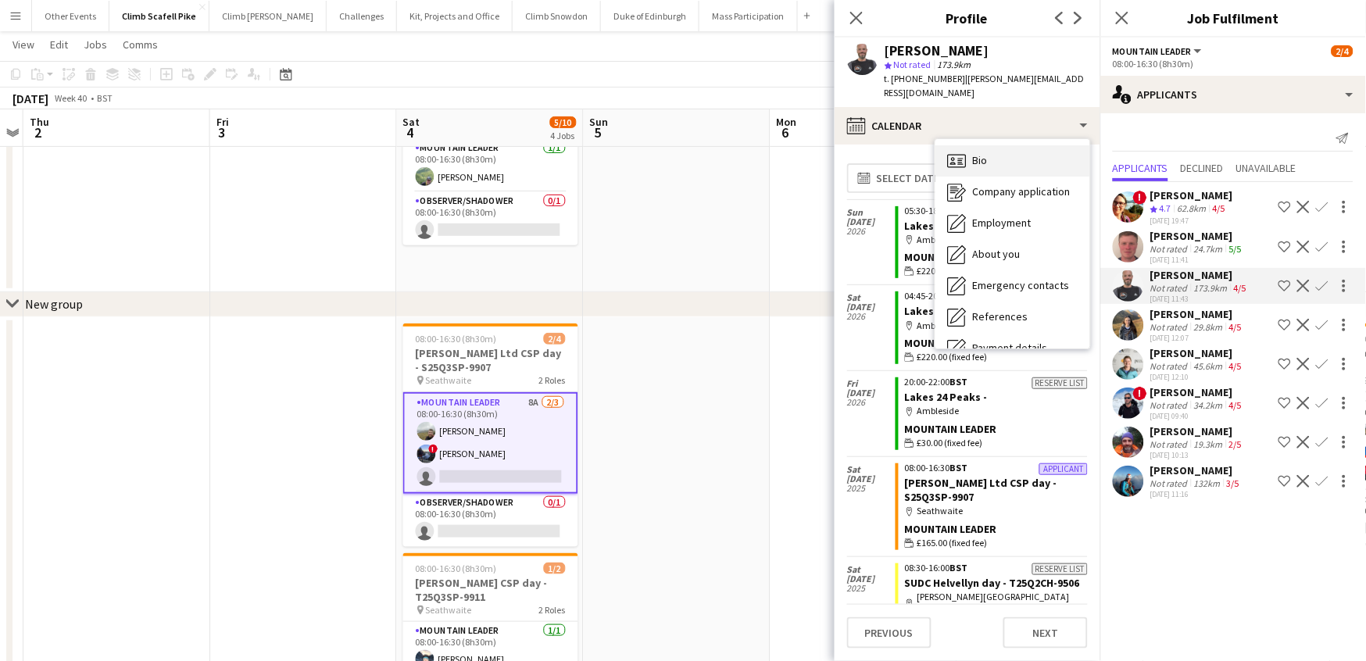
click at [1010, 163] on div "Bio Bio" at bounding box center [1012, 160] width 155 height 31
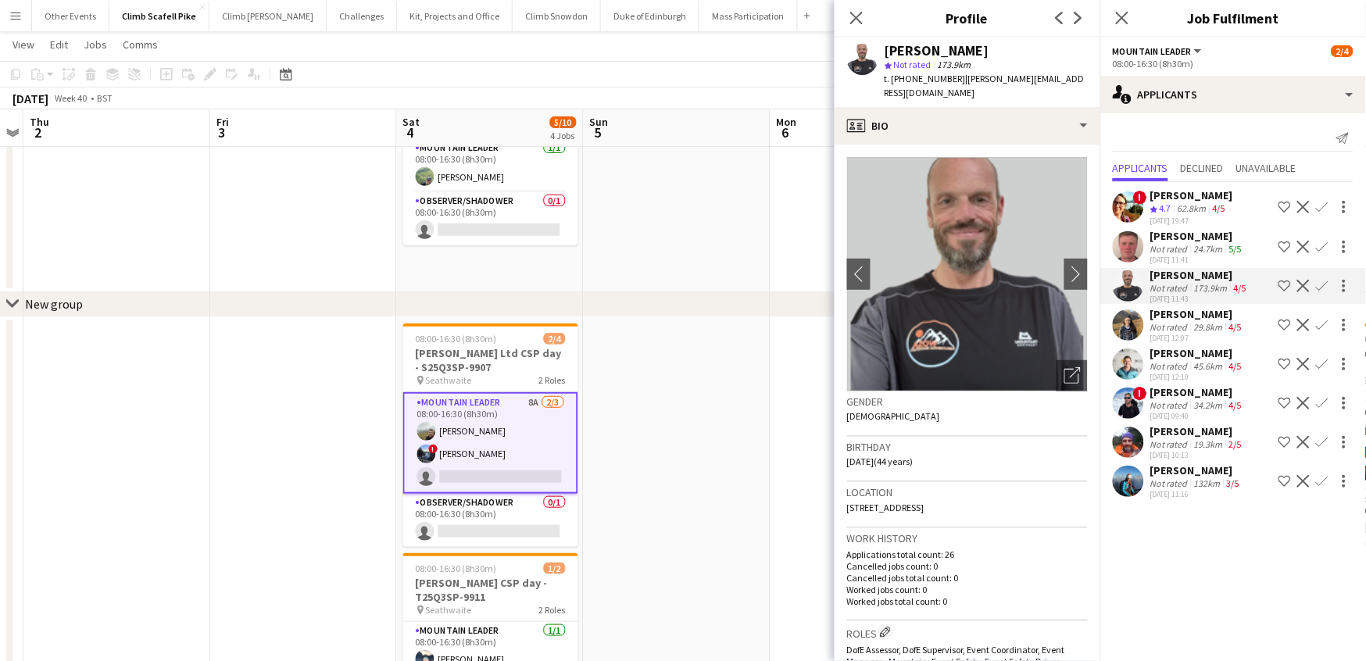
click at [1090, 320] on app-user-avatar at bounding box center [1128, 324] width 31 height 31
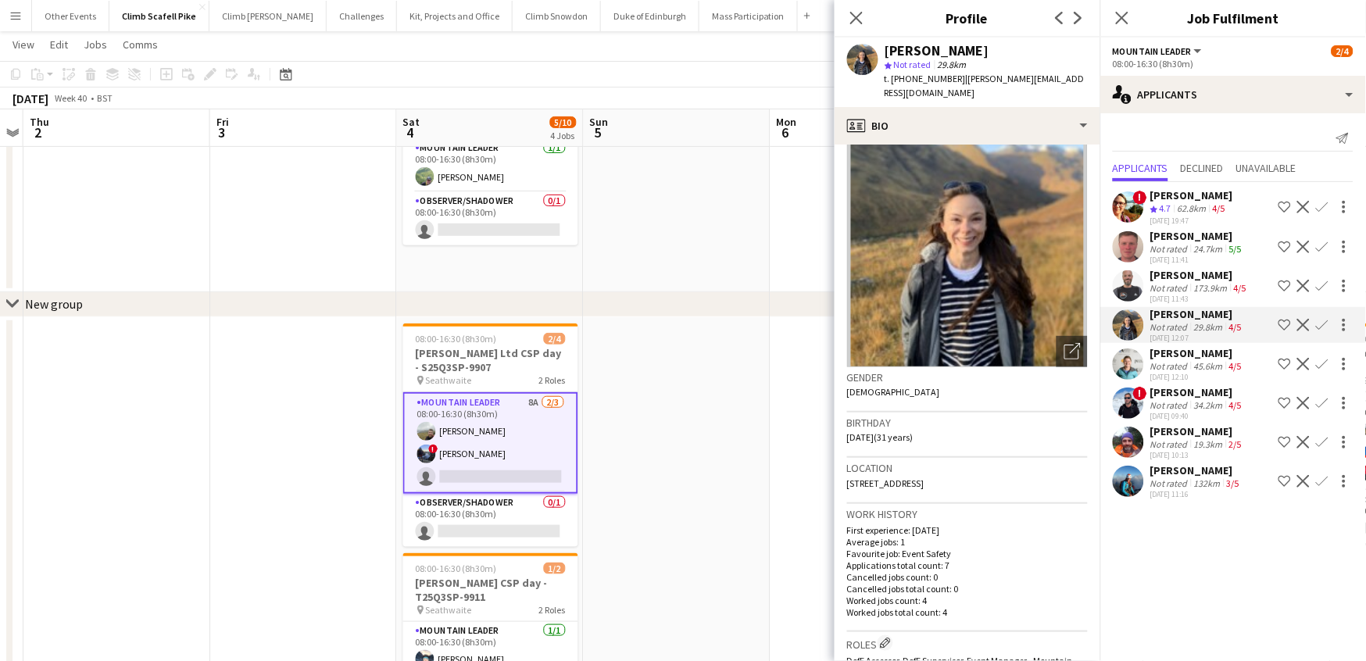
scroll to position [21, 0]
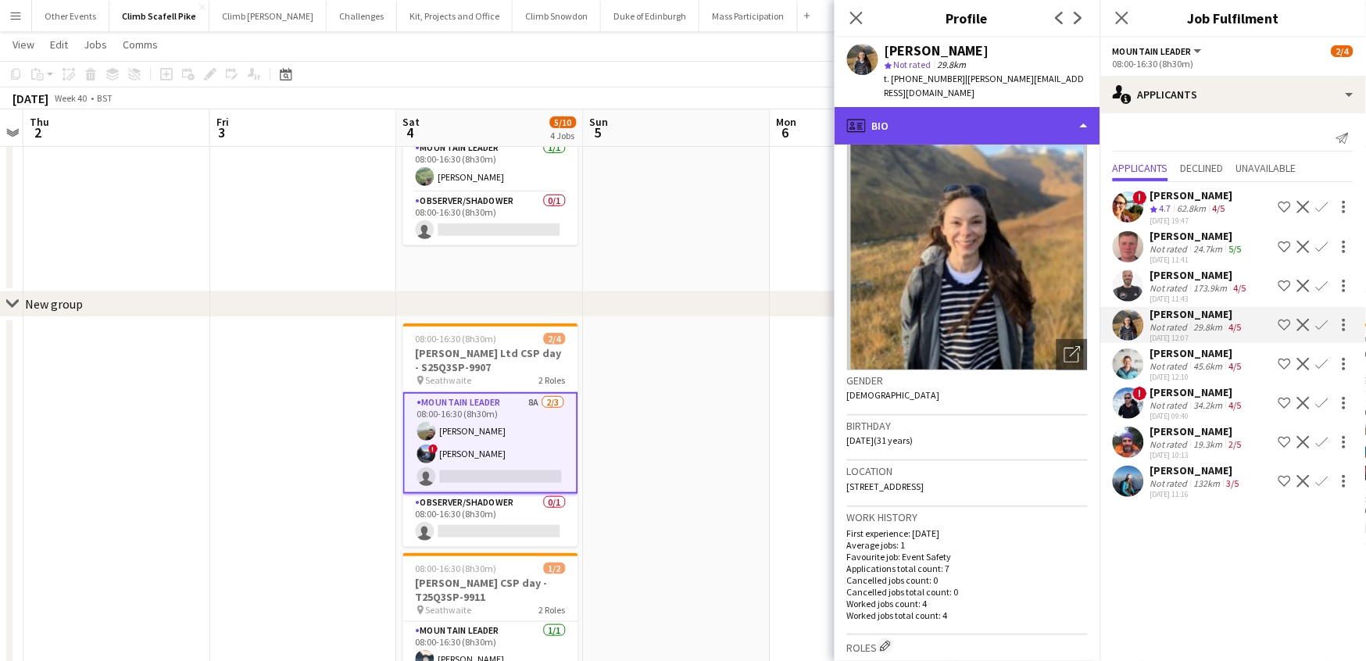
click at [1060, 121] on div "profile Bio" at bounding box center [968, 126] width 266 height 38
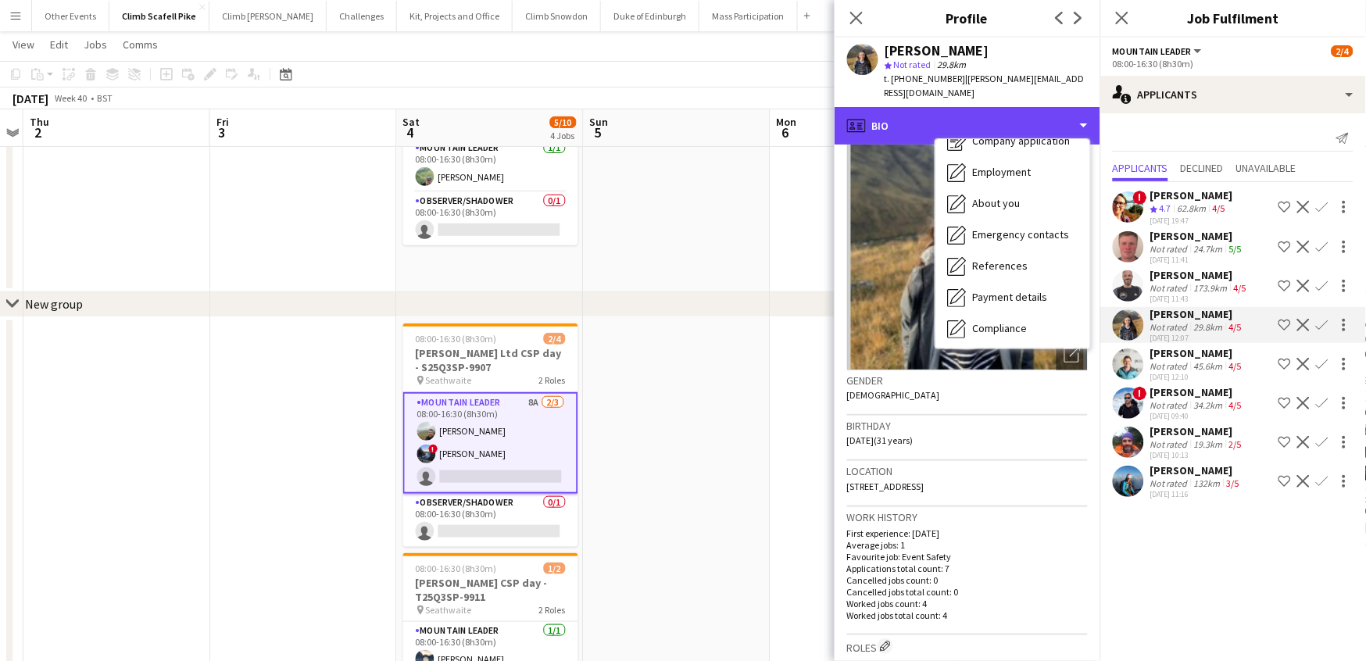
scroll to position [177, 0]
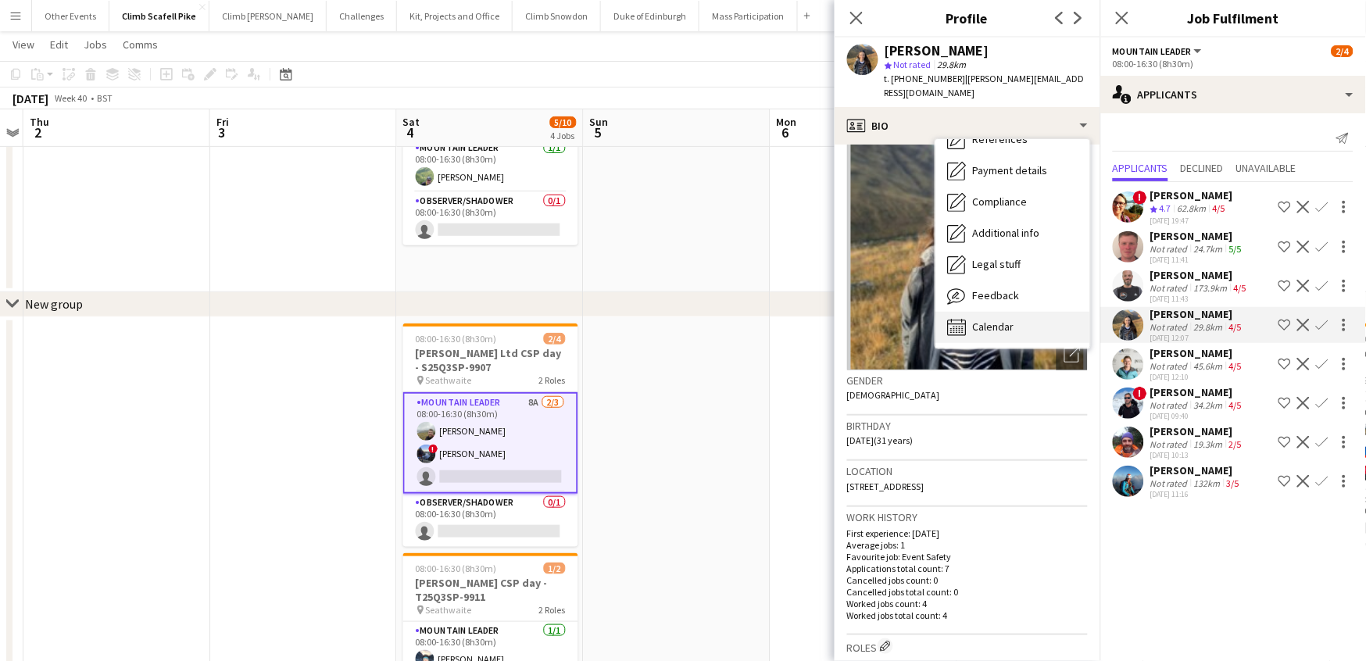
click at [1013, 312] on div "Calendar Calendar" at bounding box center [1012, 327] width 155 height 31
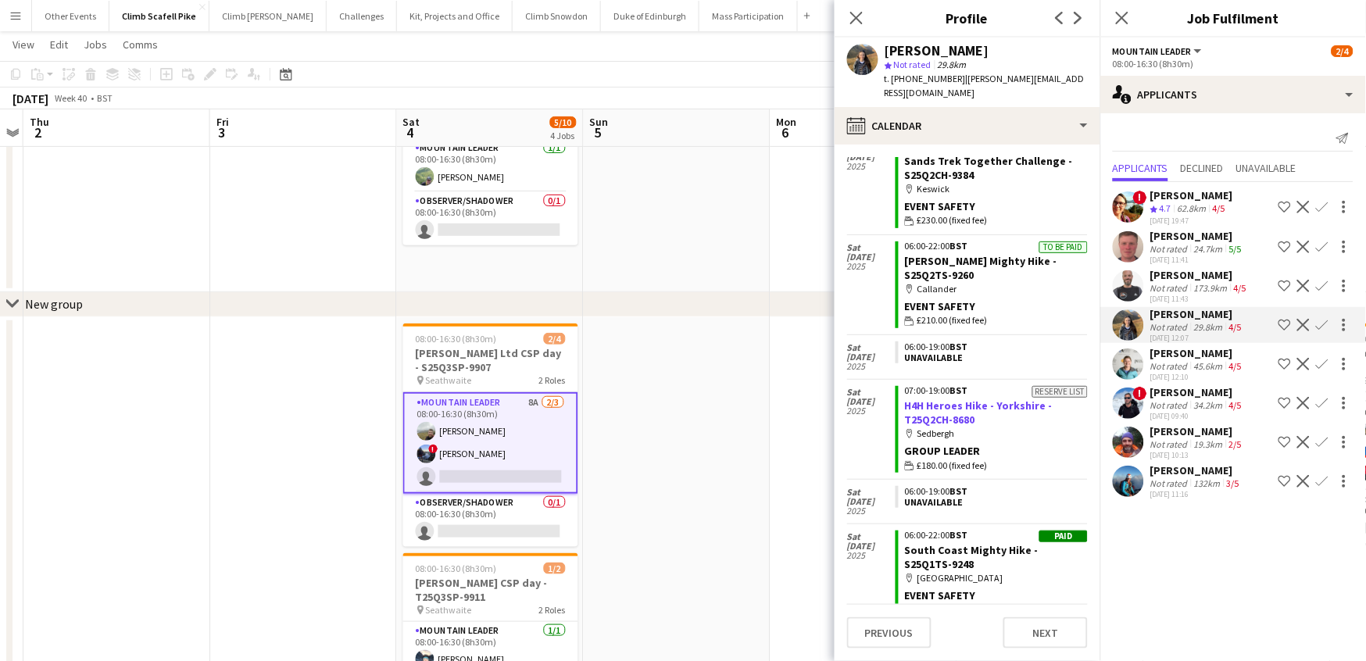
scroll to position [361, 0]
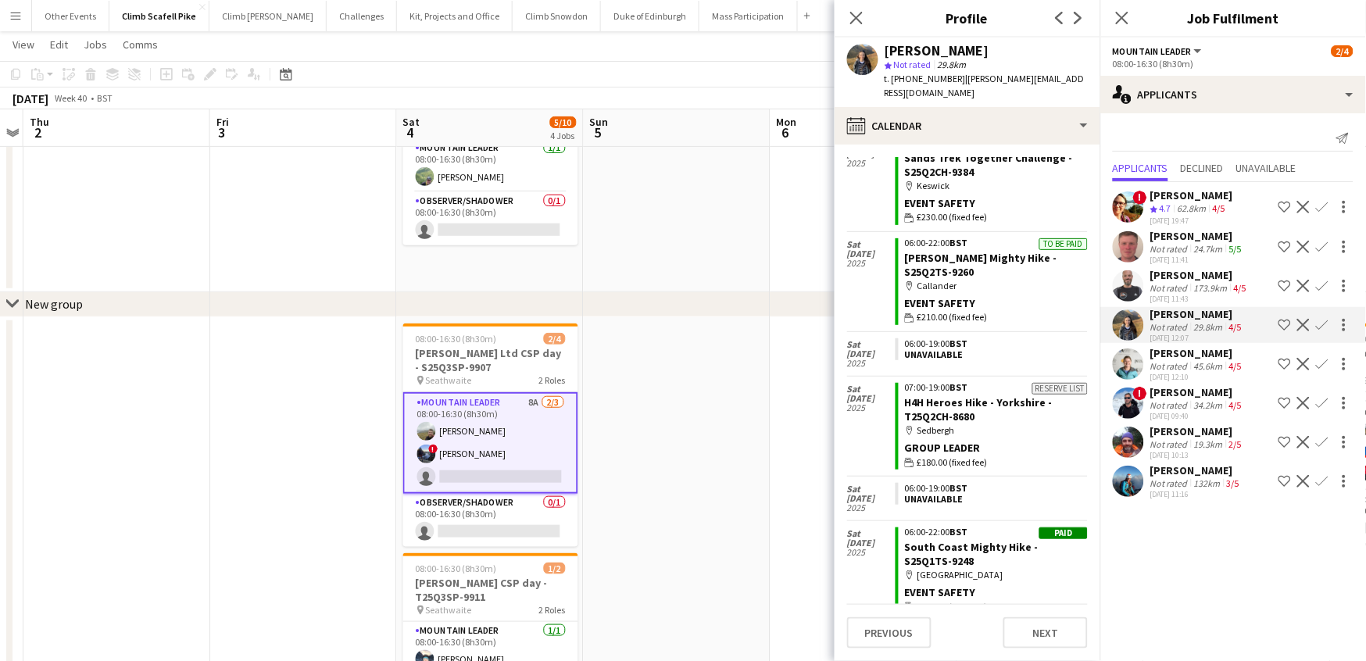
click at [1090, 363] on app-user-avatar at bounding box center [1128, 364] width 31 height 31
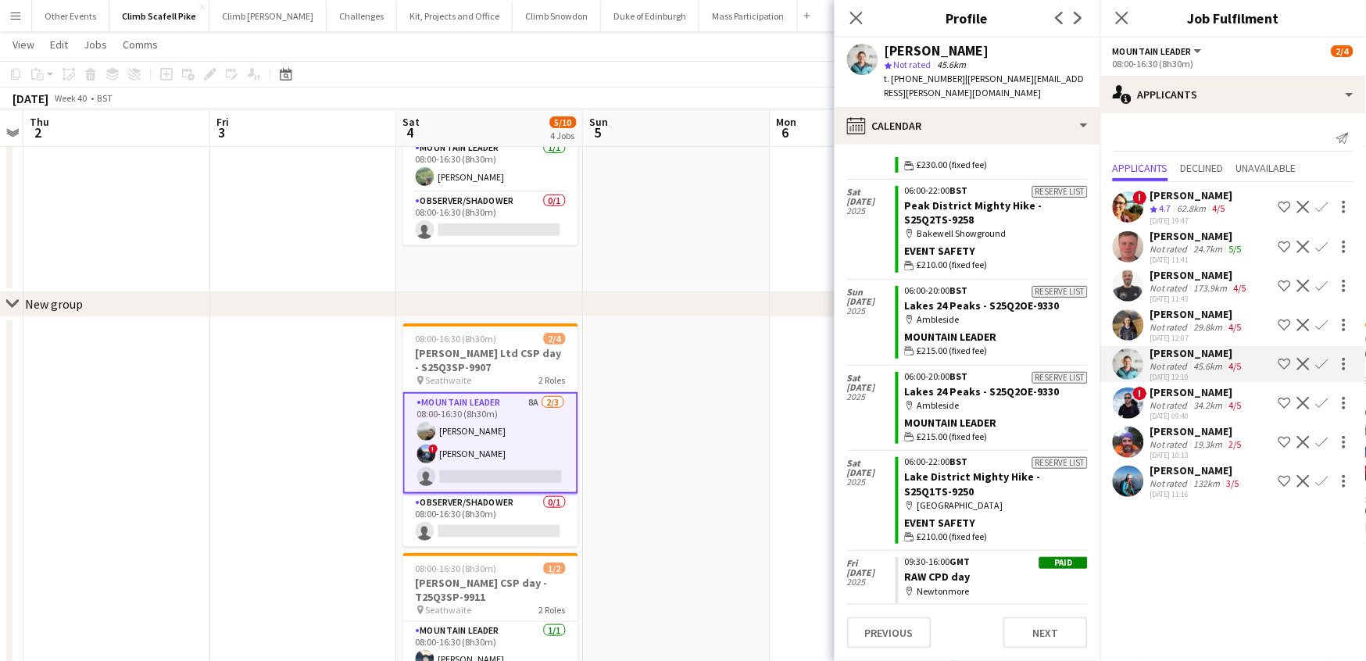
scroll to position [423, 0]
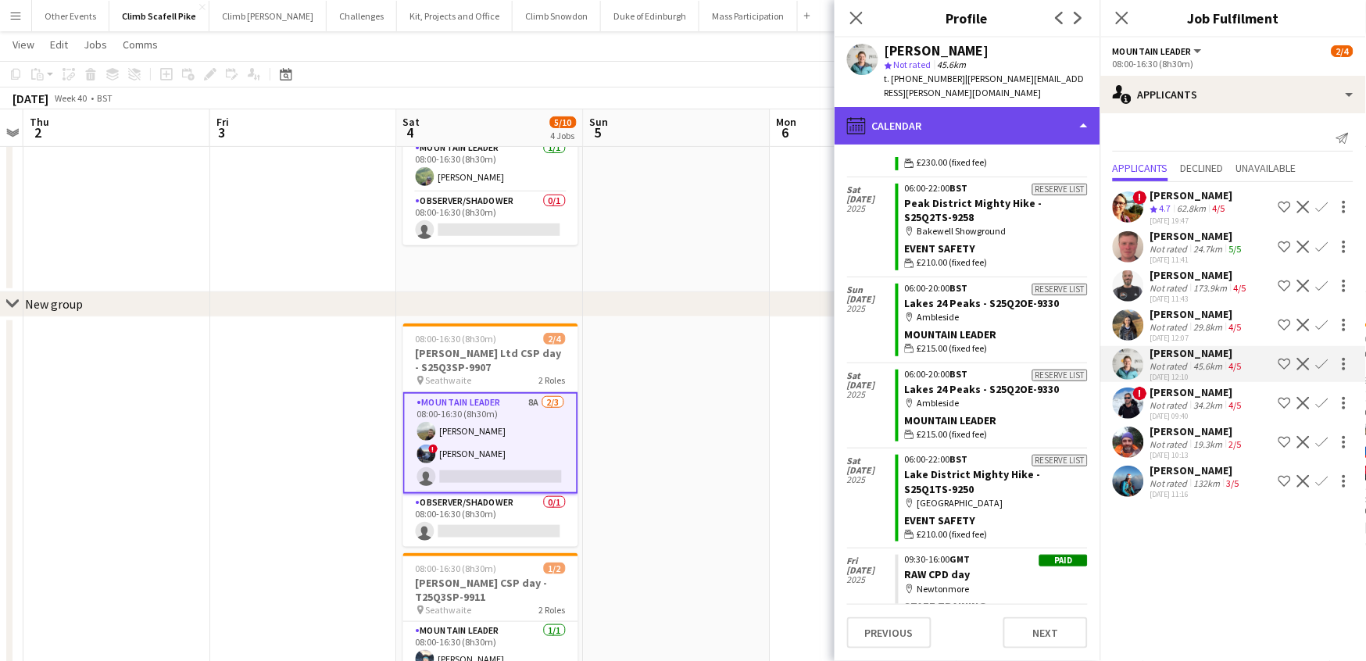
click at [998, 120] on div "calendar-full Calendar" at bounding box center [968, 126] width 266 height 38
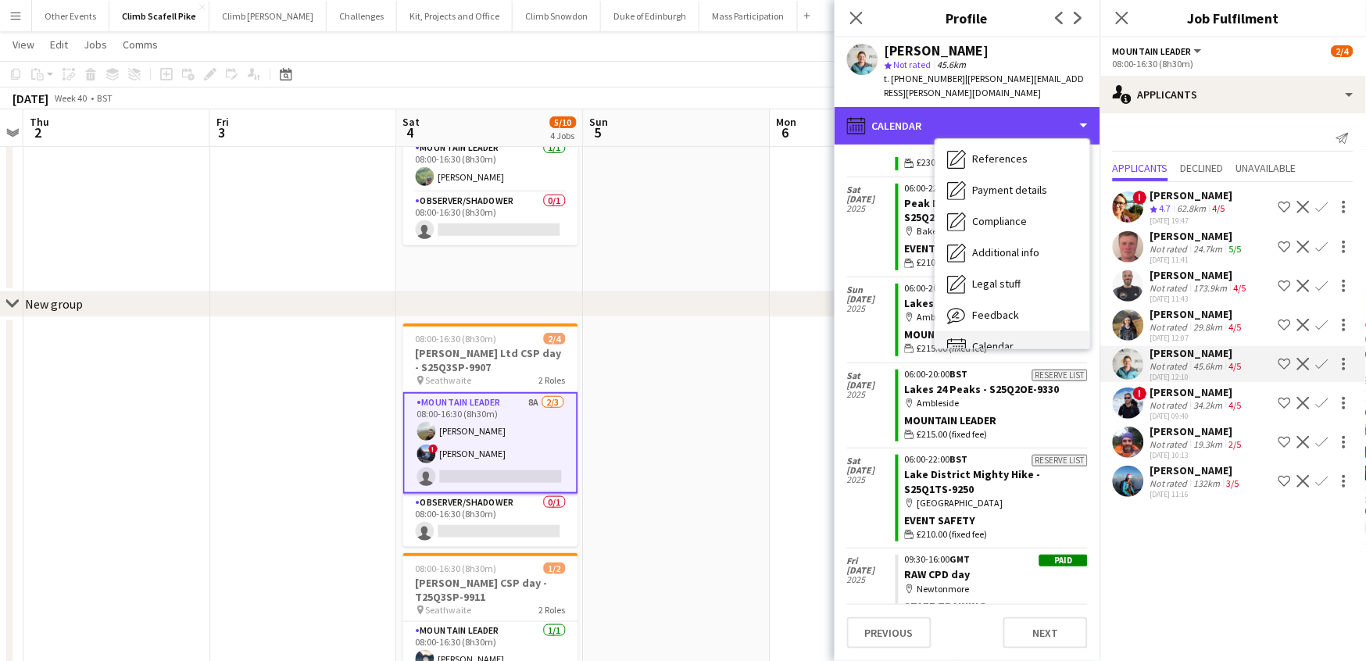
scroll to position [177, 0]
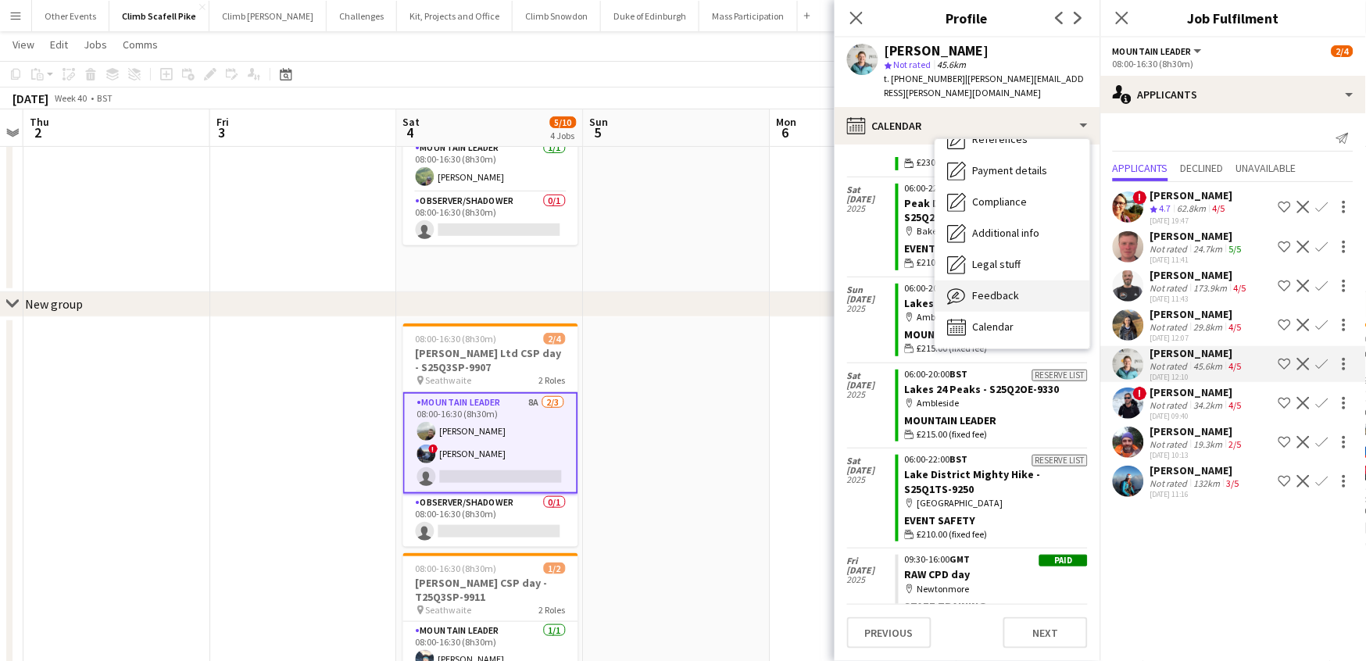
click at [1000, 288] on span "Feedback" at bounding box center [996, 295] width 47 height 14
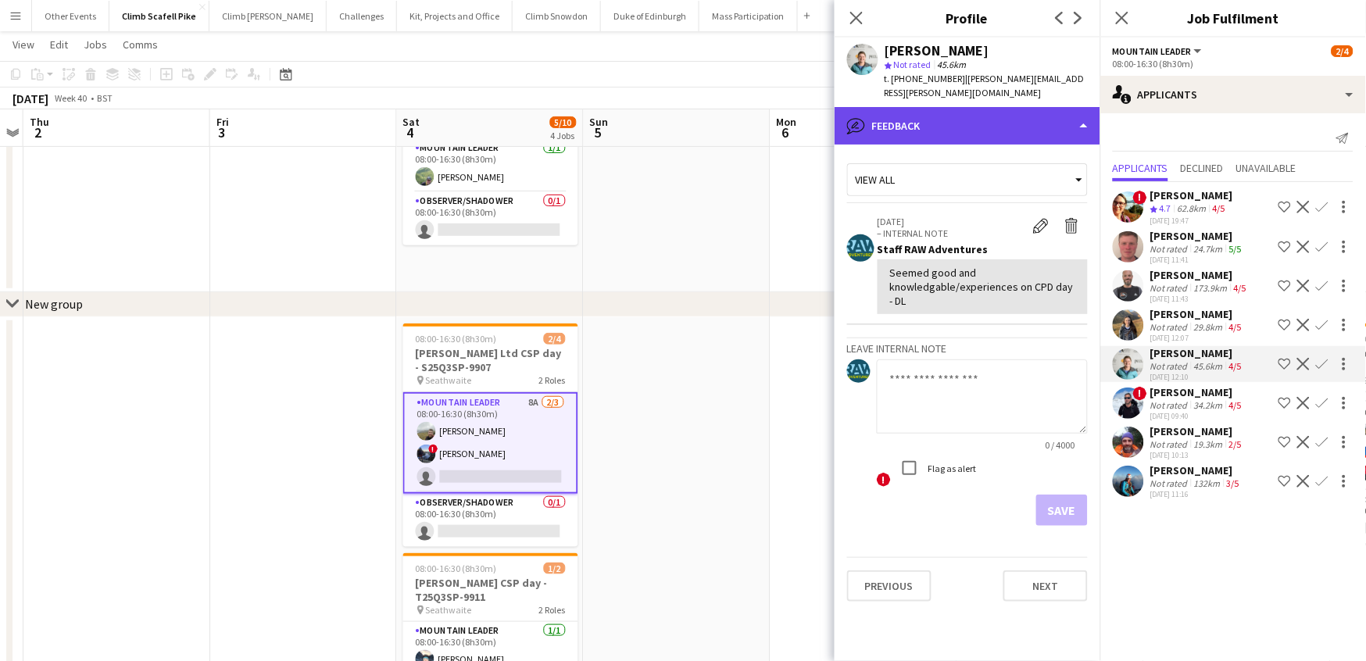
click at [1052, 113] on div "bubble-pencil Feedback" at bounding box center [968, 126] width 266 height 38
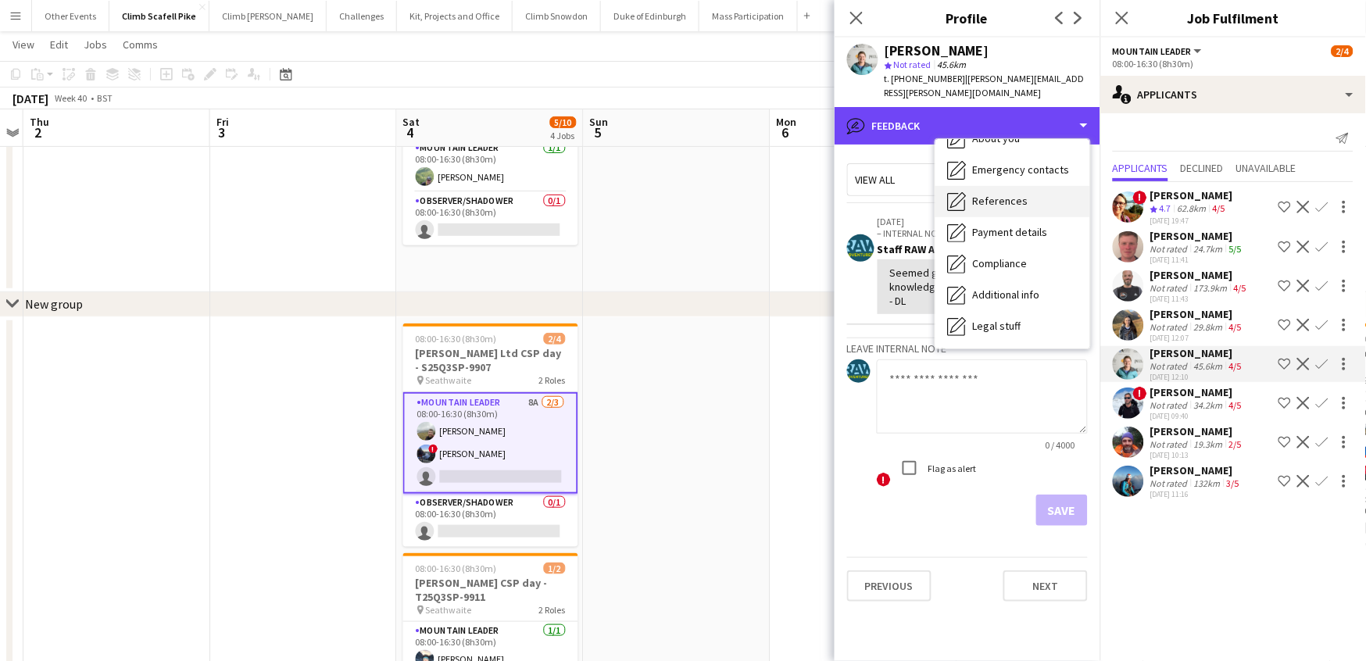
scroll to position [0, 0]
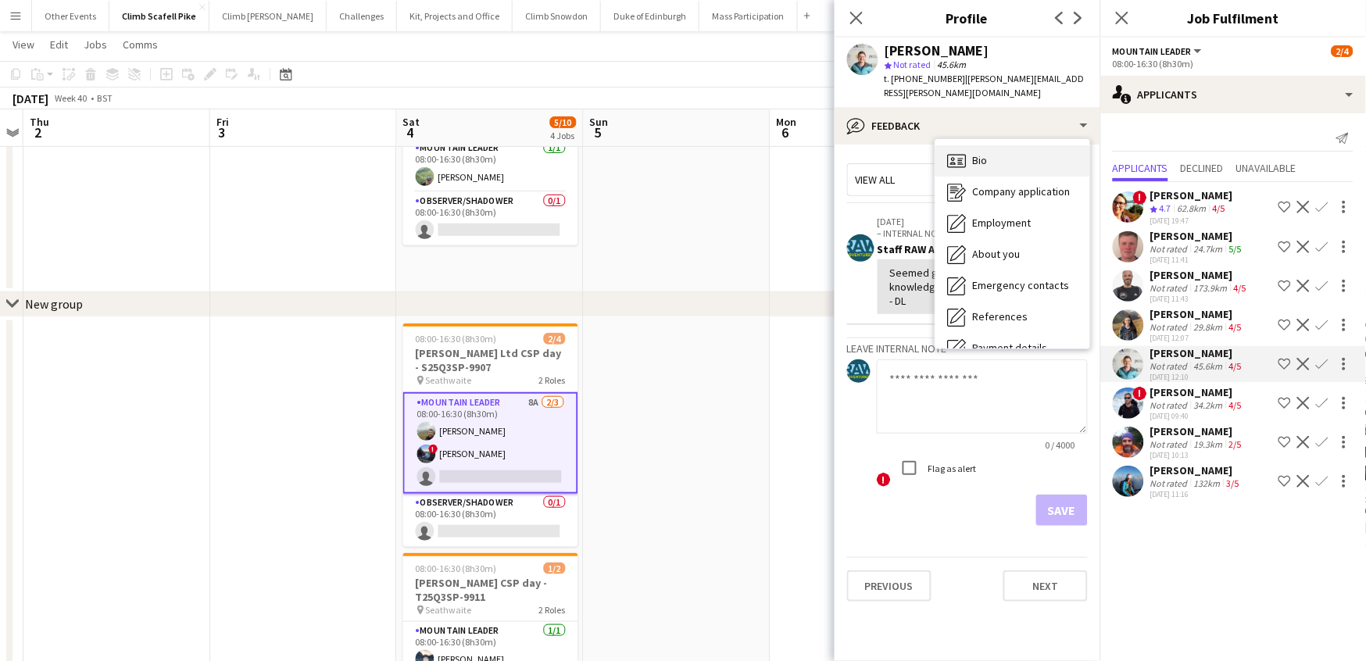
click at [1027, 152] on div "Bio Bio" at bounding box center [1012, 160] width 155 height 31
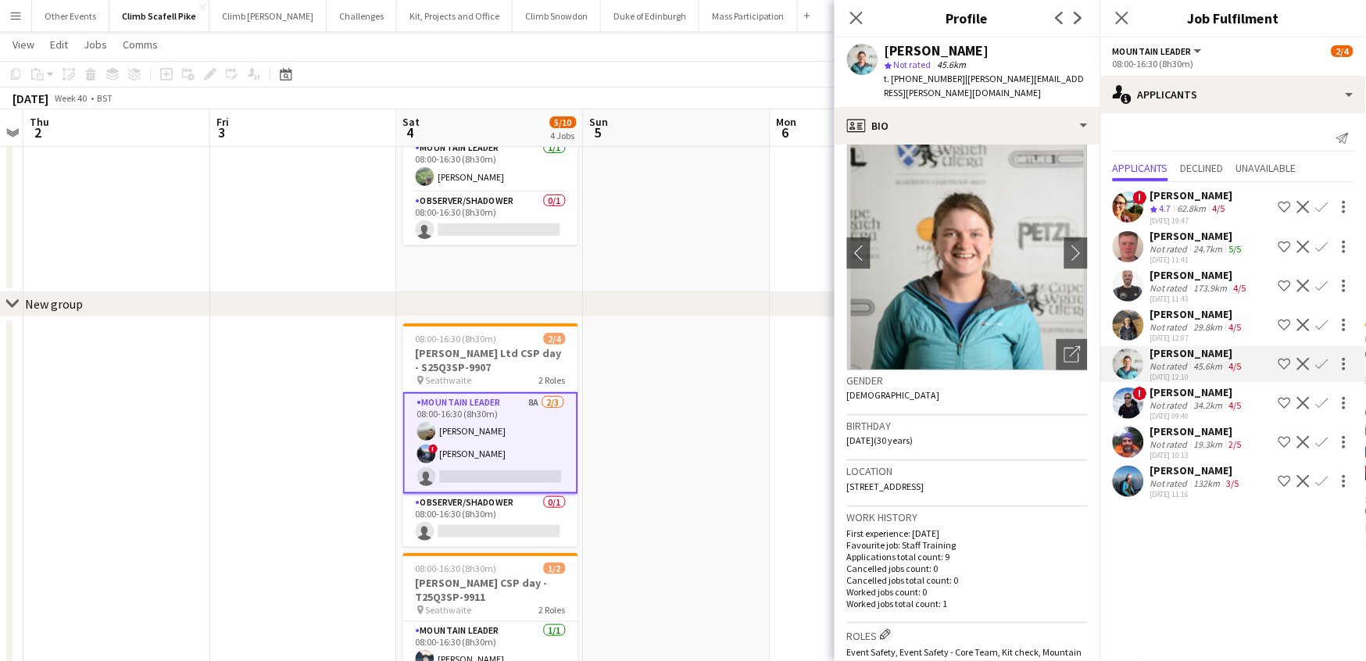
scroll to position [22, 0]
click at [1090, 404] on app-user-avatar at bounding box center [1128, 403] width 31 height 31
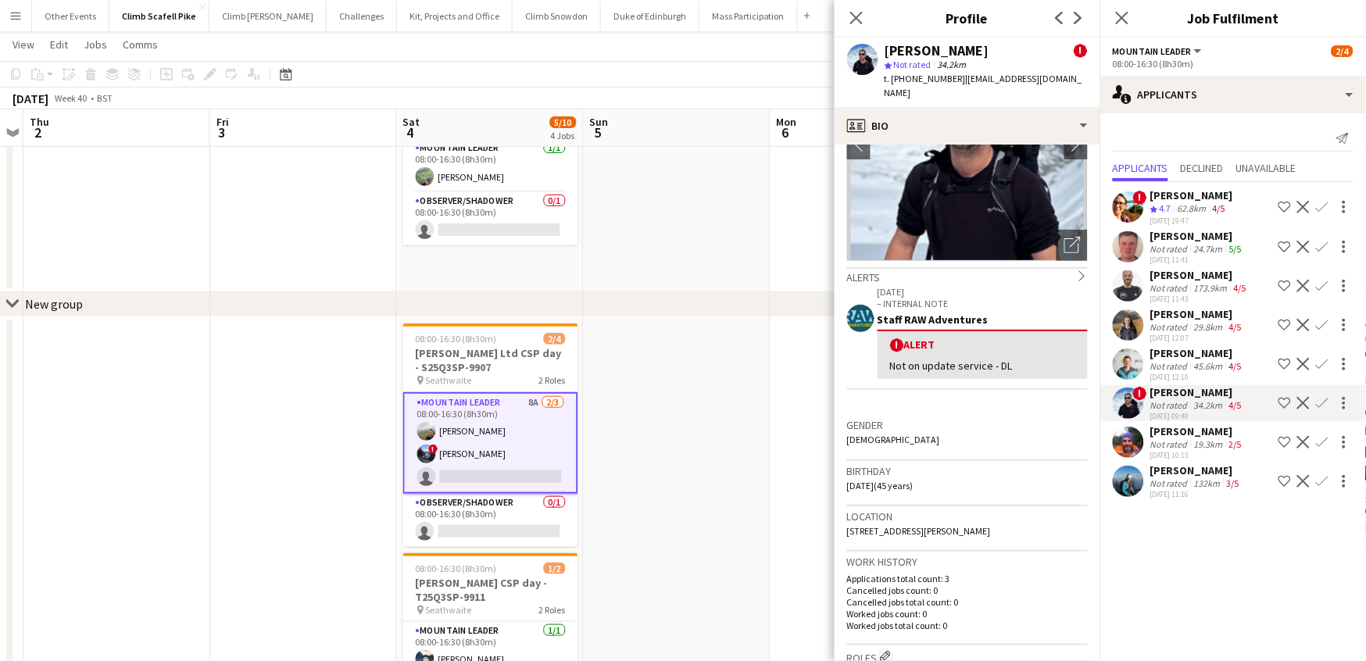
scroll to position [131, 0]
click at [1090, 432] on app-user-avatar at bounding box center [1128, 442] width 31 height 31
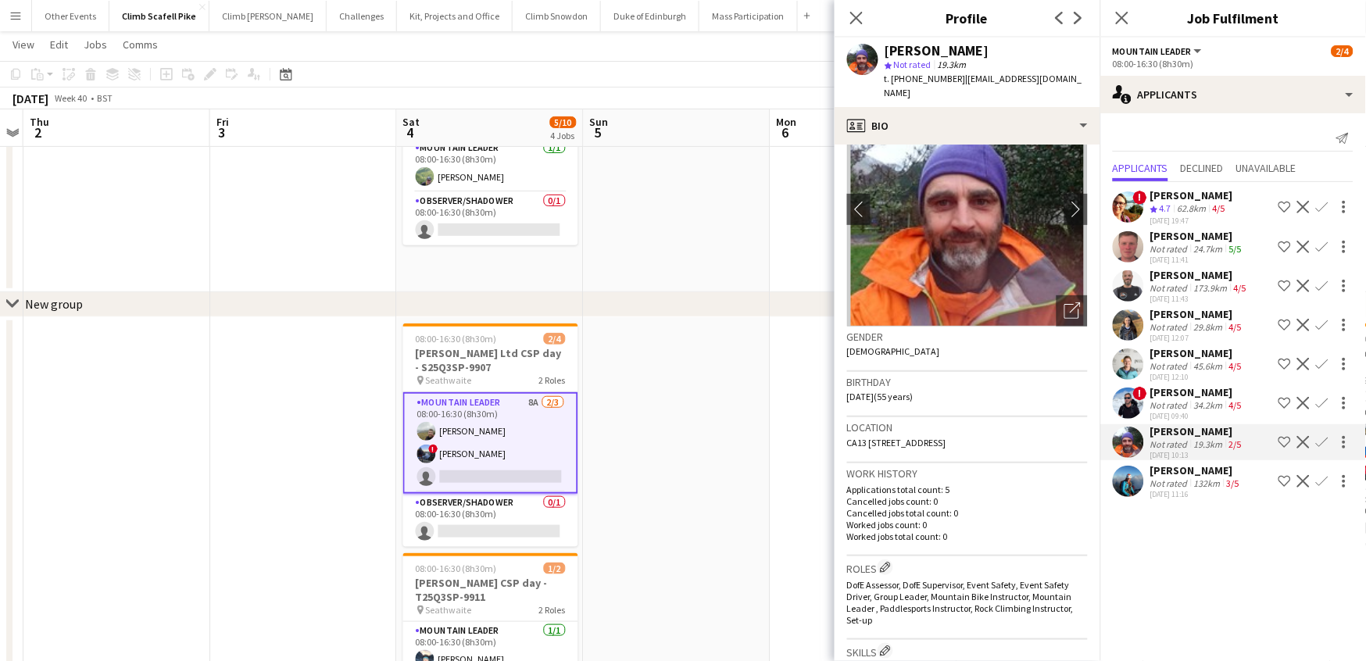
scroll to position [80, 0]
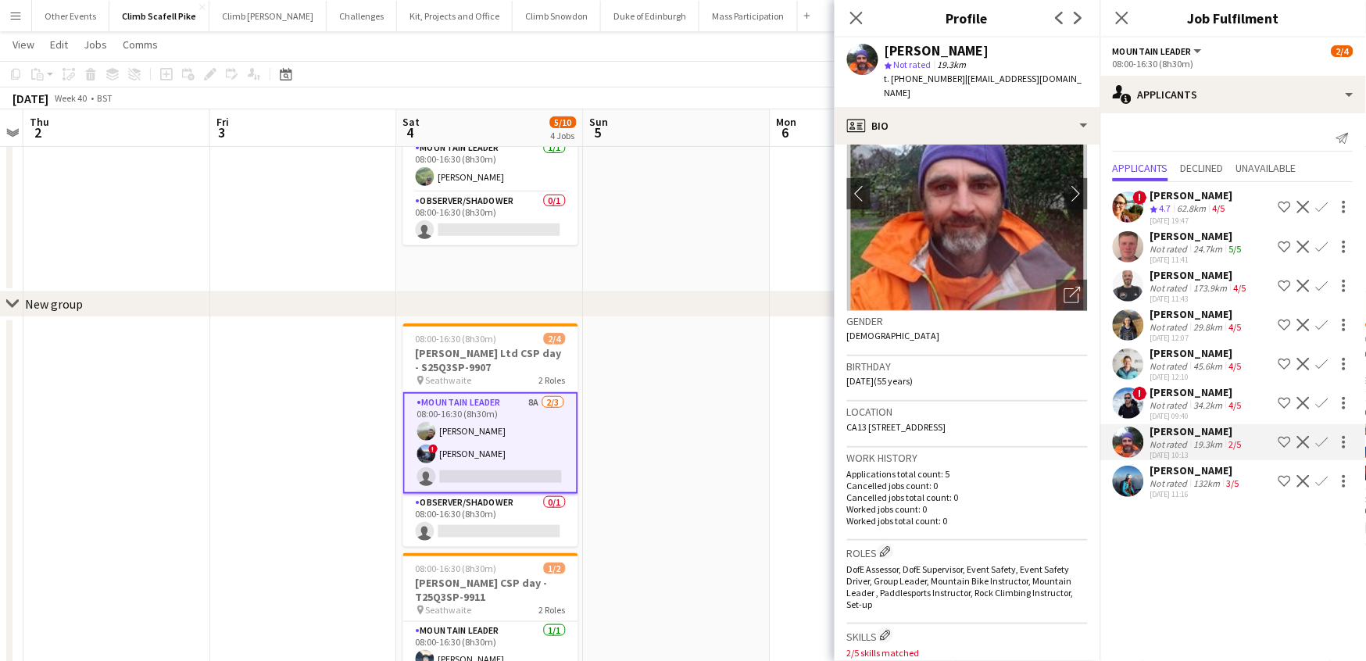
click at [1090, 484] on app-user-avatar at bounding box center [1128, 481] width 31 height 31
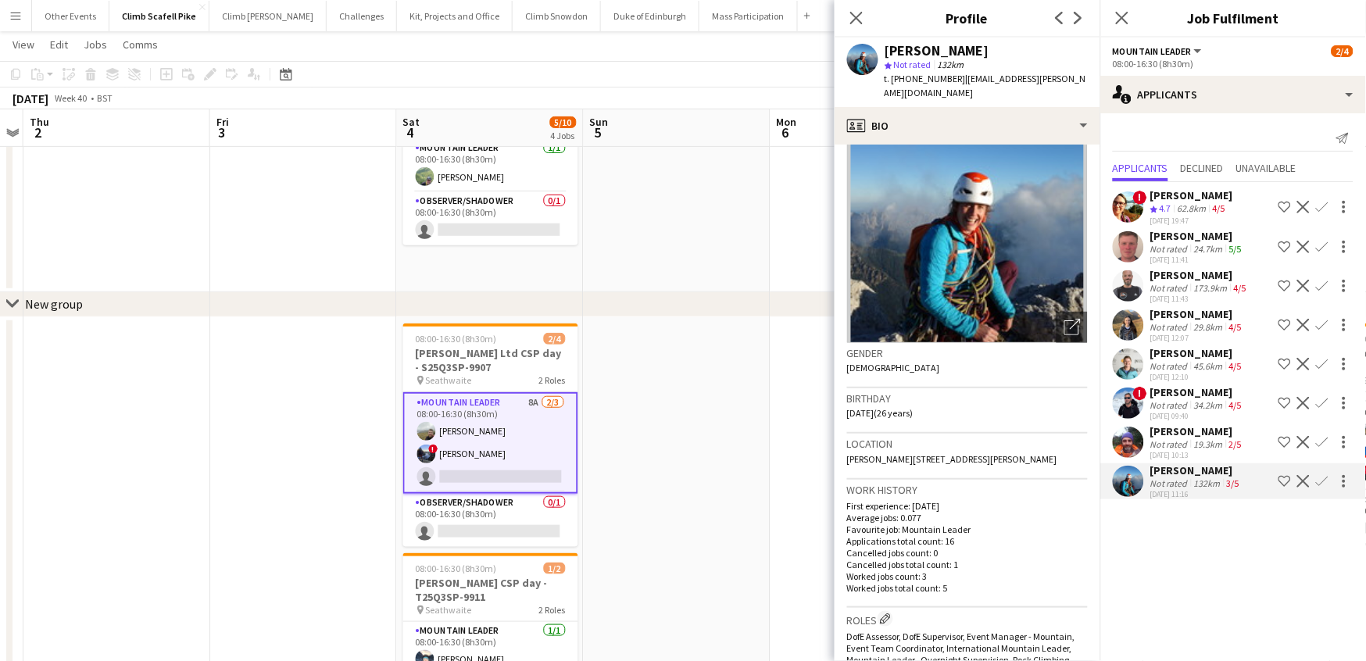
scroll to position [45, 0]
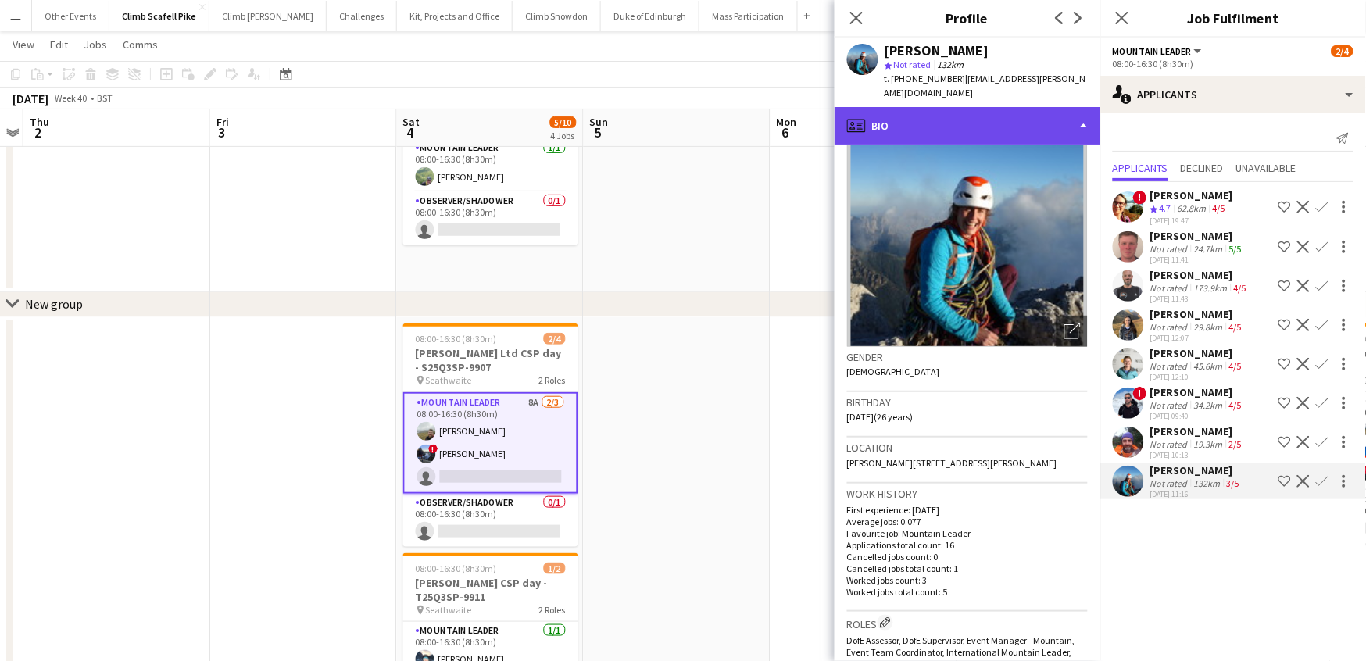
click at [1067, 114] on div "profile Bio" at bounding box center [968, 126] width 266 height 38
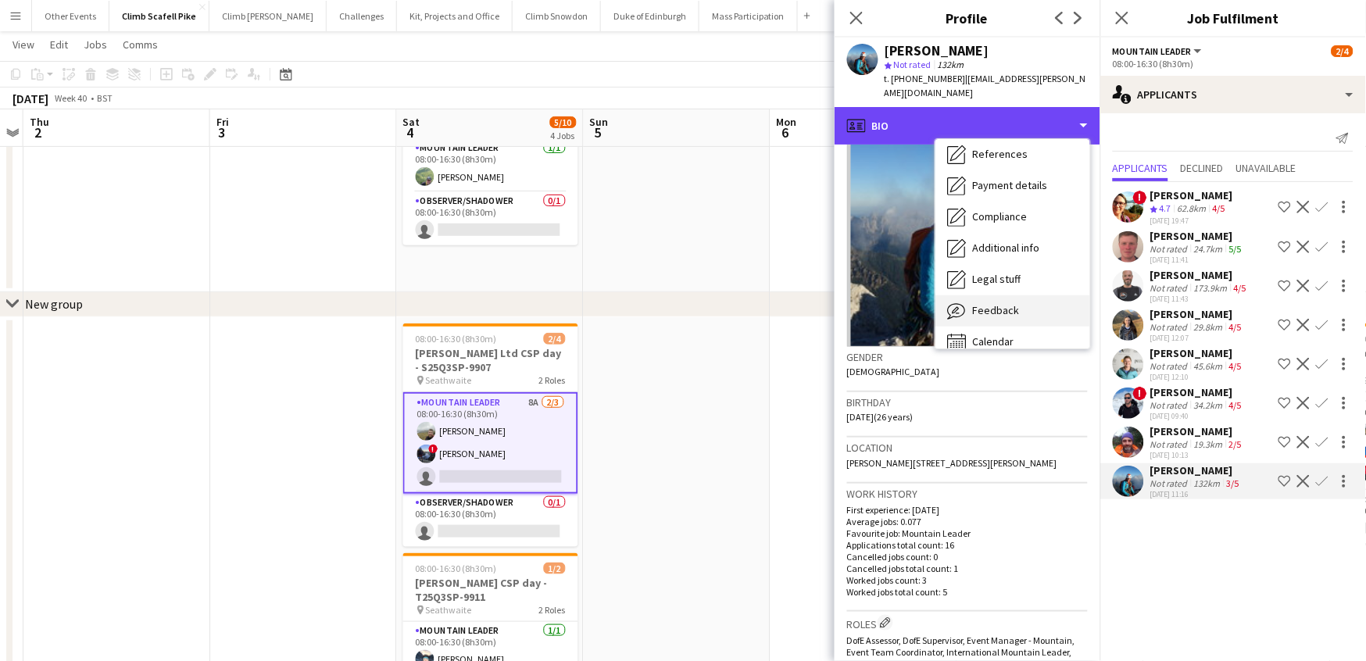
scroll to position [177, 0]
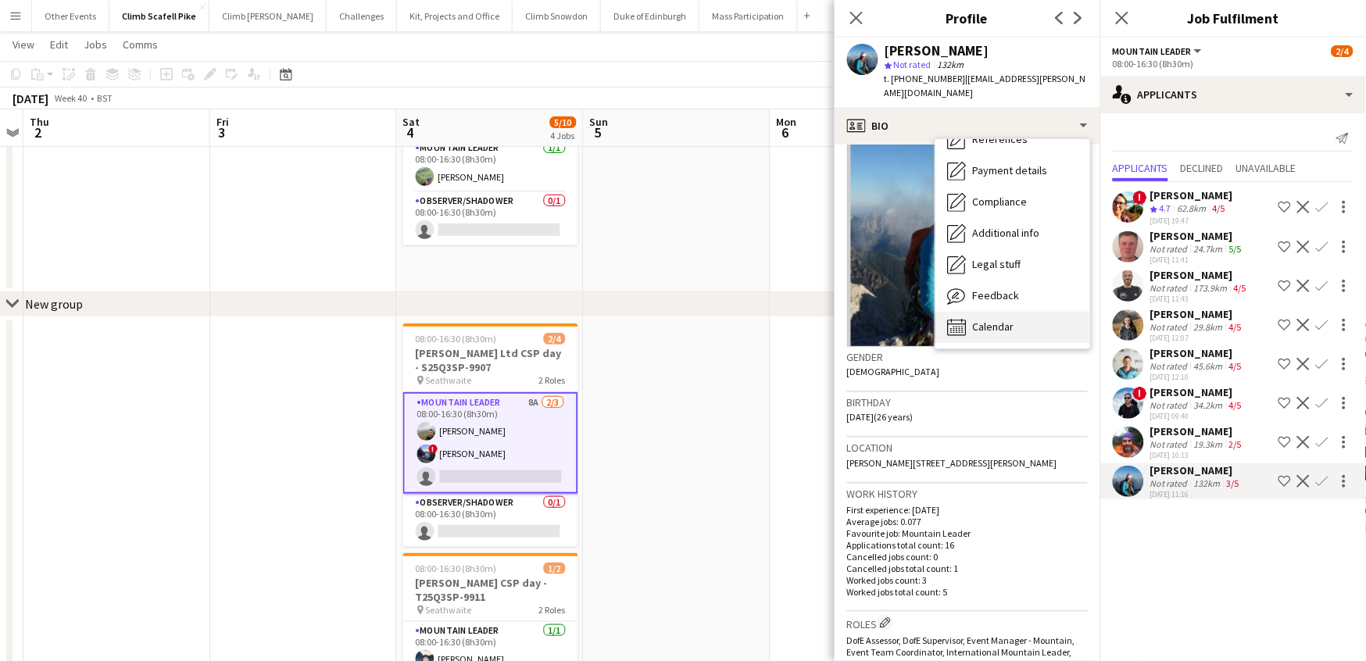
click at [1029, 312] on div "Calendar Calendar" at bounding box center [1012, 327] width 155 height 31
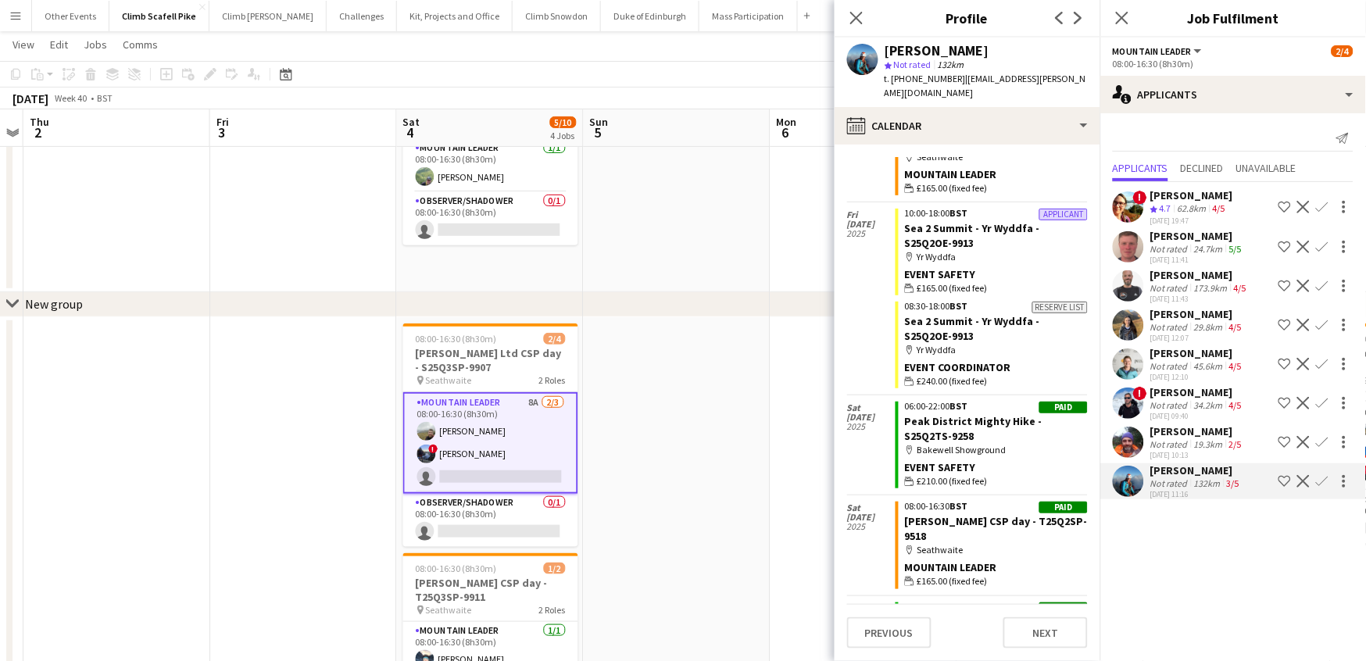
scroll to position [0, 0]
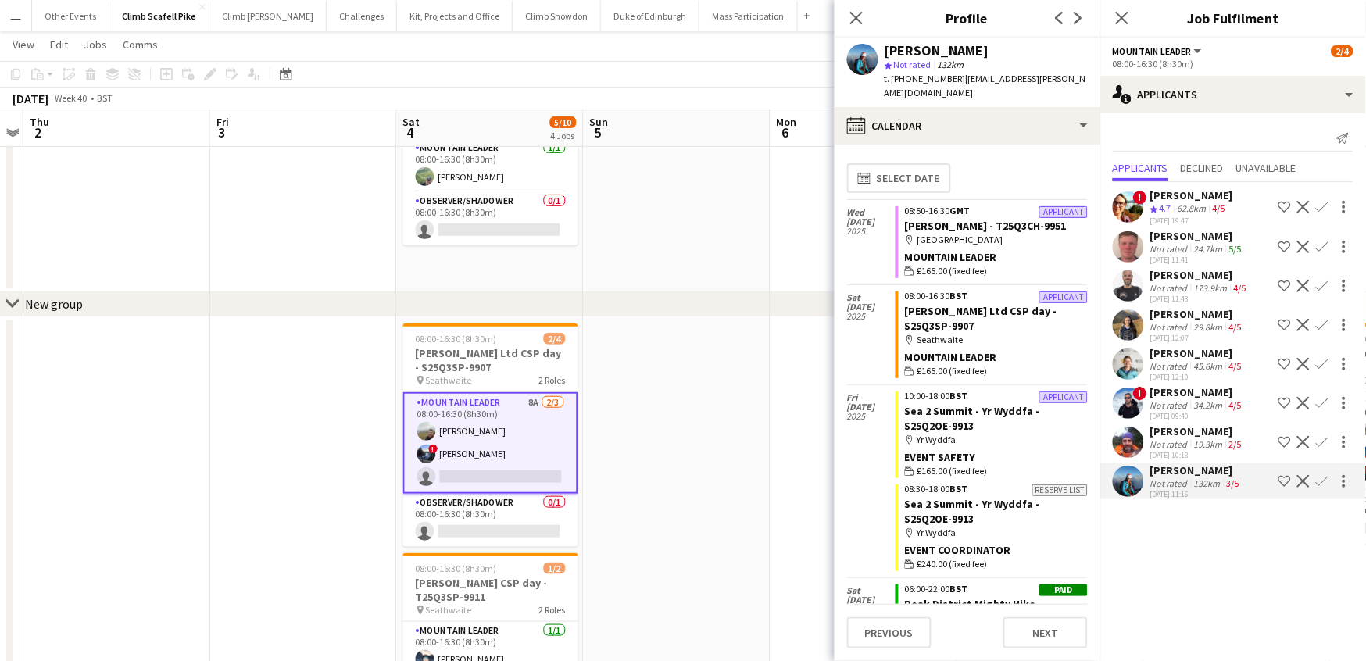
click at [1090, 356] on app-user-avatar at bounding box center [1128, 364] width 31 height 31
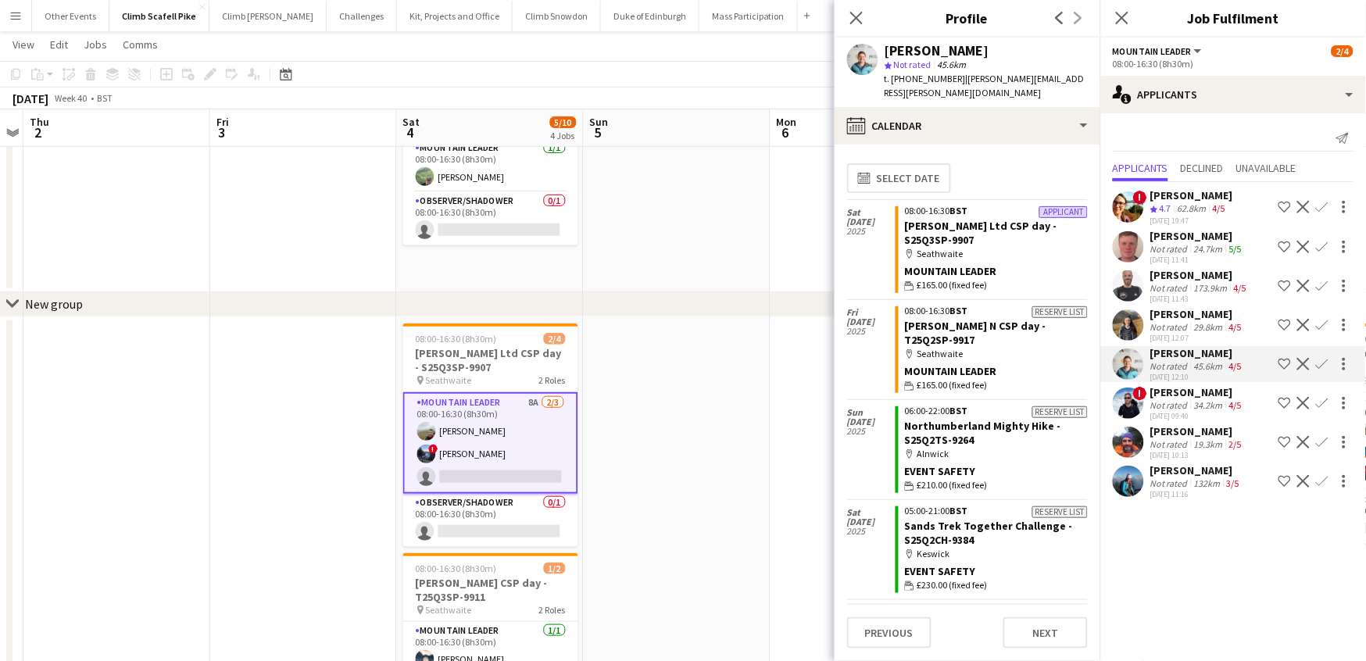
click at [1090, 275] on app-user-avatar at bounding box center [1128, 285] width 31 height 31
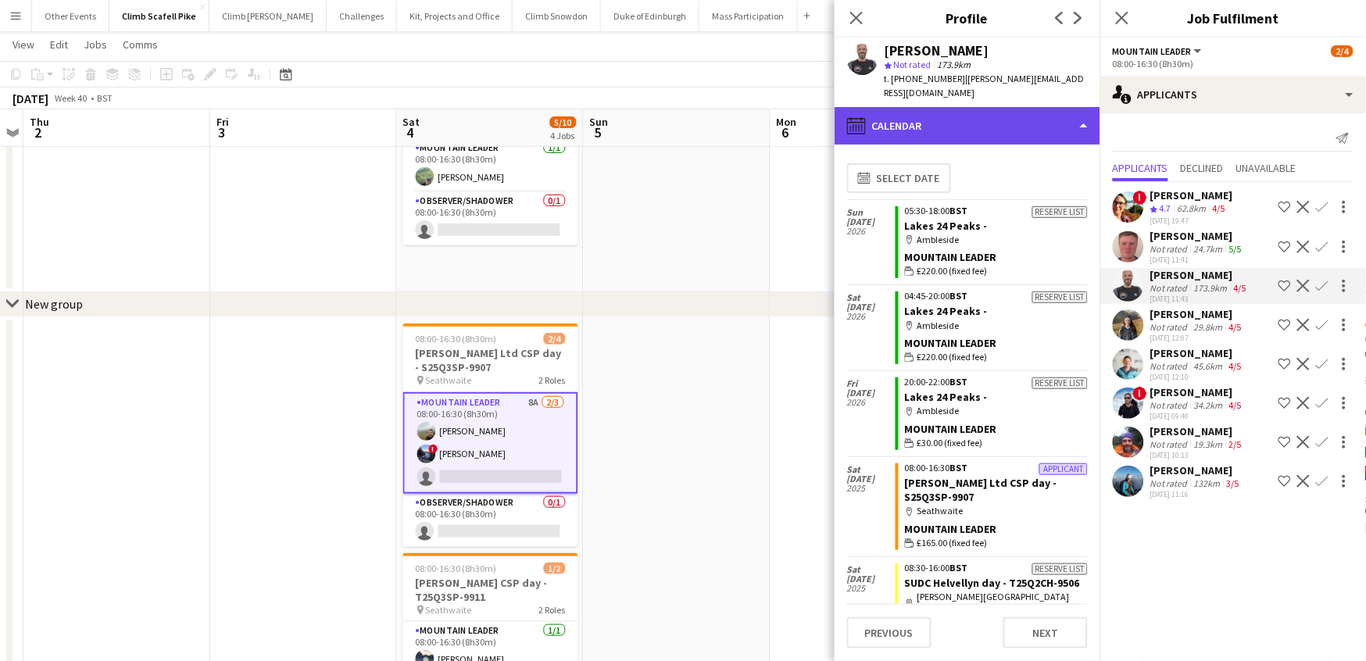
click at [1016, 120] on div "calendar-full Calendar" at bounding box center [968, 126] width 266 height 38
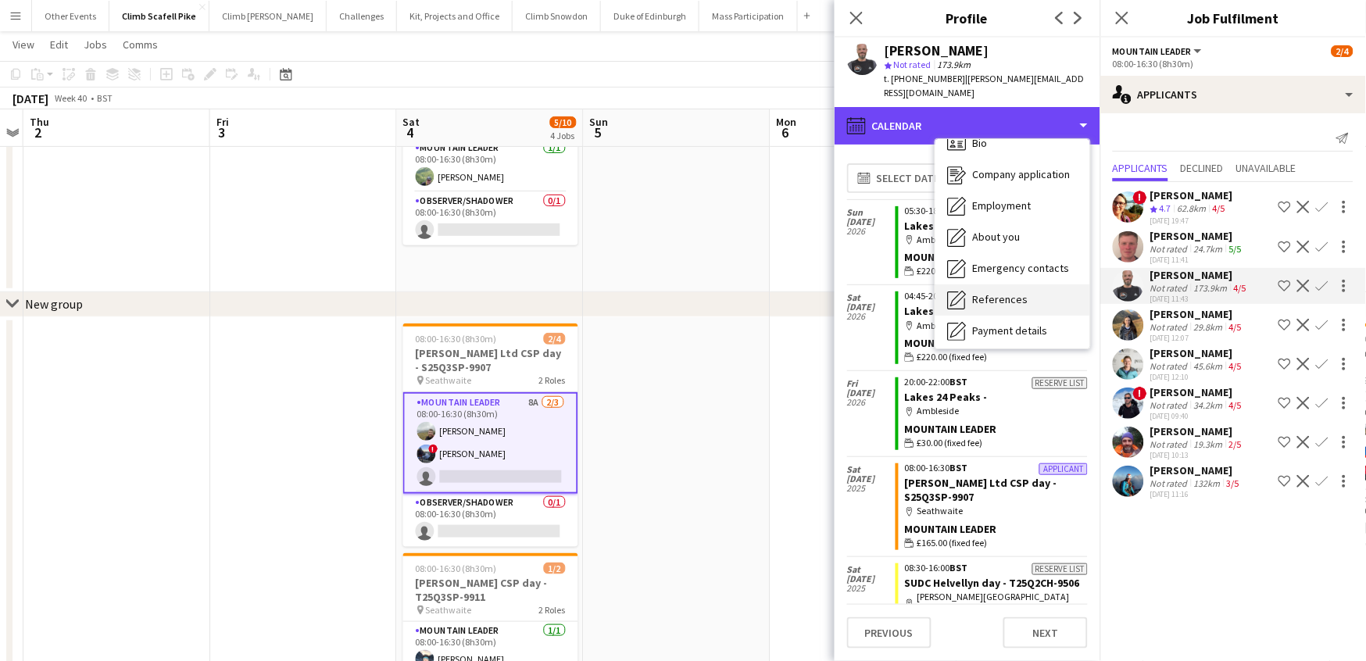
scroll to position [18, 0]
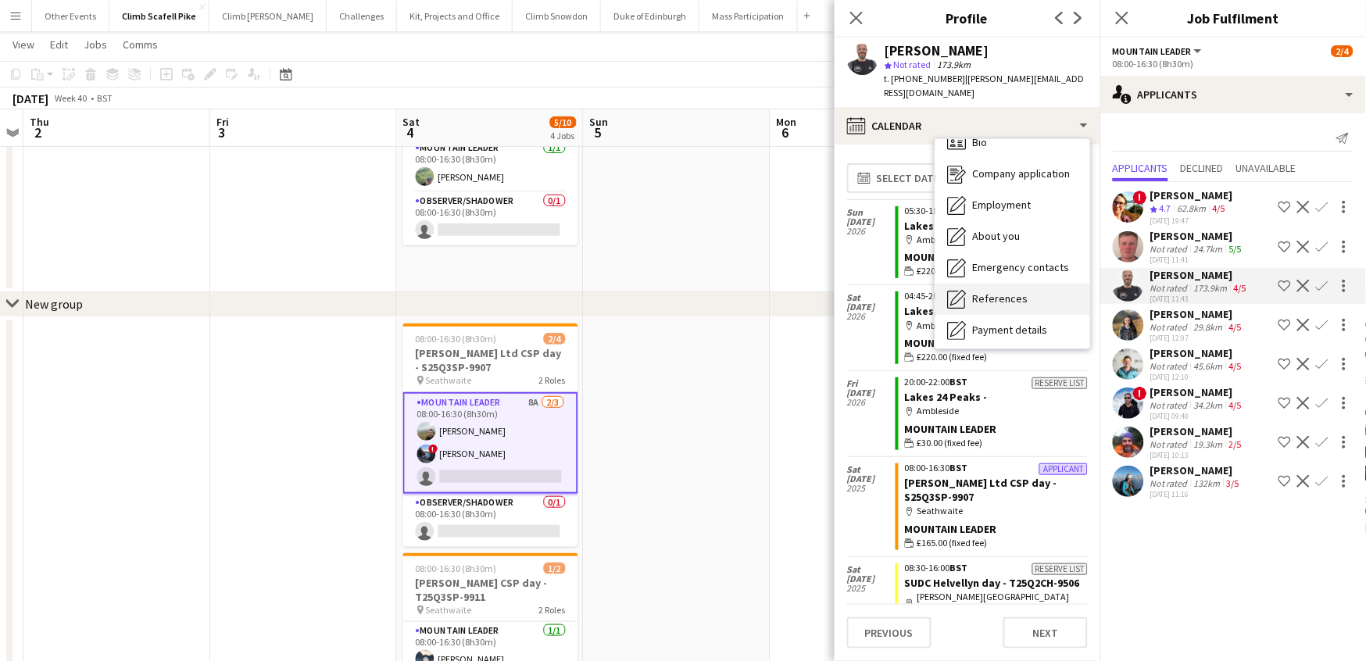
click at [1020, 295] on span "References" at bounding box center [1000, 298] width 55 height 14
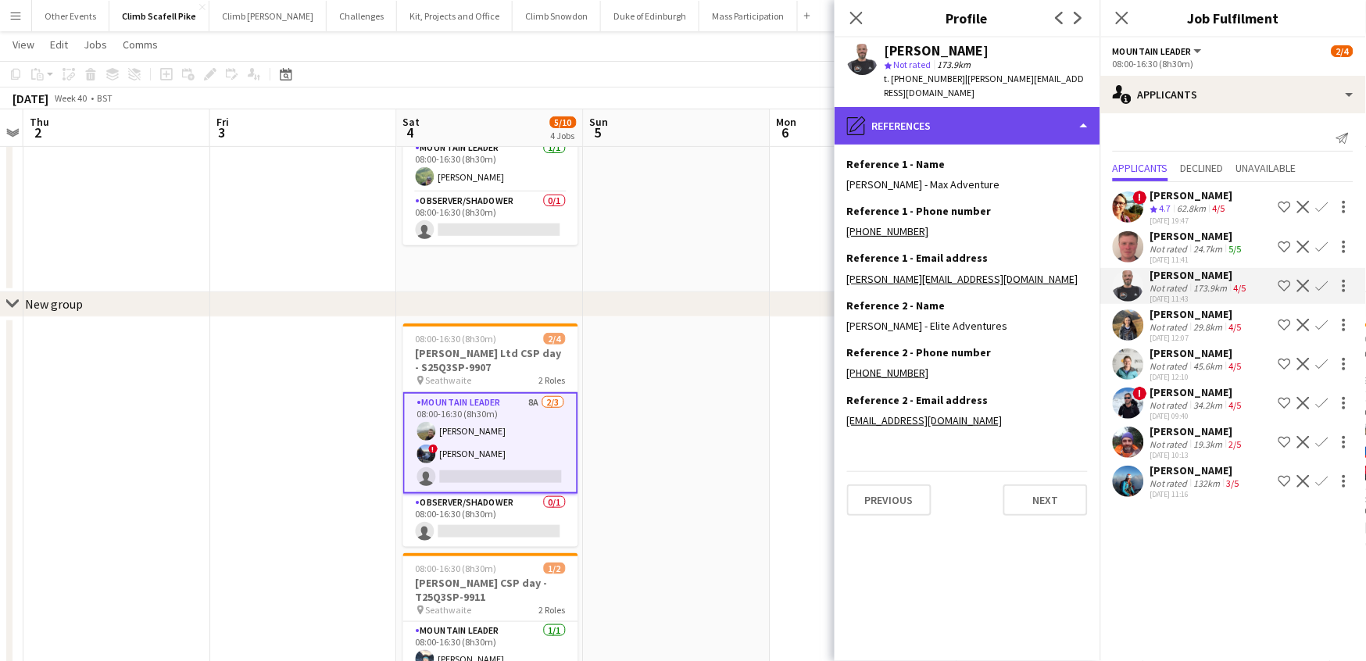
click at [1080, 130] on div "pencil4 References" at bounding box center [968, 126] width 266 height 38
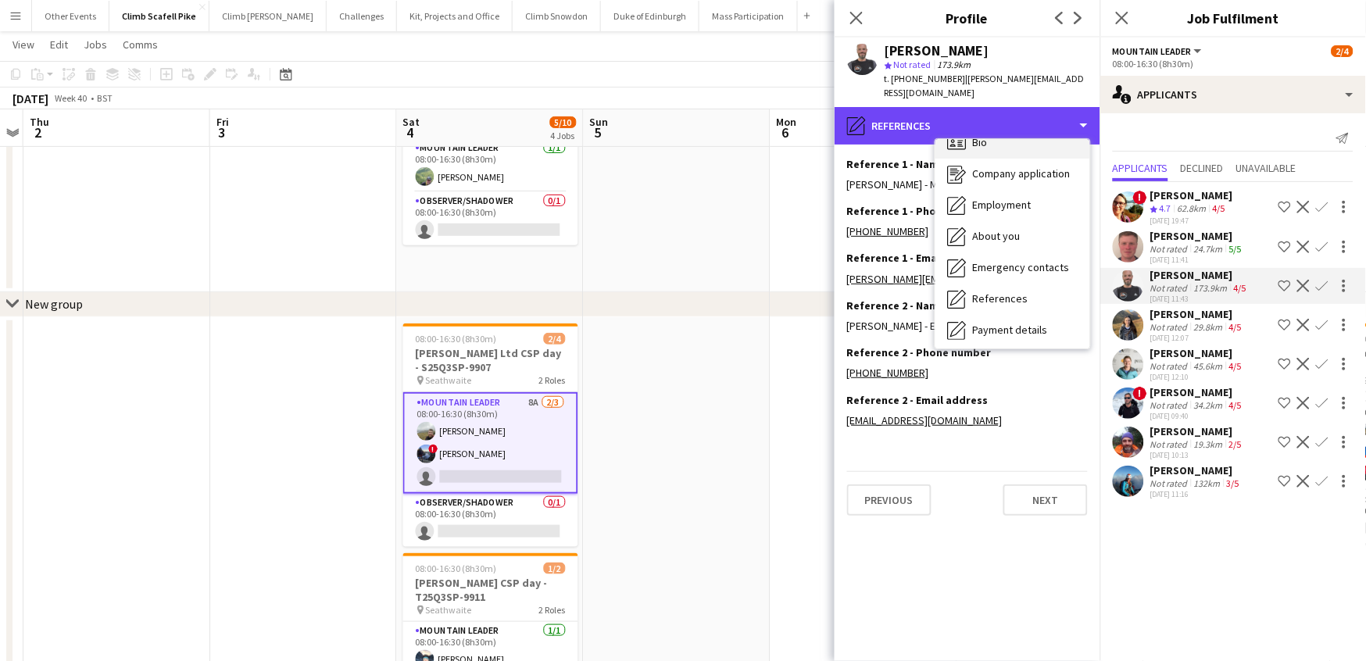
scroll to position [0, 0]
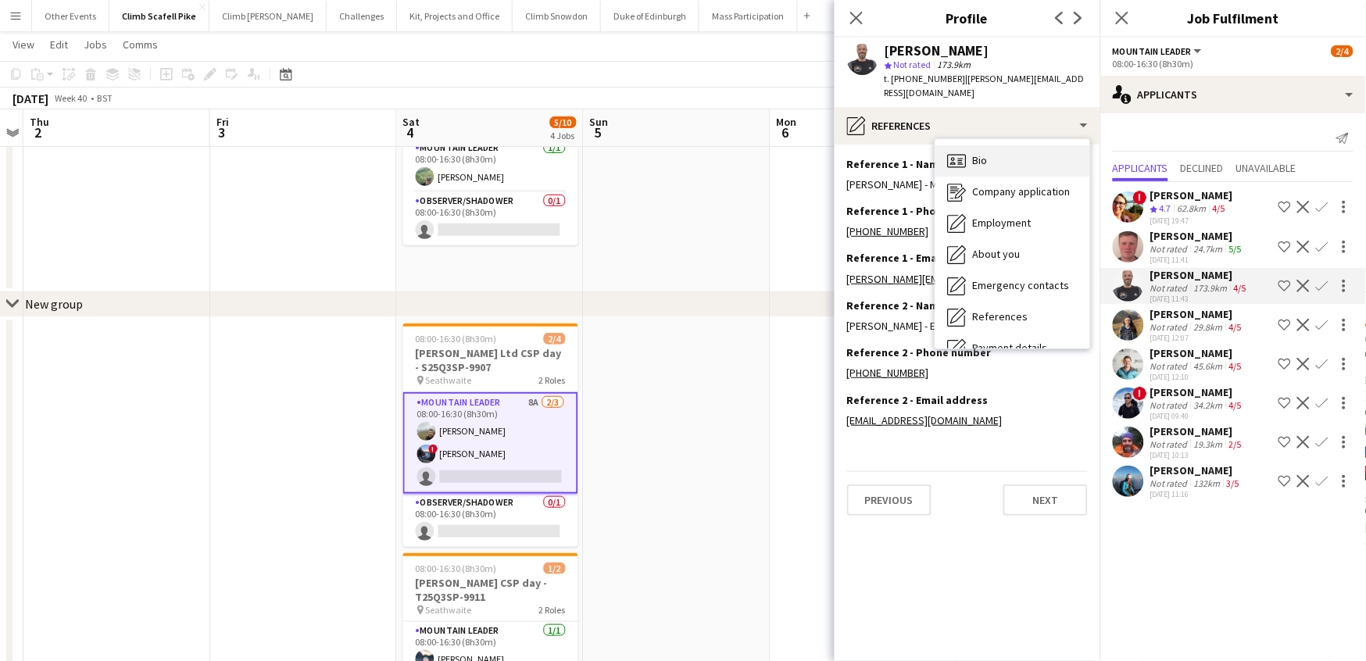
click at [1027, 156] on div "Bio Bio" at bounding box center [1012, 160] width 155 height 31
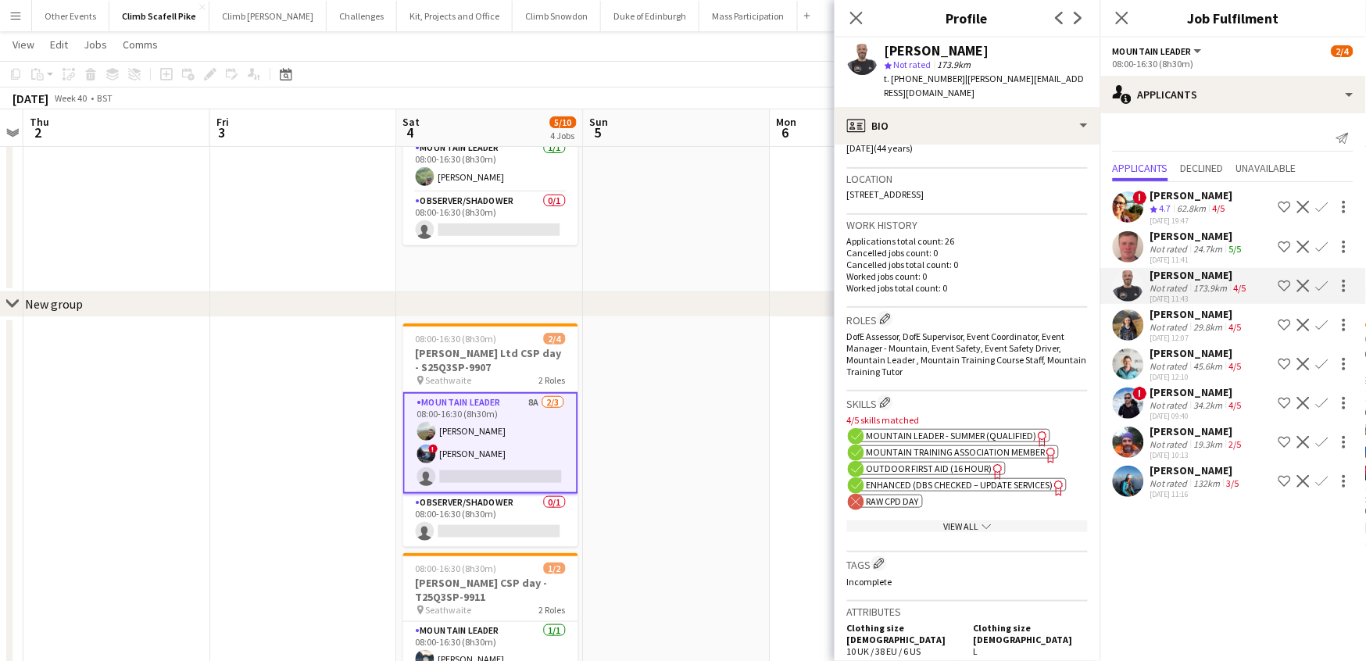
scroll to position [331, 0]
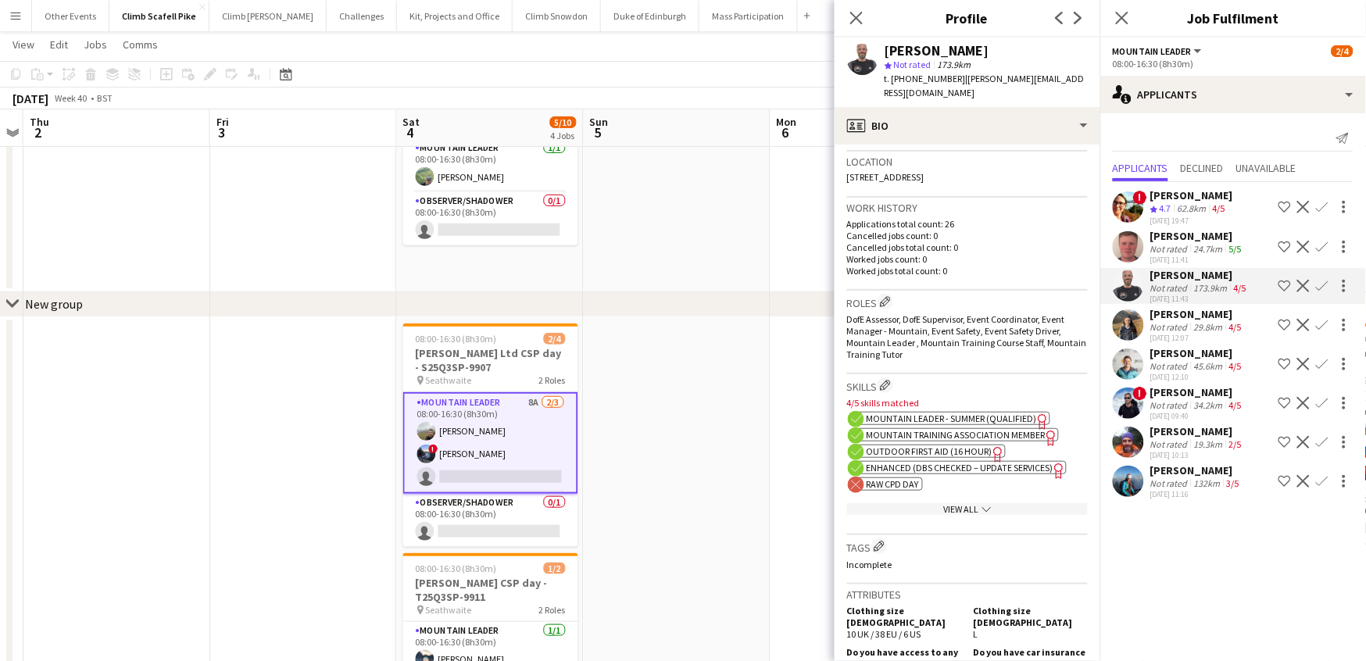
click at [953, 513] on div "View All chevron-down" at bounding box center [967, 509] width 241 height 12
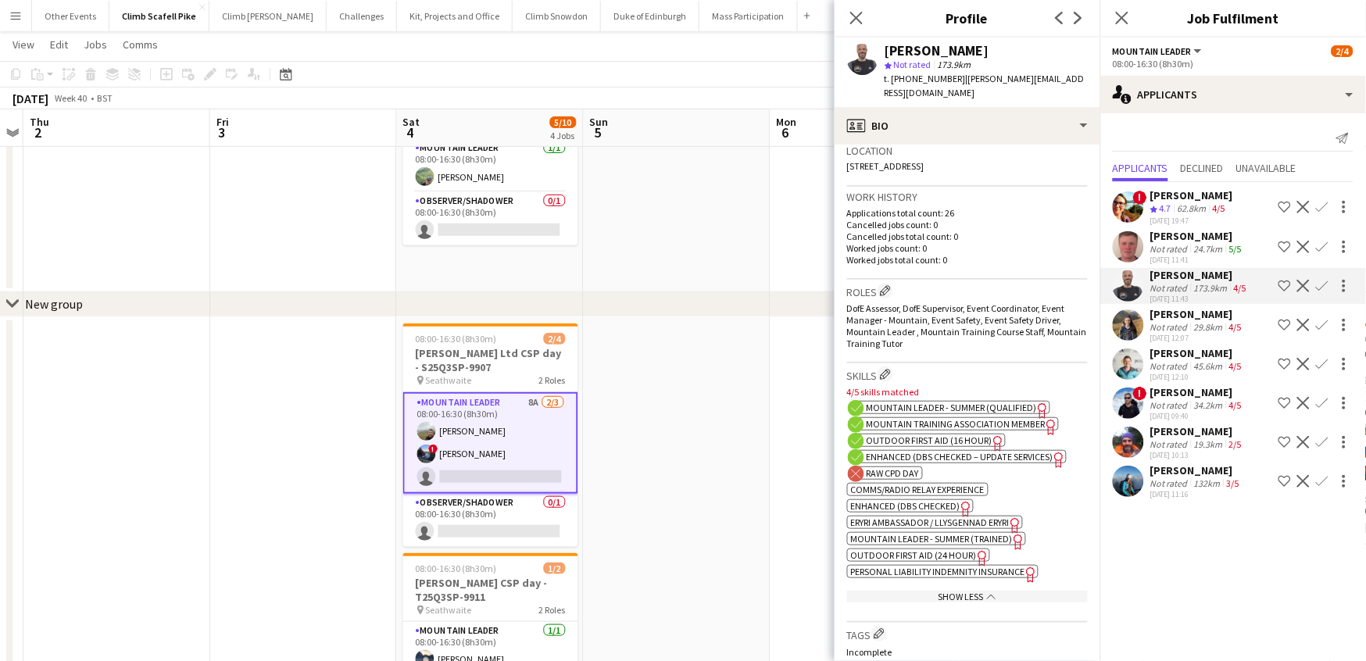
scroll to position [432, 0]
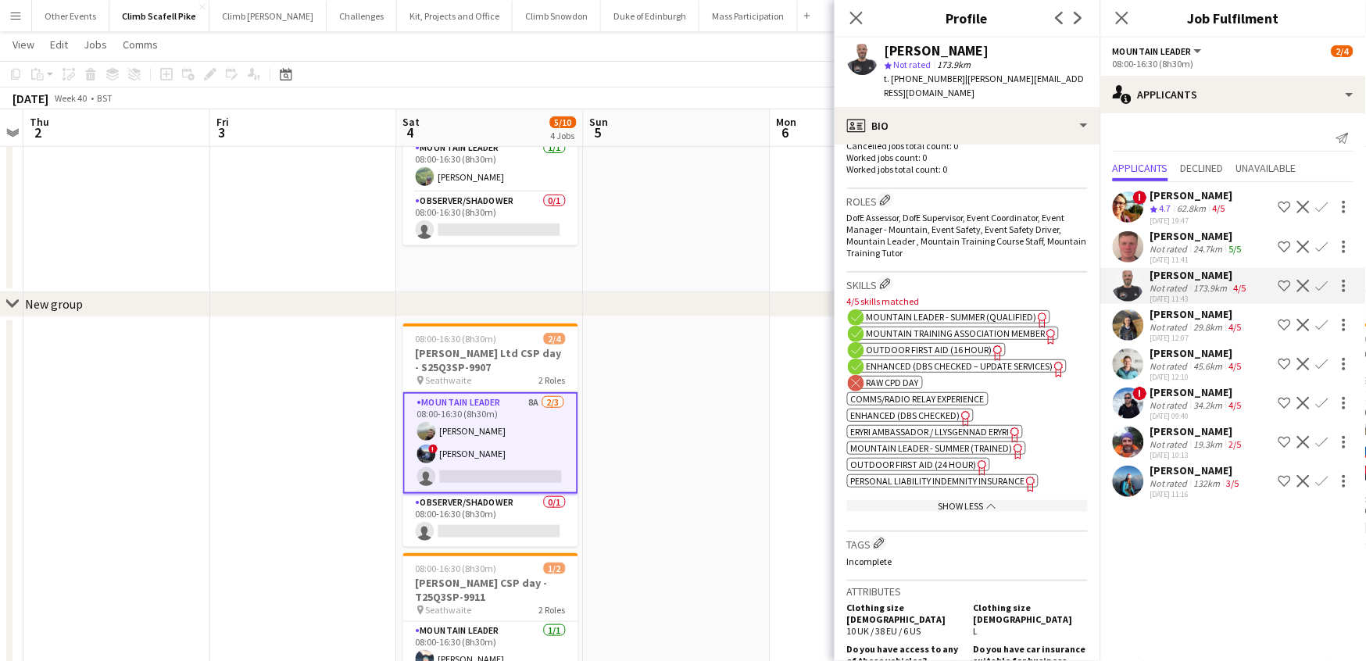
click at [938, 470] on span "Outdoor First Aid (24 hour)" at bounding box center [914, 465] width 126 height 12
click at [1090, 282] on app-icon "Confirm" at bounding box center [1322, 286] width 13 height 13
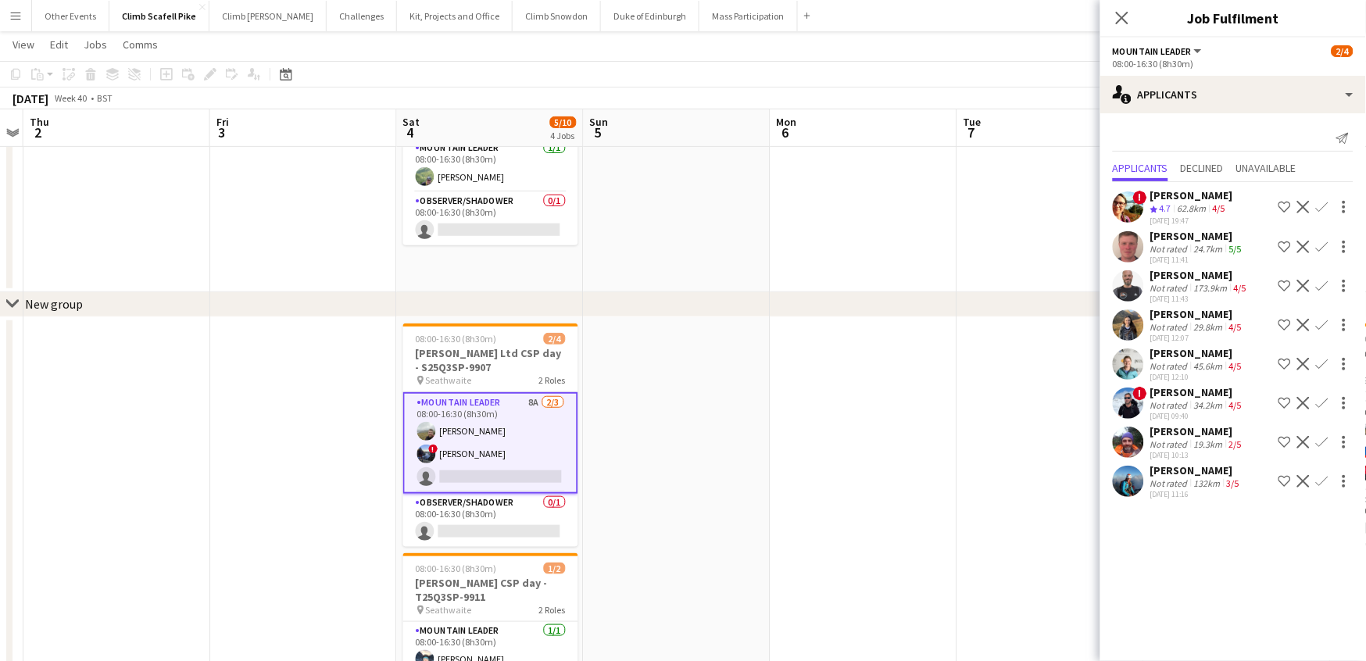
click at [1090, 282] on app-icon "Confirm" at bounding box center [1322, 286] width 13 height 13
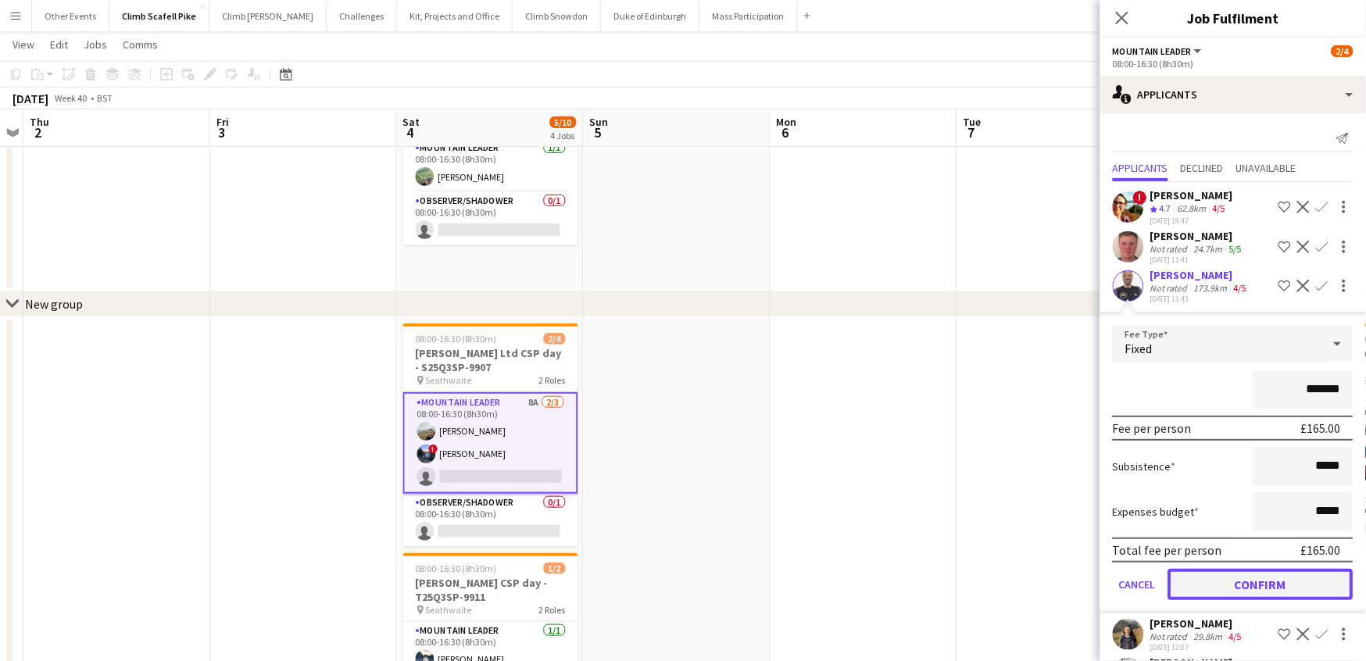
click at [1090, 570] on button "Confirm" at bounding box center [1260, 584] width 185 height 31
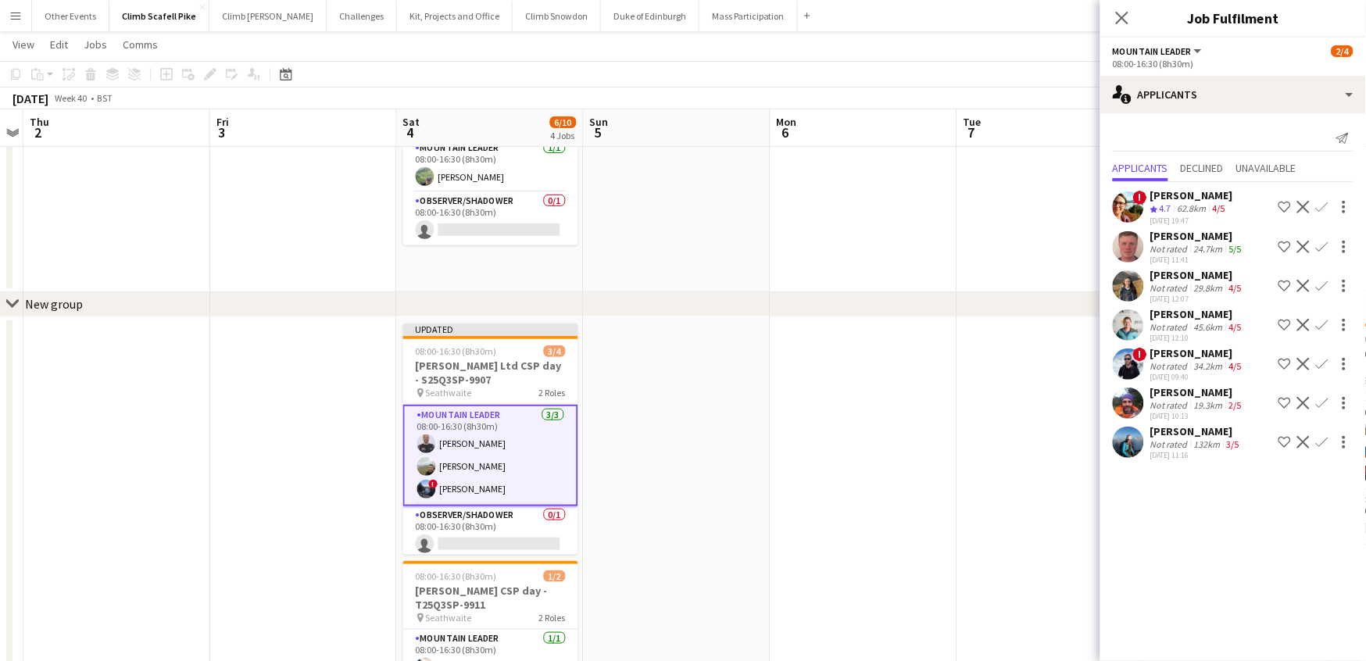
click at [981, 456] on app-date-cell at bounding box center [1050, 629] width 187 height 624
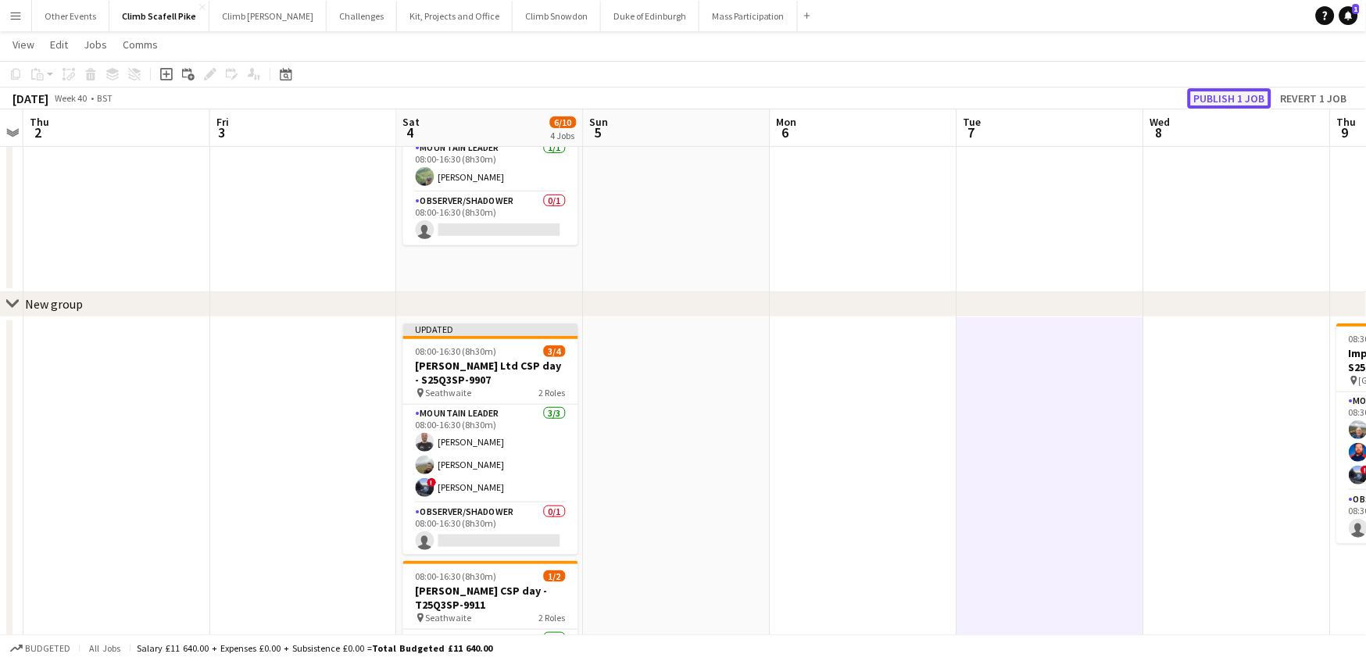
click at [1090, 99] on button "Publish 1 job" at bounding box center [1230, 98] width 84 height 20
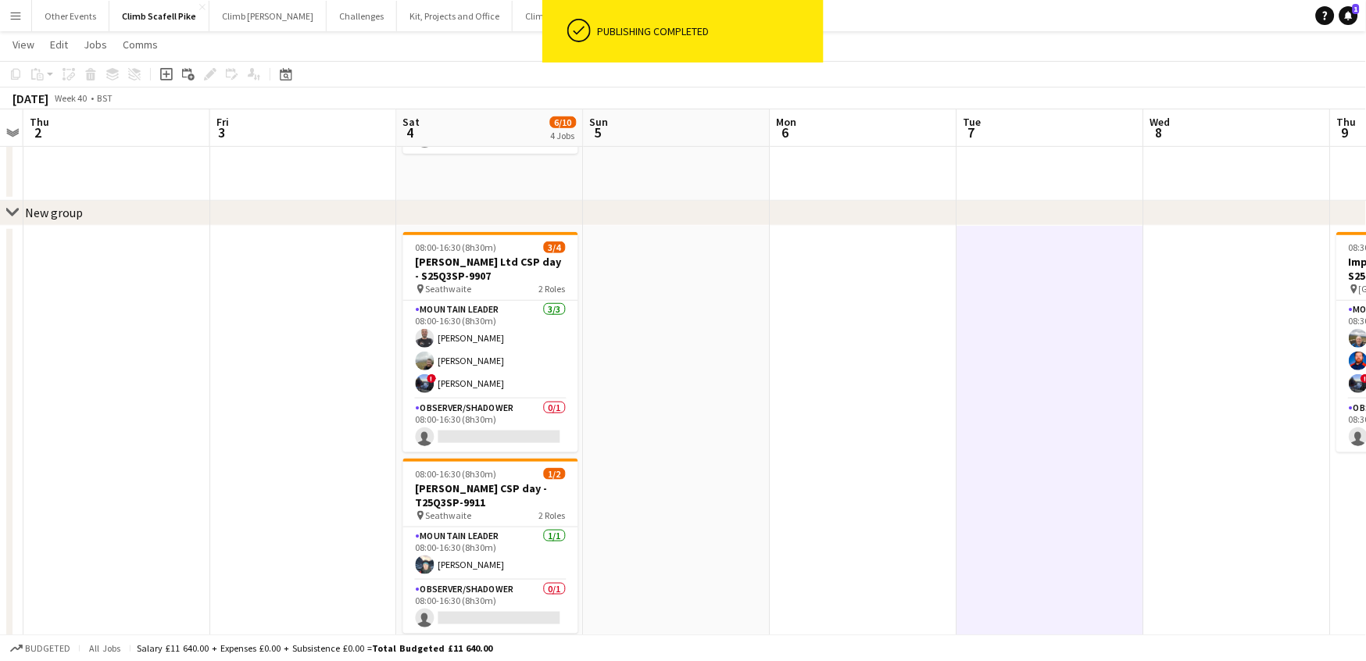
scroll to position [0, 0]
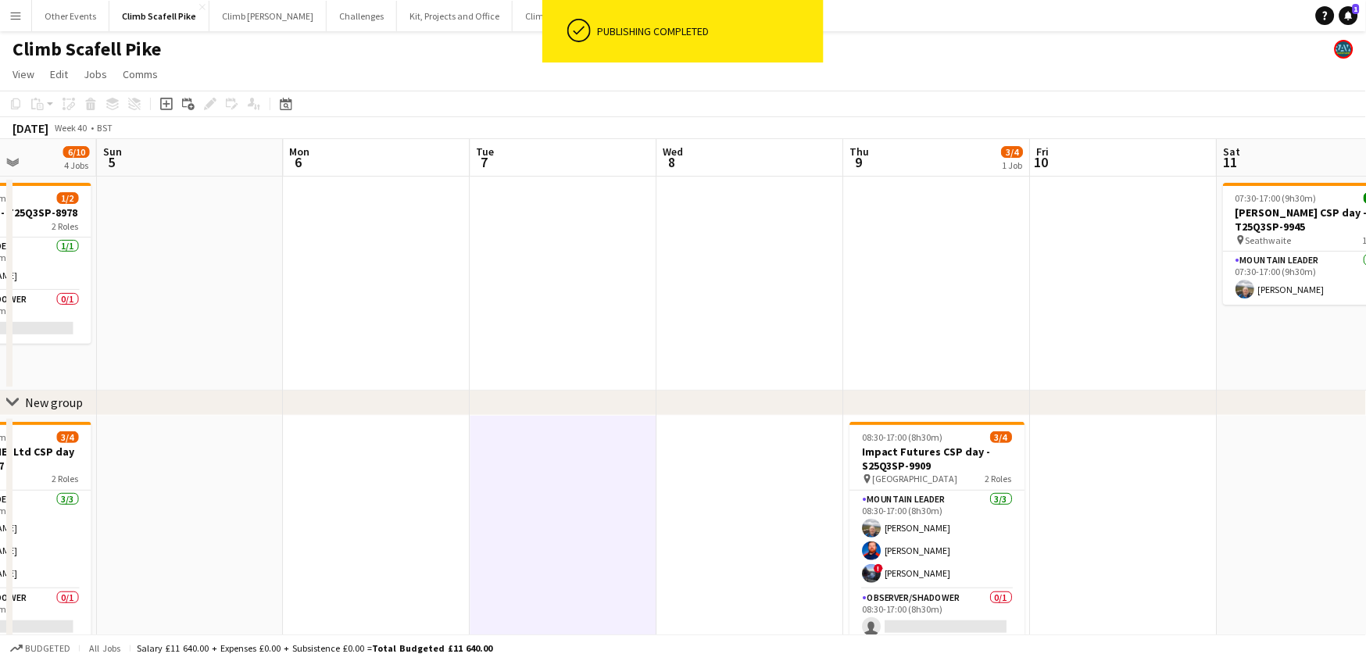
drag, startPoint x: 1093, startPoint y: 486, endPoint x: 590, endPoint y: 502, distance: 503.5
click at [590, 502] on app-calendar-viewport "Wed 1 Thu 2 Fri 3 Sat 4 6/10 4 Jobs Sun 5 Mon 6 Tue 7 Wed 8 Thu 9 3/4 1 Job Fri…" at bounding box center [683, 589] width 1366 height 900
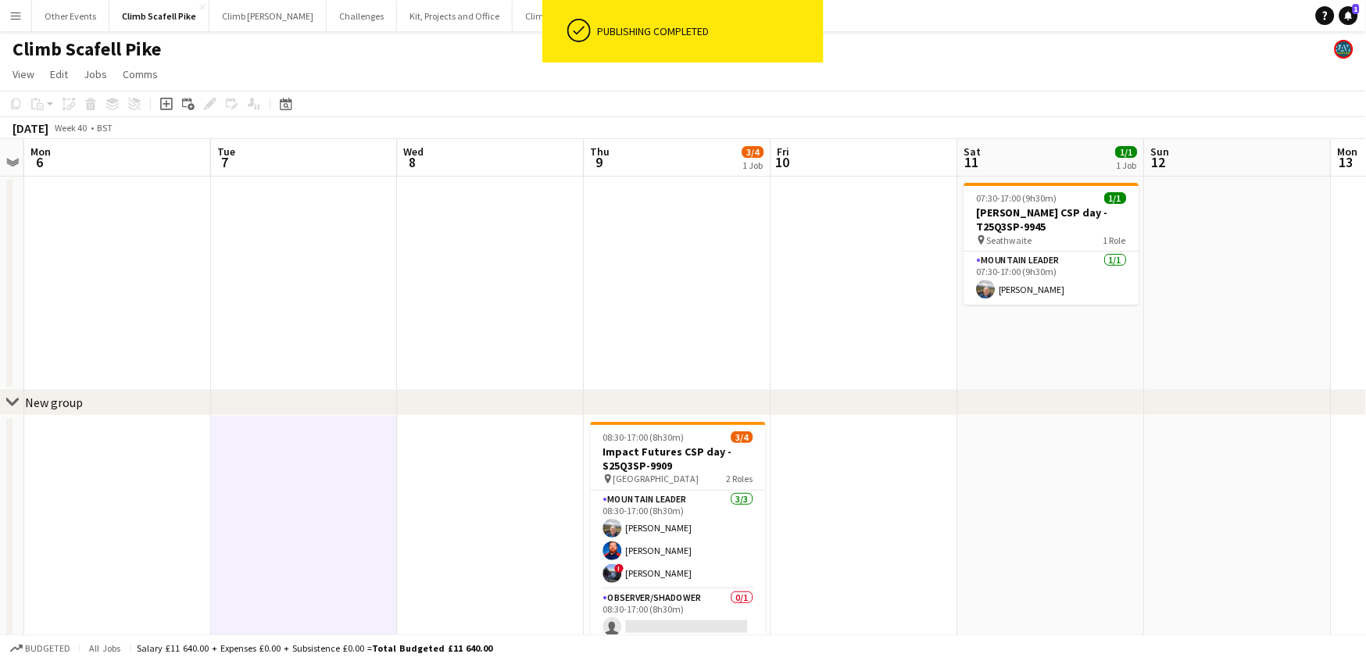
scroll to position [0, 537]
drag, startPoint x: 1086, startPoint y: 473, endPoint x: 842, endPoint y: 484, distance: 244.0
click at [842, 484] on app-calendar-viewport "Fri 3 Sat 4 6/10 4 Jobs Sun 5 Mon 6 Tue 7 Wed 8 Thu 9 3/4 1 Job Fri 10 Sat 11 1…" at bounding box center [683, 589] width 1366 height 900
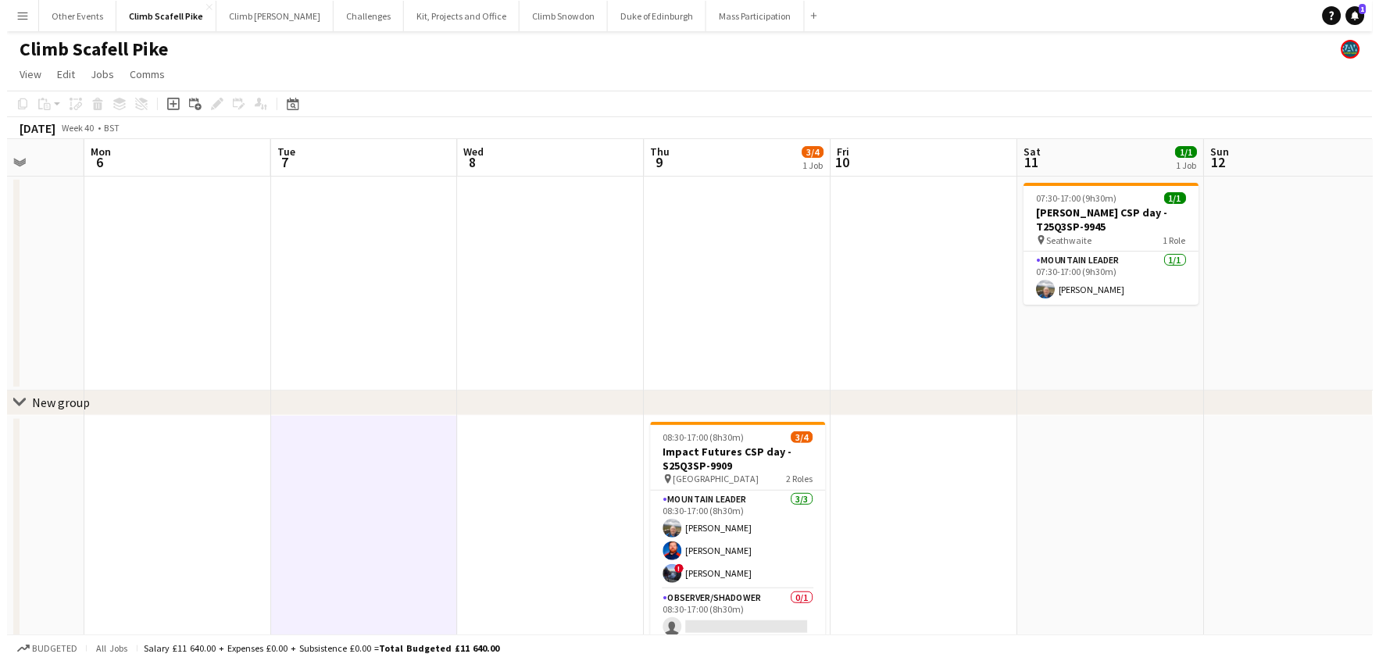
scroll to position [0, 370]
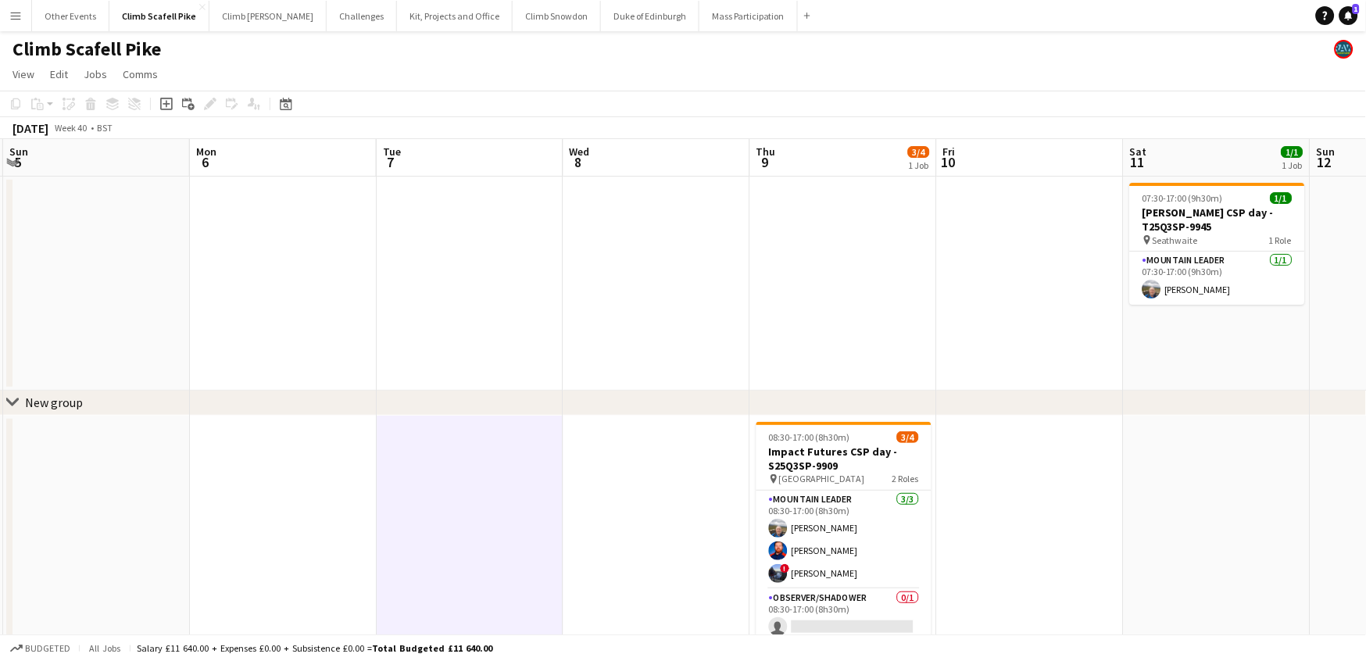
drag, startPoint x: 738, startPoint y: 269, endPoint x: 1272, endPoint y: 3, distance: 596.2
click at [1090, 122] on app-calendar "Copy Paste Paste Command V Paste with crew Command Shift V Paste linked Job [GE…" at bounding box center [683, 565] width 1366 height 949
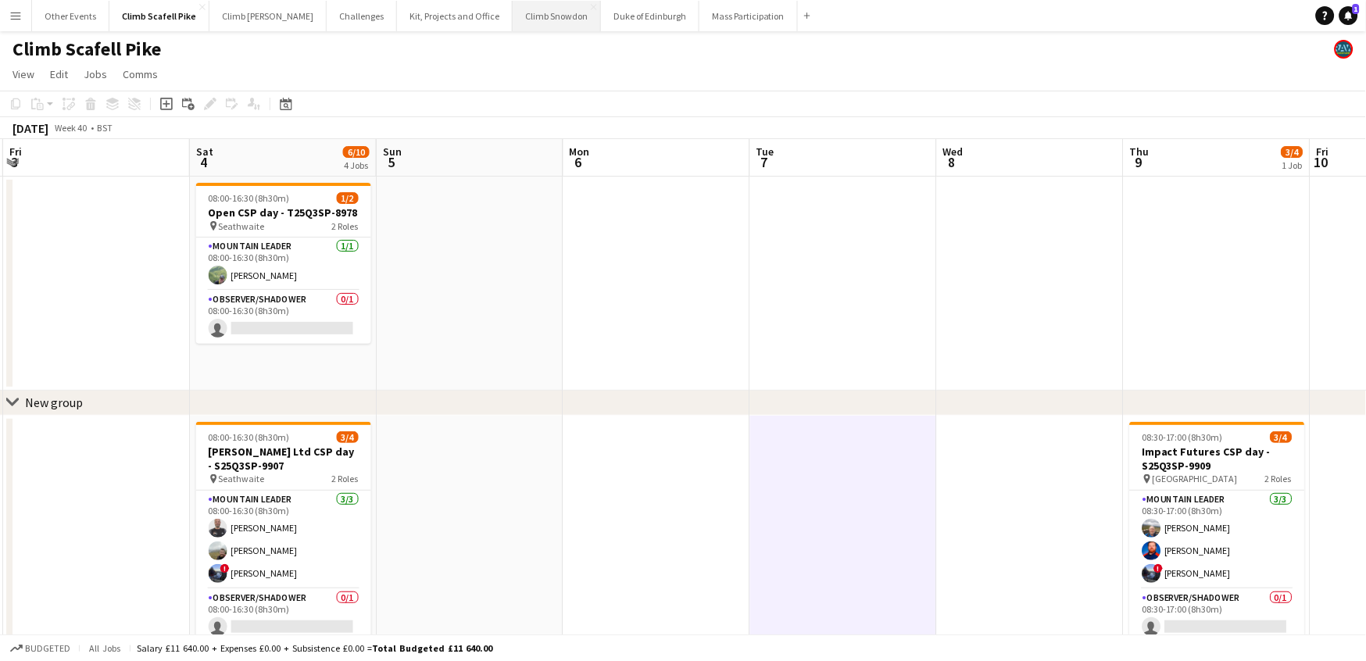
click at [521, 20] on button "Climb Snowdon Close" at bounding box center [557, 16] width 88 height 30
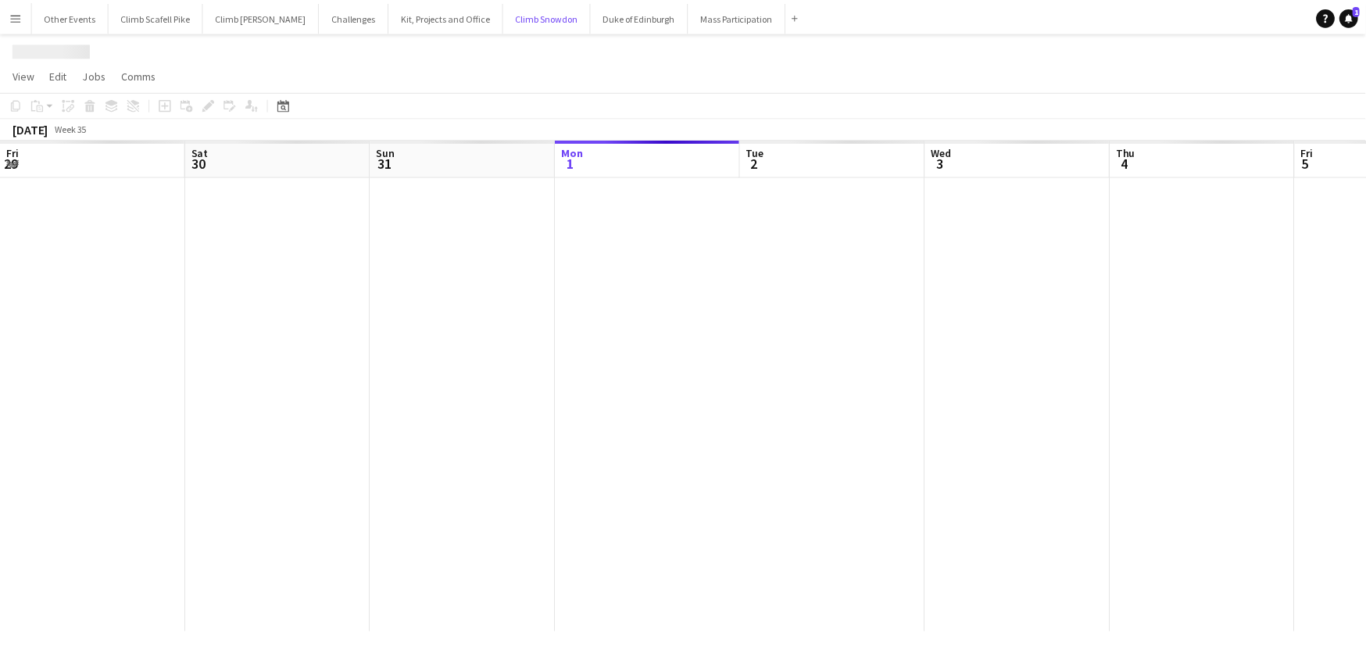
scroll to position [0, 373]
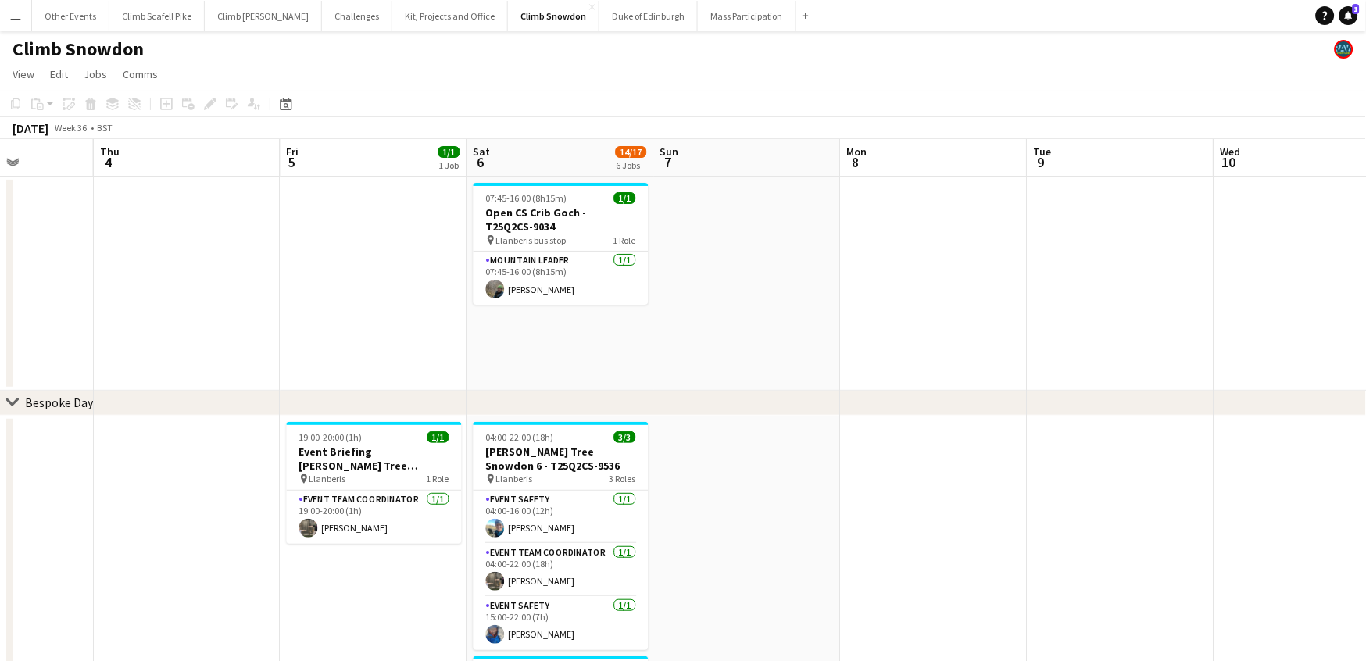
drag, startPoint x: 768, startPoint y: 356, endPoint x: 416, endPoint y: 348, distance: 351.7
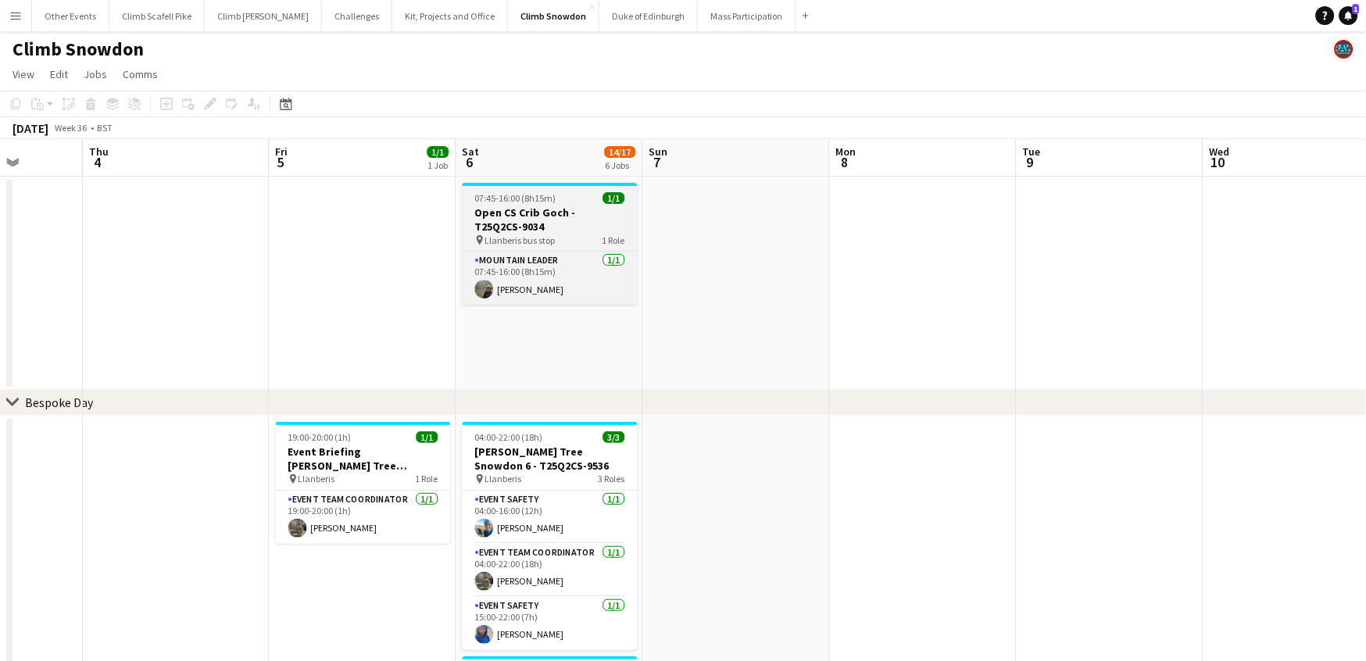
click at [543, 230] on h3 "Open CS Crib Goch - T25Q2CS-9034" at bounding box center [550, 220] width 175 height 28
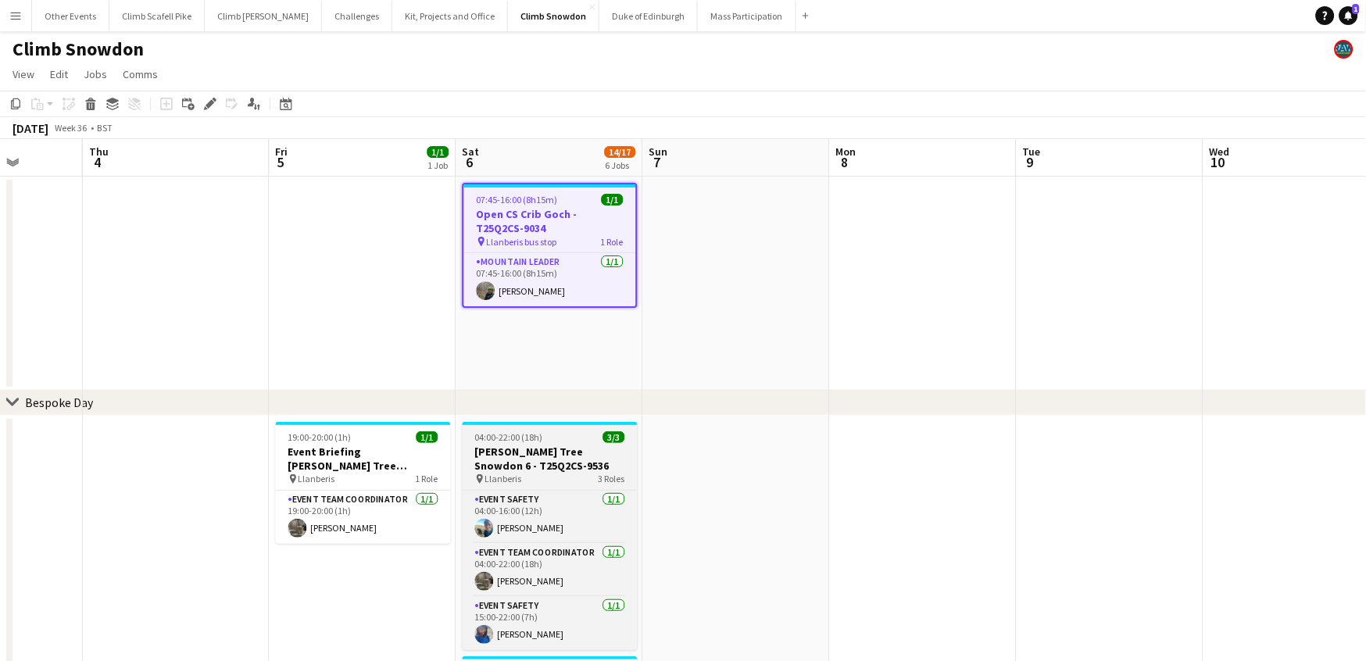
click at [544, 458] on h3 "[PERSON_NAME] Tree Snowdon 6 - T25Q2CS-9536" at bounding box center [550, 459] width 175 height 28
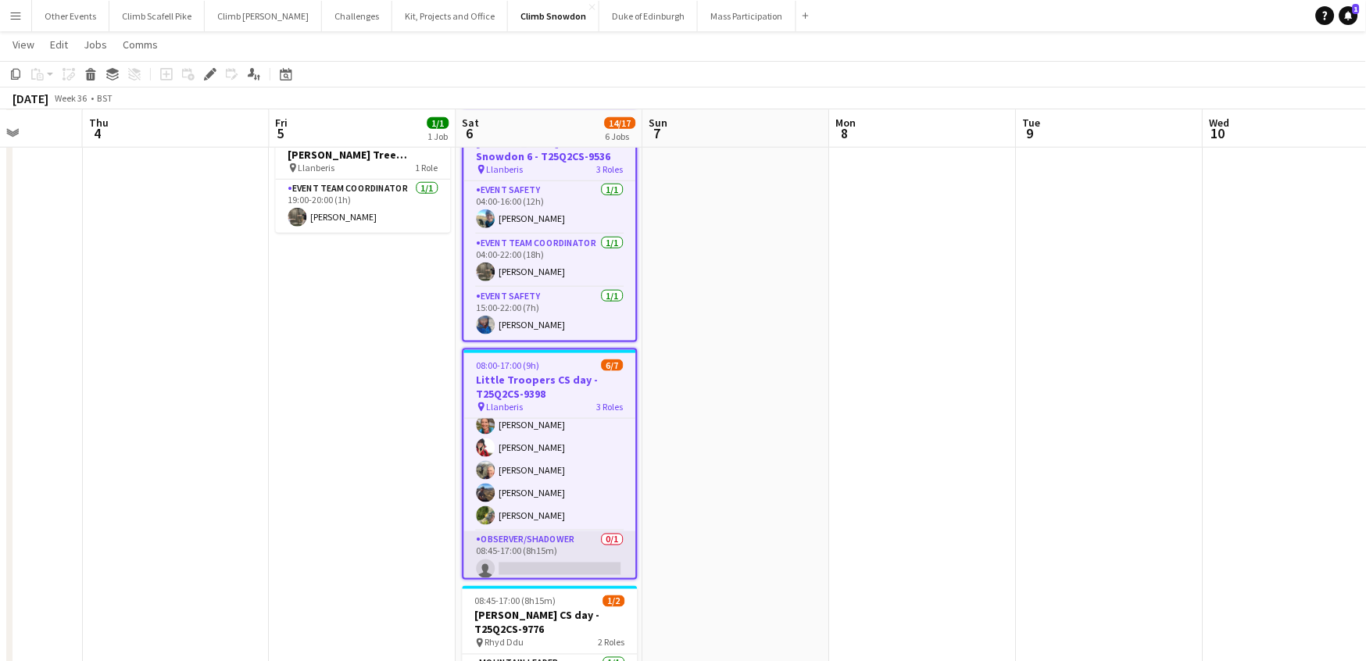
scroll to position [89, 0]
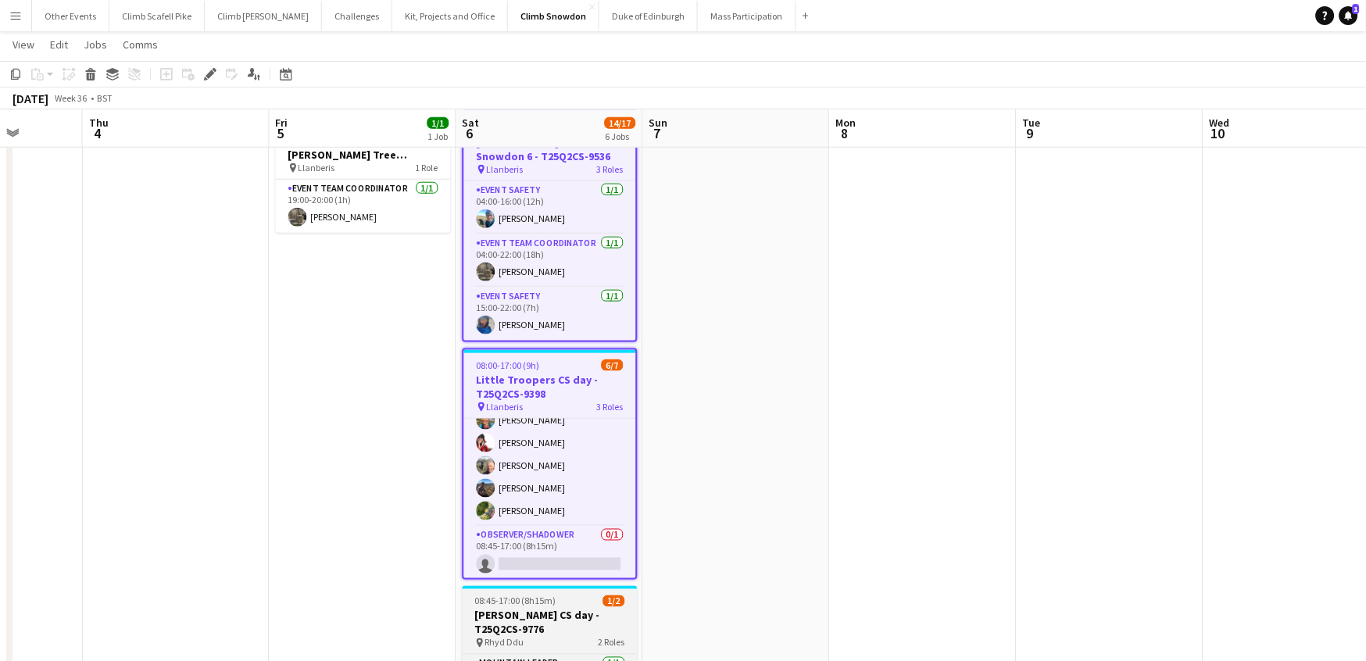
click at [542, 619] on h3 "[PERSON_NAME] CS day - T25Q2CS-9776" at bounding box center [550, 623] width 175 height 28
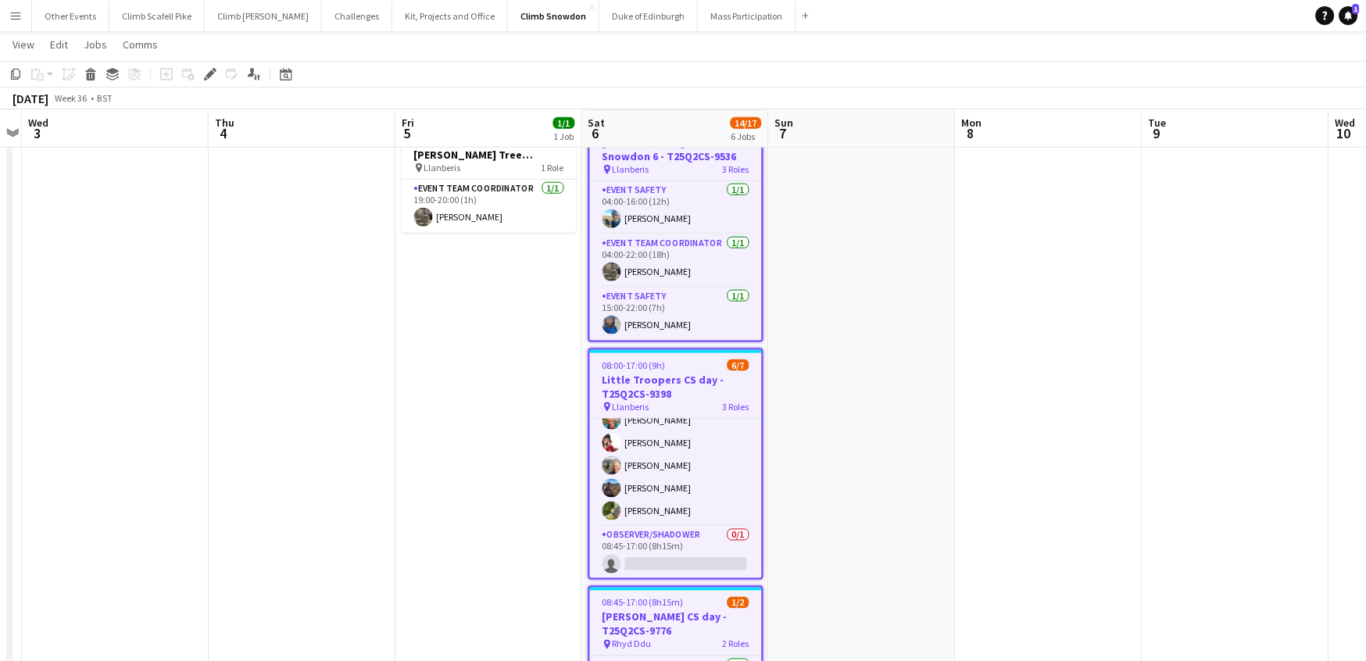
scroll to position [0, 441]
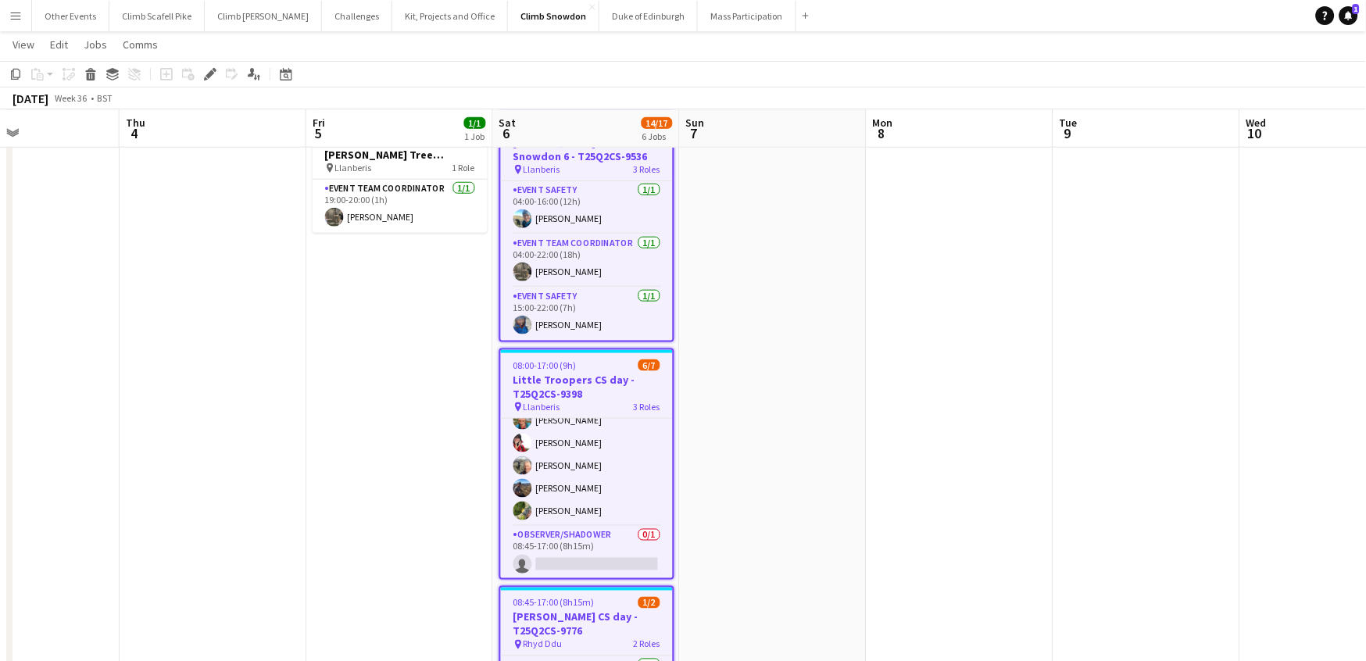
drag, startPoint x: 607, startPoint y: 558, endPoint x: 756, endPoint y: 537, distance: 150.0
click at [756, 537] on app-calendar-viewport "Mon 1 Tue 2 Wed 3 Thu 4 Fri 5 1/1 1 Job Sat 6 14/17 6 Jobs Sun 7 Mon 8 Tue 9 We…" at bounding box center [683, 467] width 1366 height 1431
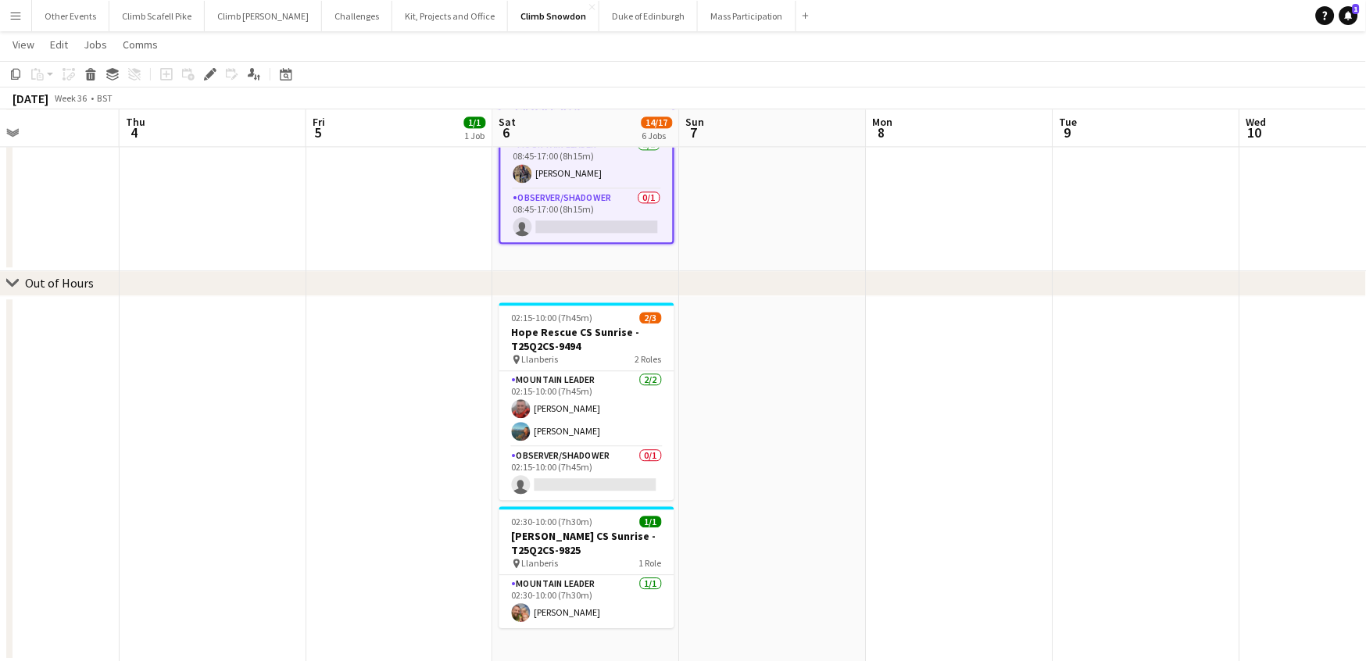
scroll to position [826, 0]
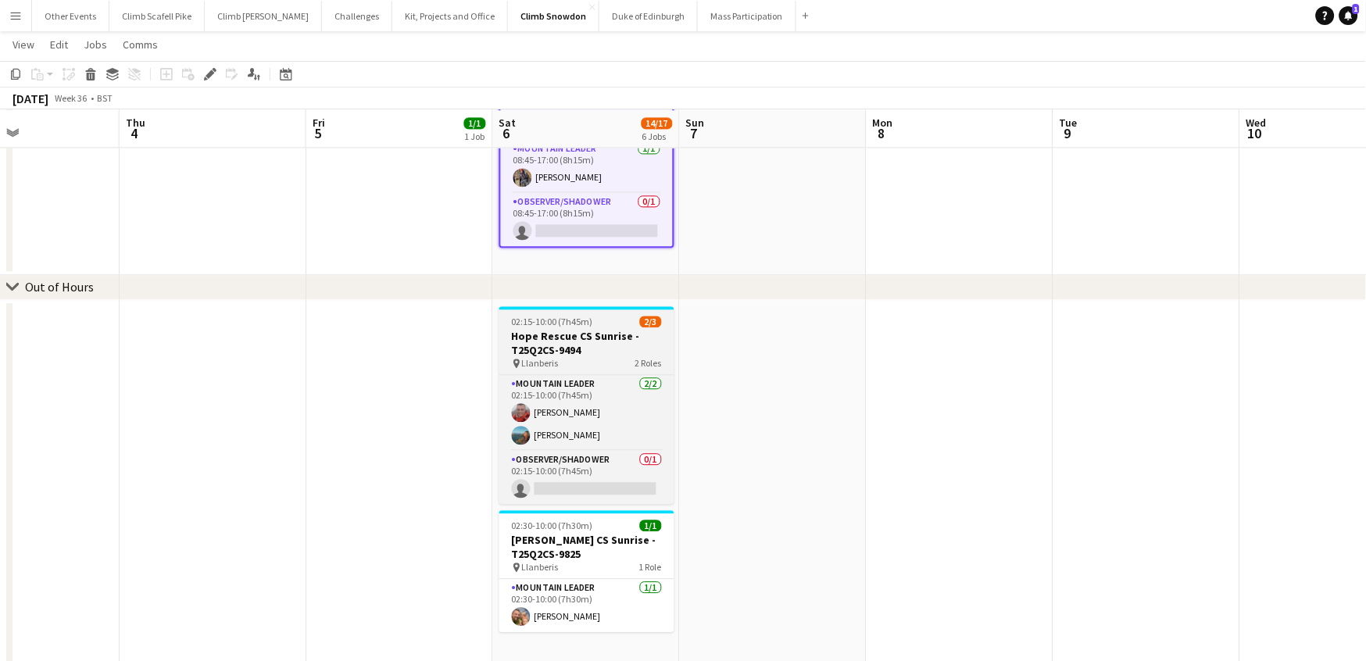
click at [589, 345] on h3 "Hope Rescue CS Sunrise - T25Q2CS-9494" at bounding box center [586, 343] width 175 height 28
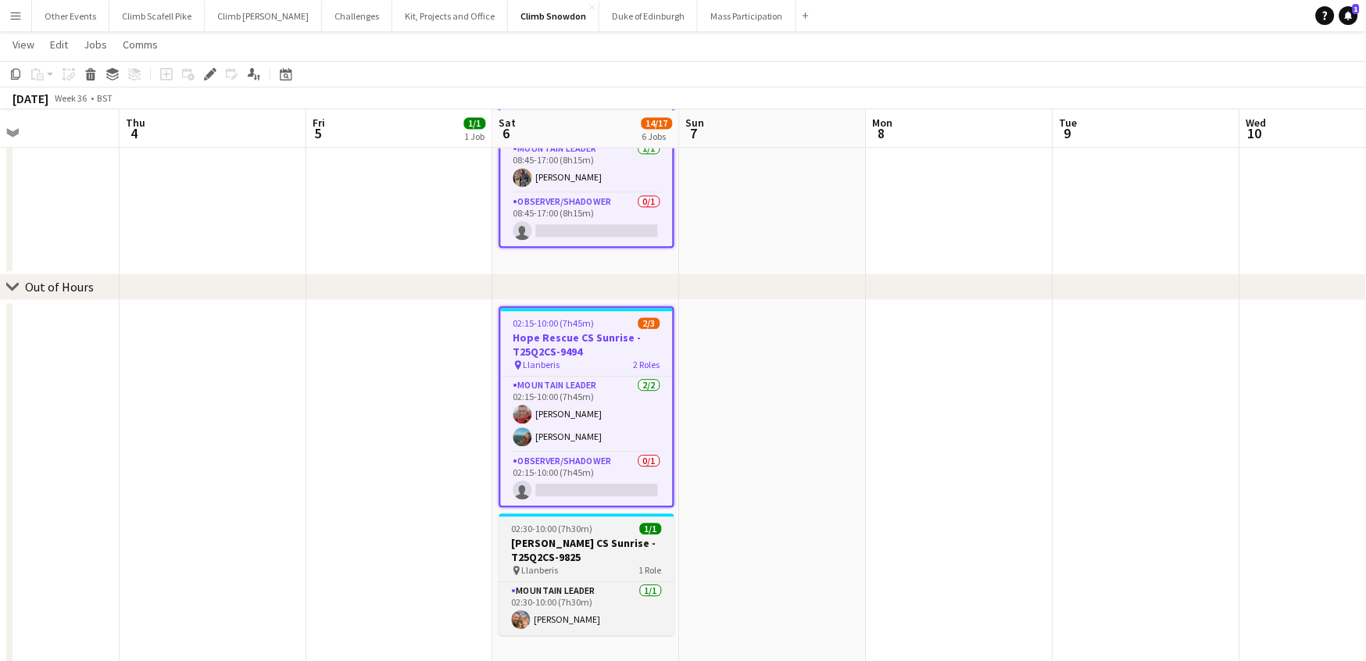
click at [588, 542] on h3 "[PERSON_NAME] CS Sunrise - T25Q2CS-9825" at bounding box center [586, 550] width 175 height 28
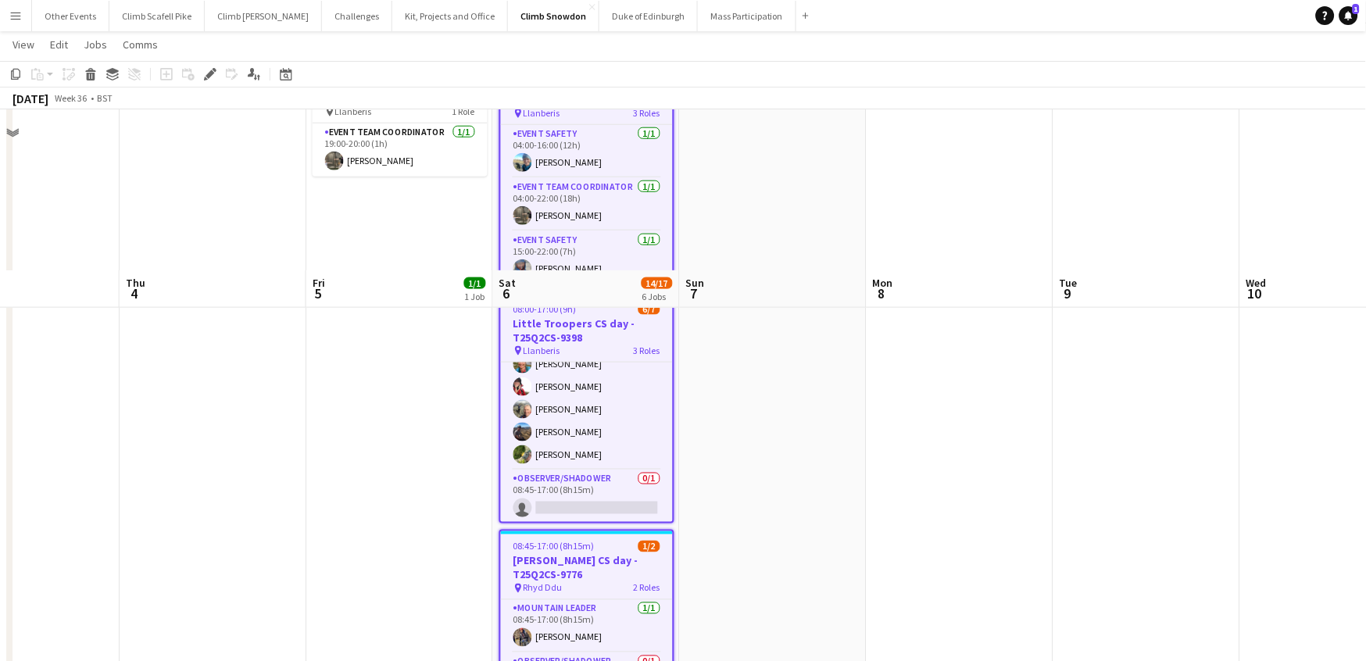
scroll to position [0, 0]
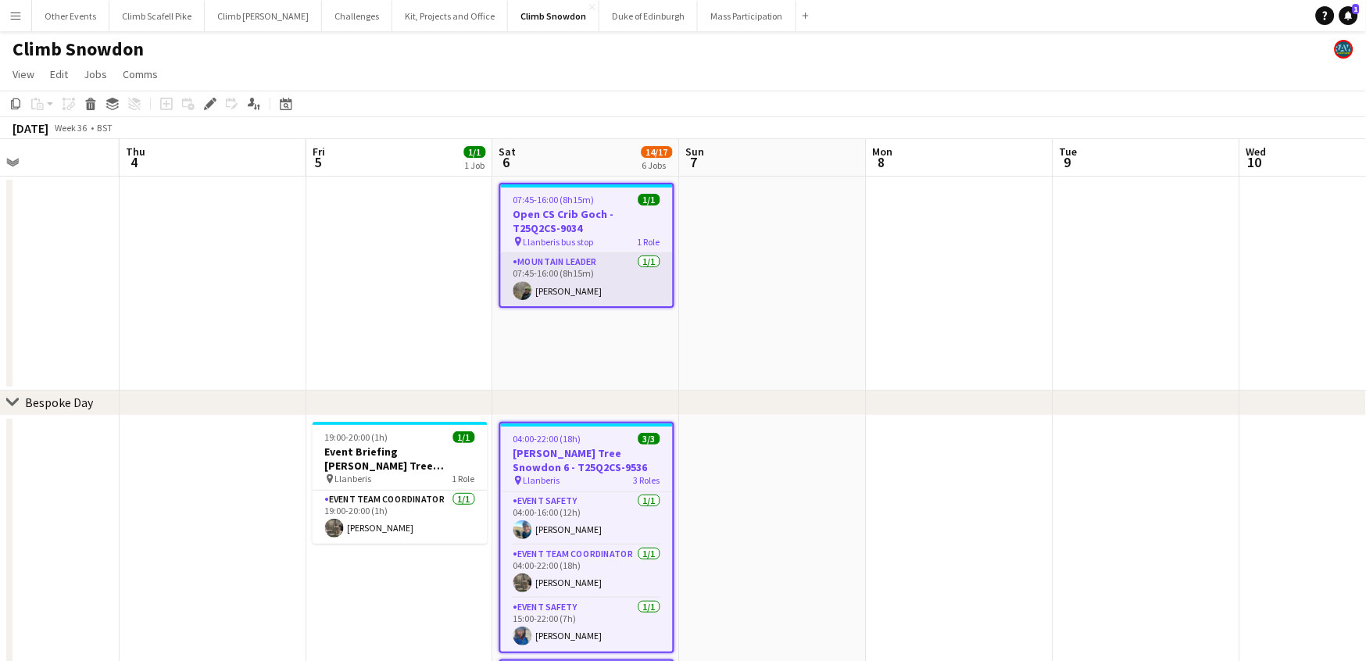
click at [570, 287] on app-card-role "Mountain Leader [DATE] 07:45-16:00 (8h15m) [PERSON_NAME]" at bounding box center [587, 279] width 172 height 53
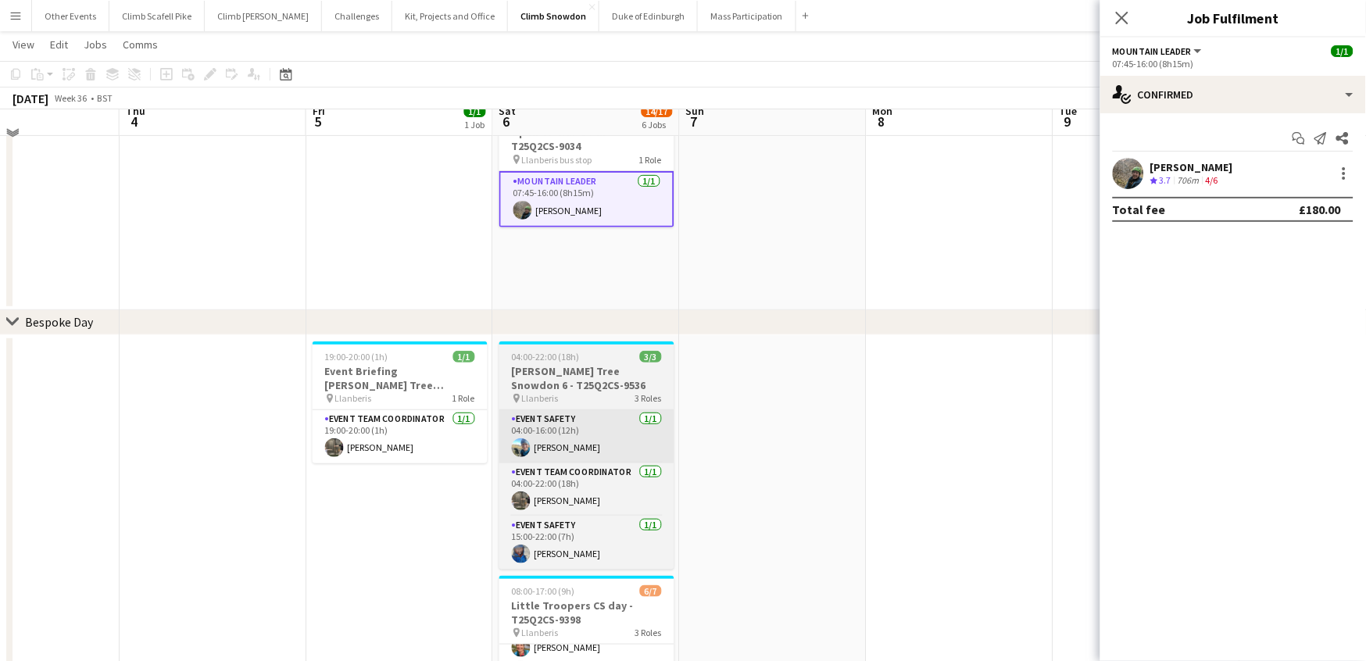
scroll to position [80, 0]
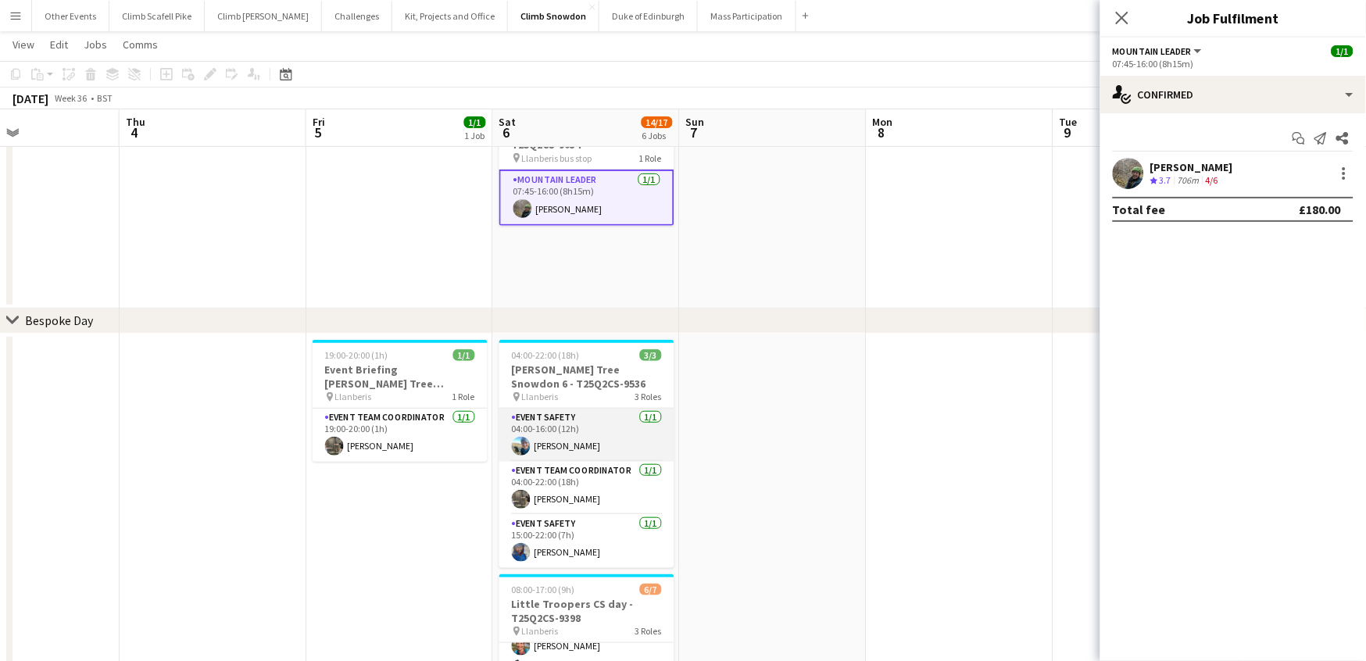
click at [600, 442] on app-card-role "Event Safety [DATE] 04:00-16:00 (12h) [PERSON_NAME]" at bounding box center [586, 435] width 175 height 53
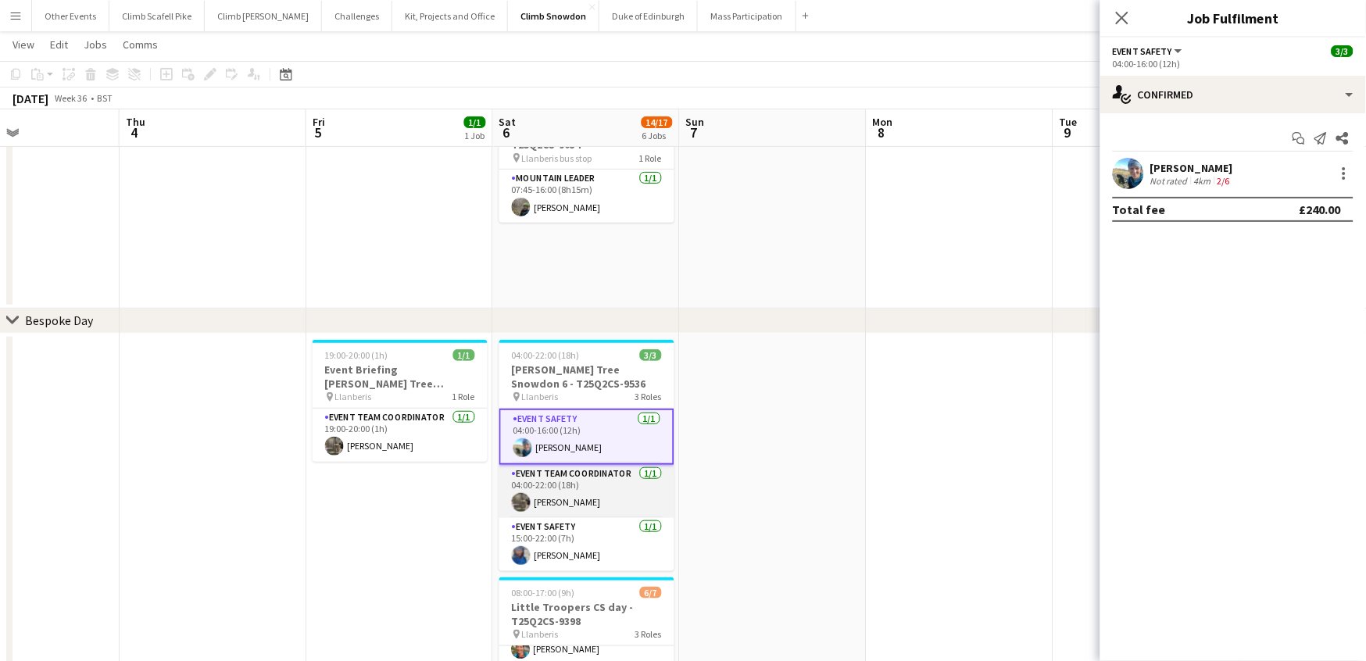
click at [599, 492] on app-card-role "Event Team Coordinator [DATE] 04:00-22:00 (18h) [PERSON_NAME]" at bounding box center [586, 491] width 175 height 53
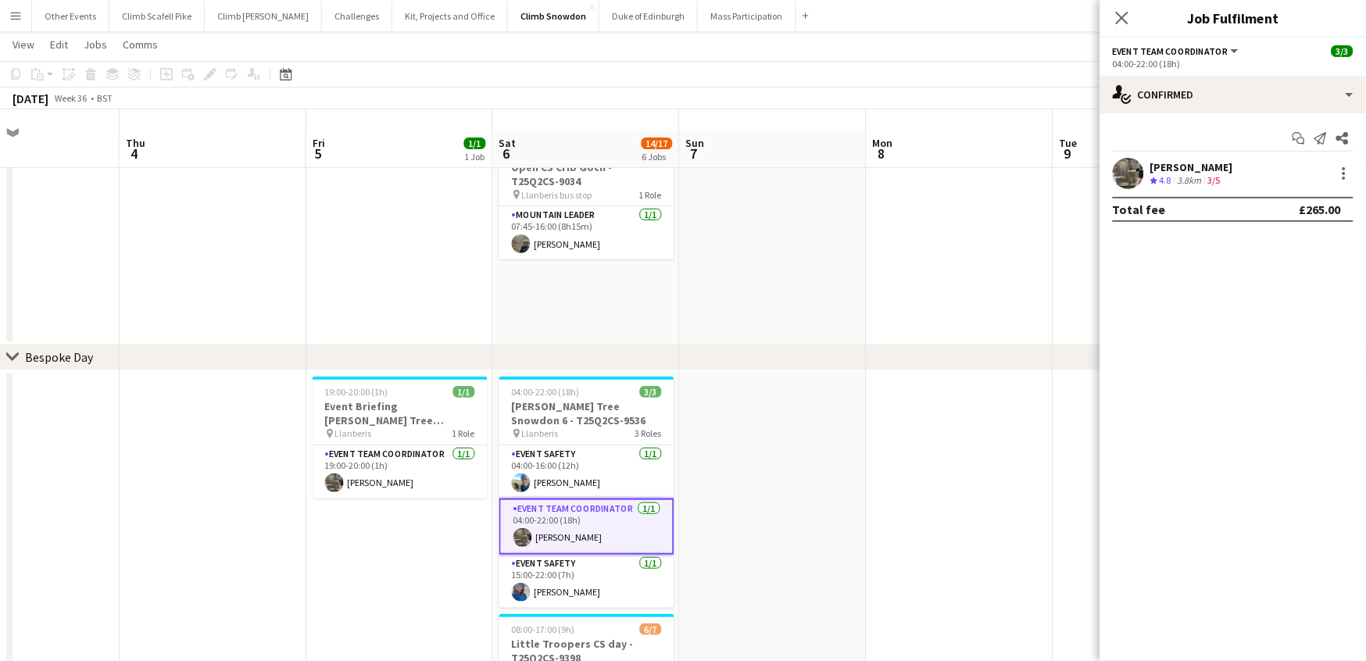
scroll to position [0, 0]
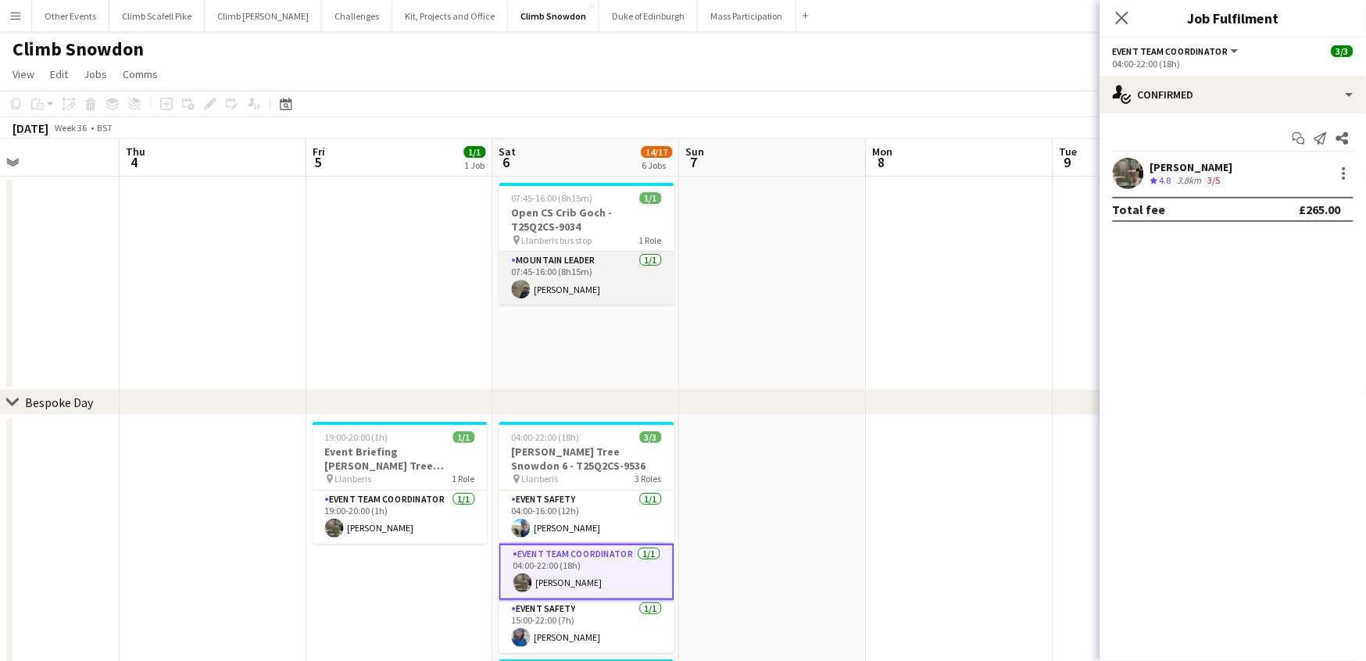
click at [584, 282] on app-card-role "Mountain Leader [DATE] 07:45-16:00 (8h15m) [PERSON_NAME]" at bounding box center [586, 278] width 175 height 53
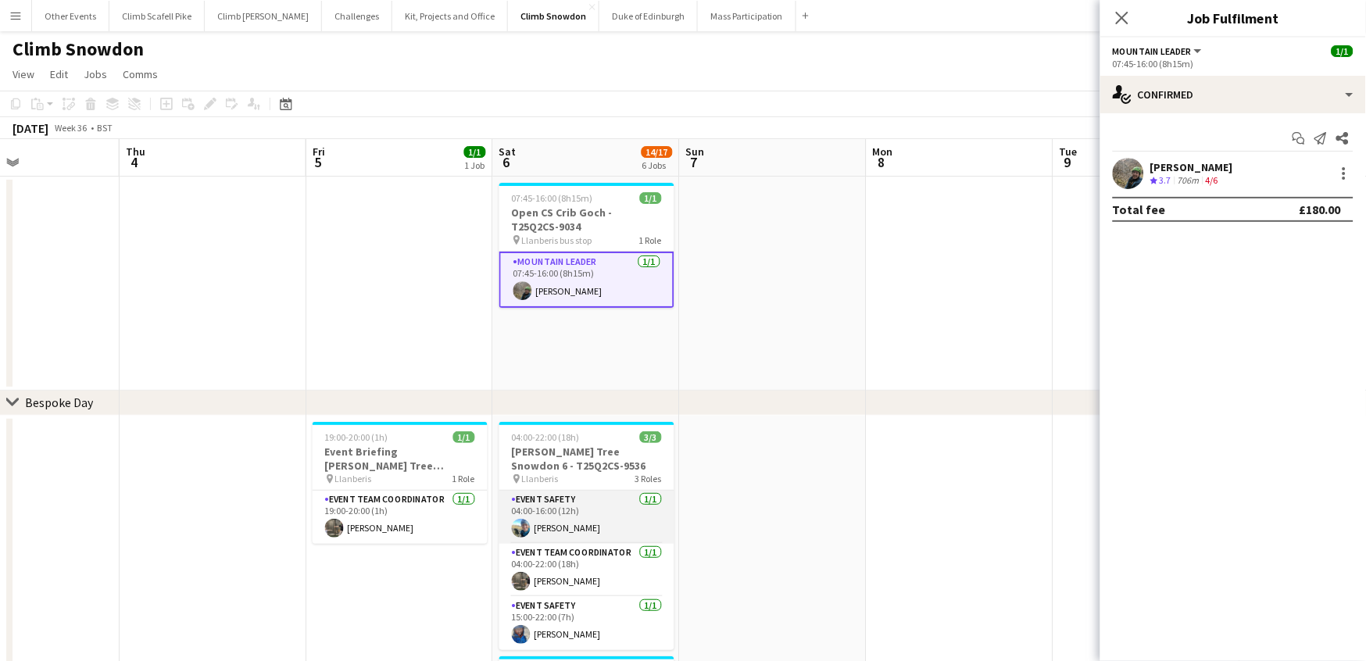
click at [587, 528] on app-card-role "Event Safety [DATE] 04:00-16:00 (12h) [PERSON_NAME]" at bounding box center [586, 517] width 175 height 53
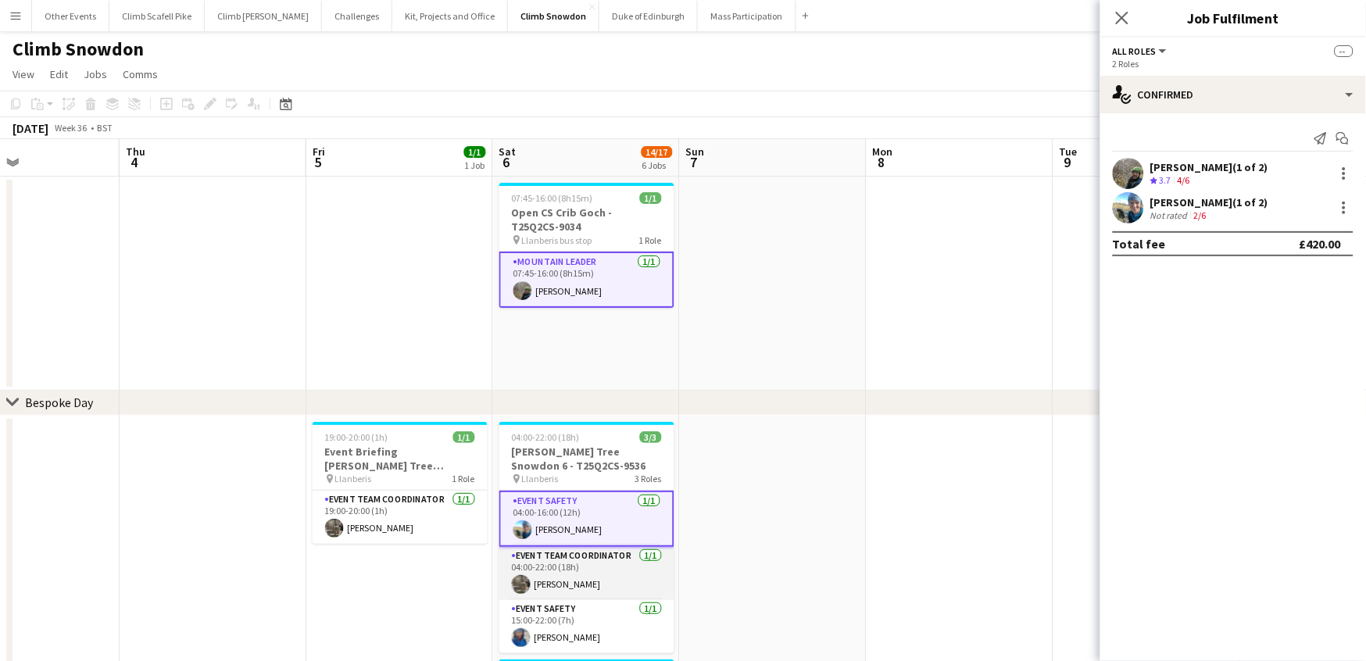
click at [596, 574] on app-card-role "Event Team Coordinator [DATE] 04:00-22:00 (18h) [PERSON_NAME]" at bounding box center [586, 573] width 175 height 53
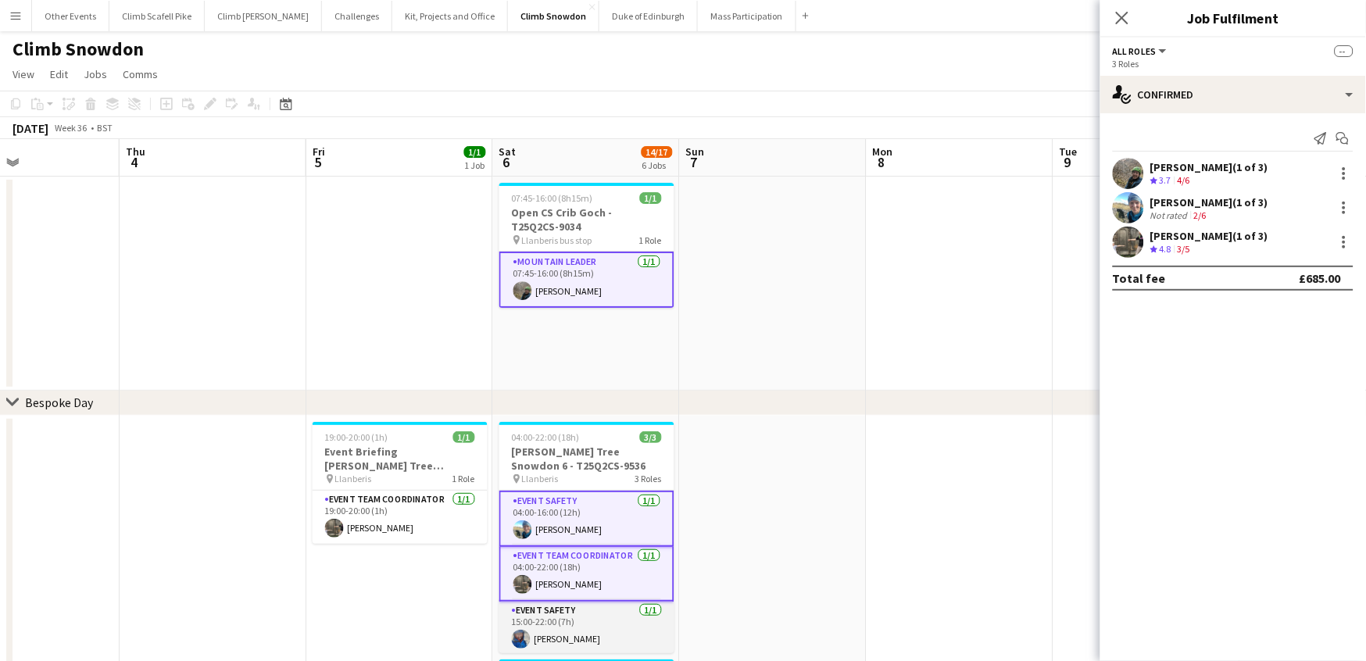
click at [599, 610] on app-card-role "Event Safety [DATE] 15:00-22:00 (7h) [PERSON_NAME]" at bounding box center [586, 628] width 175 height 53
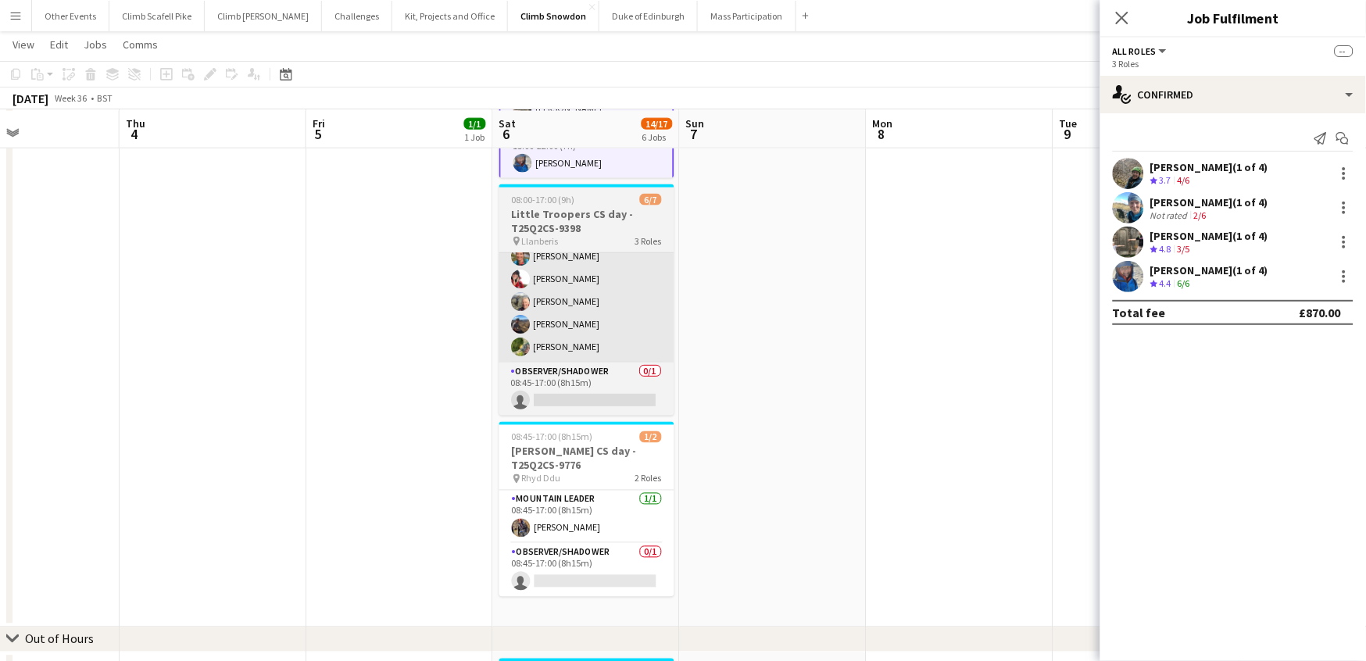
scroll to position [474, 0]
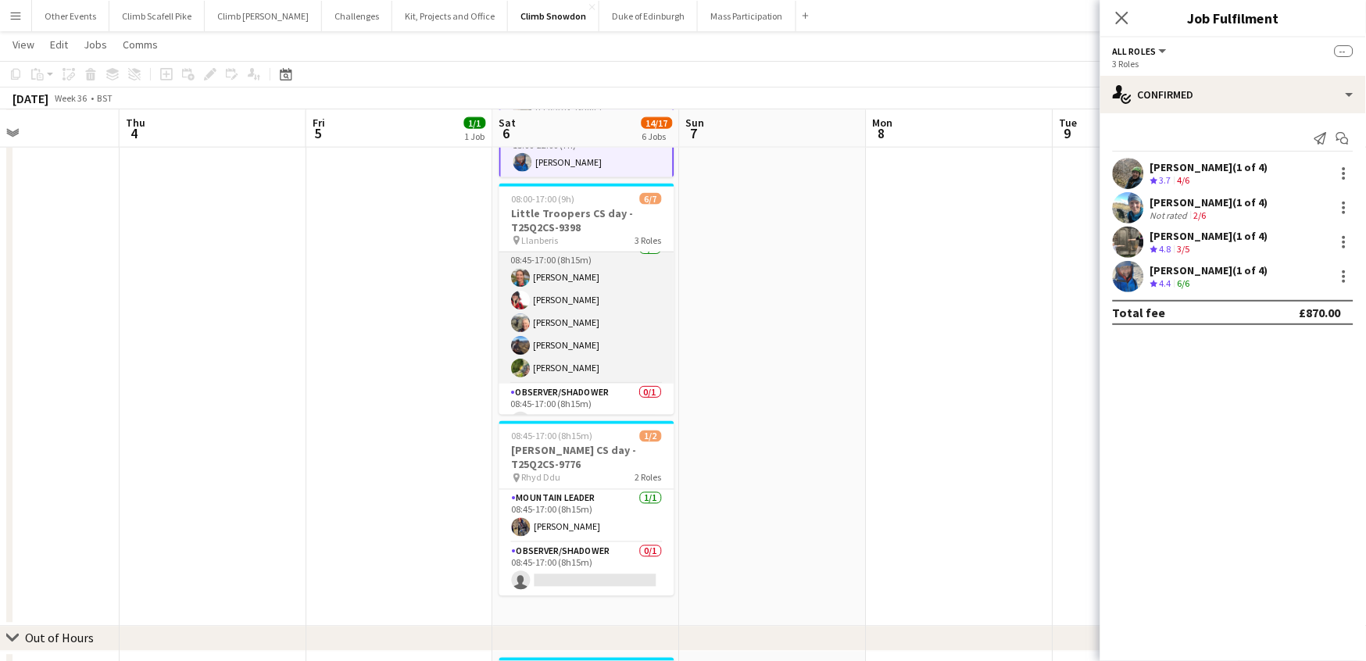
click at [612, 343] on app-card-role "Mountain Leader [DATE] 08:45-17:00 (8h15m) [PERSON_NAME] [PERSON_NAME] [PERSON_…" at bounding box center [586, 312] width 175 height 144
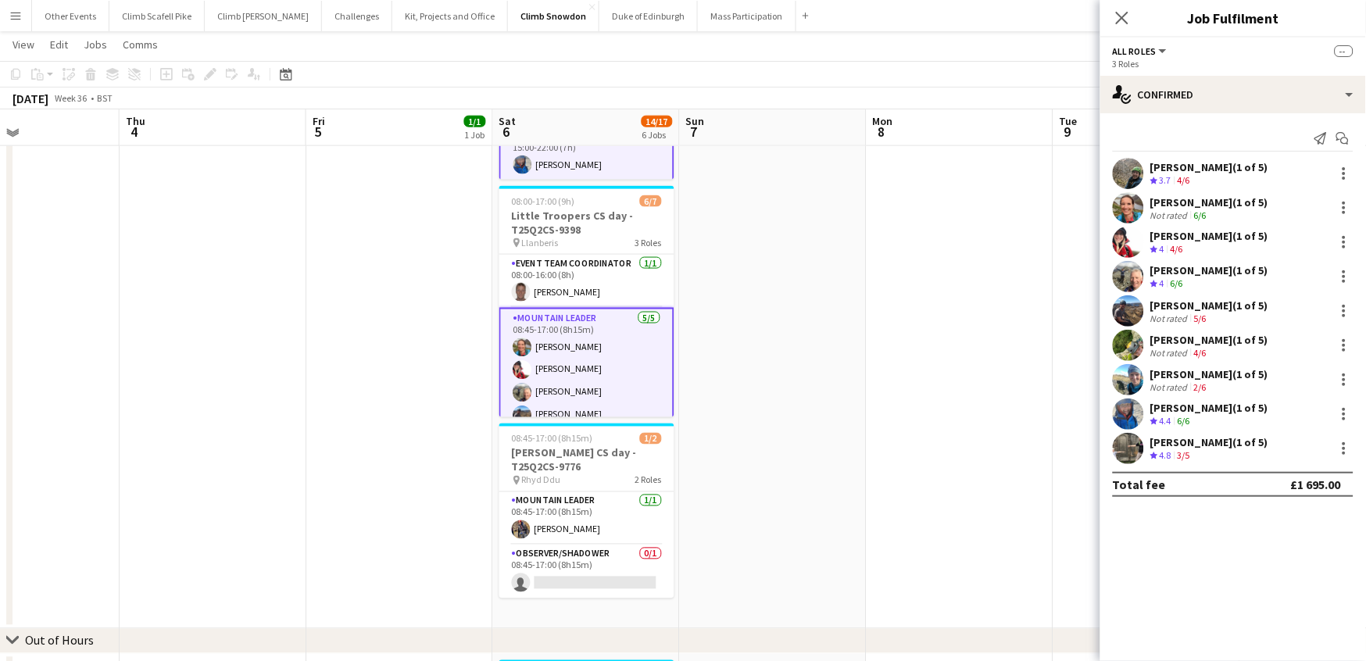
scroll to position [471, 0]
click at [622, 288] on app-card-role "Event Team Coordinator [DATE] 08:00-16:00 (8h) [PERSON_NAME]" at bounding box center [586, 282] width 175 height 53
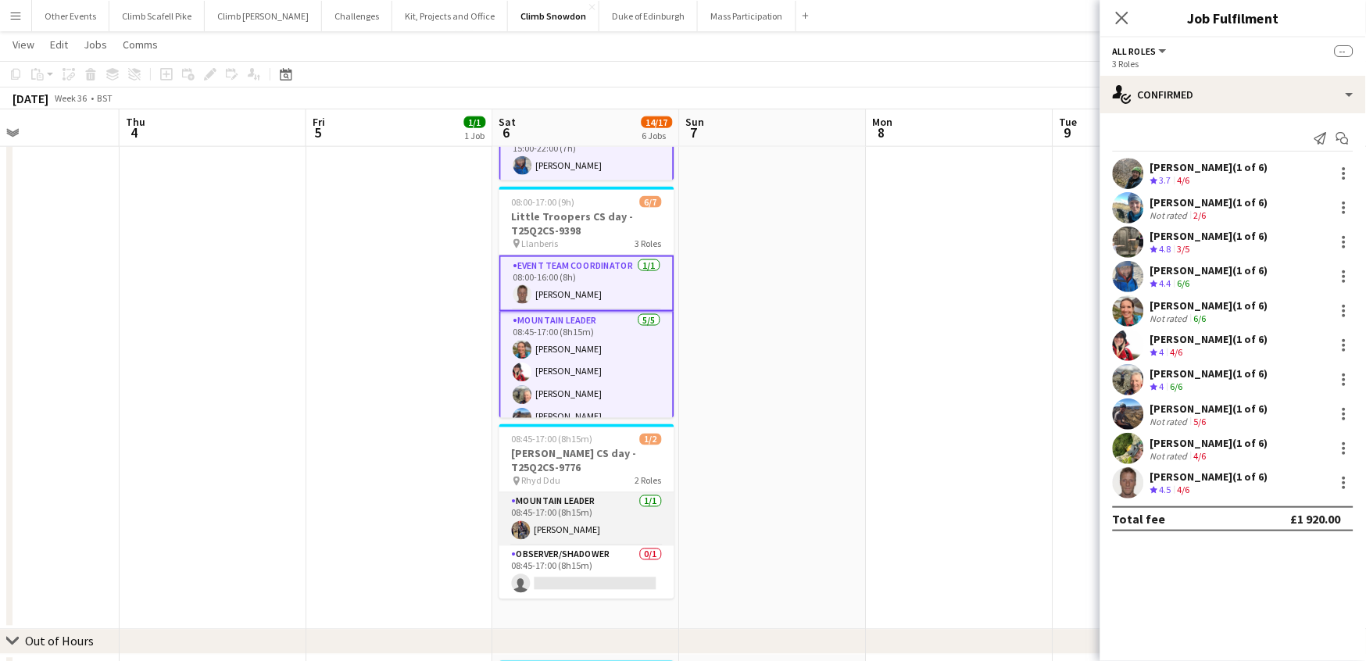
click at [598, 520] on app-card-role "Mountain Leader [DATE] 08:45-17:00 (8h15m) [PERSON_NAME]" at bounding box center [586, 519] width 175 height 53
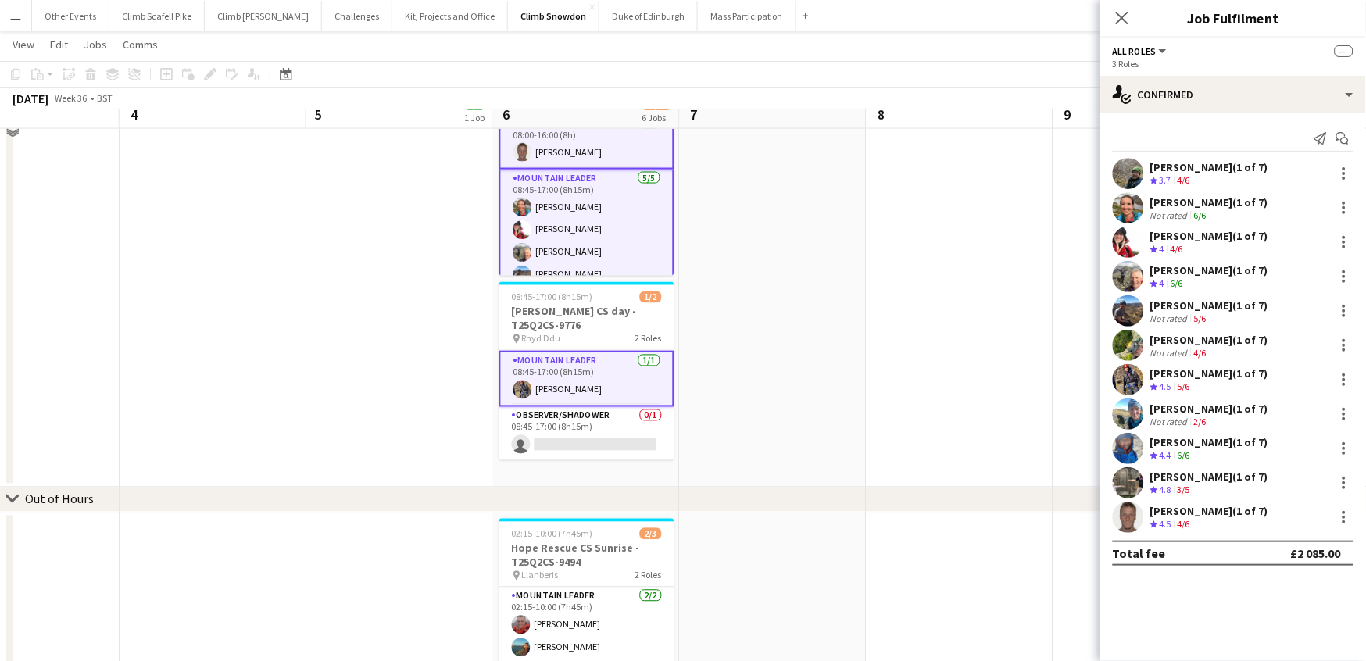
scroll to position [724, 0]
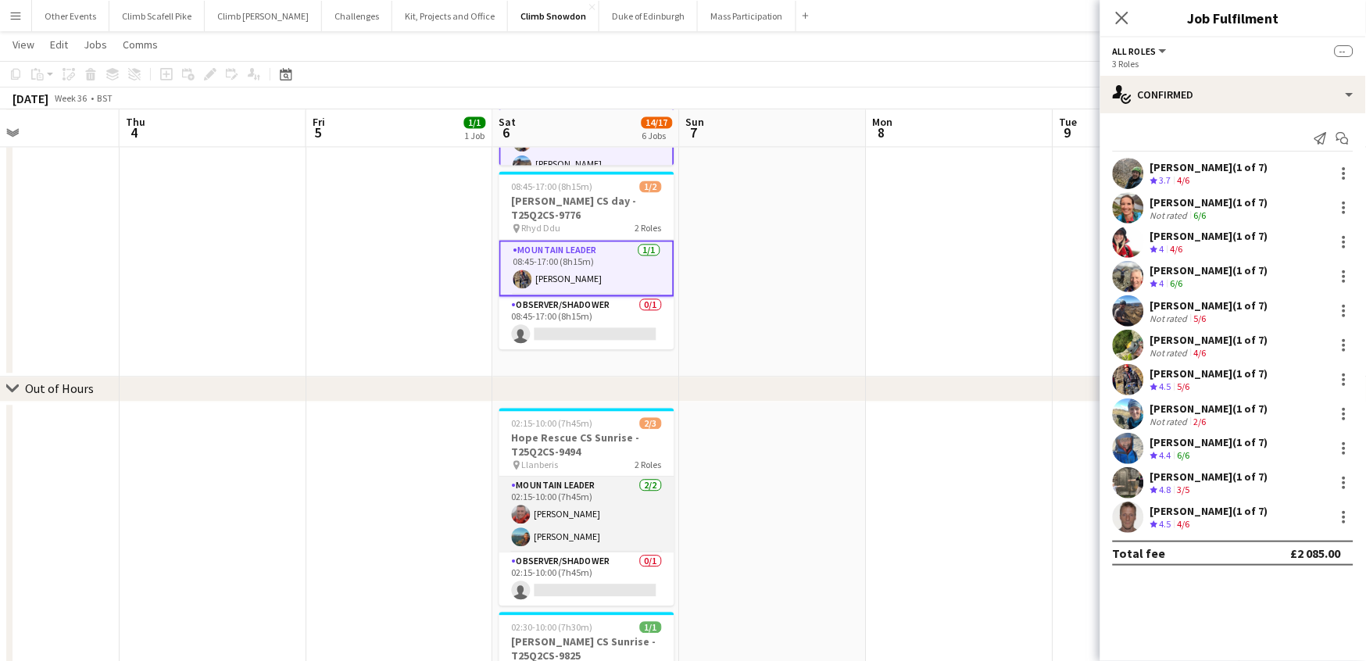
click at [610, 513] on app-card-role "Mountain Leader [DATE] 02:15-10:00 (7h45m) [PERSON_NAME] [PERSON_NAME]" at bounding box center [586, 515] width 175 height 76
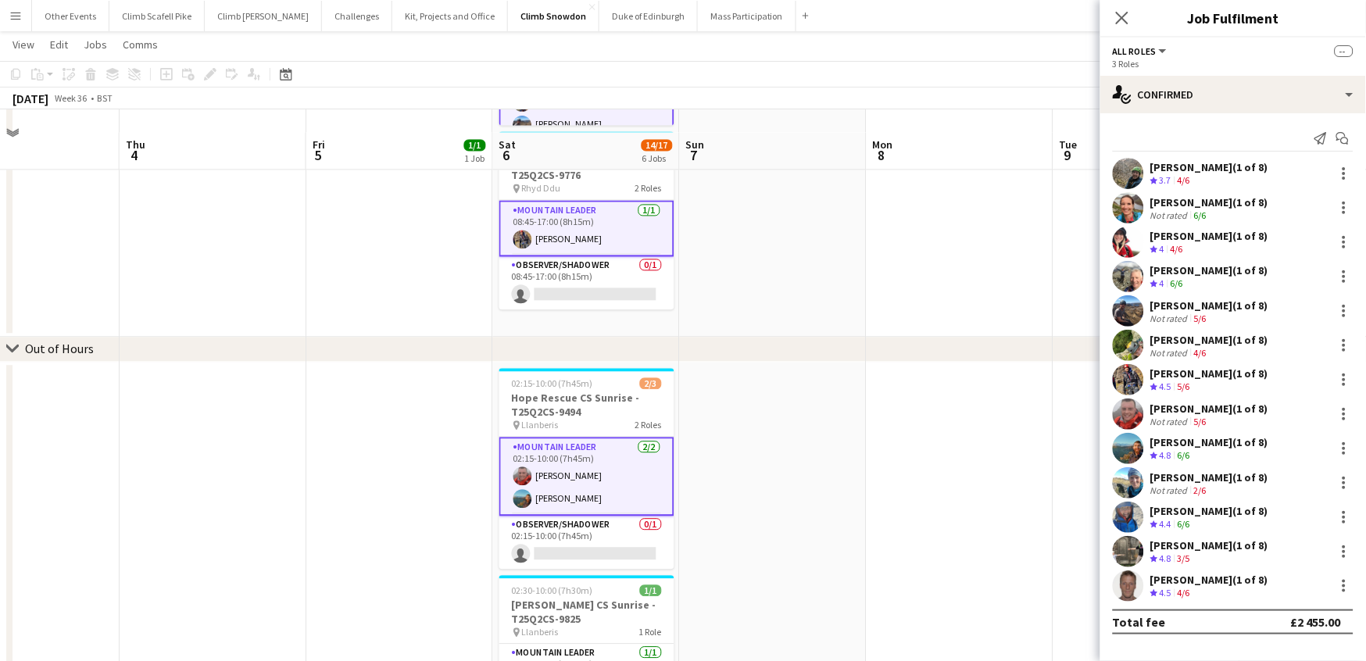
scroll to position [830, 0]
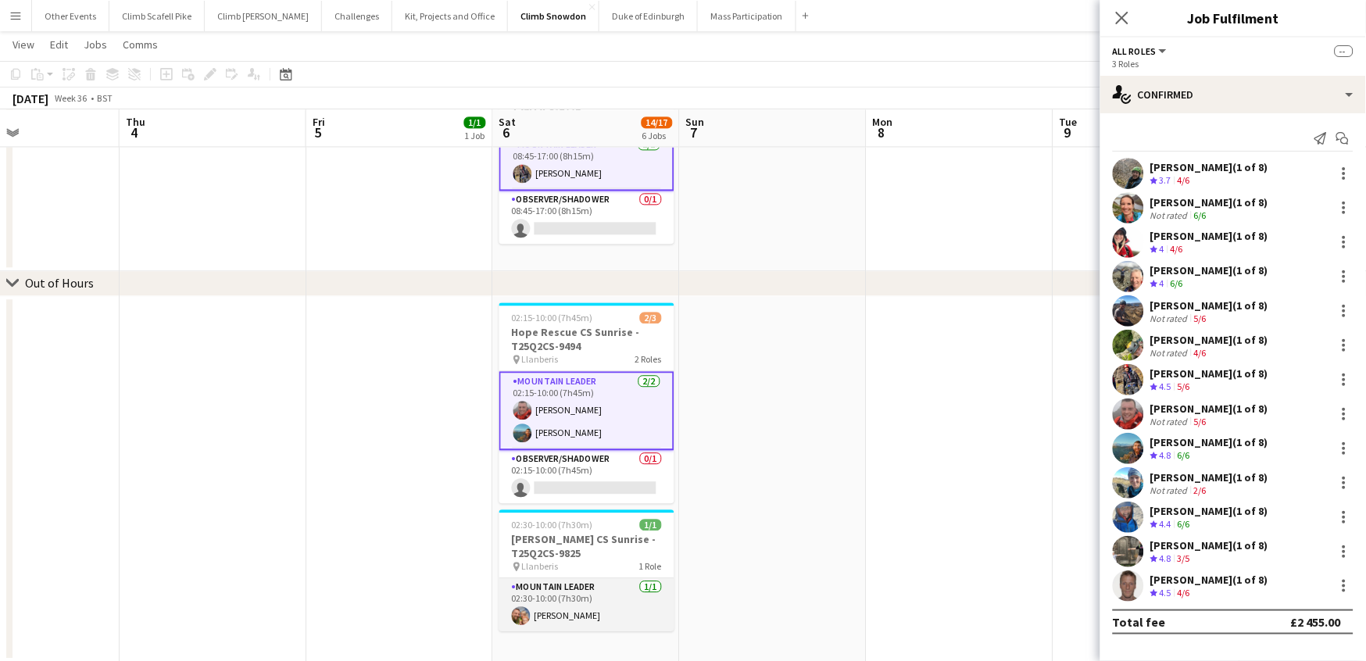
click at [620, 597] on app-card-role "Mountain Leader [DATE] 02:30-10:00 (7h30m) [PERSON_NAME]" at bounding box center [586, 604] width 175 height 53
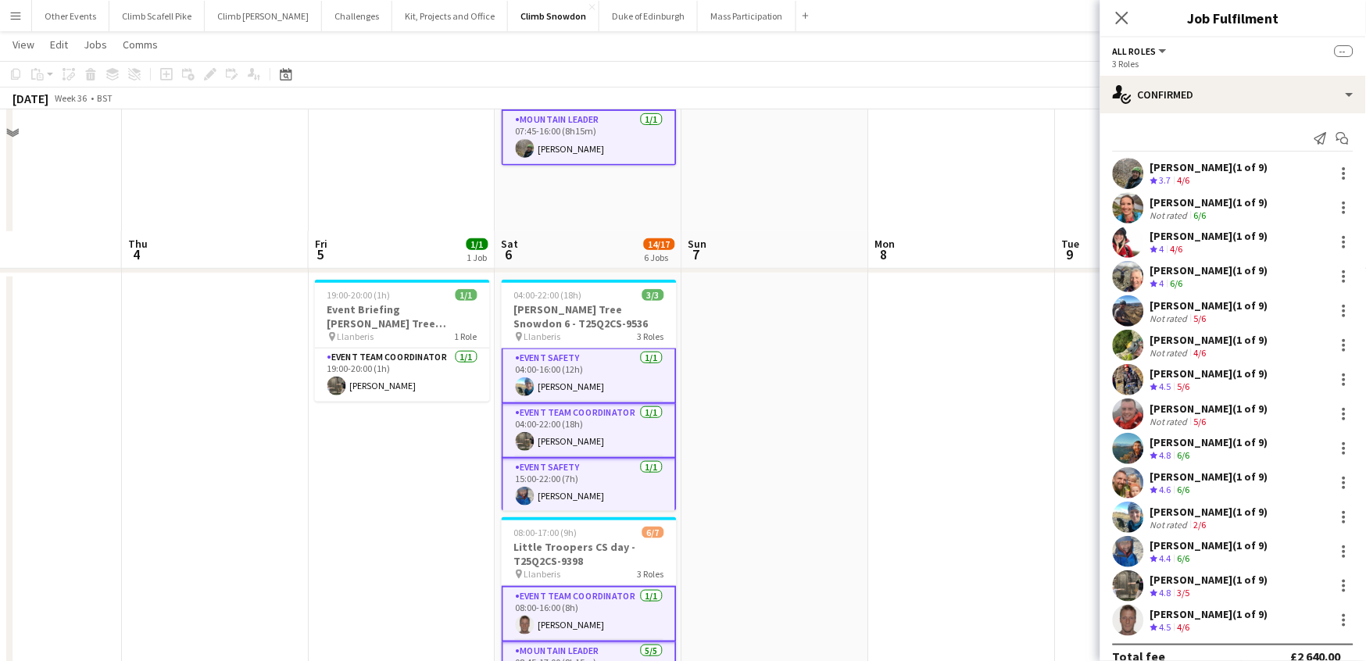
scroll to position [0, 0]
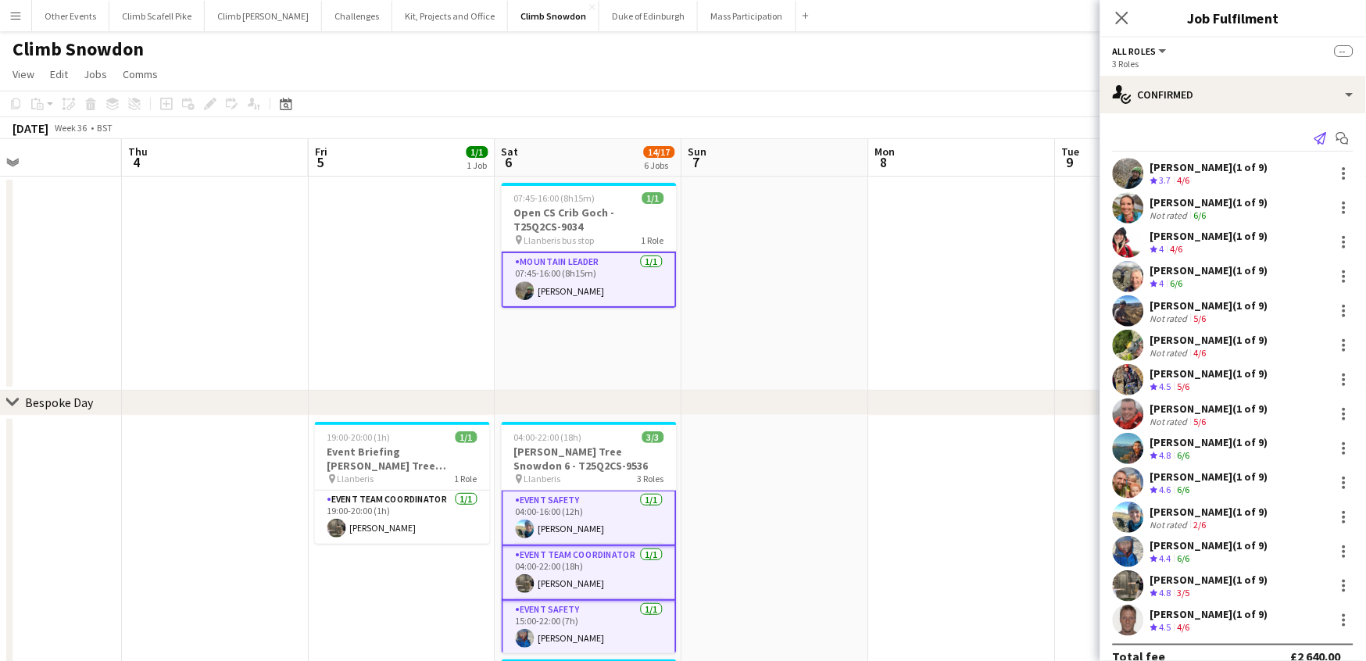
click at [1090, 140] on icon at bounding box center [1320, 138] width 13 height 13
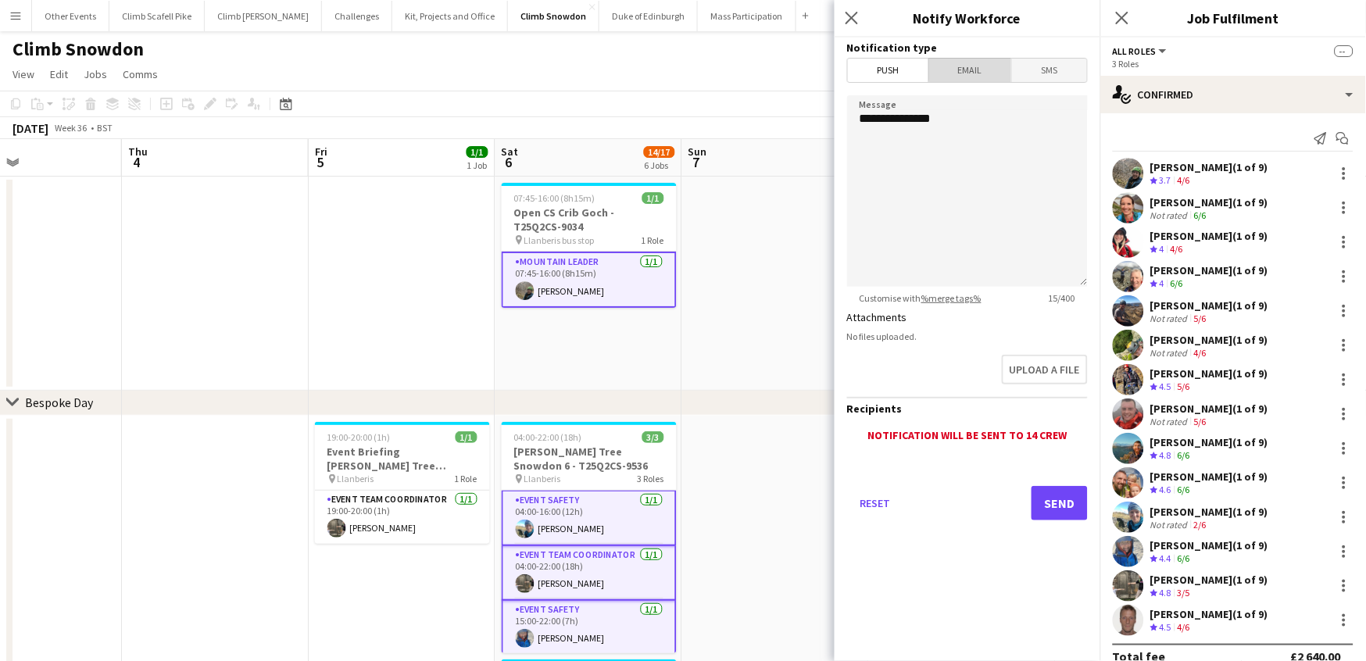
click at [979, 64] on span "Email" at bounding box center [970, 70] width 83 height 23
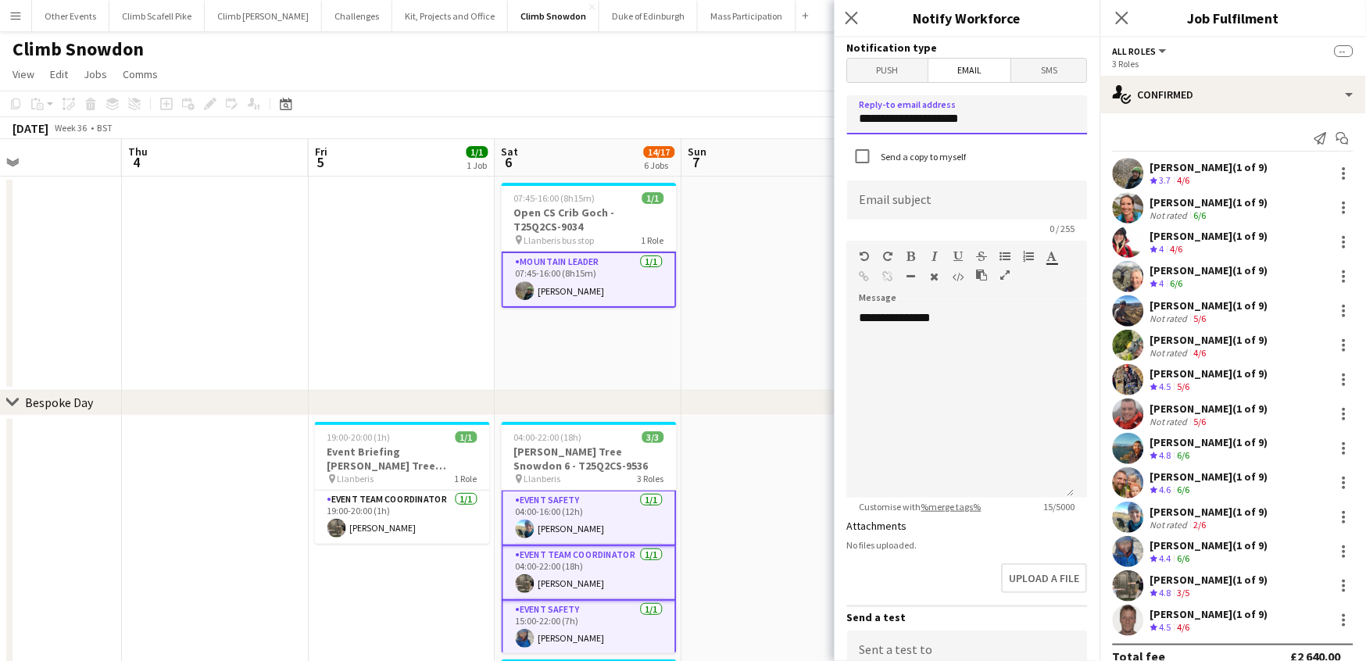
drag, startPoint x: 976, startPoint y: 124, endPoint x: 856, endPoint y: 120, distance: 119.6
click at [856, 120] on input "**********" at bounding box center [967, 114] width 241 height 39
type input "**********"
click at [872, 193] on input at bounding box center [967, 200] width 241 height 39
type input "**********"
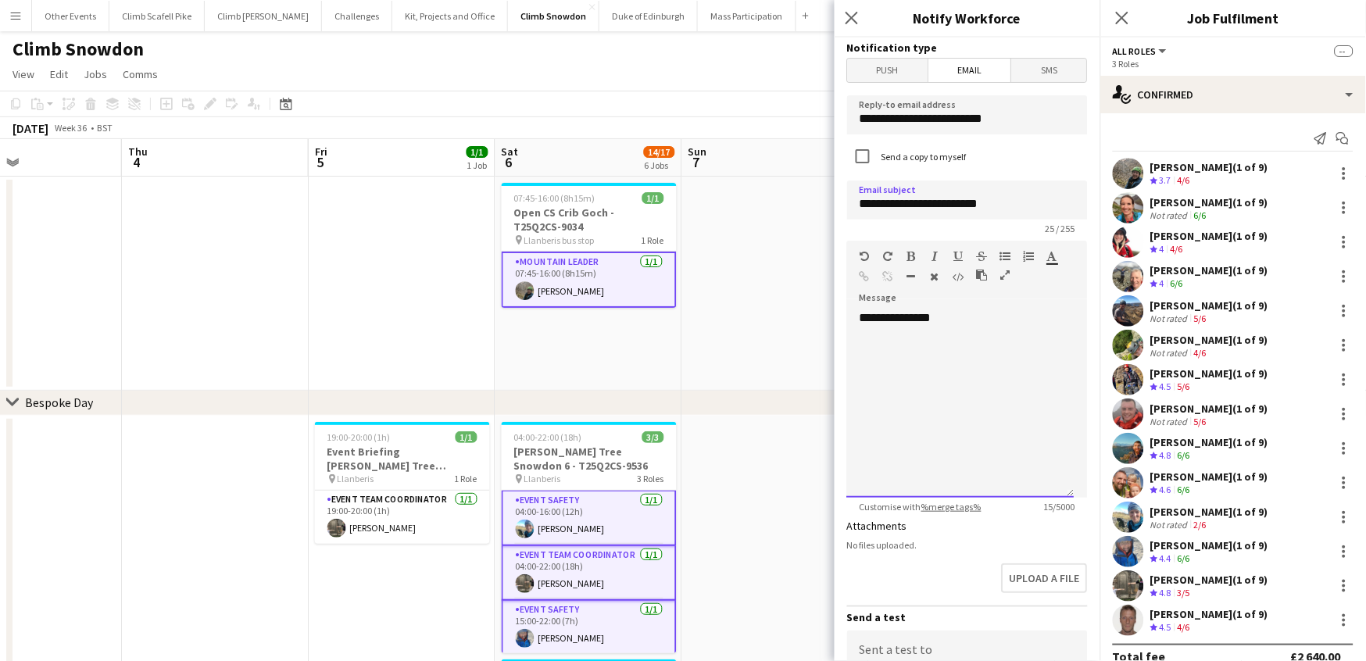
click at [967, 358] on div "**********" at bounding box center [960, 404] width 227 height 188
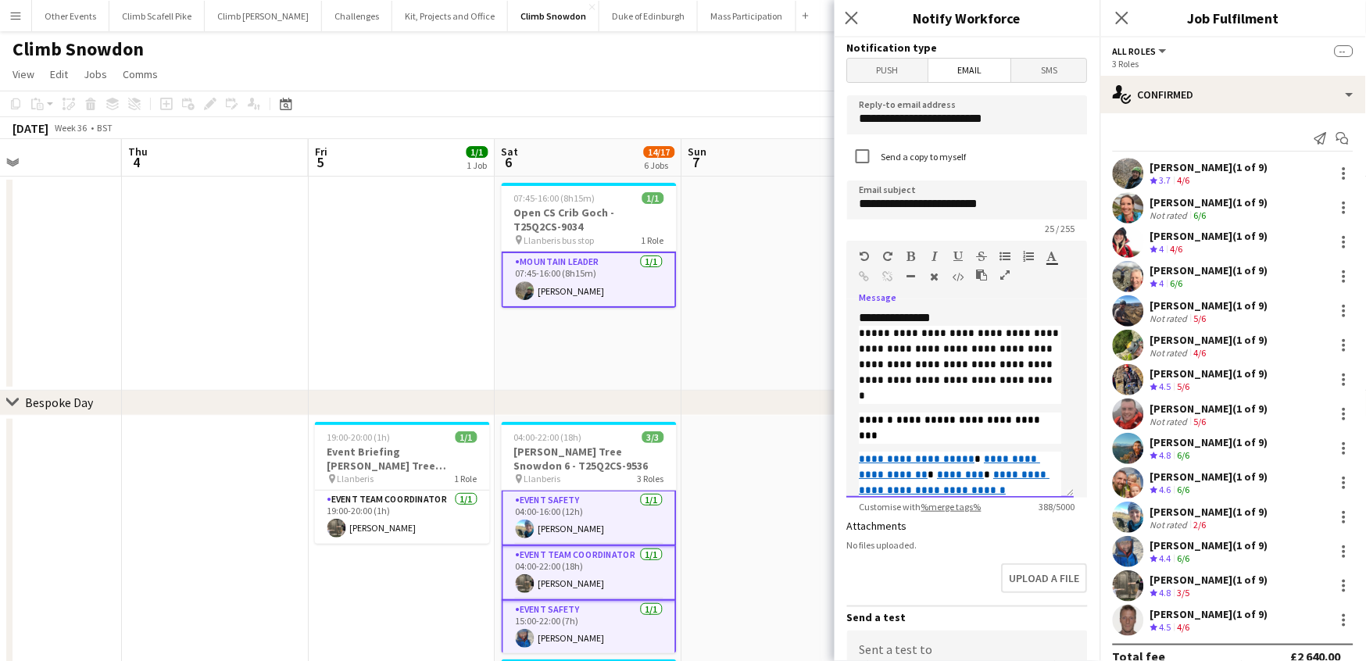
click at [967, 320] on div "**********" at bounding box center [960, 404] width 227 height 188
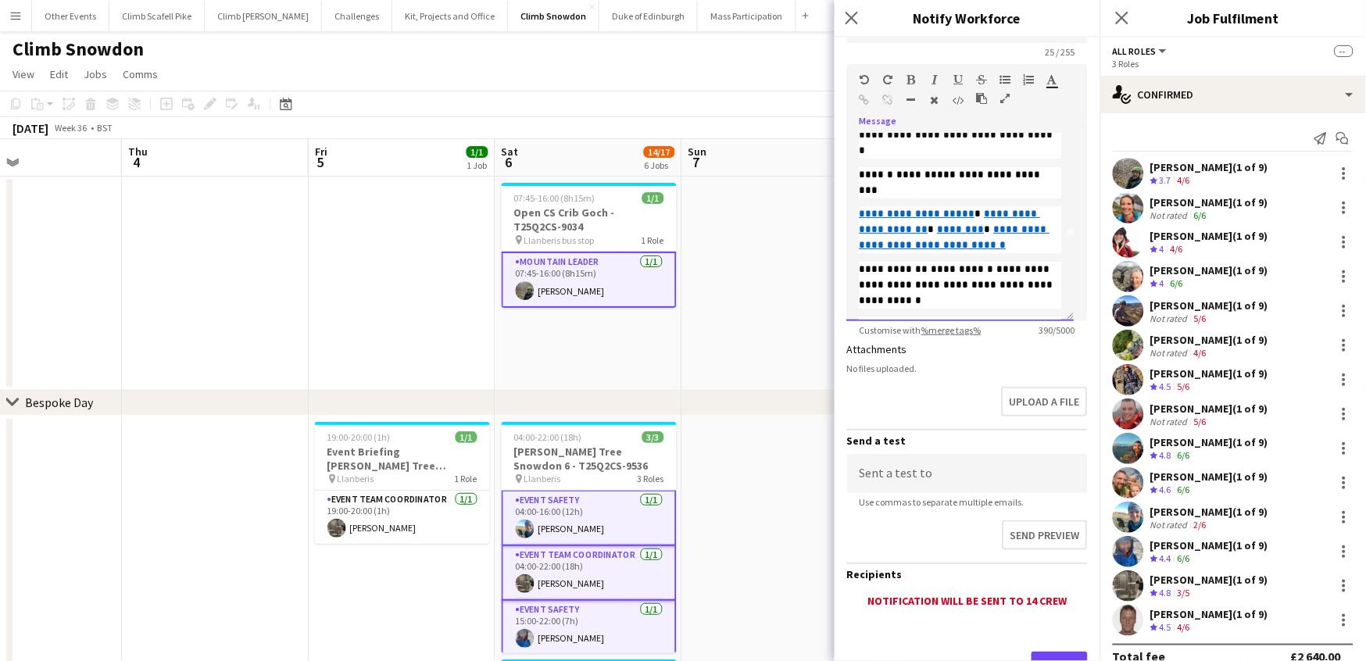
scroll to position [238, 0]
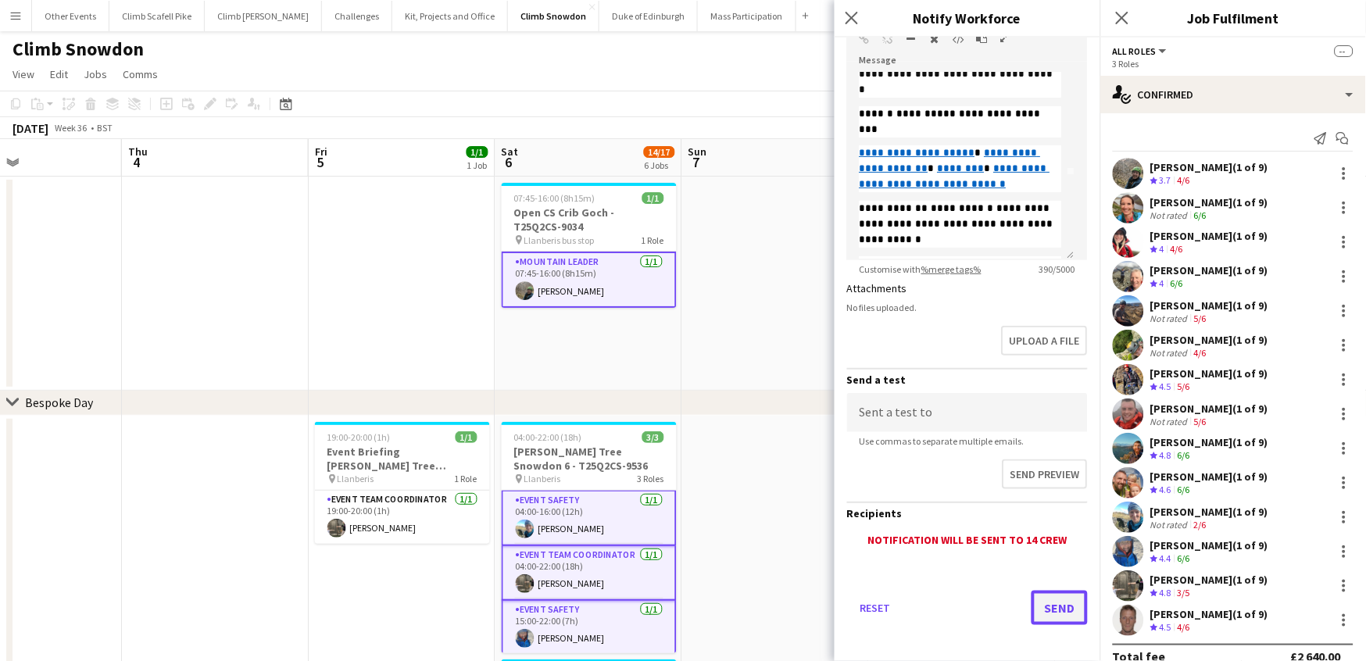
click at [1044, 604] on button "Send" at bounding box center [1059, 608] width 56 height 34
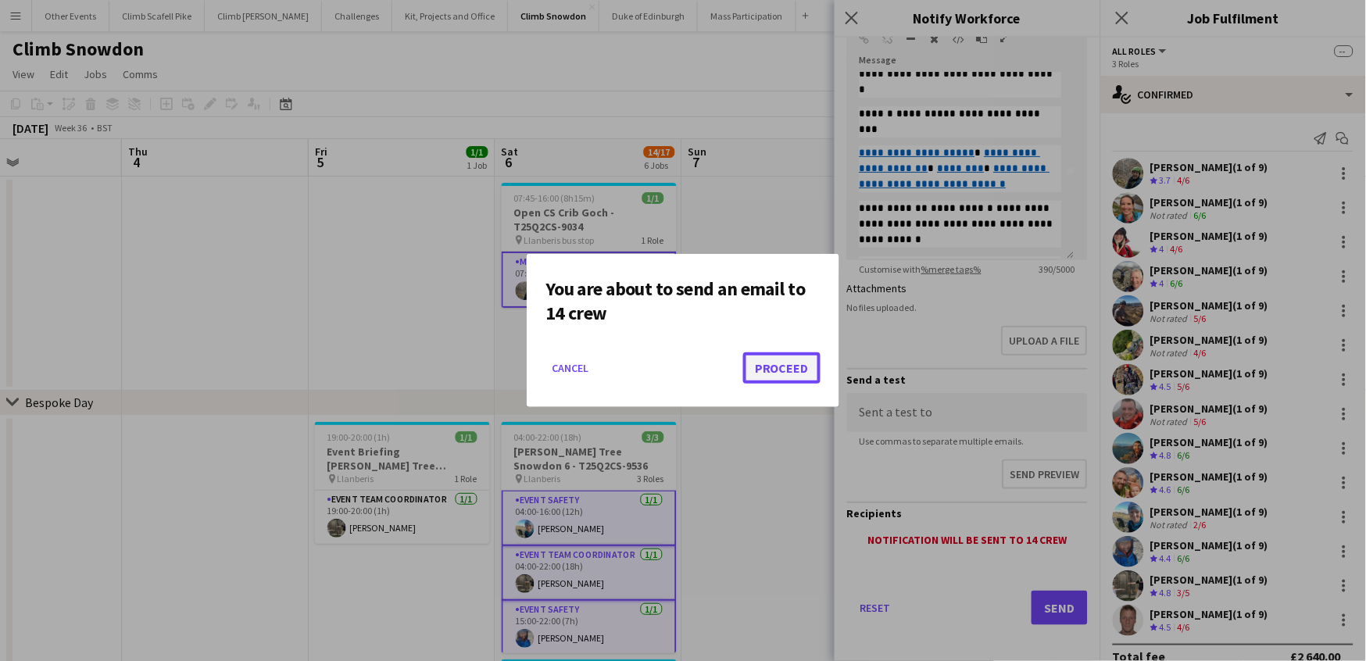
click at [804, 366] on button "Proceed" at bounding box center [781, 367] width 77 height 31
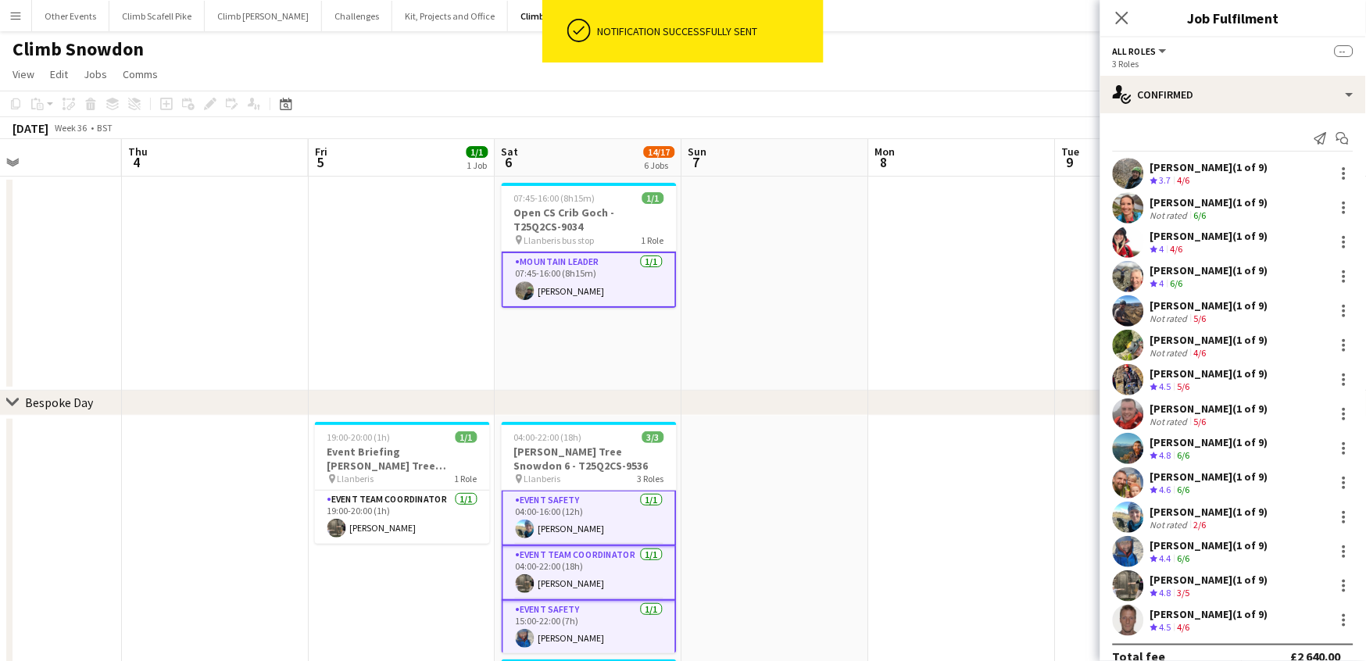
click at [802, 344] on app-date-cell at bounding box center [775, 284] width 187 height 214
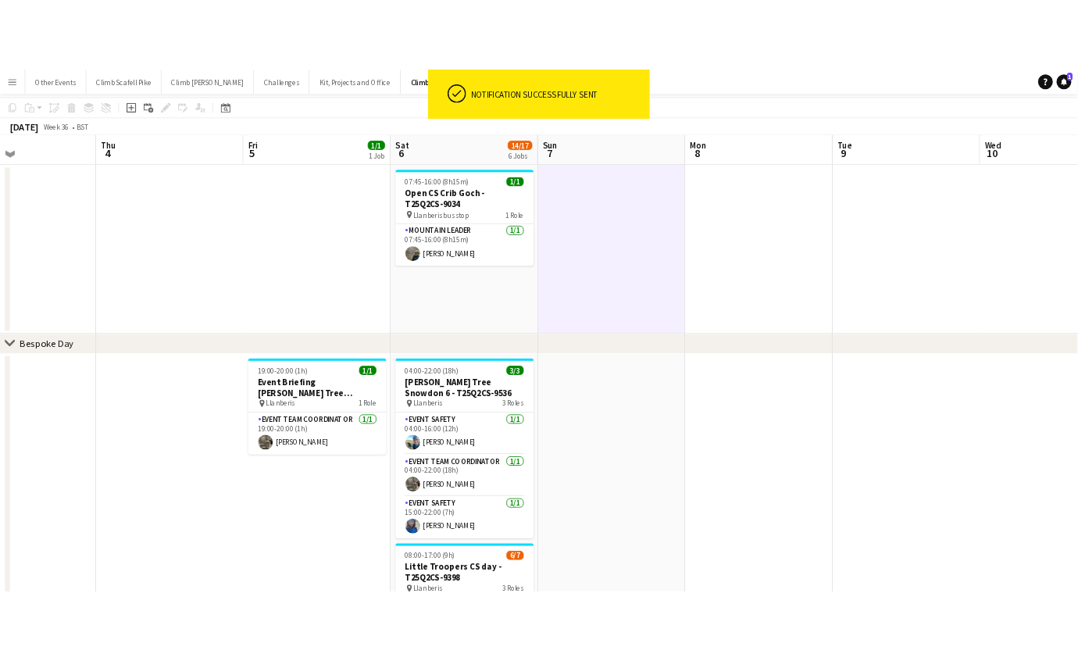
scroll to position [159, 0]
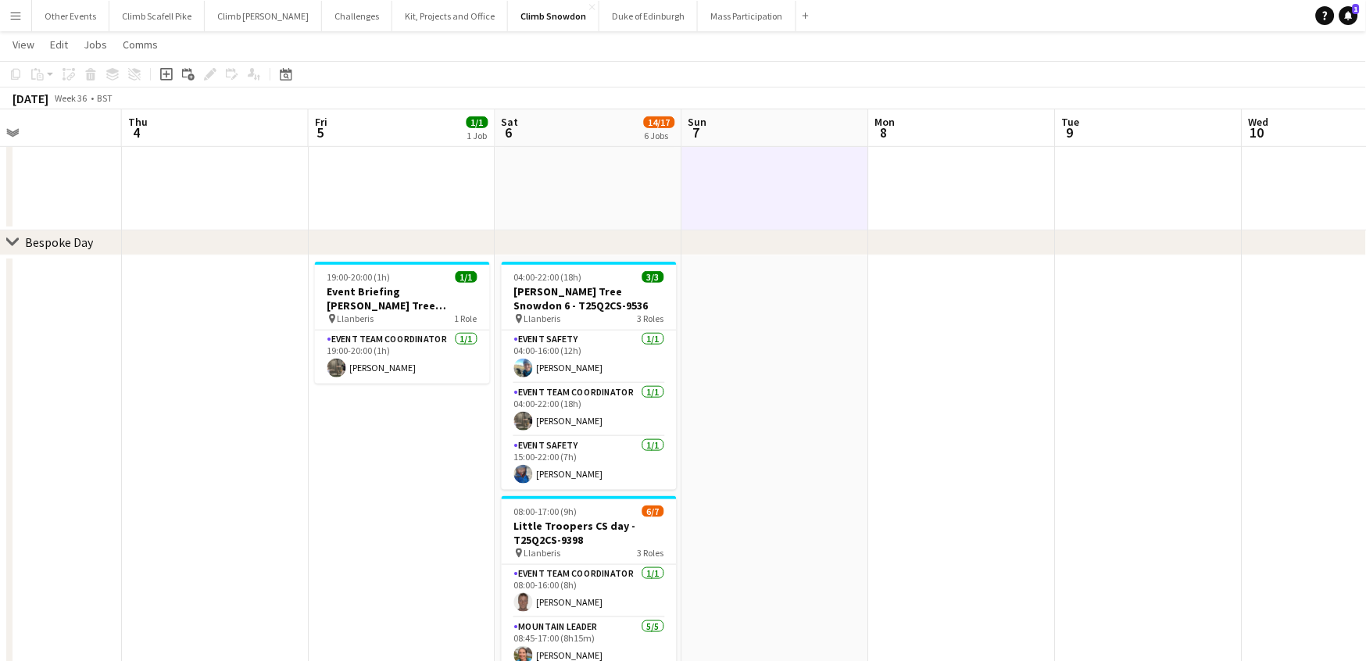
click at [16, 18] on app-icon "Menu" at bounding box center [15, 15] width 13 height 13
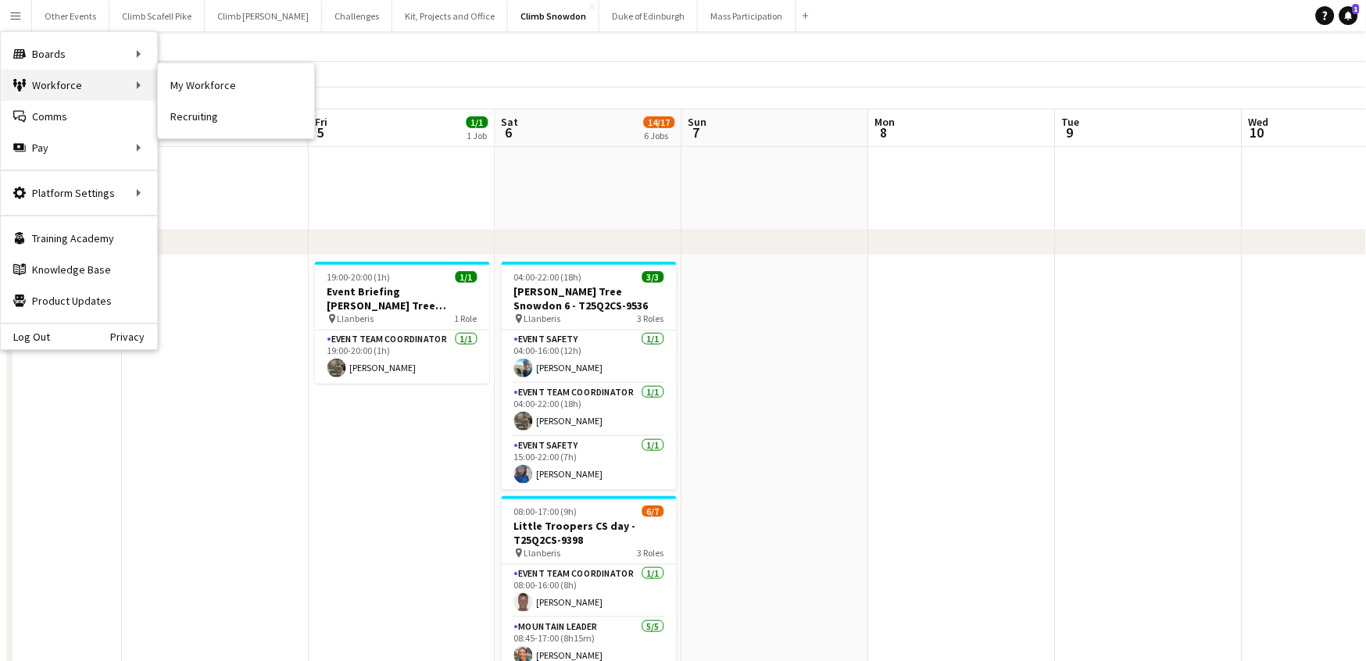
click at [68, 80] on div "Workforce Workforce" at bounding box center [79, 85] width 156 height 31
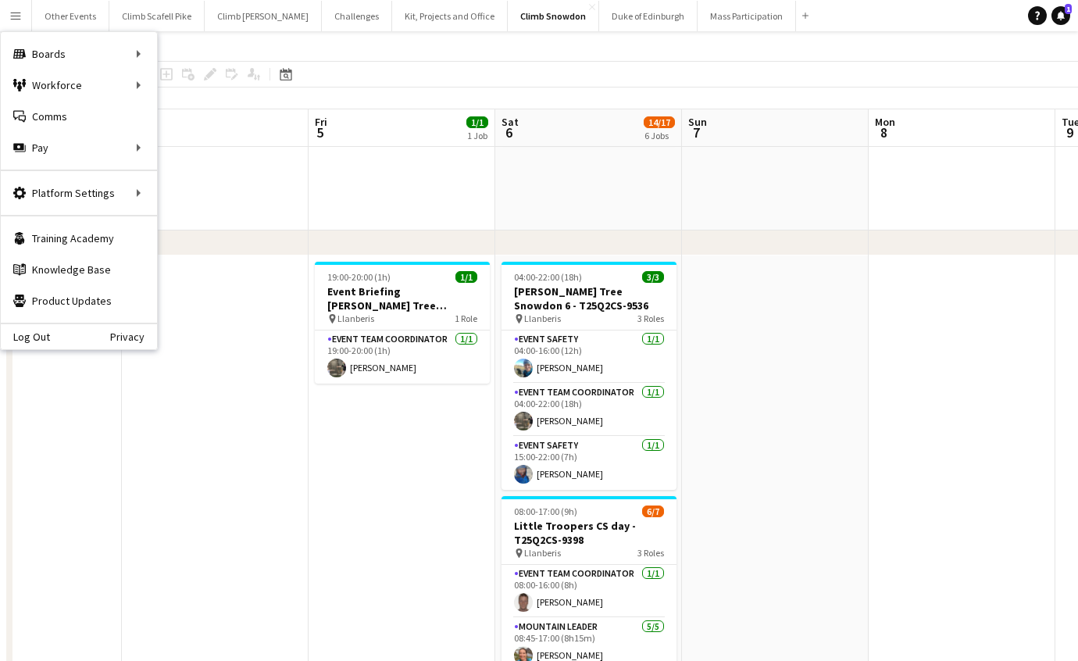
click at [330, 223] on app-date-cell at bounding box center [402, 123] width 187 height 214
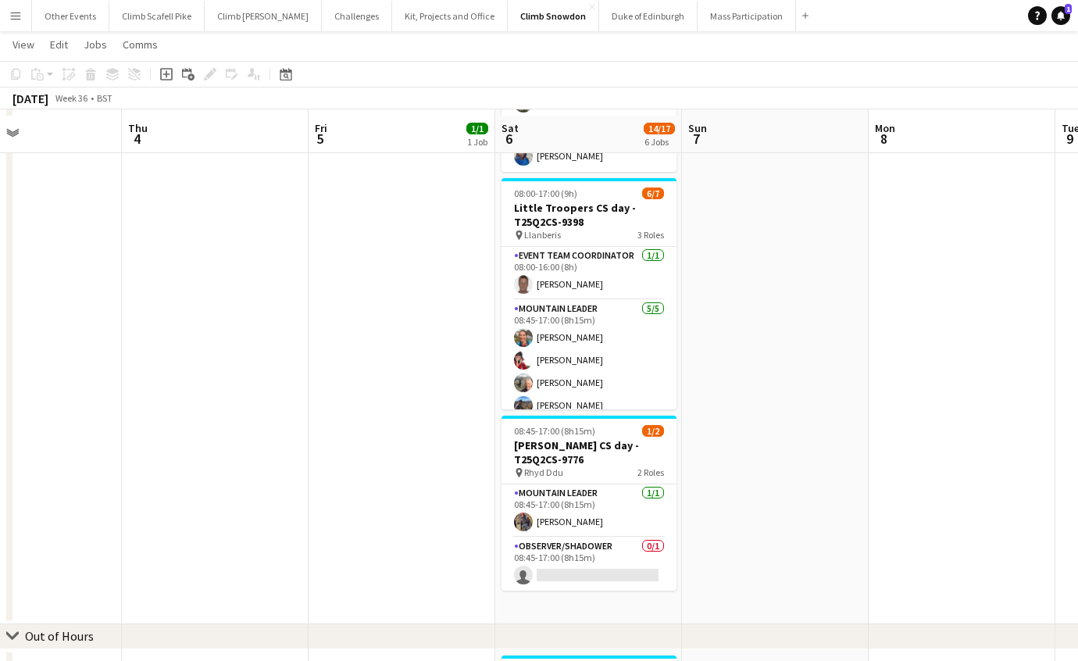
scroll to position [482, 0]
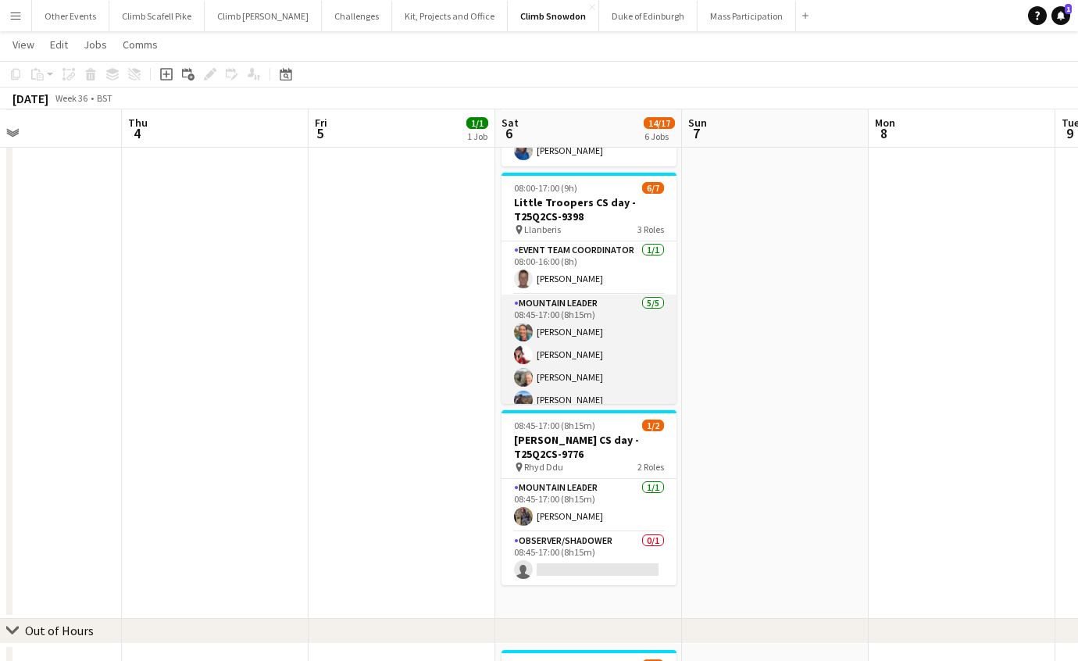
click at [638, 353] on app-card-role "Mountain Leader [DATE] 08:45-17:00 (8h15m) [PERSON_NAME] [PERSON_NAME] [PERSON_…" at bounding box center [589, 367] width 175 height 144
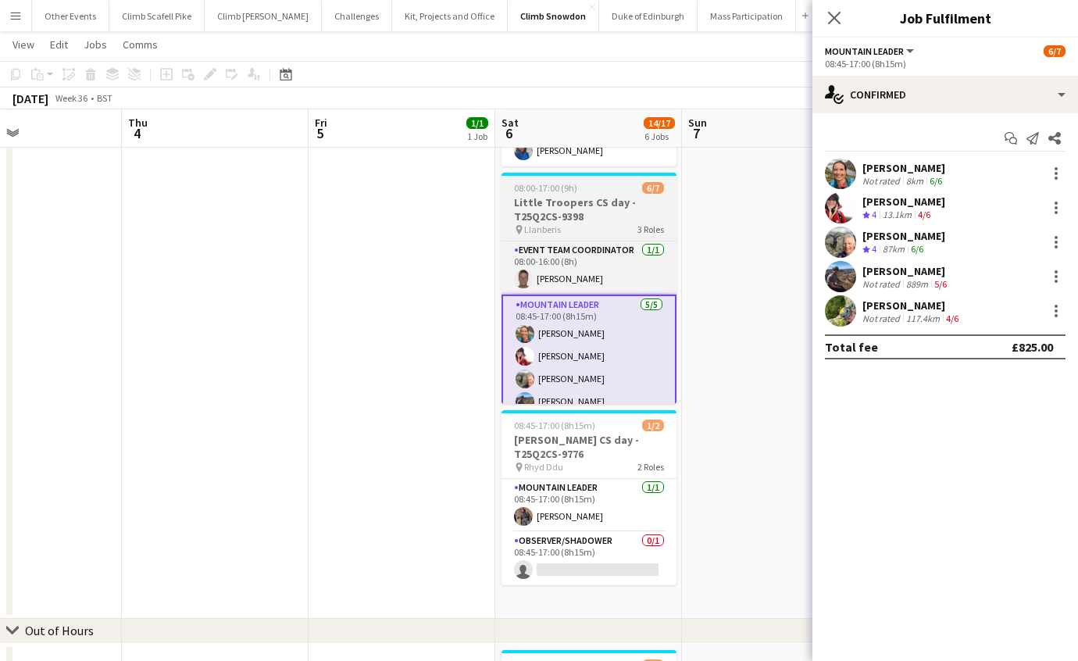
click at [601, 216] on h3 "Little Troopers CS day - T25Q2CS-9398" at bounding box center [589, 209] width 175 height 28
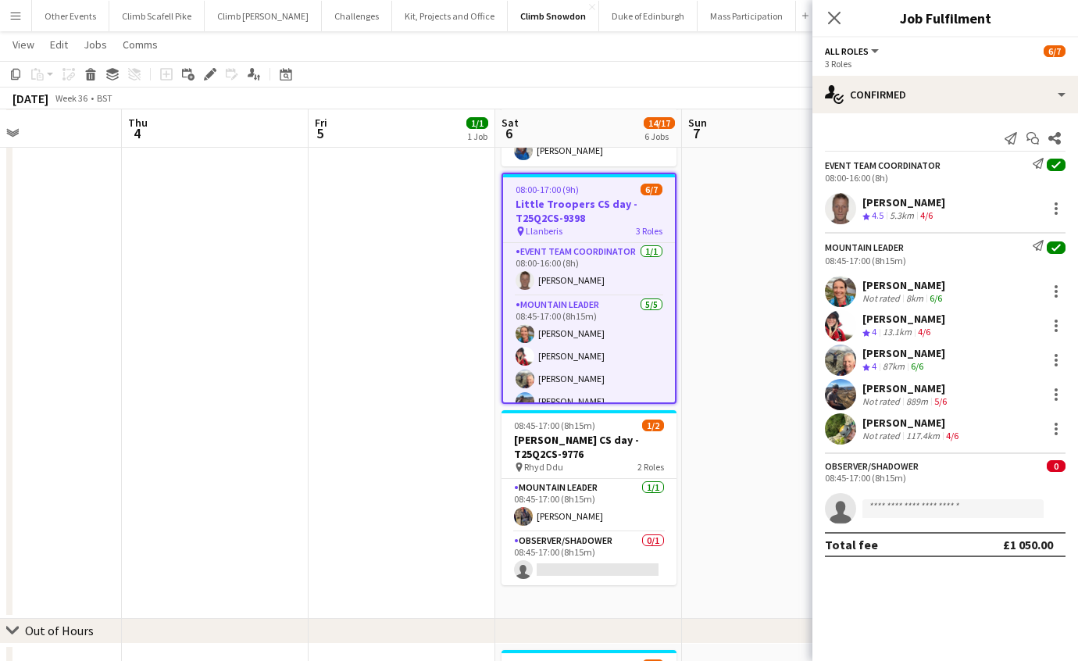
click at [852, 402] on div at bounding box center [840, 394] width 31 height 31
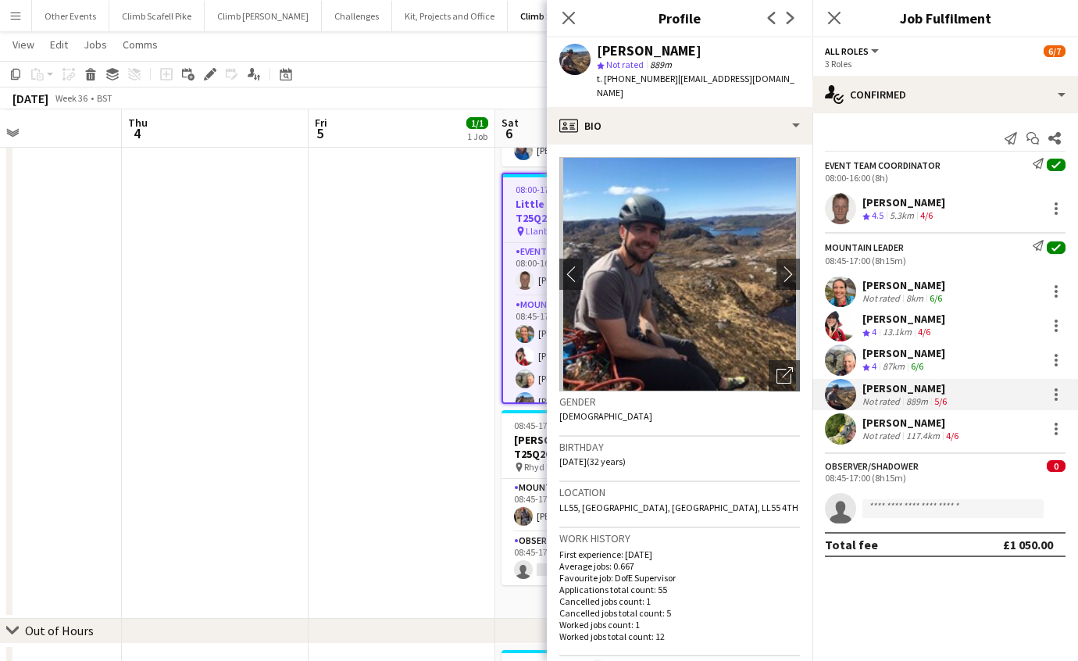
click at [839, 430] on app-user-avatar at bounding box center [840, 428] width 31 height 31
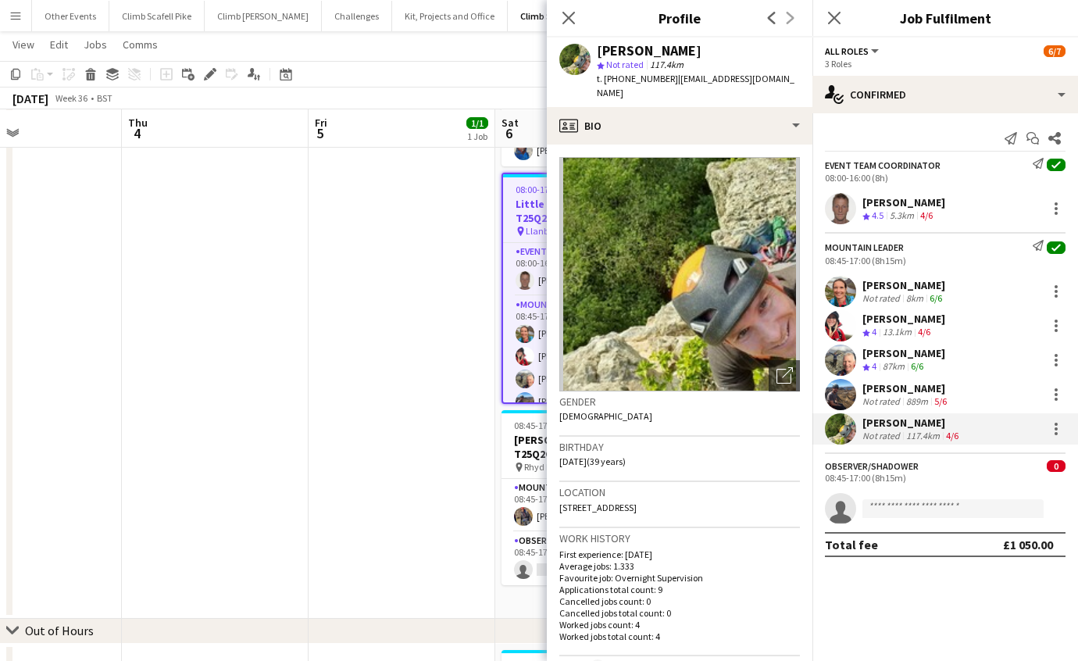
click at [19, 19] on app-icon "Menu" at bounding box center [15, 15] width 13 height 13
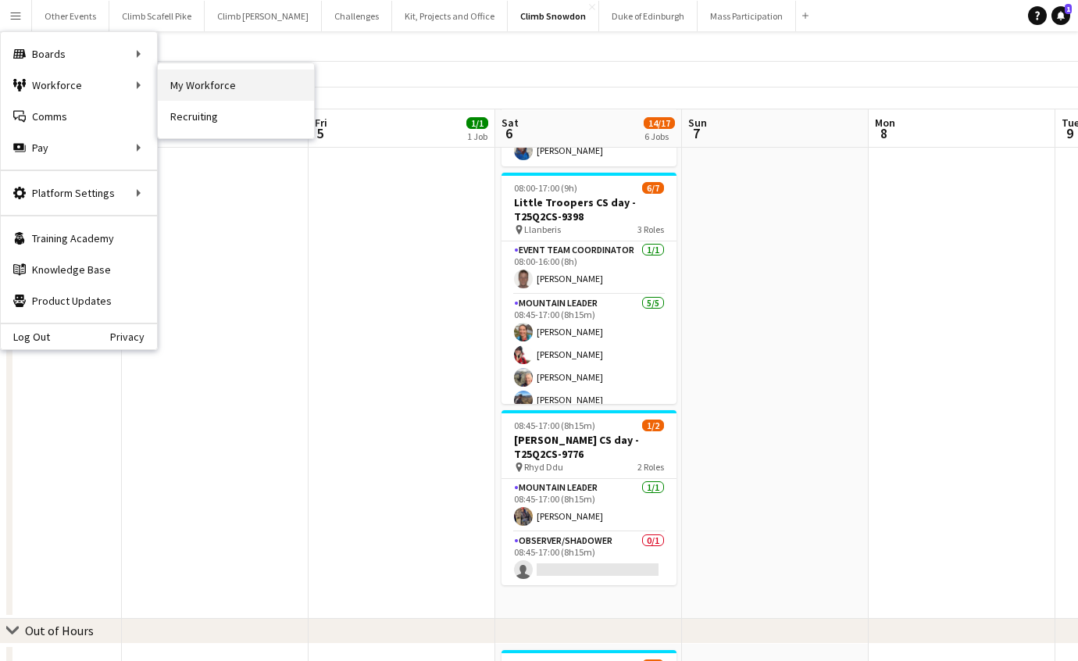
click at [192, 83] on link "My Workforce" at bounding box center [236, 85] width 156 height 31
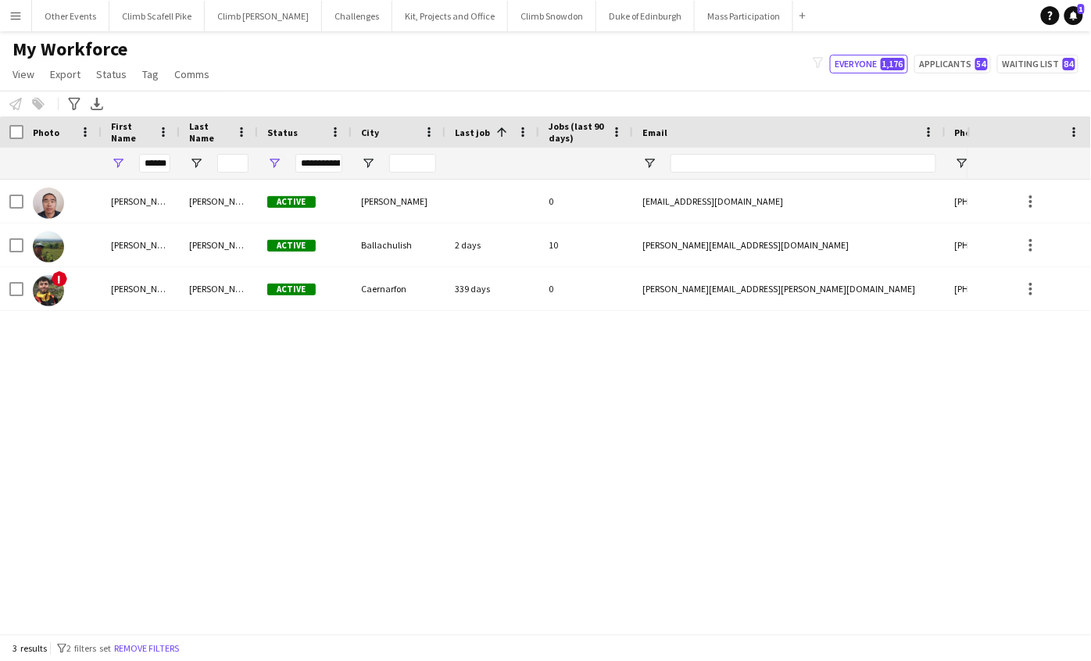
click at [329, 159] on div "**********" at bounding box center [318, 163] width 47 height 19
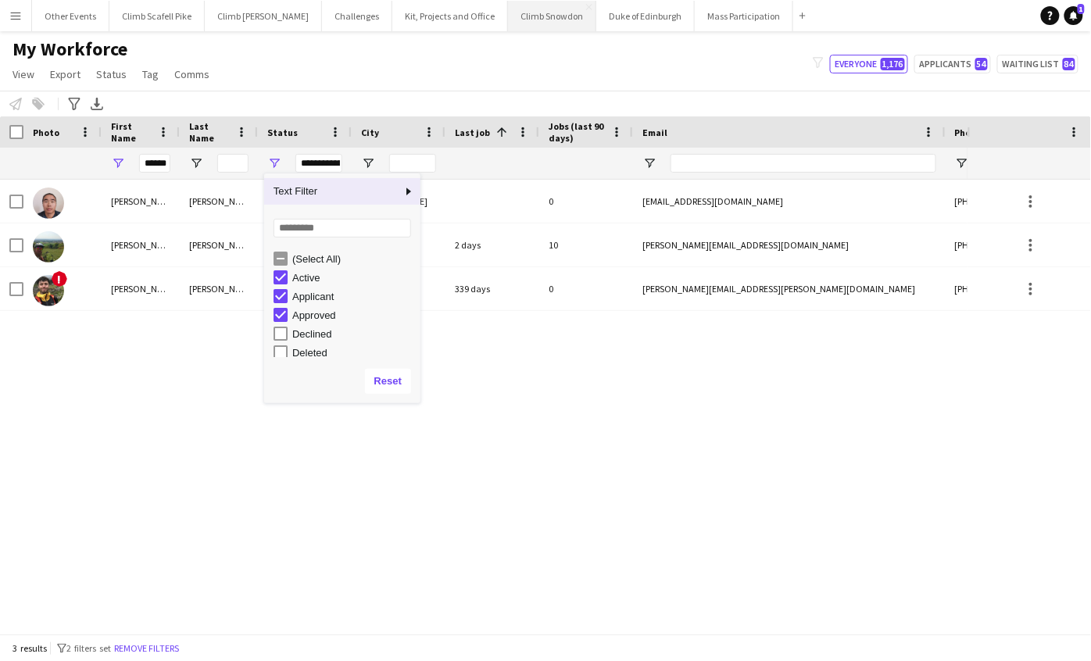
click at [520, 20] on button "Climb Snowdon Close" at bounding box center [552, 16] width 88 height 30
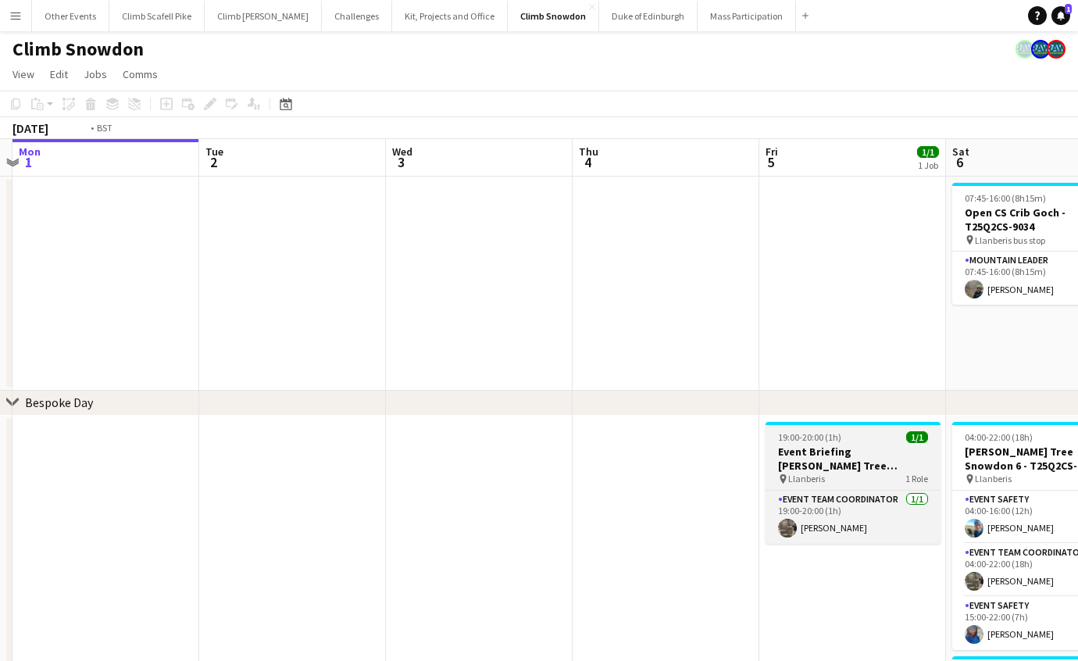
scroll to position [0, 606]
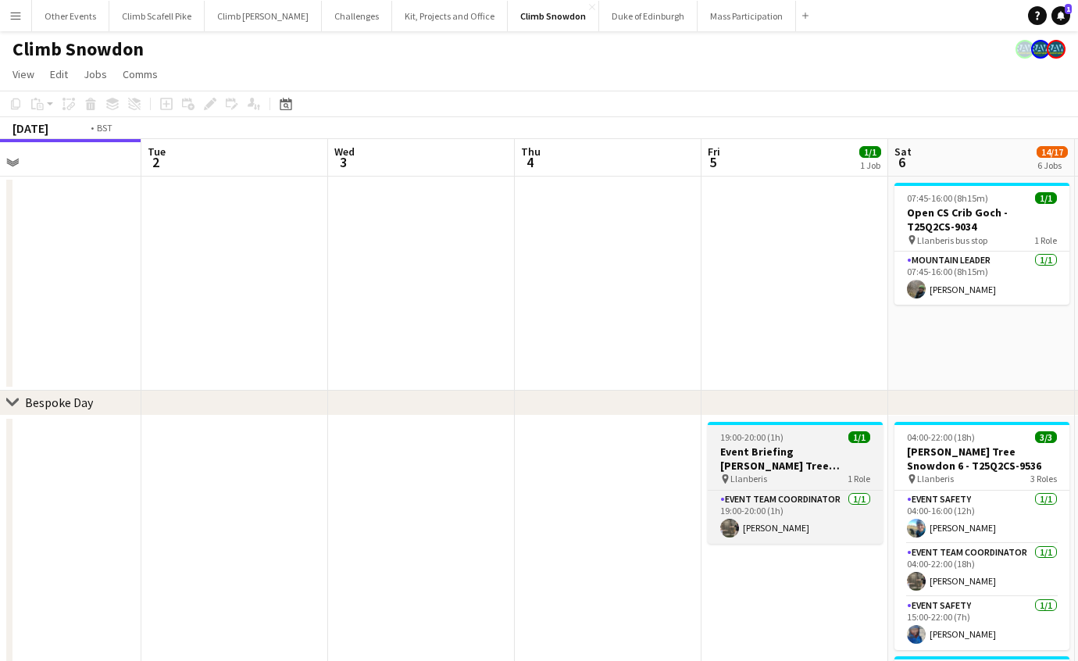
drag, startPoint x: 728, startPoint y: 446, endPoint x: 375, endPoint y: 427, distance: 353.7
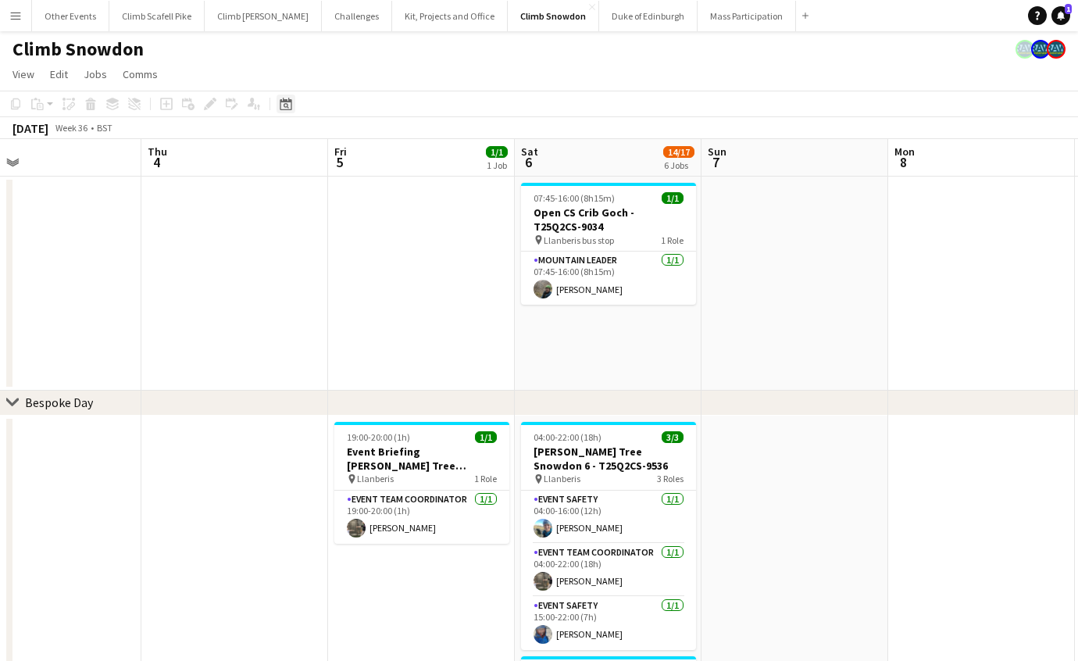
click at [288, 102] on icon at bounding box center [286, 104] width 12 height 13
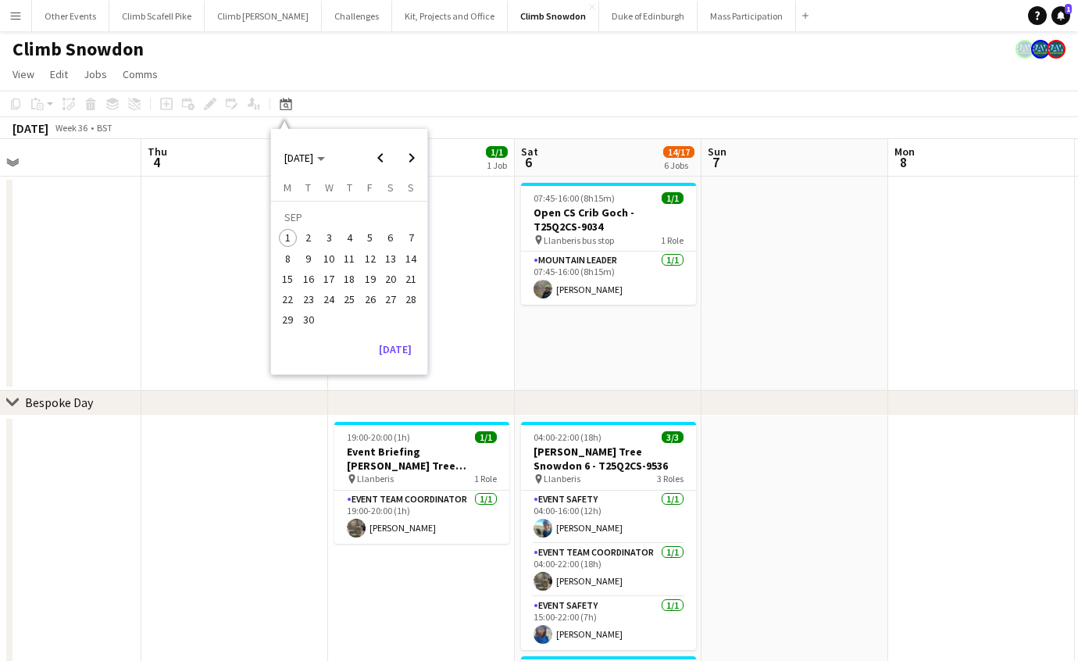
click at [395, 301] on span "27" at bounding box center [390, 299] width 19 height 19
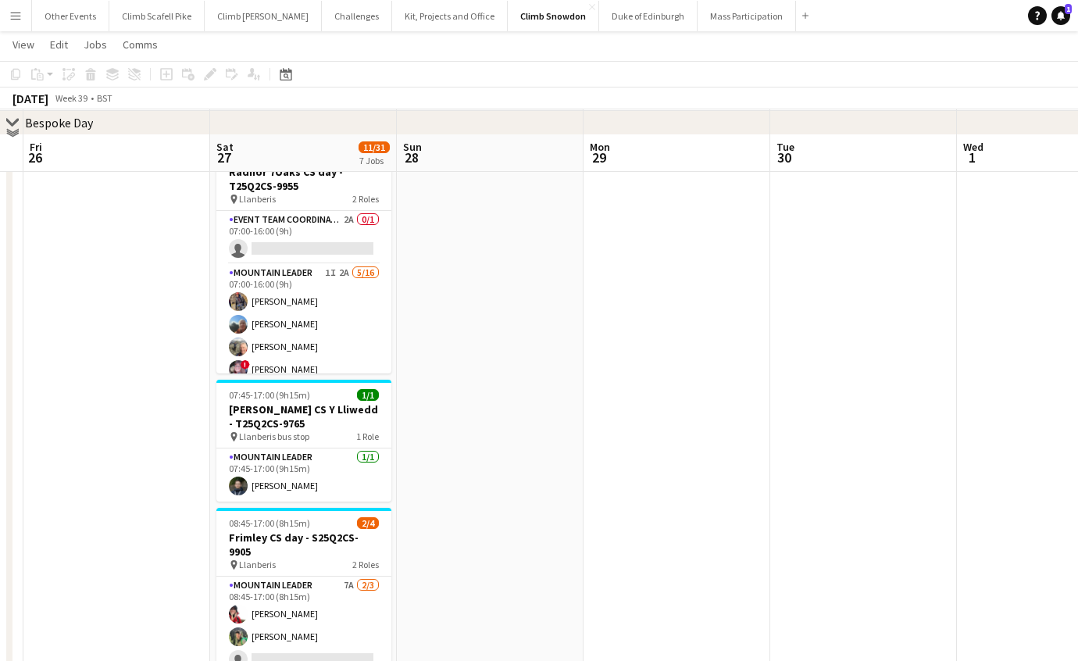
scroll to position [236, 0]
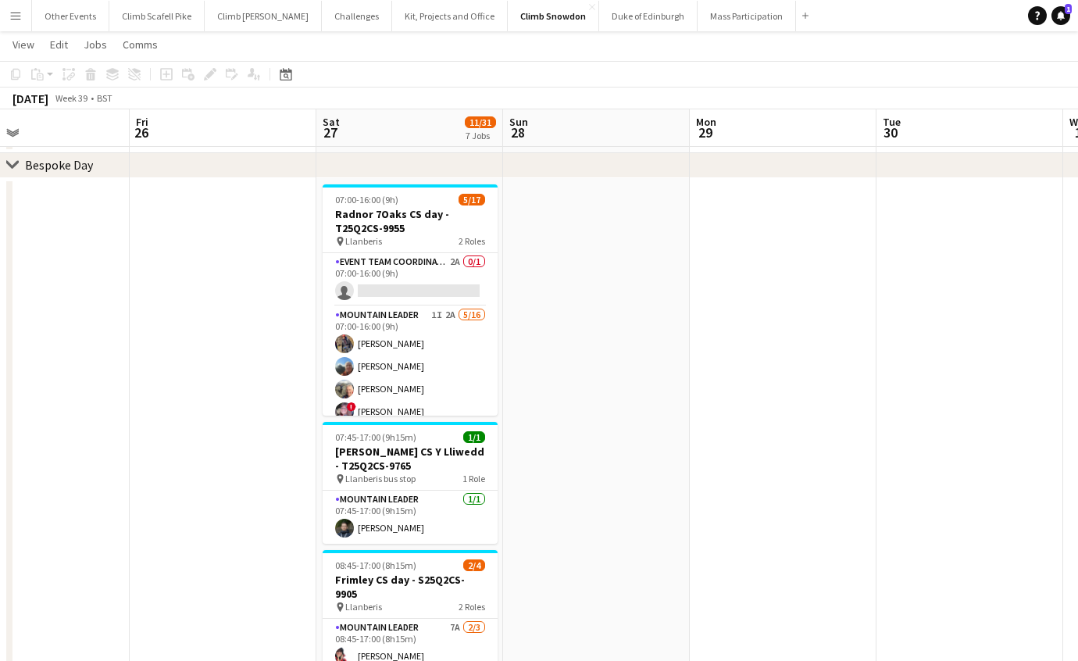
drag, startPoint x: 562, startPoint y: 384, endPoint x: 678, endPoint y: 374, distance: 116.9
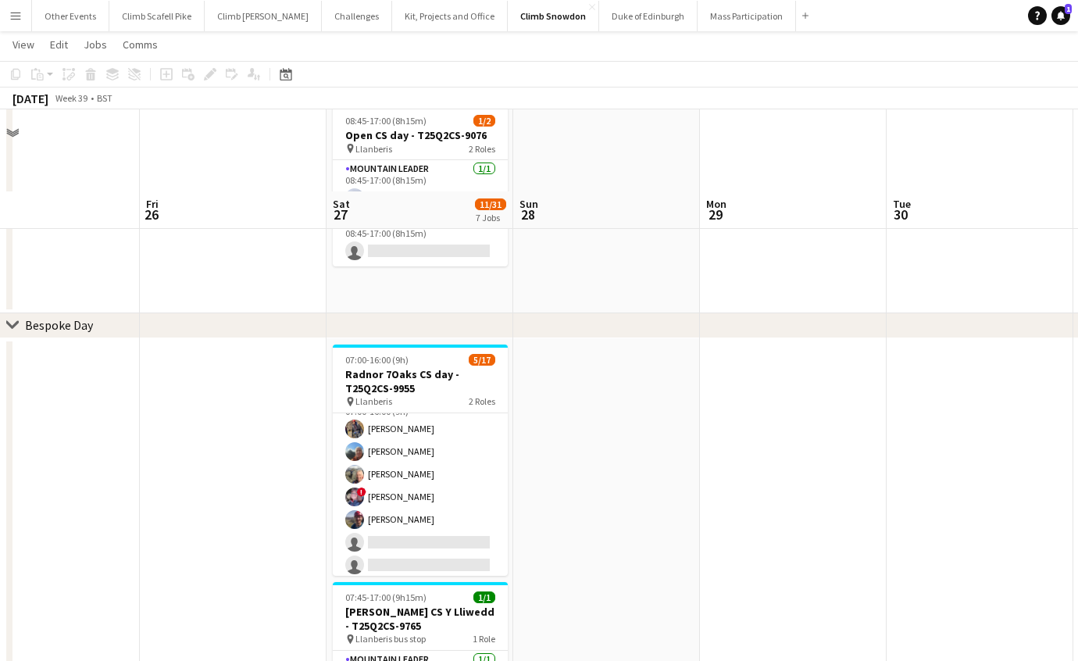
scroll to position [0, 0]
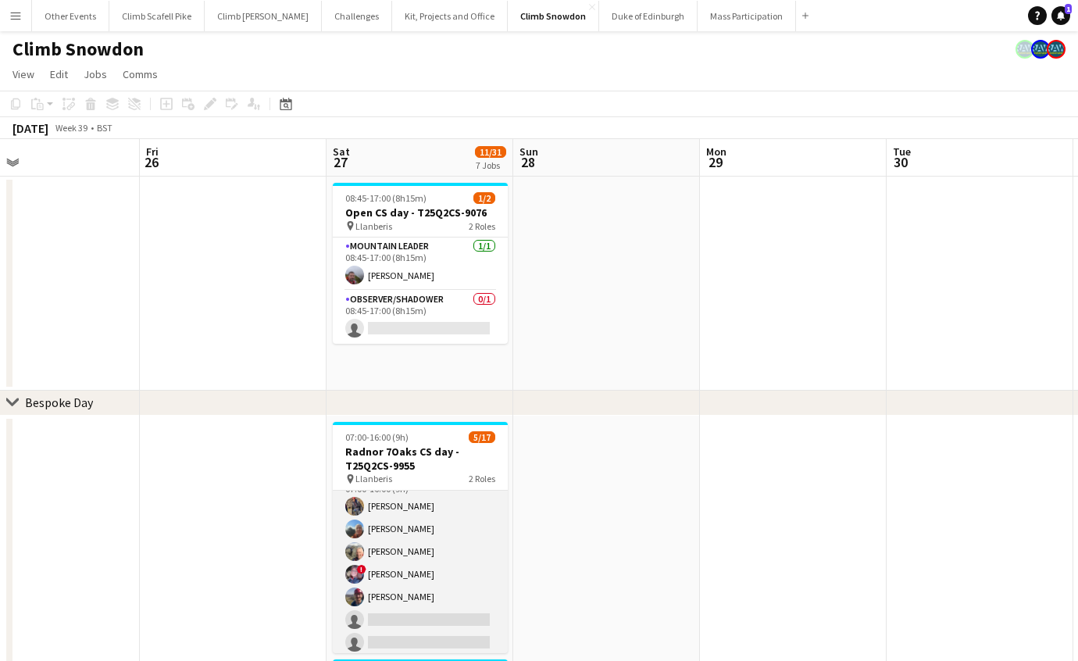
click at [436, 552] on app-card-role "Mountain Leader 1I 2A [DATE] 07:00-16:00 (9h) [PERSON_NAME] [PERSON_NAME] [PERS…" at bounding box center [420, 665] width 175 height 393
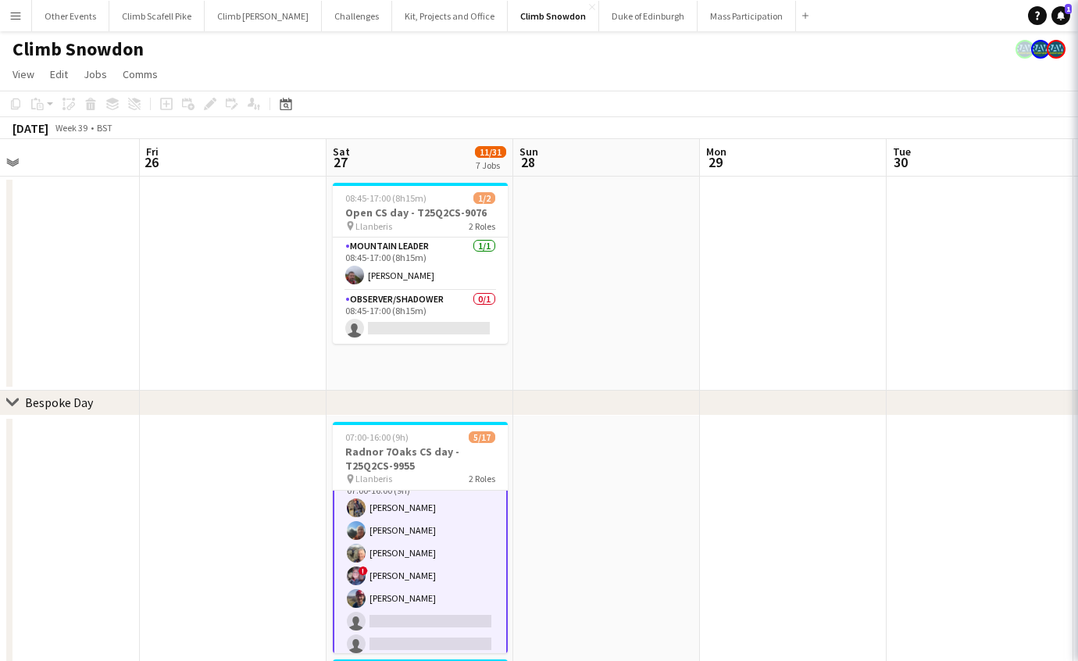
scroll to position [76, 0]
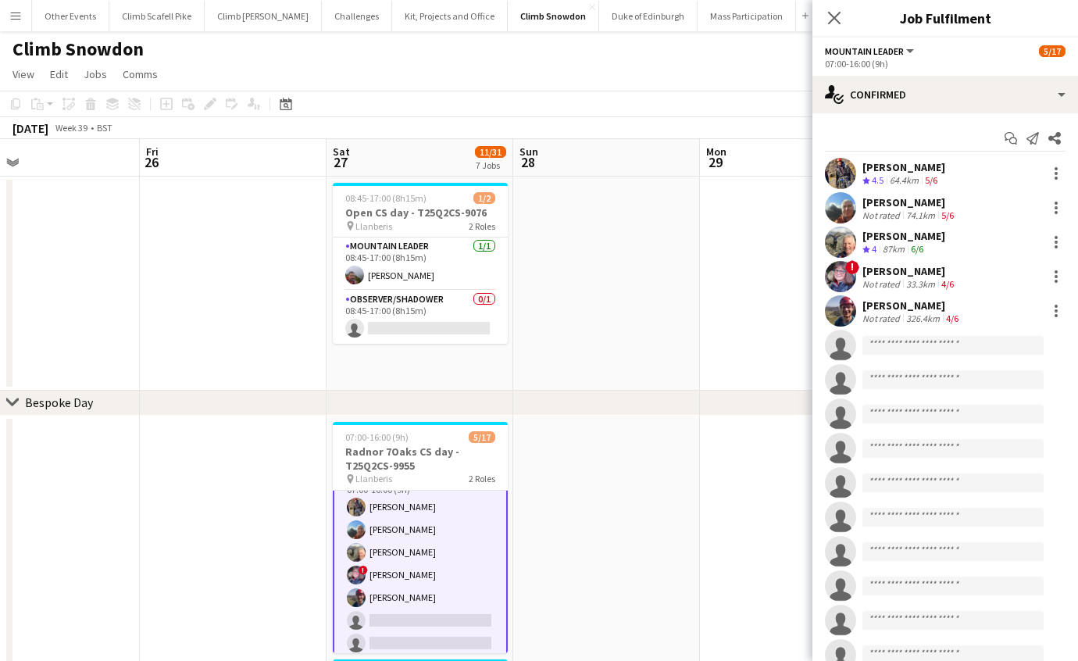
click at [846, 309] on app-user-avatar at bounding box center [840, 310] width 31 height 31
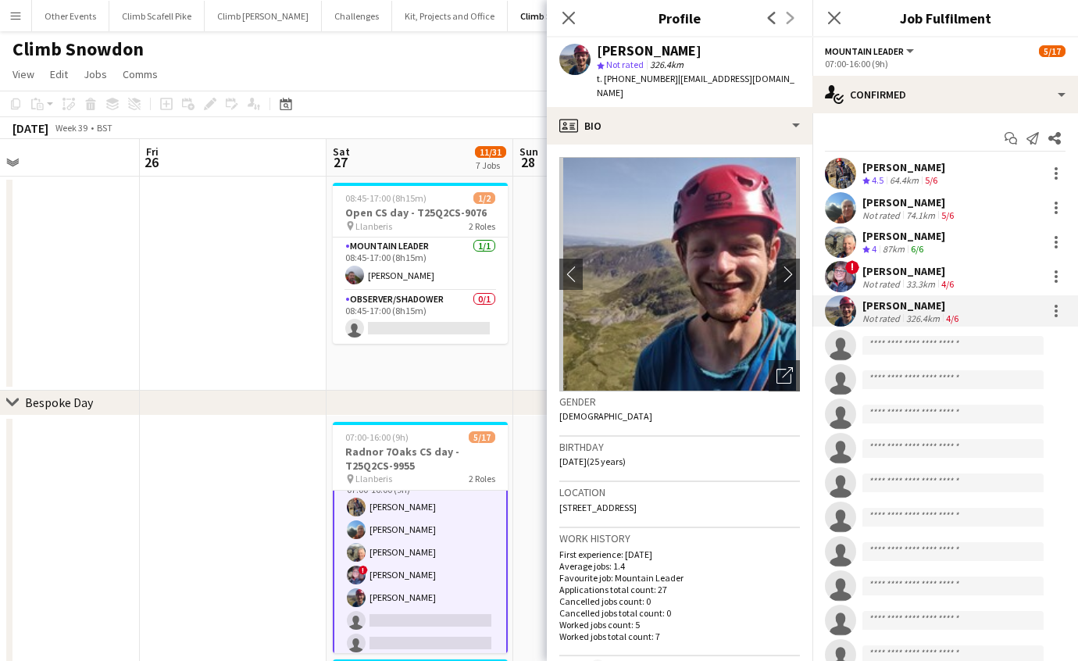
click at [484, 383] on app-date-cell "08:45-17:00 (8h15m) 1/2 Open CS day - T25Q2CS-9076 pin Llanberis 2 Roles Mounta…" at bounding box center [420, 284] width 187 height 214
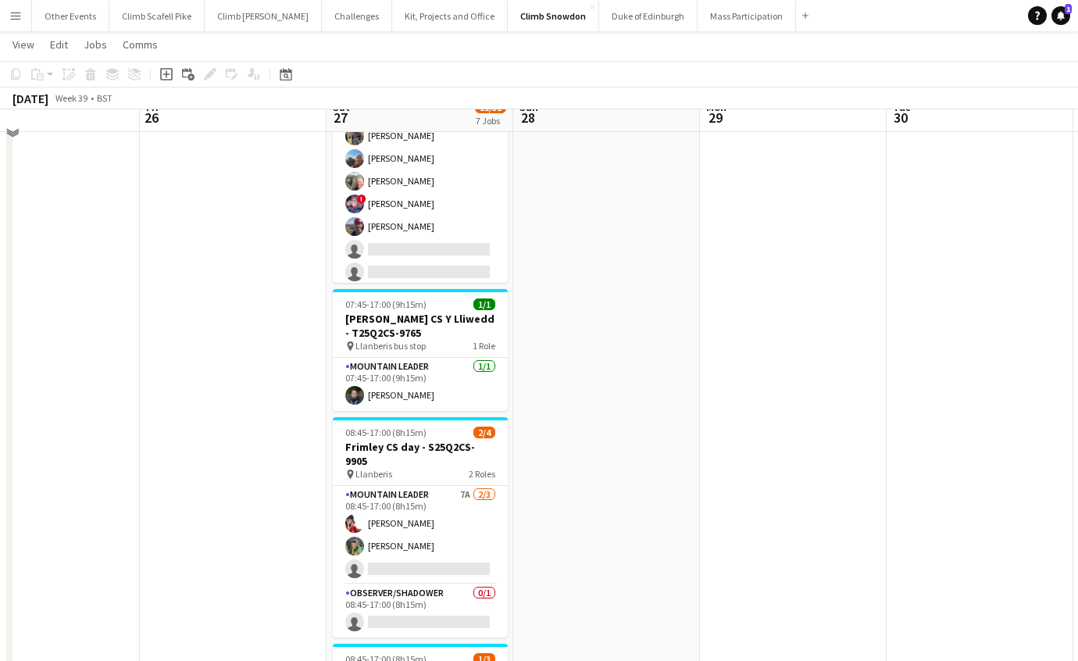
scroll to position [464, 0]
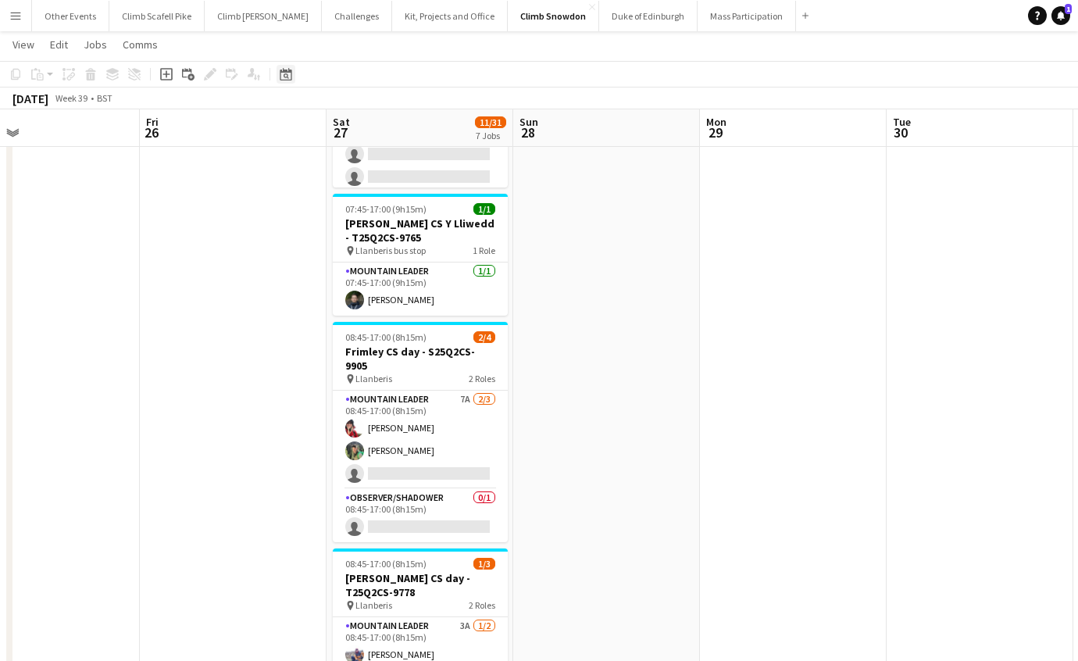
click at [288, 71] on icon at bounding box center [286, 74] width 12 height 13
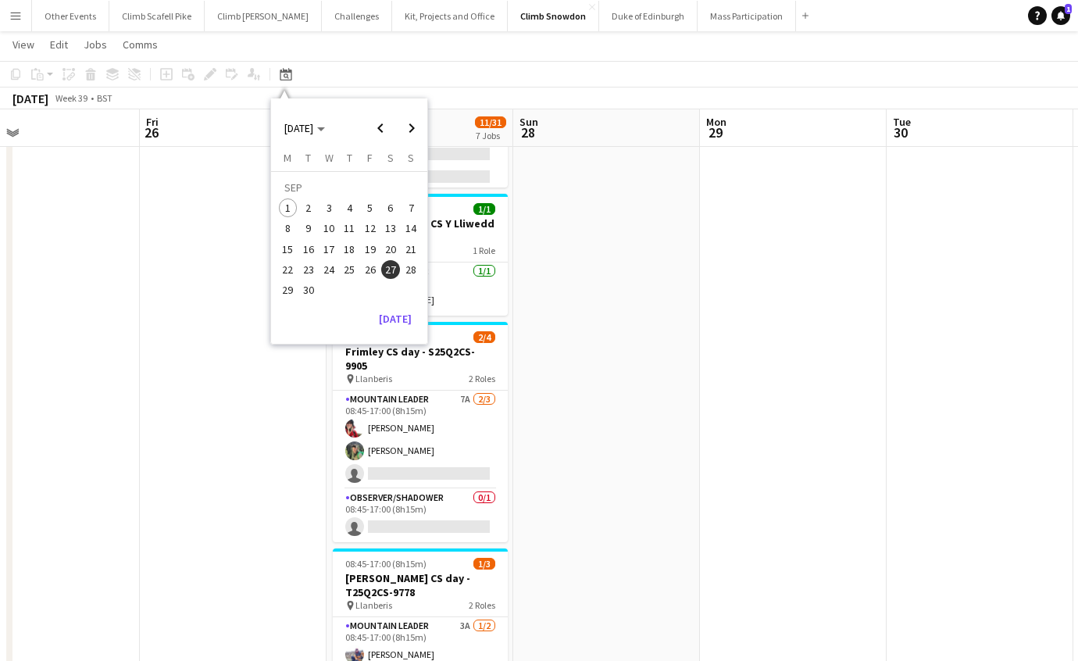
click at [386, 202] on span "6" at bounding box center [390, 207] width 19 height 19
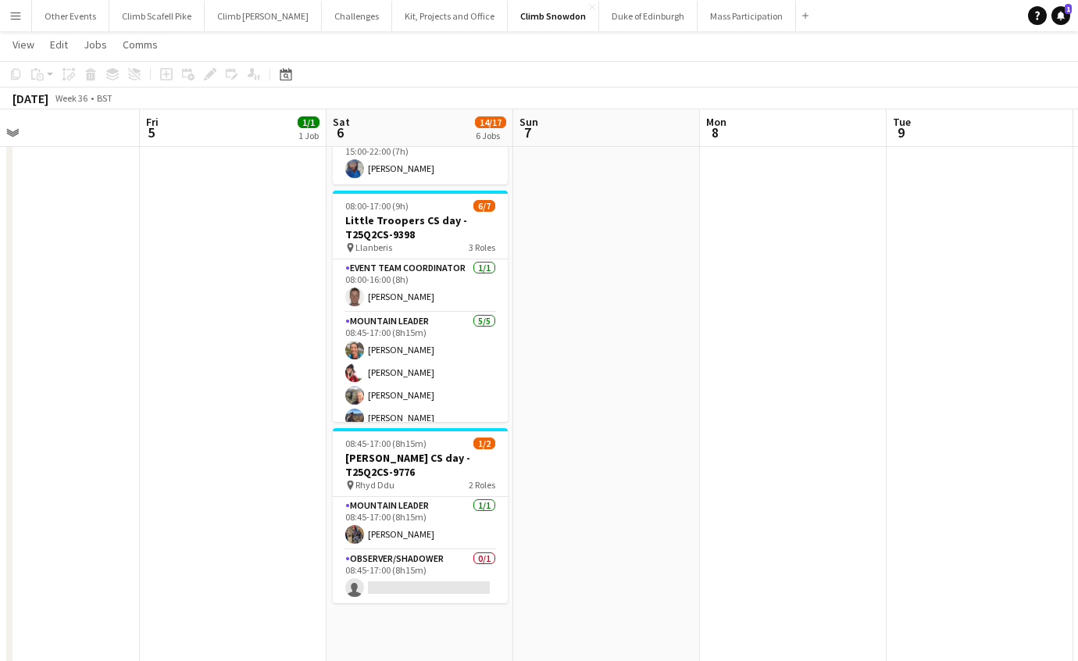
scroll to position [0, 537]
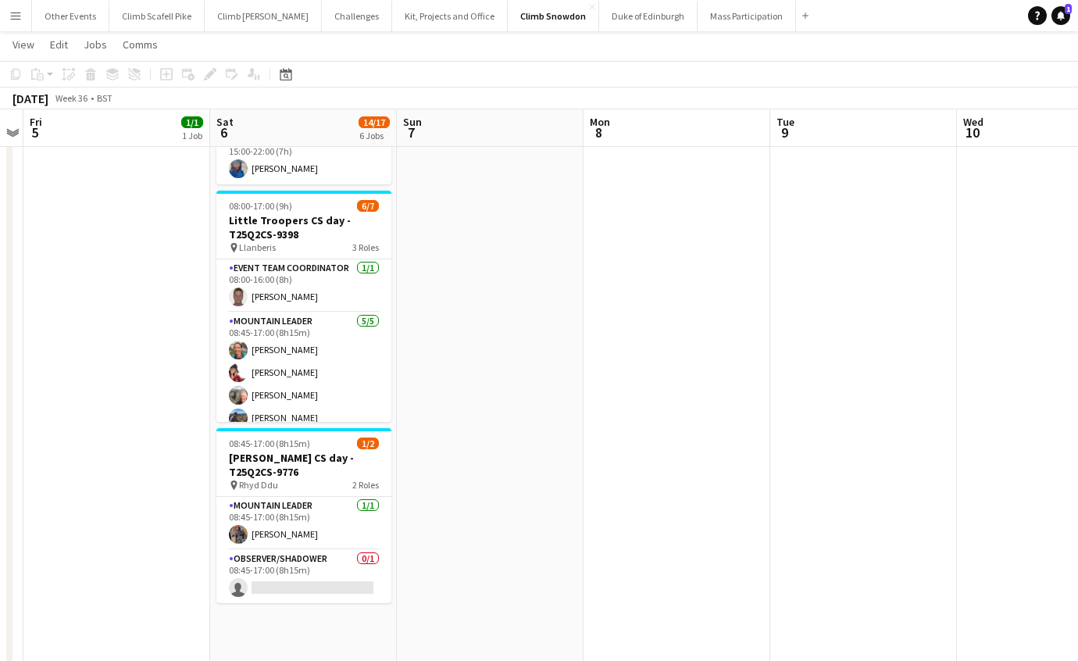
click at [619, 287] on app-date-cell at bounding box center [677, 468] width 187 height 1036
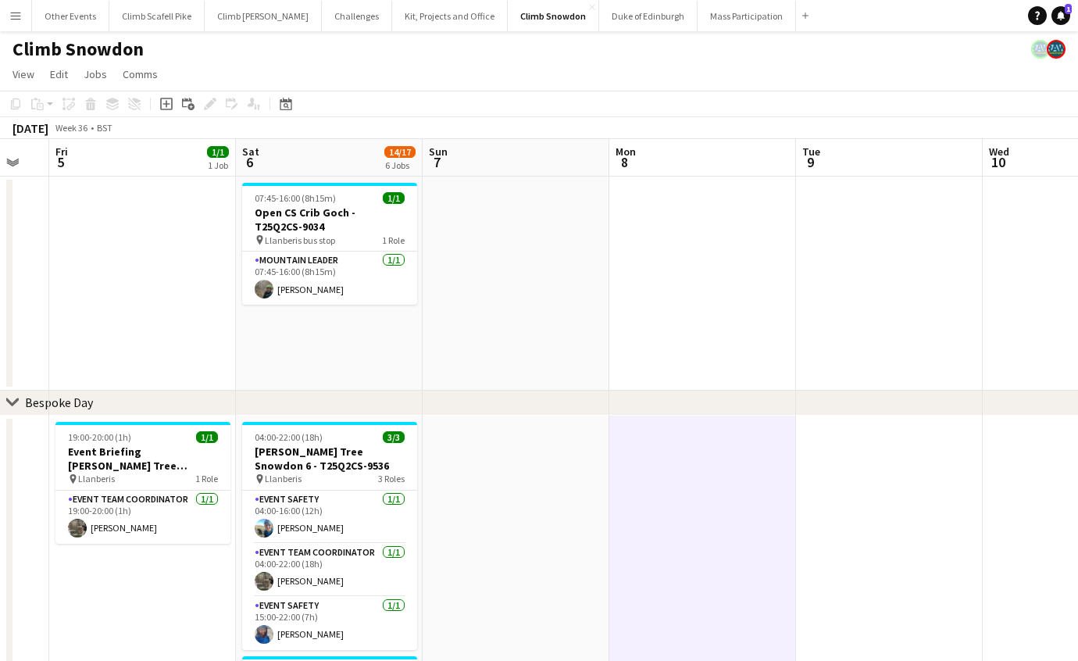
scroll to position [0, 438]
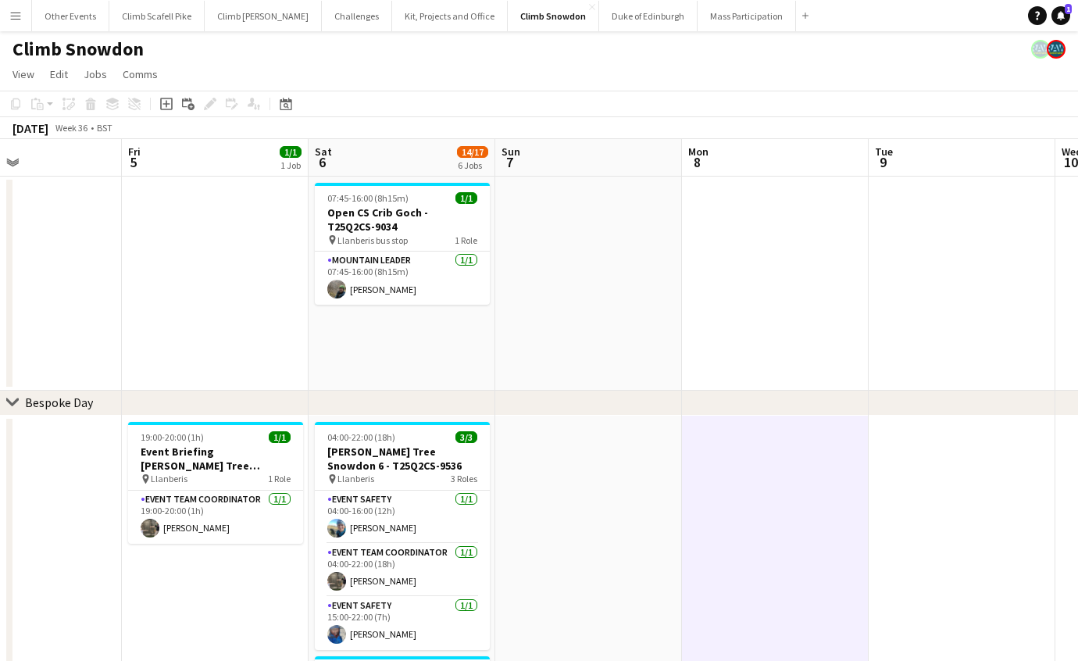
drag, startPoint x: 619, startPoint y: 263, endPoint x: 718, endPoint y: 264, distance: 99.2
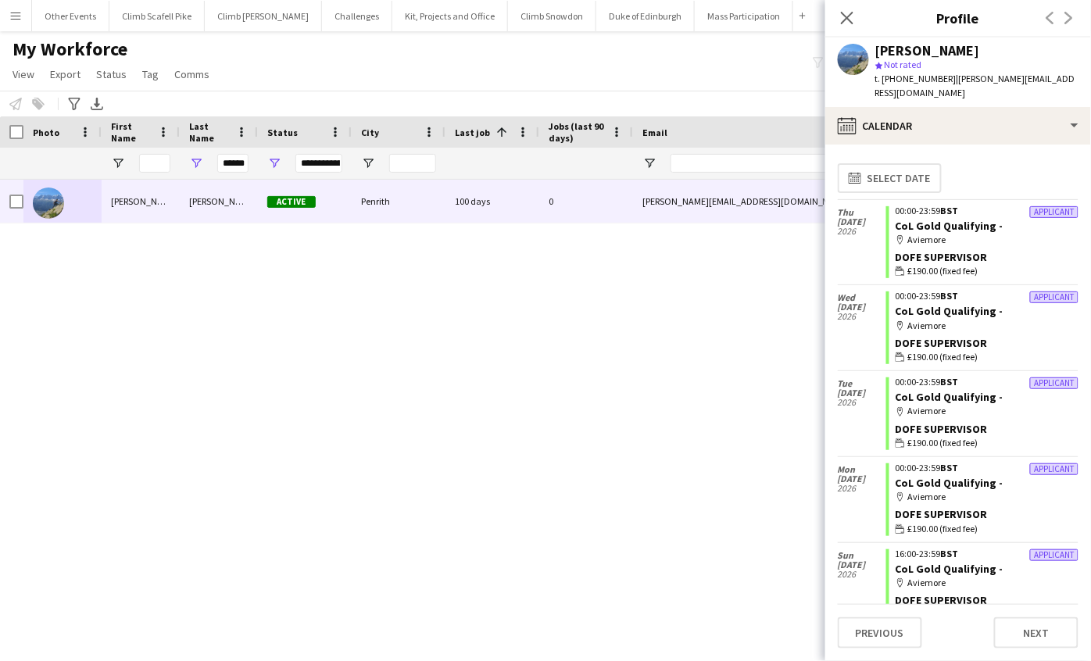
scroll to position [494, 0]
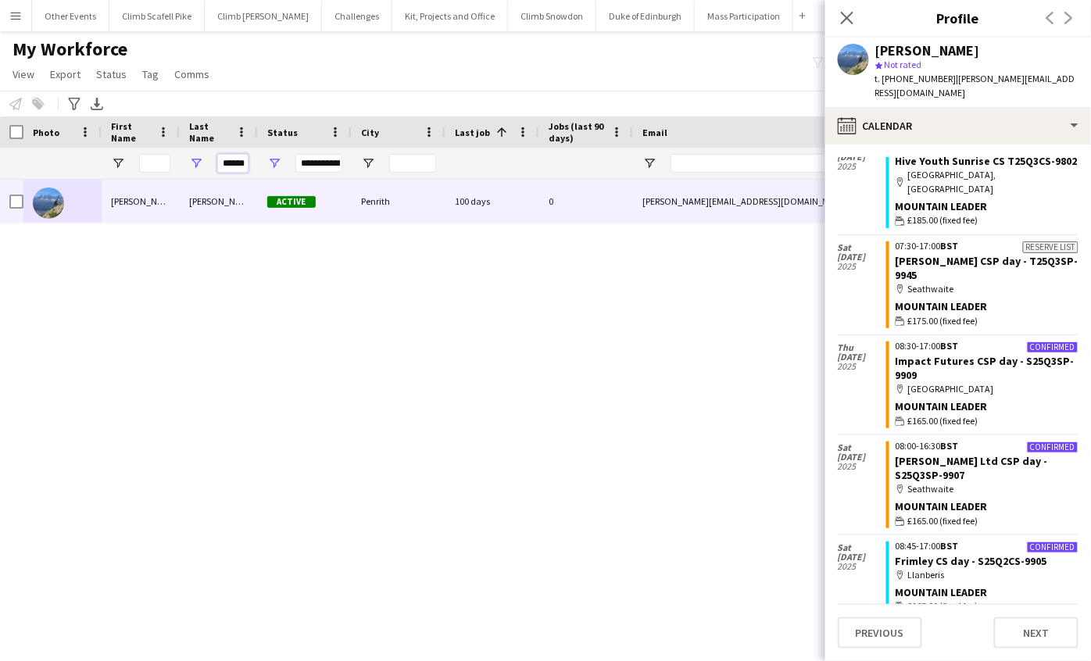
click at [225, 157] on input "******" at bounding box center [232, 163] width 31 height 19
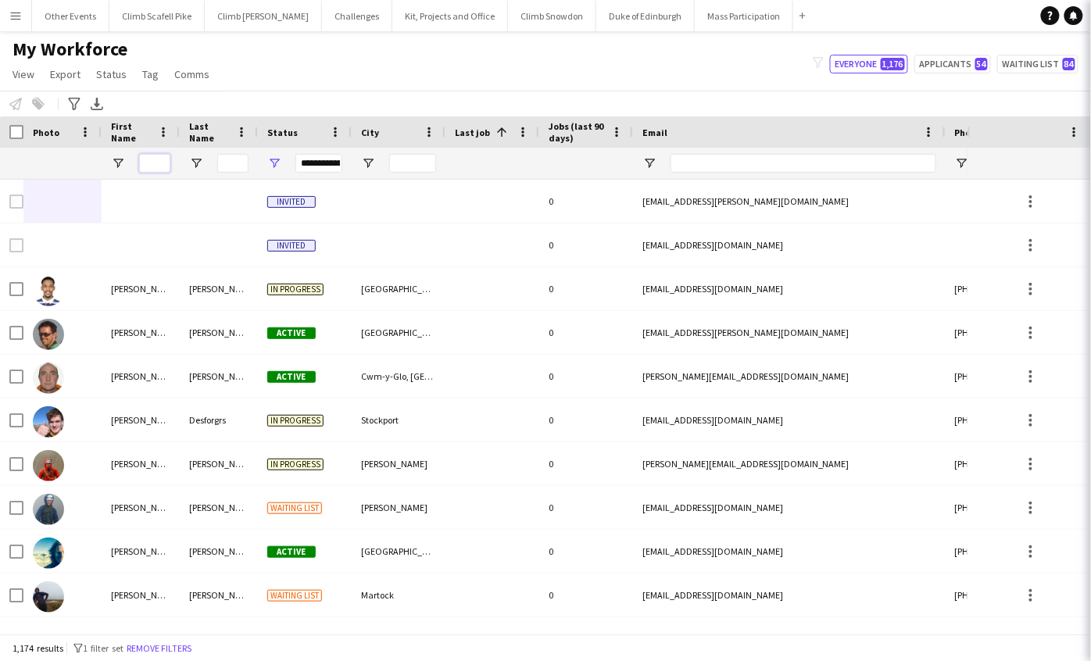
click at [156, 164] on input "First Name Filter Input" at bounding box center [154, 163] width 31 height 19
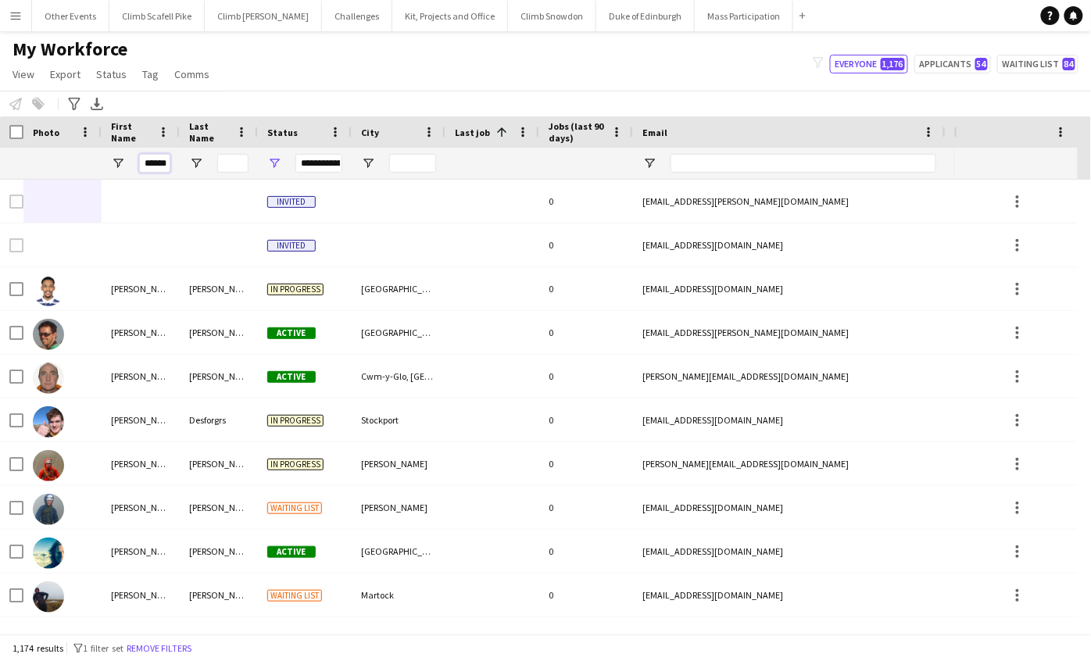
type input "******"
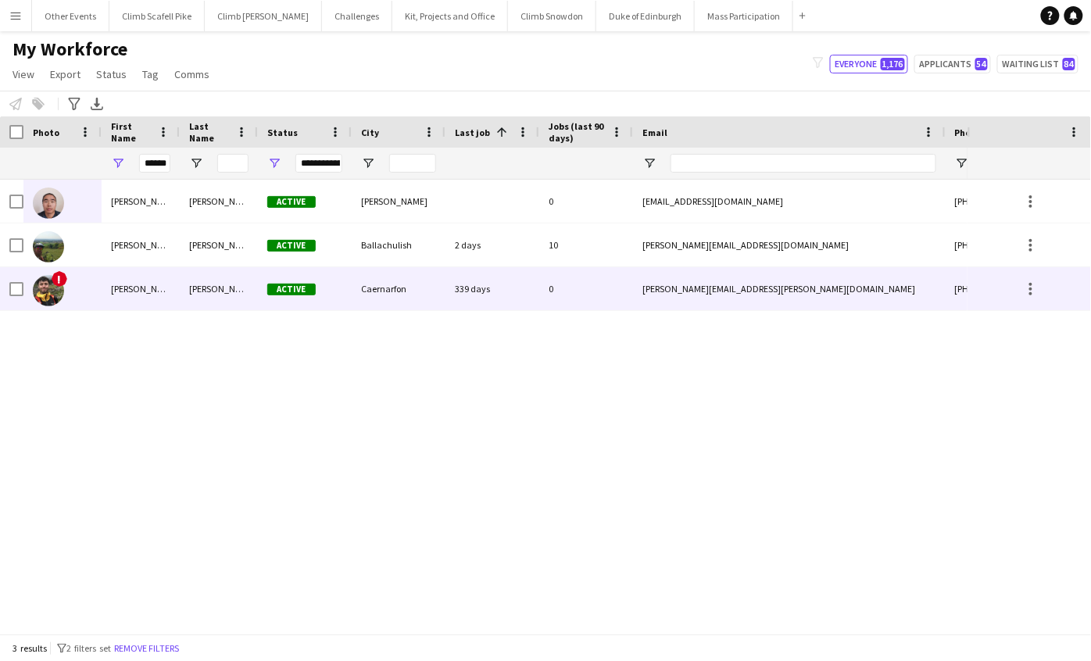
click at [56, 293] on img at bounding box center [48, 290] width 31 height 31
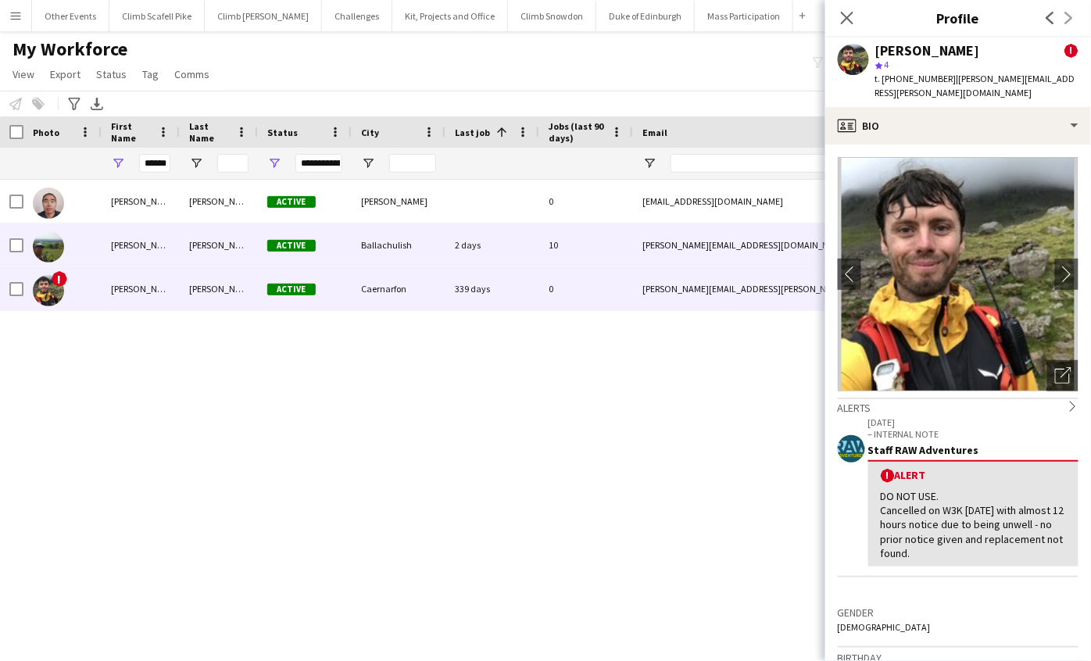
click at [48, 244] on img at bounding box center [48, 246] width 31 height 31
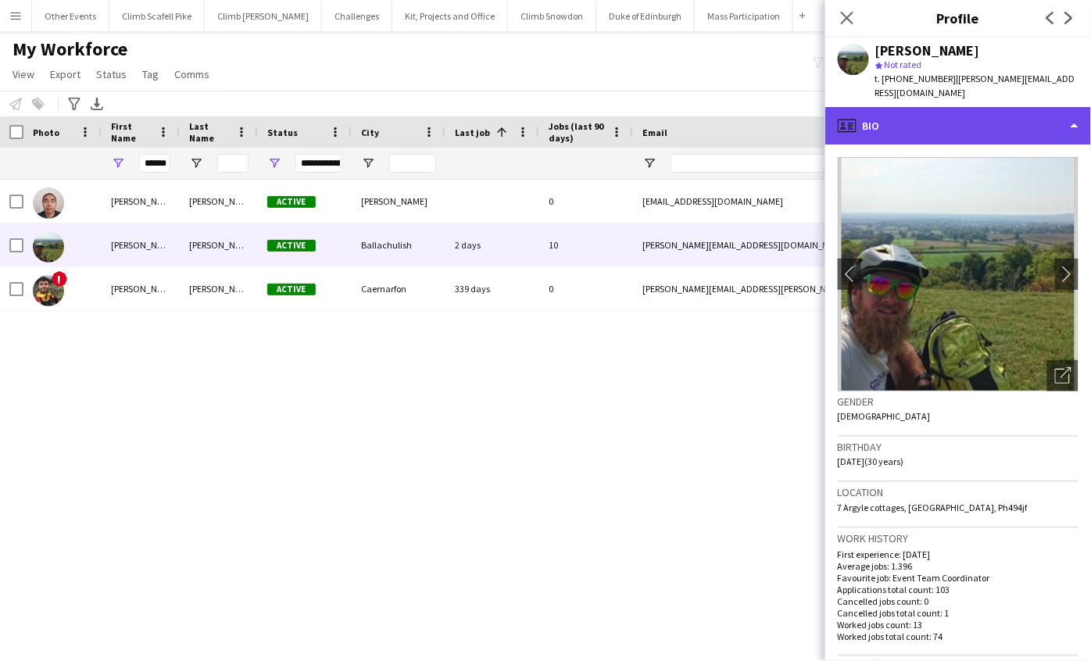
click at [963, 115] on div "profile Bio" at bounding box center [958, 126] width 266 height 38
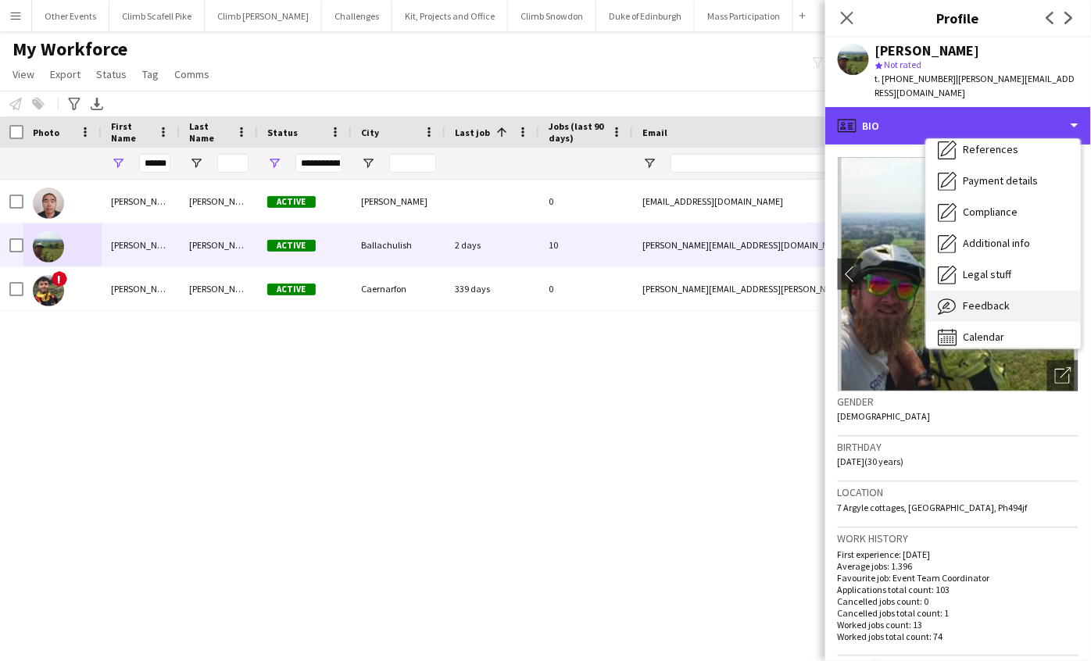
scroll to position [177, 0]
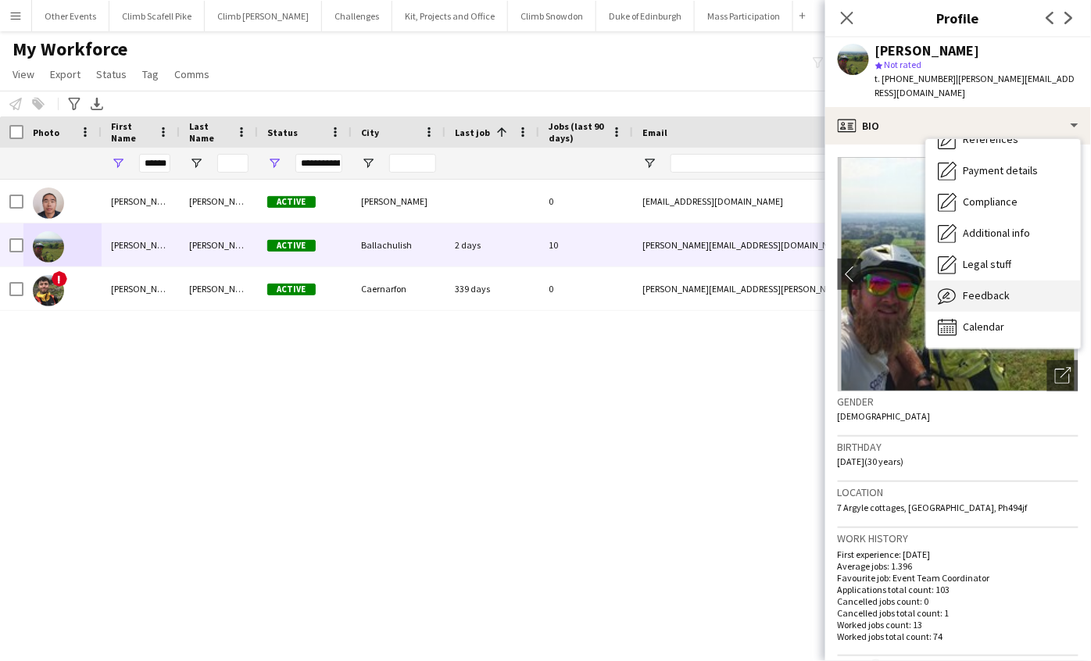
click at [999, 288] on span "Feedback" at bounding box center [986, 295] width 47 height 14
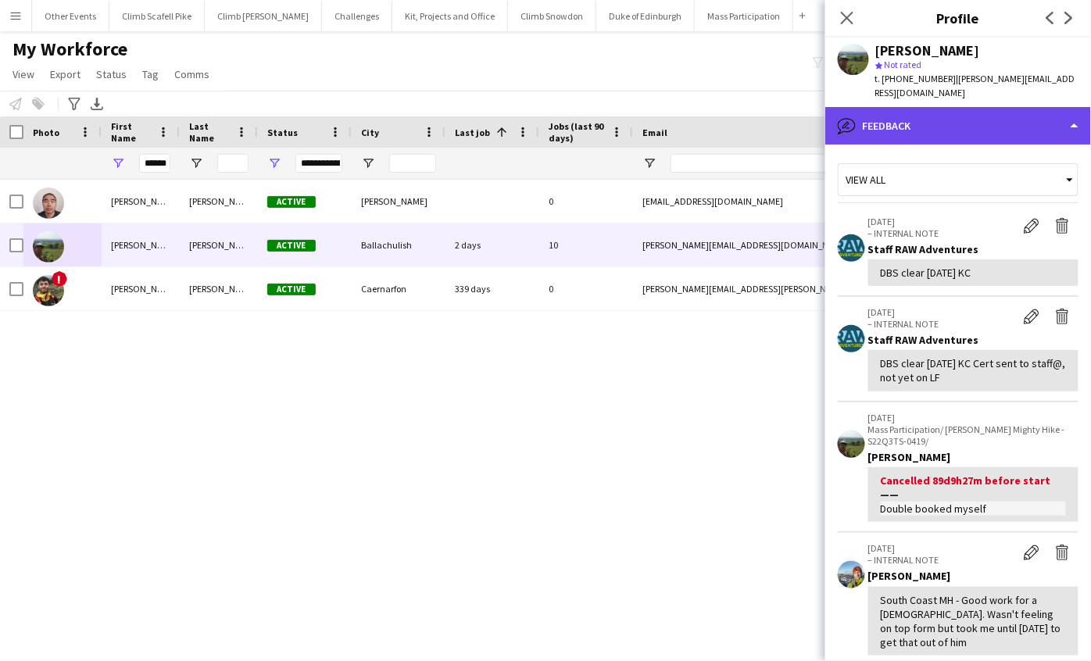
click at [995, 115] on div "bubble-pencil Feedback" at bounding box center [958, 126] width 266 height 38
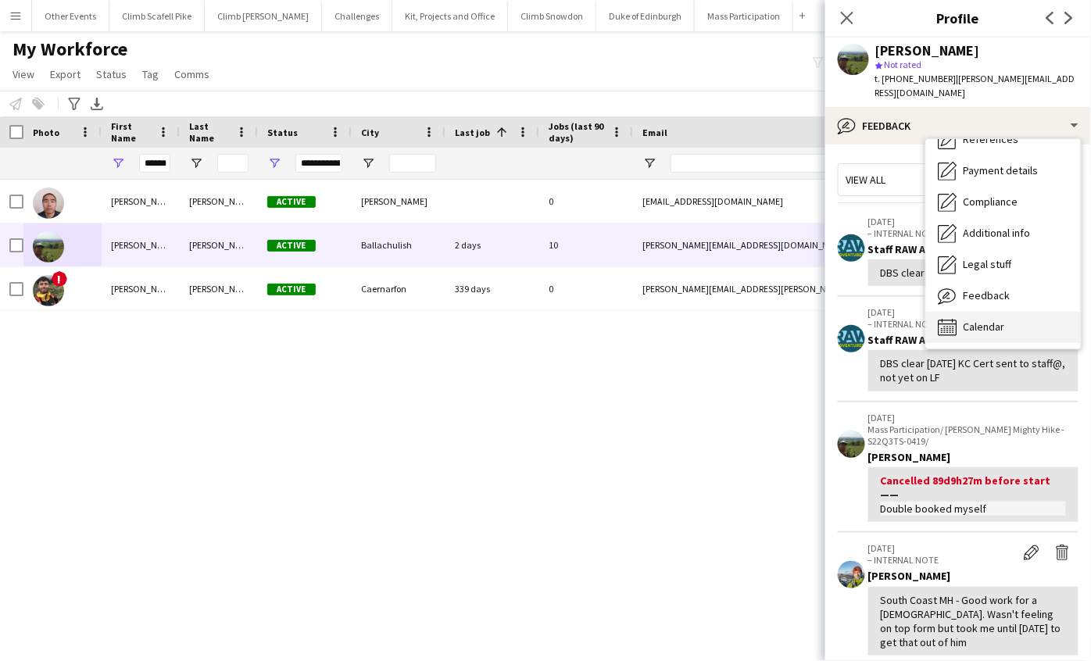
click at [991, 320] on span "Calendar" at bounding box center [983, 327] width 41 height 14
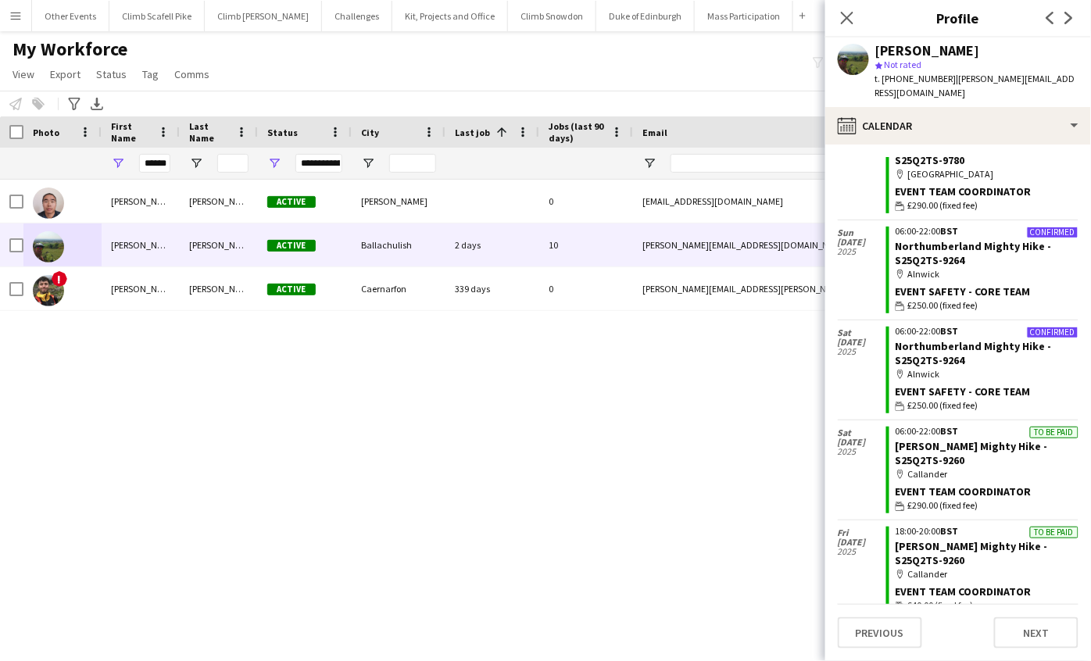
scroll to position [0, 0]
